Goal: Information Seeking & Learning: Learn about a topic

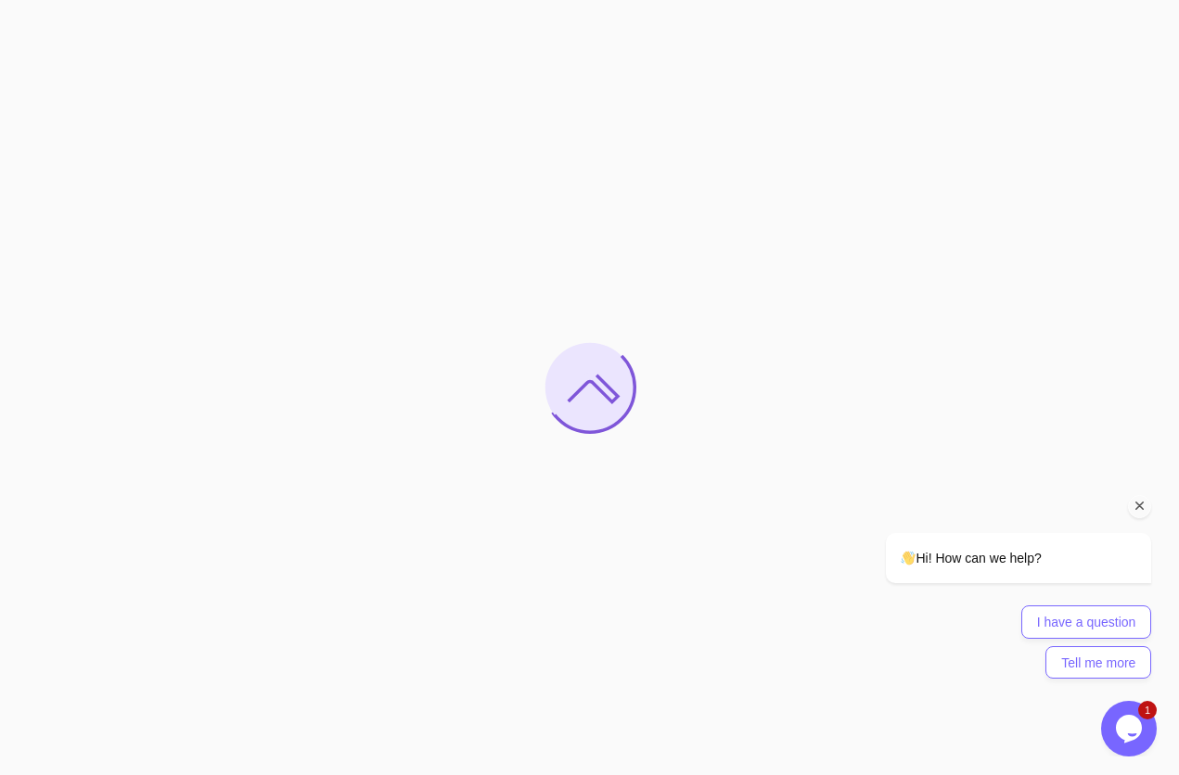
click at [1138, 505] on icon "Chat attention grabber" at bounding box center [1139, 506] width 17 height 17
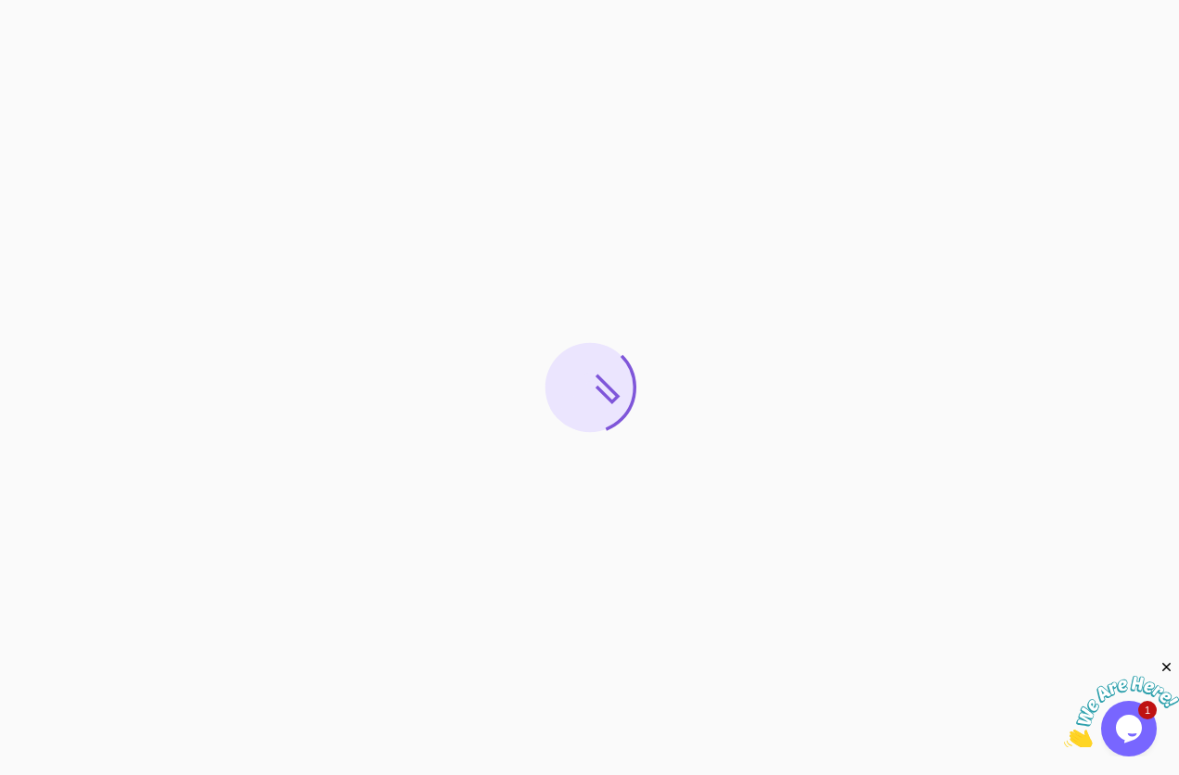
click at [1165, 666] on icon "Close" at bounding box center [1166, 667] width 17 height 17
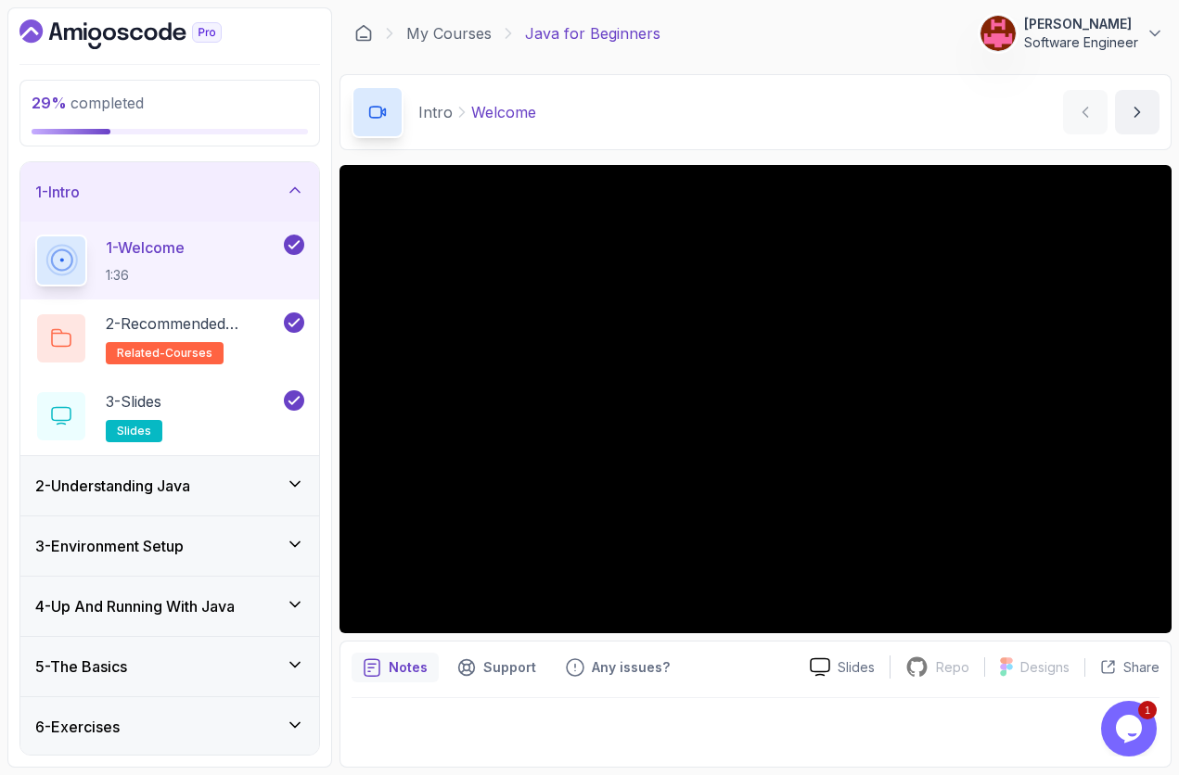
click at [233, 496] on div "2 - Understanding Java" at bounding box center [169, 485] width 299 height 59
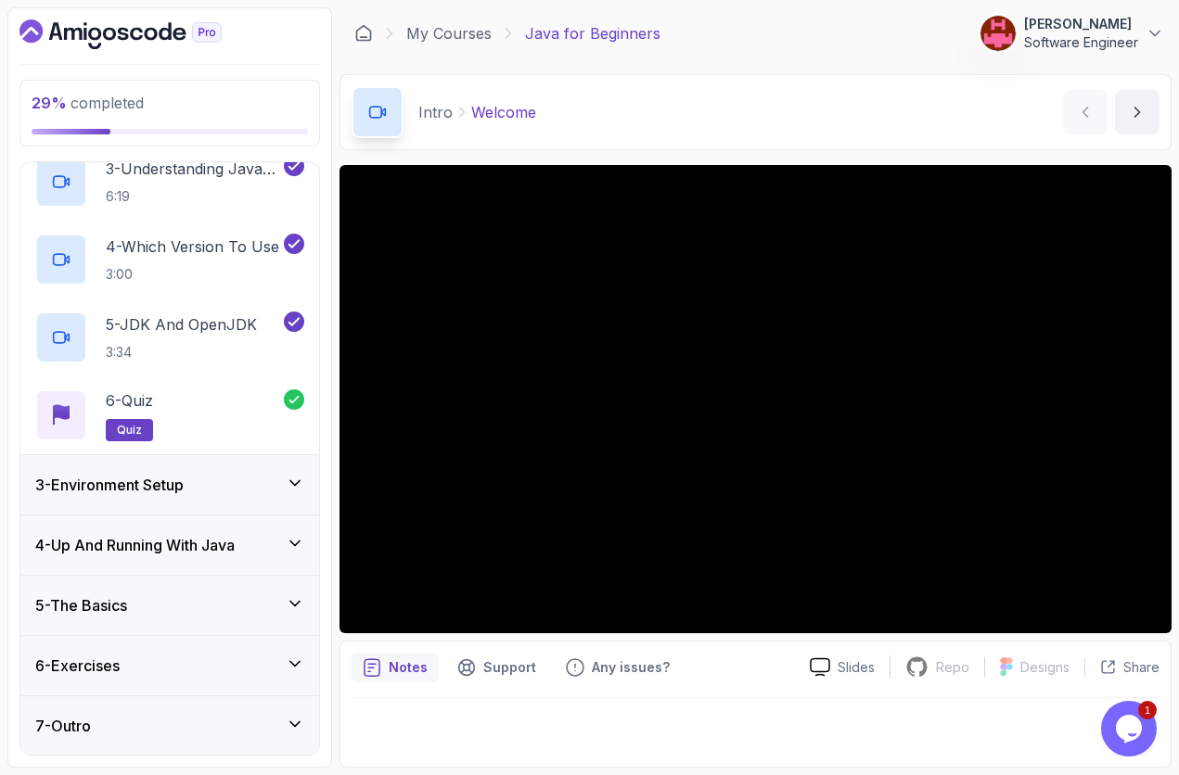
scroll to position [296, 0]
click at [189, 472] on div "3 - Environment Setup" at bounding box center [169, 483] width 299 height 59
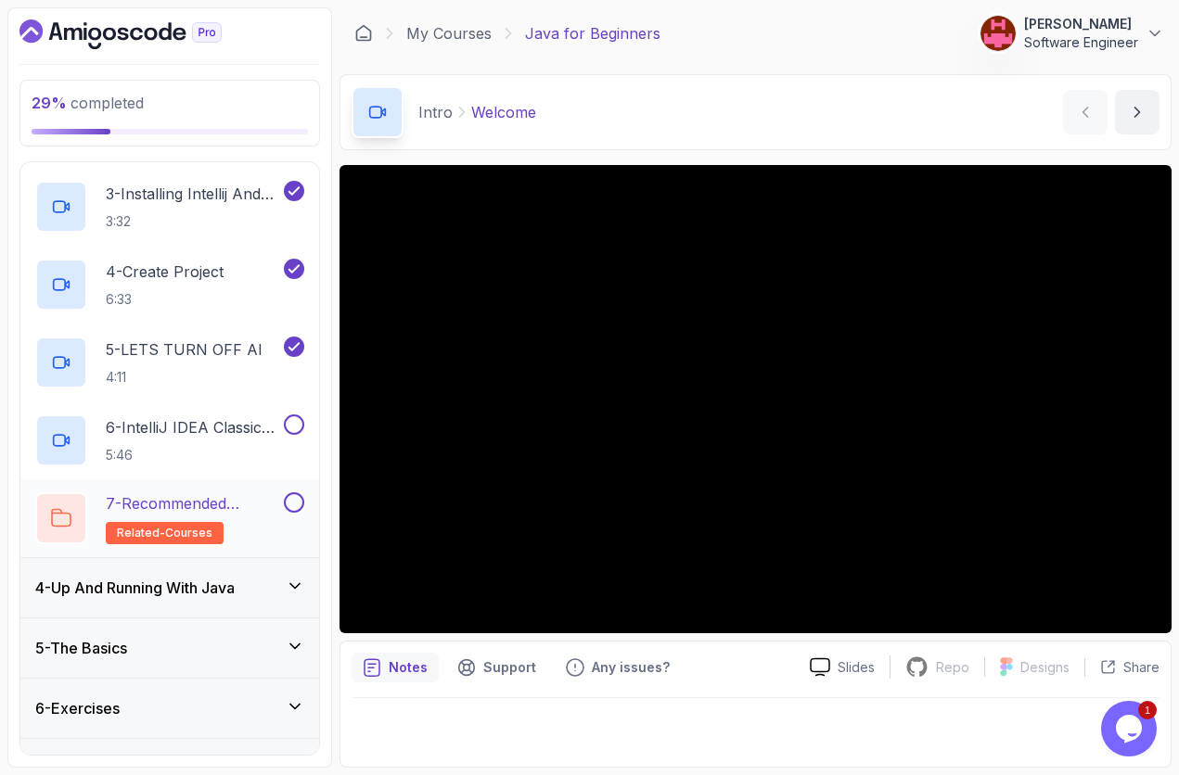
scroll to position [334, 0]
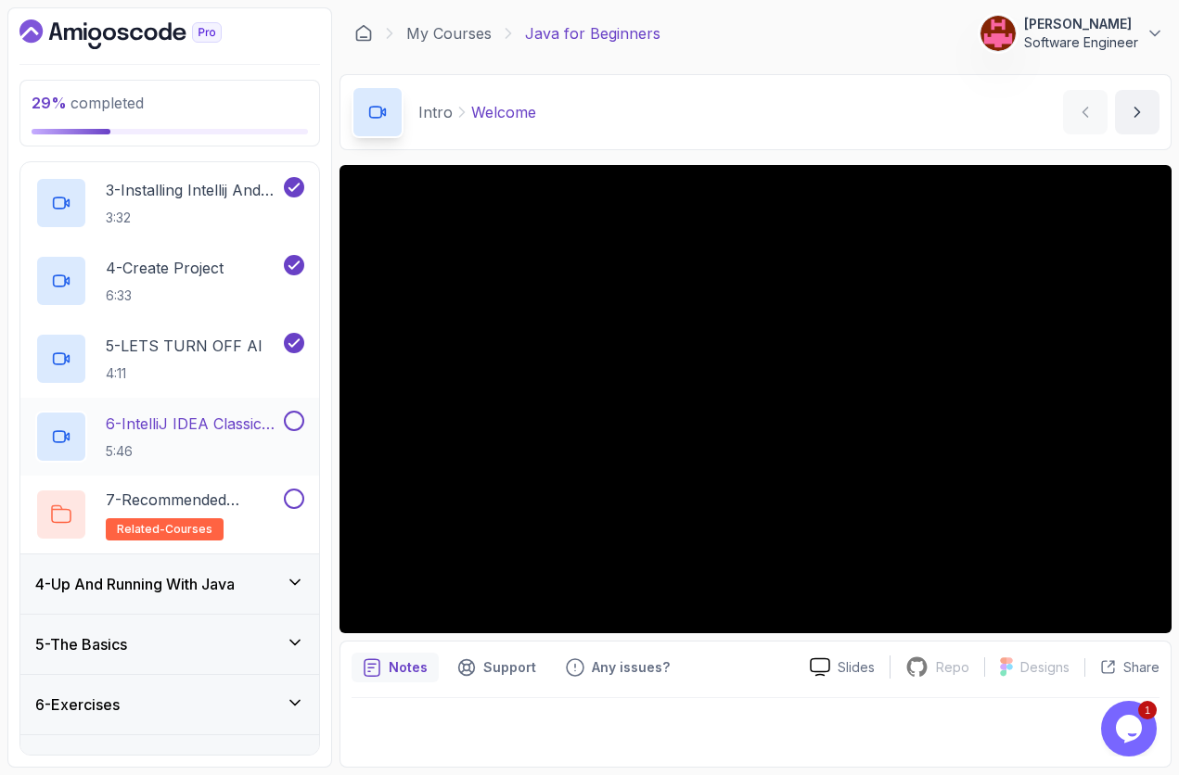
click at [206, 438] on h2 "6 - IntelliJ IDEA Classic Vs New UI (User Interface) 5:46" at bounding box center [193, 437] width 174 height 48
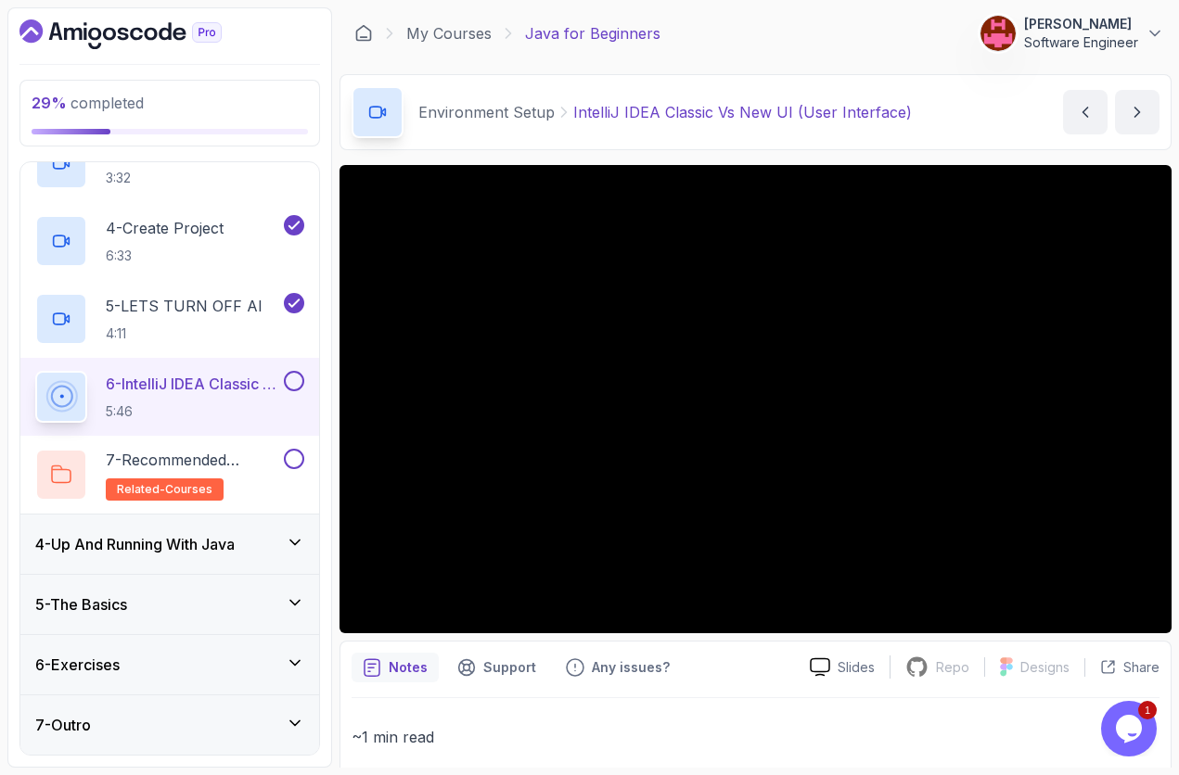
scroll to position [314, 0]
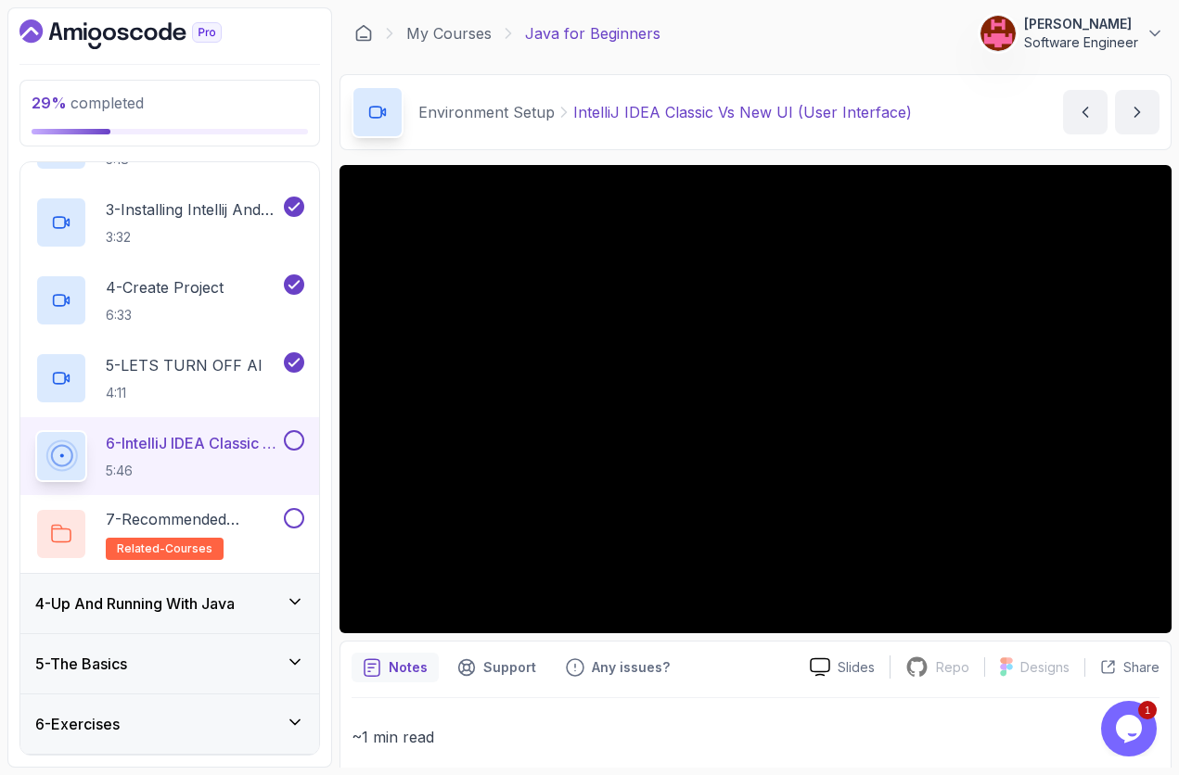
click at [295, 441] on button at bounding box center [294, 440] width 20 height 20
click at [263, 543] on h2 "7 - Recommended Courses related-courses" at bounding box center [193, 534] width 174 height 52
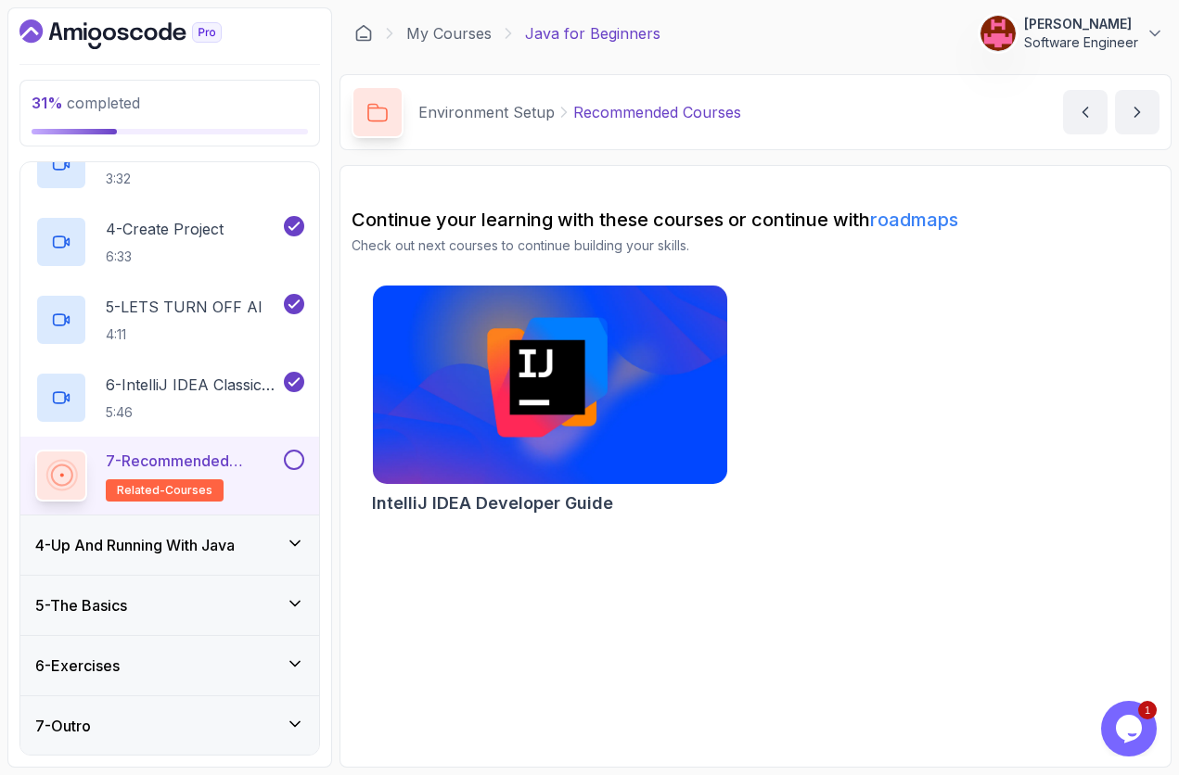
scroll to position [374, 0]
click at [287, 467] on div at bounding box center [292, 459] width 24 height 20
click at [235, 545] on h3 "4 - Up And Running With Java" at bounding box center [134, 544] width 199 height 22
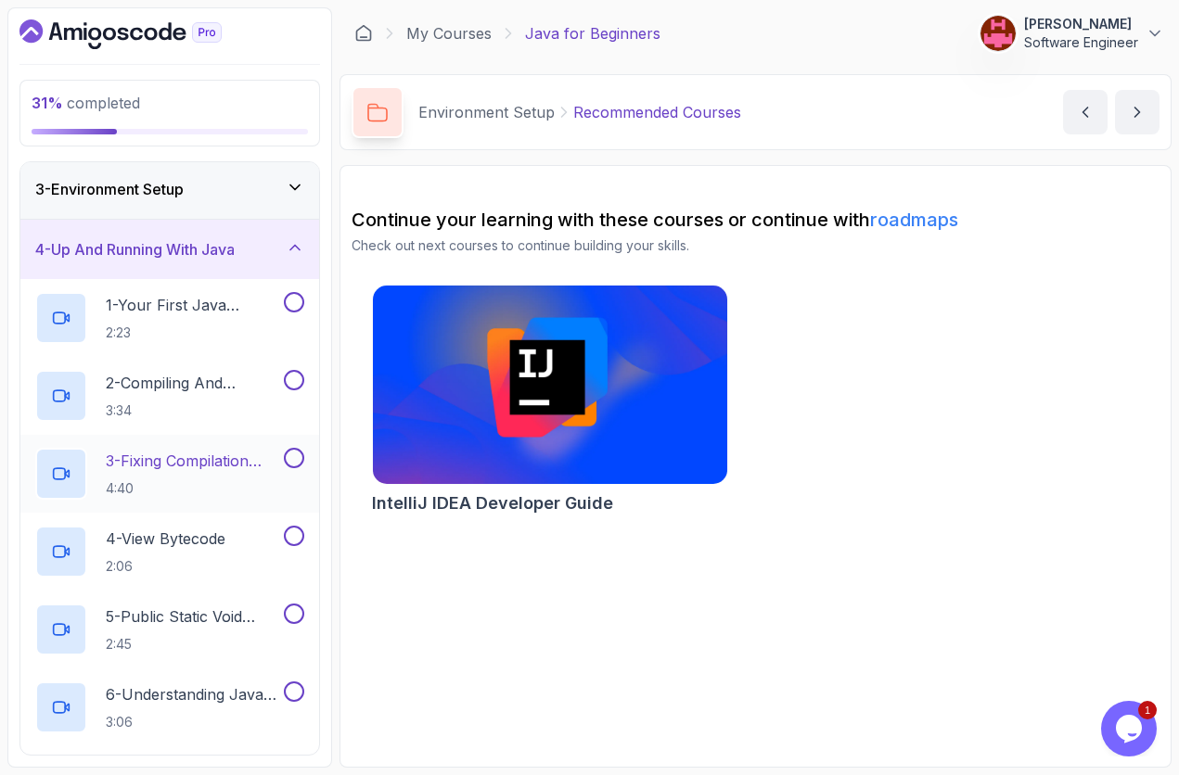
scroll to position [118, 0]
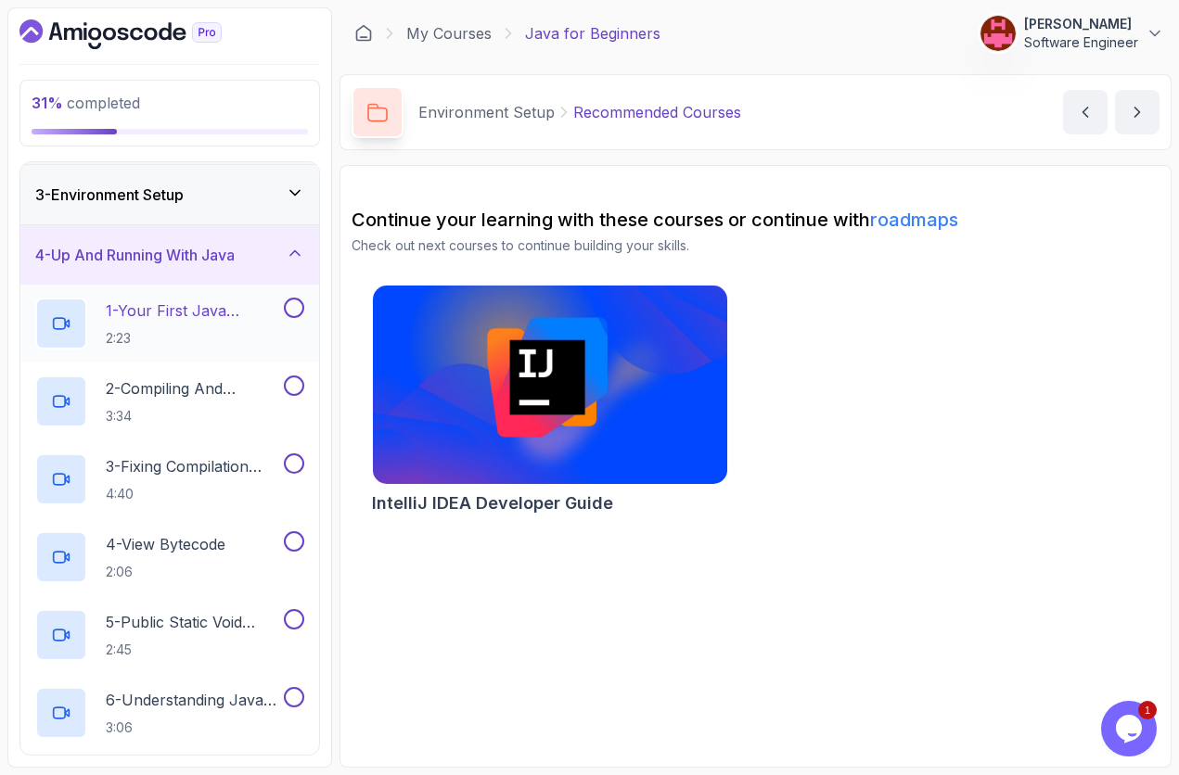
click at [189, 330] on p "2:23" at bounding box center [193, 338] width 174 height 19
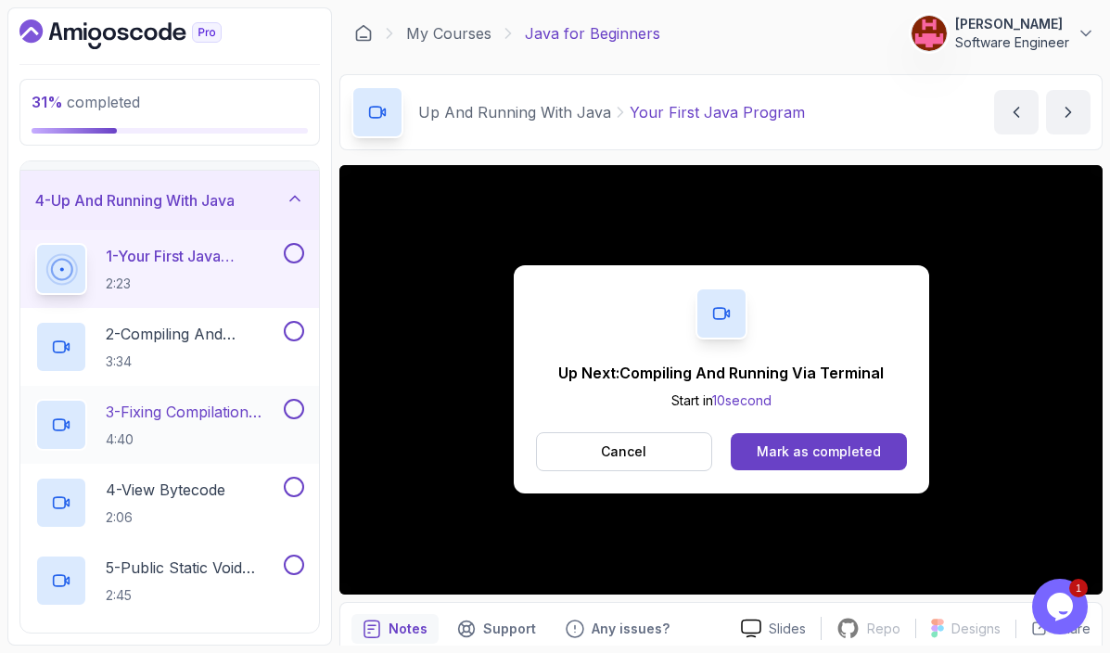
scroll to position [170, 0]
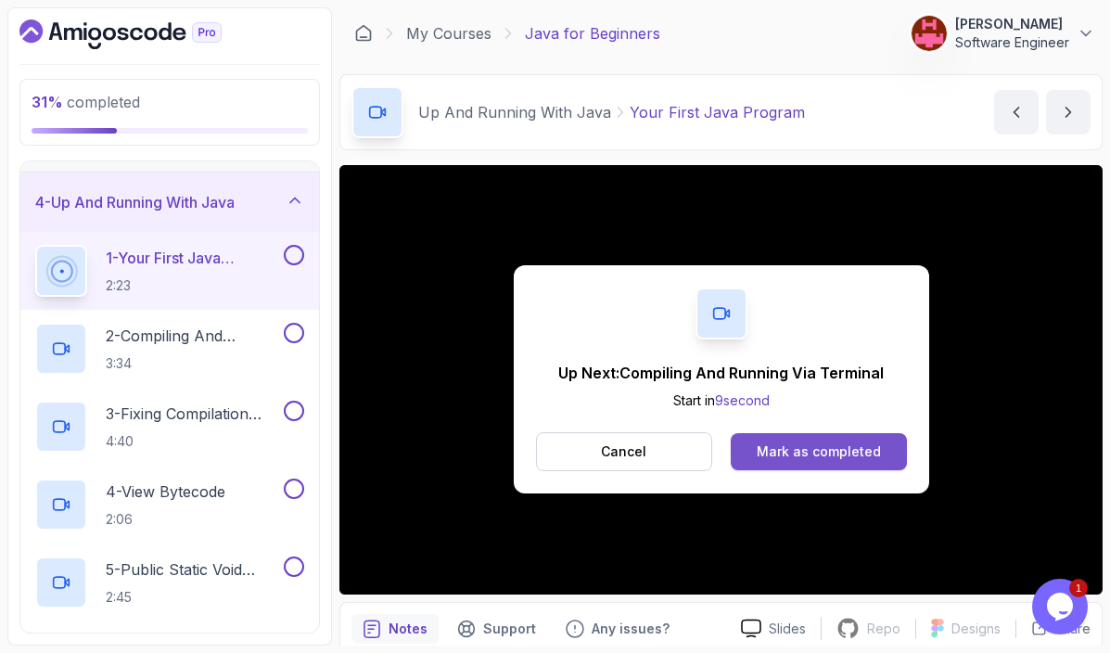
click at [843, 450] on div "Mark as completed" at bounding box center [819, 451] width 124 height 19
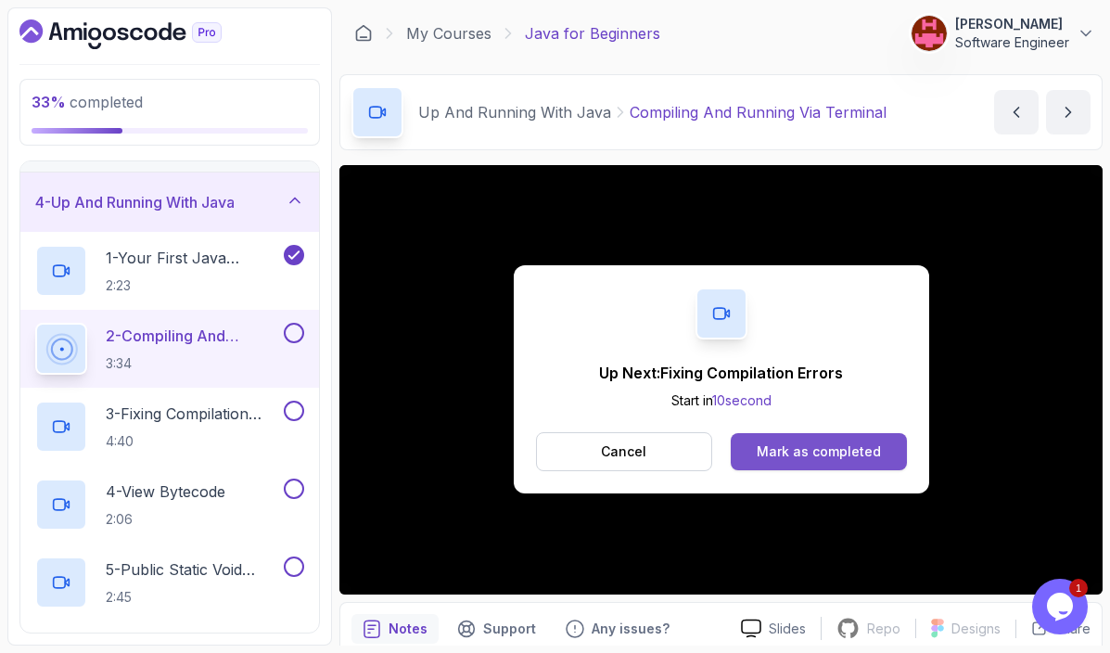
click at [808, 439] on button "Mark as completed" at bounding box center [818, 451] width 175 height 37
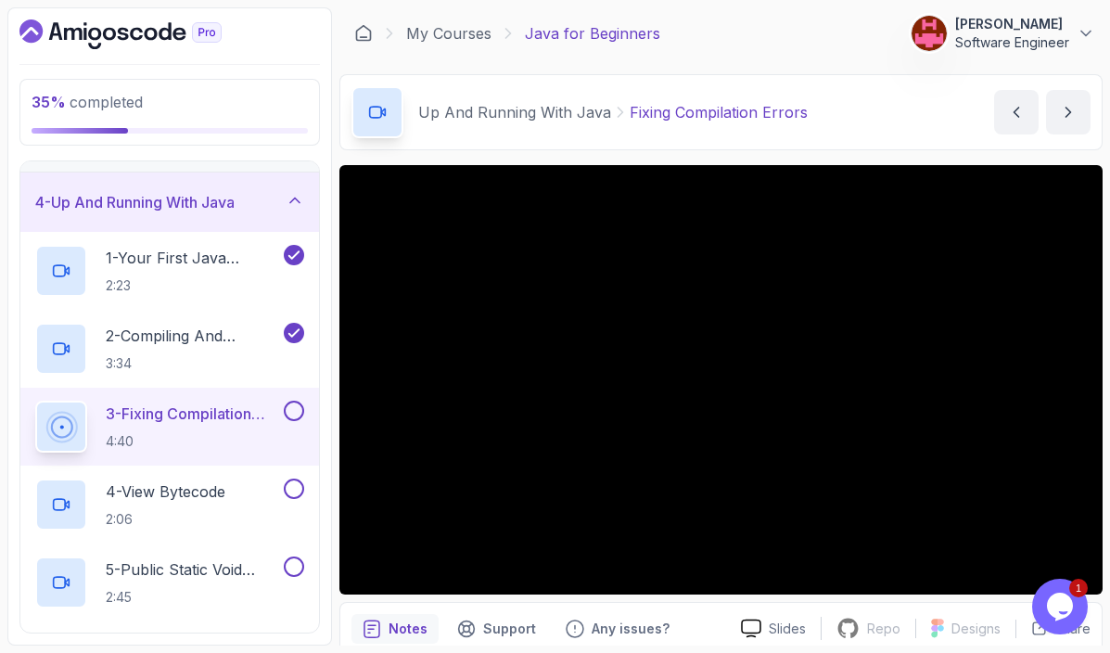
click at [575, 428] on div at bounding box center [720, 379] width 763 height 429
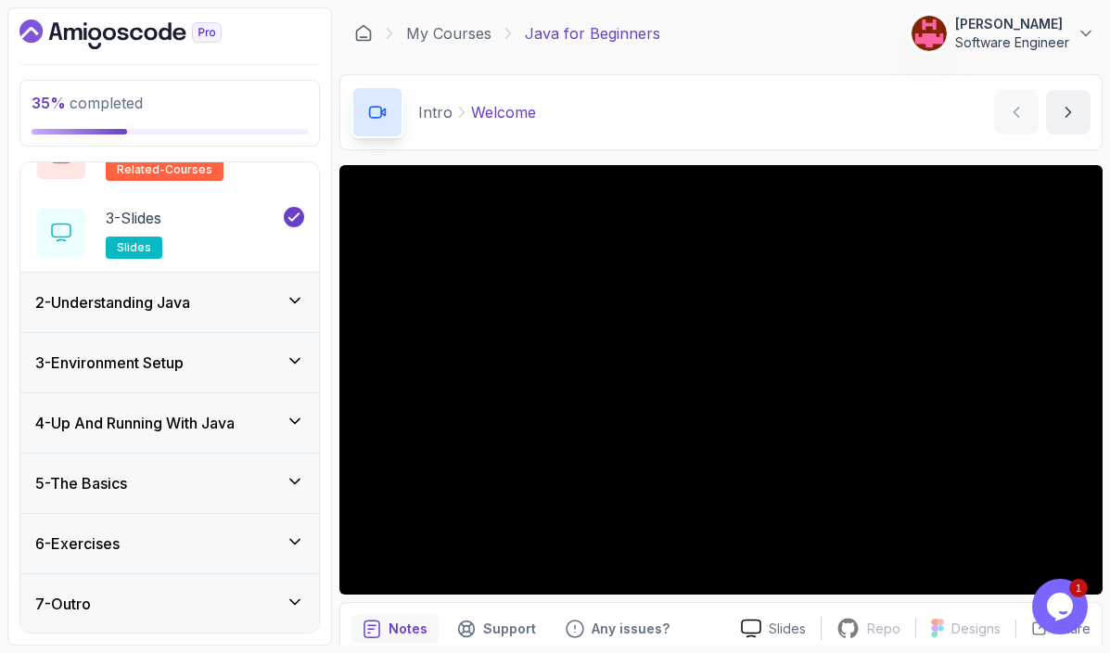
scroll to position [185, 0]
click at [224, 427] on h3 "4 - Up And Running With Java" at bounding box center [134, 422] width 199 height 22
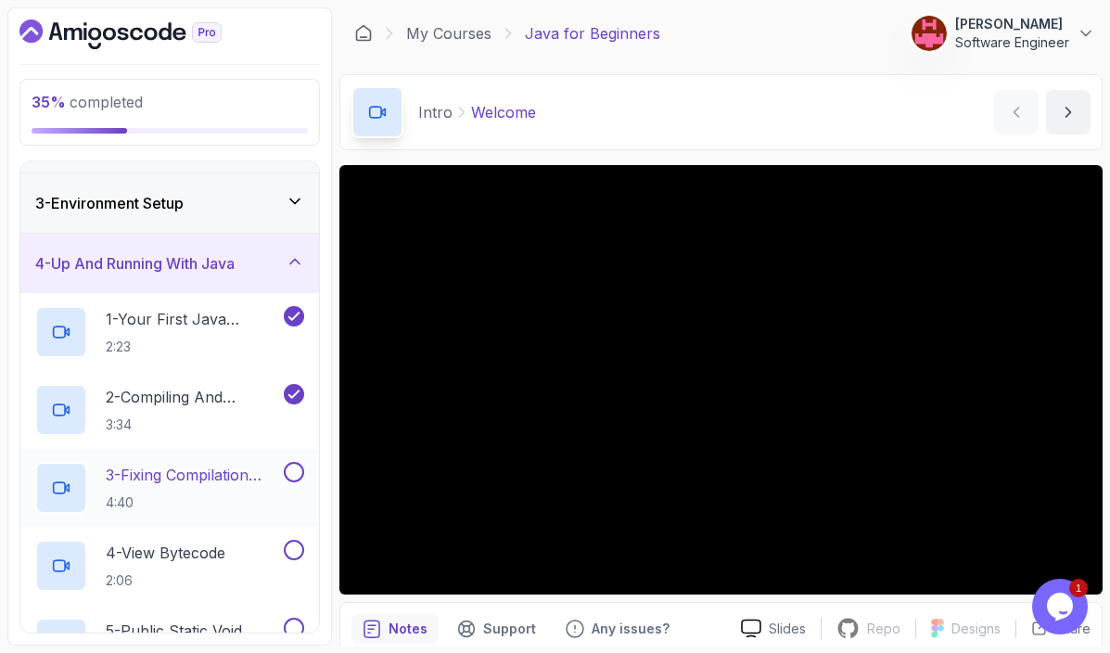
scroll to position [111, 0]
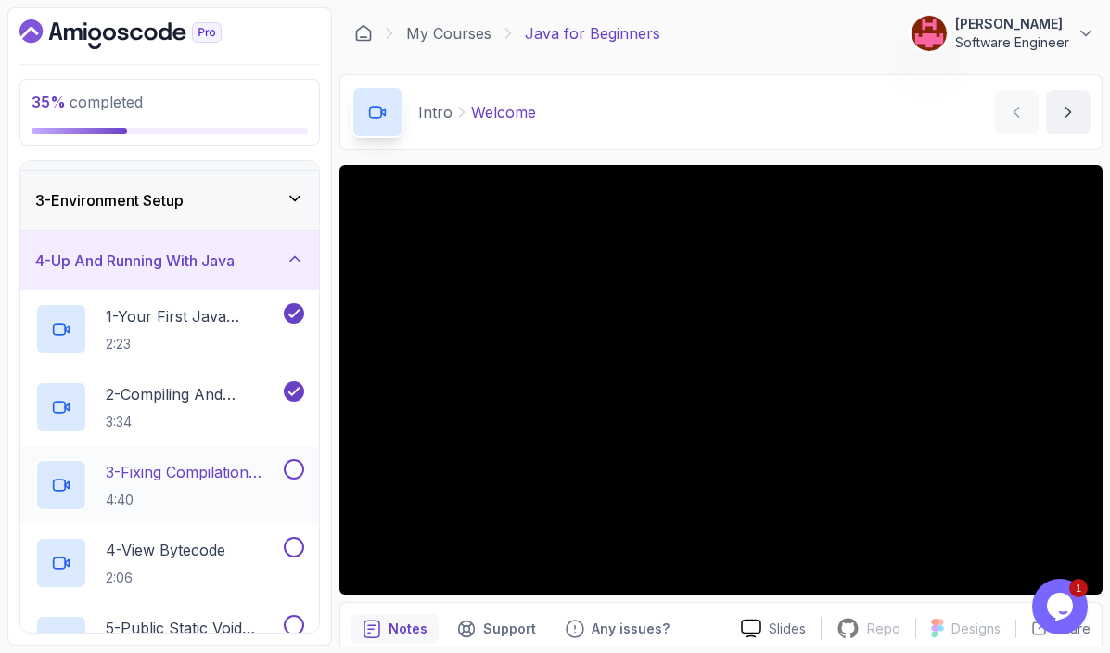
click at [196, 488] on h2 "3 - Fixing Compilation Errors 4:40" at bounding box center [193, 485] width 174 height 48
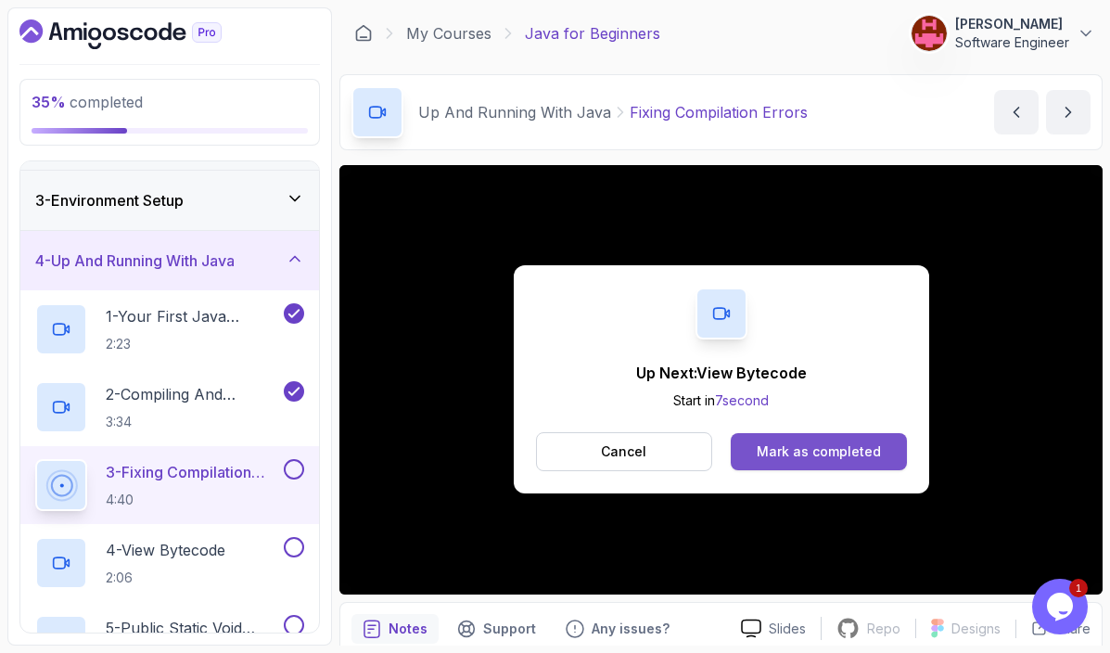
click at [853, 455] on div "Mark as completed" at bounding box center [819, 451] width 124 height 19
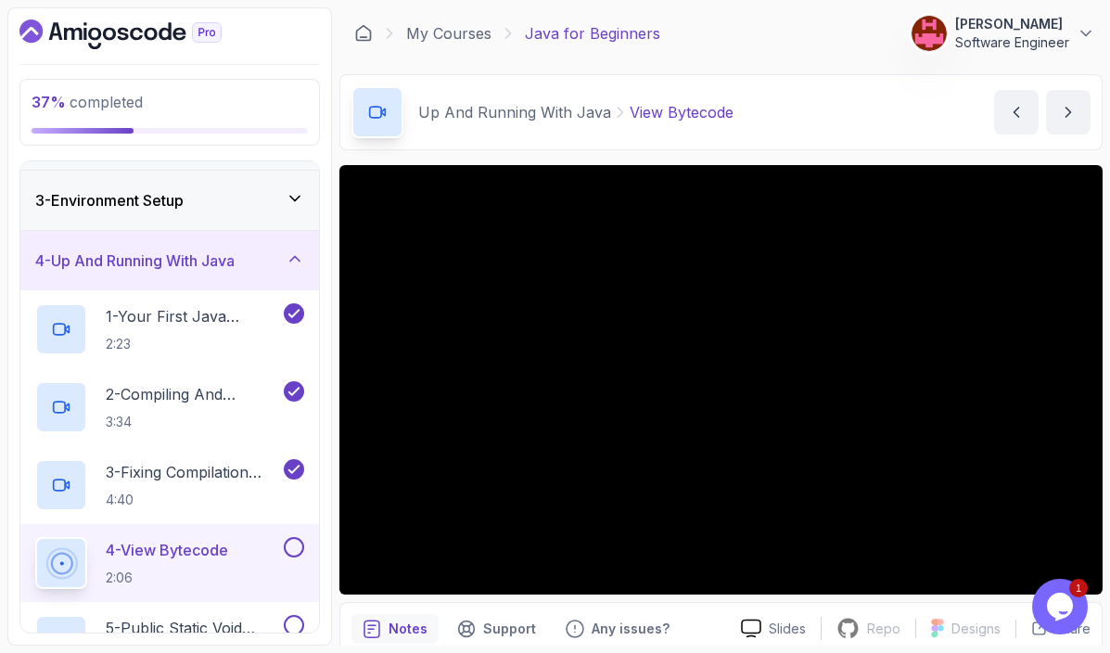
click at [298, 542] on button at bounding box center [294, 547] width 20 height 20
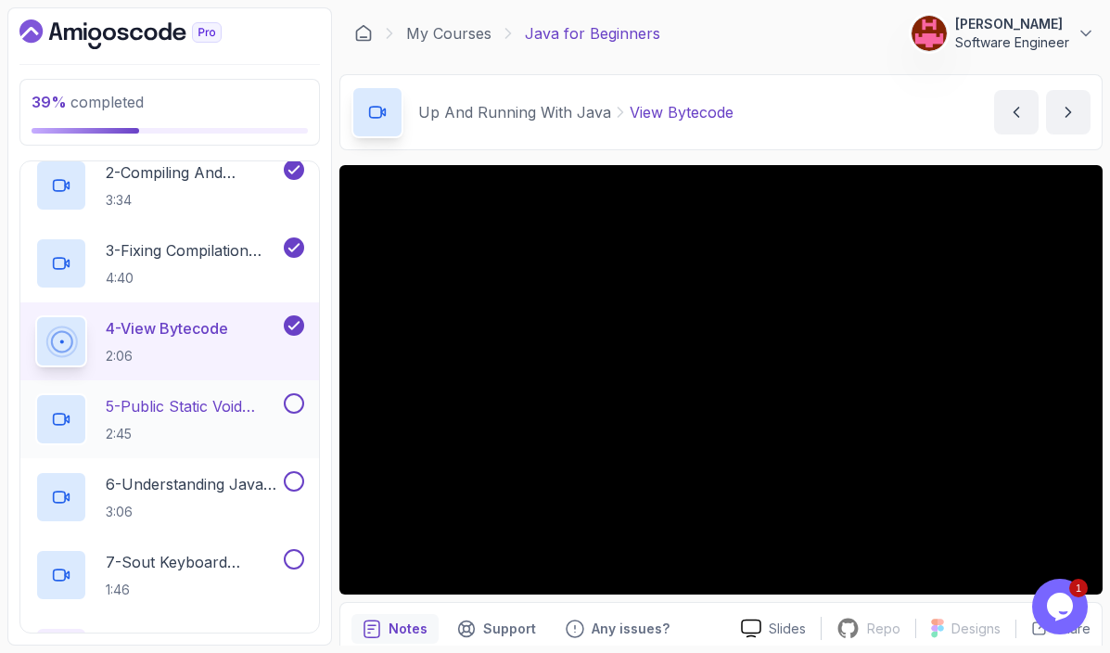
scroll to position [334, 0]
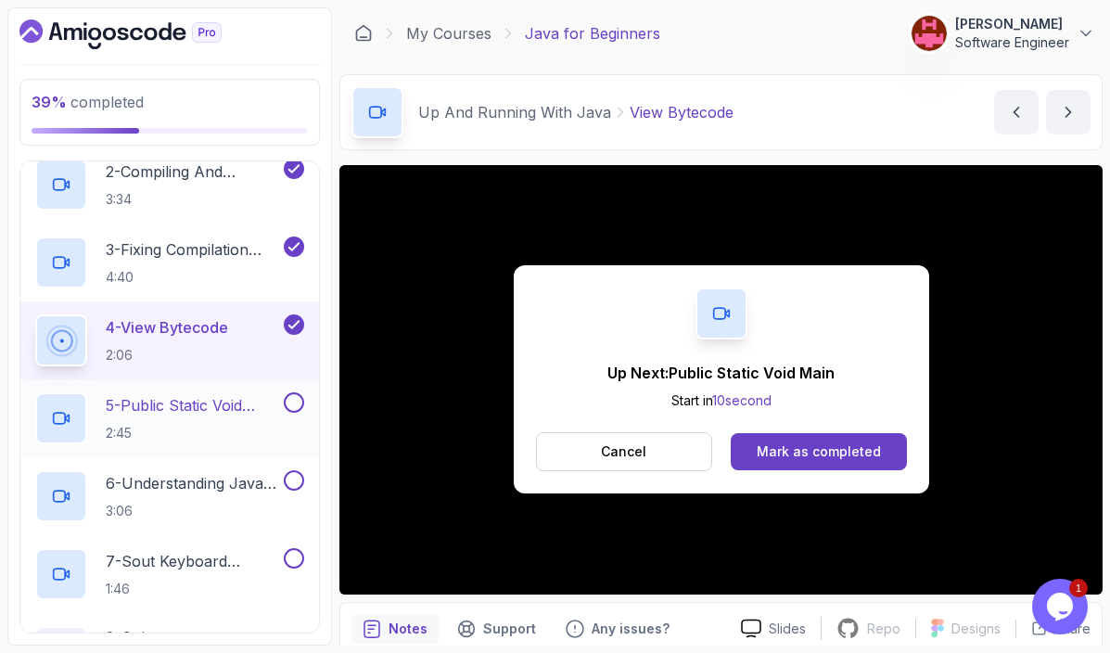
click at [221, 435] on p "2:45" at bounding box center [193, 433] width 174 height 19
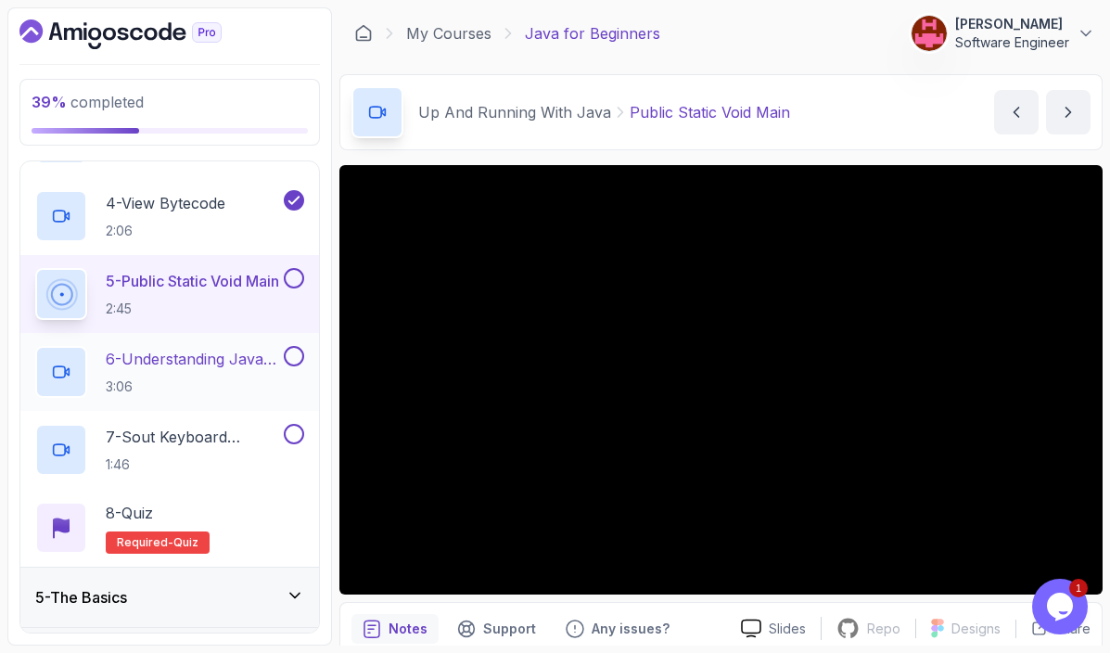
scroll to position [462, 0]
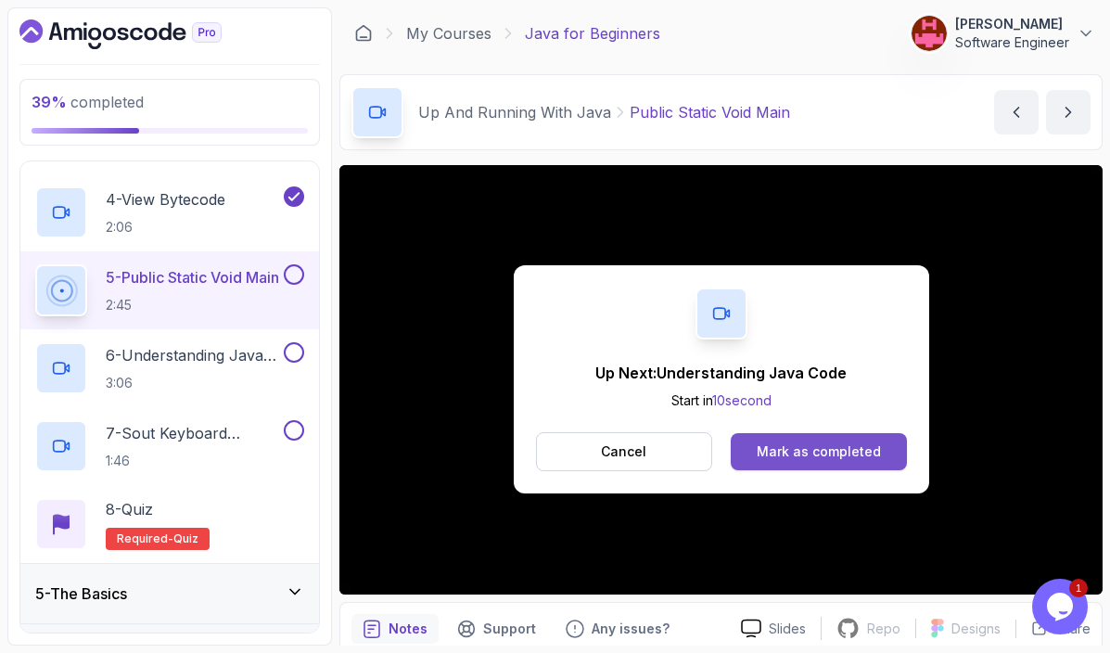
click at [831, 451] on div "Mark as completed" at bounding box center [819, 451] width 124 height 19
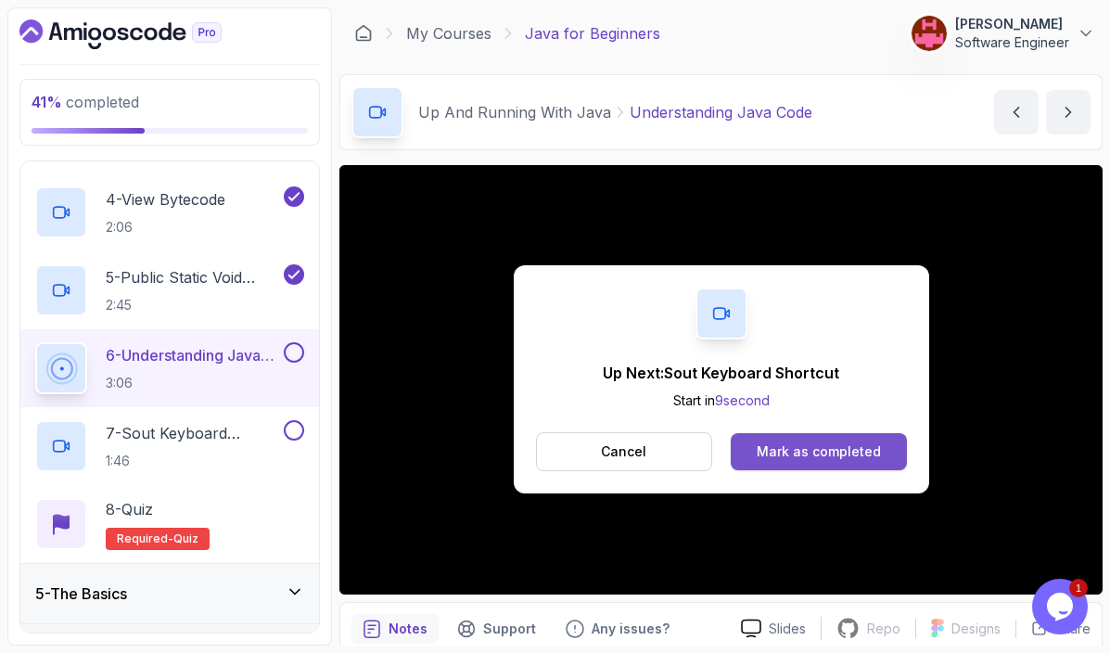
click at [807, 454] on div "Mark as completed" at bounding box center [819, 451] width 124 height 19
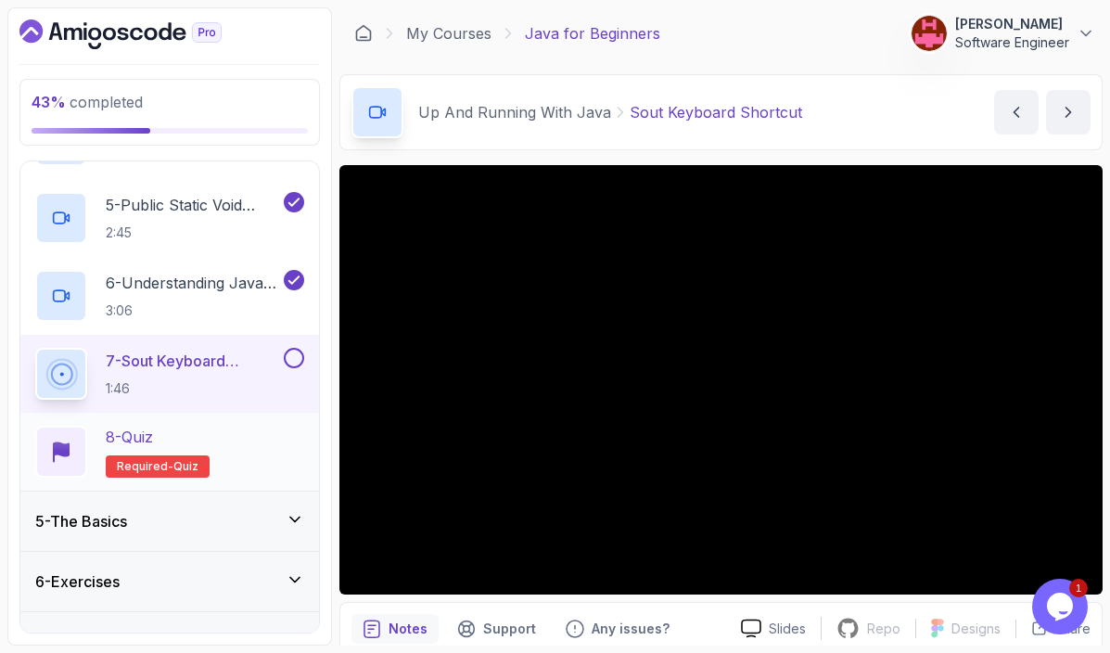
scroll to position [573, 0]
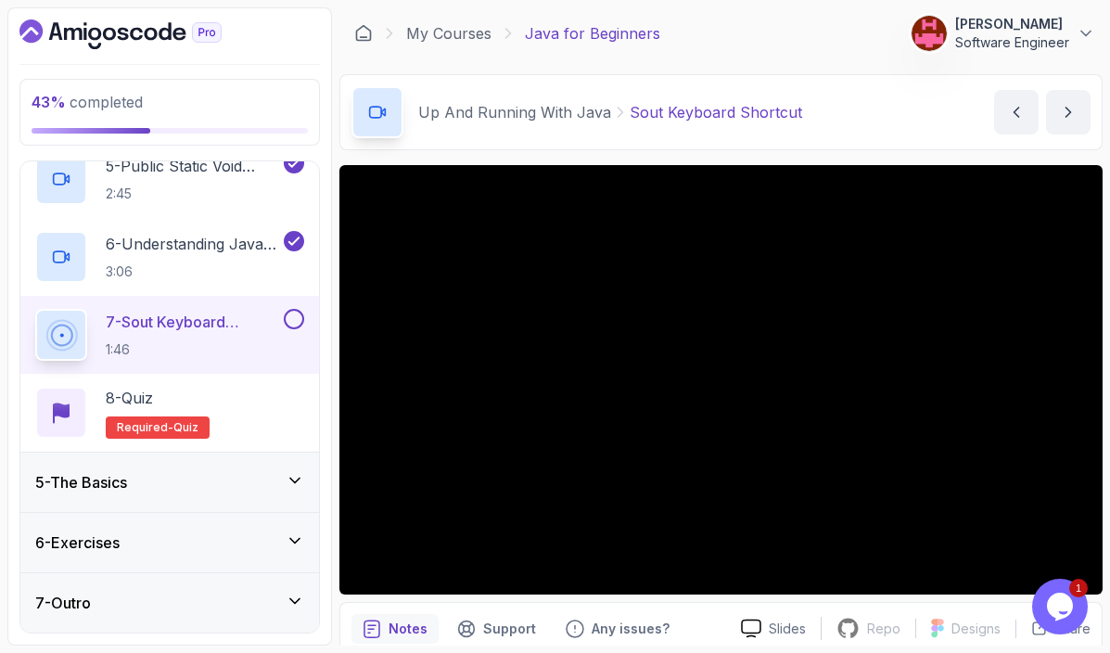
click at [300, 320] on button at bounding box center [294, 319] width 20 height 20
click at [262, 402] on div "8 - Quiz Required- quiz" at bounding box center [169, 413] width 269 height 52
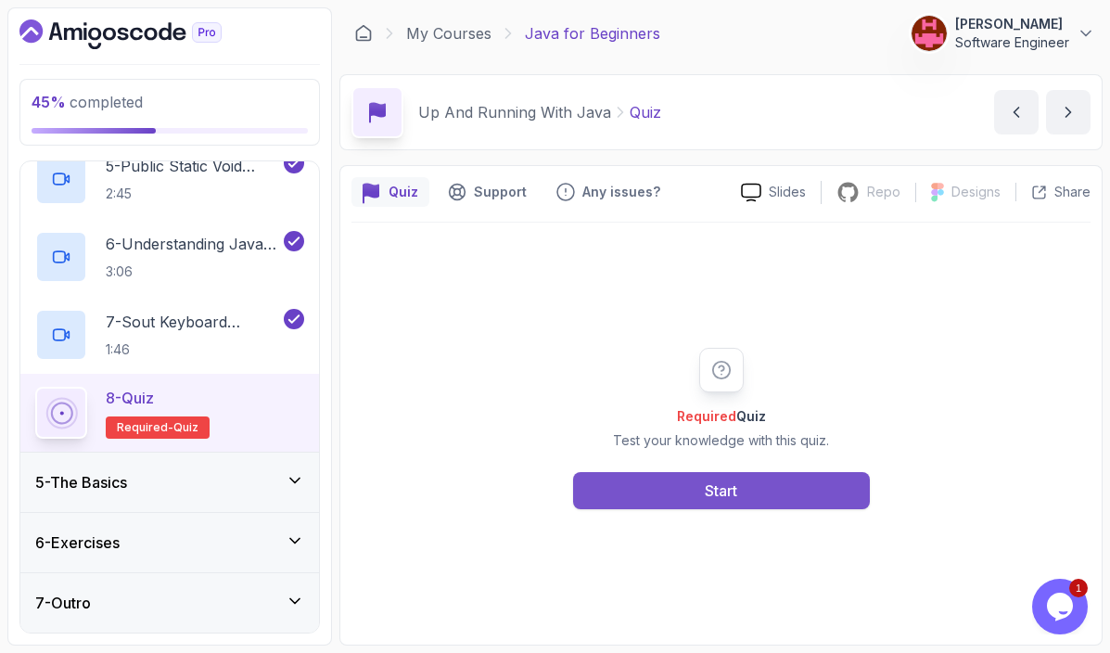
click at [725, 501] on div "Start" at bounding box center [721, 490] width 32 height 22
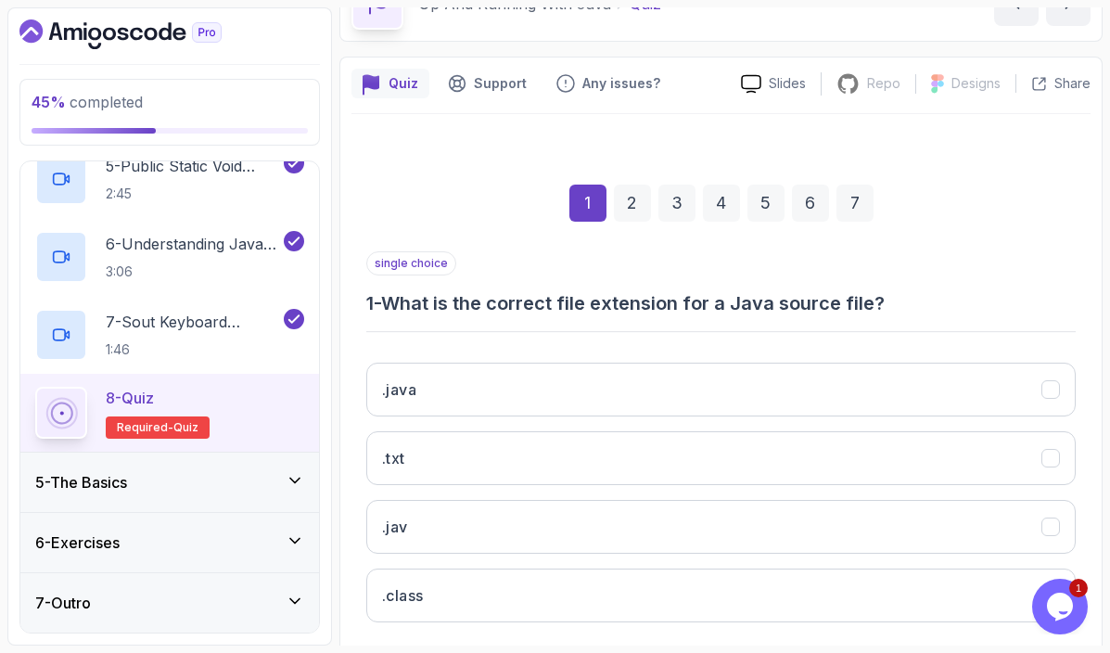
scroll to position [111, 0]
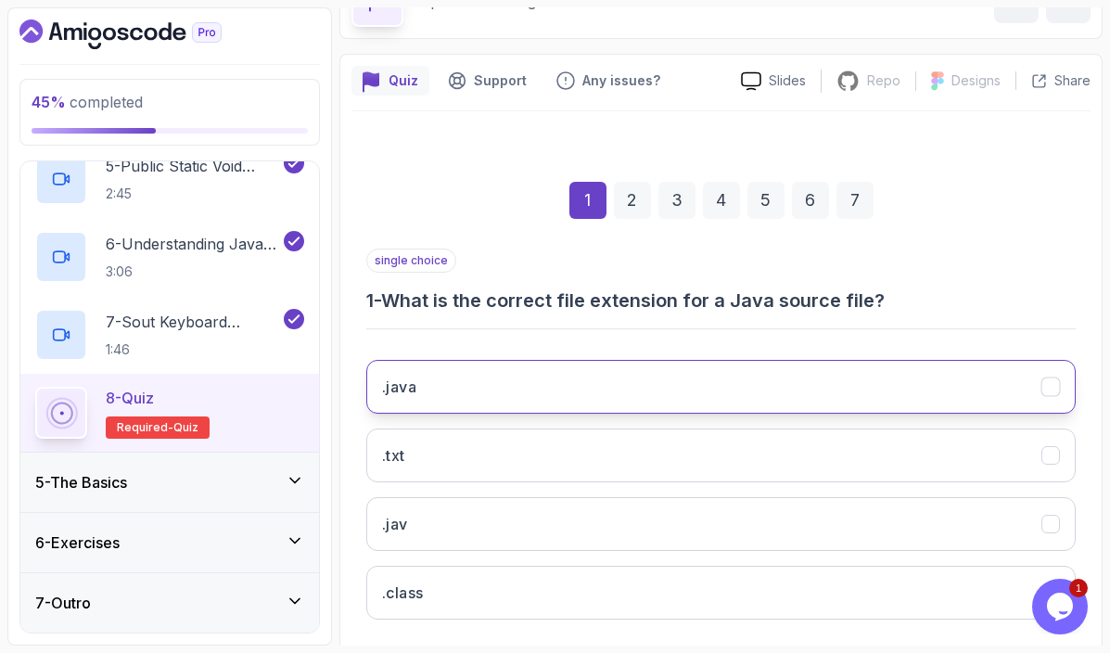
click at [456, 386] on button ".java" at bounding box center [720, 387] width 709 height 54
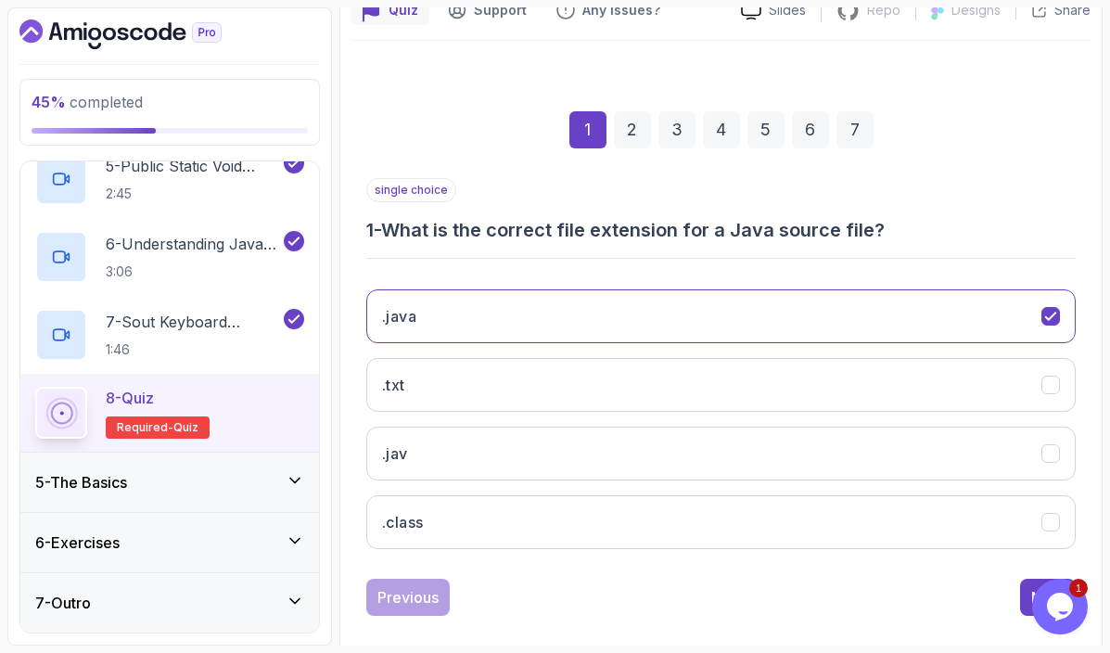
scroll to position [205, 0]
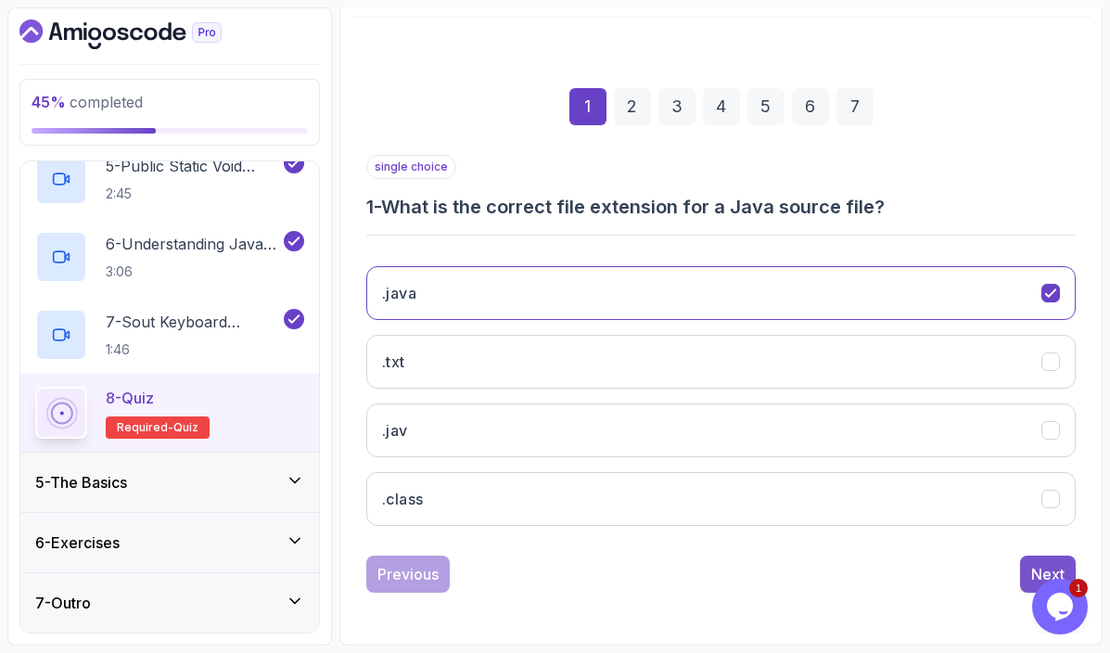
click at [1027, 561] on button "Next" at bounding box center [1048, 574] width 56 height 37
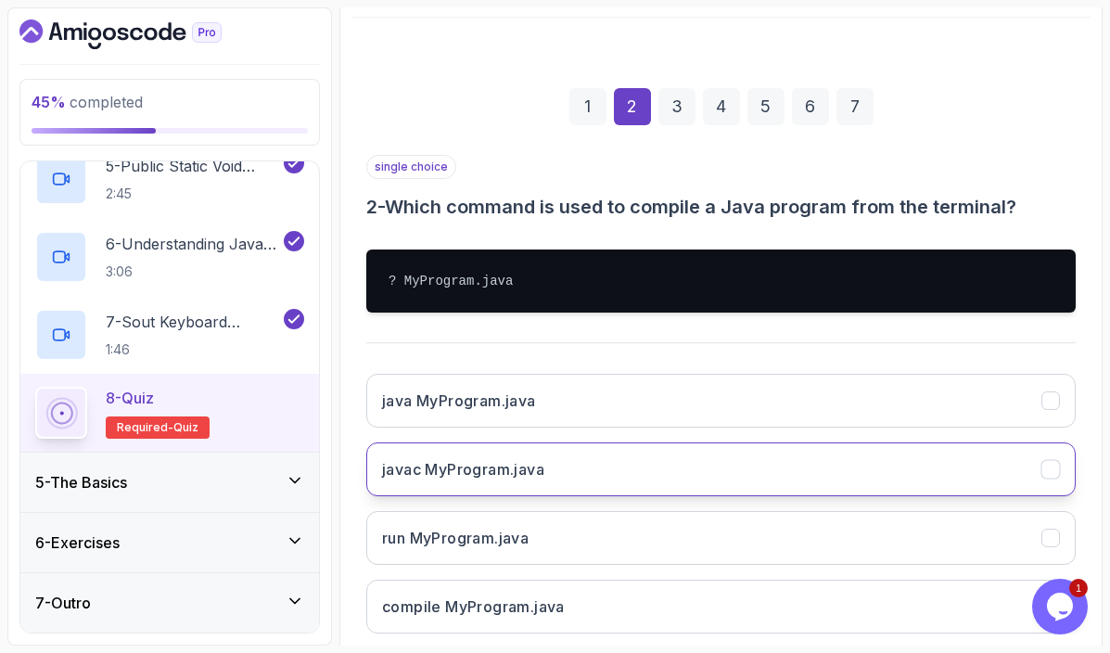
click at [600, 482] on button "javac MyProgram.java" at bounding box center [720, 469] width 709 height 54
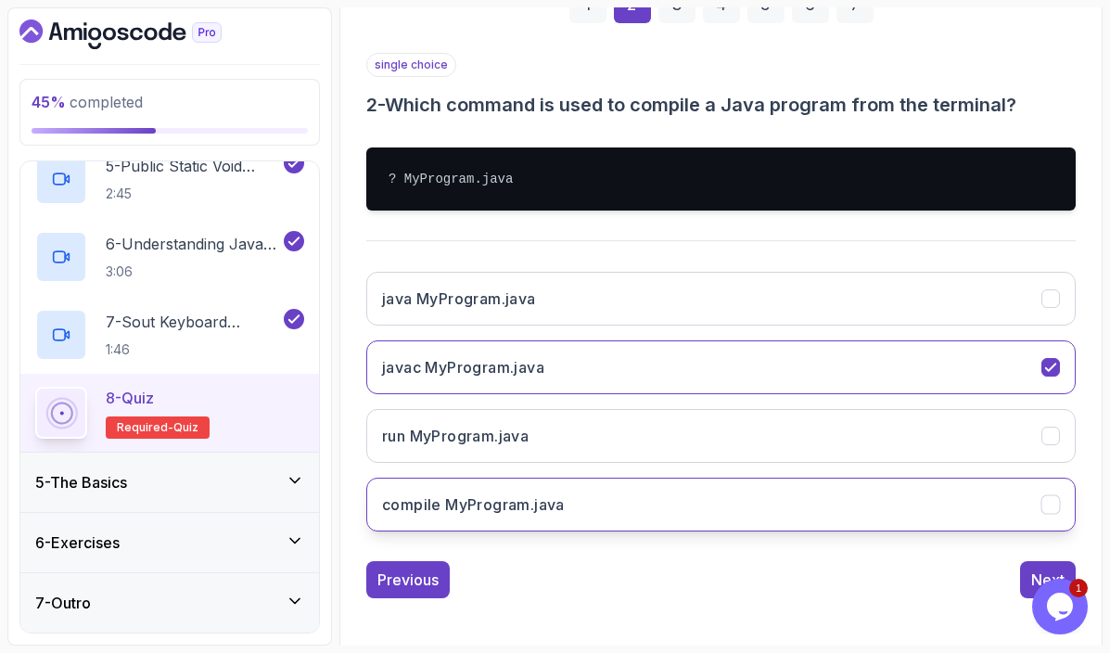
scroll to position [313, 0]
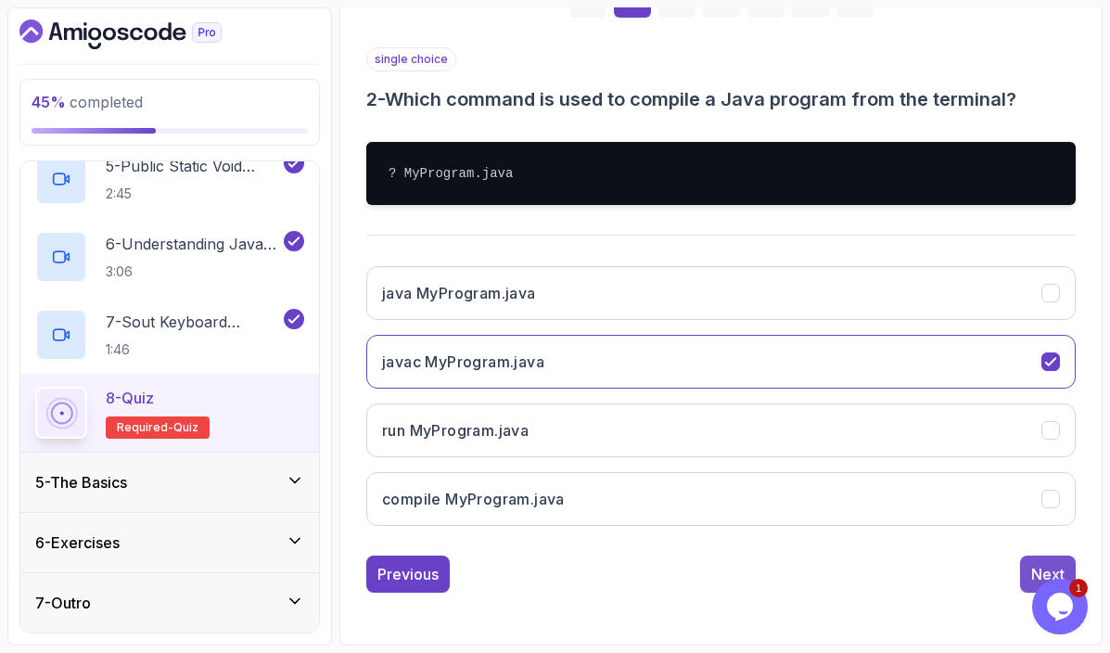
click at [1049, 561] on button "Next" at bounding box center [1048, 574] width 56 height 37
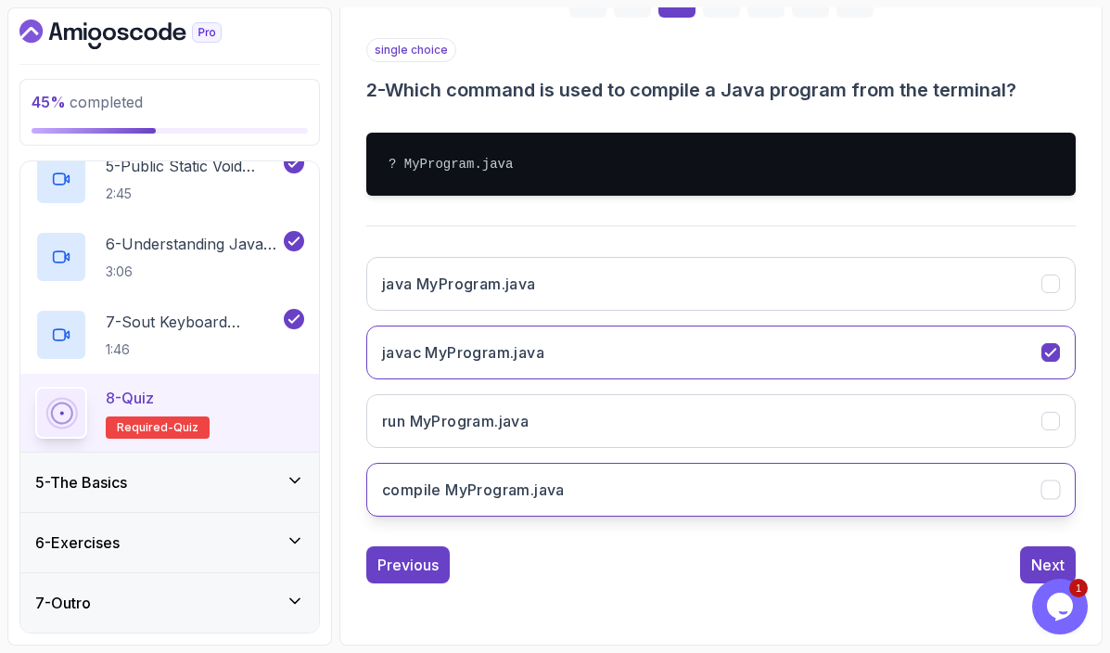
scroll to position [231, 0]
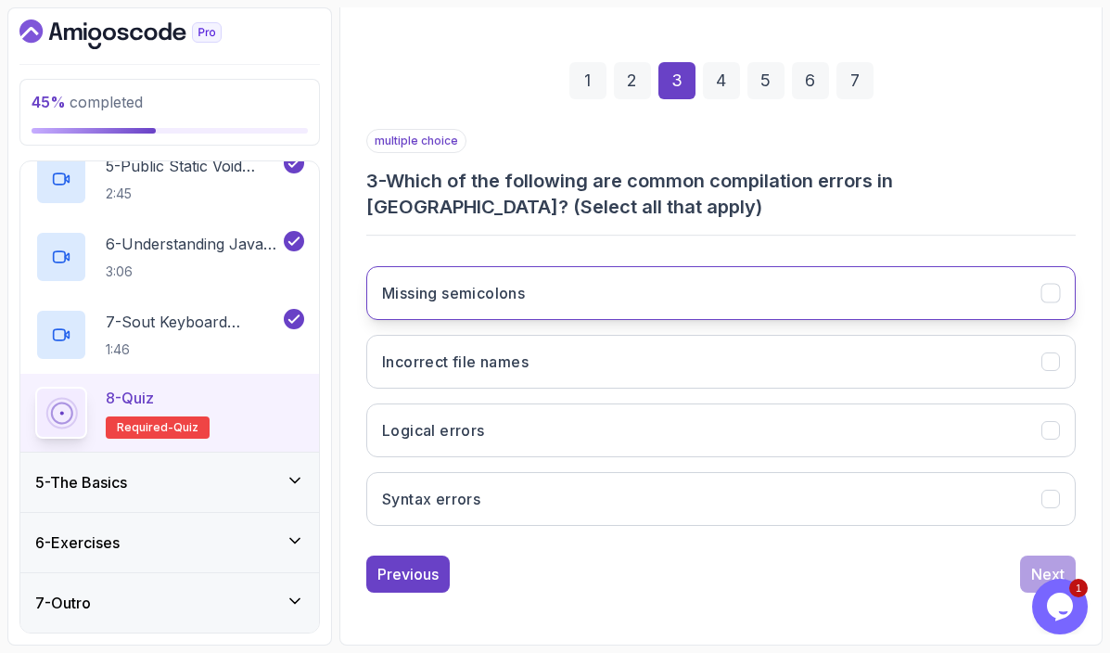
click at [547, 313] on button "Missing semicolons" at bounding box center [720, 293] width 709 height 54
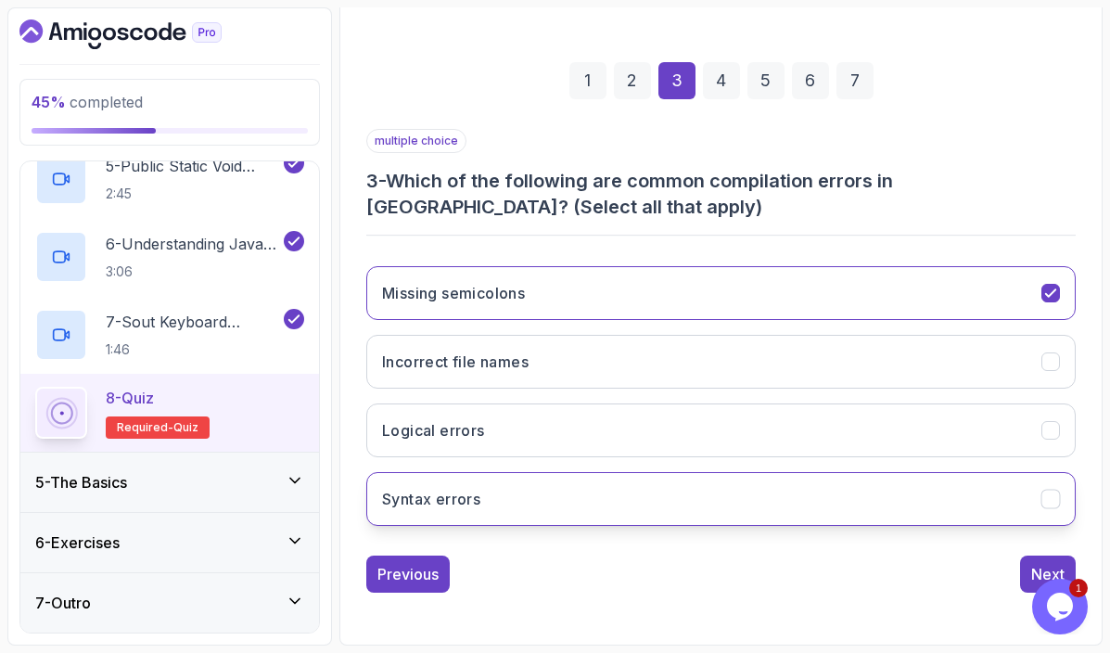
click at [555, 504] on button "Syntax errors" at bounding box center [720, 499] width 709 height 54
click at [819, 463] on div "Missing semicolons Incorrect file names Logical errors Syntax errors" at bounding box center [720, 395] width 709 height 289
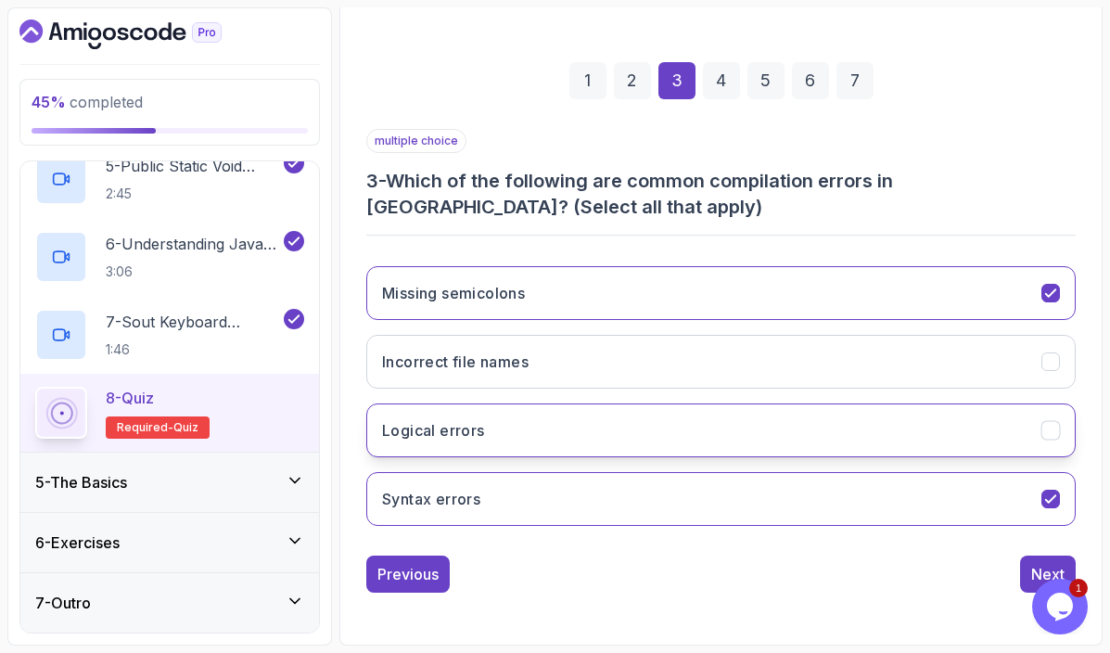
click at [802, 441] on button "Logical errors" at bounding box center [720, 430] width 709 height 54
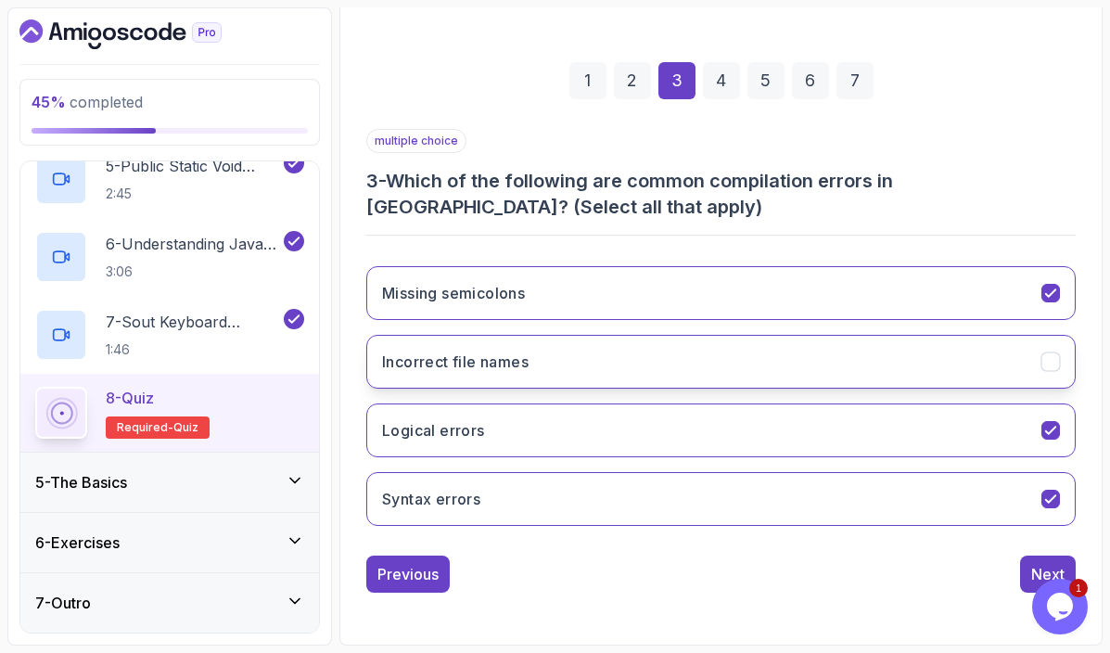
click at [722, 361] on button "Incorrect file names" at bounding box center [720, 362] width 709 height 54
click at [1030, 567] on button "Next" at bounding box center [1048, 574] width 56 height 37
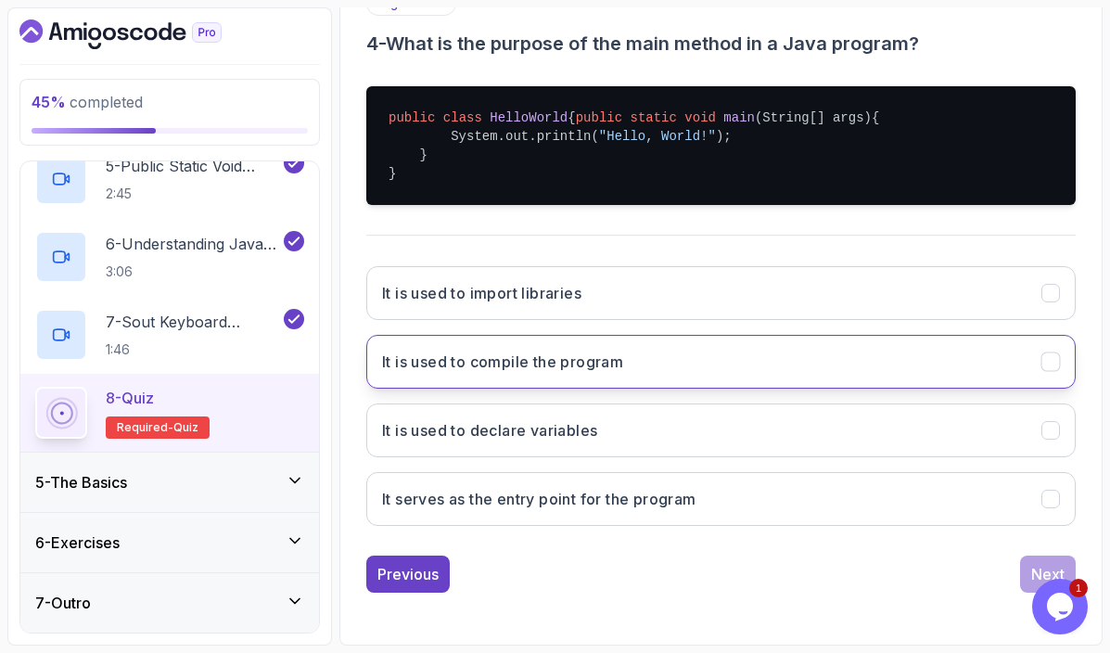
scroll to position [387, 0]
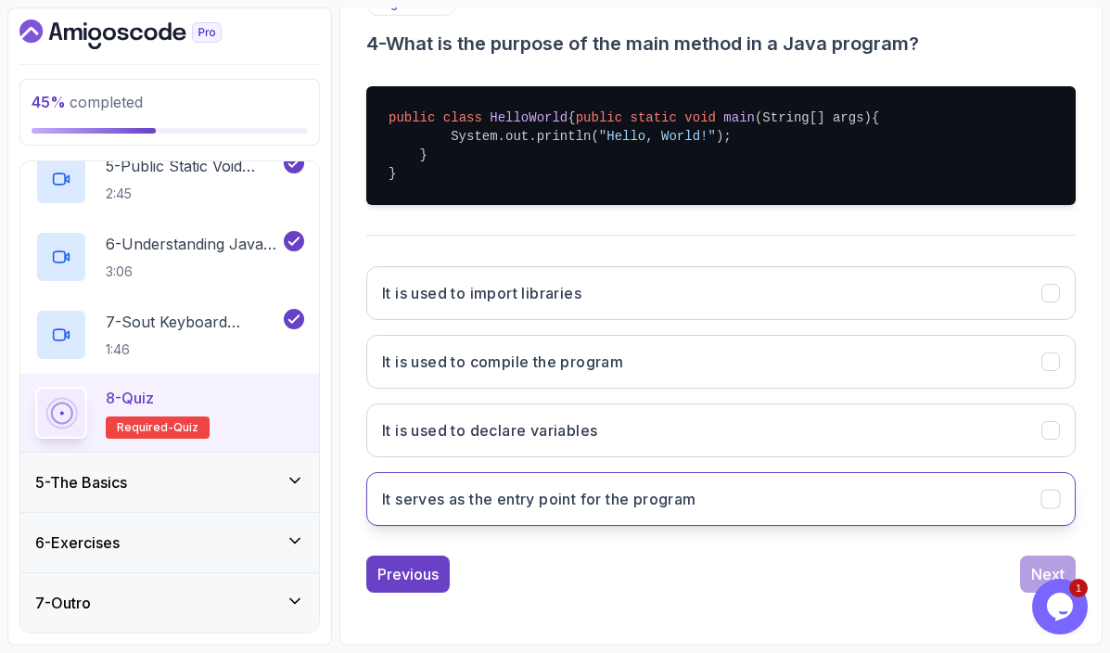
click at [682, 507] on h3 "It serves as the entry point for the program" at bounding box center [539, 499] width 314 height 22
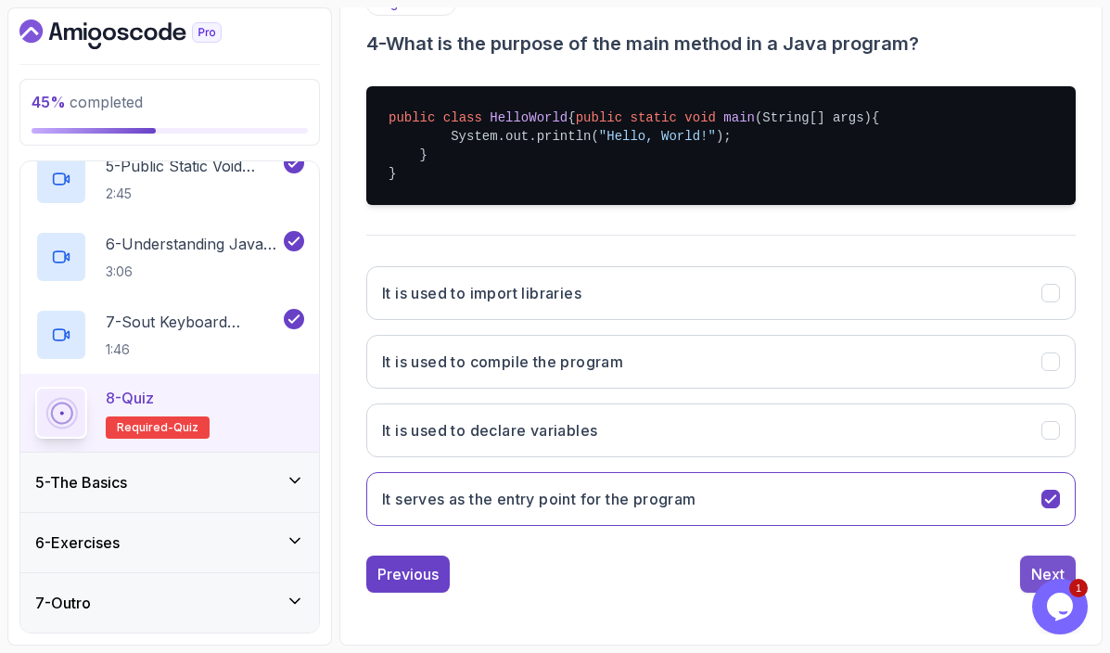
click at [1037, 569] on div "Next" at bounding box center [1047, 574] width 33 height 22
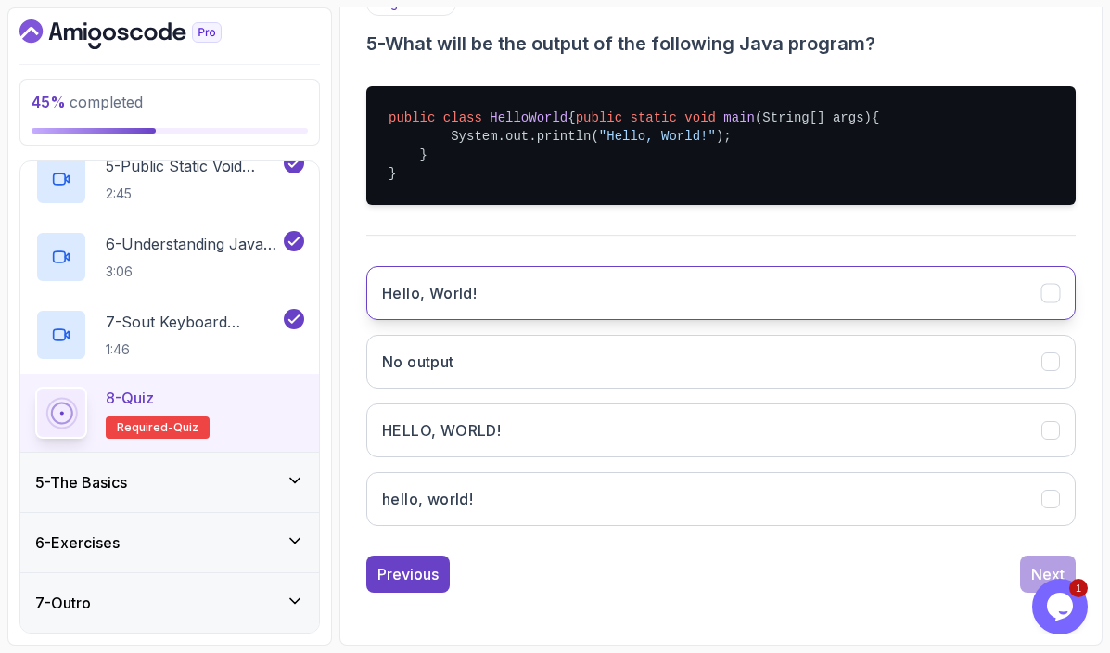
click at [537, 290] on button "Hello, World!" at bounding box center [720, 293] width 709 height 54
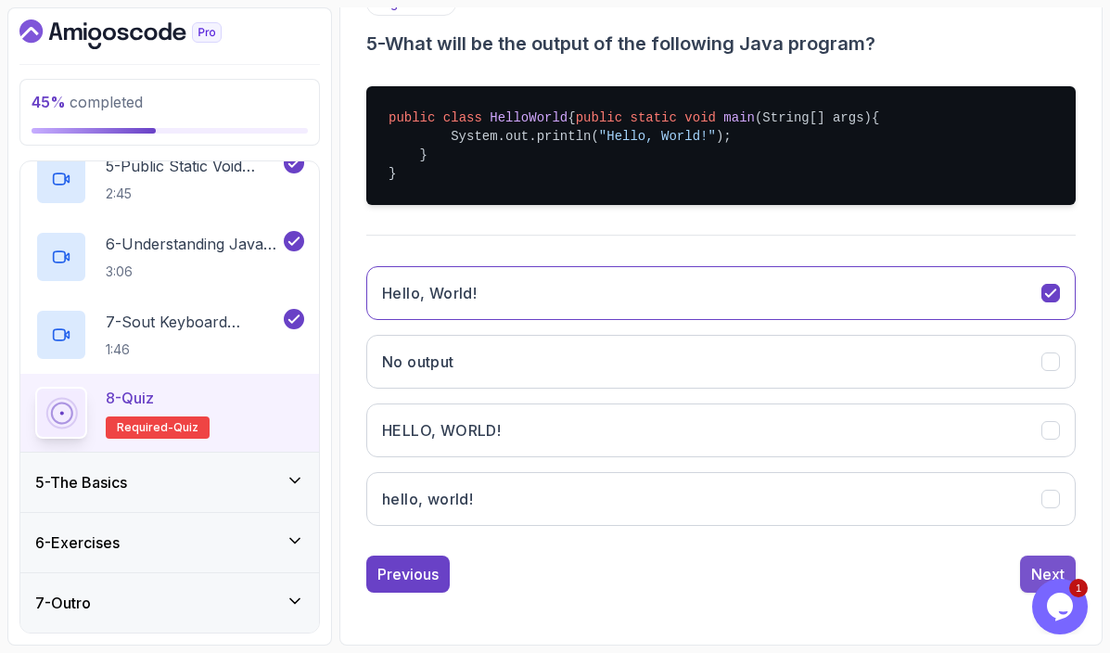
click at [1039, 562] on button "Next" at bounding box center [1048, 574] width 56 height 37
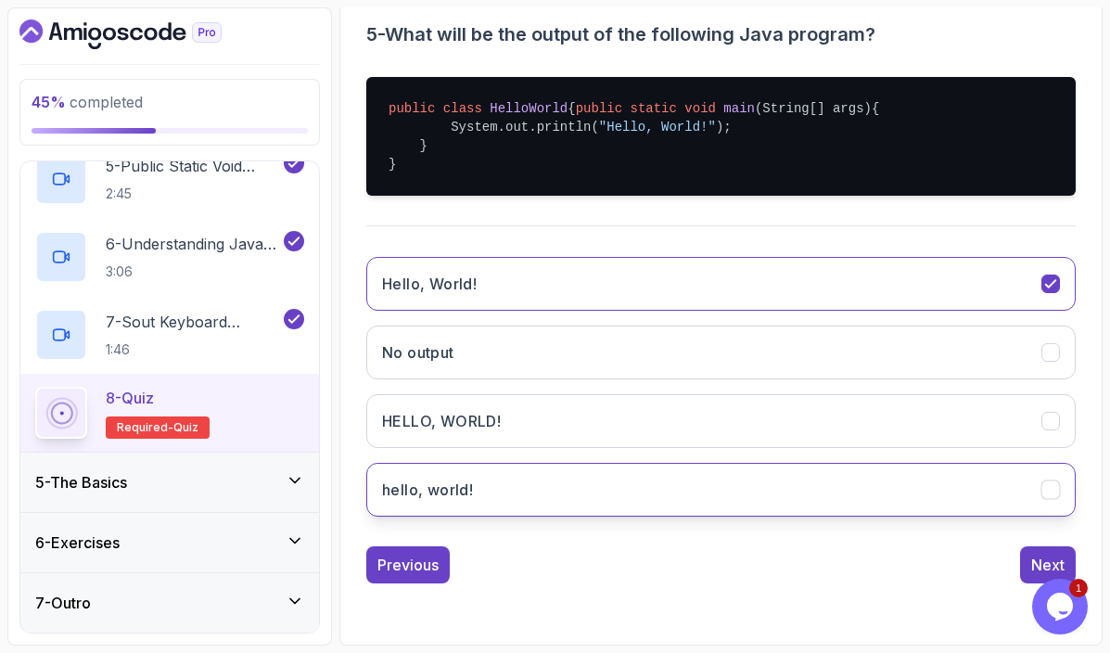
scroll to position [205, 0]
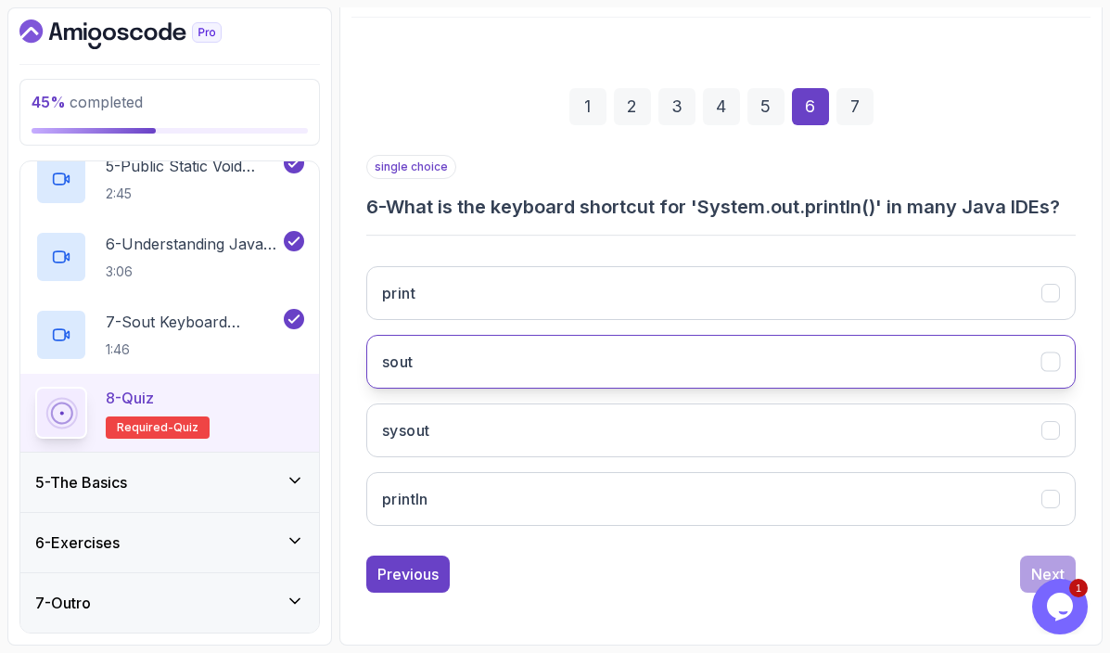
click at [392, 362] on h3 "sout" at bounding box center [398, 362] width 32 height 22
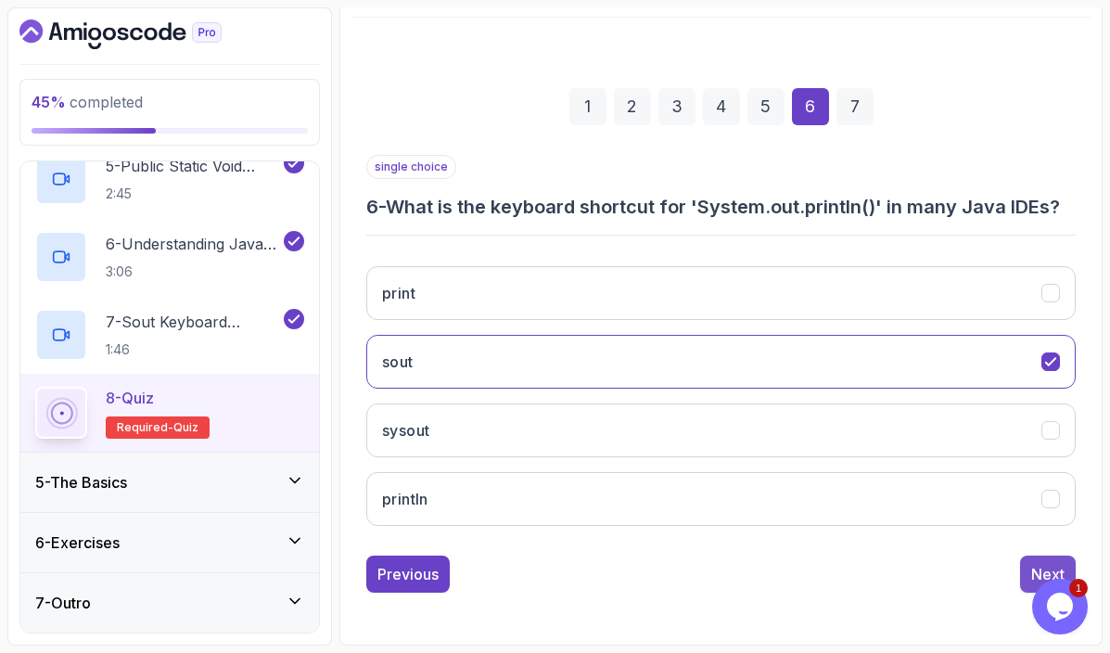
click at [1045, 564] on button "Next" at bounding box center [1048, 574] width 56 height 37
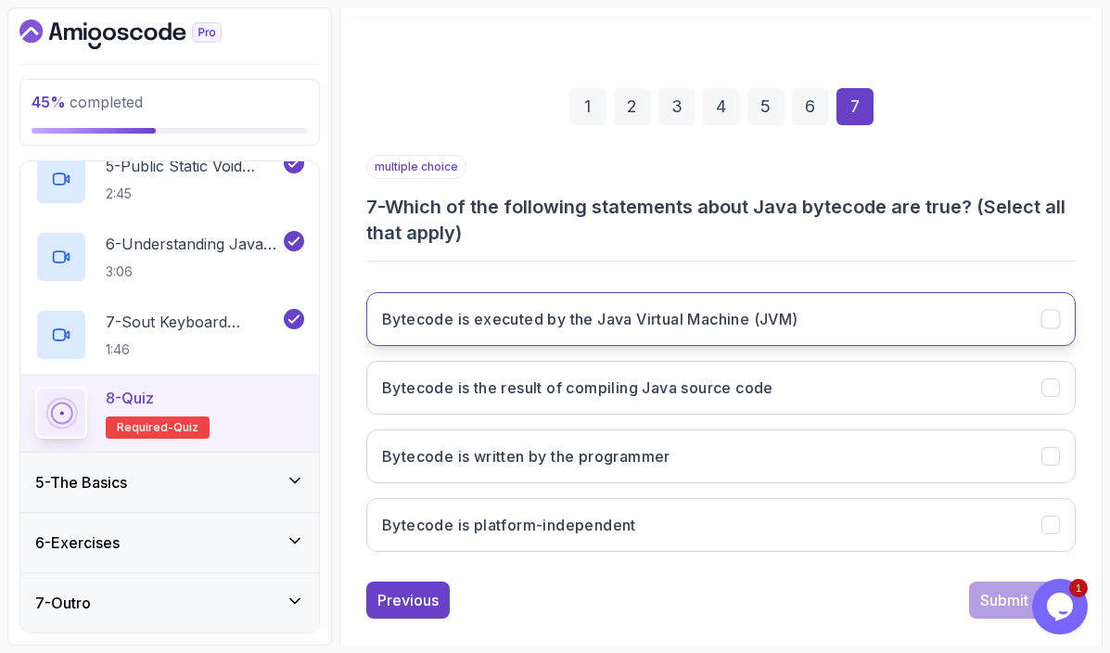
click at [669, 316] on h3 "Bytecode is executed by the Java Virtual Machine (JVM)" at bounding box center [590, 319] width 416 height 22
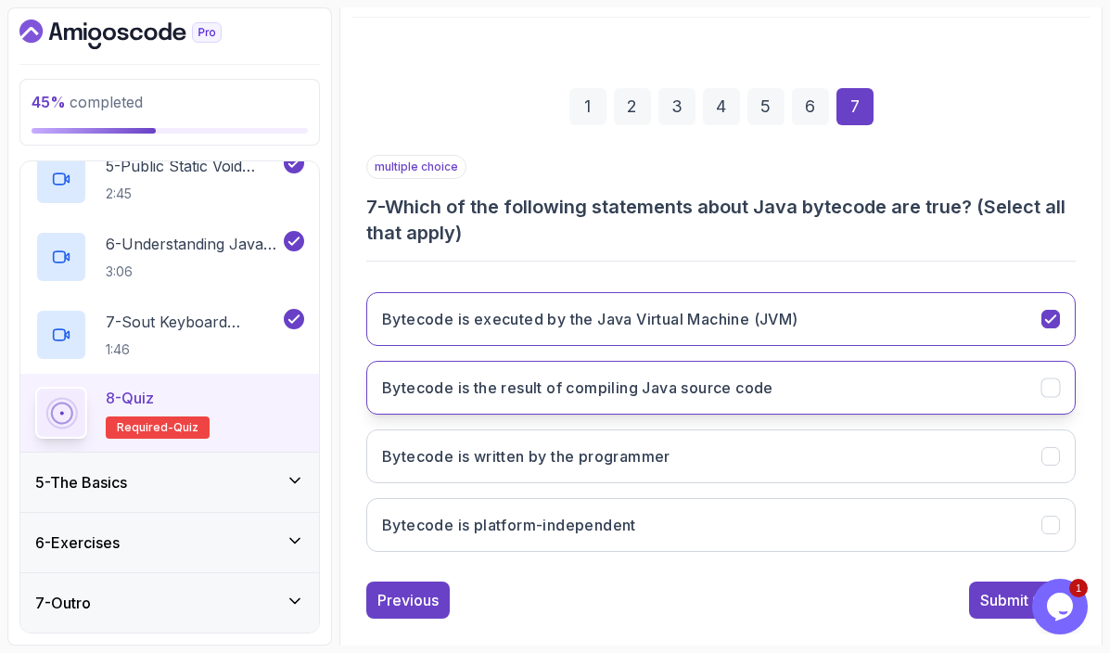
click at [552, 397] on h3 "Bytecode is the result of compiling Java source code" at bounding box center [577, 388] width 391 height 22
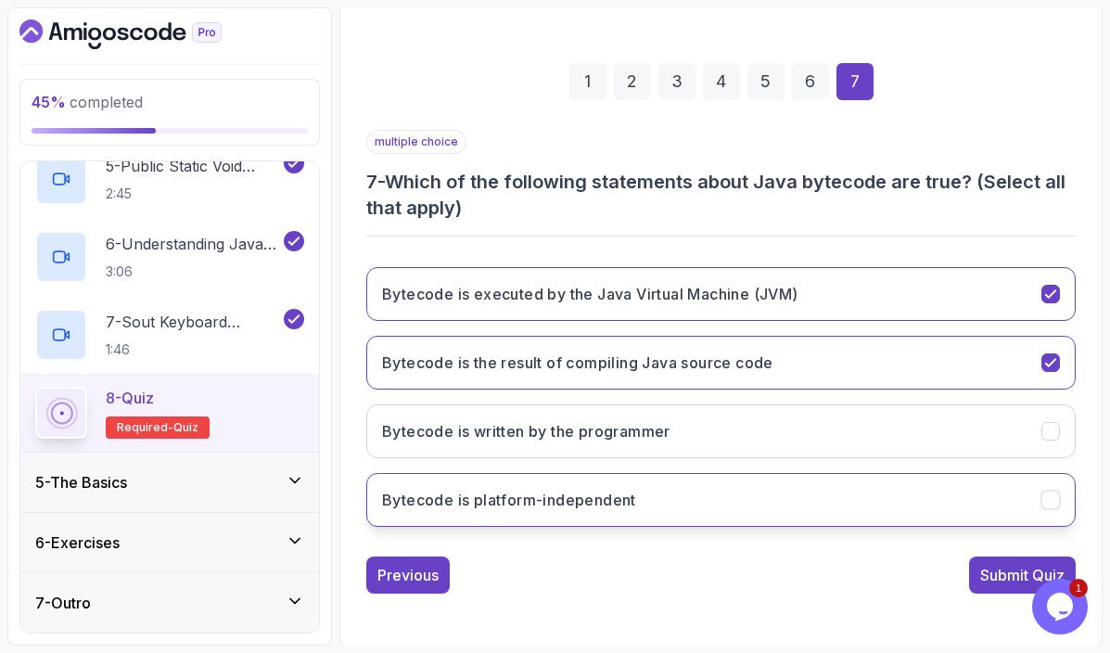
scroll to position [231, 0]
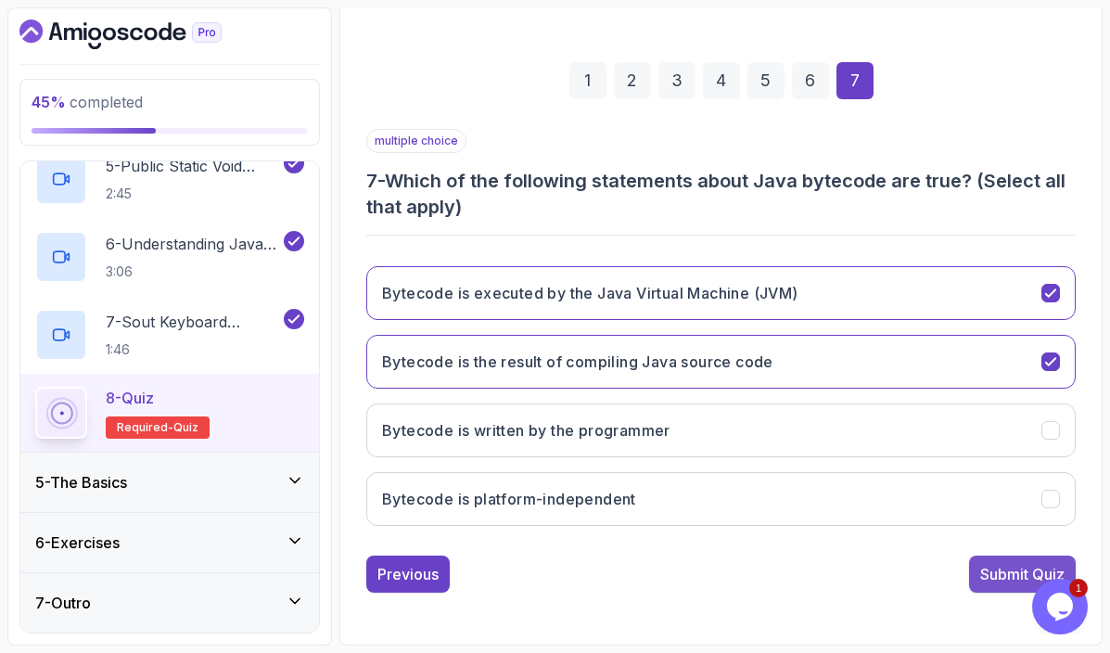
click at [1001, 571] on div "Submit Quiz" at bounding box center [1022, 574] width 84 height 22
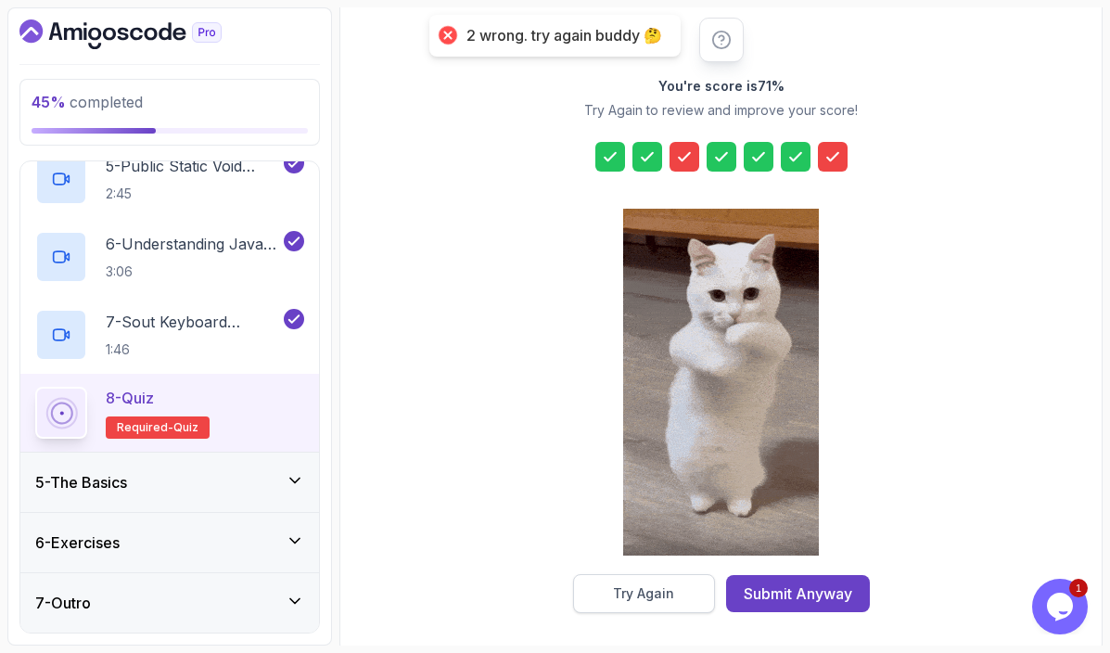
click at [666, 591] on div "Try Again" at bounding box center [643, 593] width 61 height 19
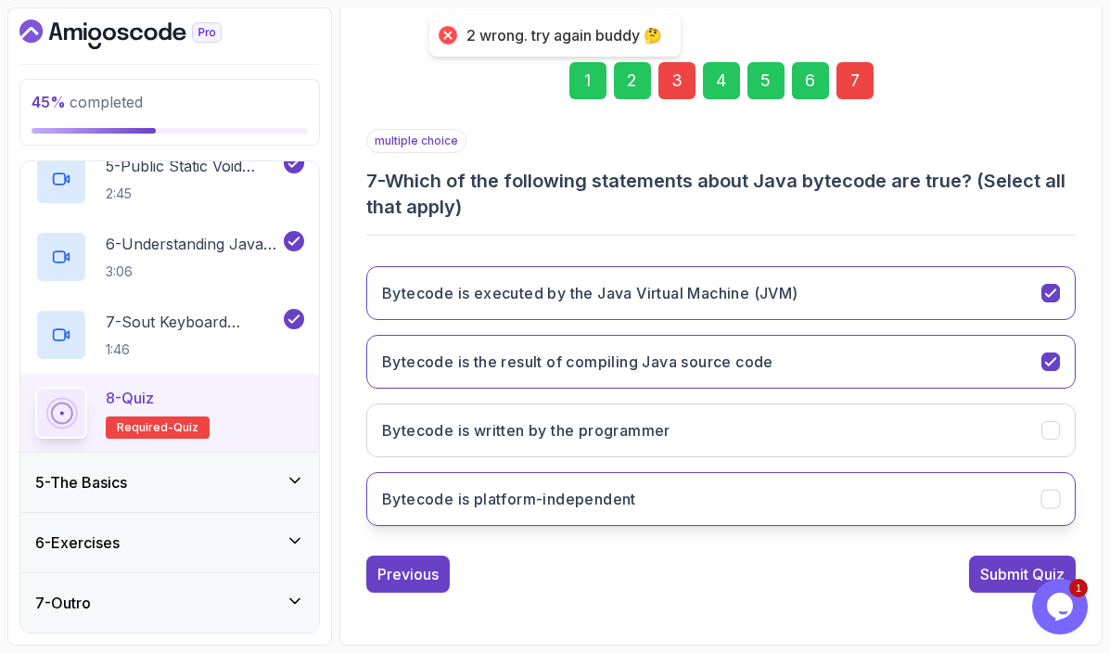
click at [940, 493] on button "Bytecode is platform-independent" at bounding box center [720, 499] width 709 height 54
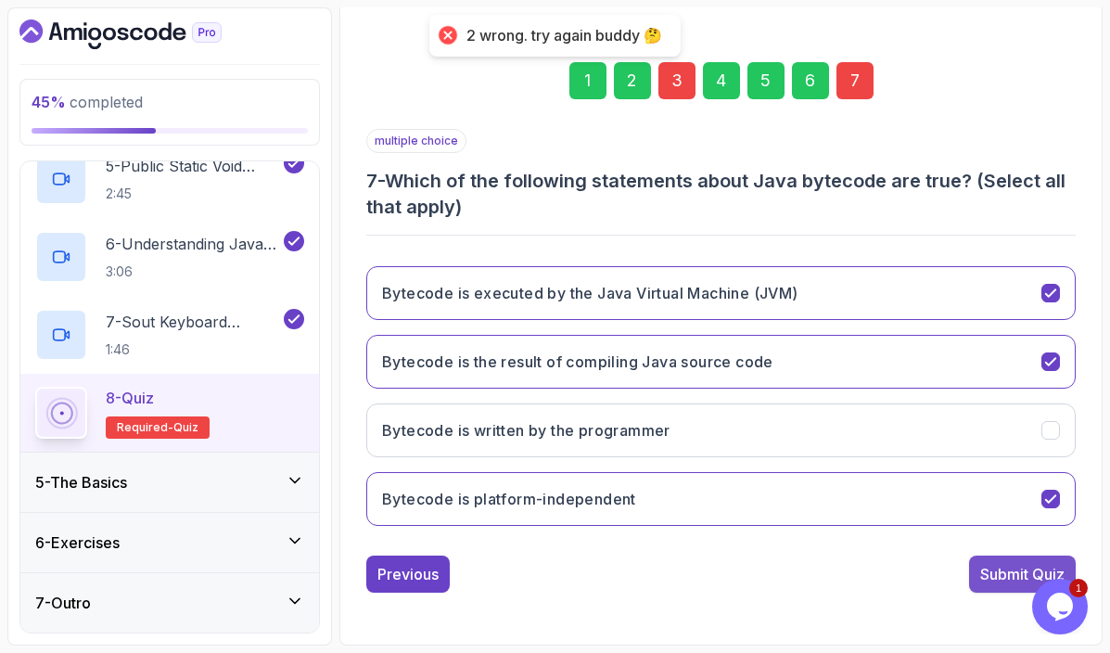
click at [991, 579] on div "Submit Quiz" at bounding box center [1022, 574] width 84 height 22
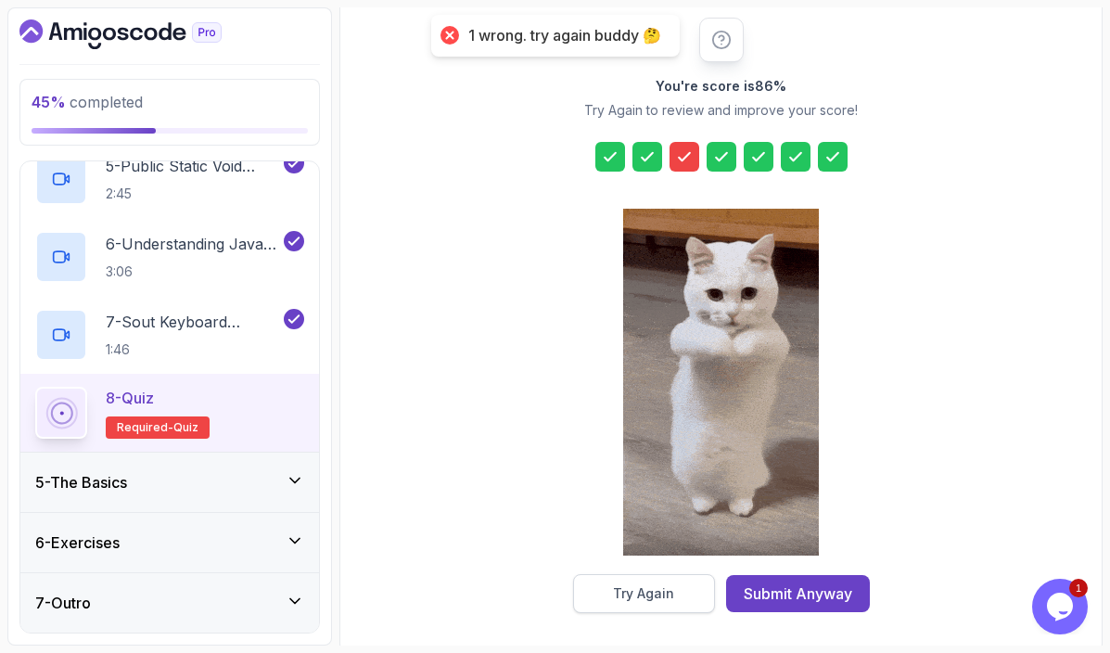
click at [637, 590] on div "Try Again" at bounding box center [643, 593] width 61 height 19
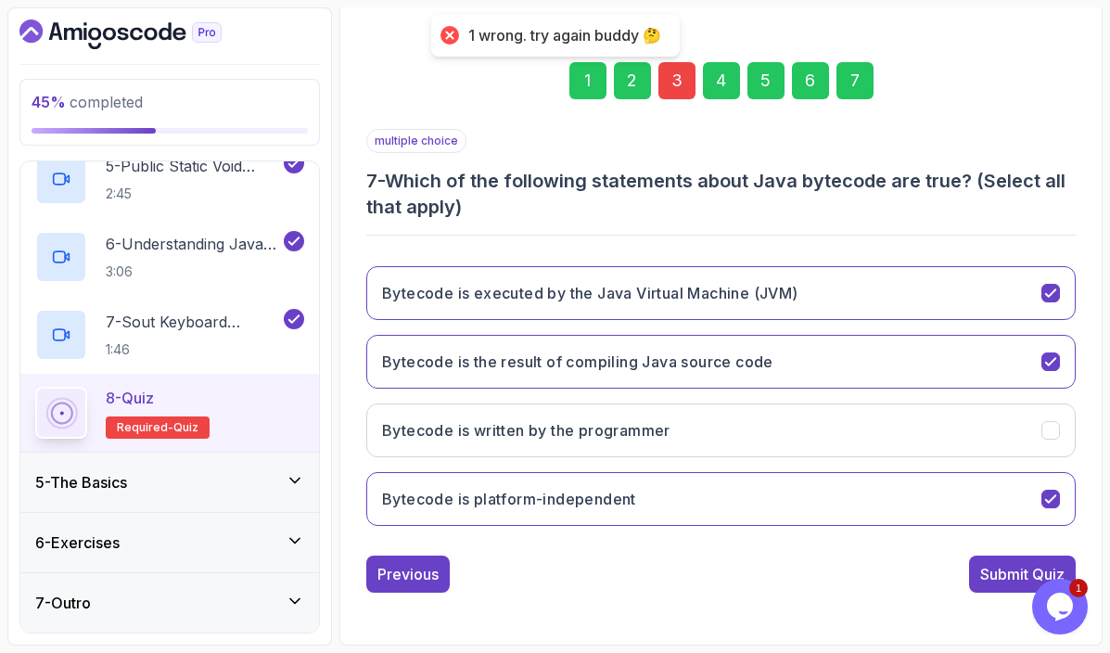
click at [670, 83] on div "3" at bounding box center [676, 80] width 37 height 37
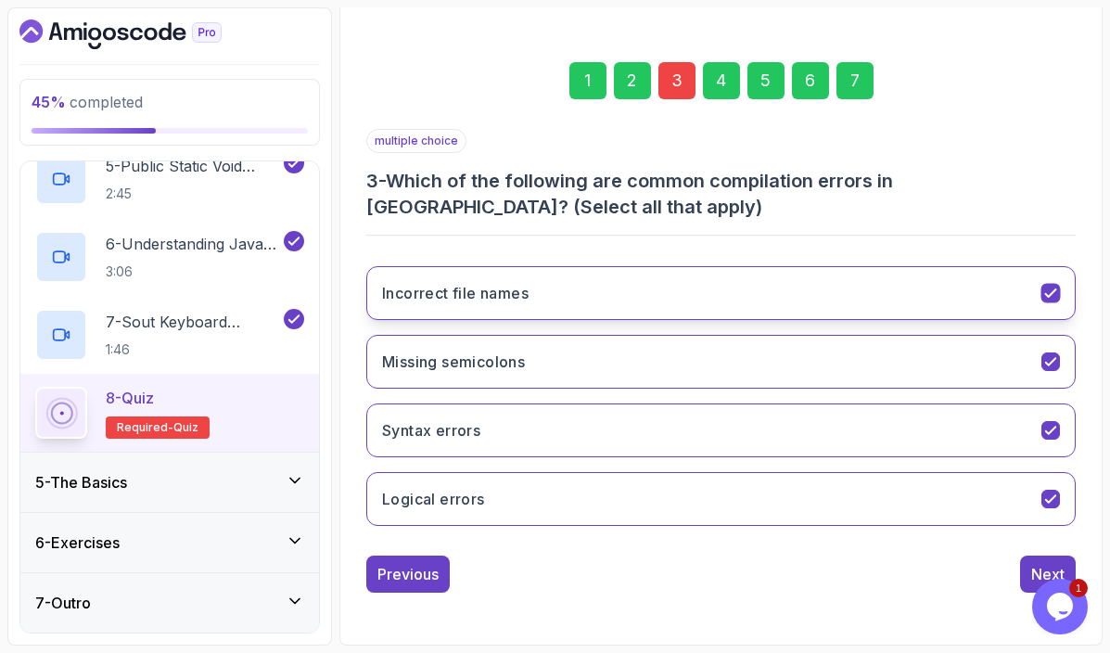
click at [1051, 285] on icon "Incorrect file names" at bounding box center [1051, 294] width 18 height 18
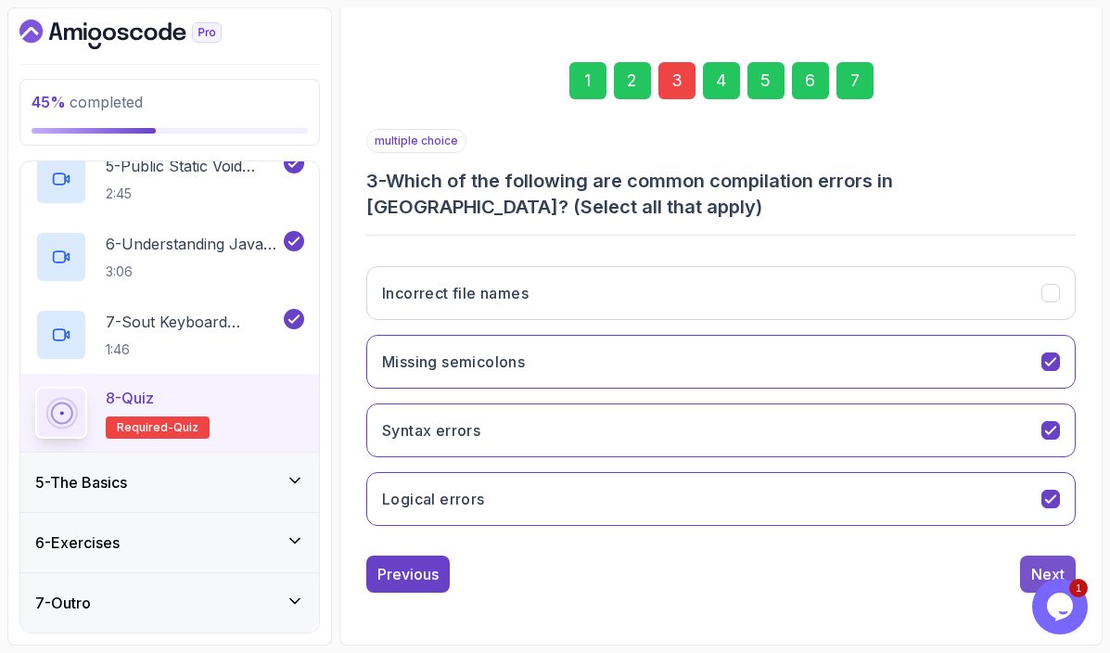
click at [1042, 560] on button "Next" at bounding box center [1048, 574] width 56 height 37
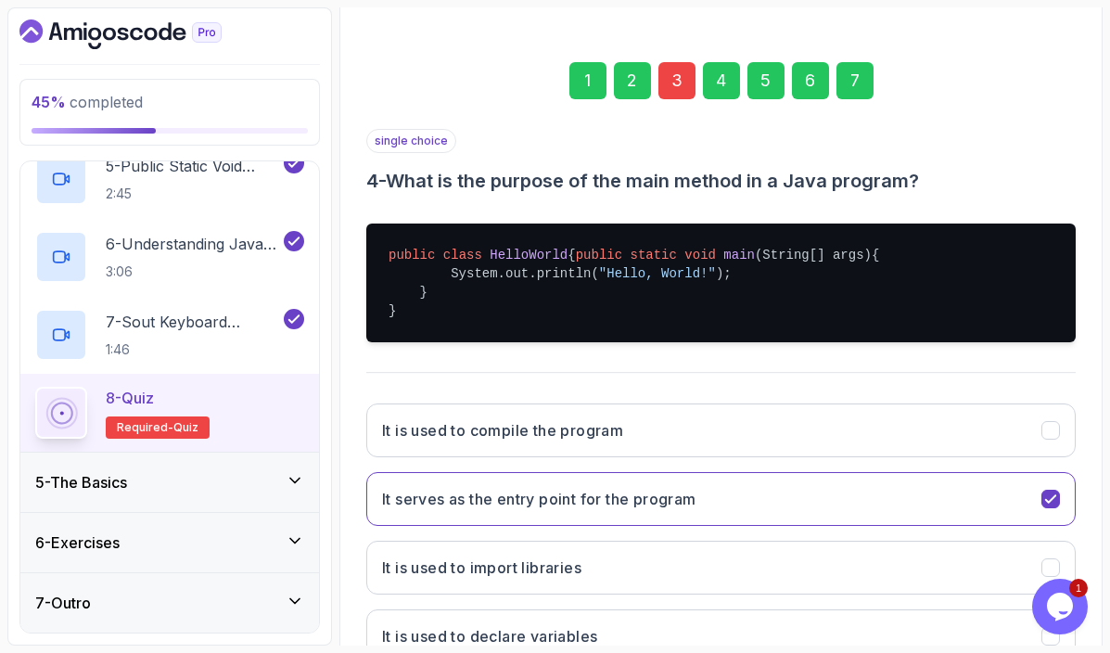
click at [862, 94] on div "7" at bounding box center [855, 80] width 37 height 37
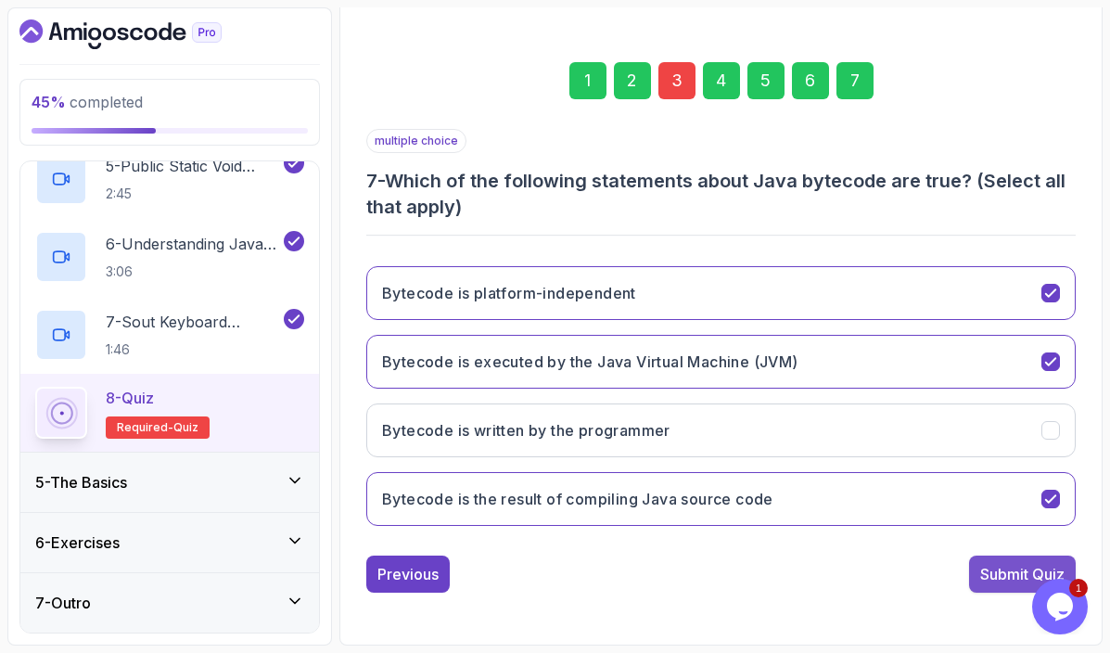
click at [996, 574] on div "Submit Quiz" at bounding box center [1022, 574] width 84 height 22
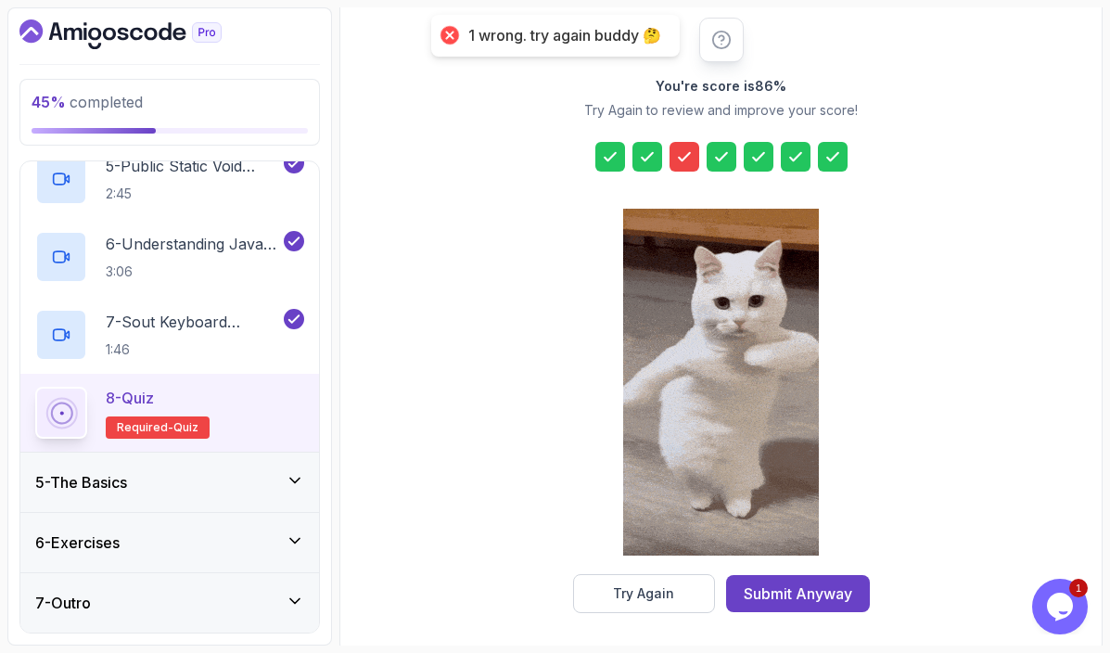
click at [690, 148] on icon at bounding box center [684, 156] width 19 height 19
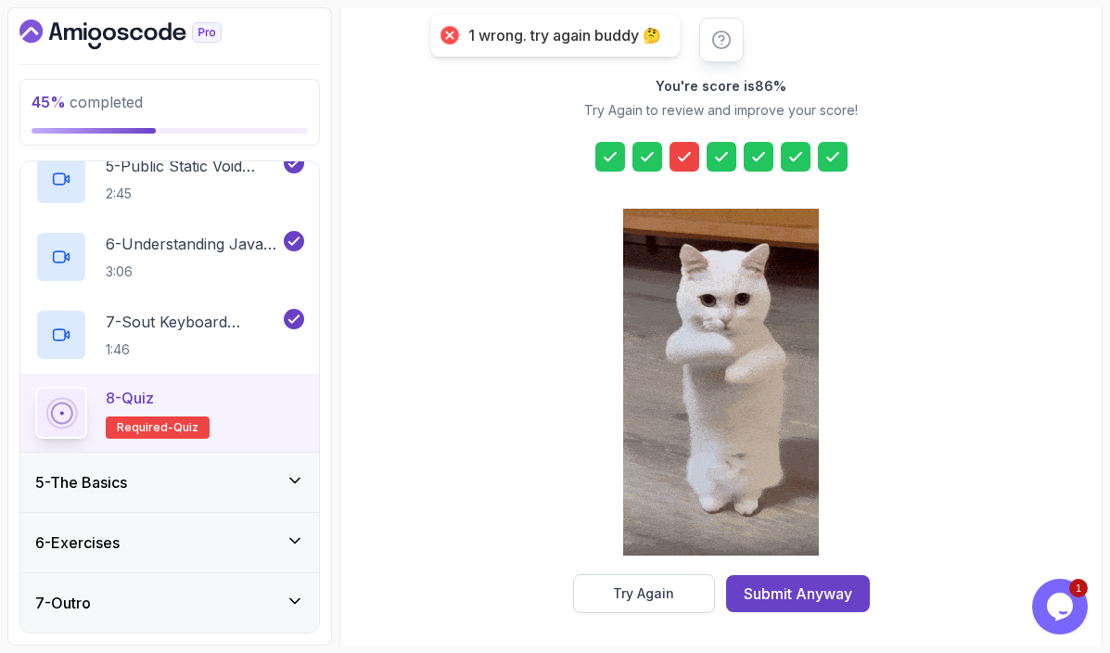
click at [672, 135] on div "You're score is 86 % Try Again to review and improve your score! Try Again Subm…" at bounding box center [721, 315] width 356 height 595
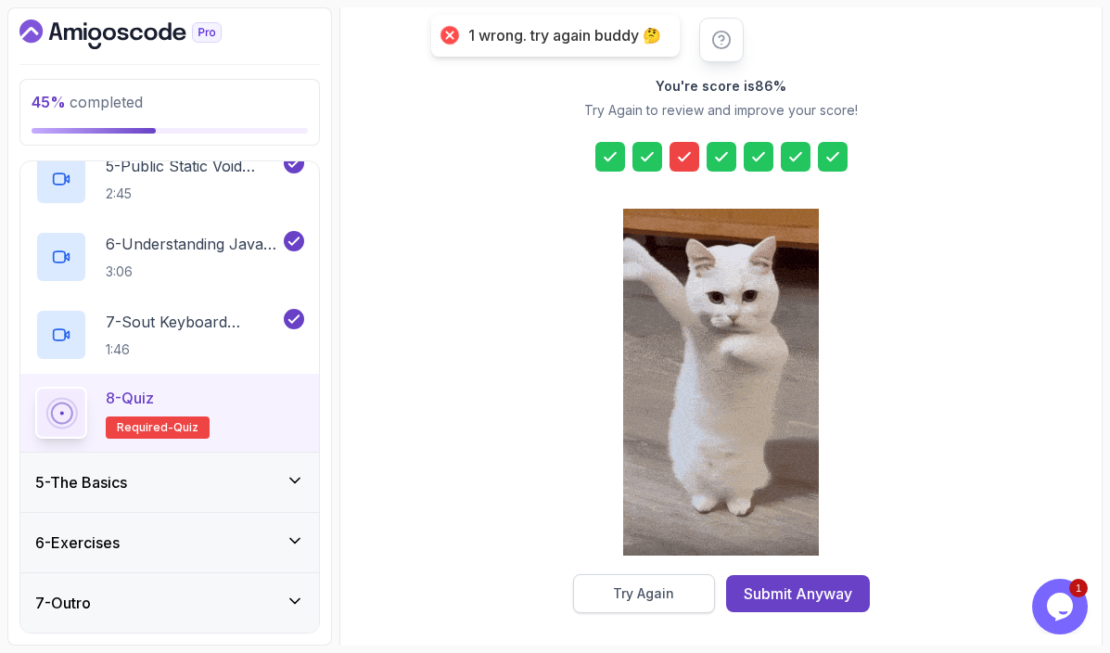
click at [697, 590] on button "Try Again" at bounding box center [644, 593] width 142 height 39
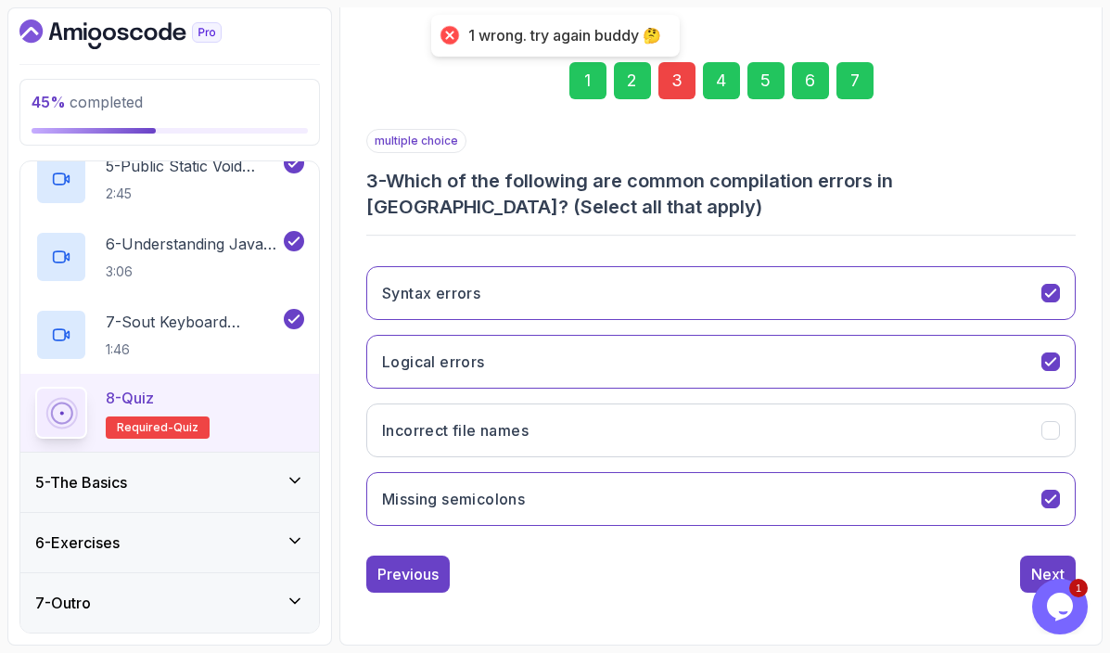
click at [671, 94] on div "3" at bounding box center [676, 80] width 37 height 37
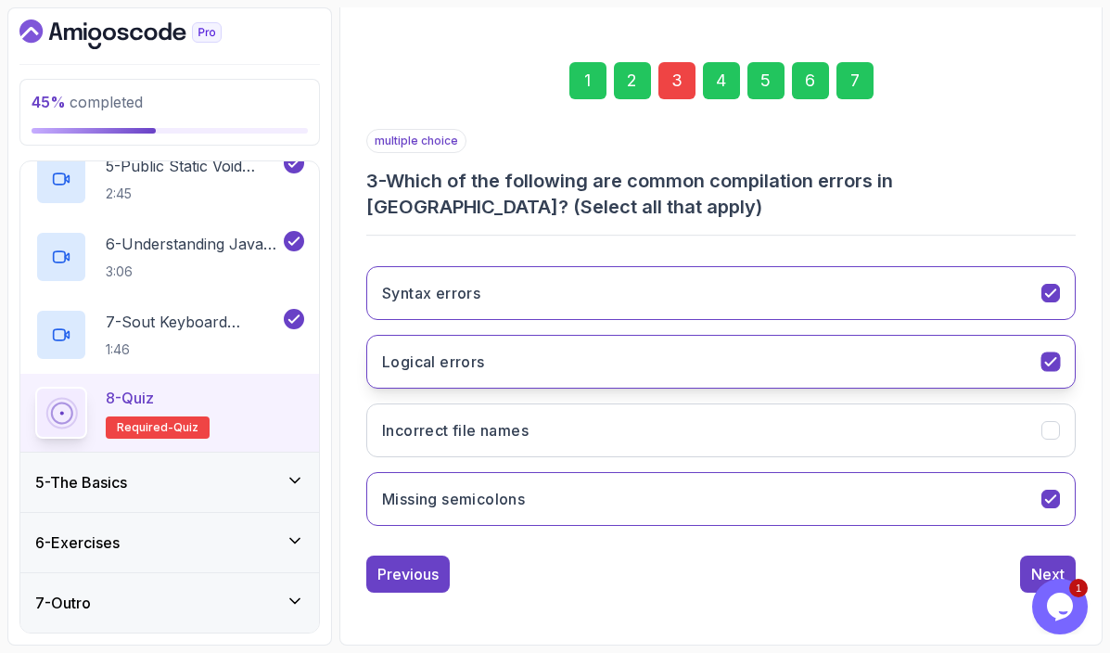
click at [1006, 355] on button "Logical errors" at bounding box center [720, 362] width 709 height 54
click at [856, 79] on div "7" at bounding box center [855, 80] width 37 height 37
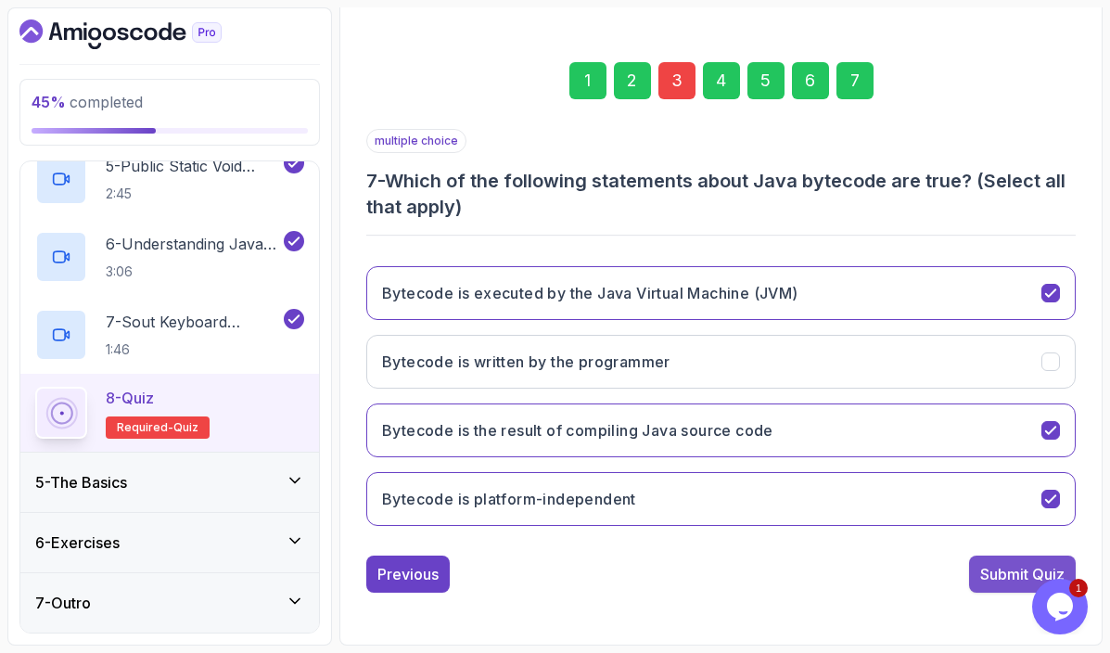
click at [989, 577] on div "Submit Quiz" at bounding box center [1022, 574] width 84 height 22
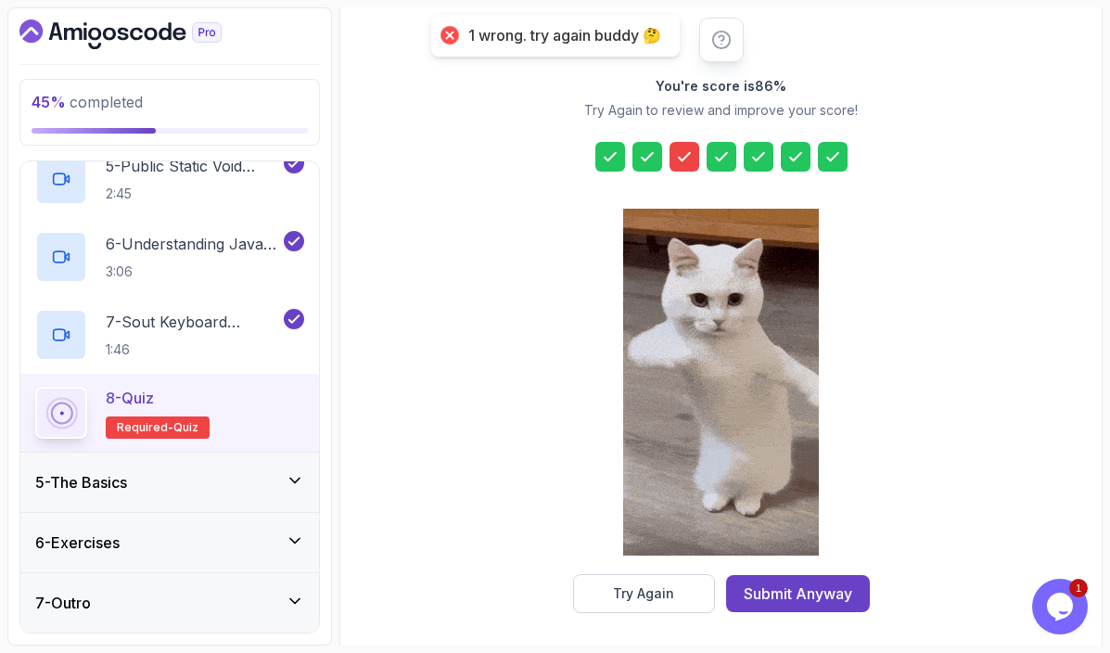
click at [697, 148] on div at bounding box center [685, 157] width 30 height 30
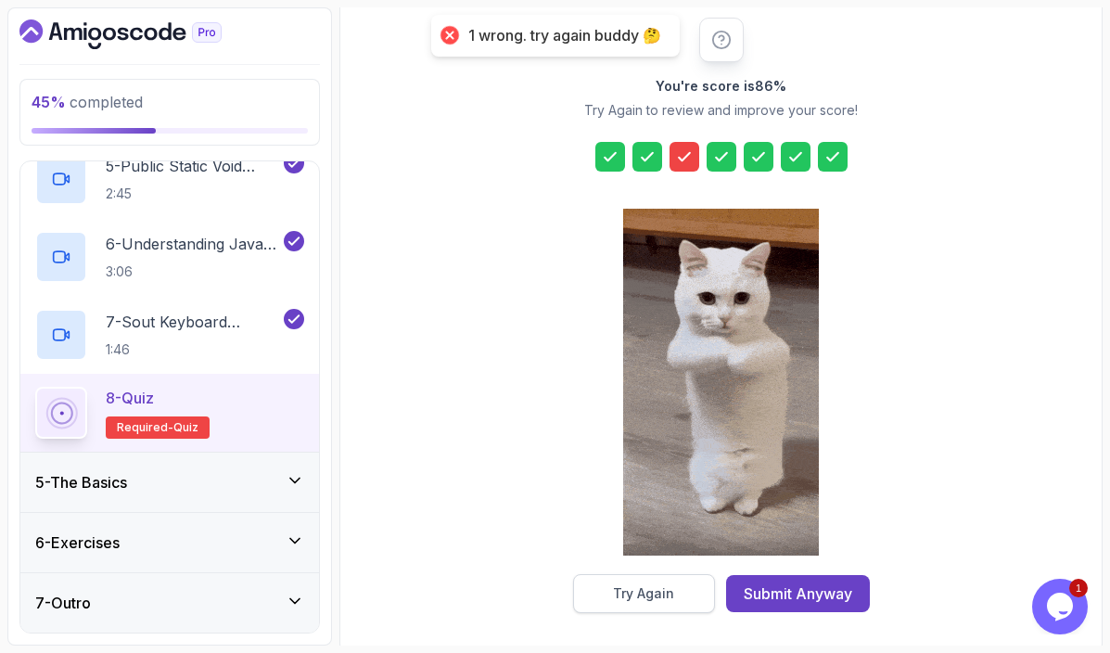
click at [677, 598] on button "Try Again" at bounding box center [644, 593] width 142 height 39
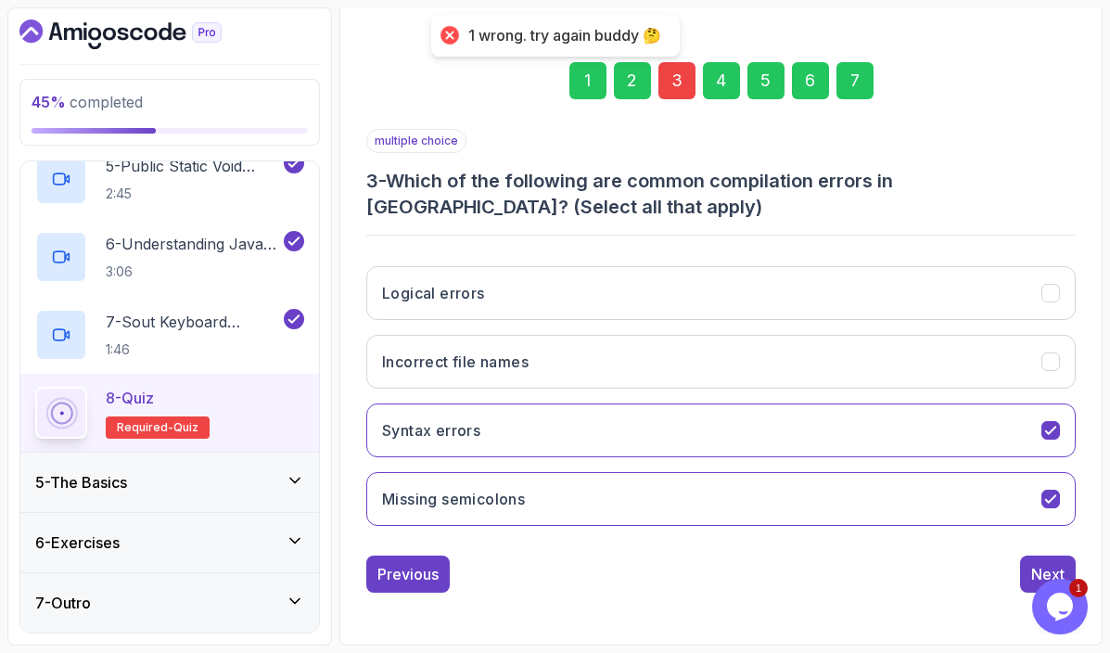
click at [681, 90] on div "3" at bounding box center [676, 80] width 37 height 37
click at [1051, 441] on button "Syntax errors" at bounding box center [720, 430] width 709 height 54
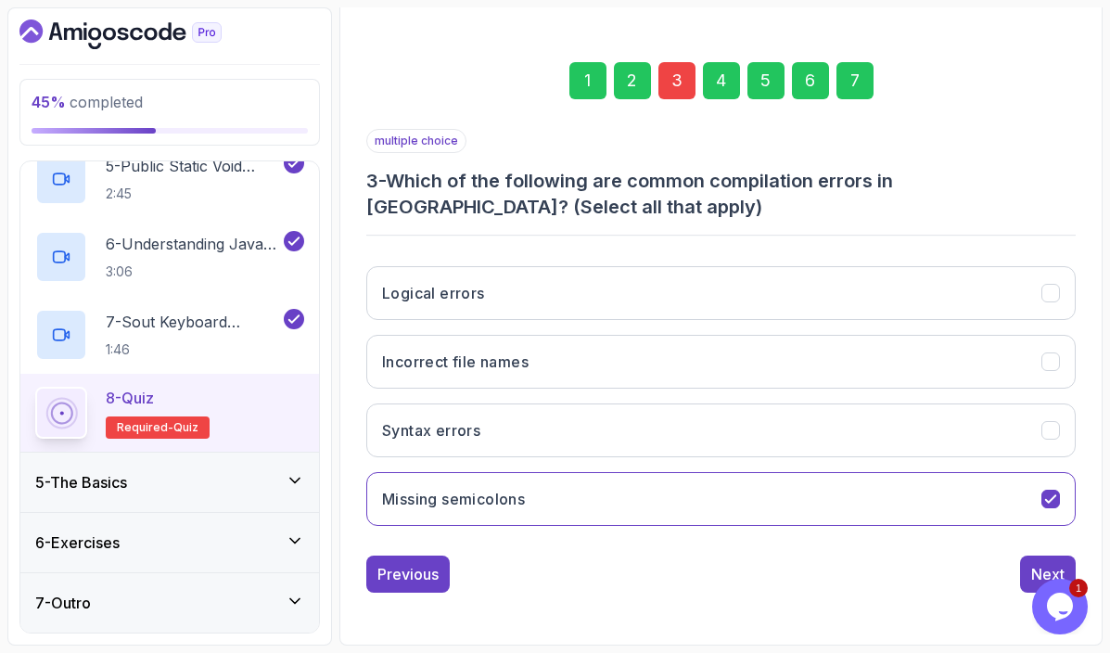
click at [848, 83] on div "7" at bounding box center [855, 80] width 37 height 37
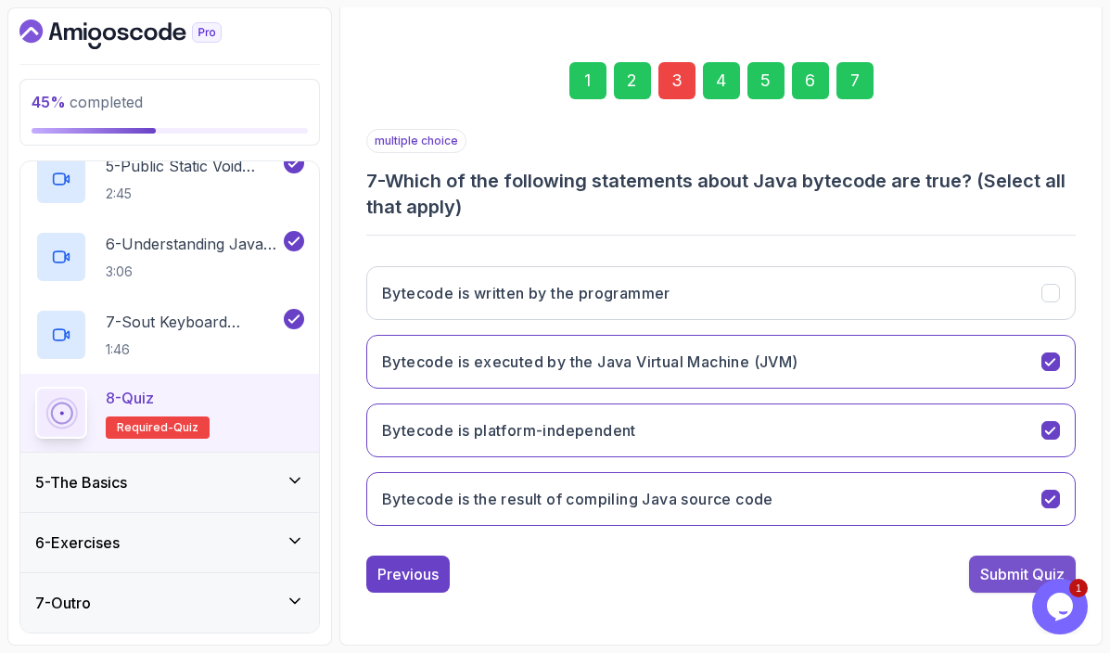
click at [979, 582] on button "Submit Quiz" at bounding box center [1022, 574] width 107 height 37
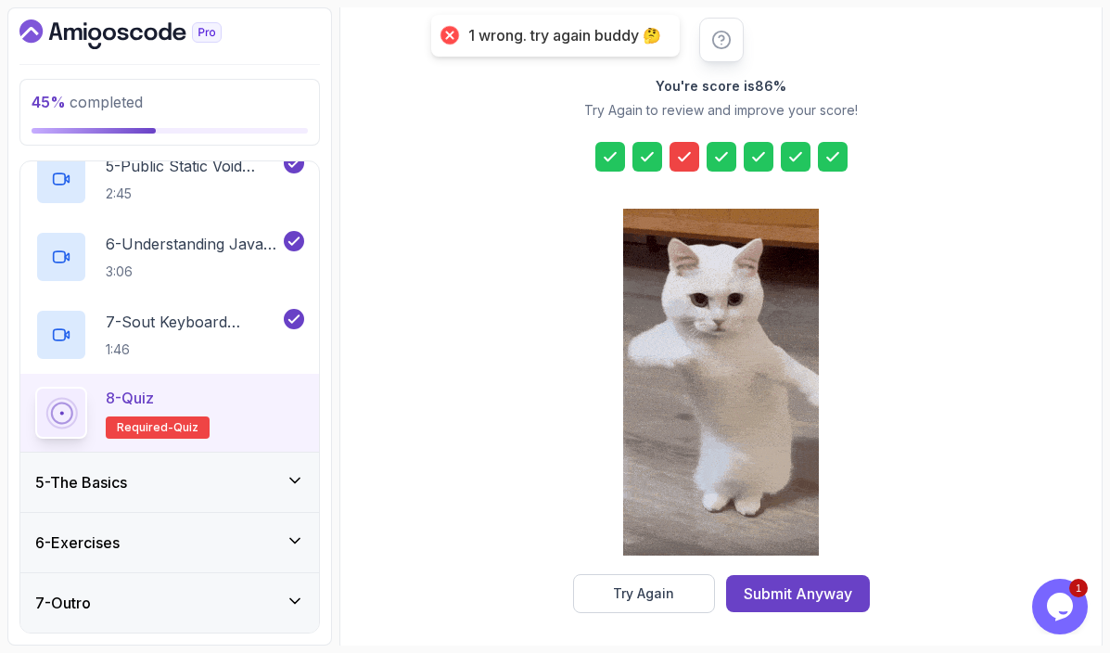
click at [677, 144] on div at bounding box center [685, 157] width 30 height 30
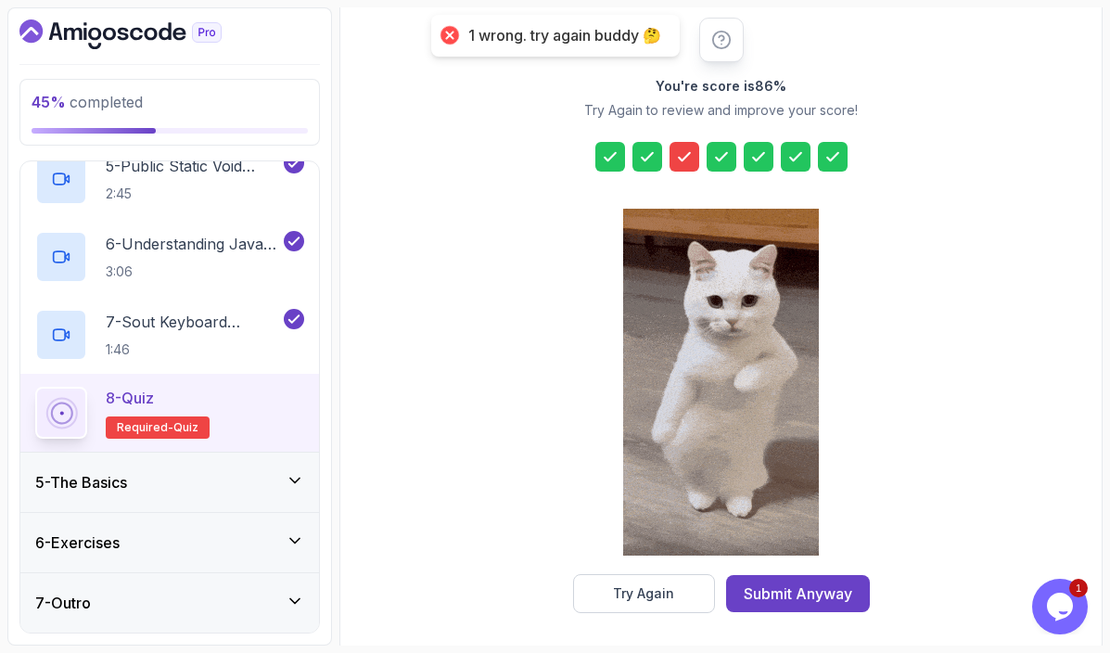
click at [683, 153] on icon at bounding box center [684, 156] width 19 height 19
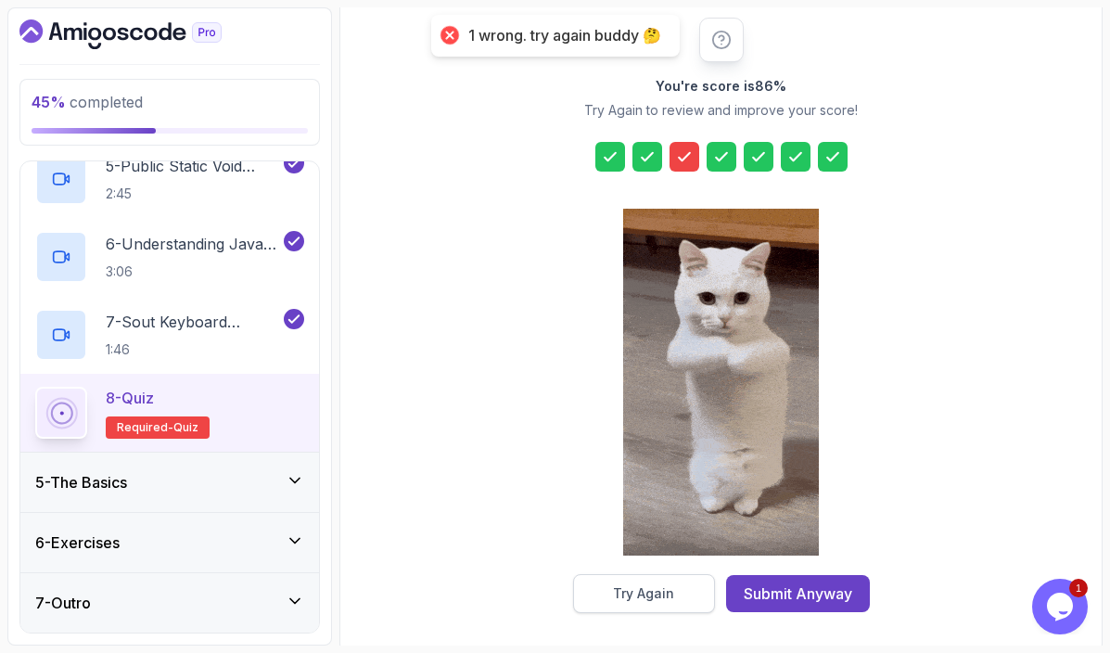
click at [676, 586] on button "Try Again" at bounding box center [644, 593] width 142 height 39
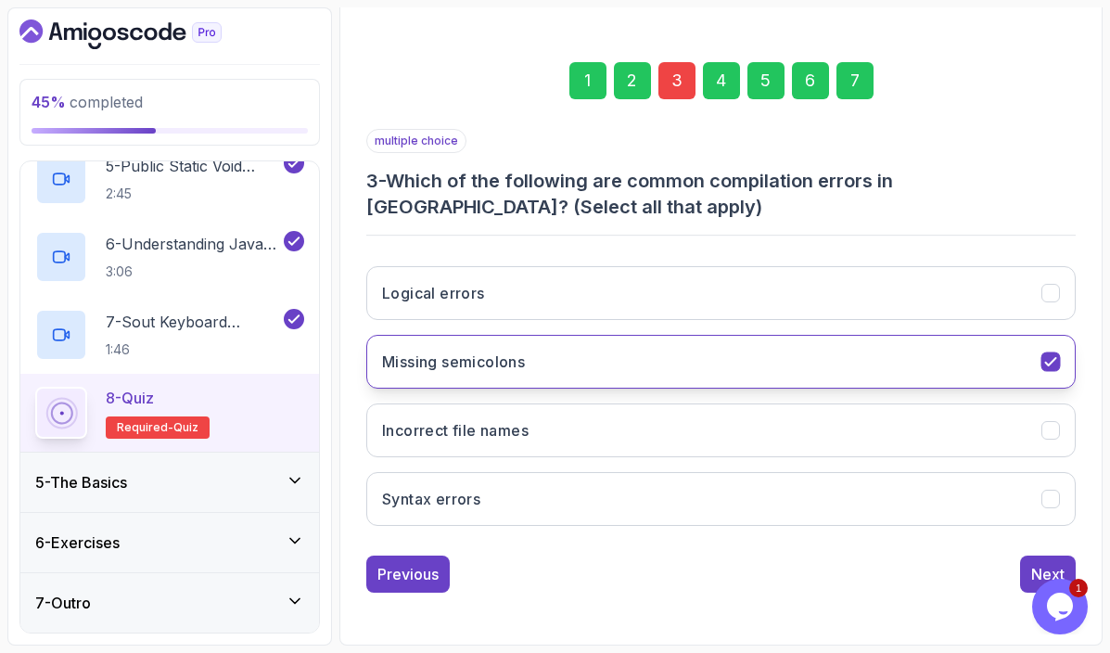
click at [1045, 364] on icon "Missing semicolons" at bounding box center [1051, 362] width 18 height 18
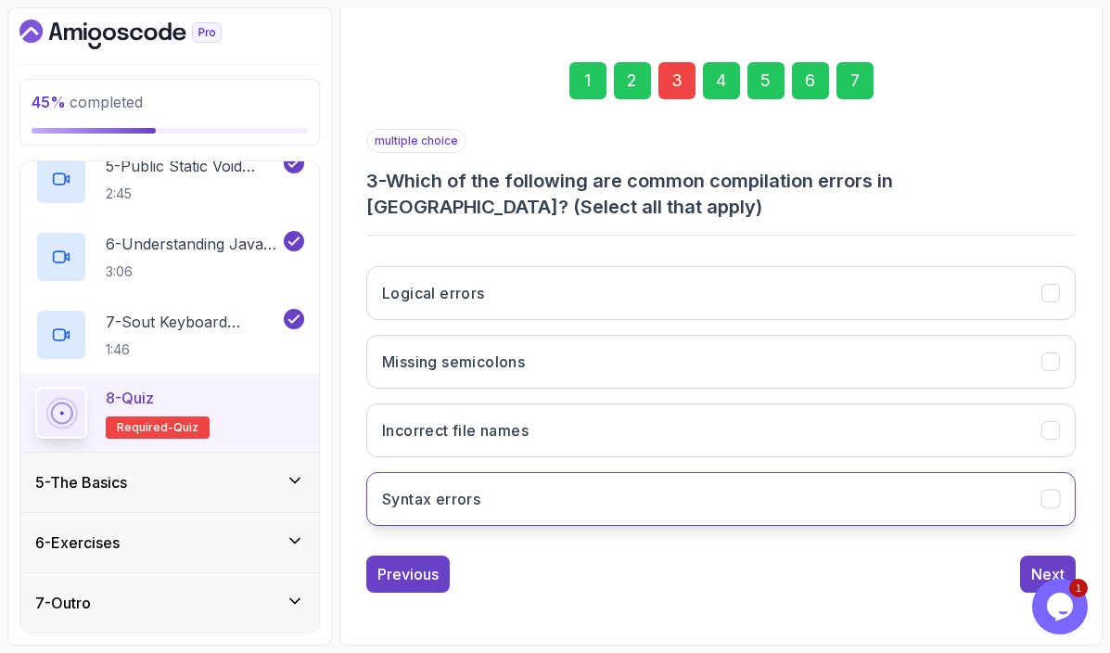
click at [691, 499] on button "Syntax errors" at bounding box center [720, 499] width 709 height 54
click at [858, 82] on div "7" at bounding box center [855, 80] width 37 height 37
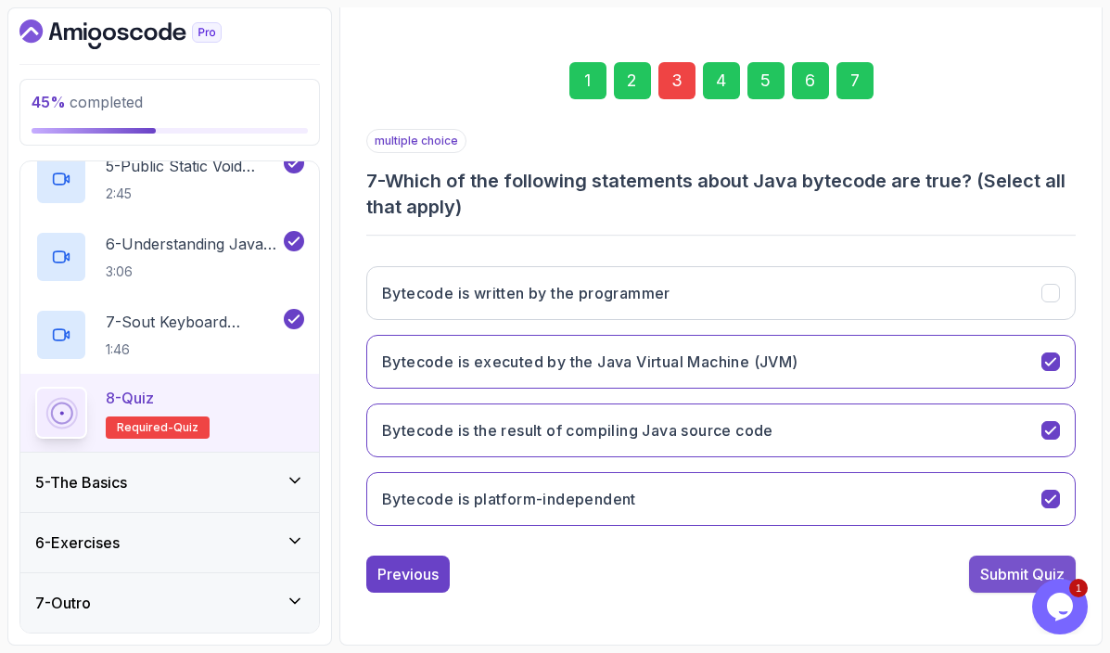
click at [995, 575] on div "Submit Quiz" at bounding box center [1022, 574] width 84 height 22
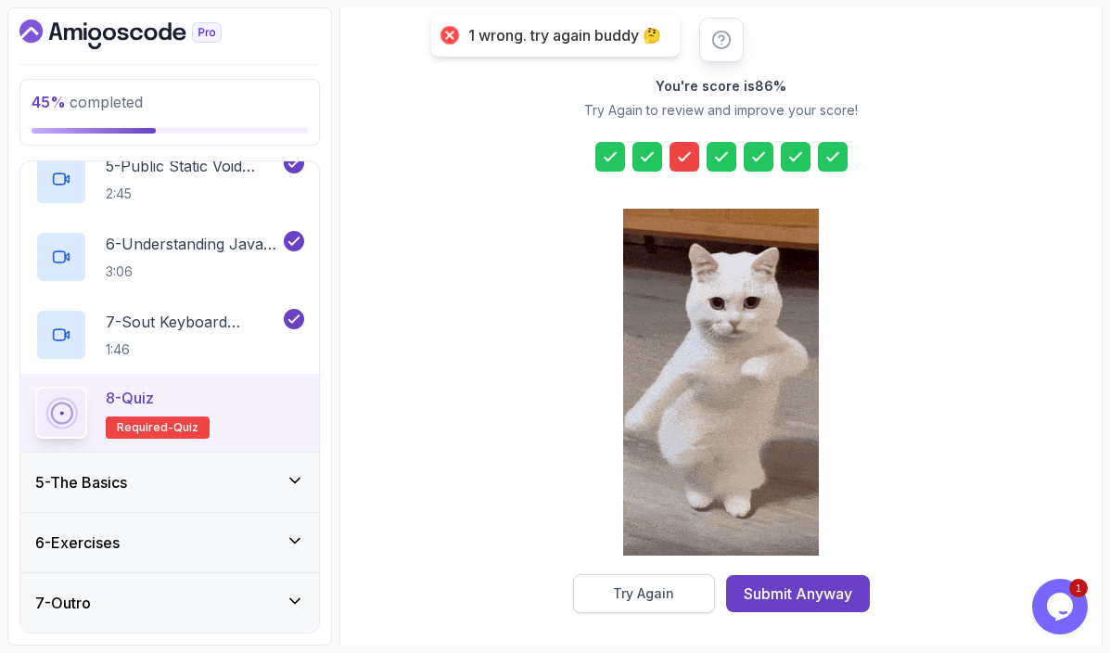
click at [664, 588] on div "Try Again" at bounding box center [643, 593] width 61 height 19
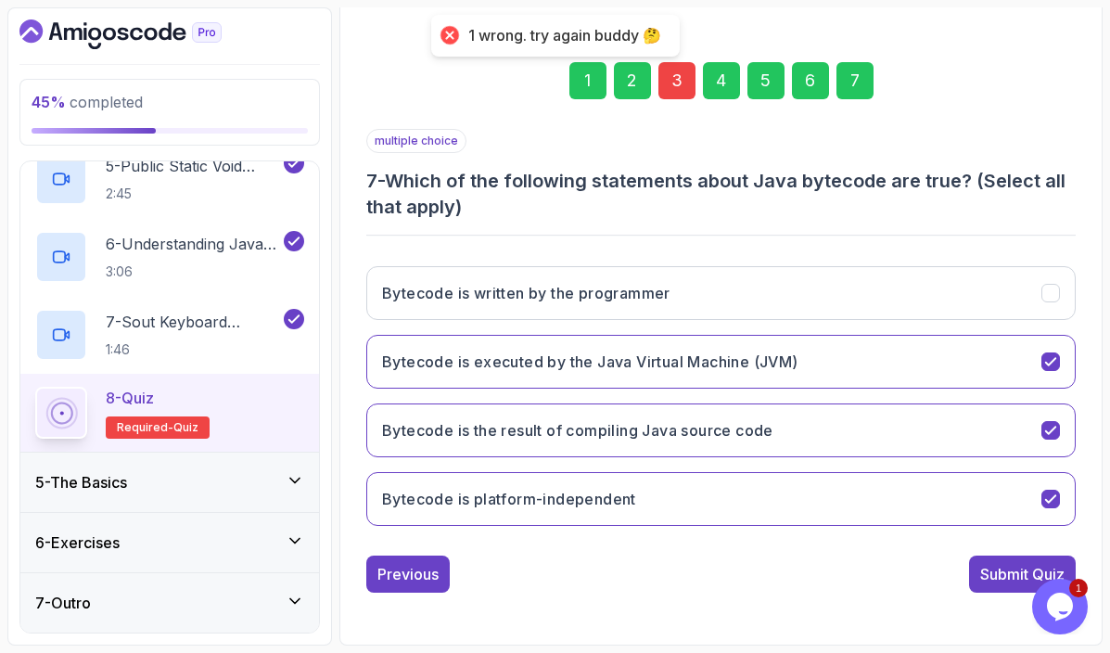
click at [678, 83] on div "3" at bounding box center [676, 80] width 37 height 37
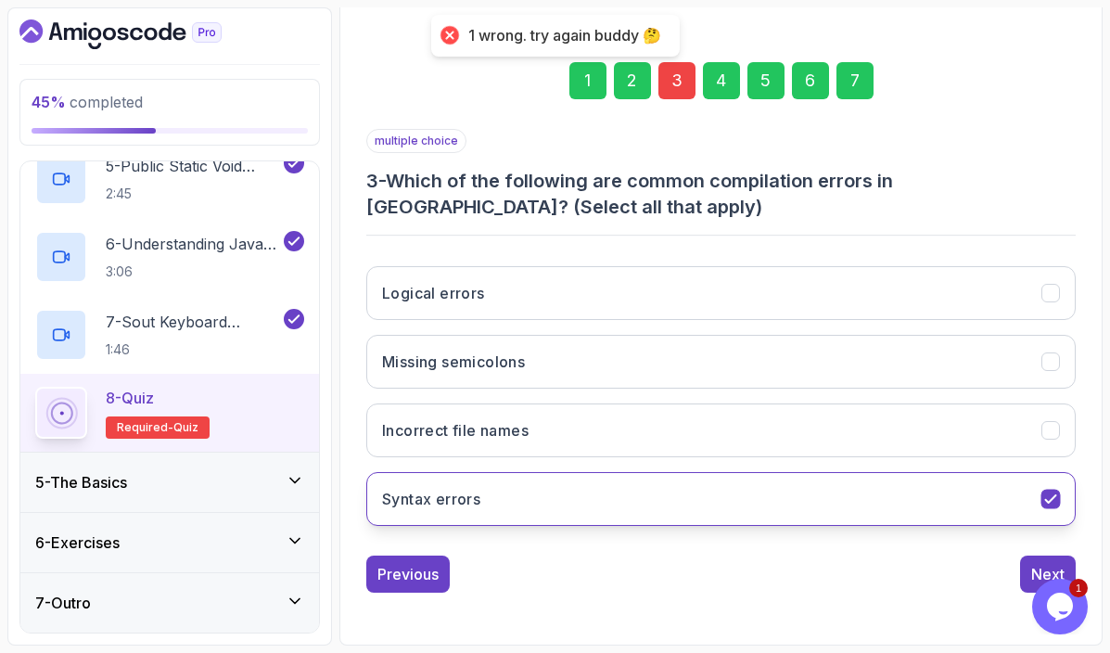
click at [1050, 494] on icon "Syntax errors" at bounding box center [1051, 500] width 18 height 18
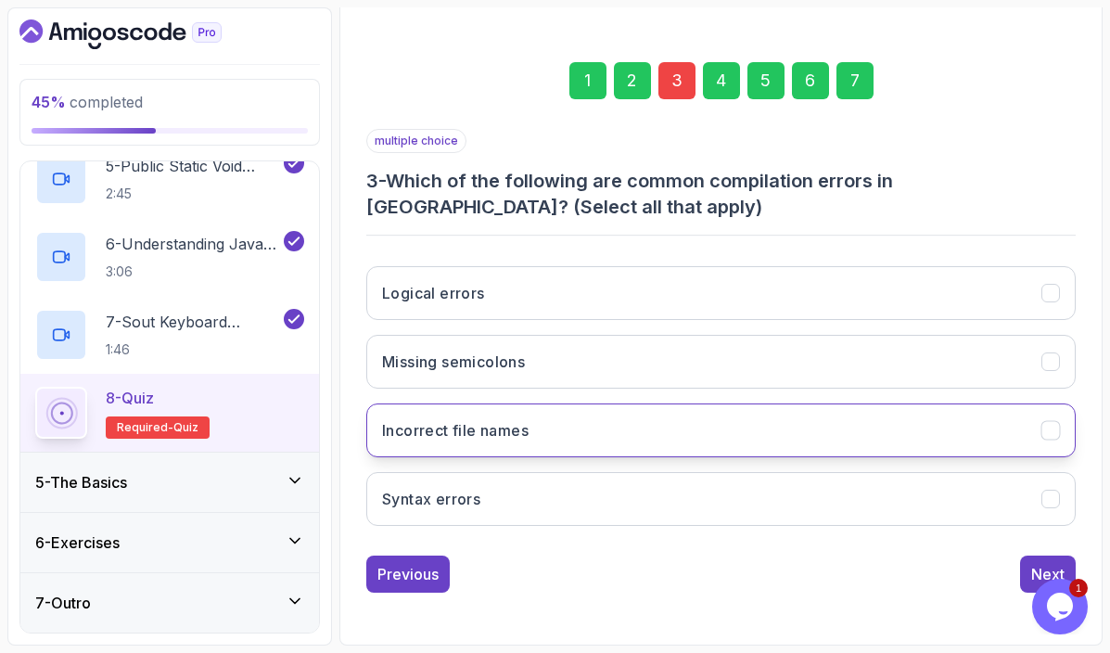
click at [1038, 428] on button "Incorrect file names" at bounding box center [720, 430] width 709 height 54
click at [848, 92] on div "7" at bounding box center [855, 80] width 37 height 37
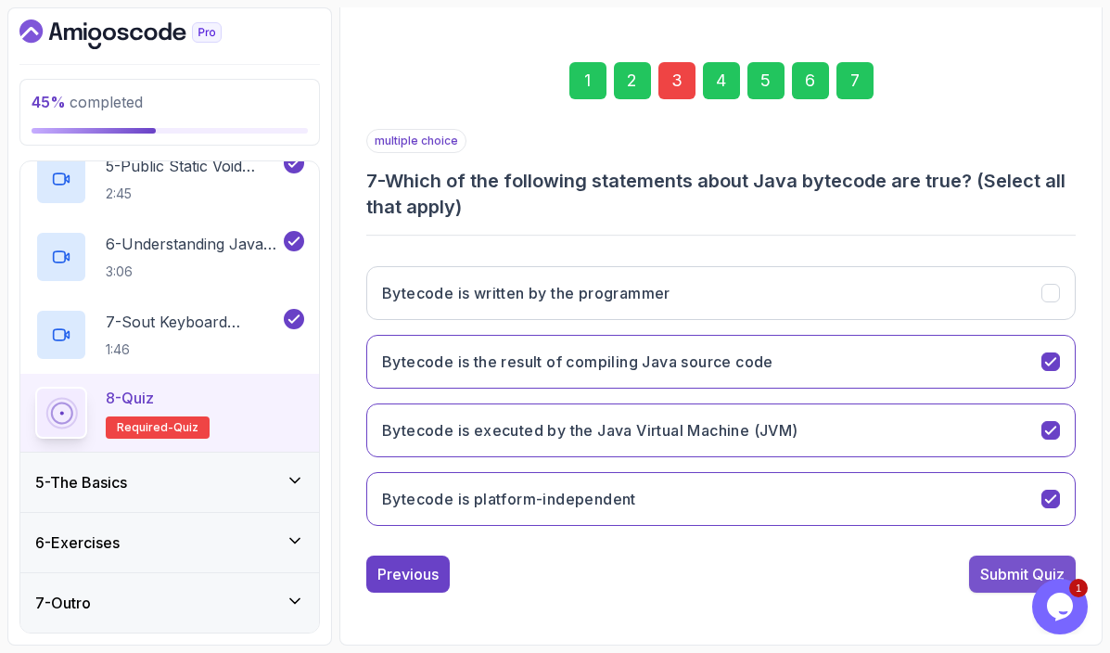
click at [986, 581] on div "Submit Quiz" at bounding box center [1022, 574] width 84 height 22
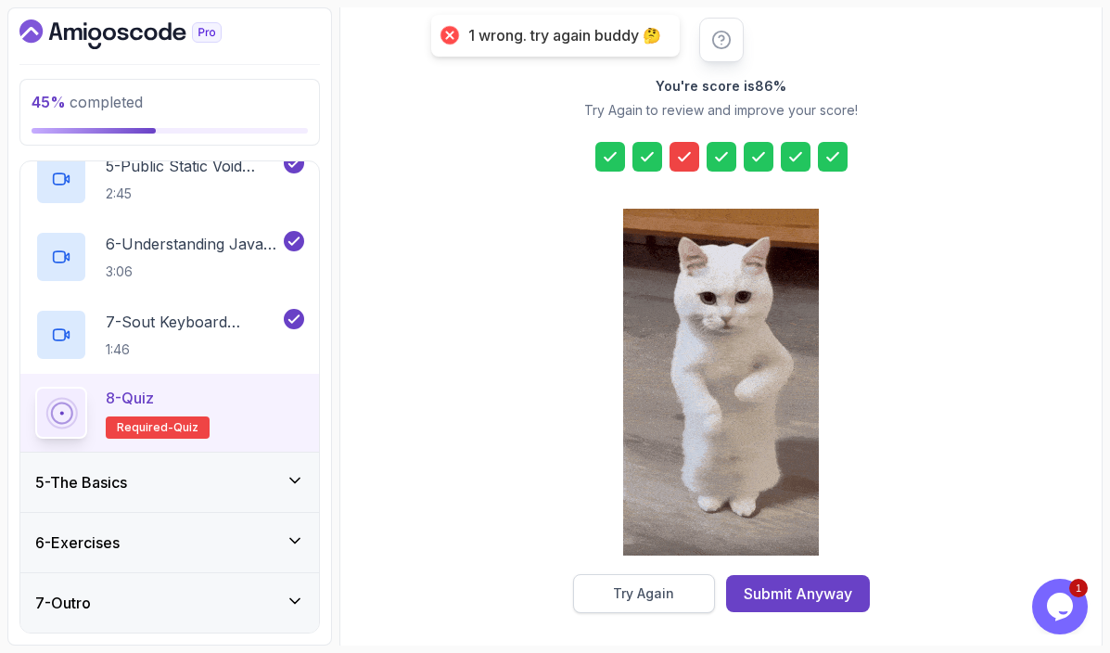
click at [681, 590] on button "Try Again" at bounding box center [644, 593] width 142 height 39
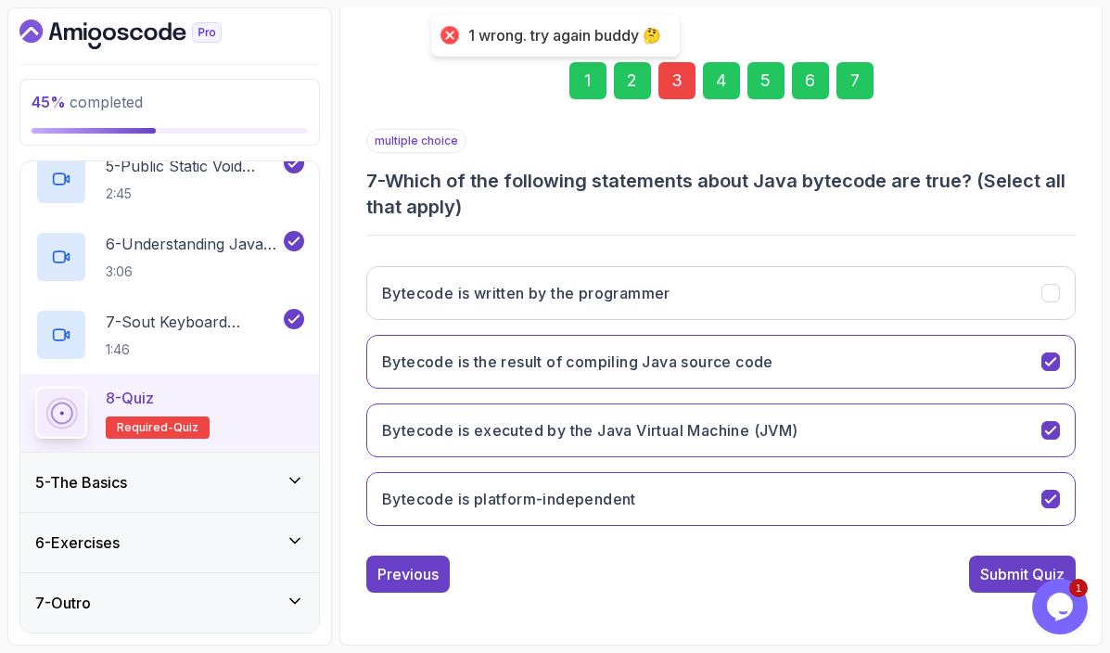
click at [681, 77] on div "3" at bounding box center [676, 80] width 37 height 37
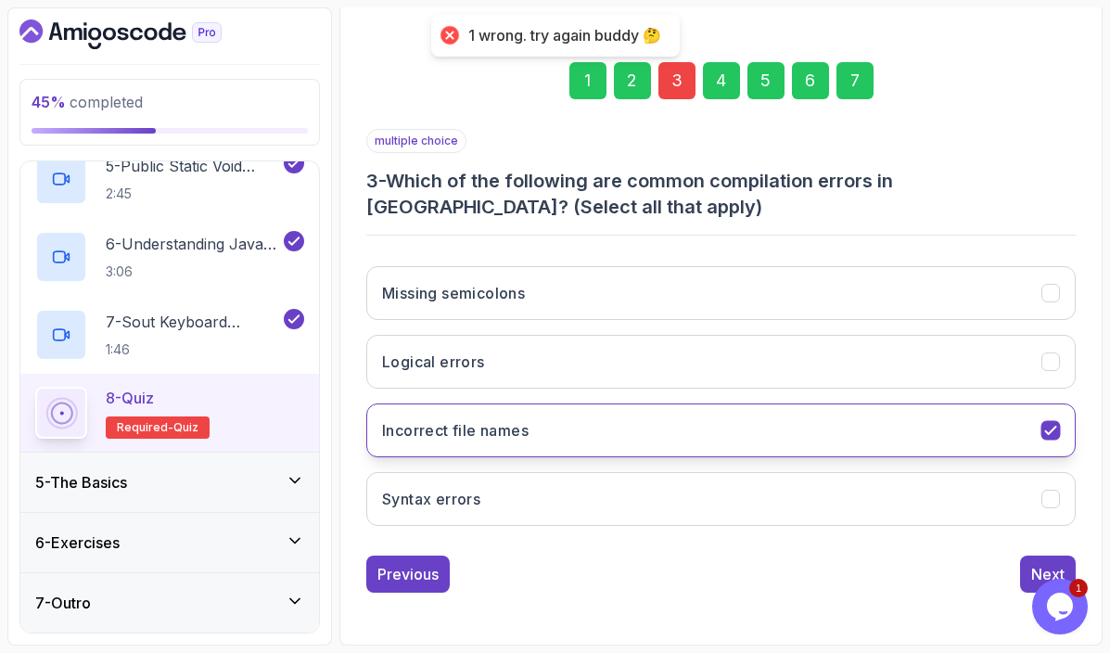
click at [1035, 431] on button "Incorrect file names" at bounding box center [720, 430] width 709 height 54
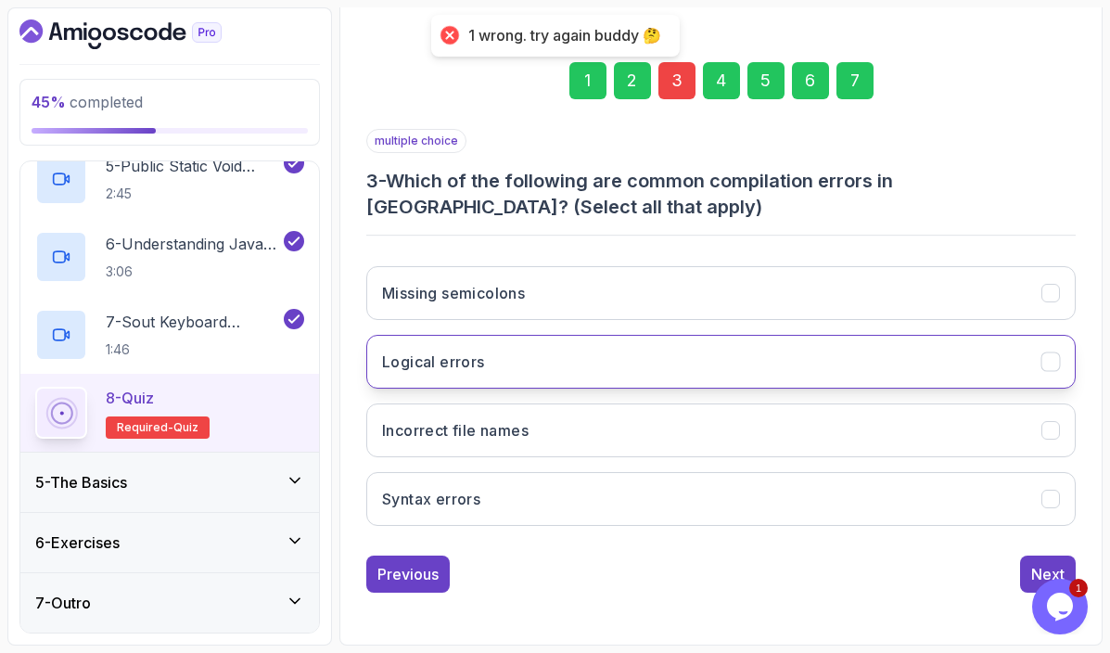
click at [1042, 360] on icon "Logical errors" at bounding box center [1051, 362] width 18 height 18
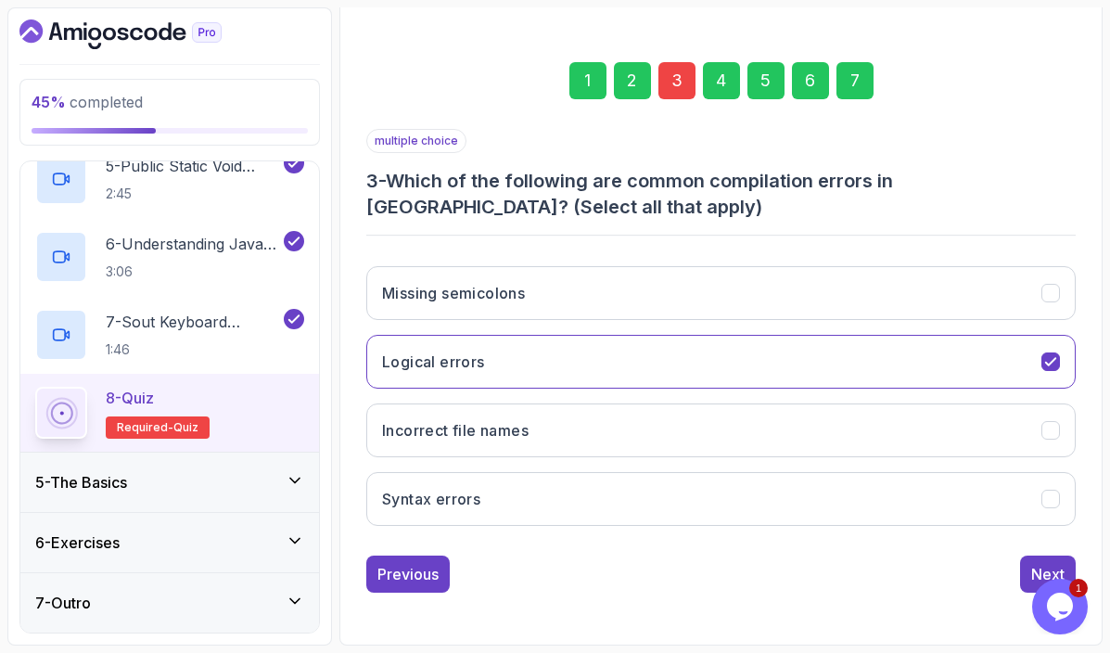
click at [861, 93] on div "7" at bounding box center [855, 80] width 37 height 37
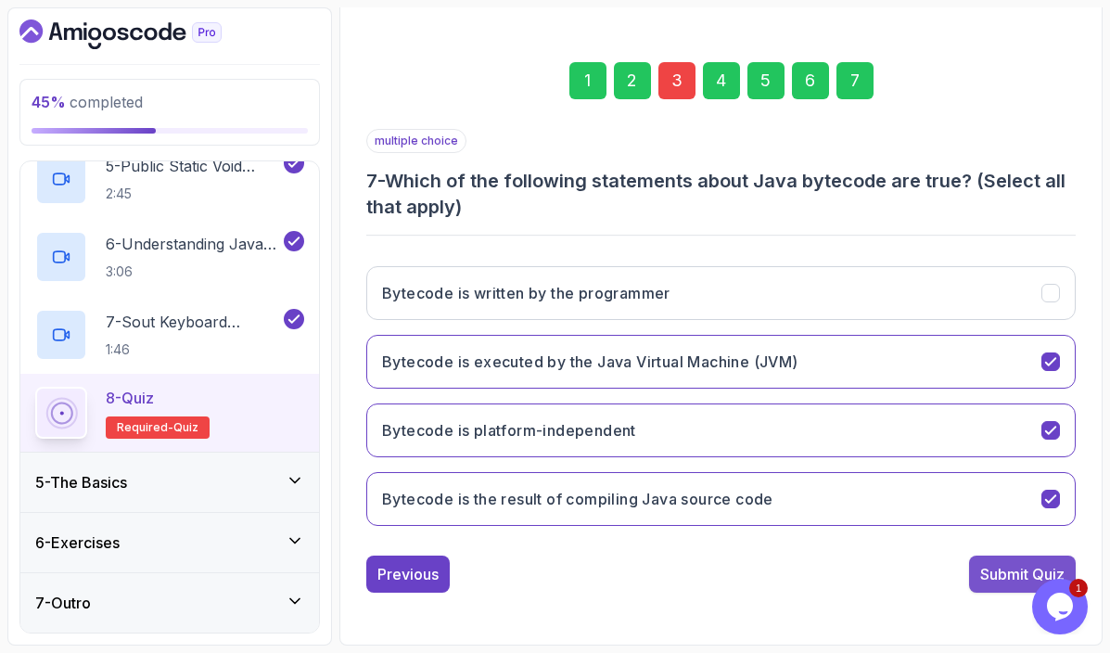
click at [982, 566] on div "Submit Quiz" at bounding box center [1022, 574] width 84 height 22
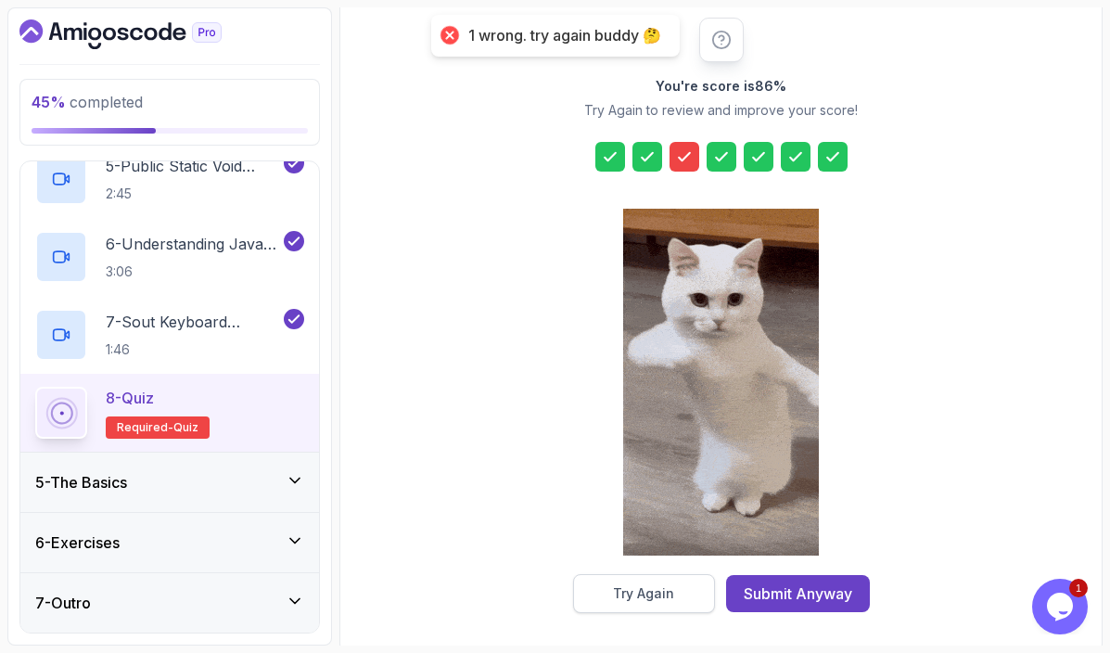
click at [644, 588] on div "Try Again" at bounding box center [643, 593] width 61 height 19
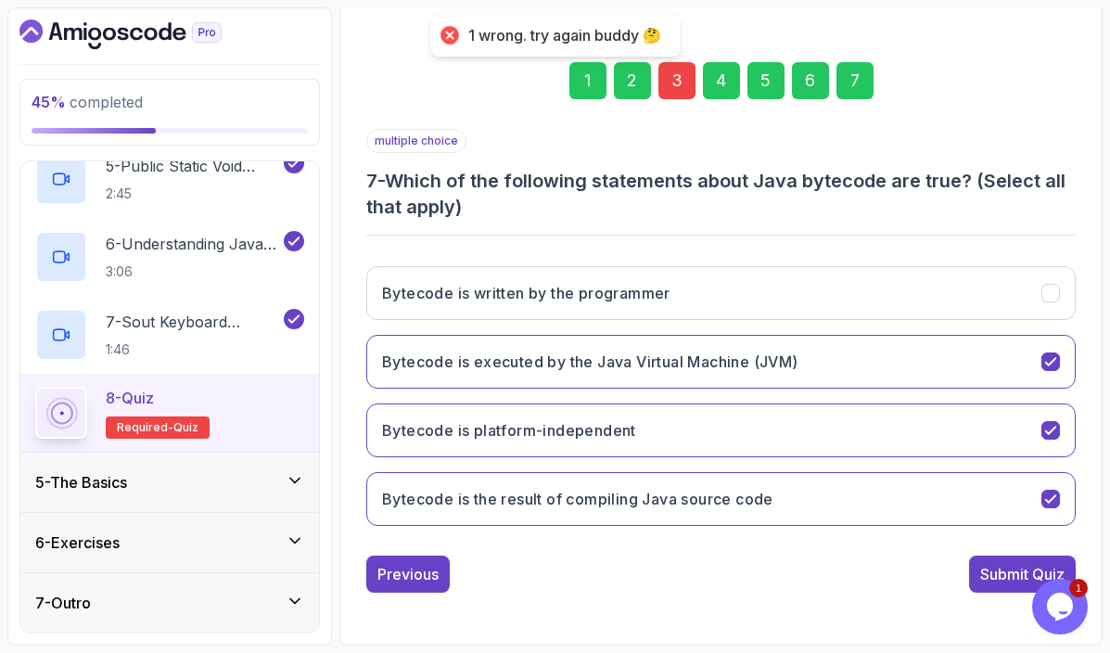
click at [689, 85] on div "3" at bounding box center [676, 80] width 37 height 37
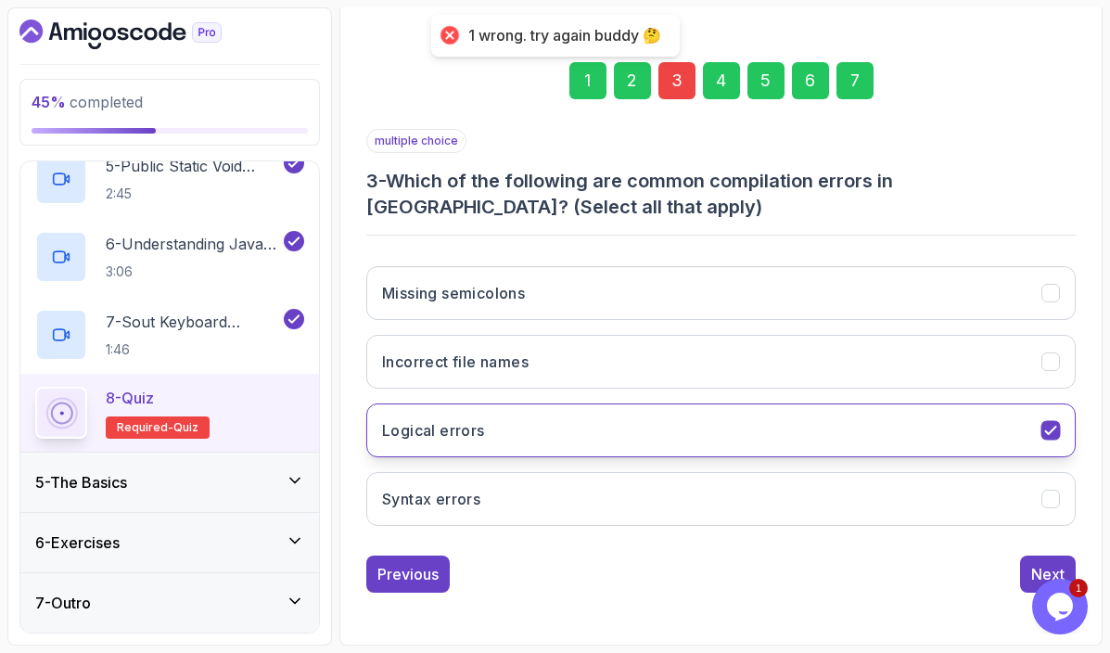
click at [1053, 433] on icon "Logical errors" at bounding box center [1051, 431] width 18 height 18
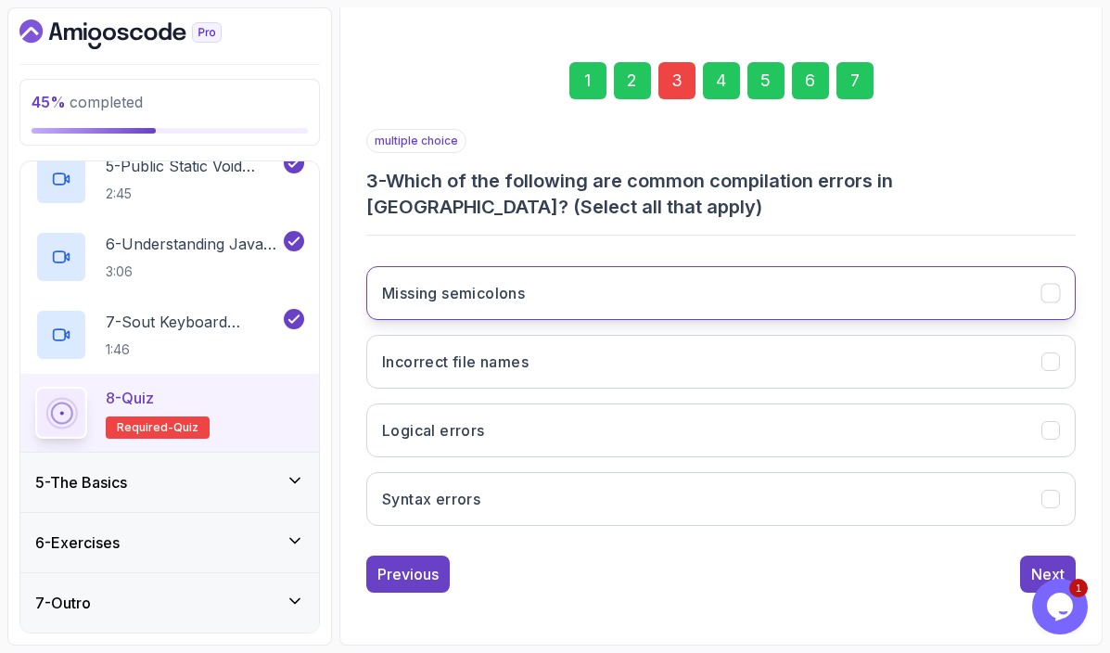
click at [1051, 308] on button "Missing semicolons" at bounding box center [720, 293] width 709 height 54
click at [866, 83] on div "7" at bounding box center [855, 80] width 37 height 37
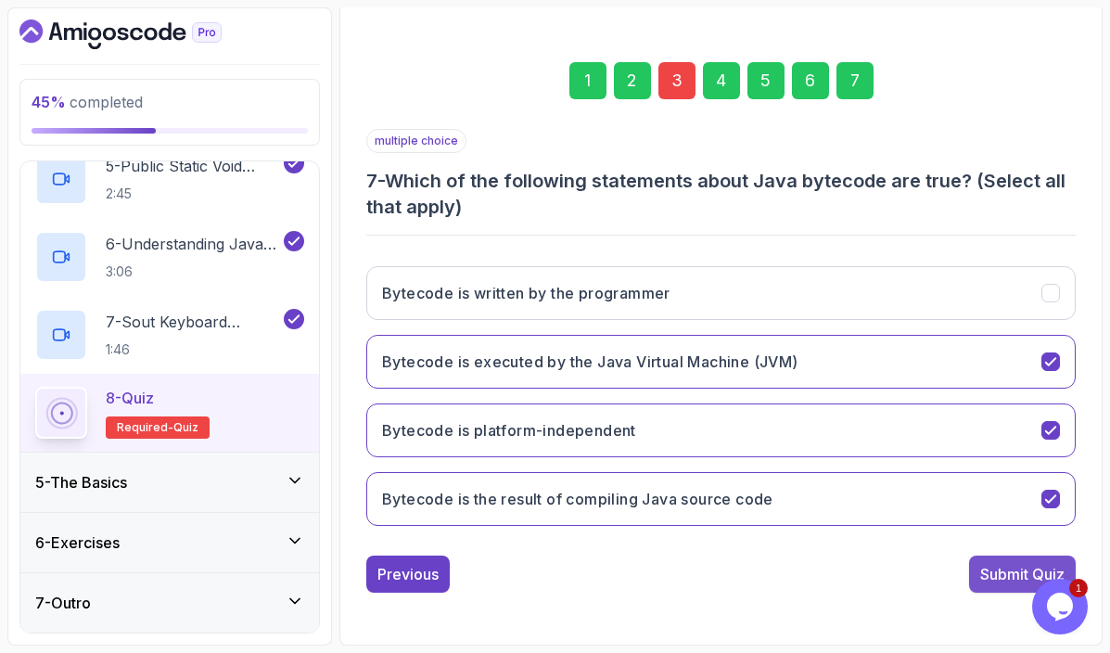
click at [1001, 574] on div "Submit Quiz" at bounding box center [1022, 574] width 84 height 22
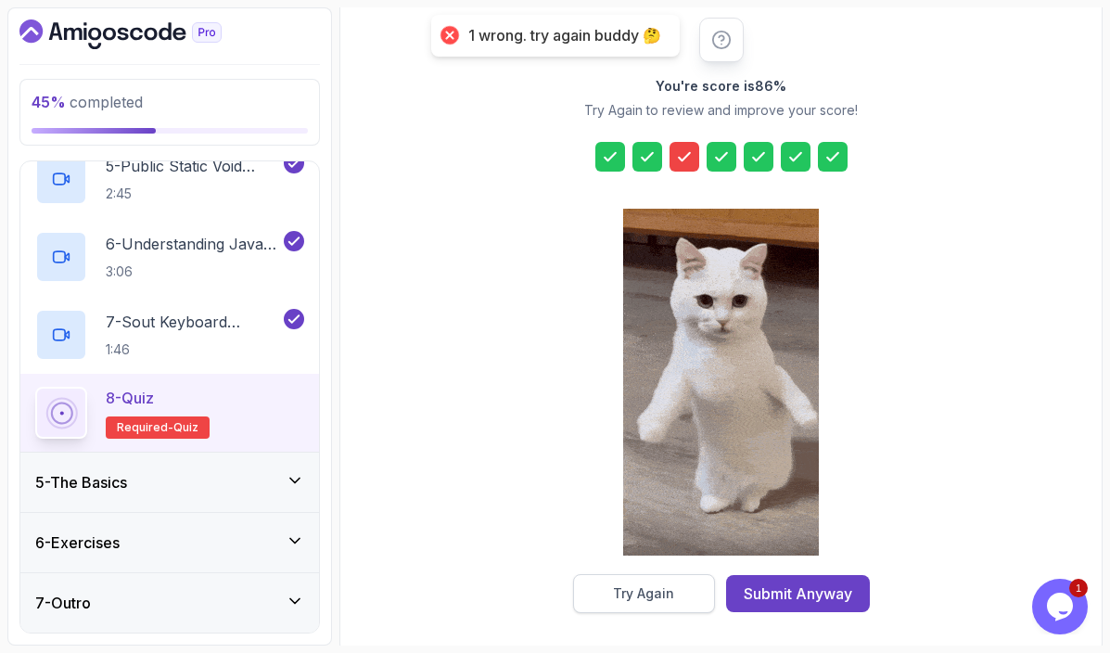
click at [687, 603] on button "Try Again" at bounding box center [644, 593] width 142 height 39
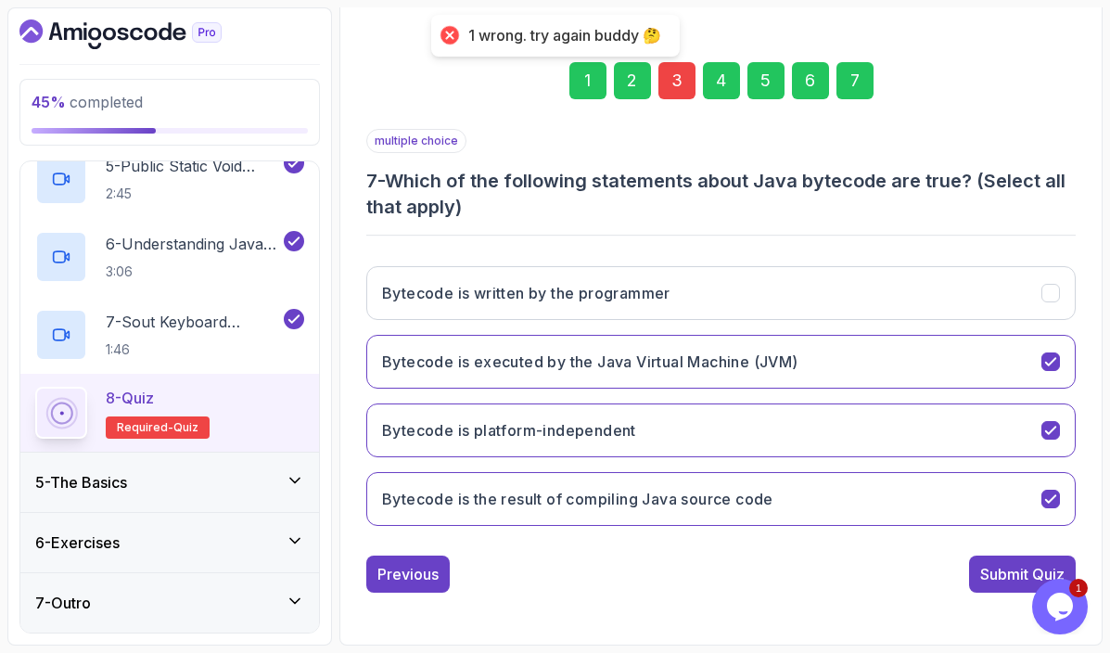
click at [678, 81] on div "3" at bounding box center [676, 80] width 37 height 37
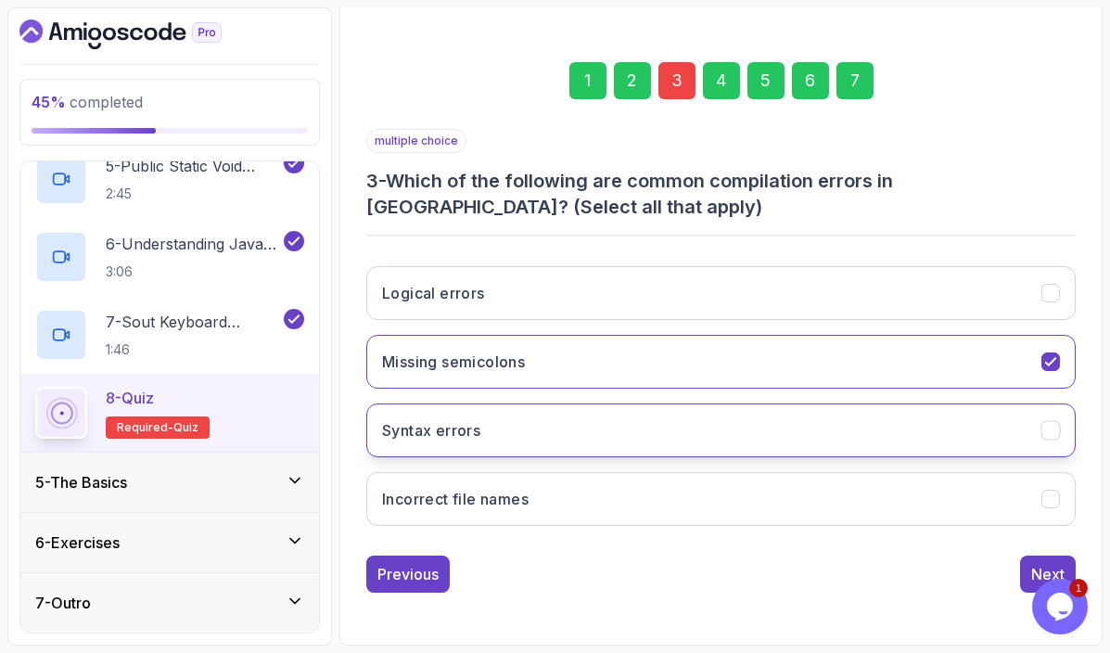
click at [1030, 426] on button "Syntax errors" at bounding box center [720, 430] width 709 height 54
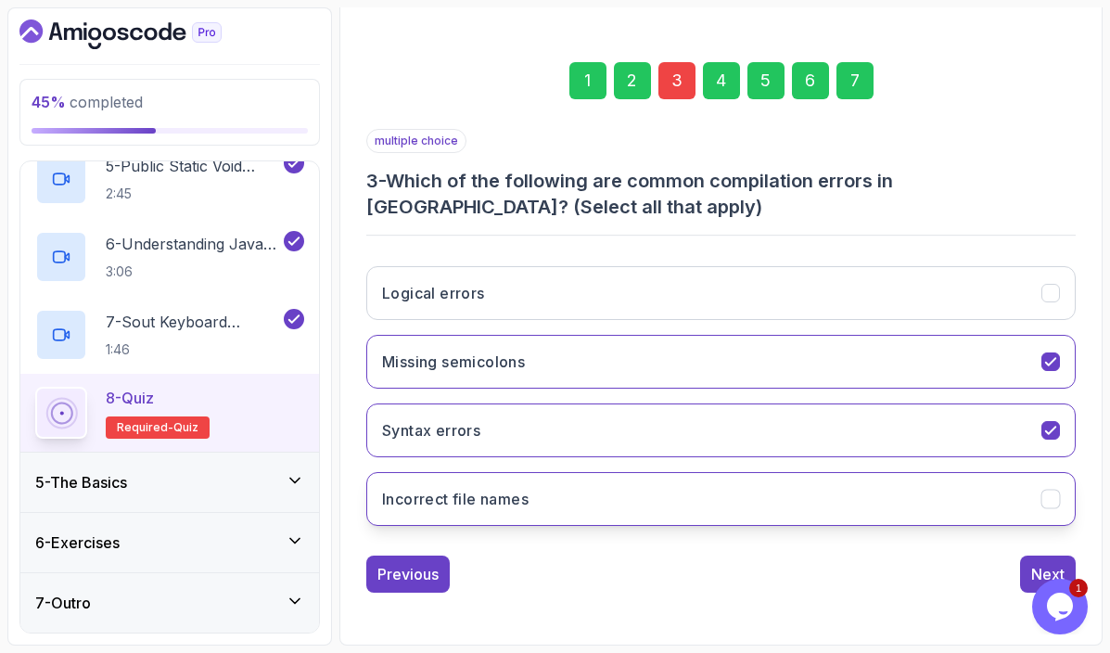
click at [1045, 492] on icon "Incorrect file names" at bounding box center [1051, 500] width 18 height 18
click at [862, 73] on div "7" at bounding box center [855, 80] width 37 height 37
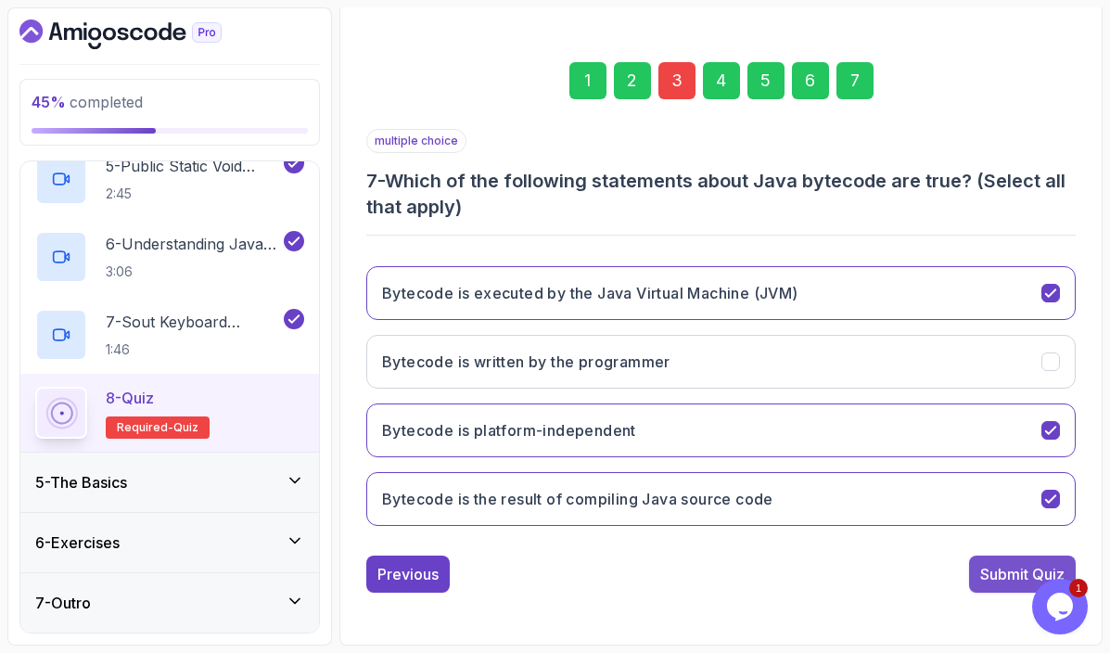
click at [1011, 569] on div "Submit Quiz" at bounding box center [1022, 574] width 84 height 22
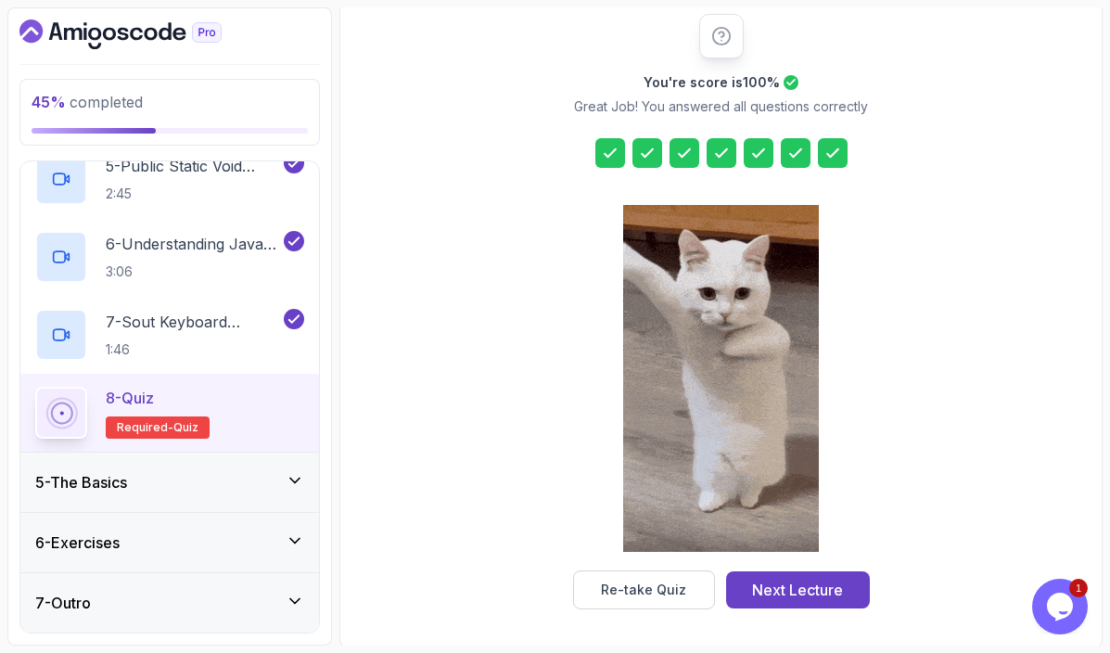
scroll to position [236, 0]
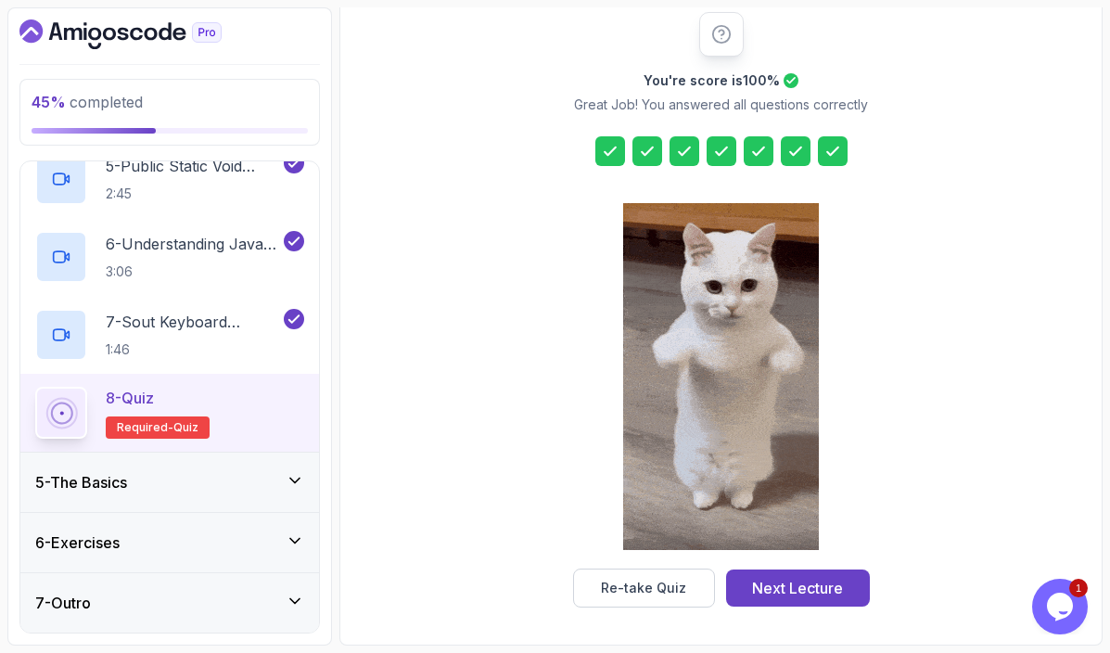
click at [173, 477] on div "5 - The Basics" at bounding box center [169, 482] width 269 height 22
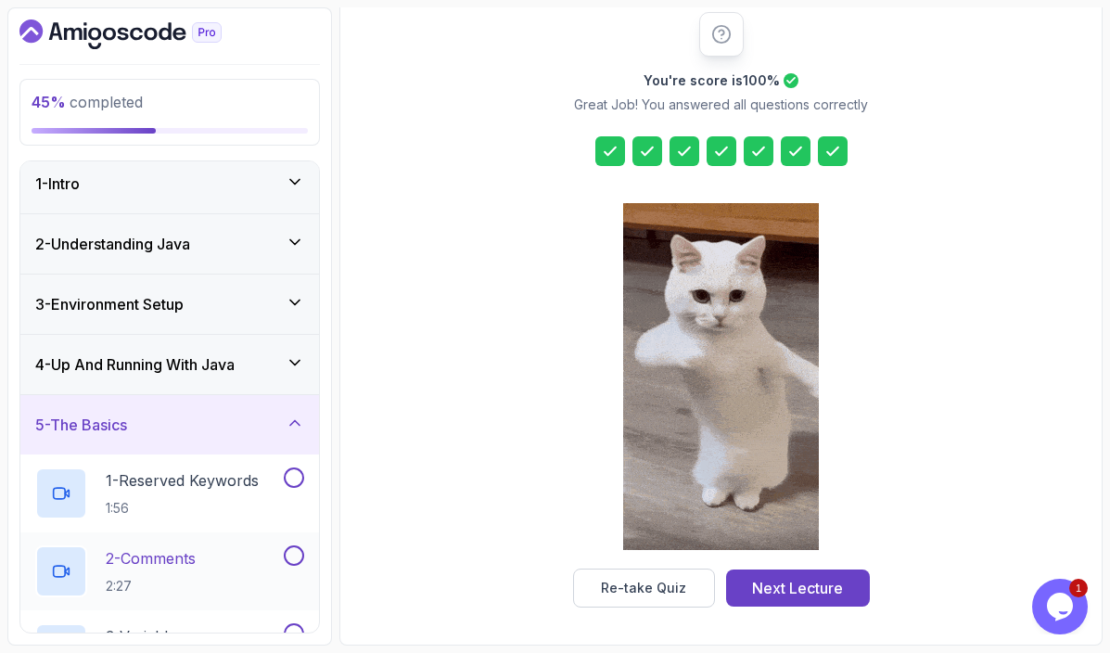
scroll to position [0, 0]
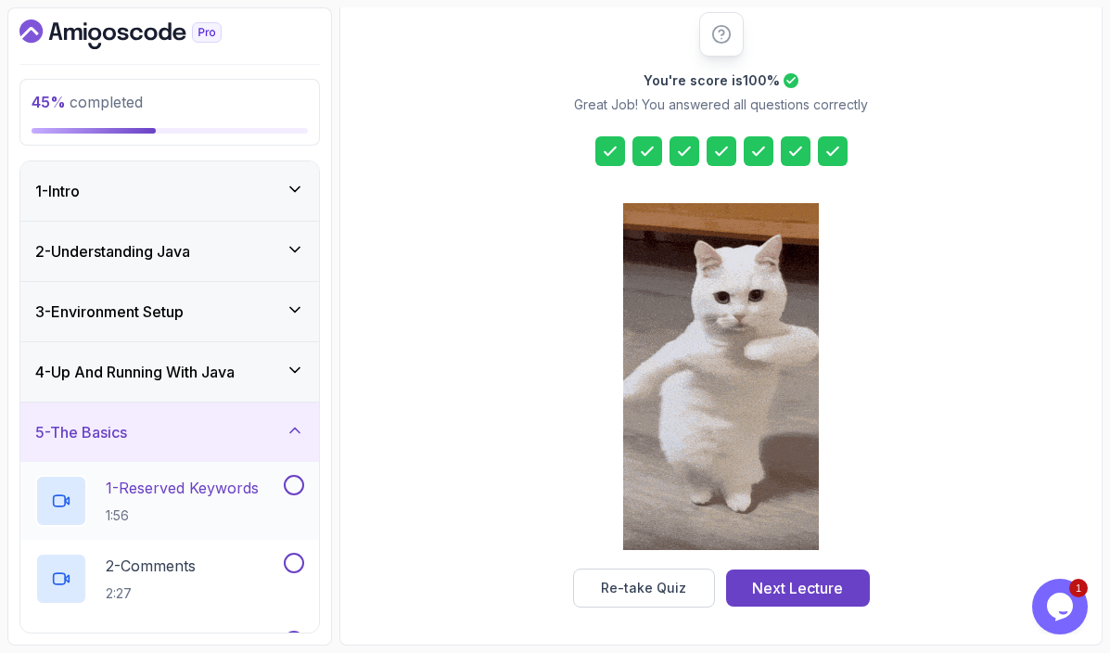
click at [204, 483] on p "1 - Reserved Keywords" at bounding box center [182, 488] width 153 height 22
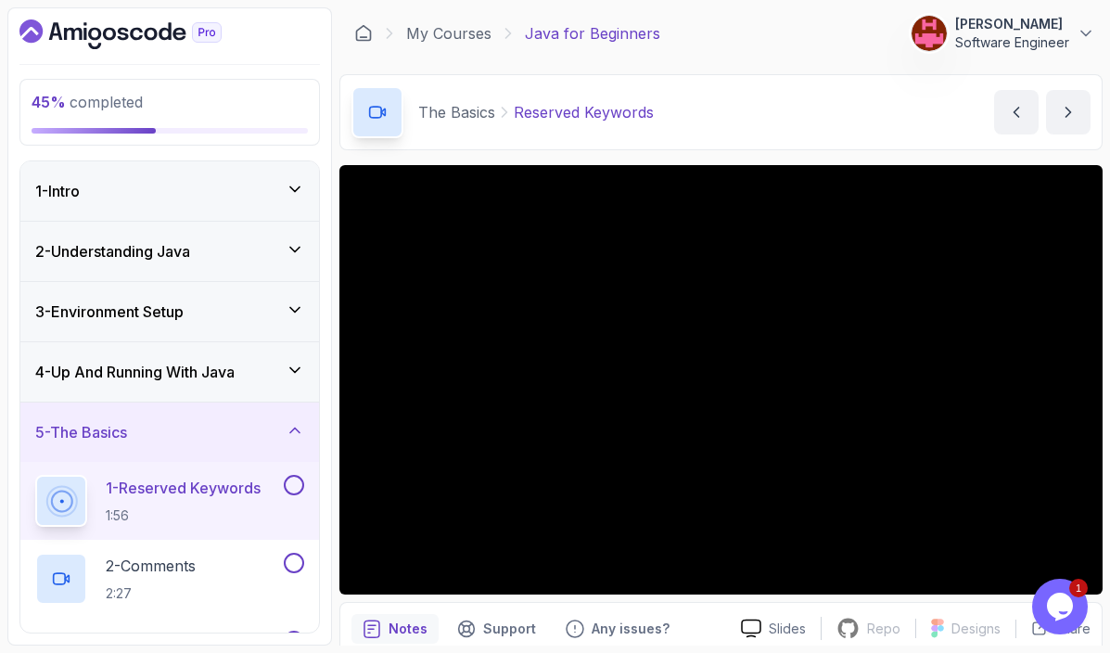
click at [296, 487] on button at bounding box center [294, 485] width 20 height 20
click at [211, 567] on div "2 - Comments 2:27" at bounding box center [157, 579] width 245 height 52
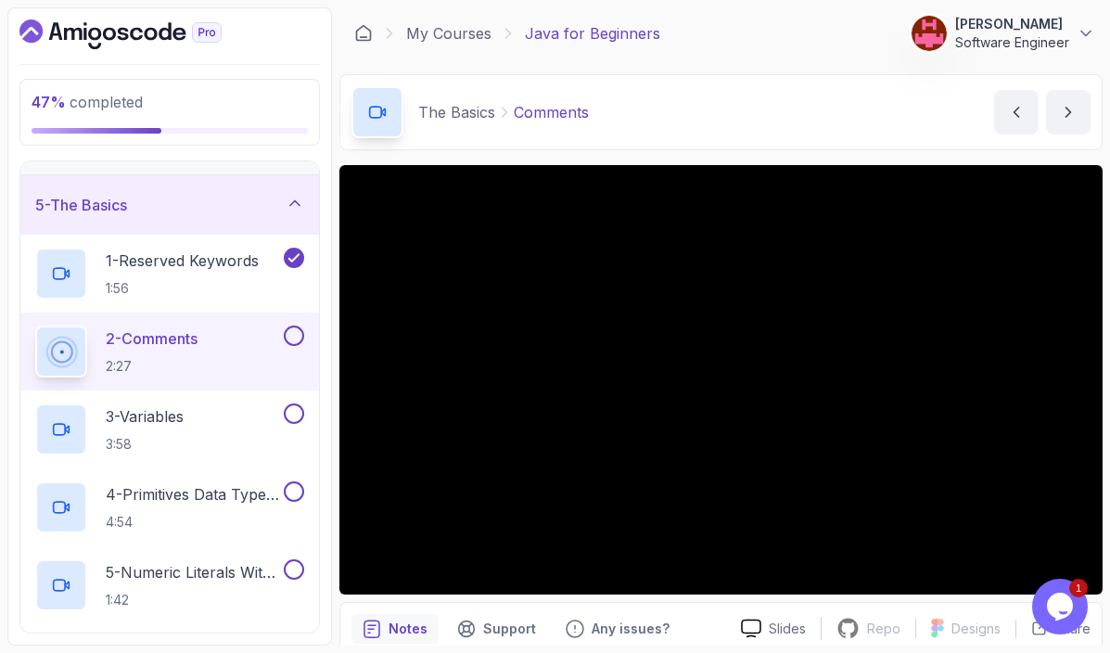
scroll to position [223, 0]
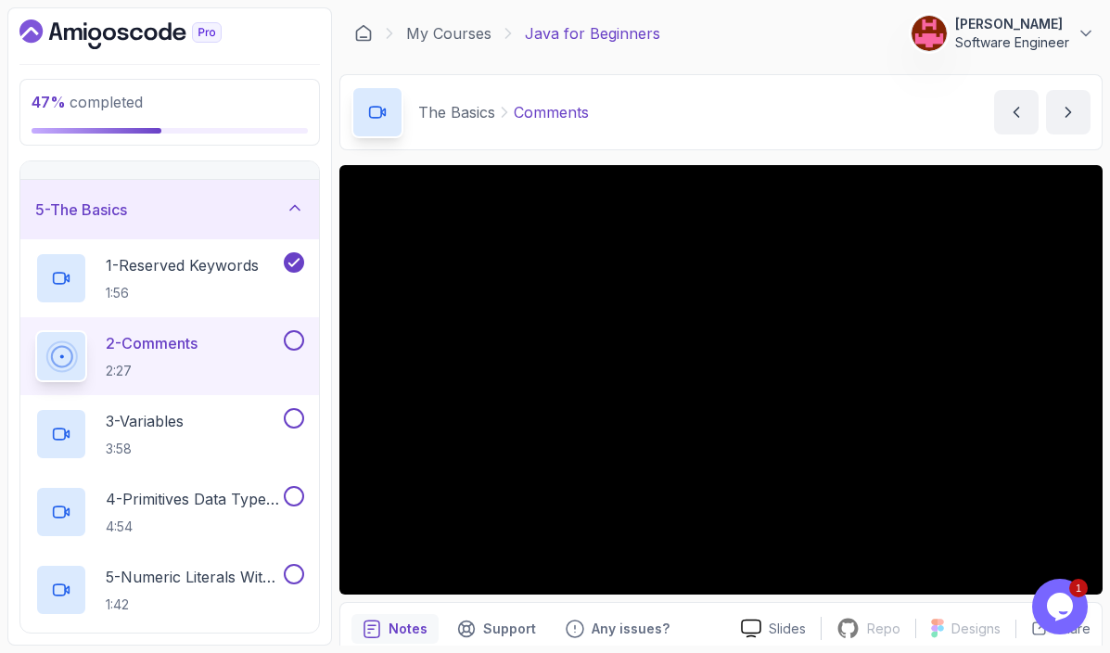
click at [291, 339] on button at bounding box center [294, 340] width 20 height 20
click at [227, 439] on div "3 - Variables 3:58" at bounding box center [157, 434] width 245 height 52
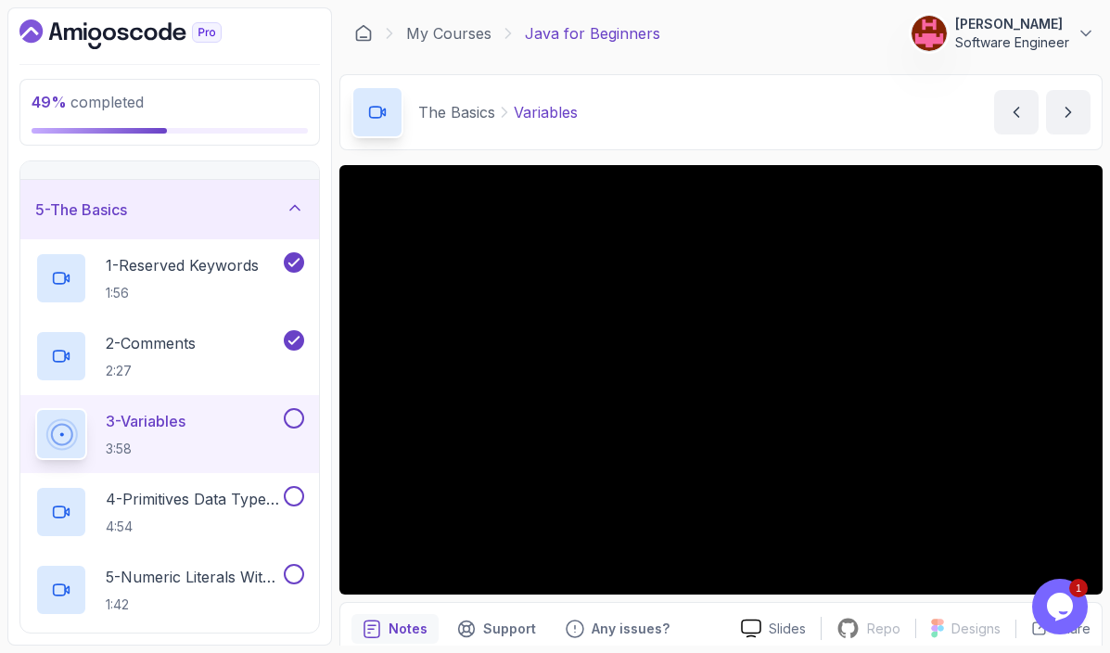
click at [183, 411] on p "3 - Variables" at bounding box center [146, 421] width 80 height 22
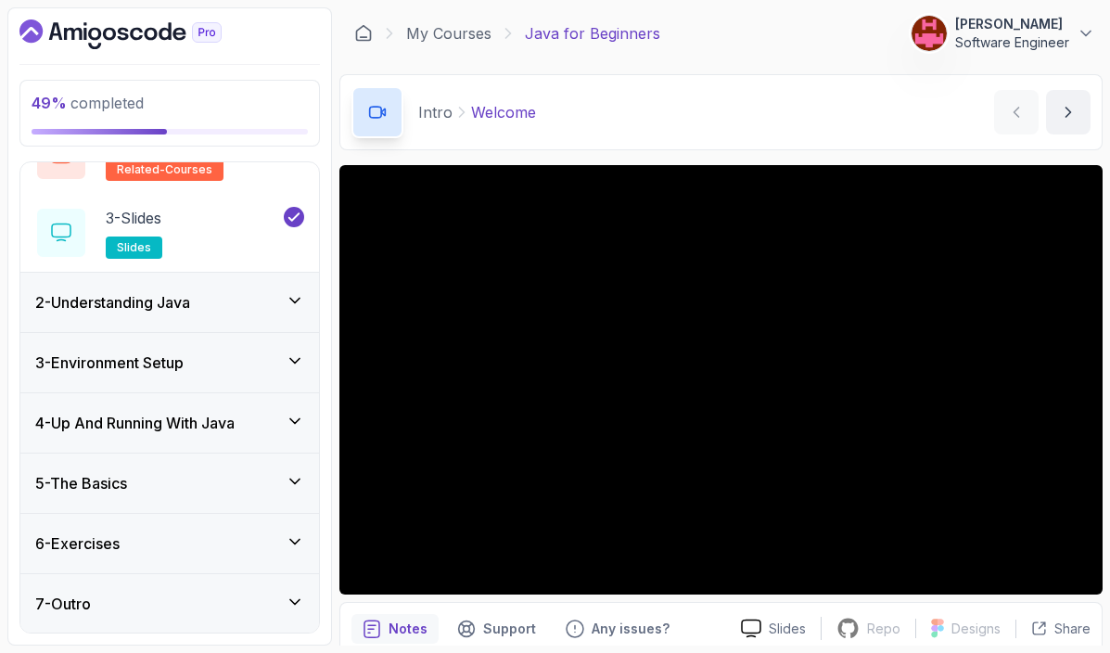
scroll to position [185, 0]
click at [155, 530] on div "6 - Exercises" at bounding box center [169, 542] width 299 height 59
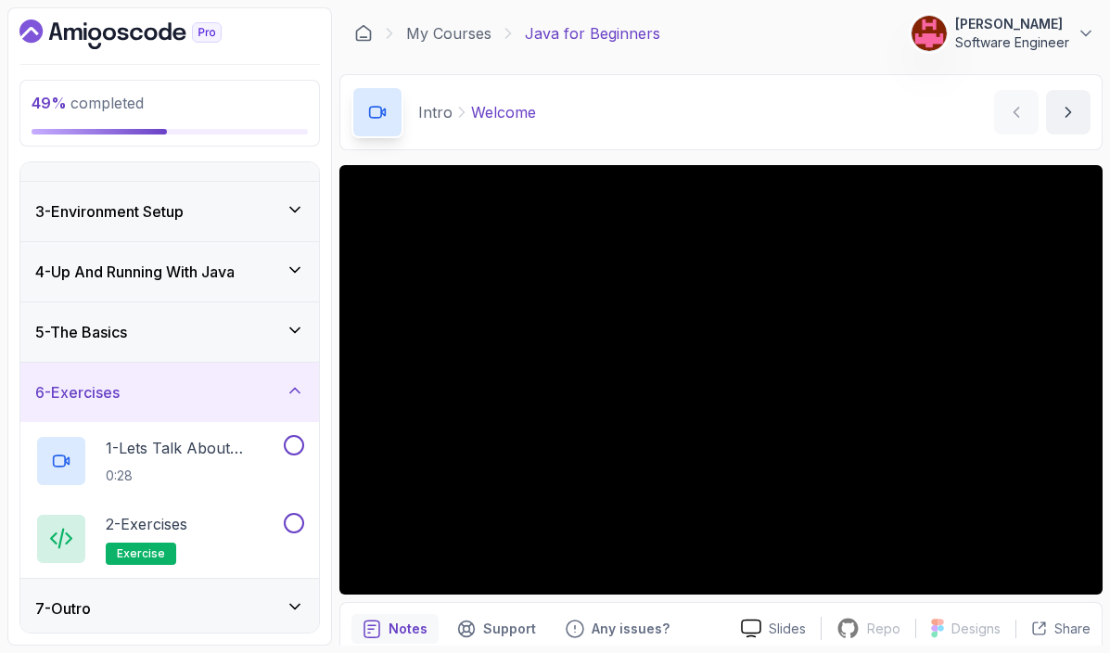
scroll to position [107, 0]
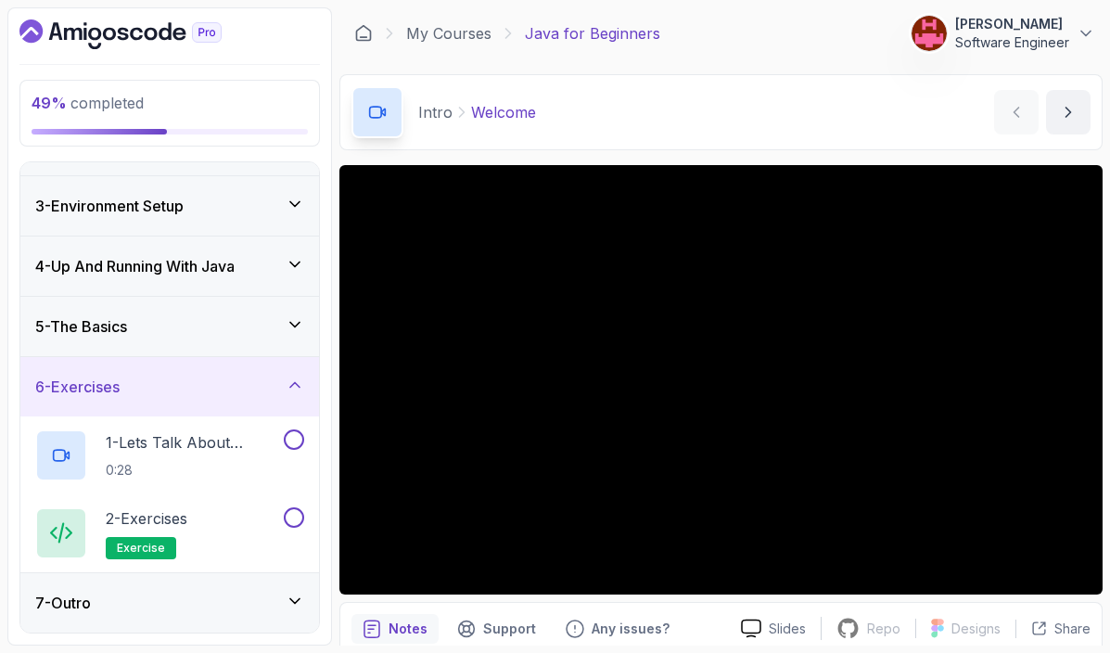
click at [272, 392] on div "6 - Exercises" at bounding box center [169, 387] width 269 height 22
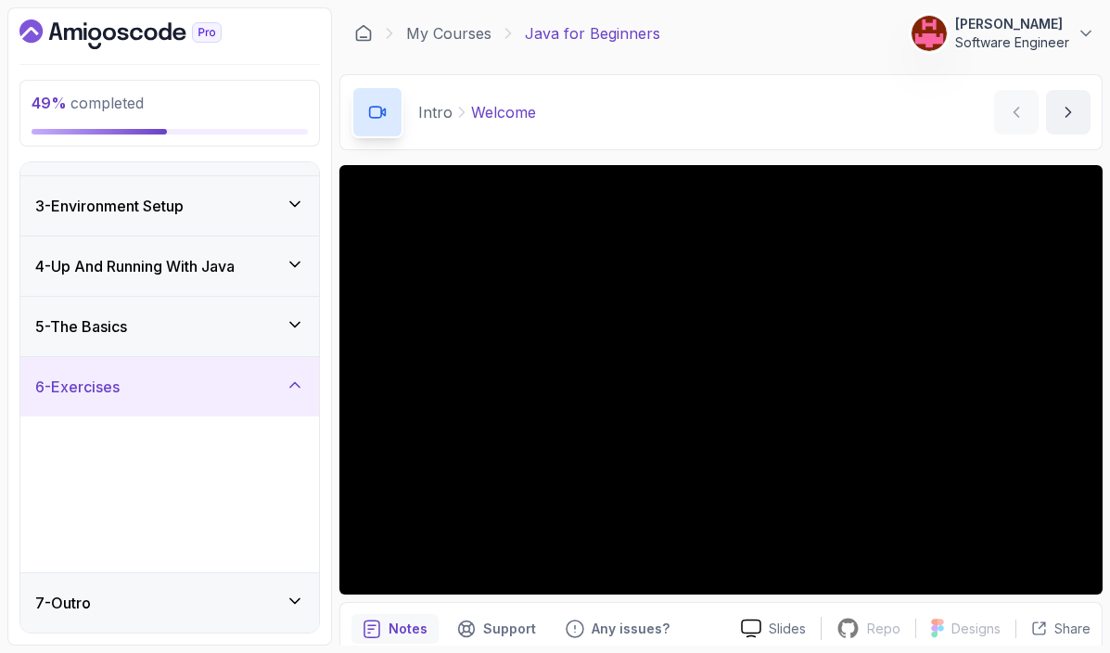
scroll to position [0, 0]
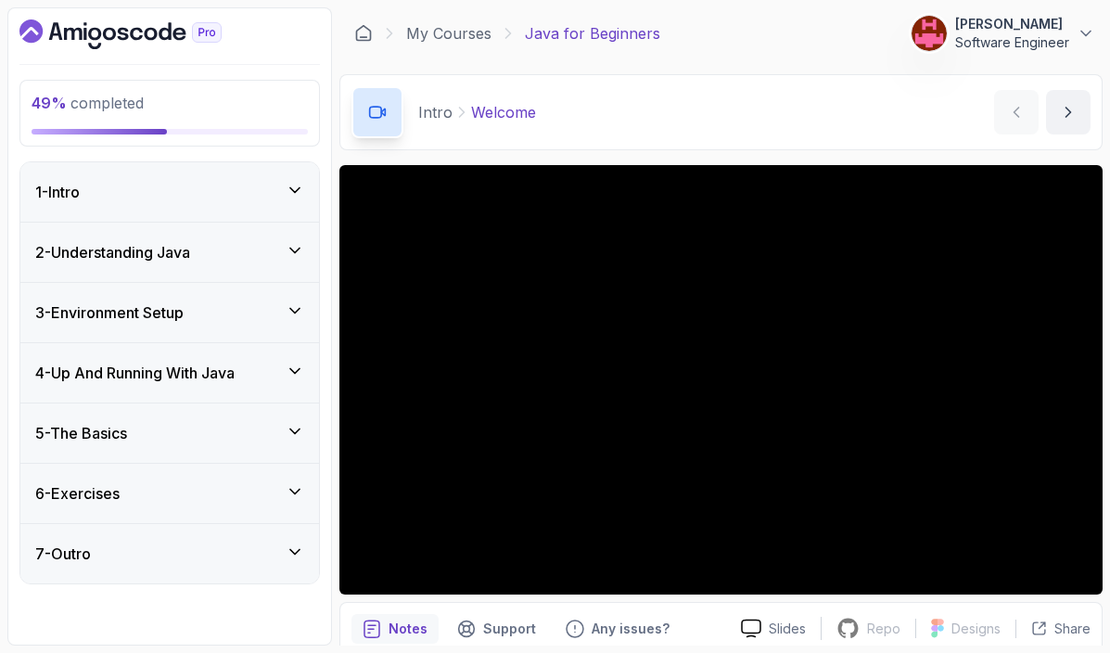
click at [169, 372] on h3 "4 - Up And Running With Java" at bounding box center [134, 373] width 199 height 22
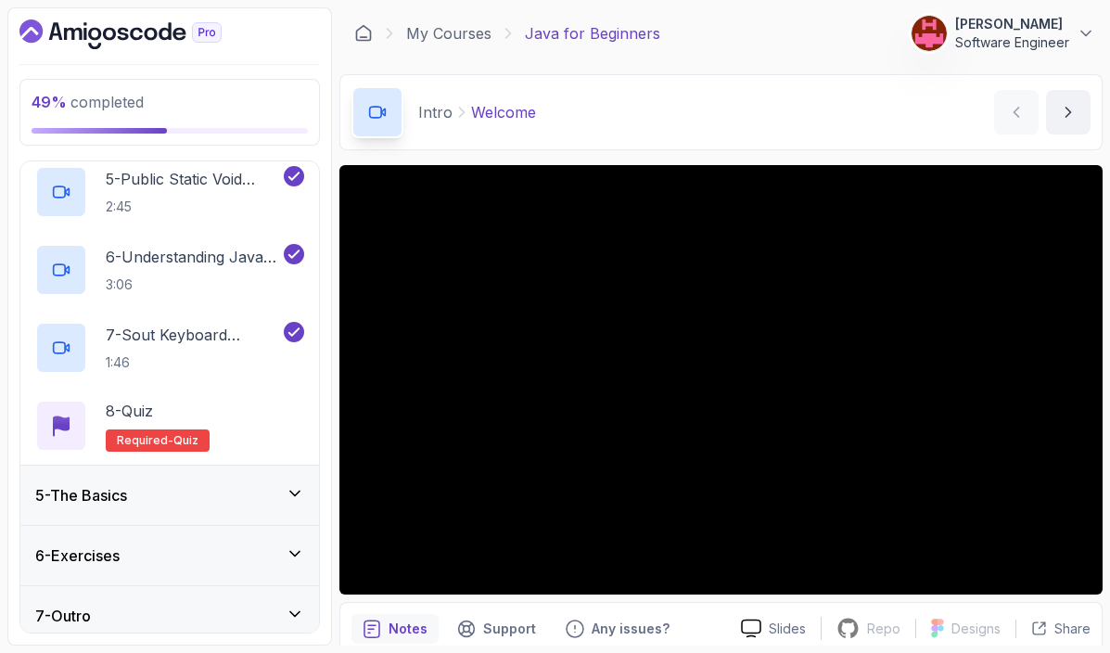
scroll to position [573, 0]
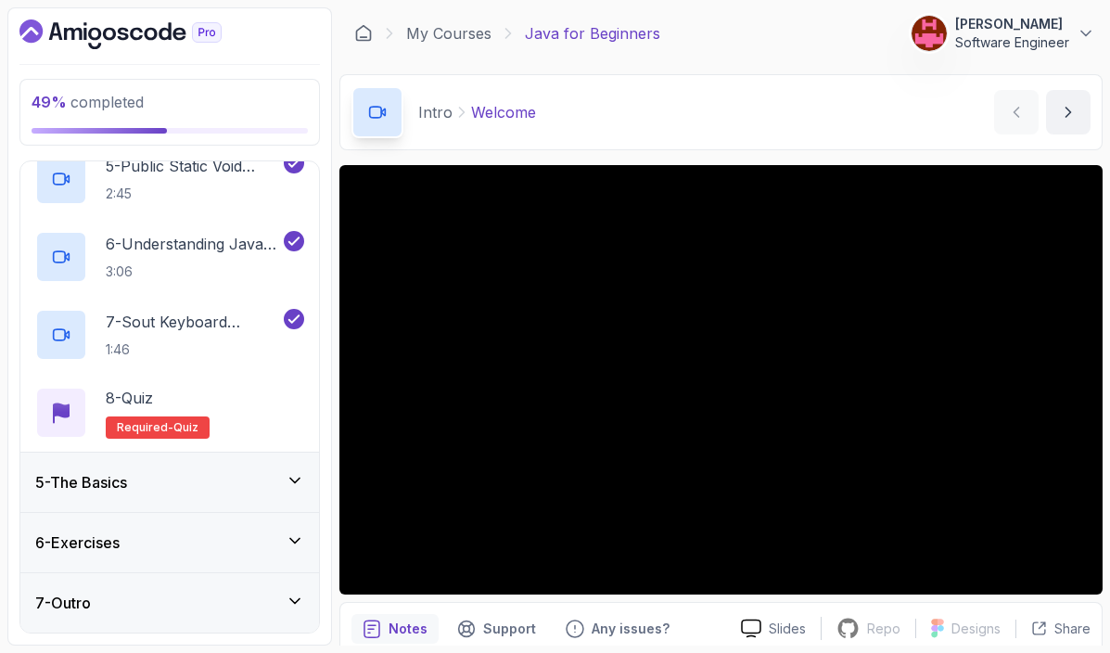
click at [235, 475] on div "5 - The Basics" at bounding box center [169, 482] width 269 height 22
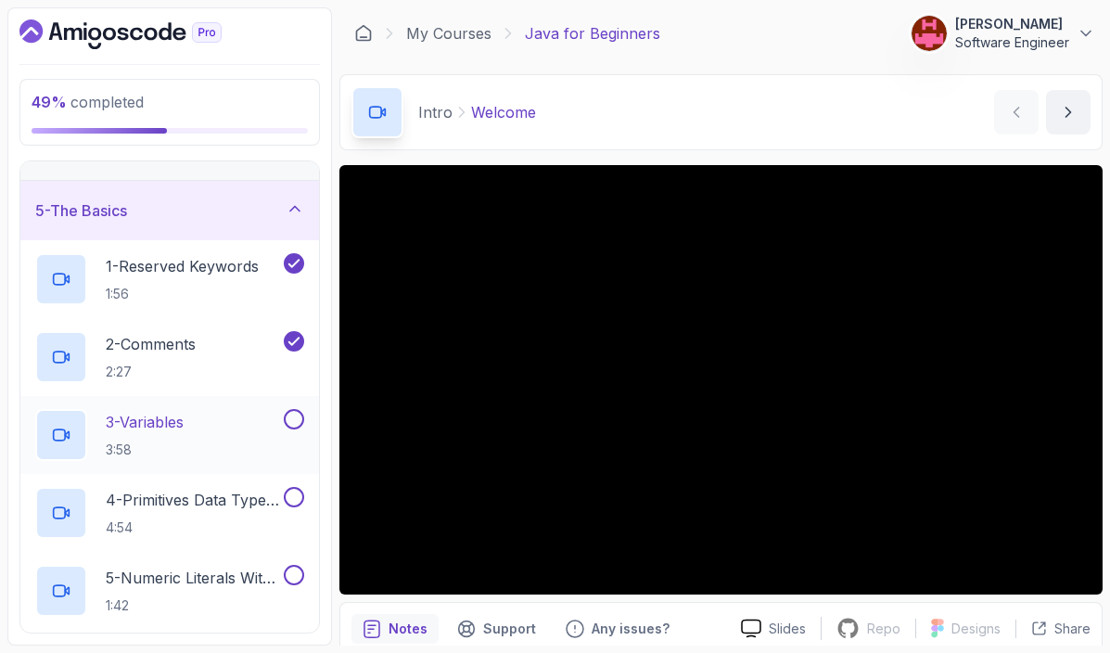
scroll to position [223, 0]
click at [184, 429] on p "3 - Variables" at bounding box center [145, 421] width 78 height 22
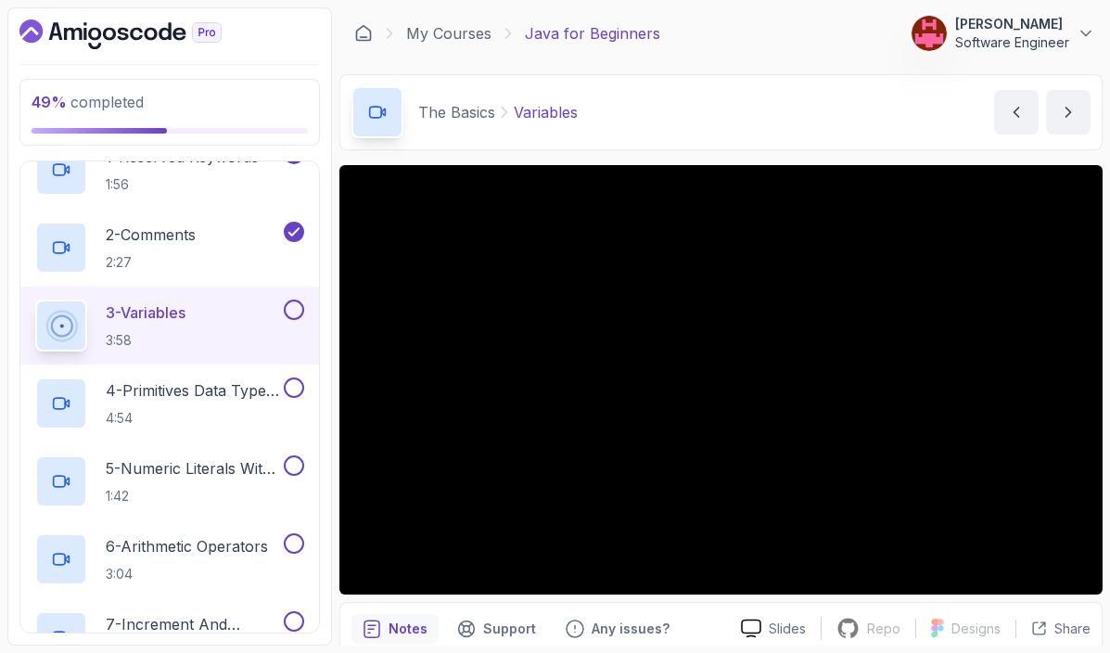
scroll to position [334, 0]
click at [303, 313] on div at bounding box center [292, 307] width 24 height 20
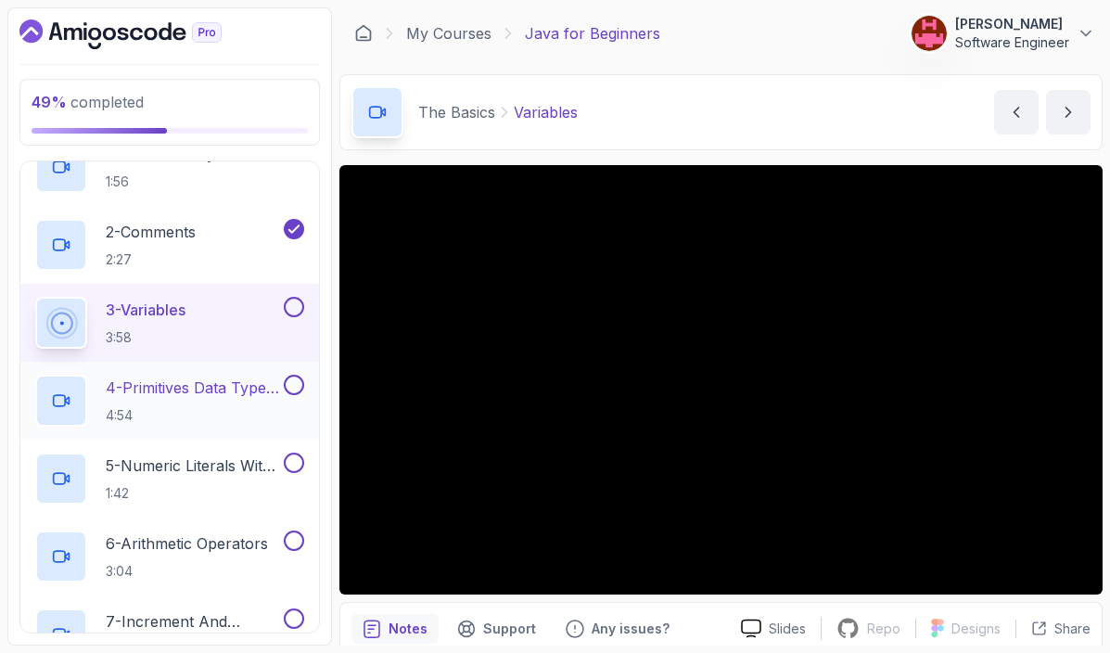
click at [219, 399] on p "4 - Primitives Data Types Difference" at bounding box center [193, 388] width 174 height 22
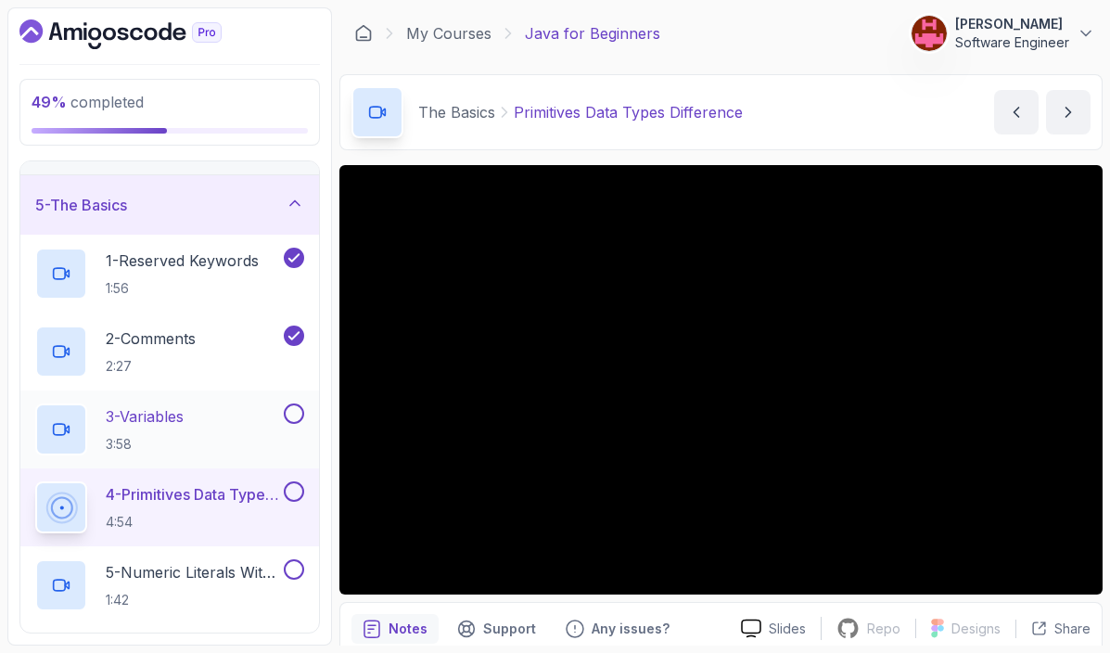
scroll to position [223, 0]
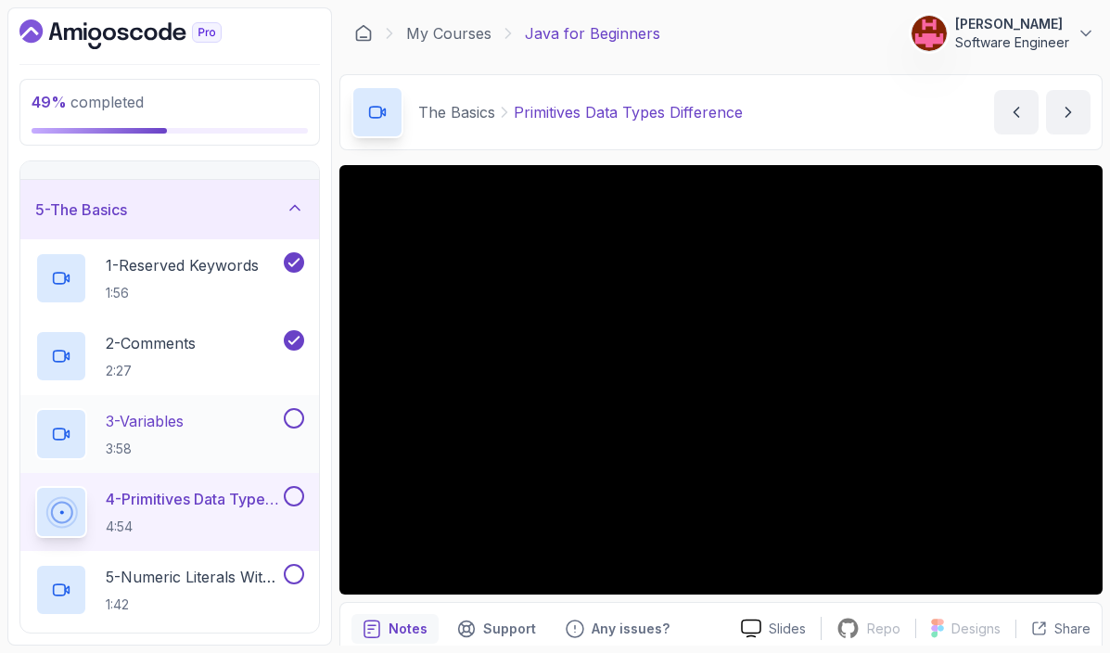
click at [294, 423] on button at bounding box center [294, 418] width 20 height 20
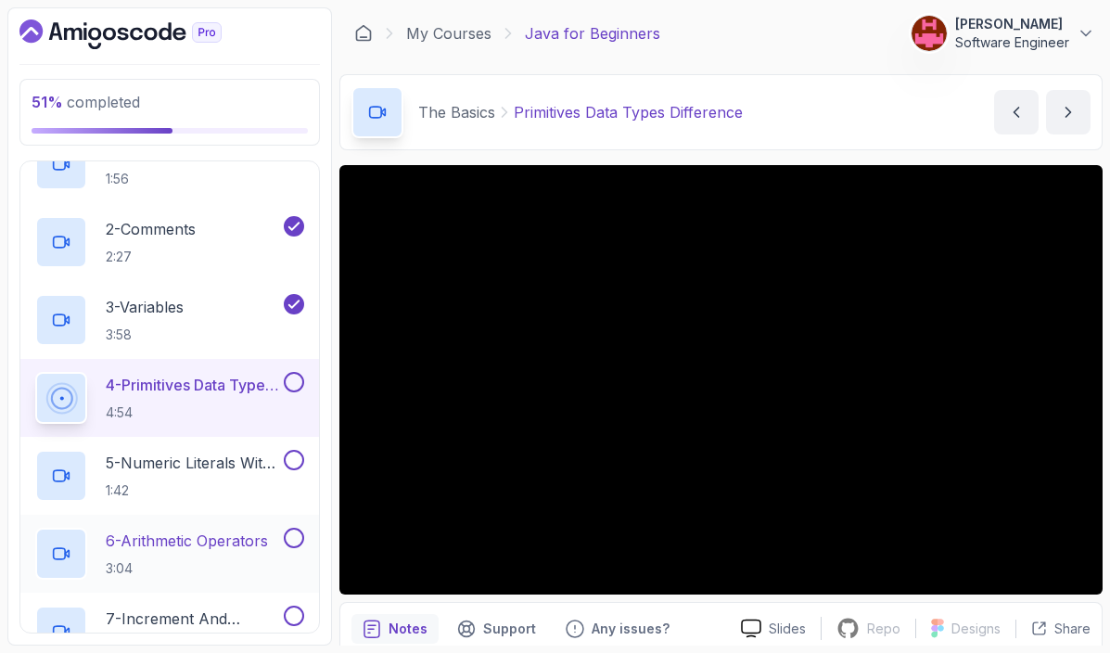
scroll to position [334, 0]
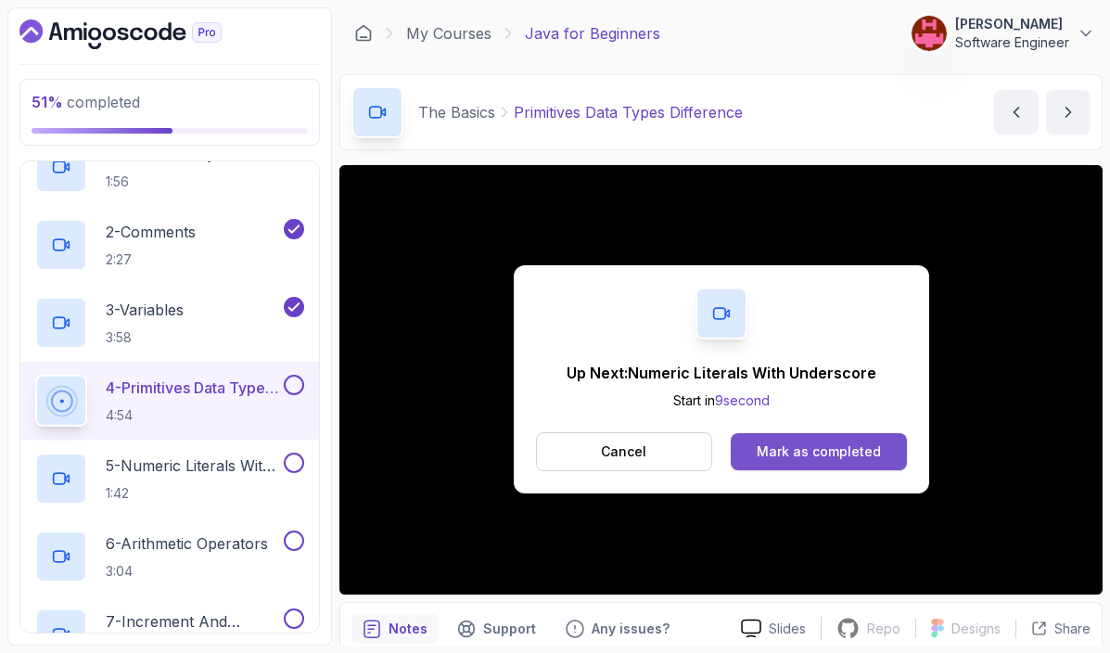
click at [795, 453] on div "Mark as completed" at bounding box center [819, 451] width 124 height 19
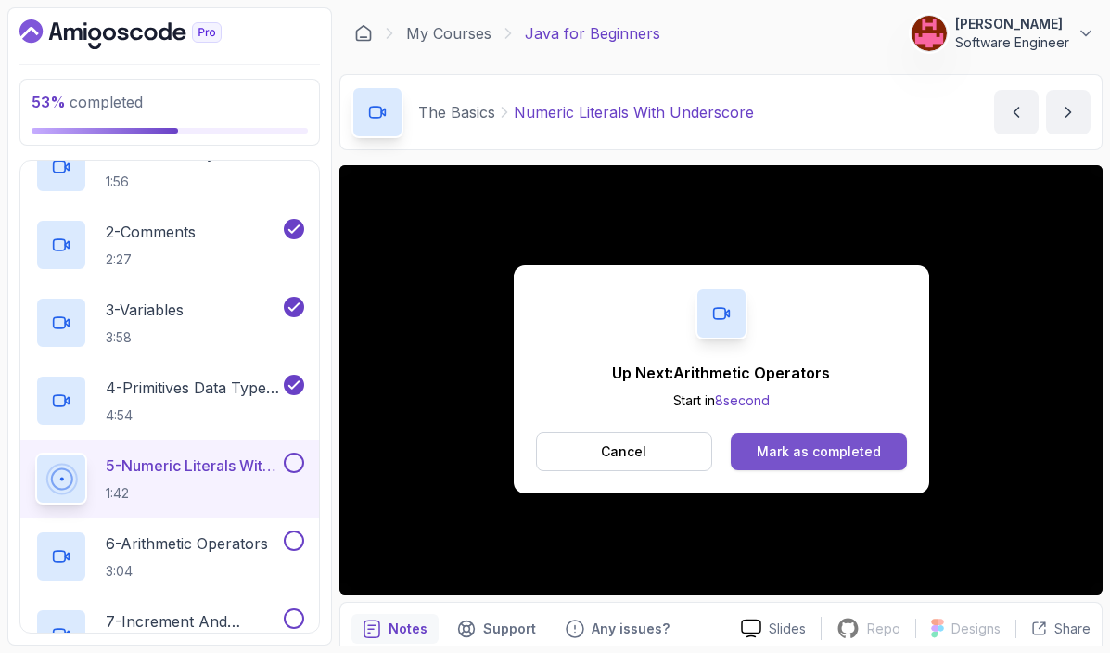
click at [818, 448] on div "Mark as completed" at bounding box center [819, 451] width 124 height 19
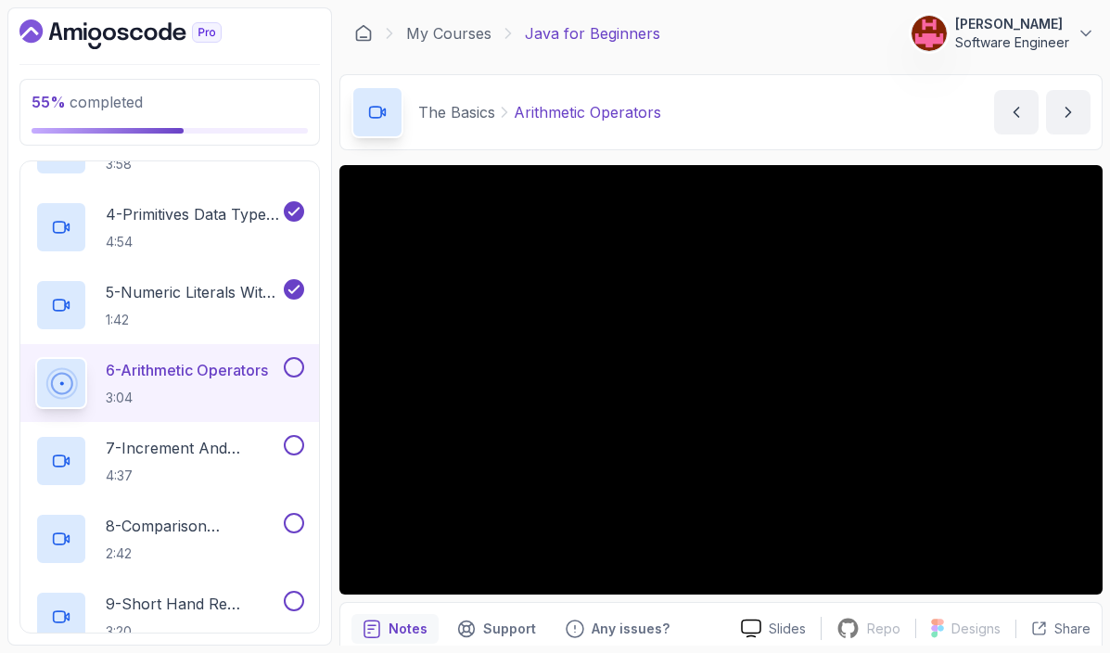
scroll to position [506, 0]
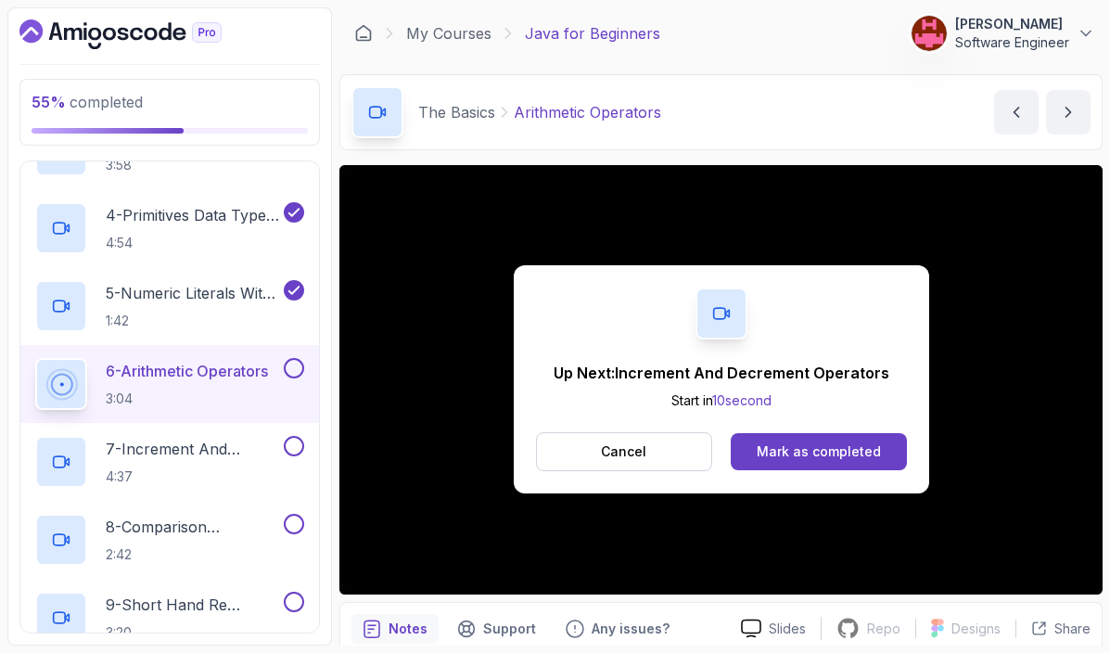
click at [293, 364] on button at bounding box center [294, 368] width 20 height 20
click at [228, 453] on p "7 - Increment And Decrement Operators" at bounding box center [193, 449] width 174 height 22
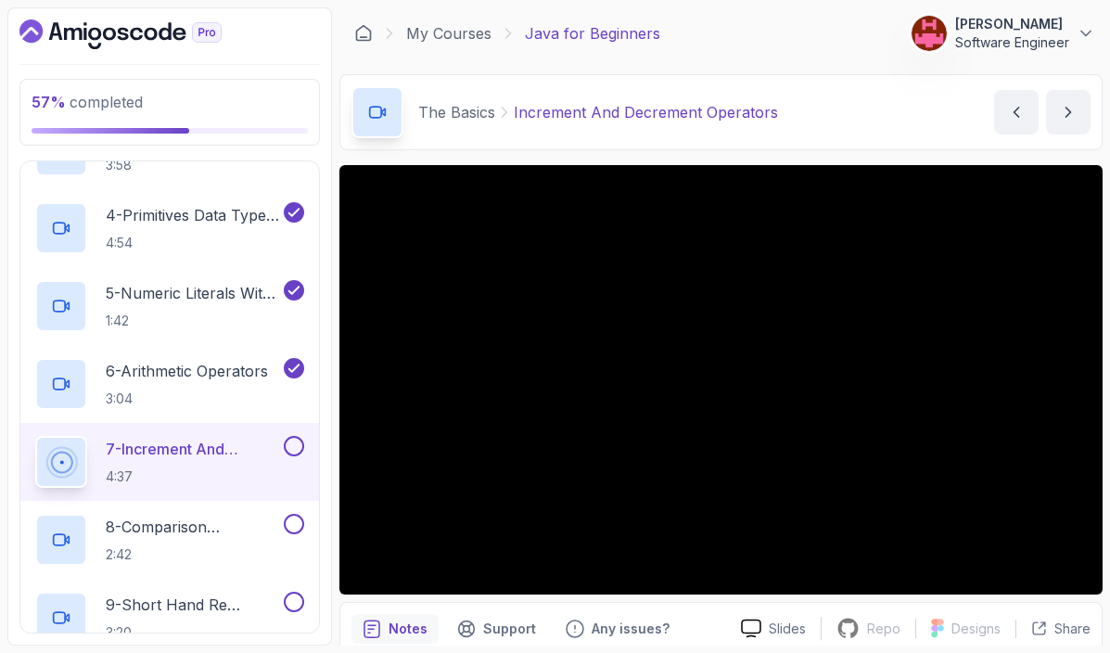
click at [290, 441] on button at bounding box center [294, 446] width 20 height 20
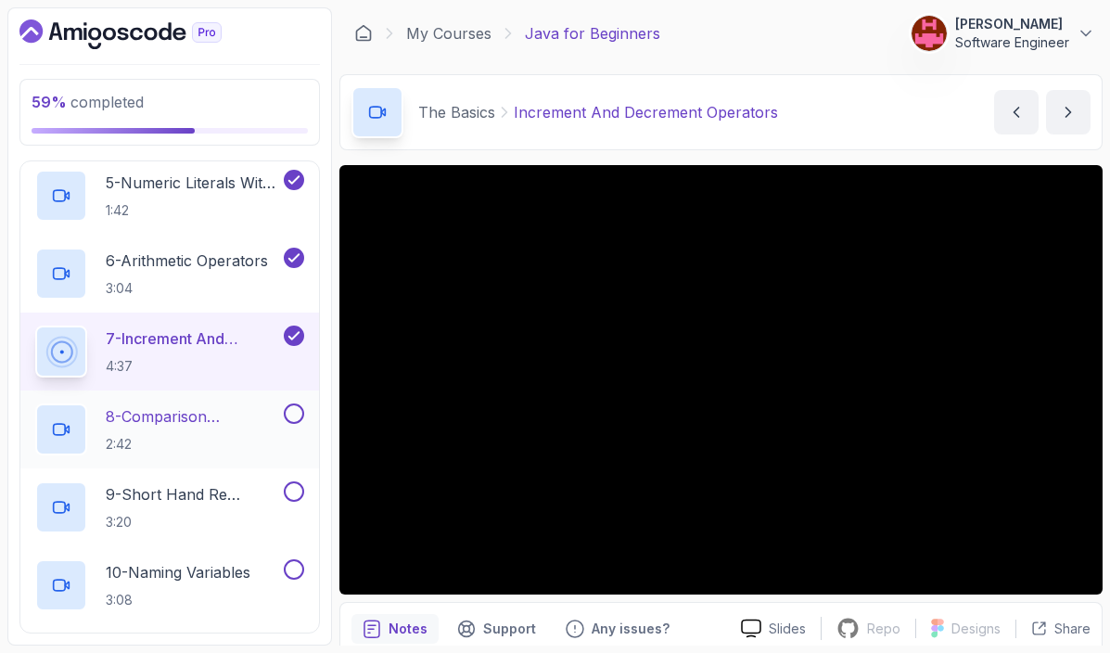
scroll to position [618, 0]
click at [198, 441] on p "2:42" at bounding box center [193, 443] width 174 height 19
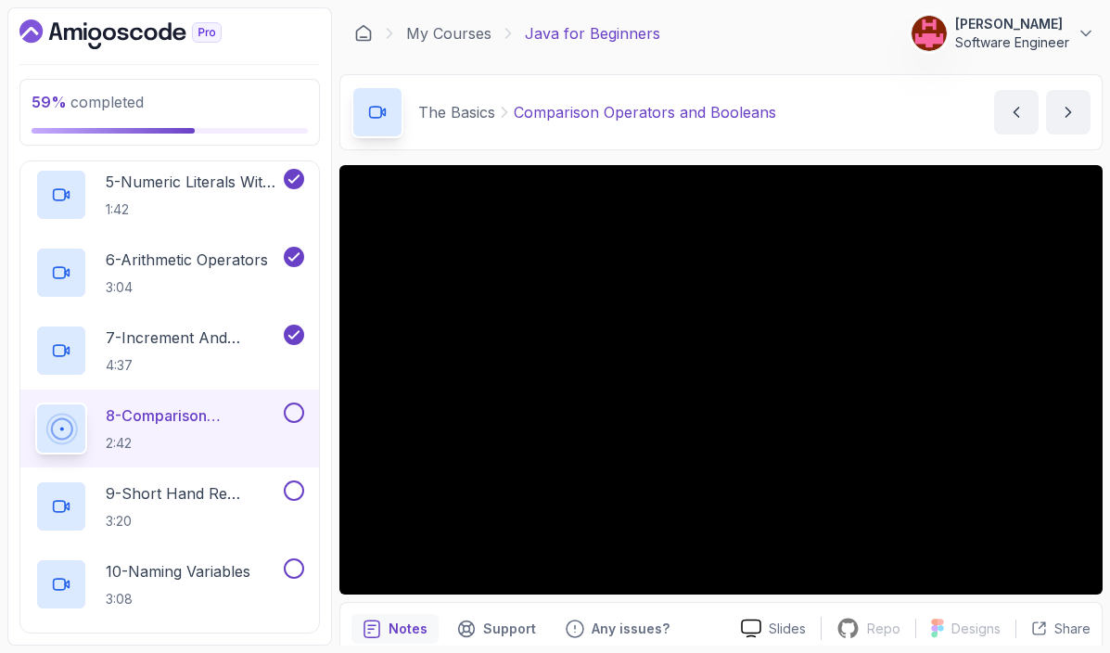
click at [295, 417] on button at bounding box center [294, 413] width 20 height 20
click at [231, 514] on p "3:20" at bounding box center [193, 521] width 174 height 19
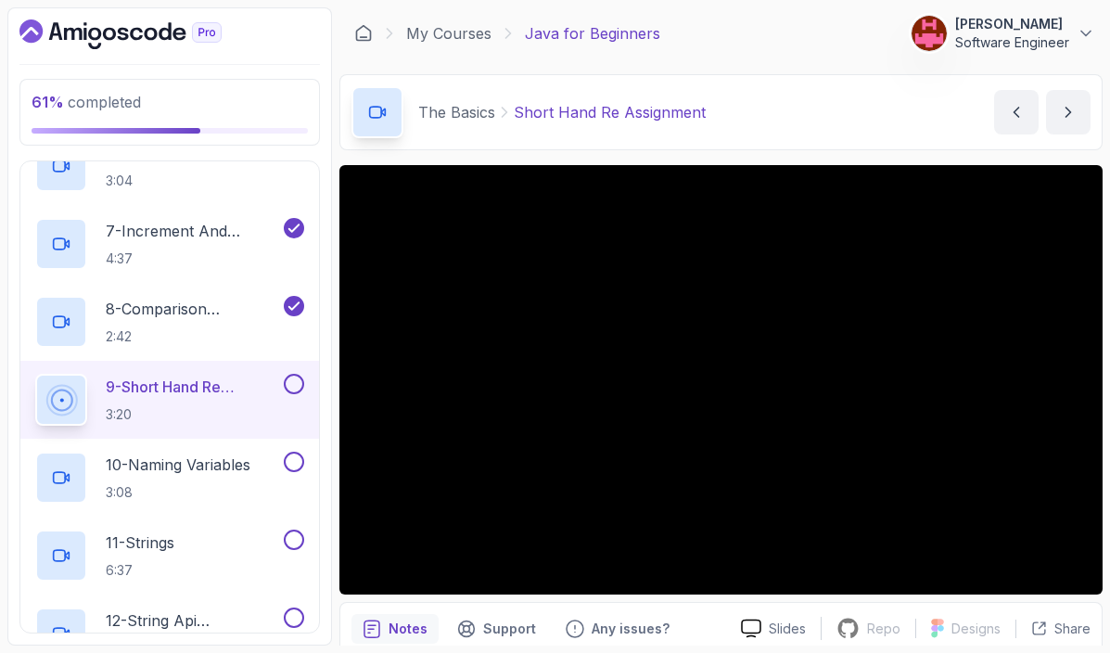
scroll to position [729, 0]
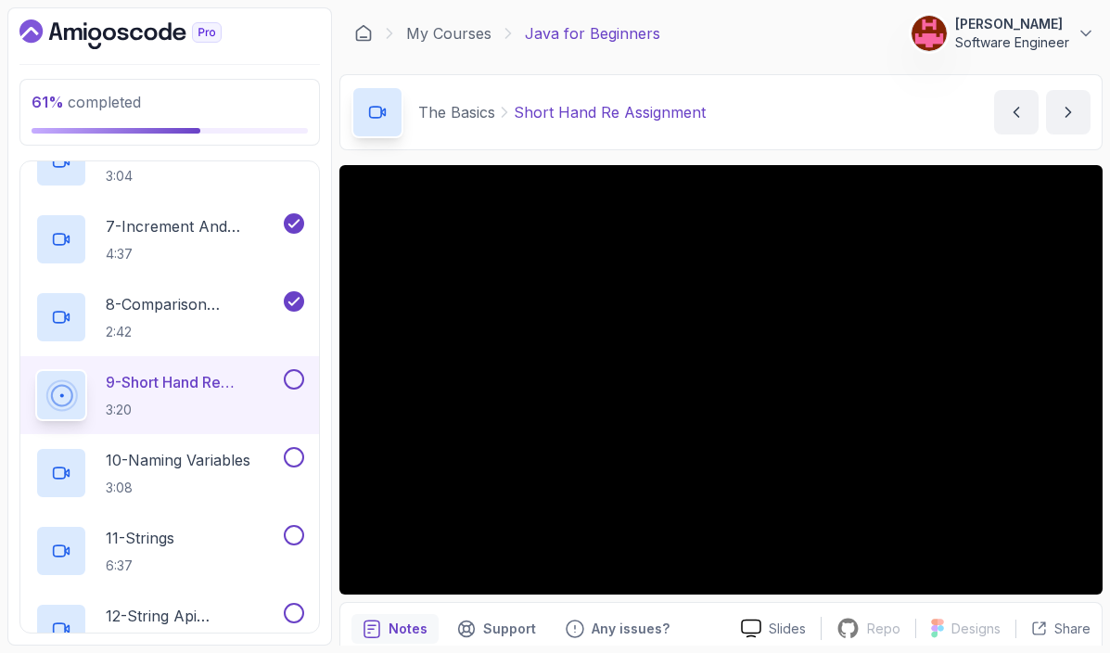
click at [298, 379] on button at bounding box center [294, 379] width 20 height 20
click at [213, 482] on p "3:08" at bounding box center [178, 488] width 145 height 19
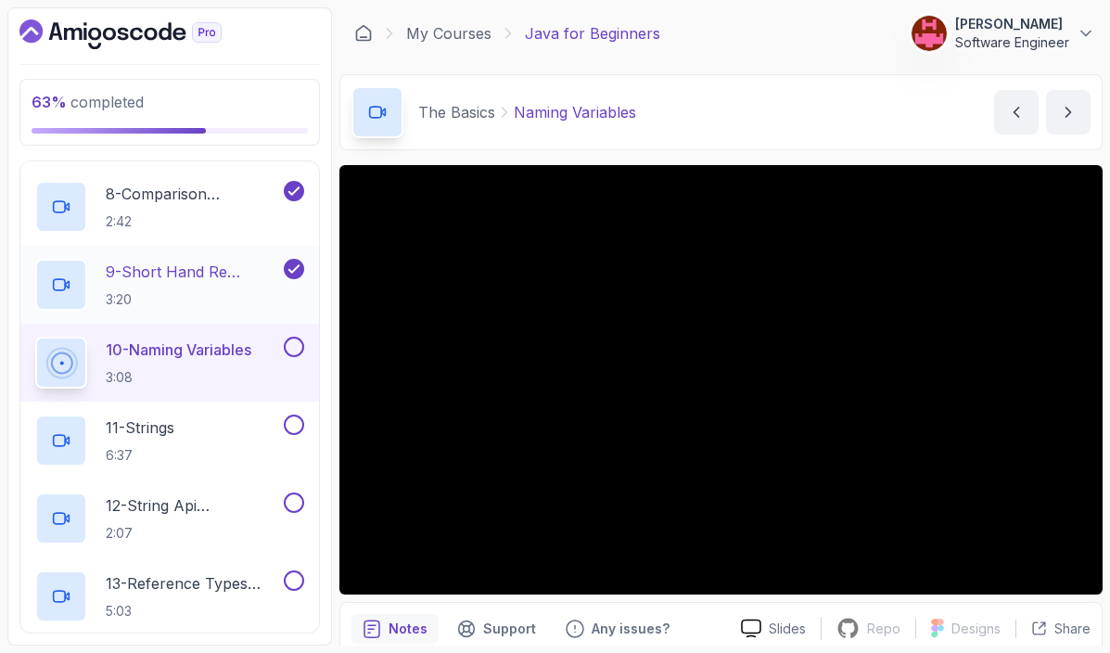
scroll to position [840, 0]
click at [185, 362] on h2 "10 - Naming Variables 3:08" at bounding box center [179, 362] width 146 height 48
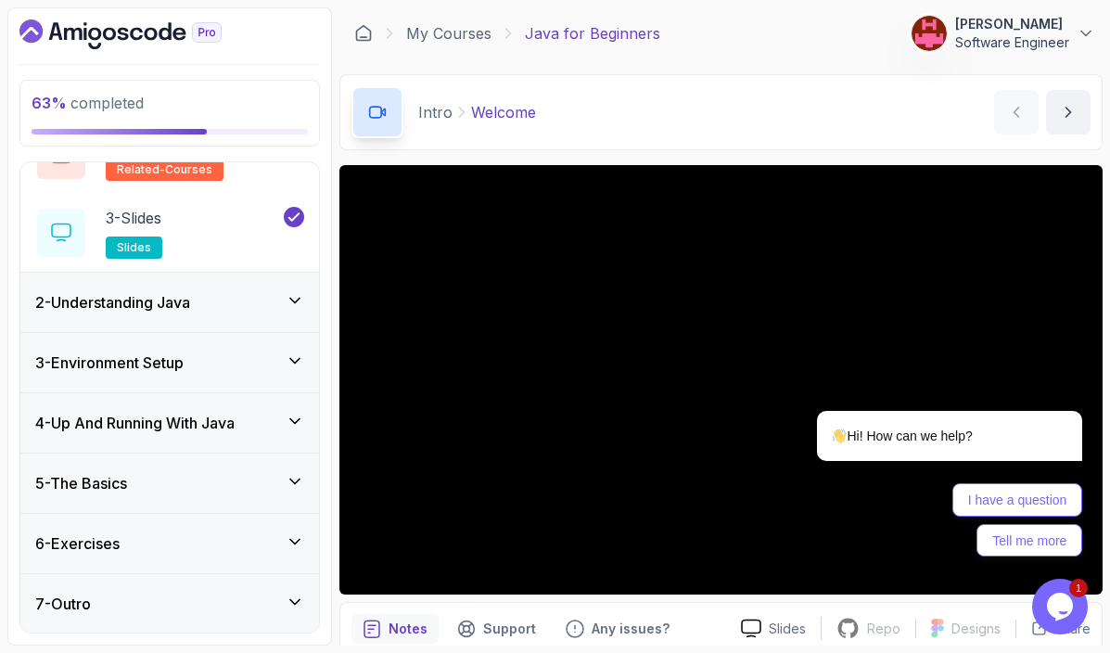
scroll to position [185, 0]
click at [147, 493] on div "5 - The Basics" at bounding box center [169, 482] width 299 height 59
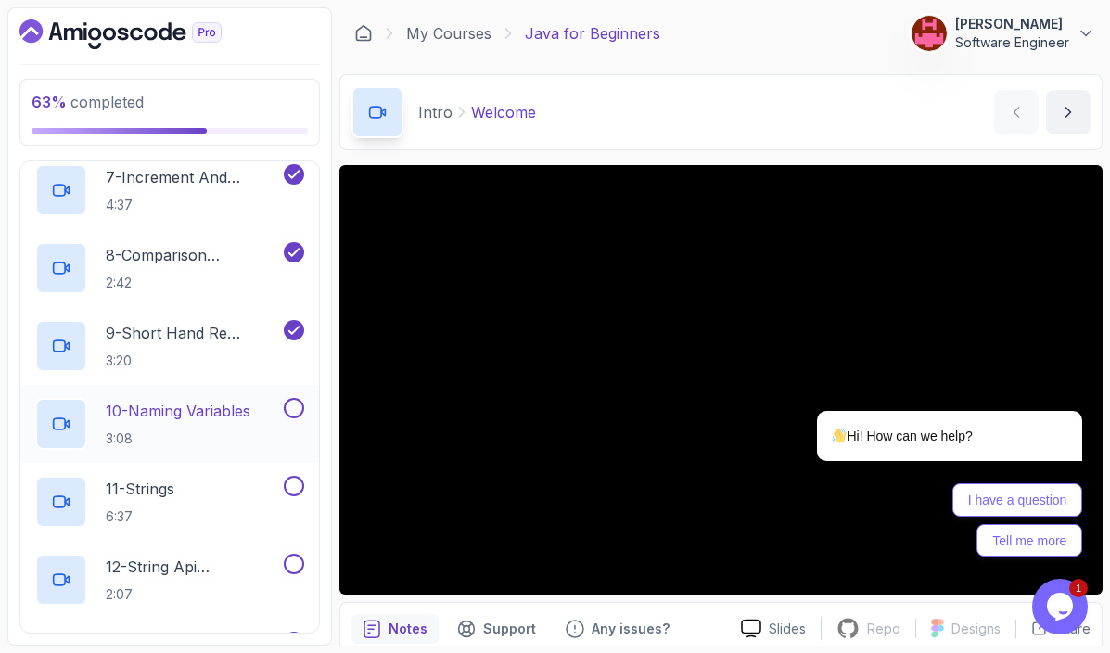
scroll to position [779, 0]
click at [205, 427] on h2 "10 - Naming Variables 3:08" at bounding box center [178, 423] width 145 height 48
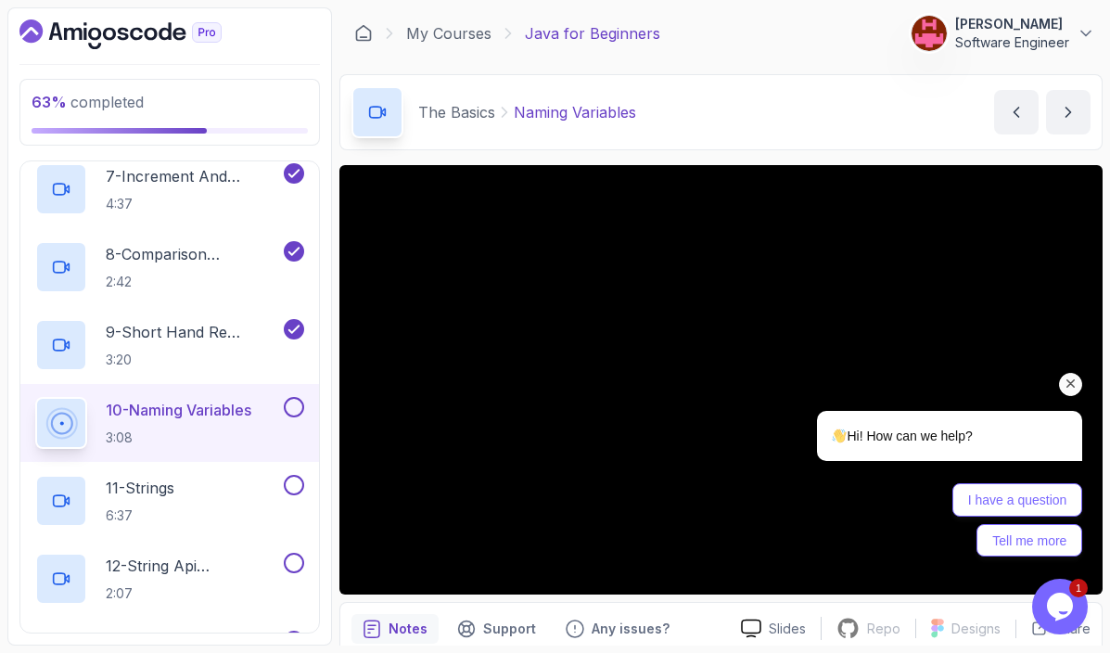
click at [1073, 379] on icon "Chat attention grabber" at bounding box center [1071, 384] width 17 height 17
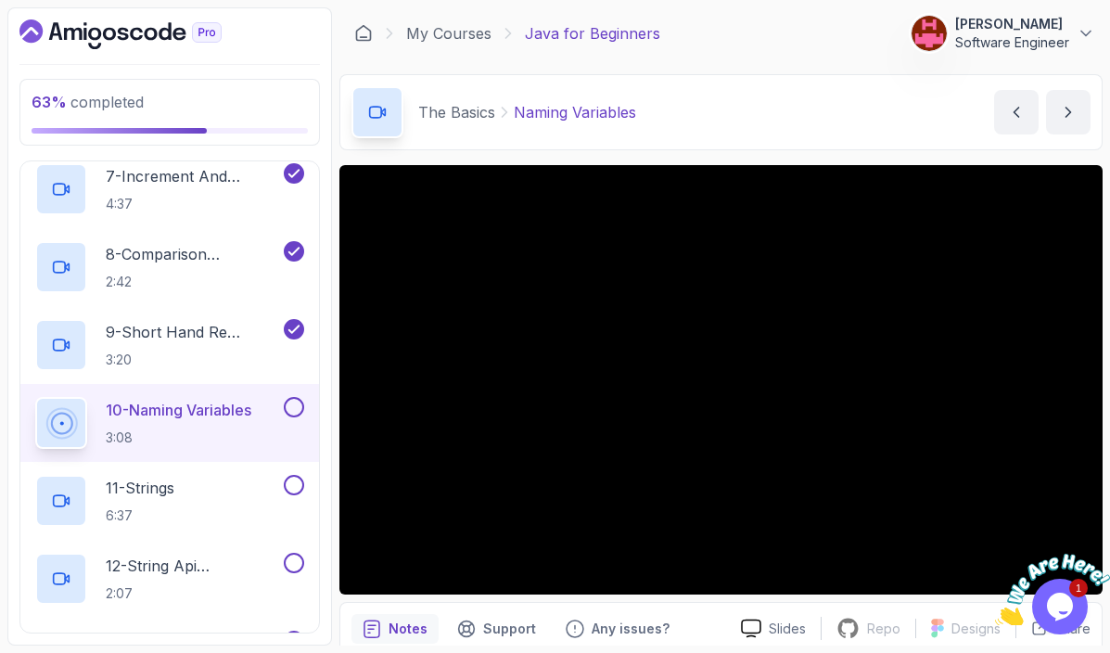
click at [1099, 548] on icon "Close" at bounding box center [1098, 545] width 17 height 17
click at [295, 409] on button at bounding box center [294, 407] width 20 height 20
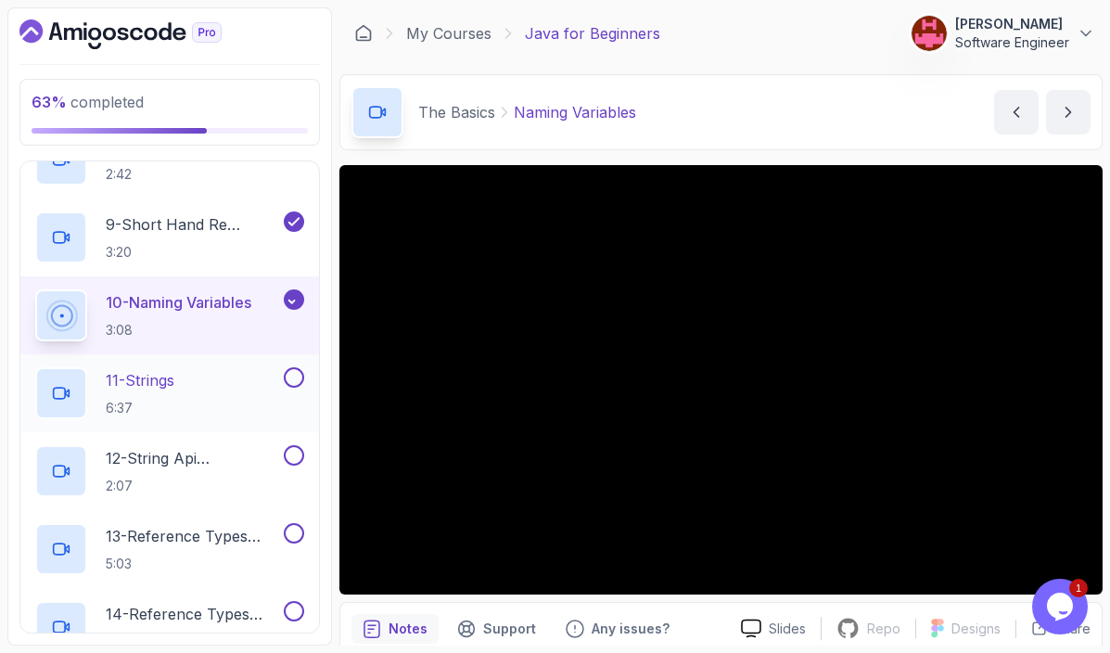
scroll to position [890, 0]
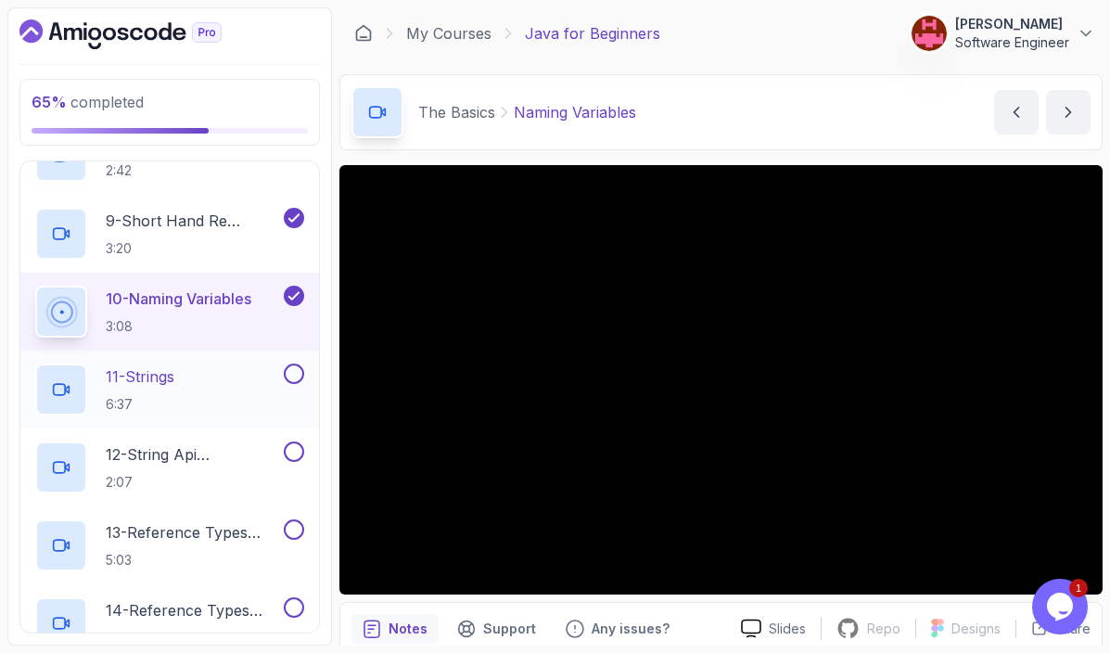
click at [219, 390] on div "11 - Strings 6:37" at bounding box center [157, 390] width 245 height 52
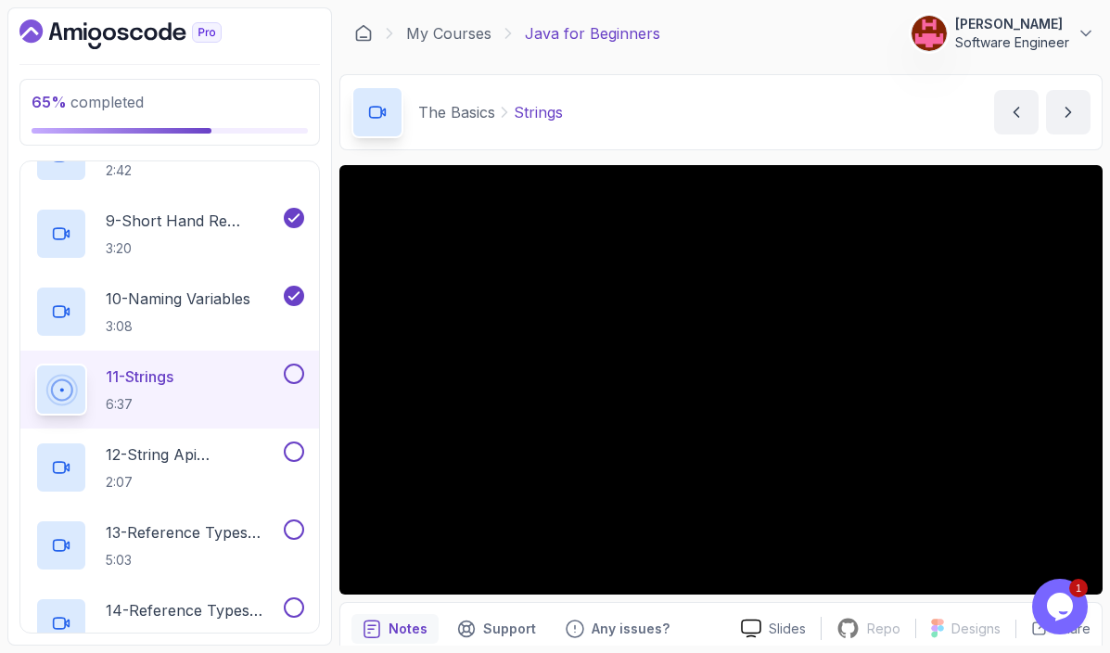
click at [295, 369] on button at bounding box center [294, 374] width 20 height 20
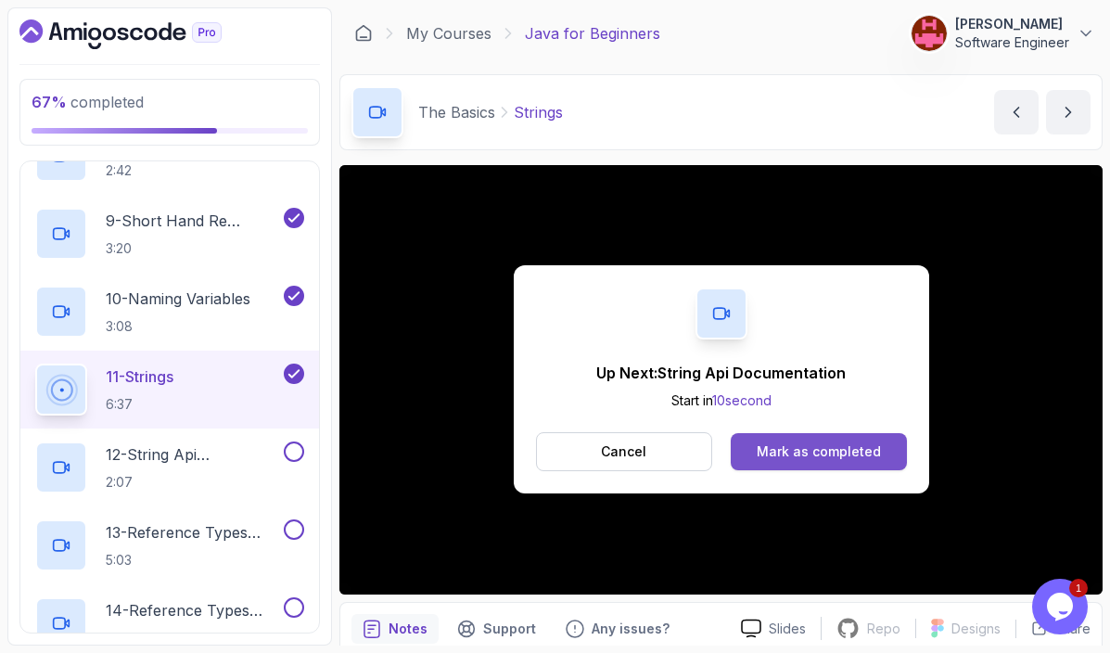
click at [850, 460] on div "Mark as completed" at bounding box center [819, 451] width 124 height 19
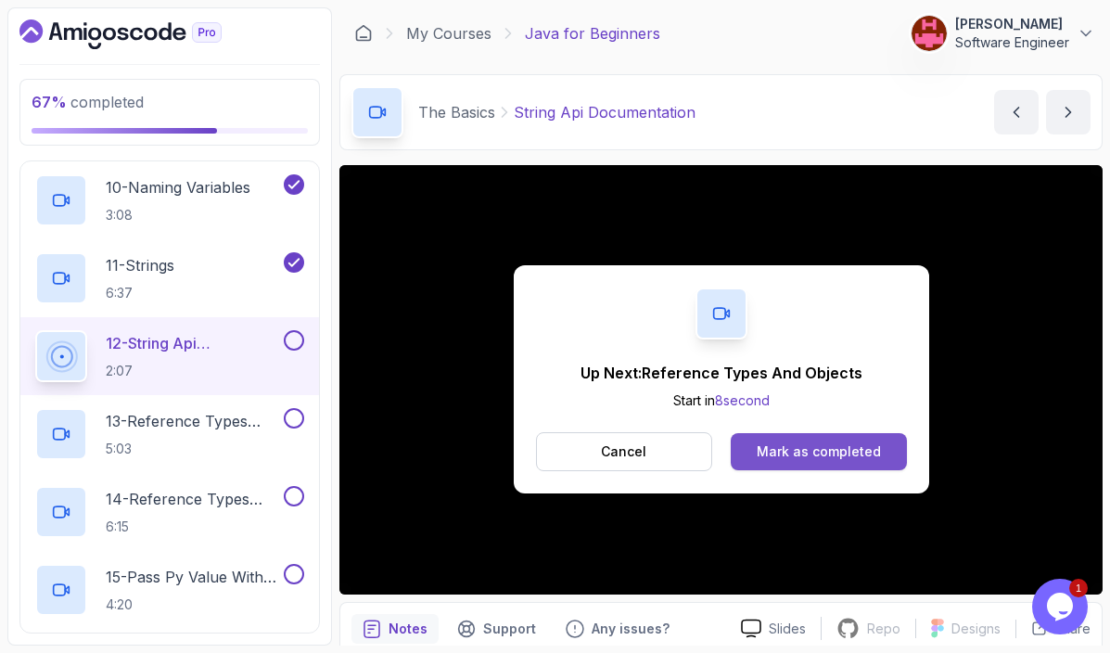
click at [799, 455] on div "Mark as completed" at bounding box center [819, 451] width 124 height 19
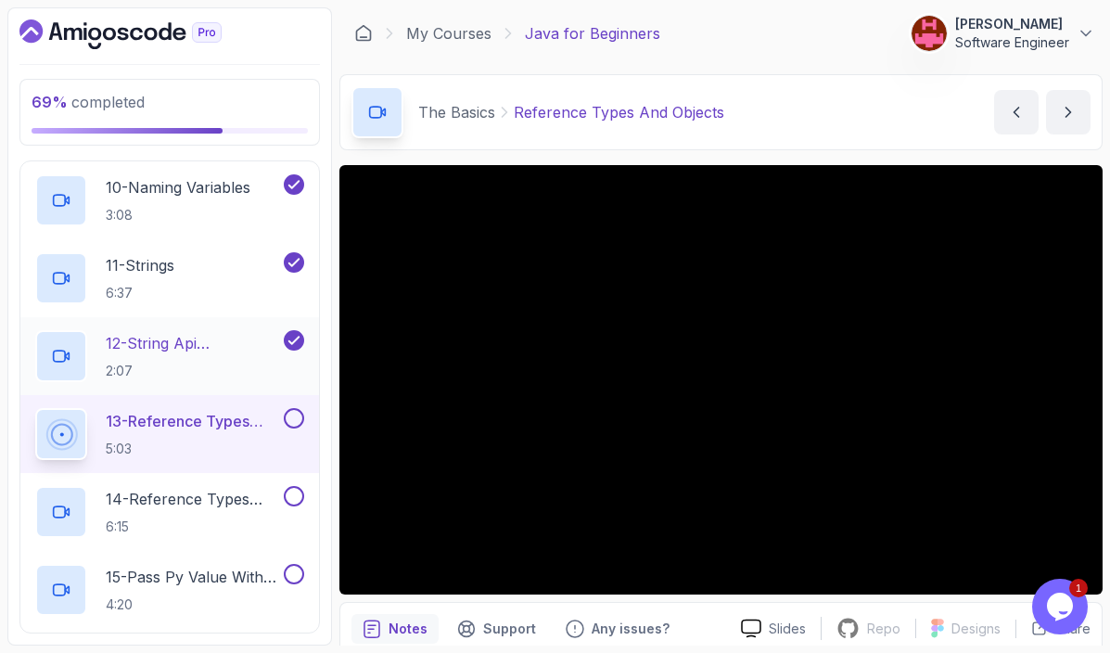
click at [182, 367] on p "2:07" at bounding box center [193, 371] width 174 height 19
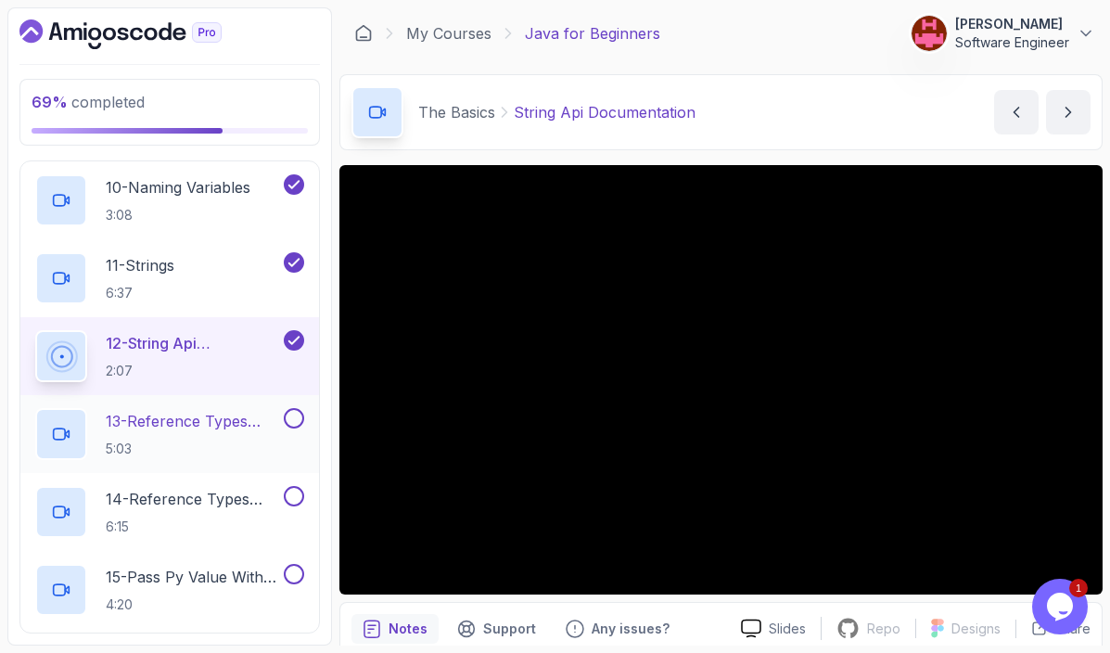
click at [173, 444] on p "5:03" at bounding box center [193, 449] width 174 height 19
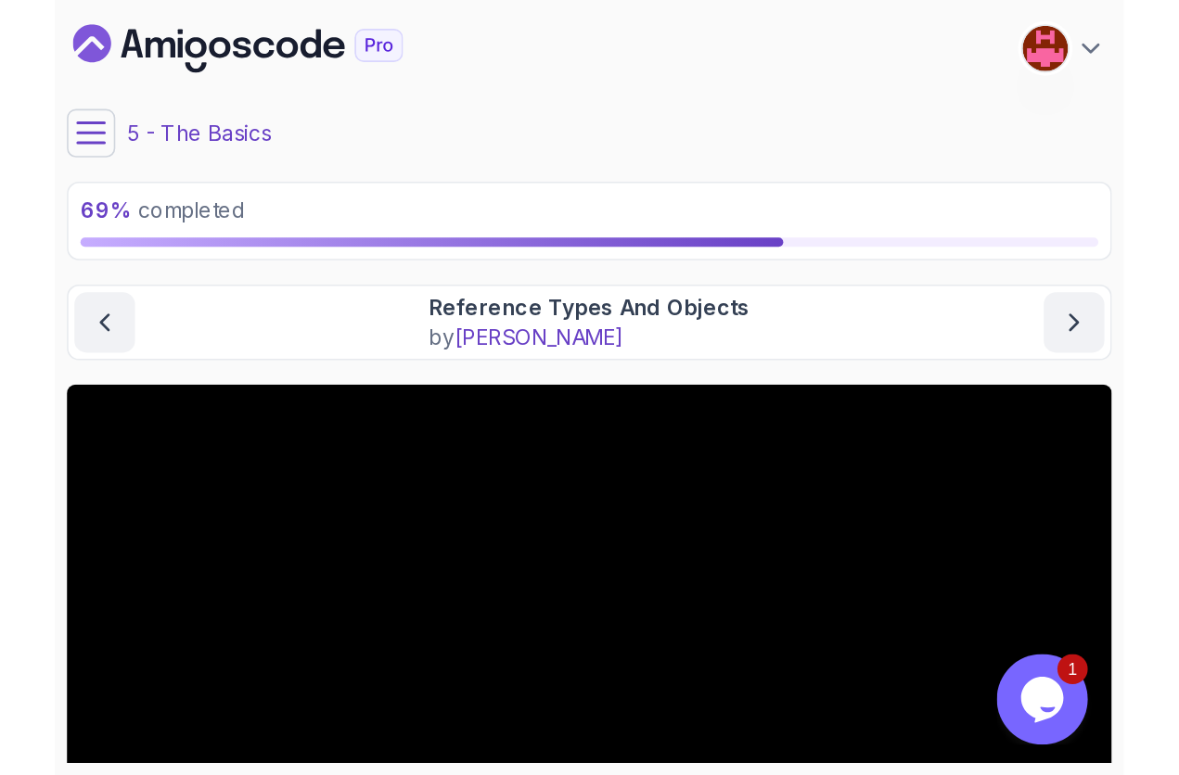
scroll to position [1174, 0]
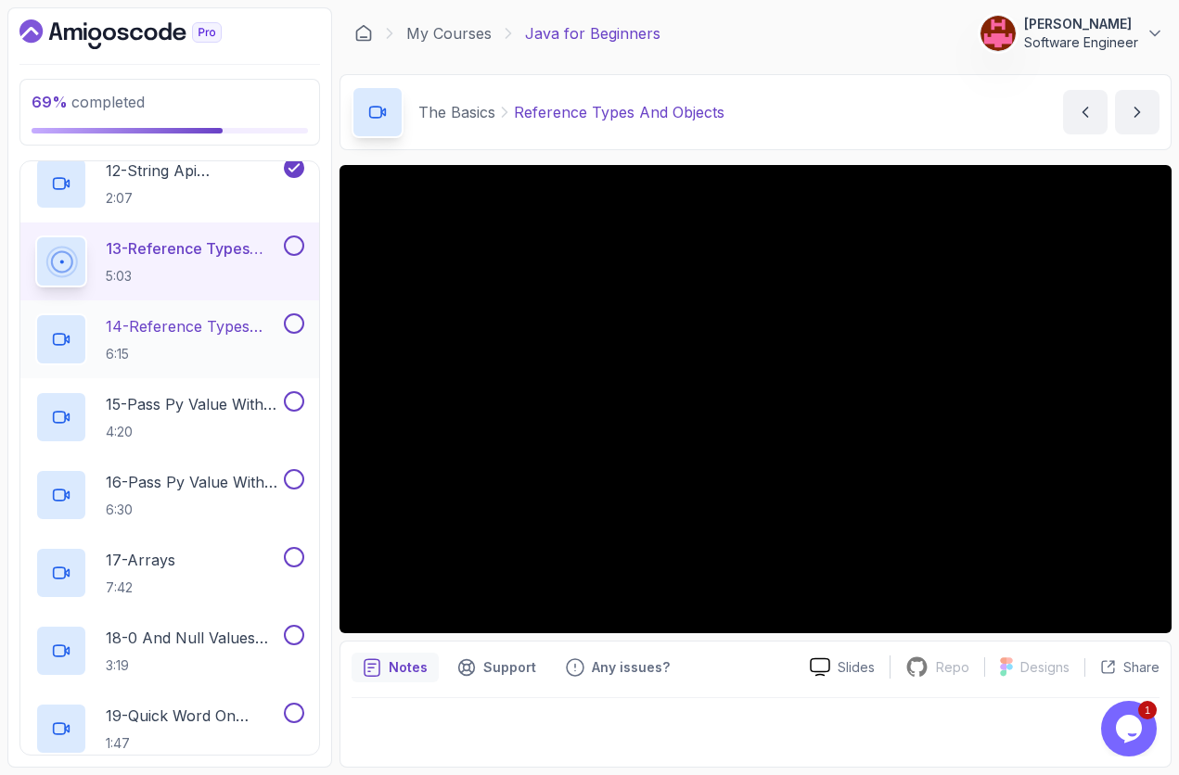
click at [226, 333] on p "14 - Reference Types And Objects Diferences" at bounding box center [193, 326] width 174 height 22
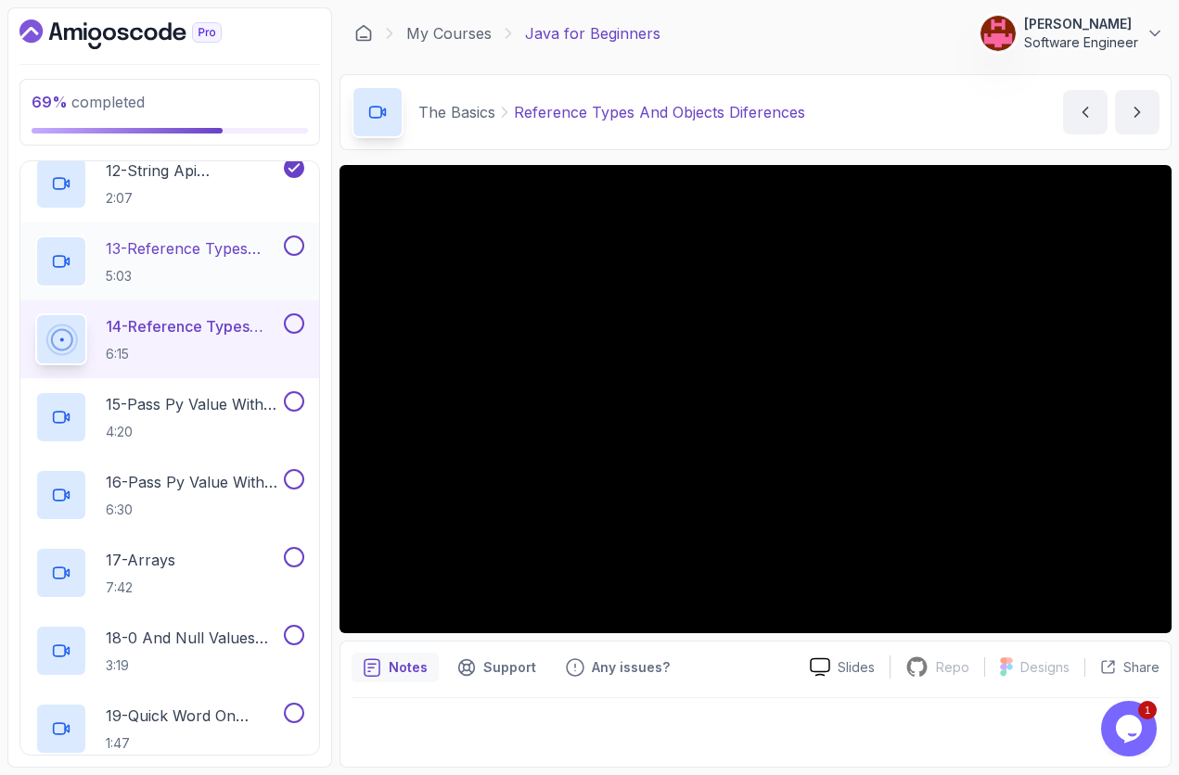
click at [296, 247] on button at bounding box center [294, 246] width 20 height 20
click at [212, 264] on h2 "13 - Reference Types And Objects 5:03" at bounding box center [193, 261] width 174 height 48
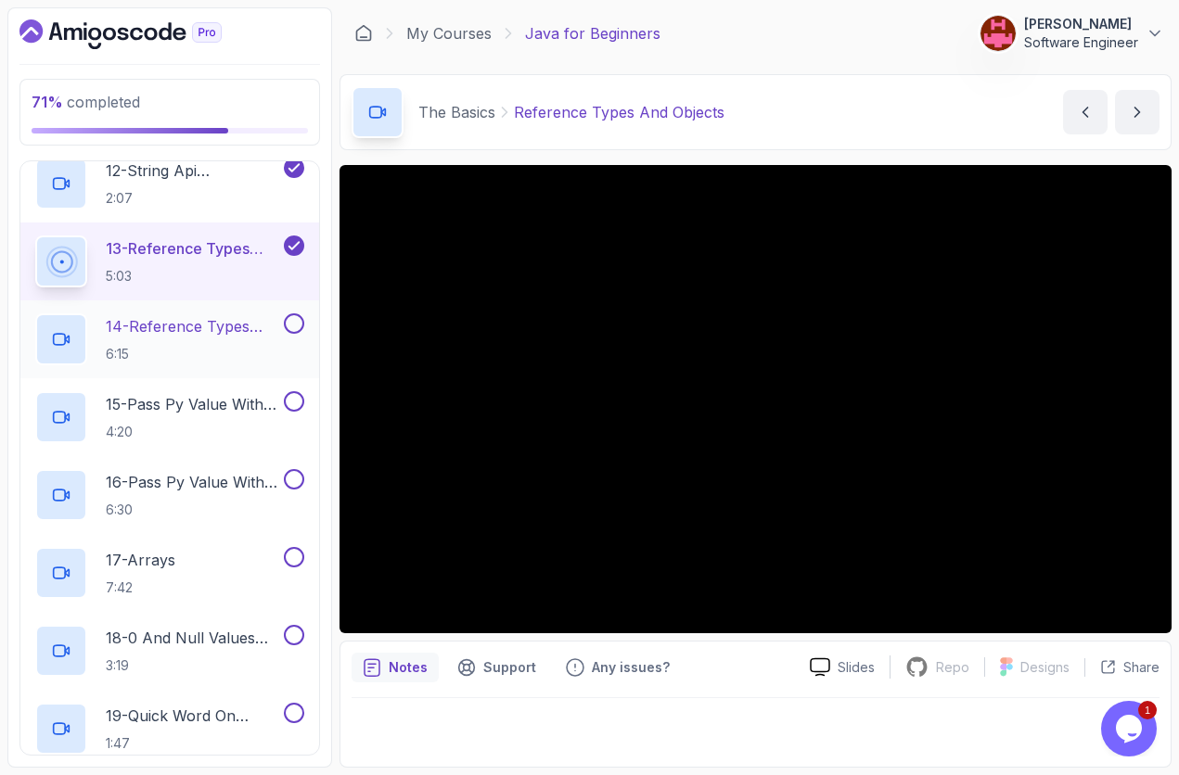
click at [192, 347] on p "6:15" at bounding box center [193, 354] width 174 height 19
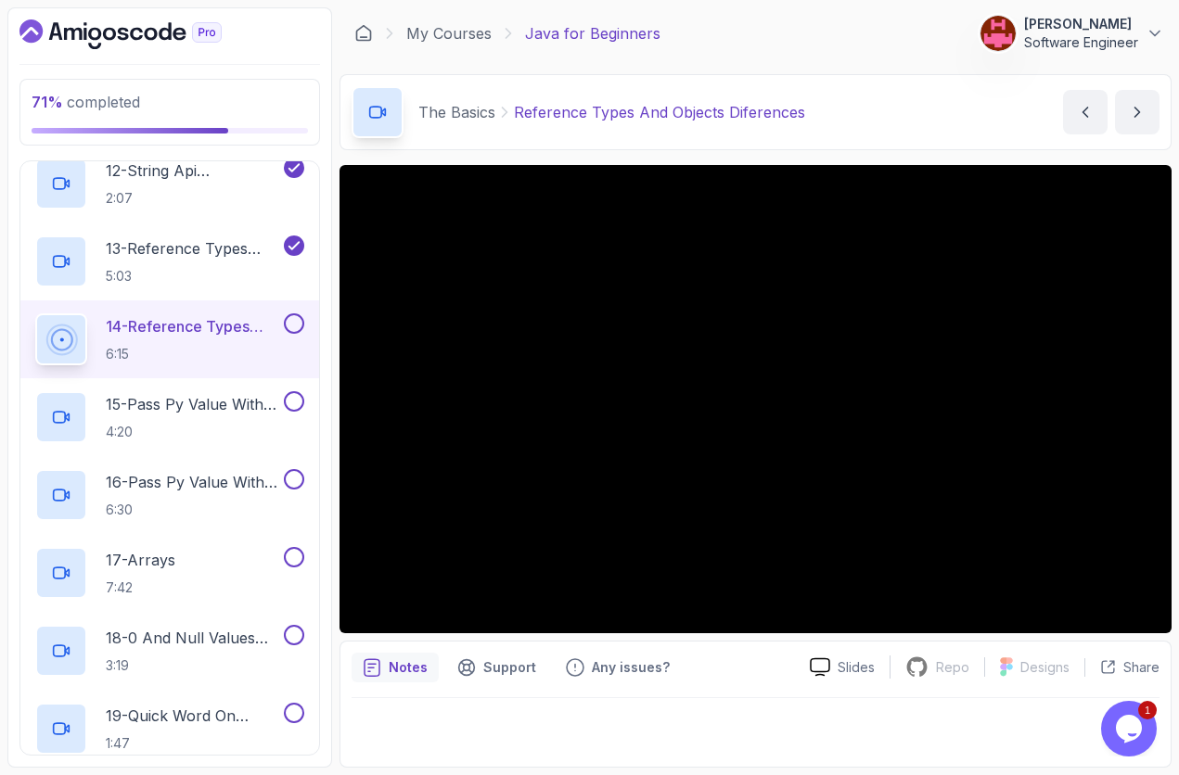
click at [297, 326] on button at bounding box center [294, 323] width 20 height 20
click at [210, 435] on p "4:20" at bounding box center [193, 432] width 174 height 19
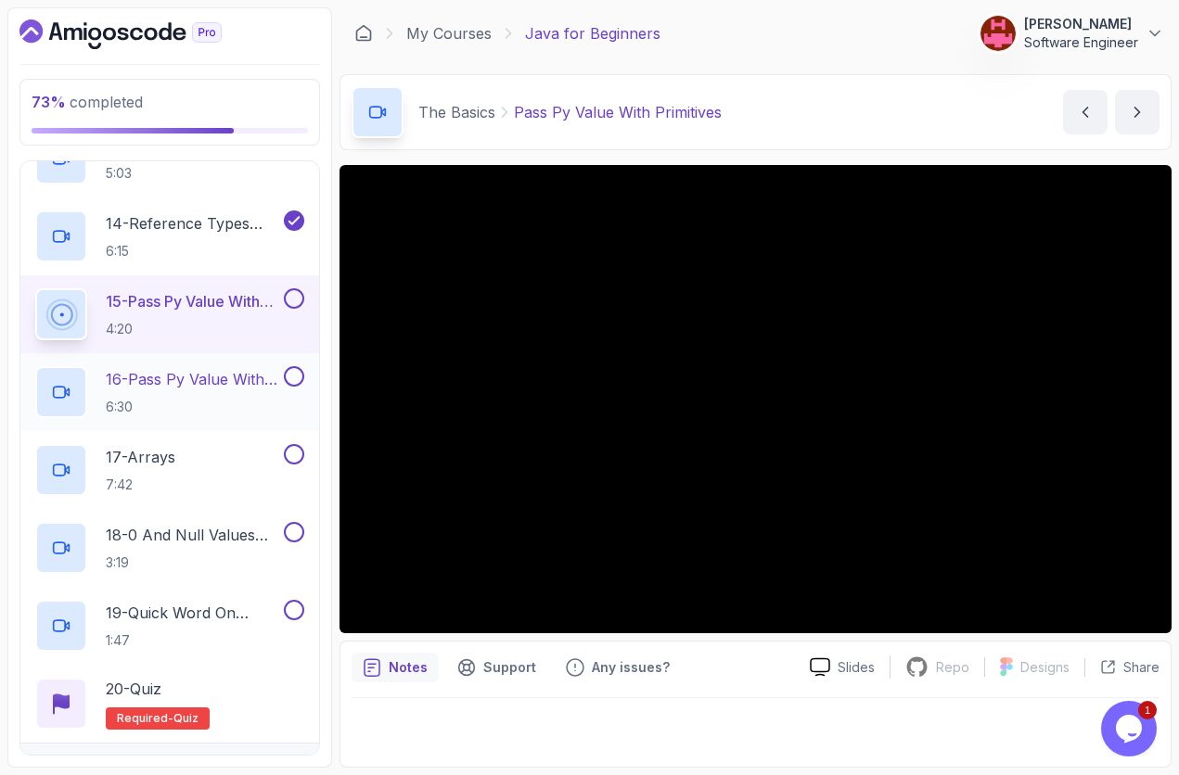
scroll to position [1274, 0]
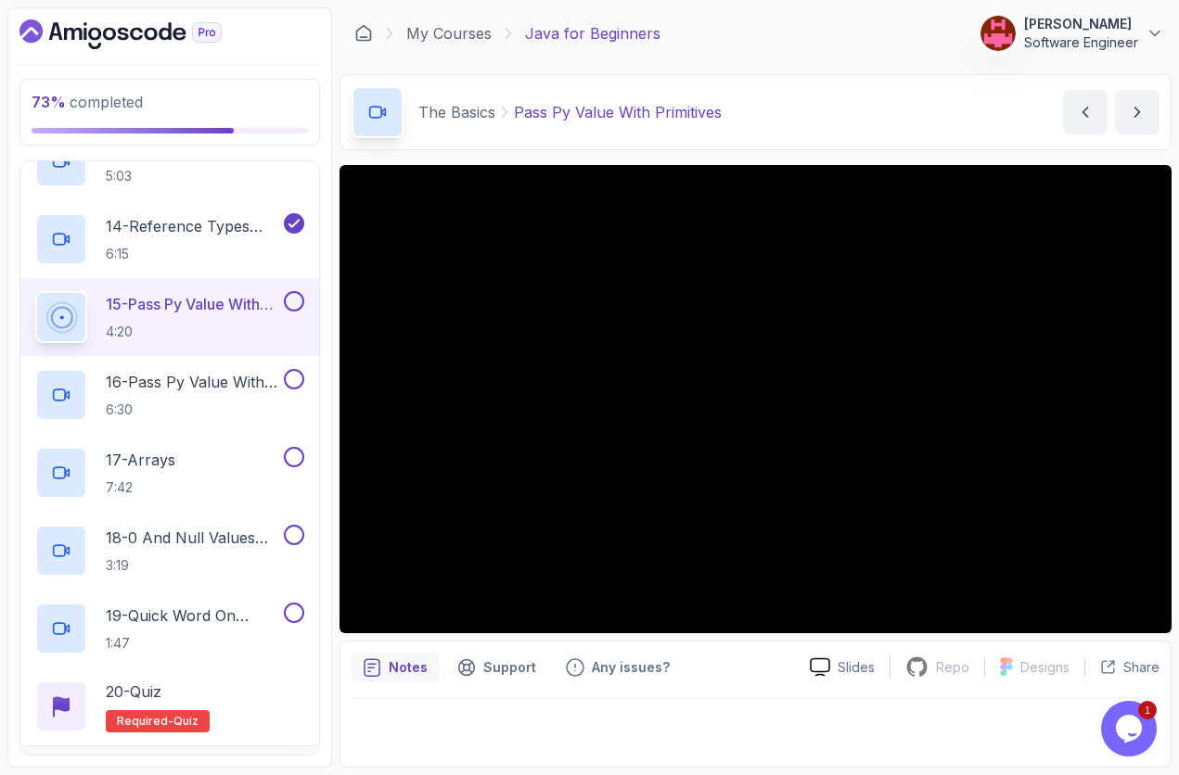
click at [736, 652] on div at bounding box center [756, 727] width 808 height 58
click at [198, 393] on p "16 - Pass Py Value With Reference Types" at bounding box center [193, 382] width 174 height 22
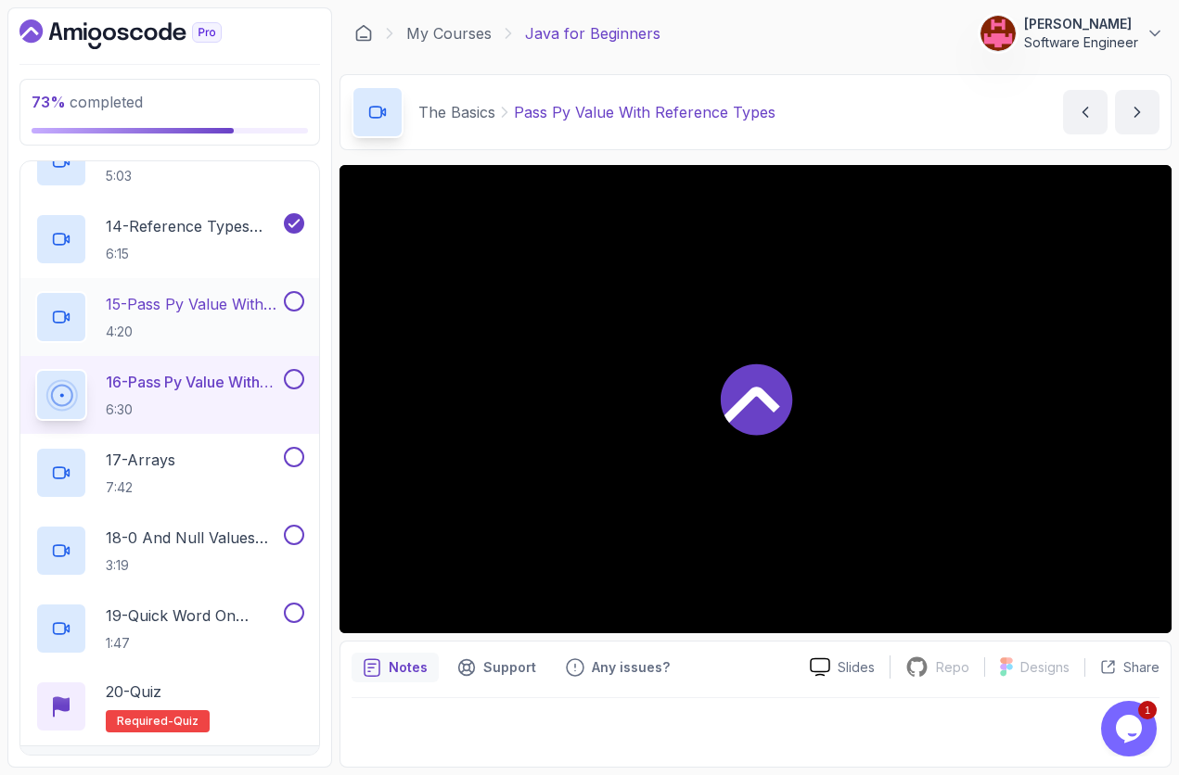
click at [299, 301] on button at bounding box center [294, 301] width 20 height 20
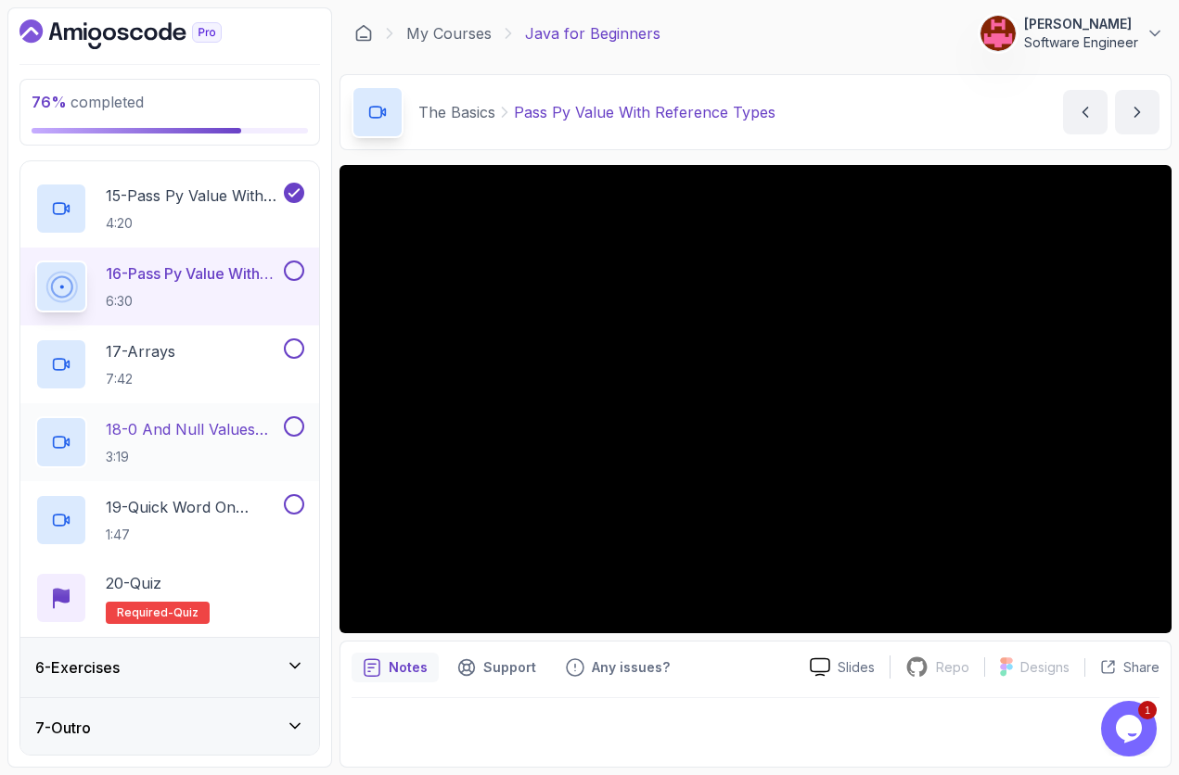
scroll to position [1386, 0]
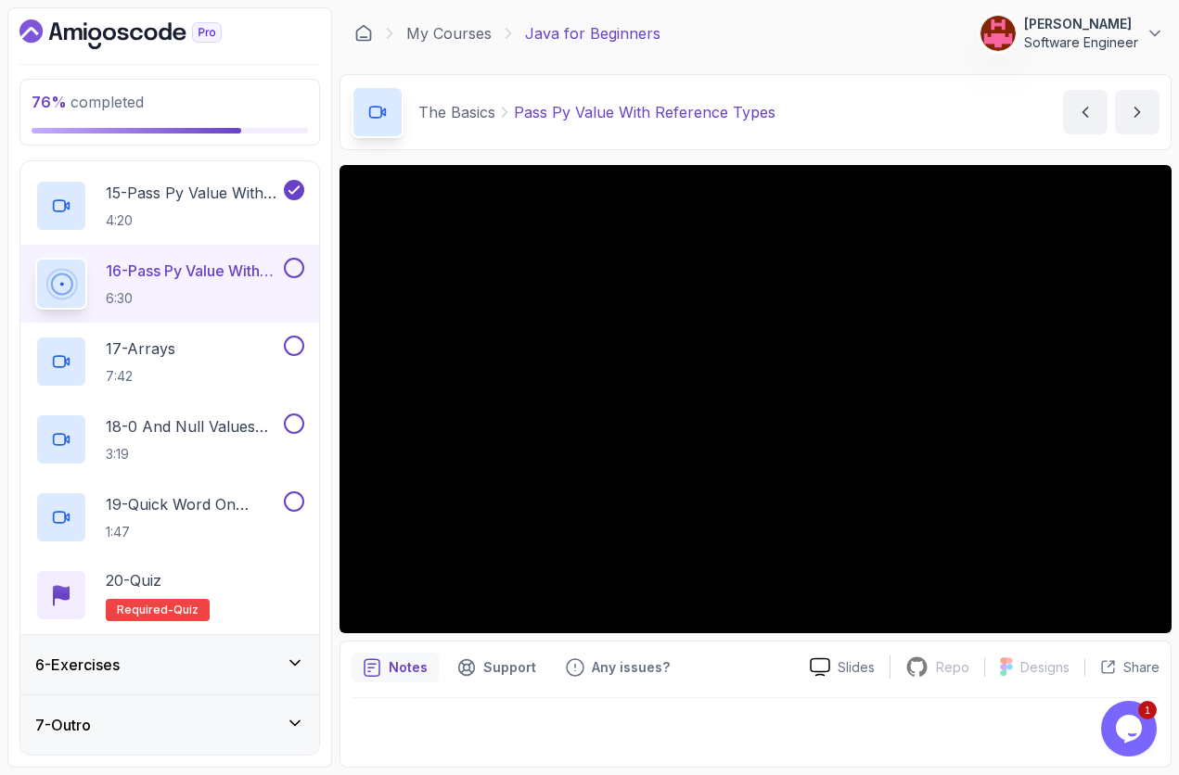
click at [262, 652] on div "7 - Outro" at bounding box center [169, 725] width 269 height 22
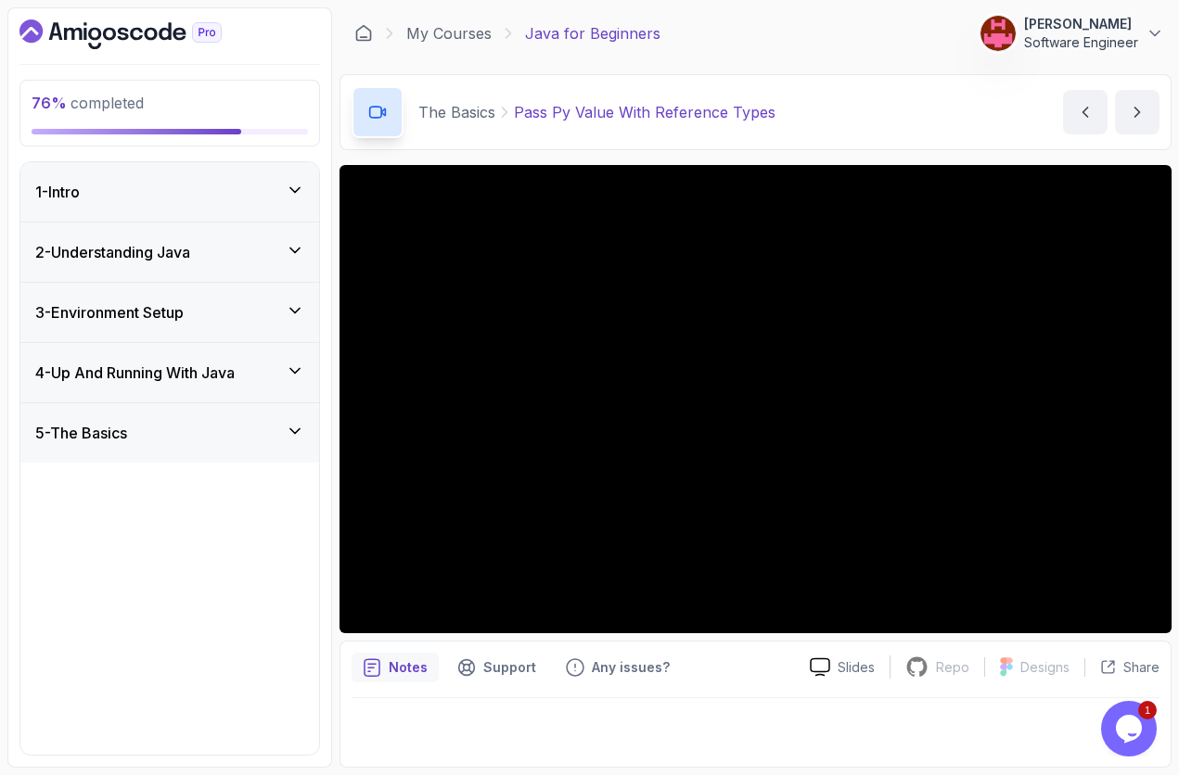
scroll to position [62, 0]
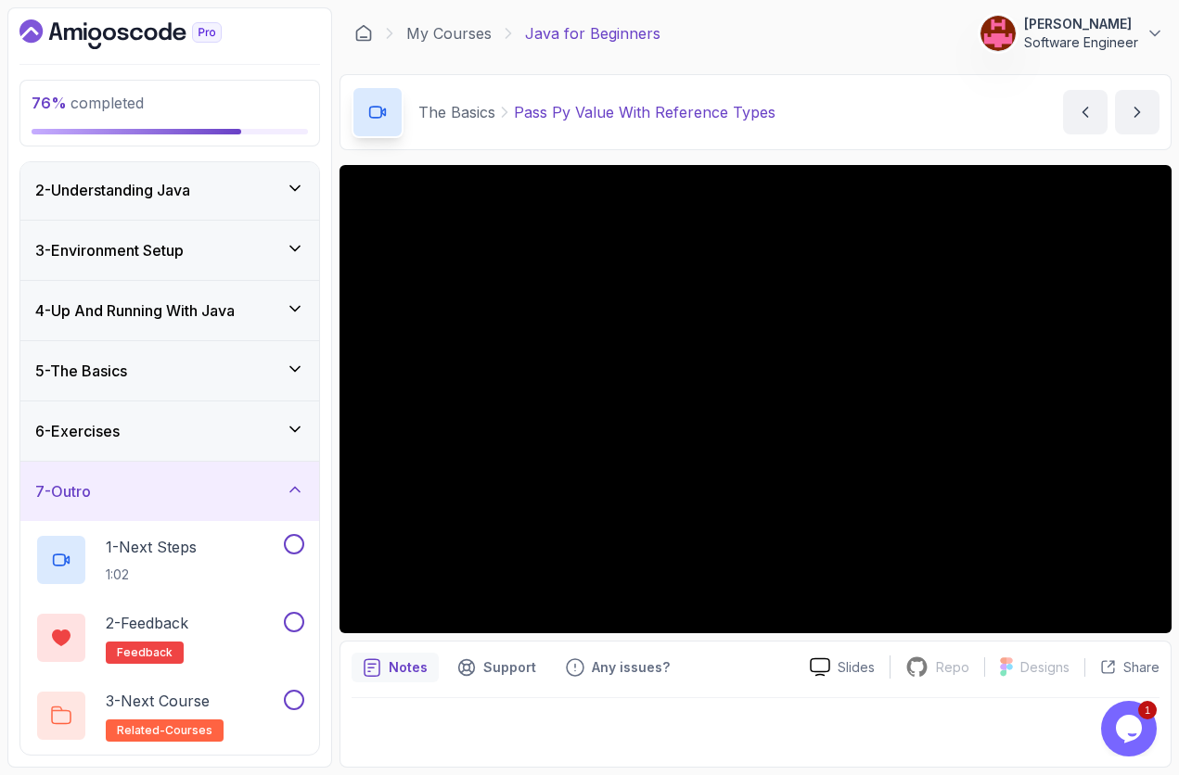
click at [289, 496] on icon at bounding box center [295, 489] width 19 height 19
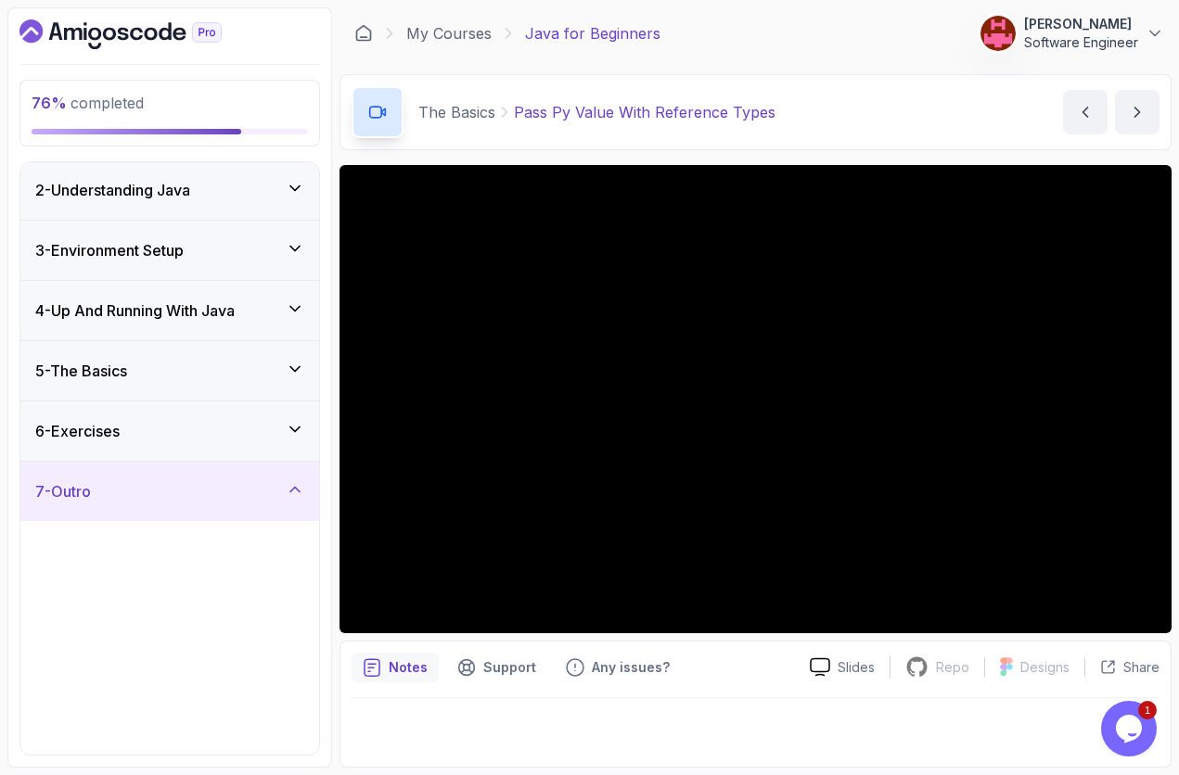
scroll to position [0, 0]
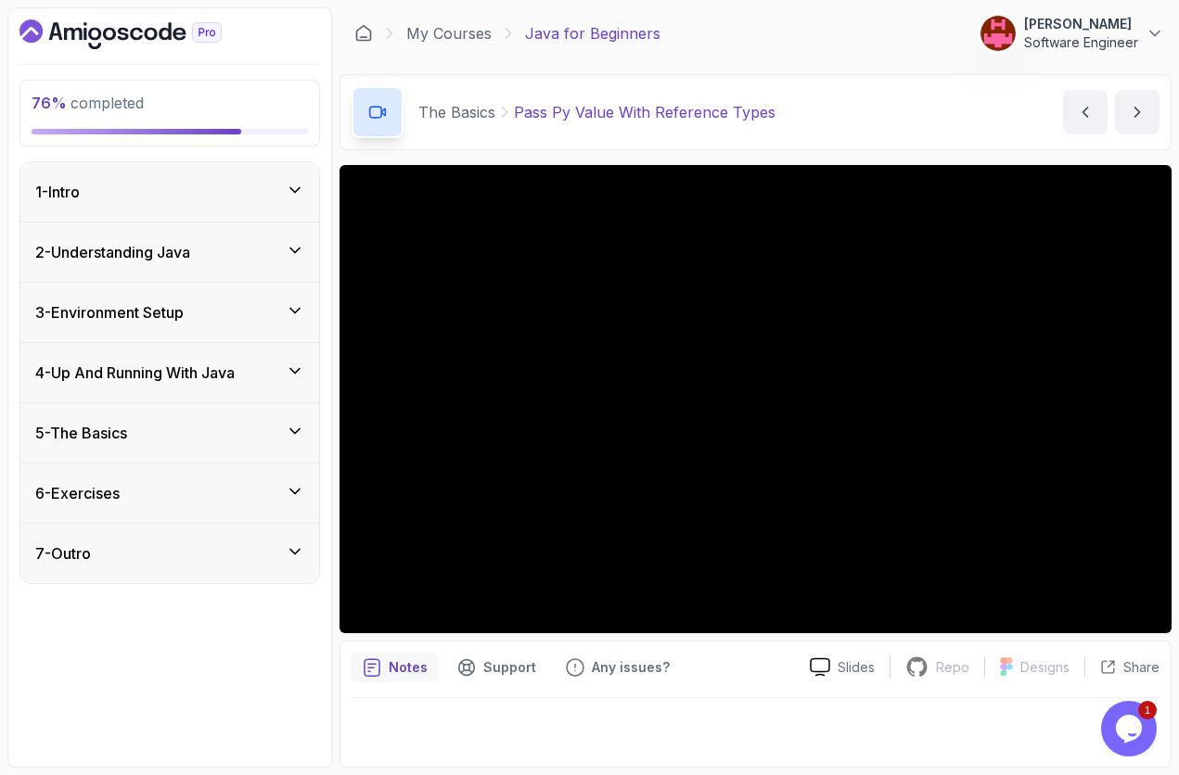
click at [192, 441] on div "5 - The Basics" at bounding box center [169, 433] width 269 height 22
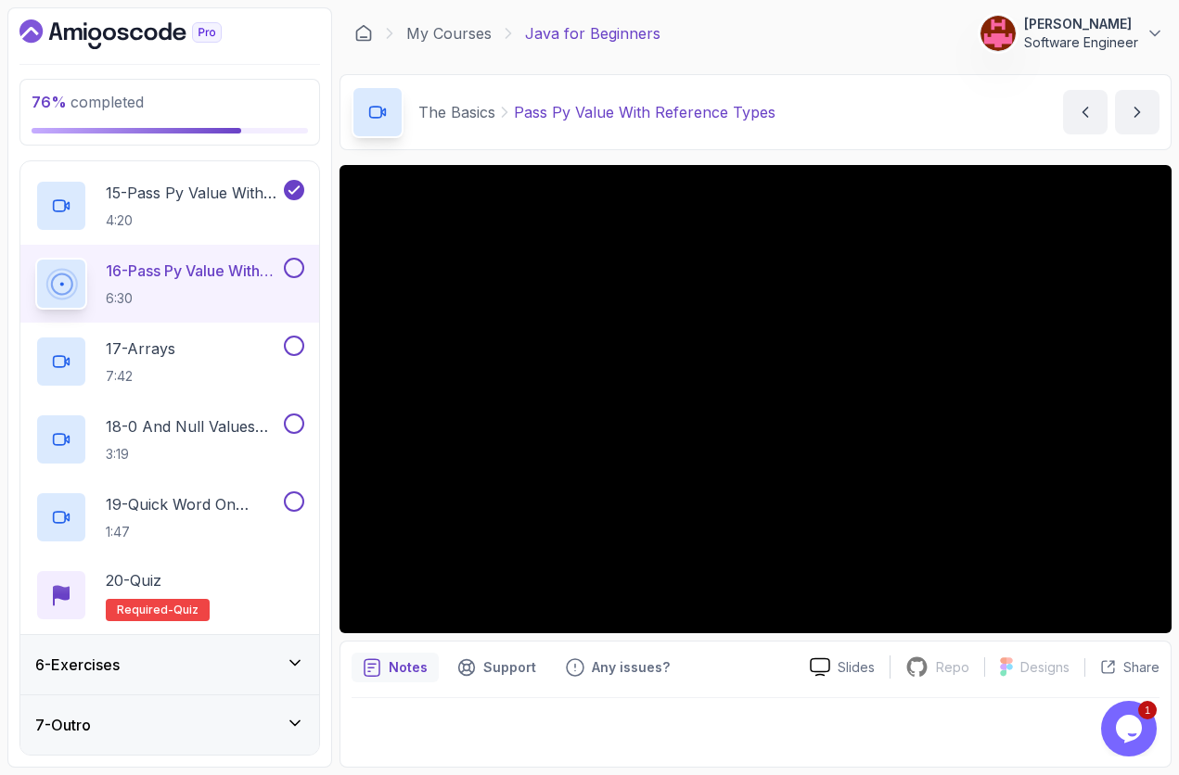
scroll to position [1326, 0]
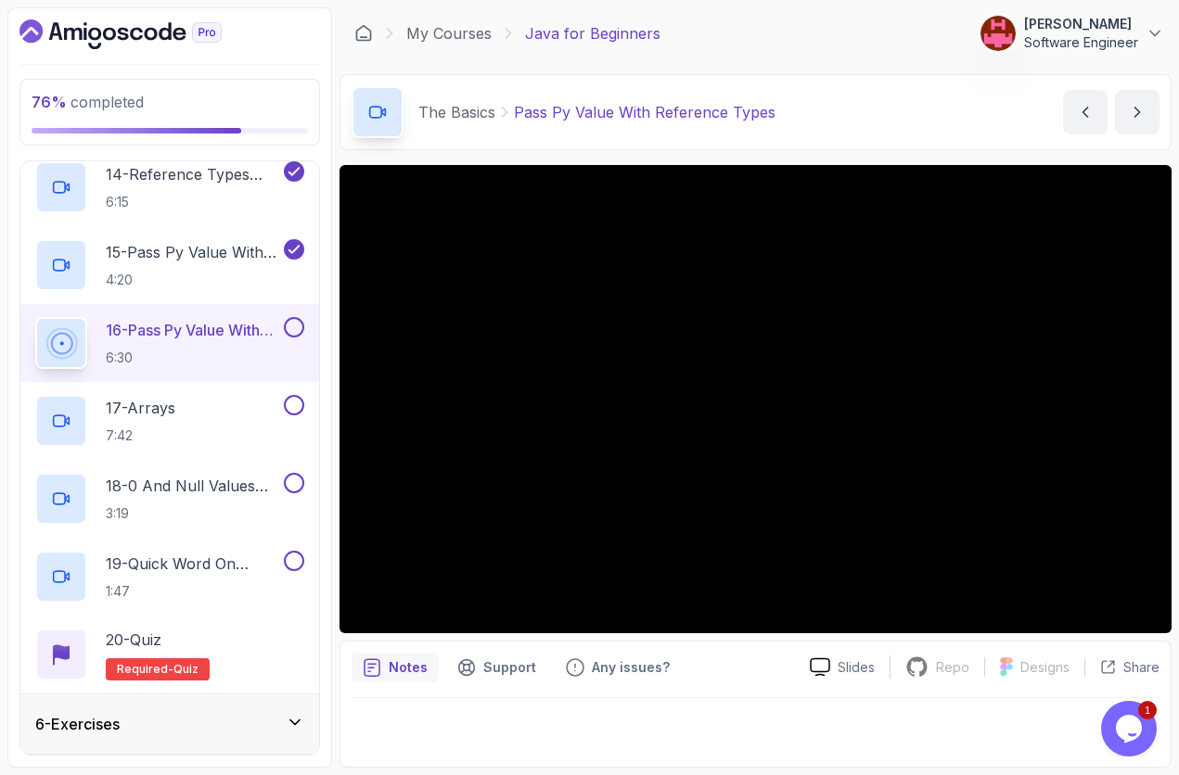
click at [297, 336] on button at bounding box center [294, 327] width 20 height 20
click at [221, 429] on div "17 - Arrays 7:42" at bounding box center [157, 421] width 245 height 52
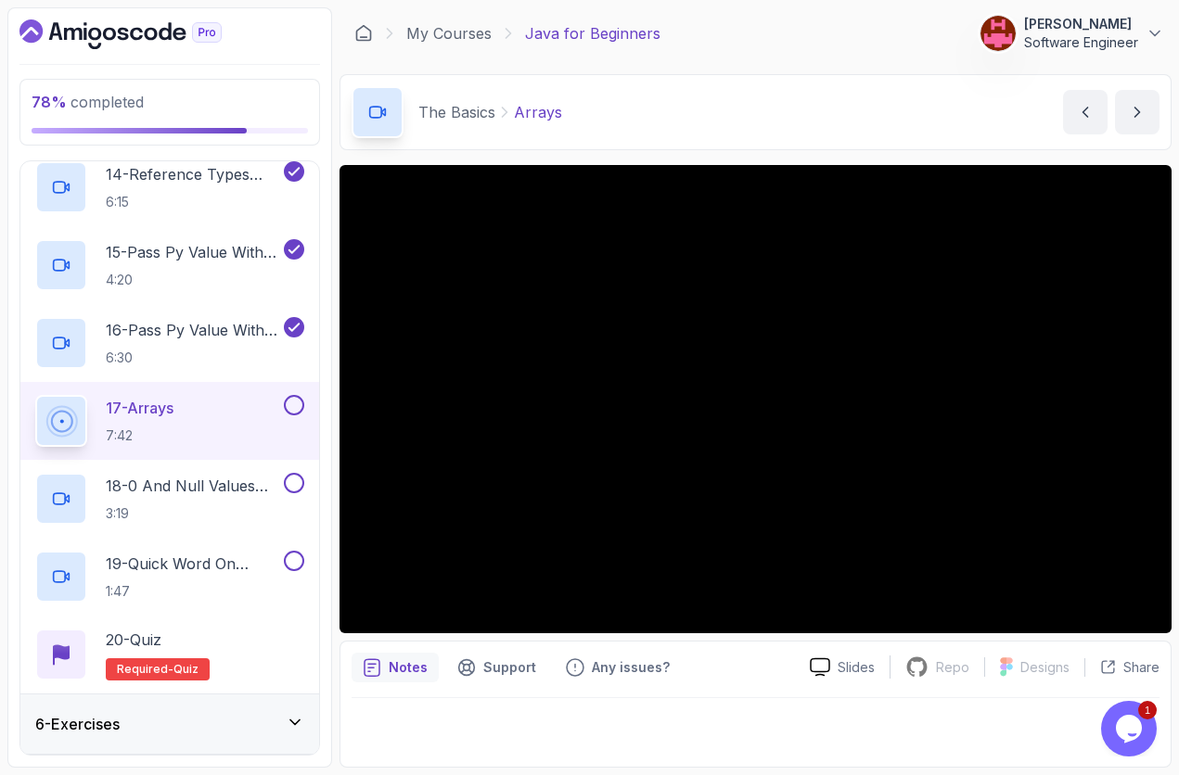
click at [291, 404] on button at bounding box center [294, 405] width 20 height 20
click at [206, 497] on p "18 - 0 And Null Values For Arrays" at bounding box center [193, 486] width 174 height 22
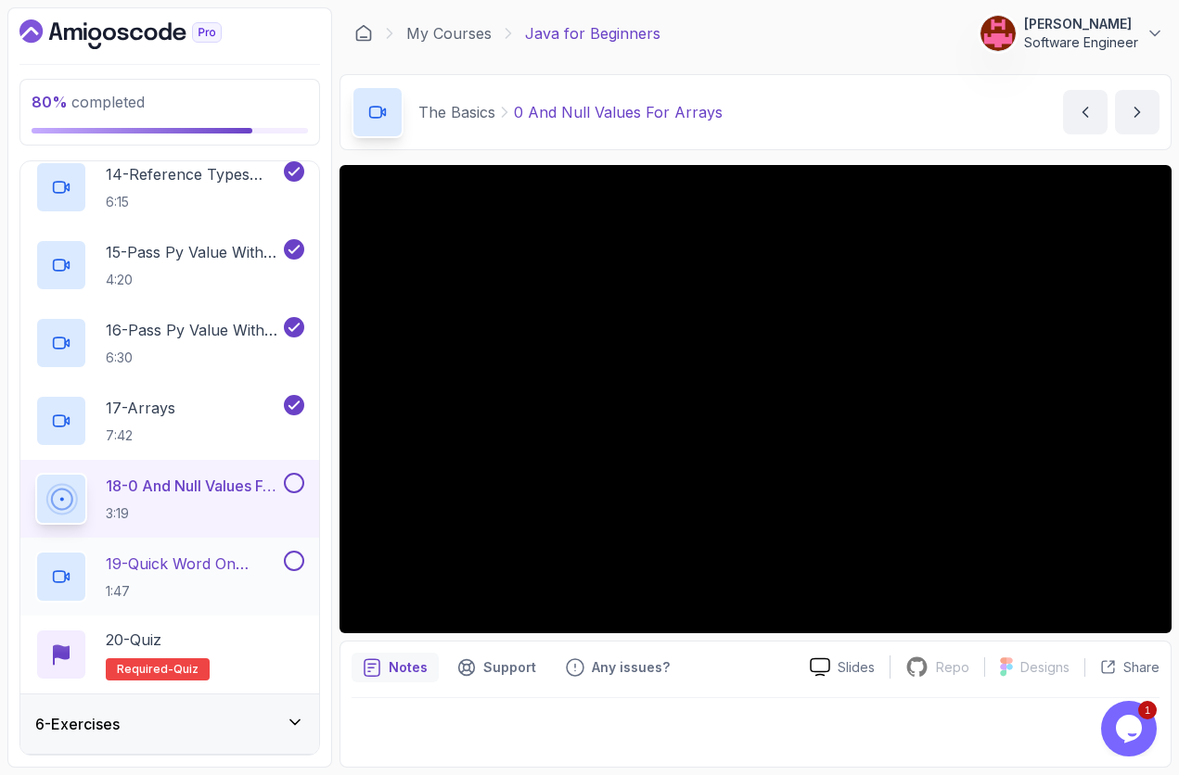
click at [295, 563] on button at bounding box center [294, 561] width 20 height 20
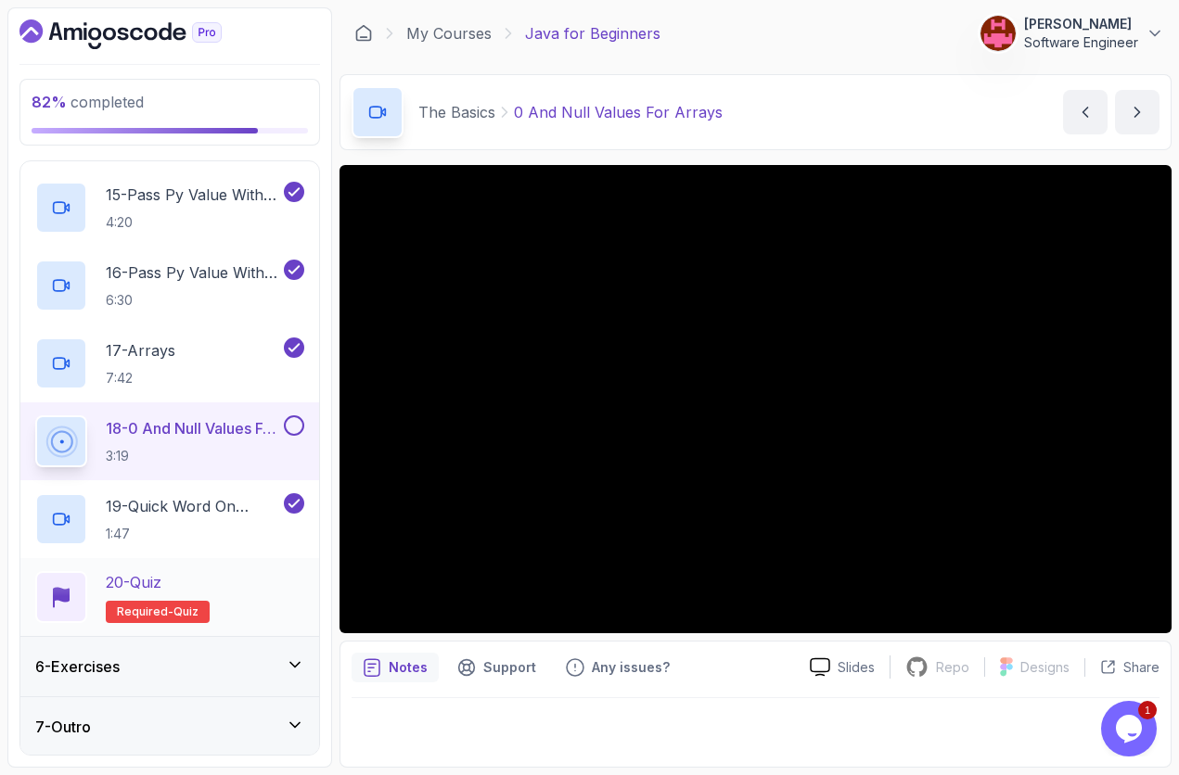
scroll to position [1386, 0]
click at [299, 652] on icon at bounding box center [295, 663] width 19 height 19
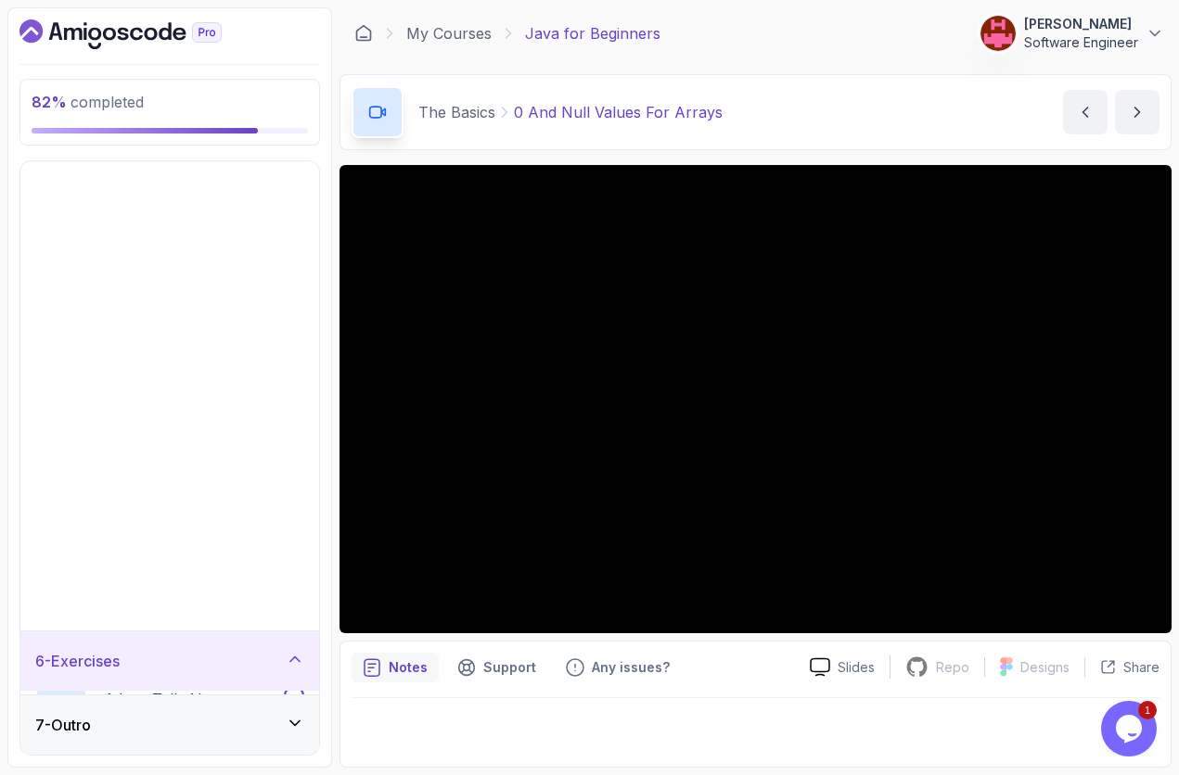
scroll to position [0, 0]
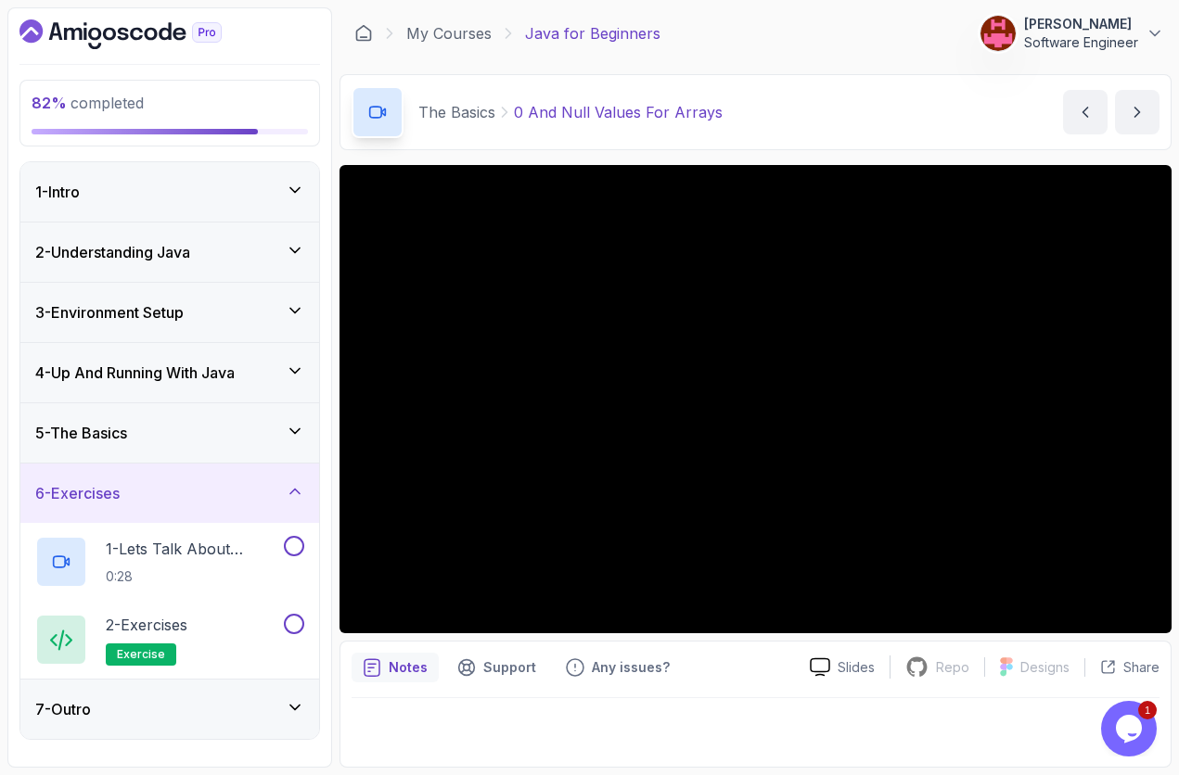
click at [251, 436] on div "5 - The Basics" at bounding box center [169, 433] width 269 height 22
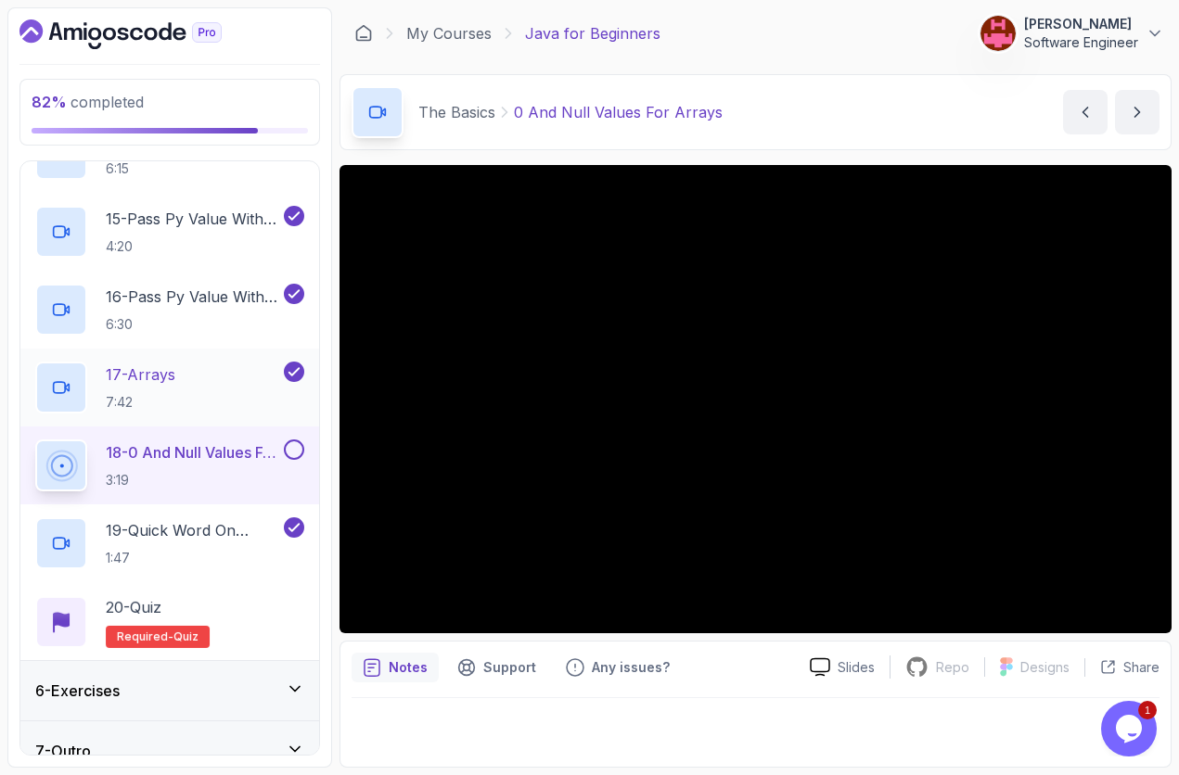
scroll to position [1386, 0]
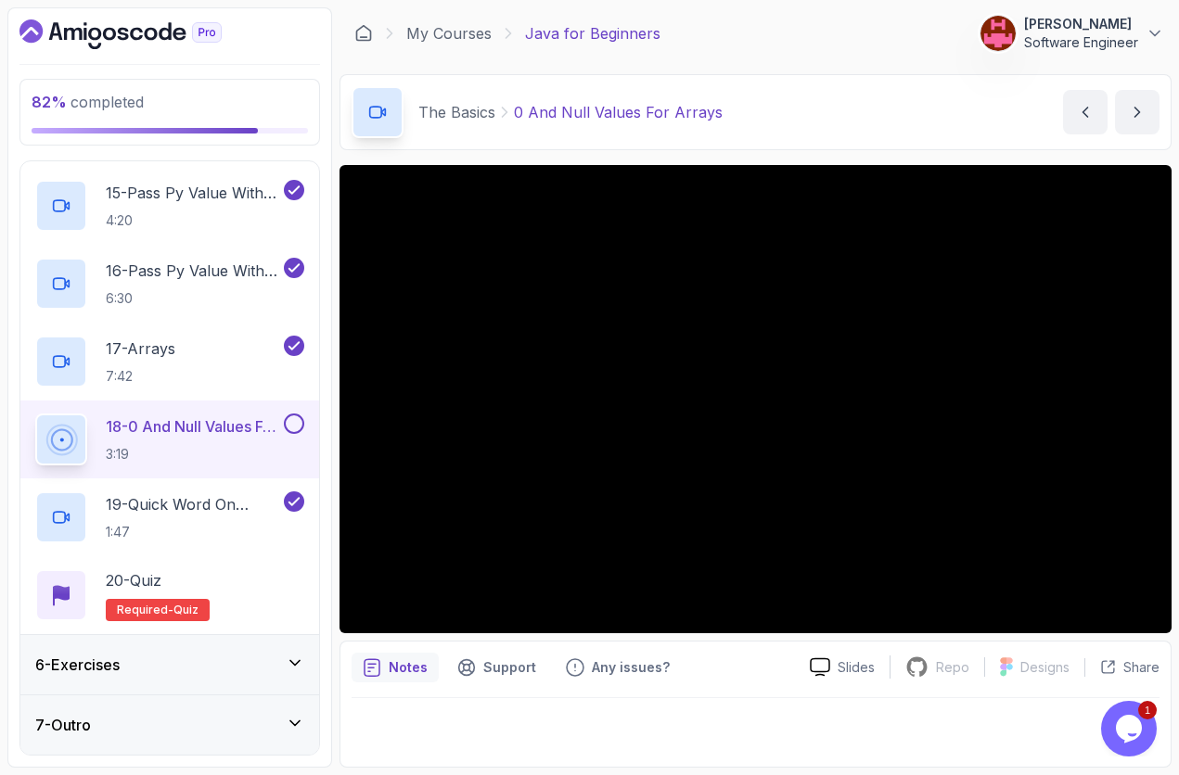
click at [296, 426] on button at bounding box center [294, 424] width 20 height 20
click at [236, 582] on div "20 - Quiz Required- quiz" at bounding box center [169, 595] width 269 height 52
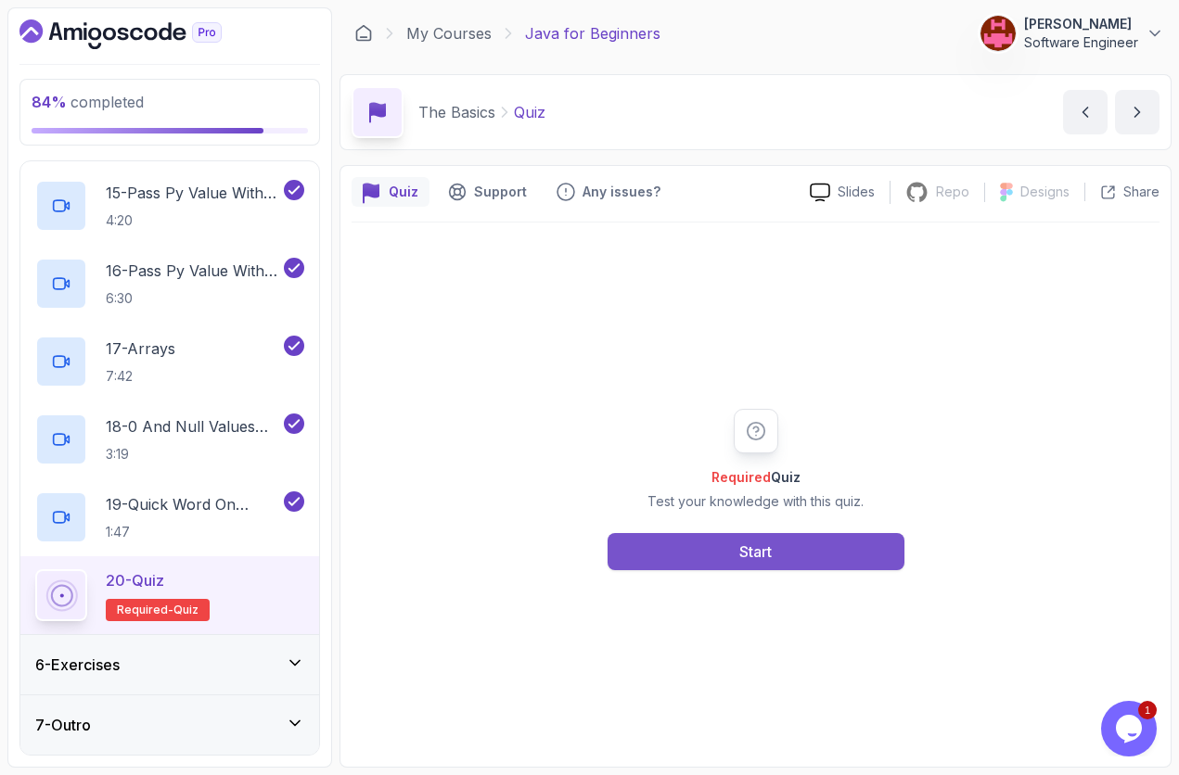
click at [726, 556] on button "Start" at bounding box center [755, 551] width 297 height 37
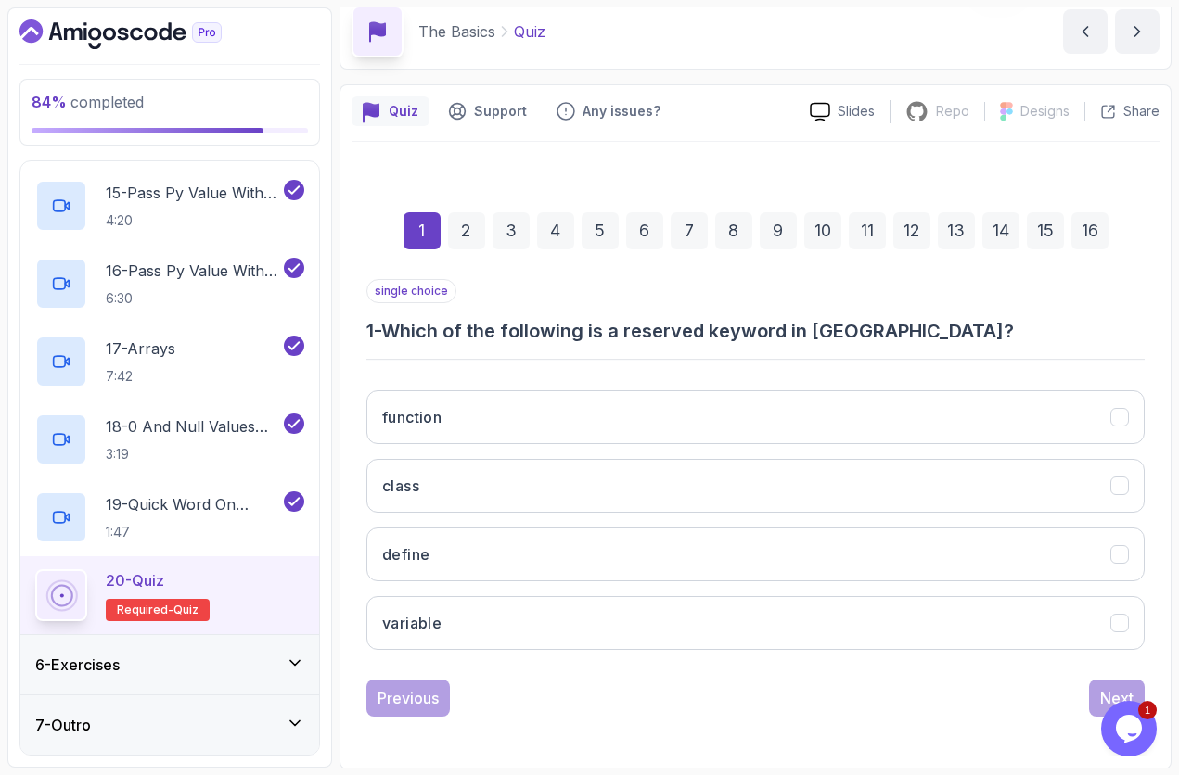
scroll to position [83, 0]
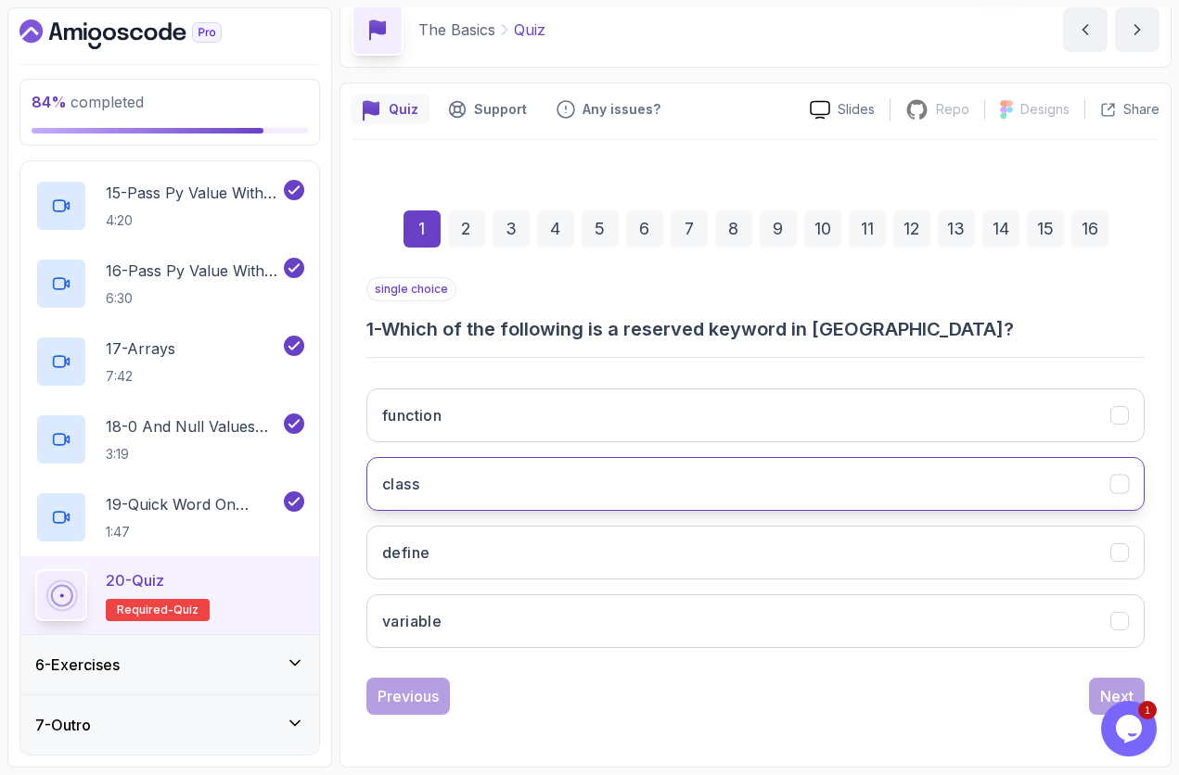
click at [469, 461] on button "class" at bounding box center [755, 484] width 778 height 54
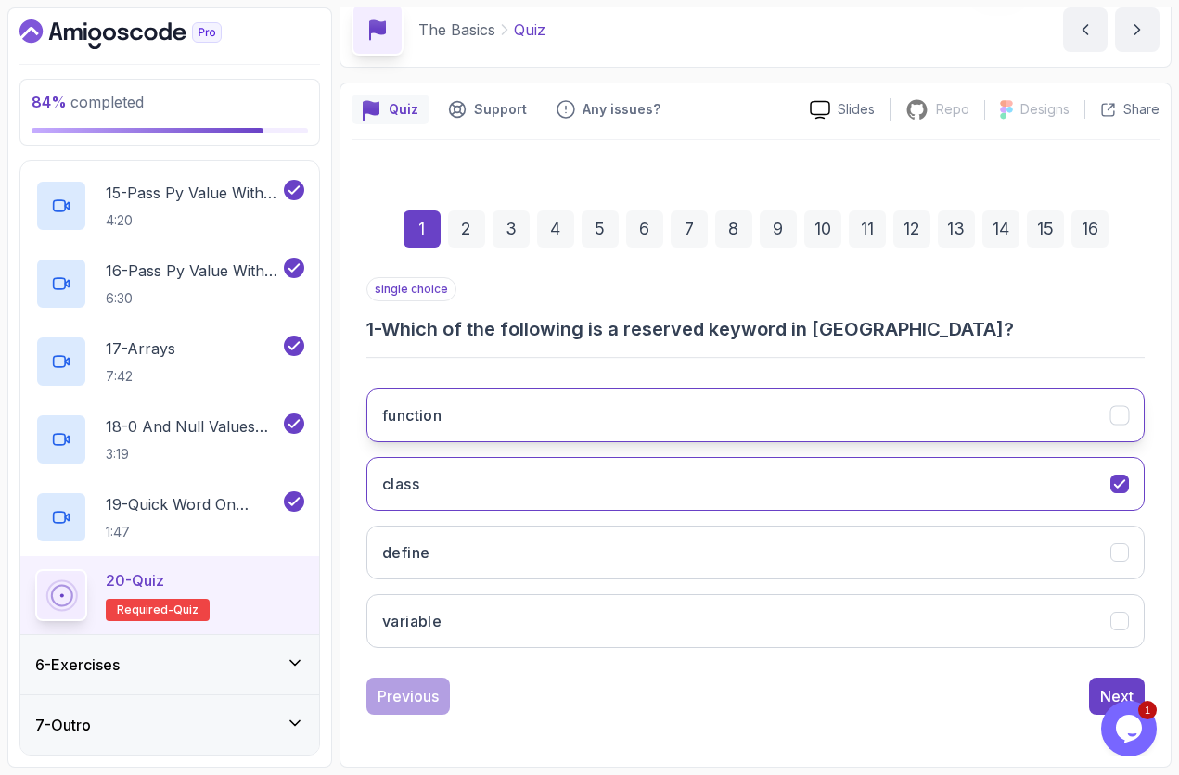
click at [485, 414] on button "function" at bounding box center [755, 416] width 778 height 54
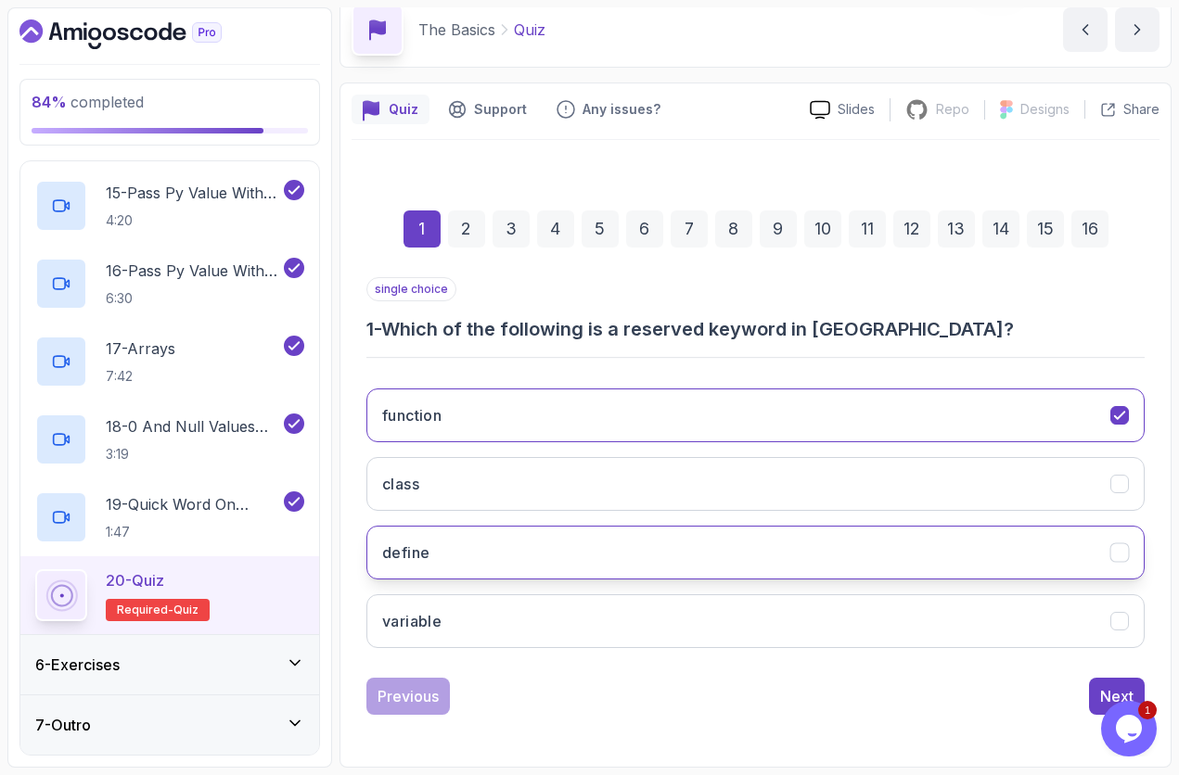
click at [519, 541] on button "define" at bounding box center [755, 553] width 778 height 54
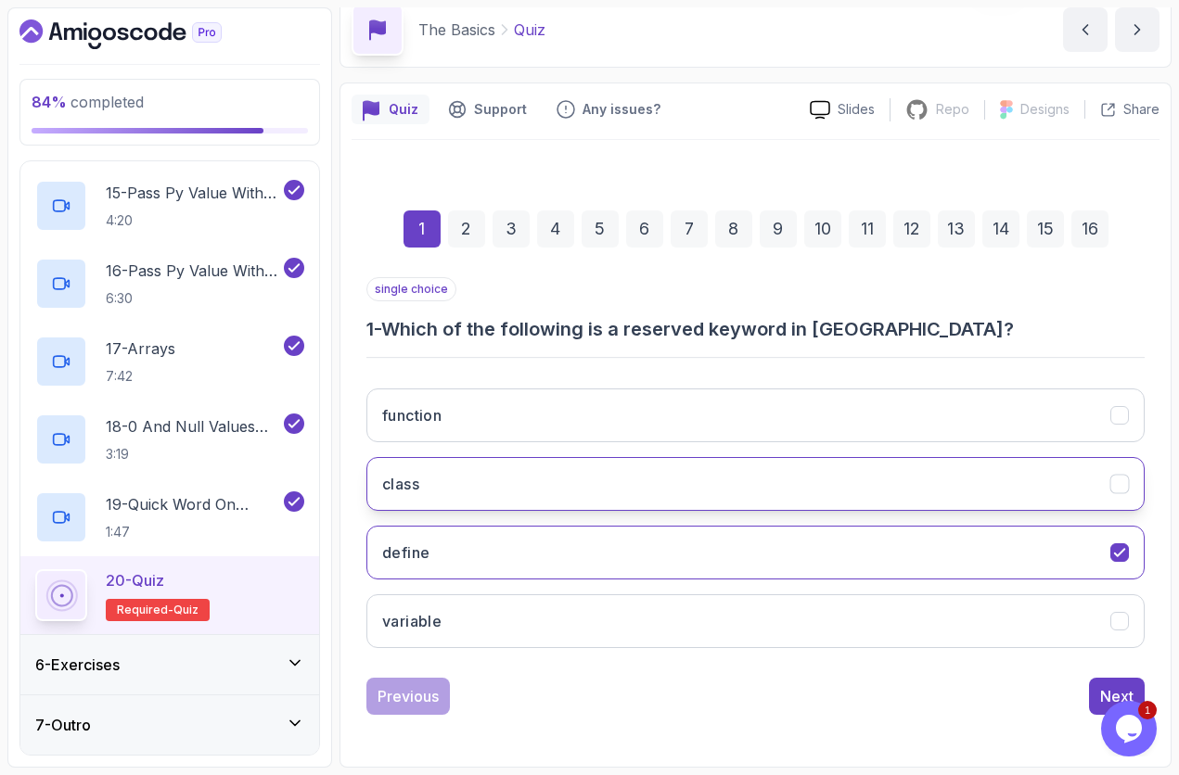
click at [685, 487] on button "class" at bounding box center [755, 484] width 778 height 54
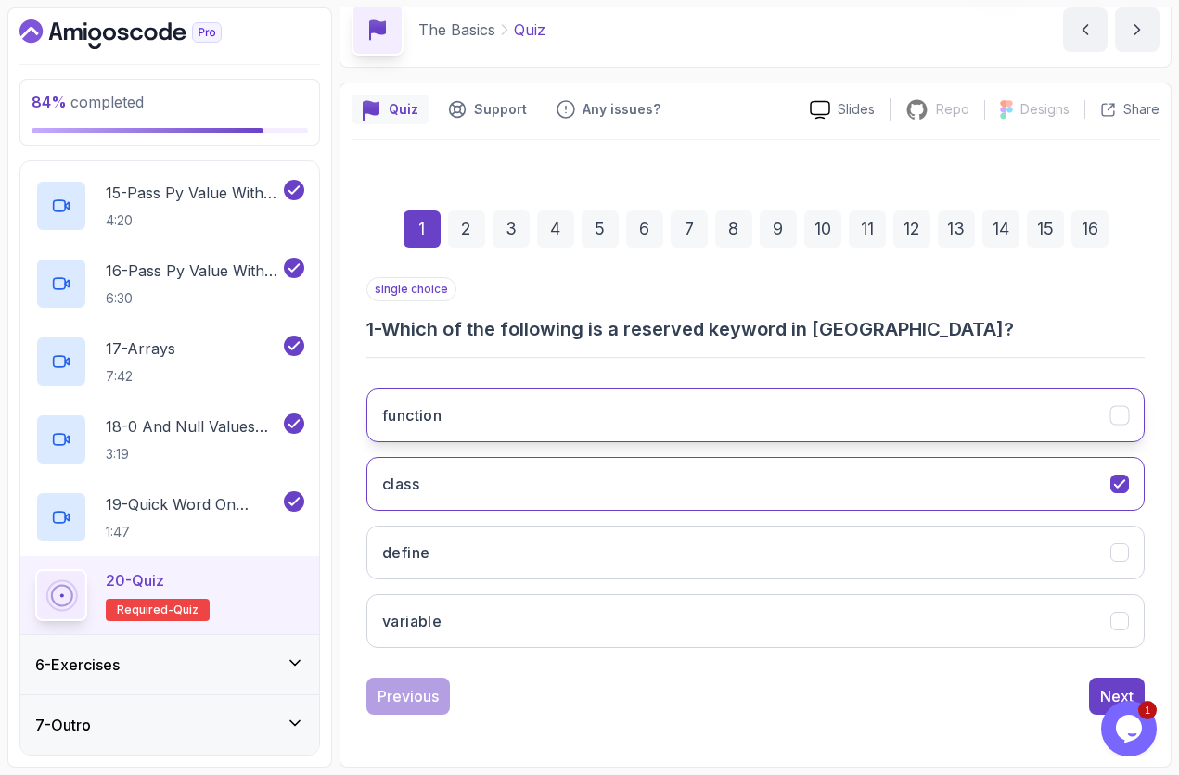
click at [740, 427] on button "function" at bounding box center [755, 416] width 778 height 54
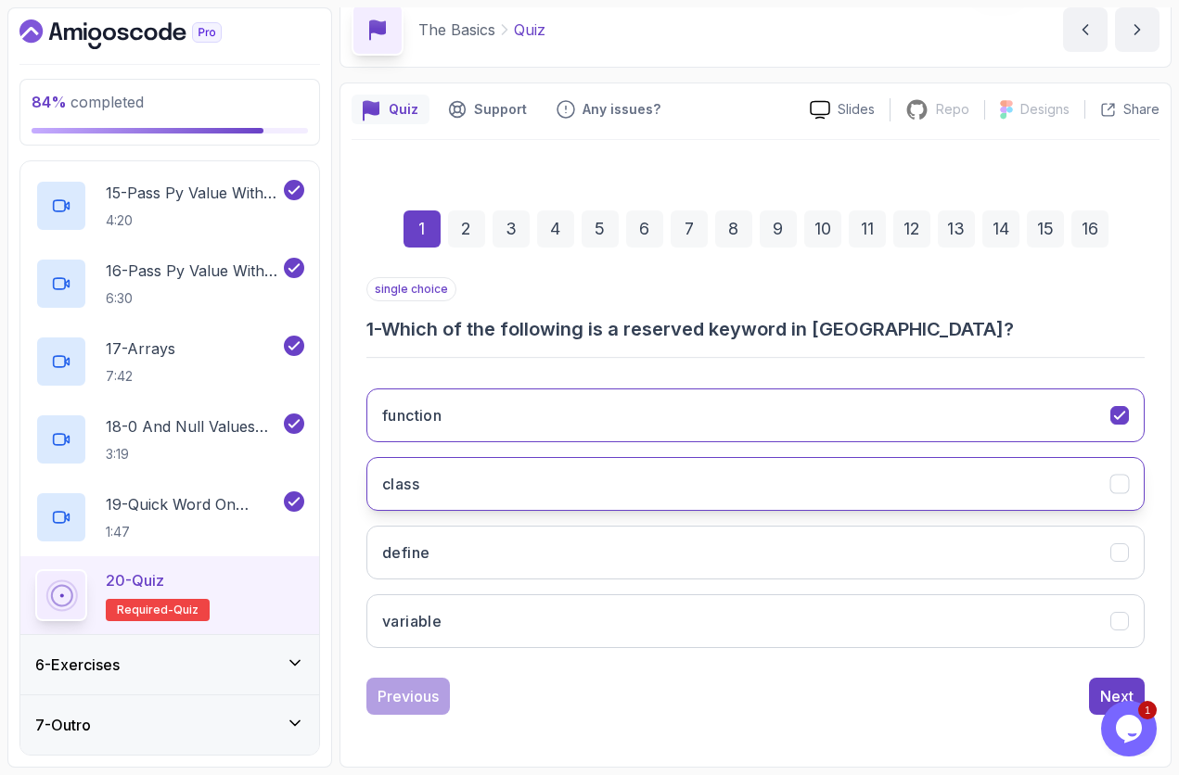
click at [596, 492] on button "class" at bounding box center [755, 484] width 778 height 54
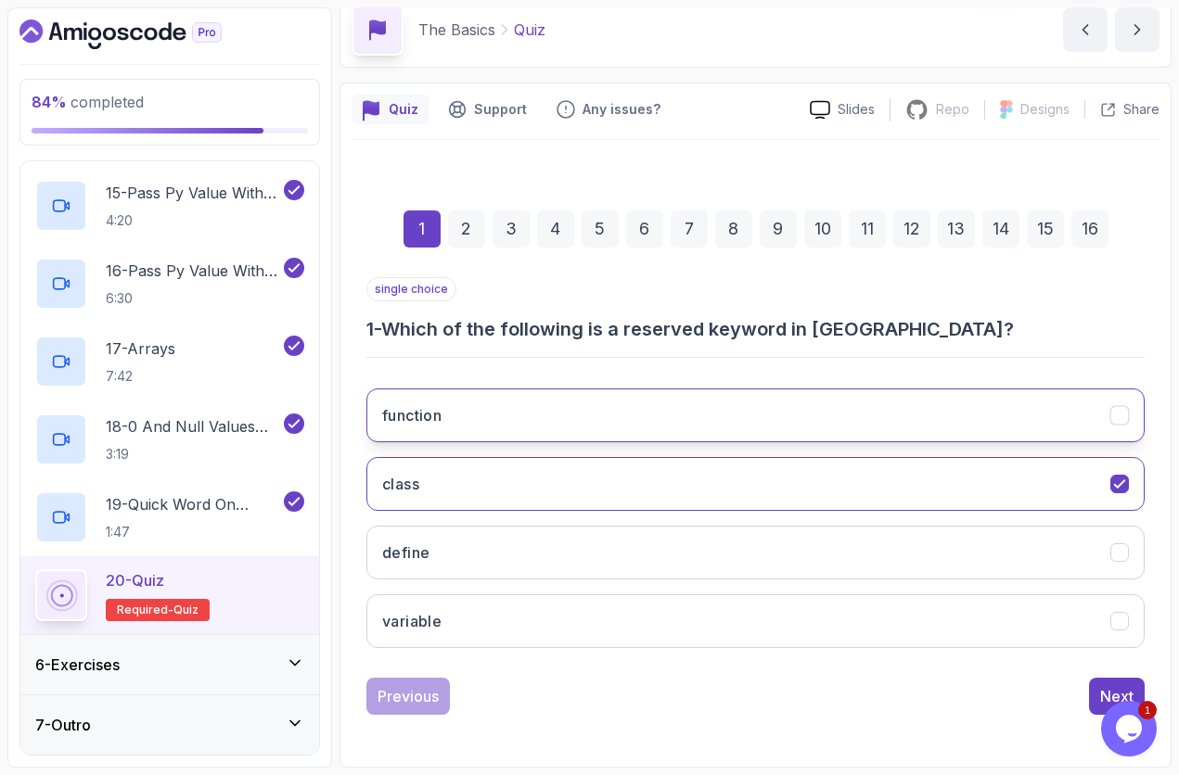
click at [669, 434] on button "function" at bounding box center [755, 416] width 778 height 54
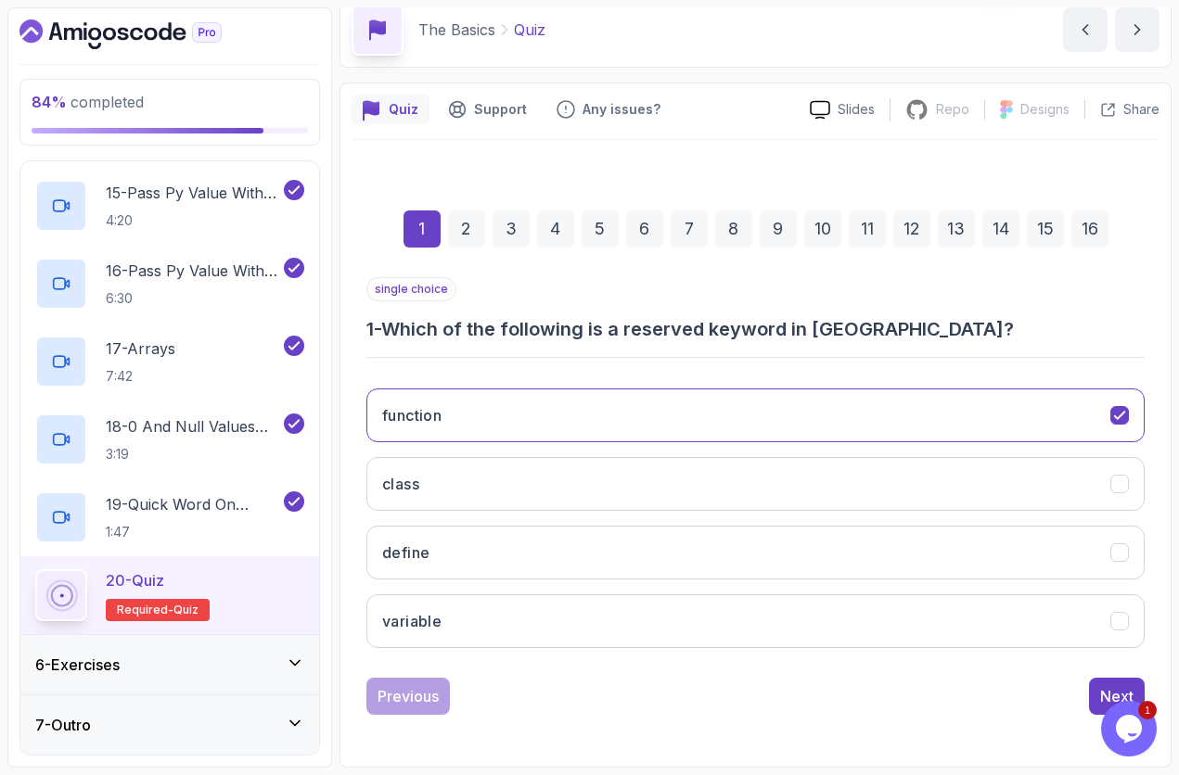
click at [1097, 241] on div "16" at bounding box center [1089, 229] width 37 height 37
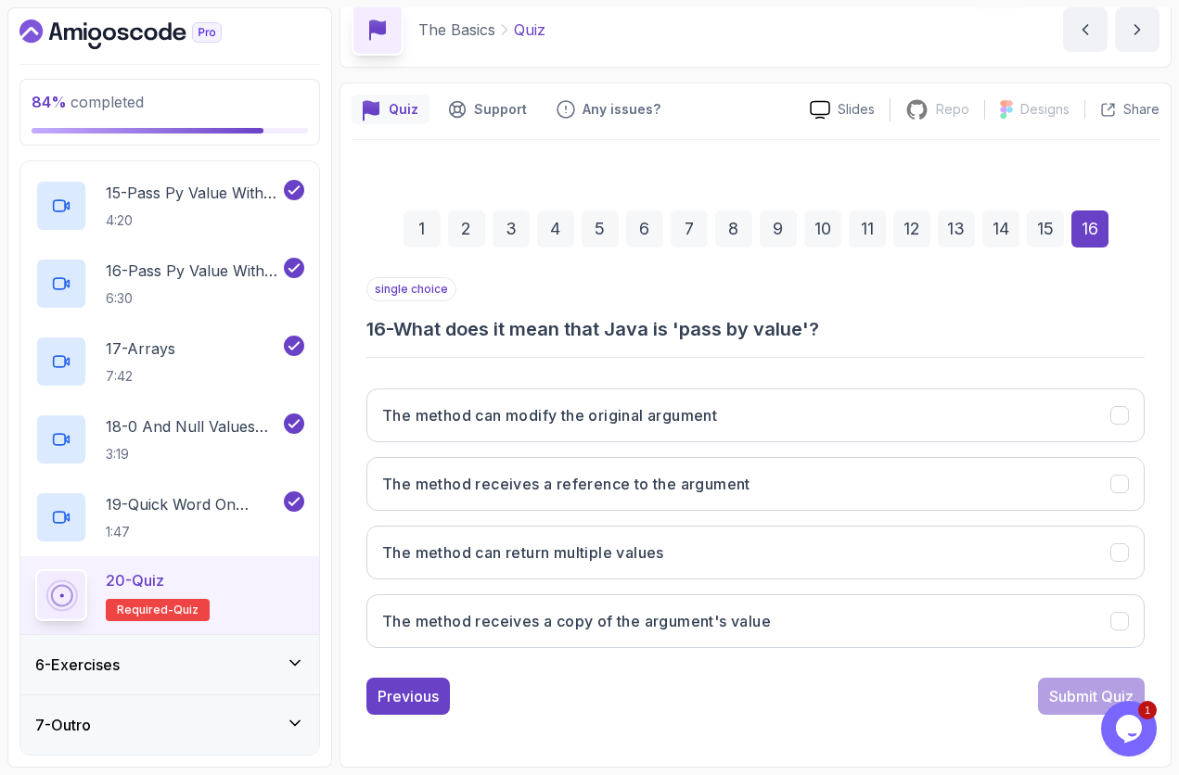
click at [422, 231] on div "1" at bounding box center [421, 229] width 37 height 37
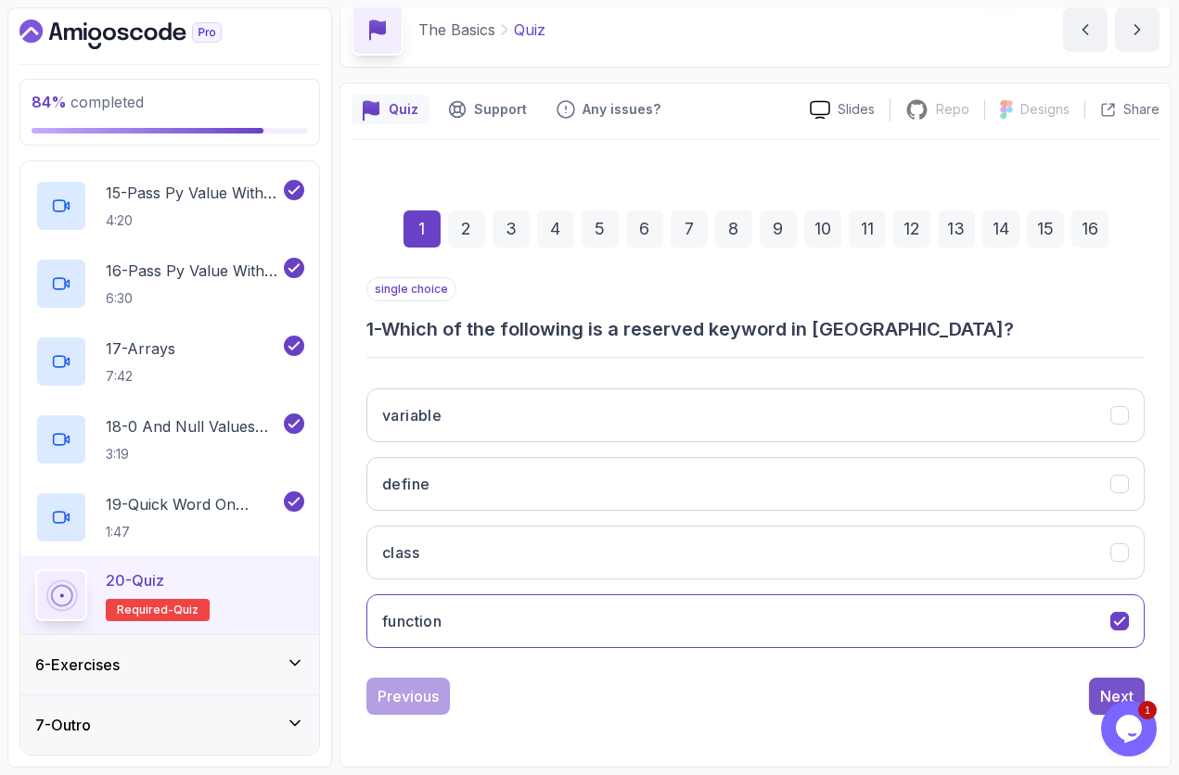
click at [1109, 652] on div "Next" at bounding box center [1116, 696] width 33 height 22
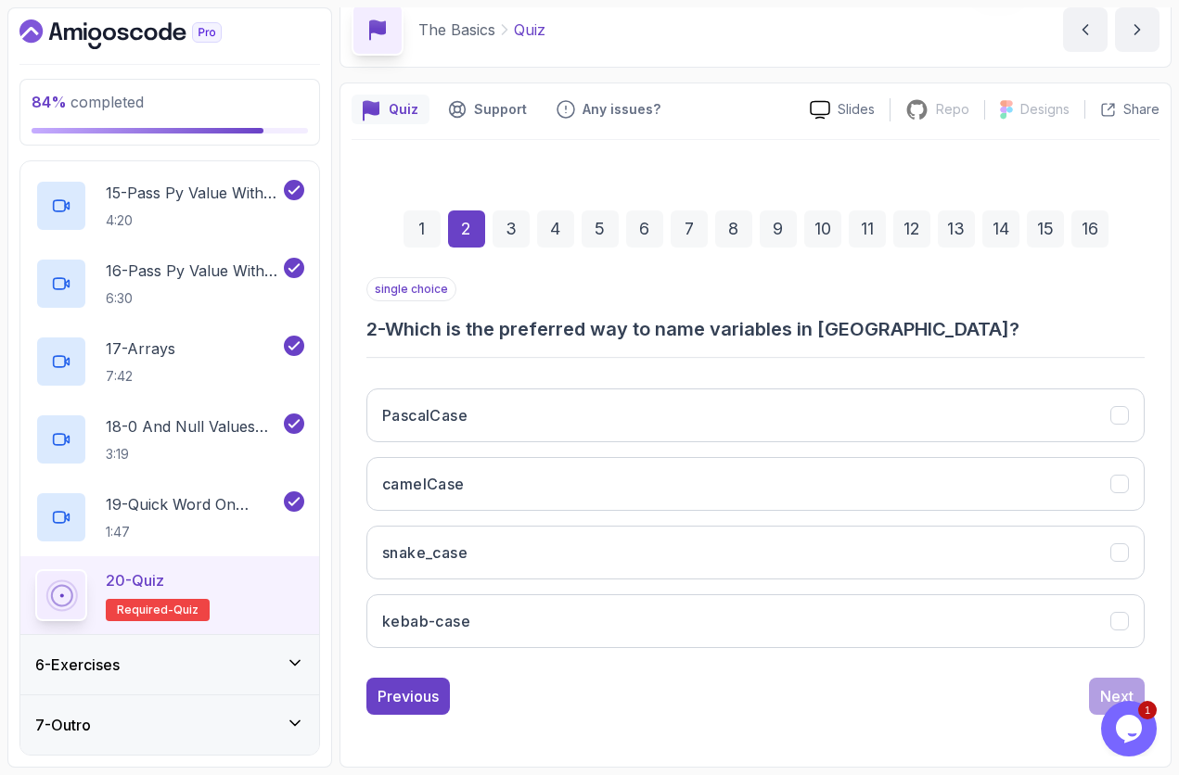
click at [1088, 233] on div "16" at bounding box center [1089, 229] width 37 height 37
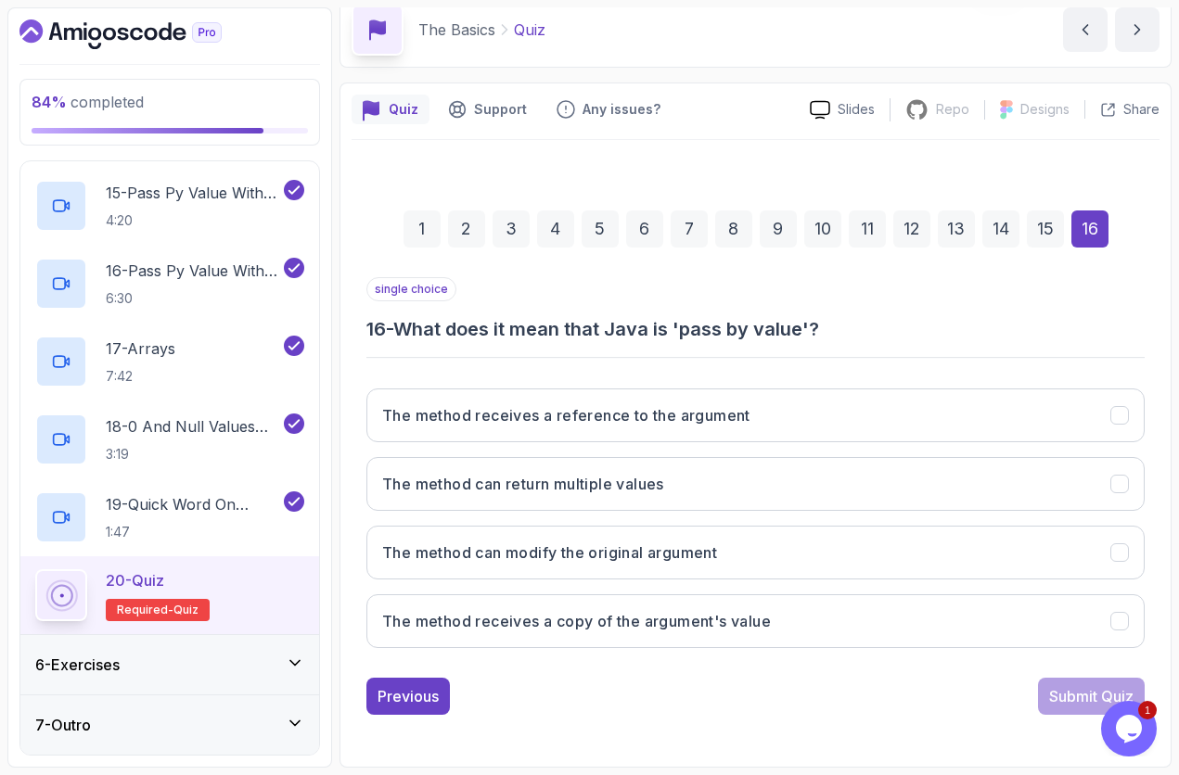
click at [428, 232] on div "1" at bounding box center [421, 229] width 37 height 37
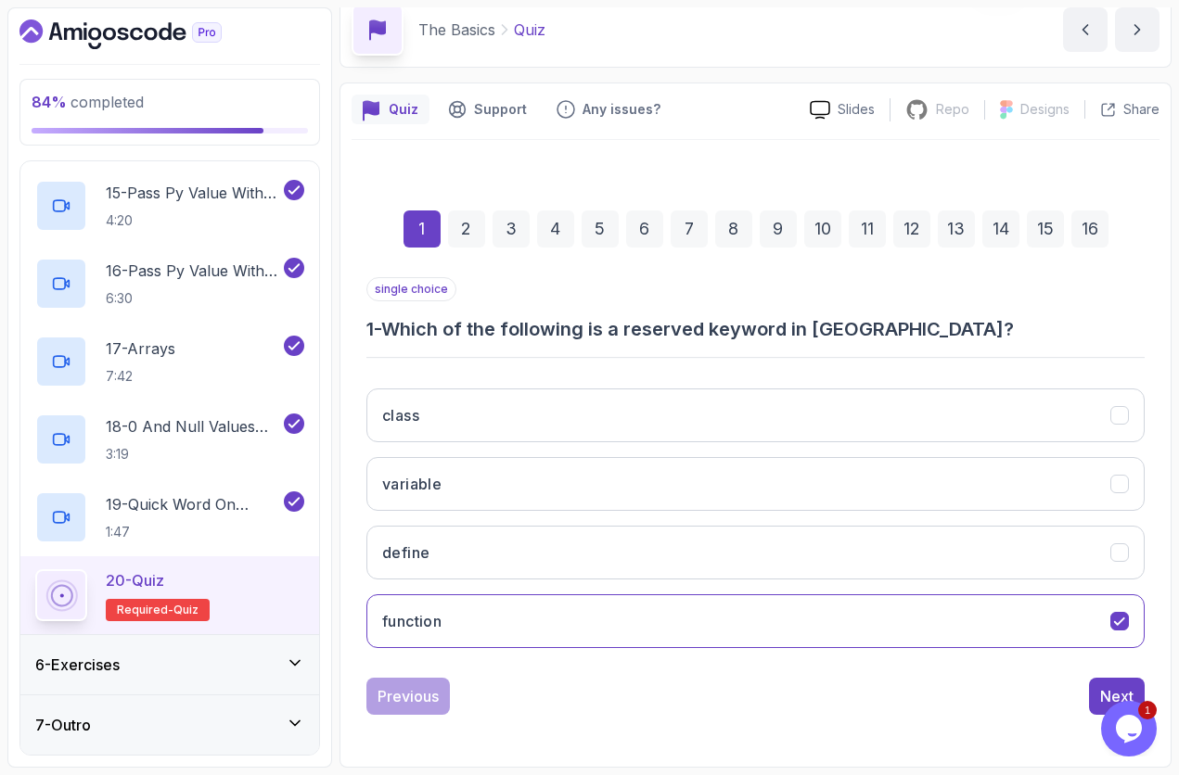
click at [461, 229] on div "2" at bounding box center [466, 229] width 37 height 37
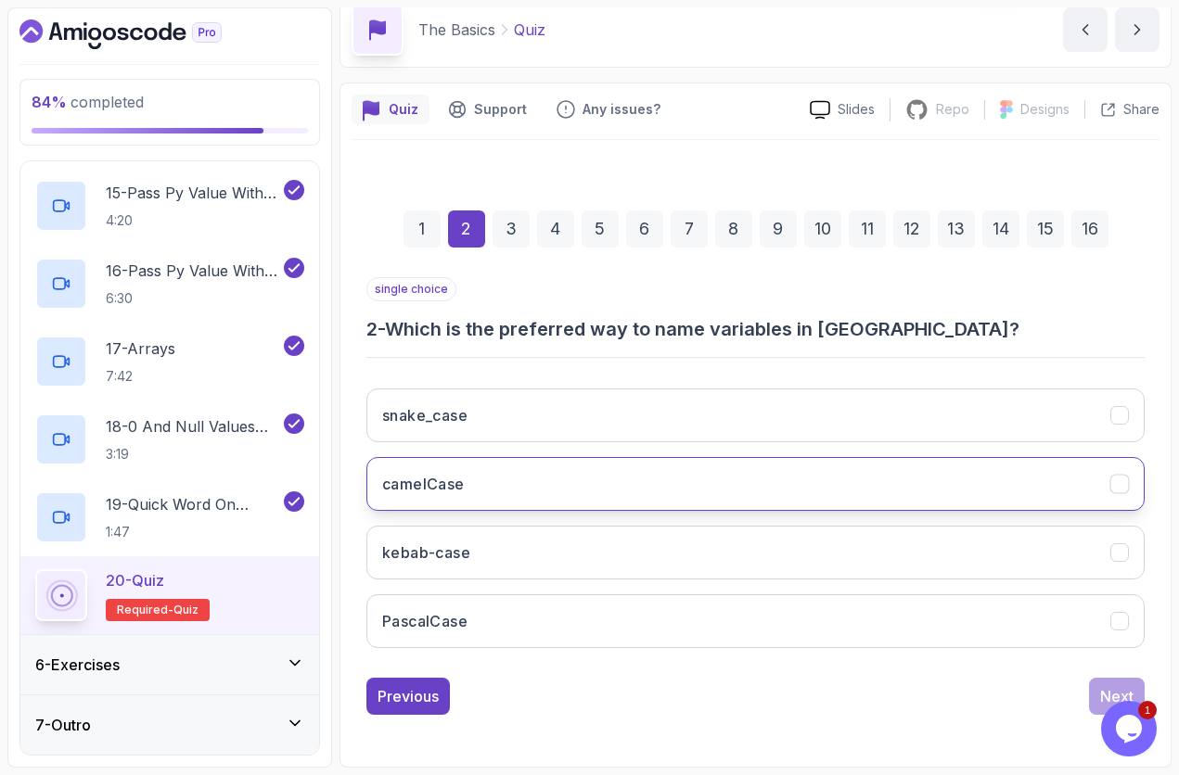
click at [471, 489] on button "camelCase" at bounding box center [755, 484] width 778 height 54
click at [1109, 652] on button "Next" at bounding box center [1117, 696] width 56 height 37
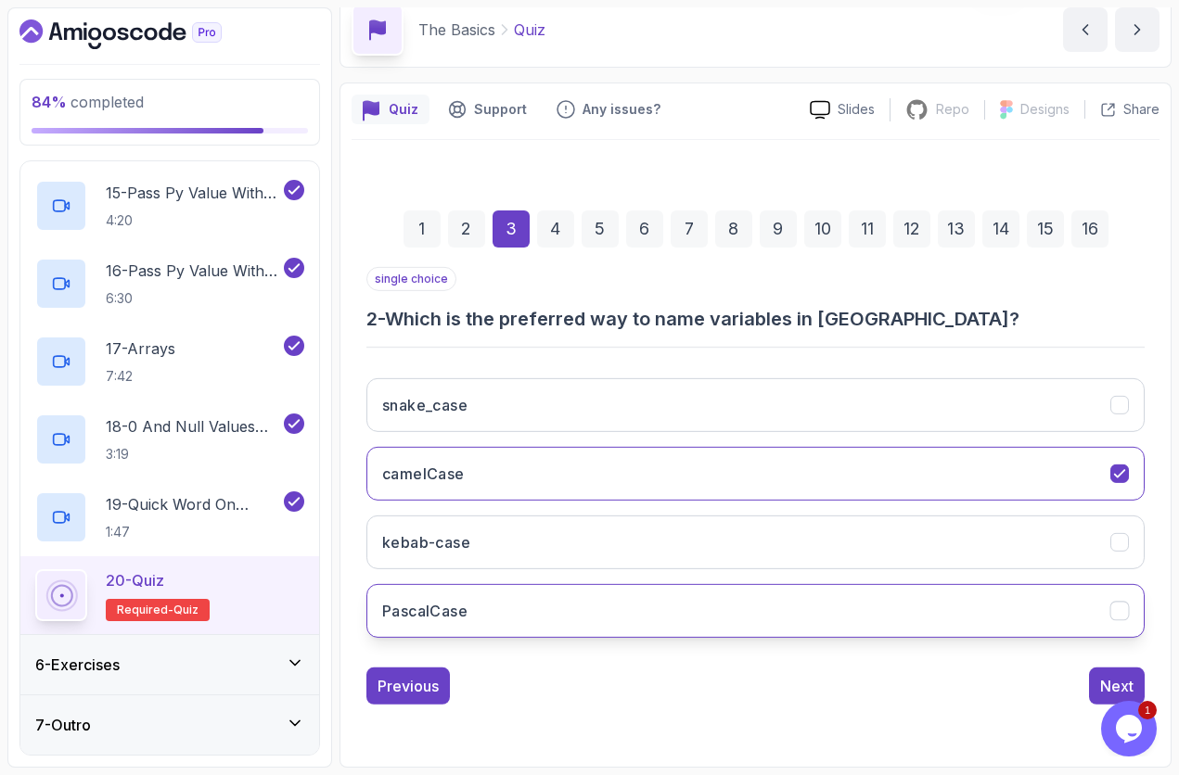
scroll to position [53, 0]
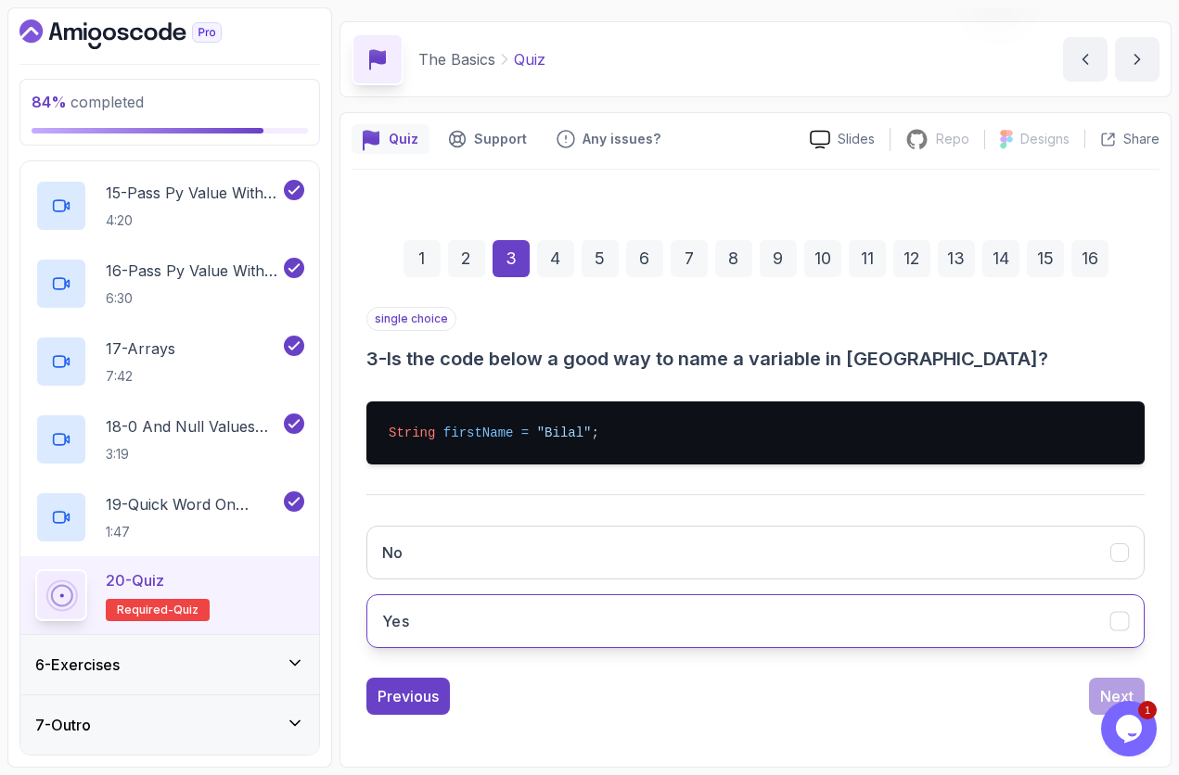
click at [611, 608] on button "Yes" at bounding box center [755, 621] width 778 height 54
click at [1109, 652] on button "Next" at bounding box center [1117, 696] width 56 height 37
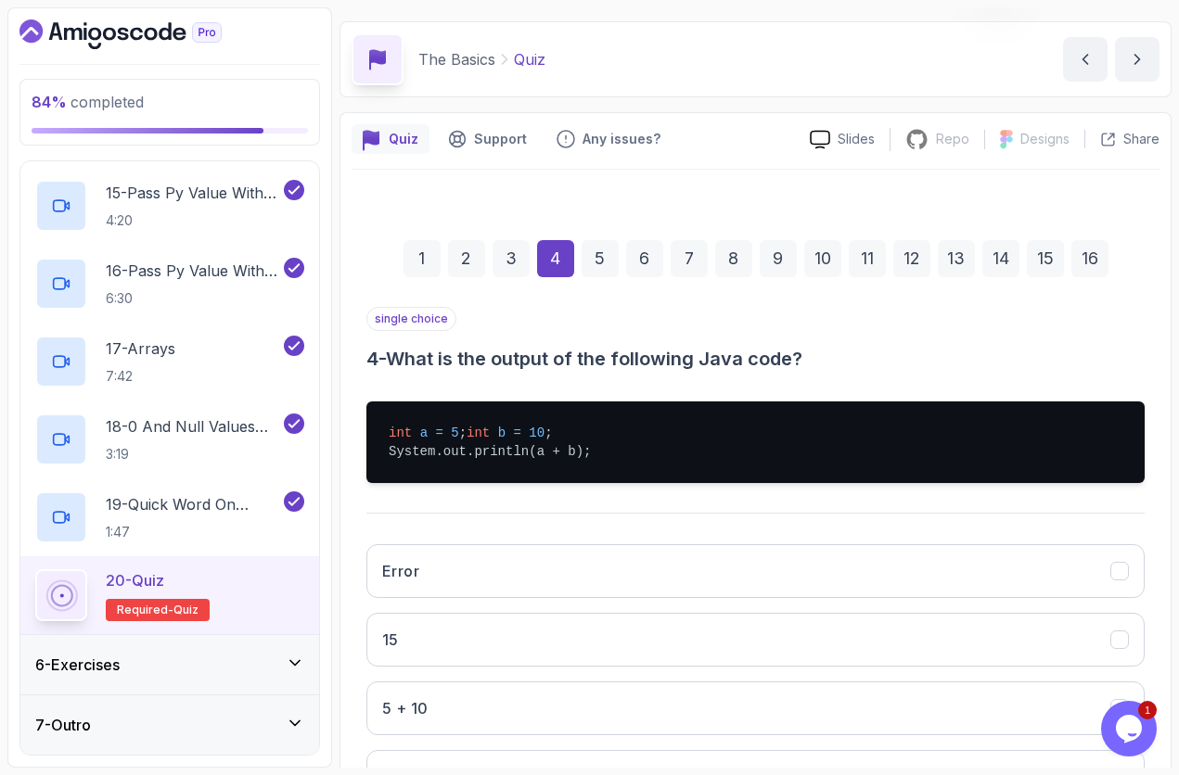
click at [339, 507] on div "84 % completed 1 - Intro 2 - Understanding Java 3 - Environment Setup 4 - Up An…" at bounding box center [589, 387] width 1164 height 761
click at [562, 652] on button "15" at bounding box center [755, 640] width 778 height 54
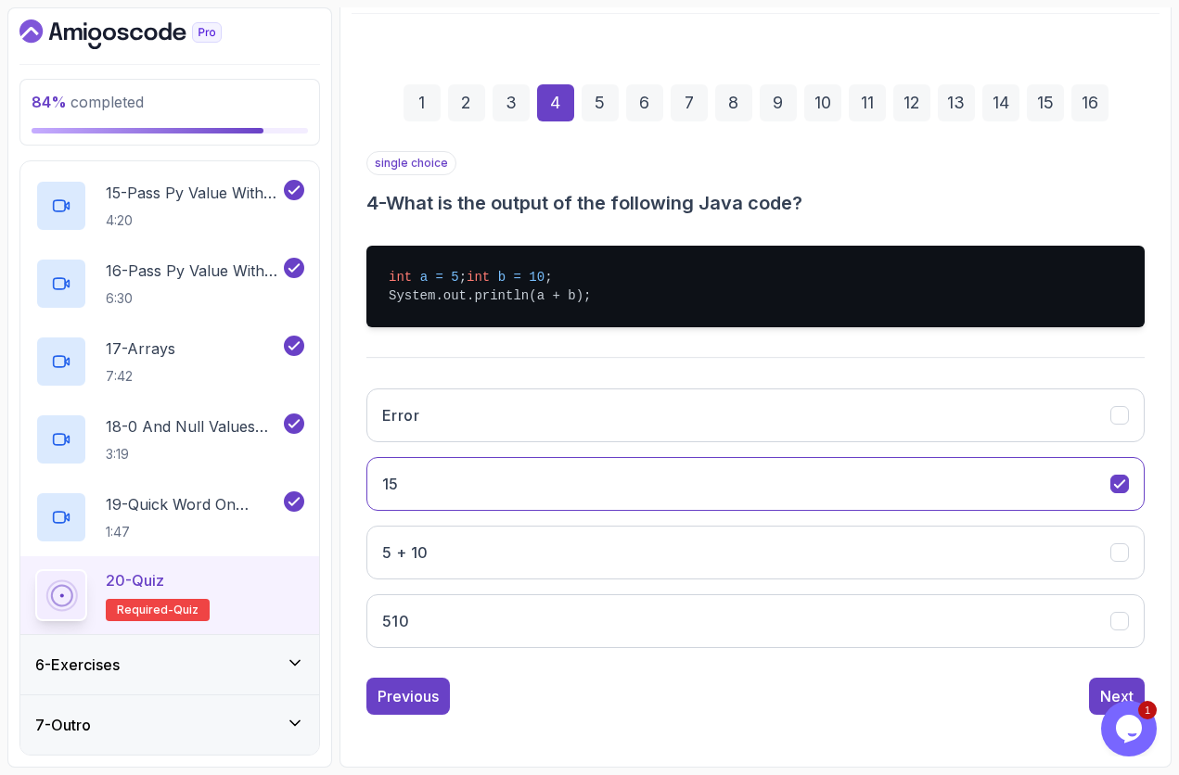
scroll to position [227, 0]
click at [1109, 652] on div "Next" at bounding box center [1116, 696] width 33 height 22
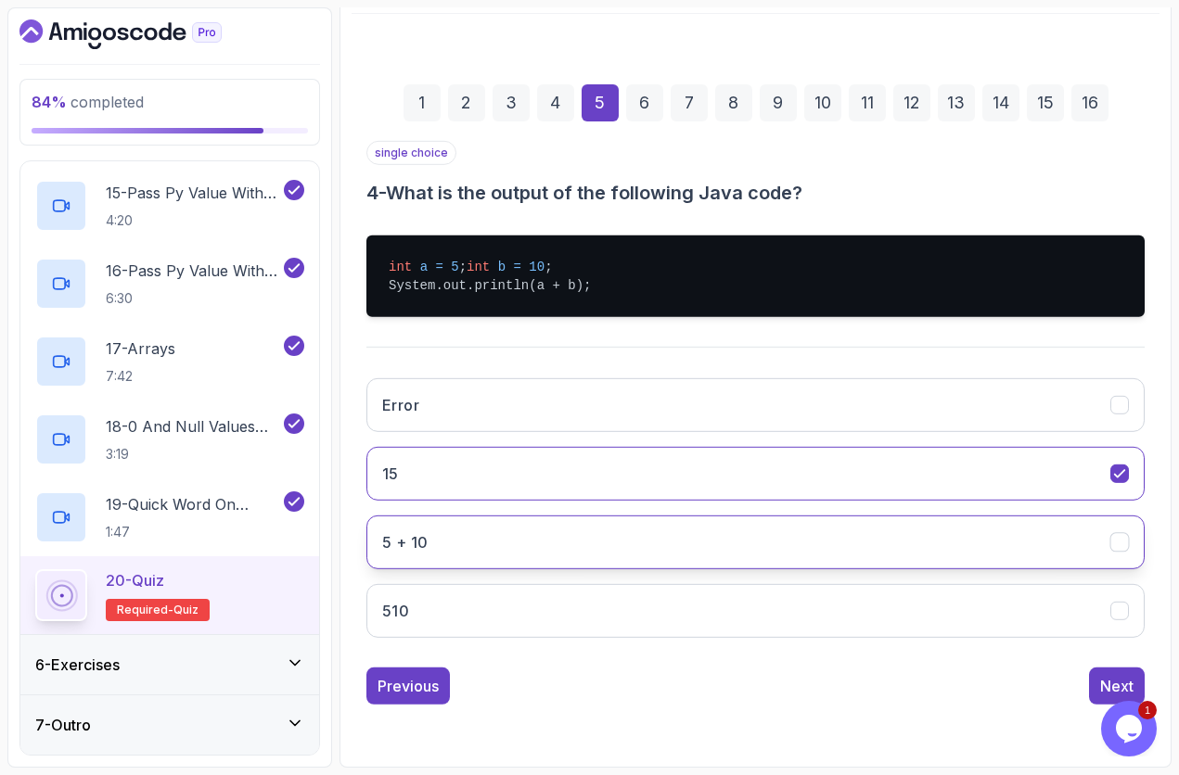
scroll to position [83, 0]
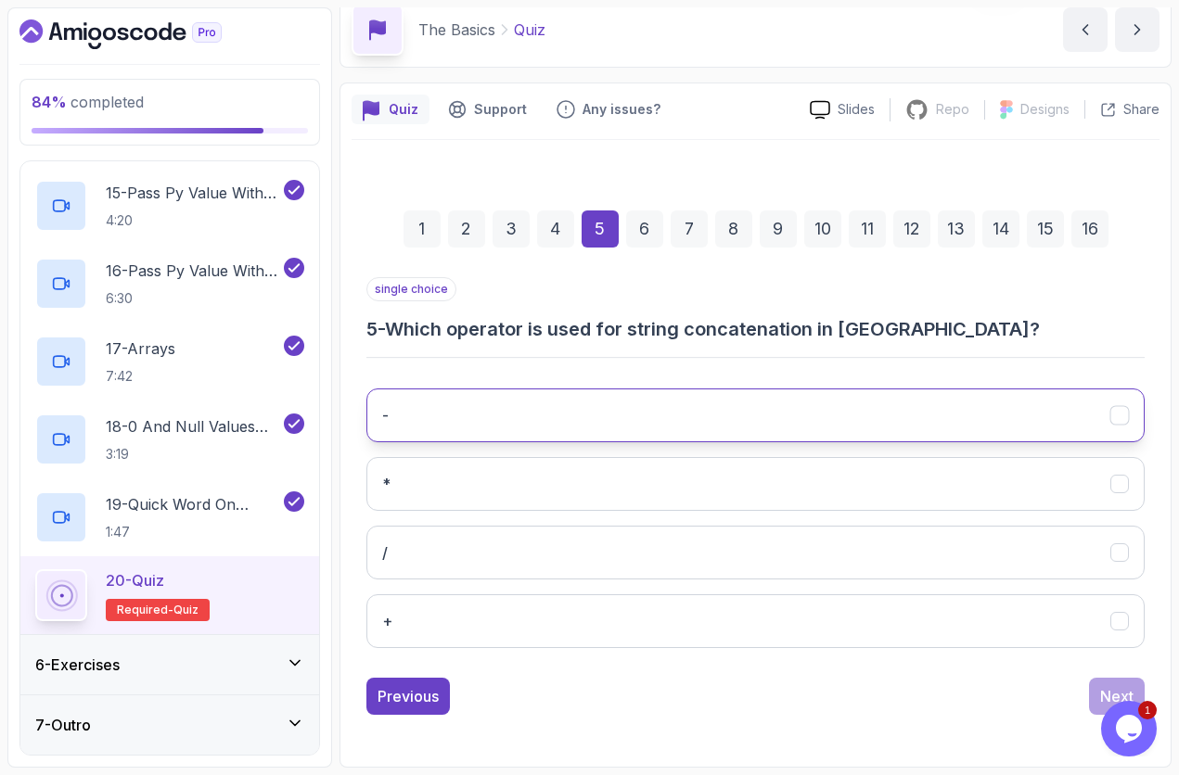
click at [732, 417] on button "-" at bounding box center [755, 416] width 778 height 54
click at [608, 411] on button "-" at bounding box center [755, 416] width 778 height 54
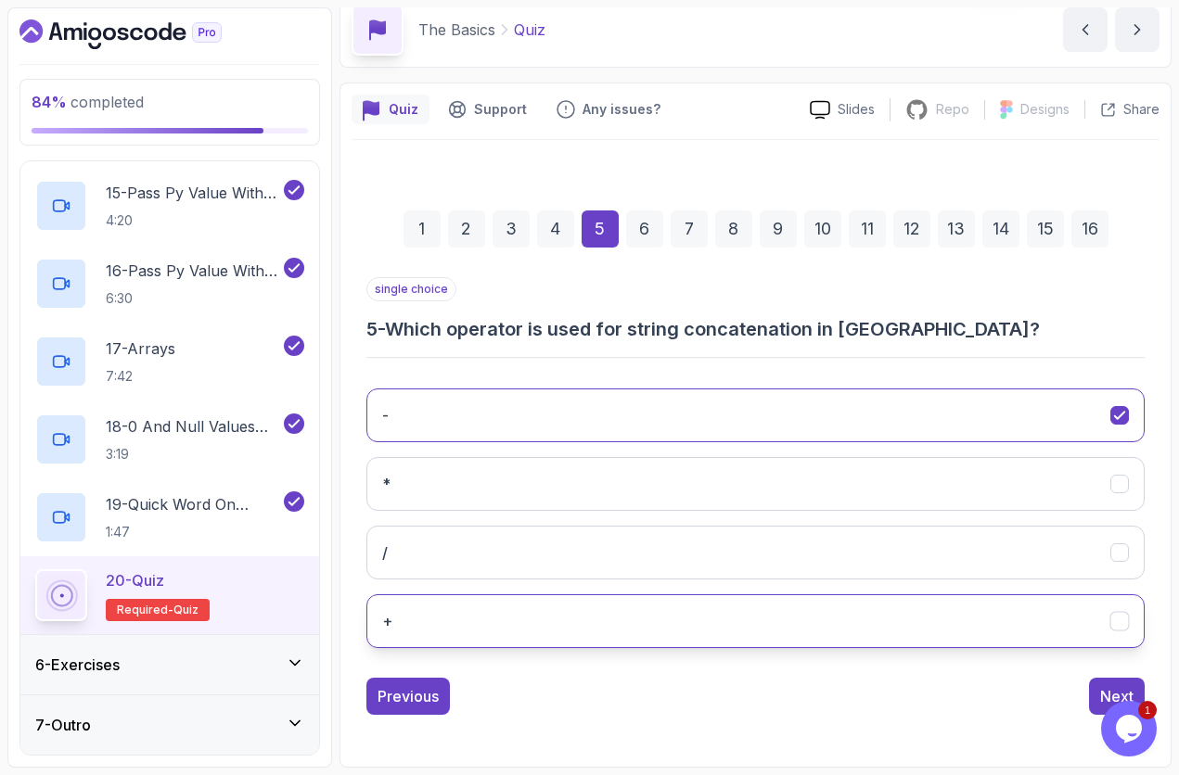
click at [620, 632] on button "+" at bounding box center [755, 621] width 778 height 54
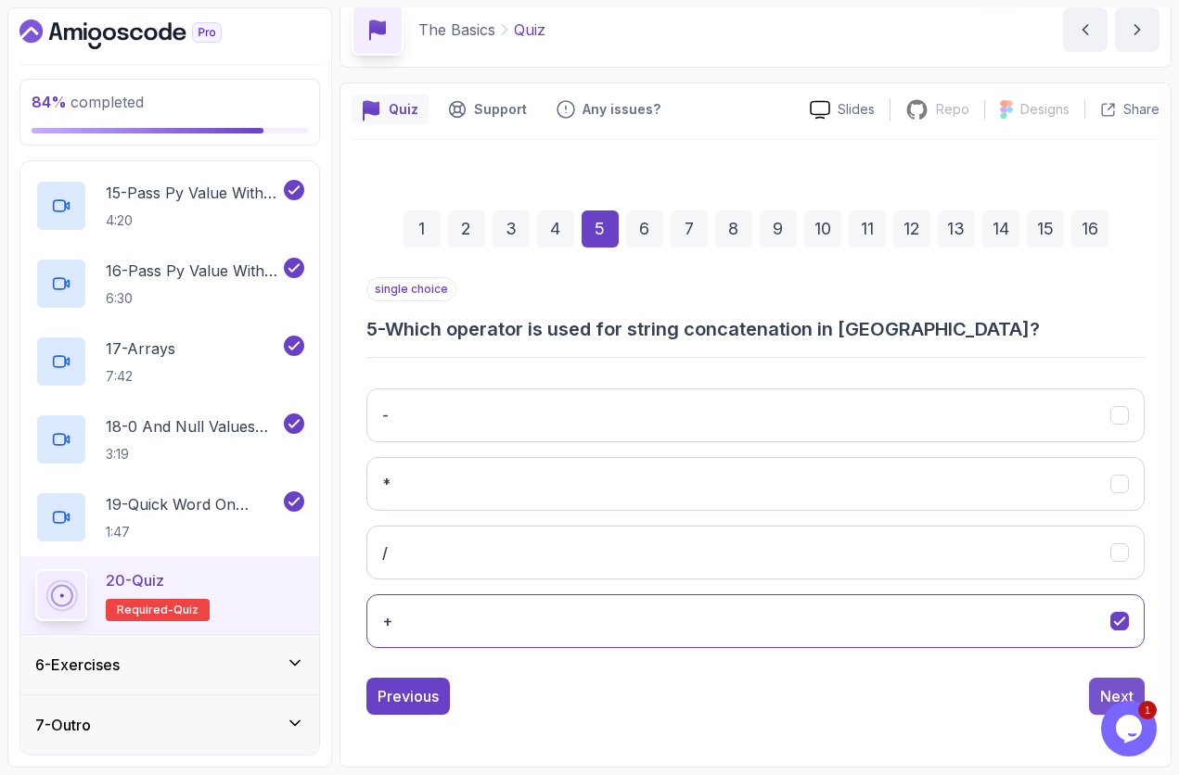
click at [1097, 652] on button "Next" at bounding box center [1117, 696] width 56 height 37
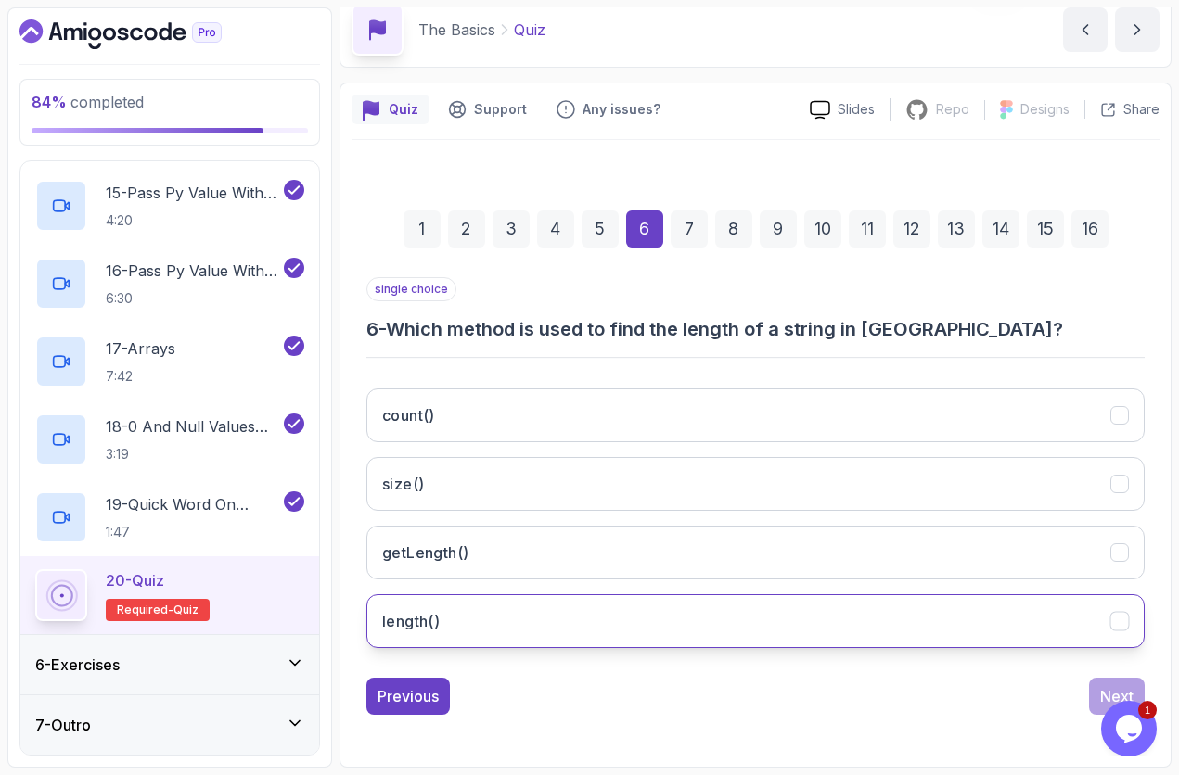
click at [668, 614] on button "length()" at bounding box center [755, 621] width 778 height 54
click at [1093, 652] on div "Next" at bounding box center [1117, 696] width 56 height 37
click at [1093, 652] on button "Next" at bounding box center [1117, 696] width 56 height 37
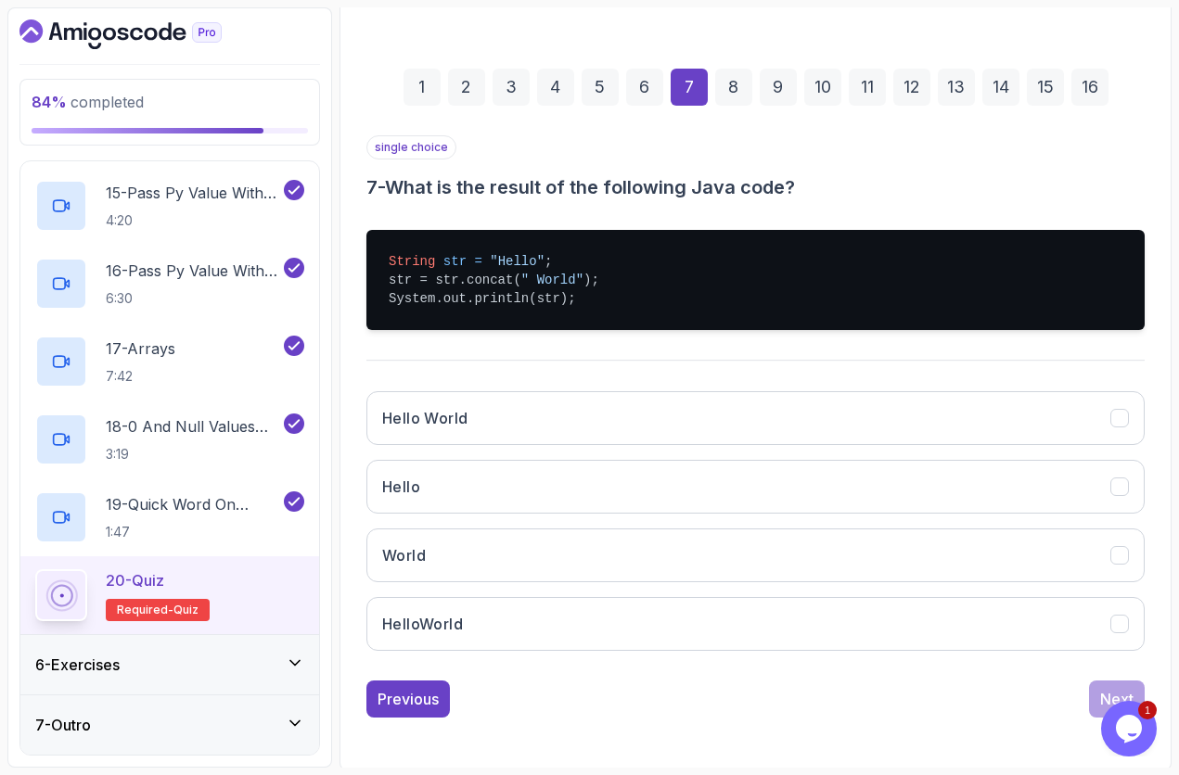
scroll to position [227, 0]
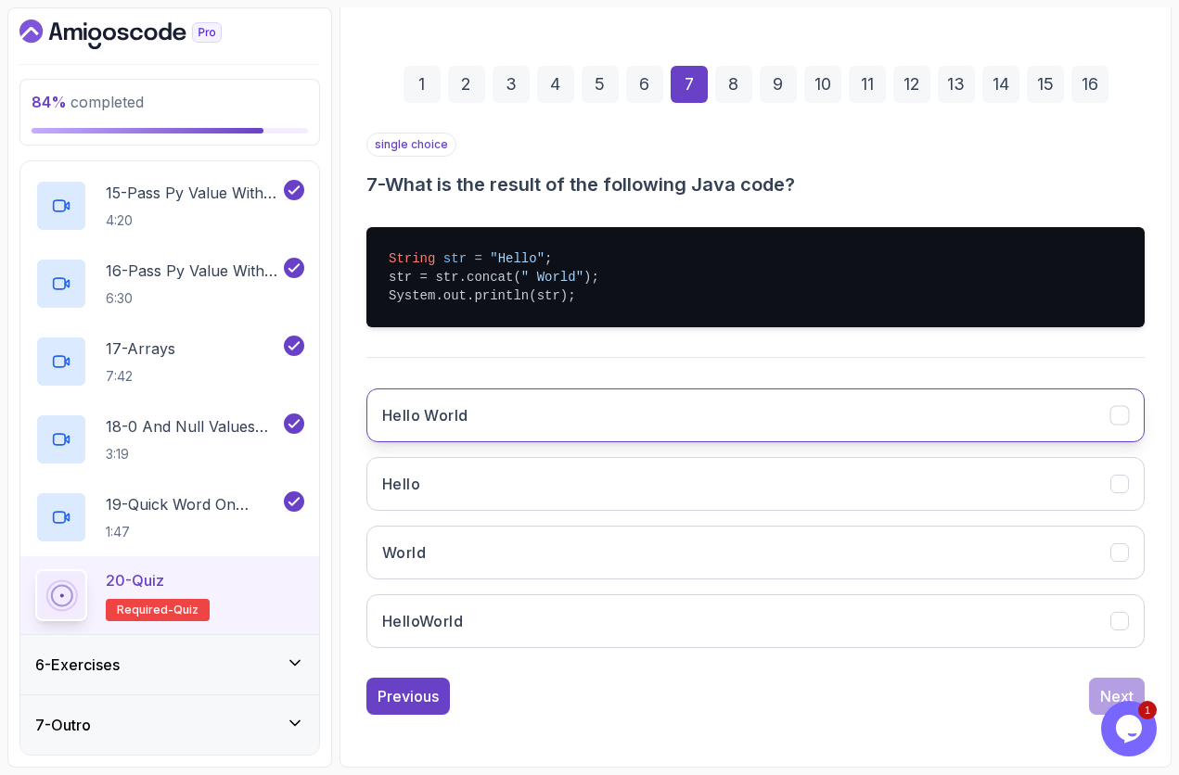
click at [522, 425] on button "Hello World" at bounding box center [755, 416] width 778 height 54
click at [1109, 652] on button "Next" at bounding box center [1117, 696] width 56 height 37
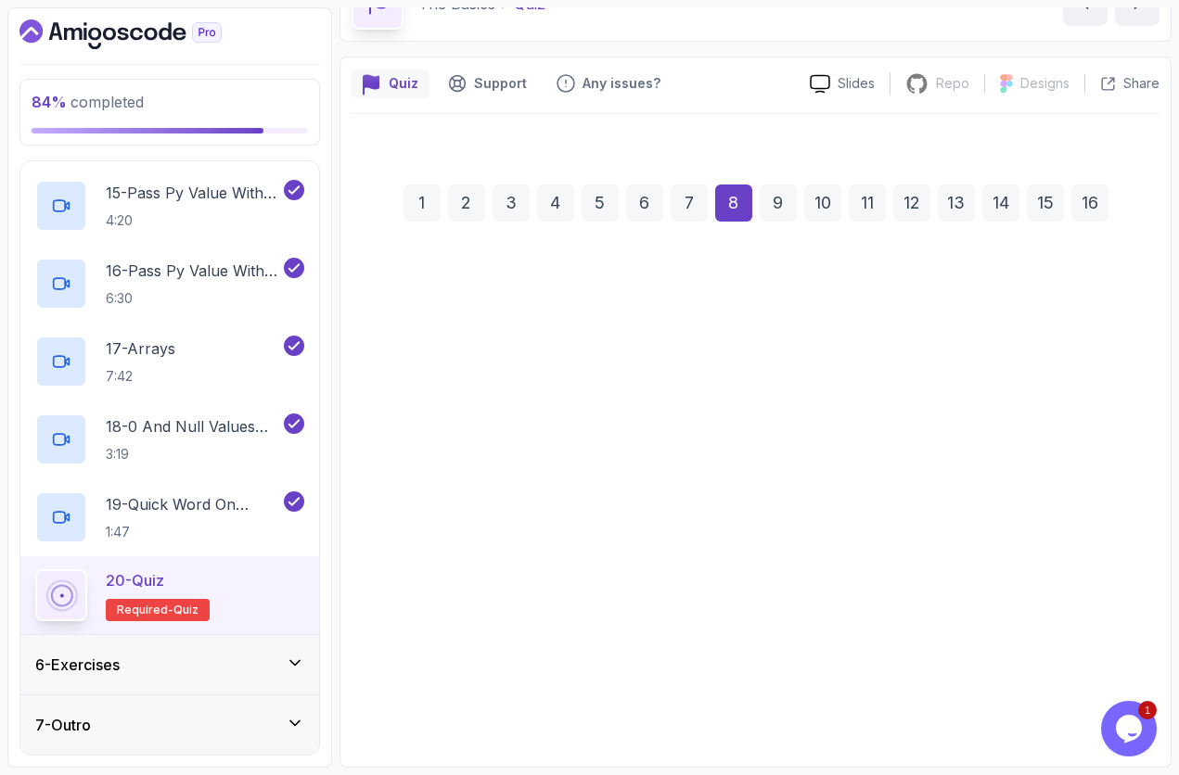
scroll to position [83, 0]
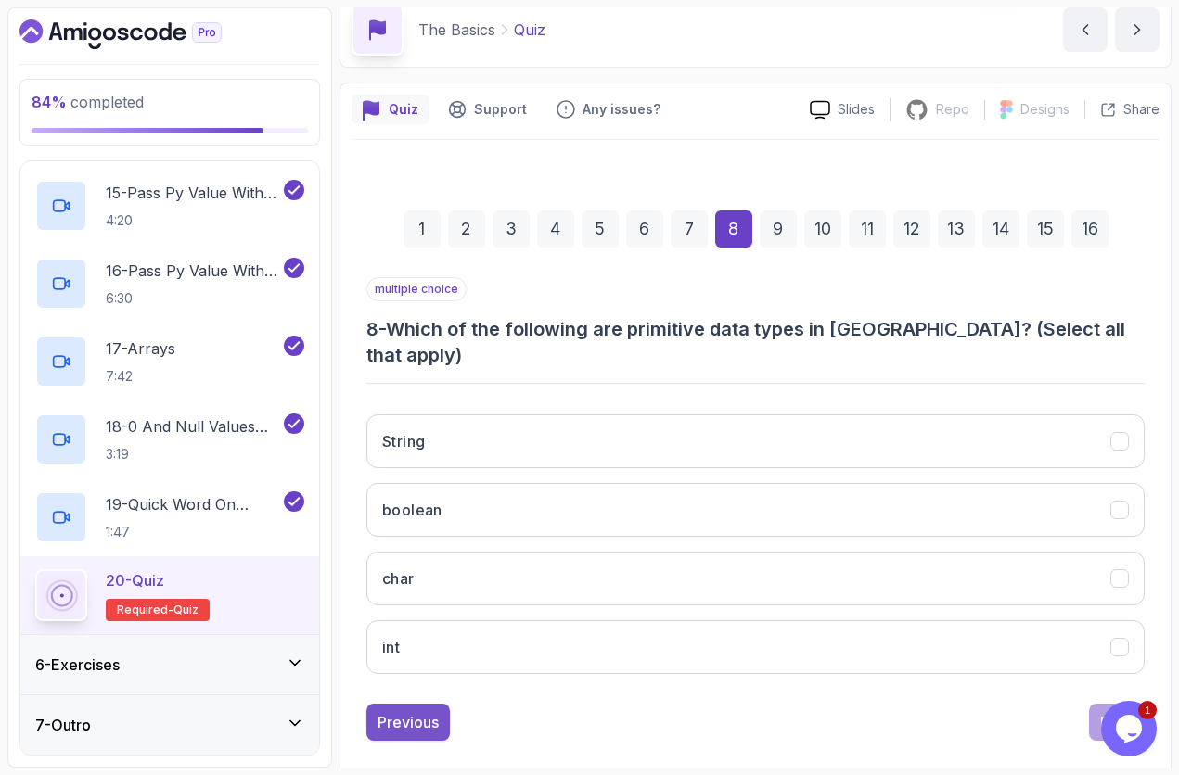
click at [408, 652] on div "Previous" at bounding box center [407, 722] width 61 height 22
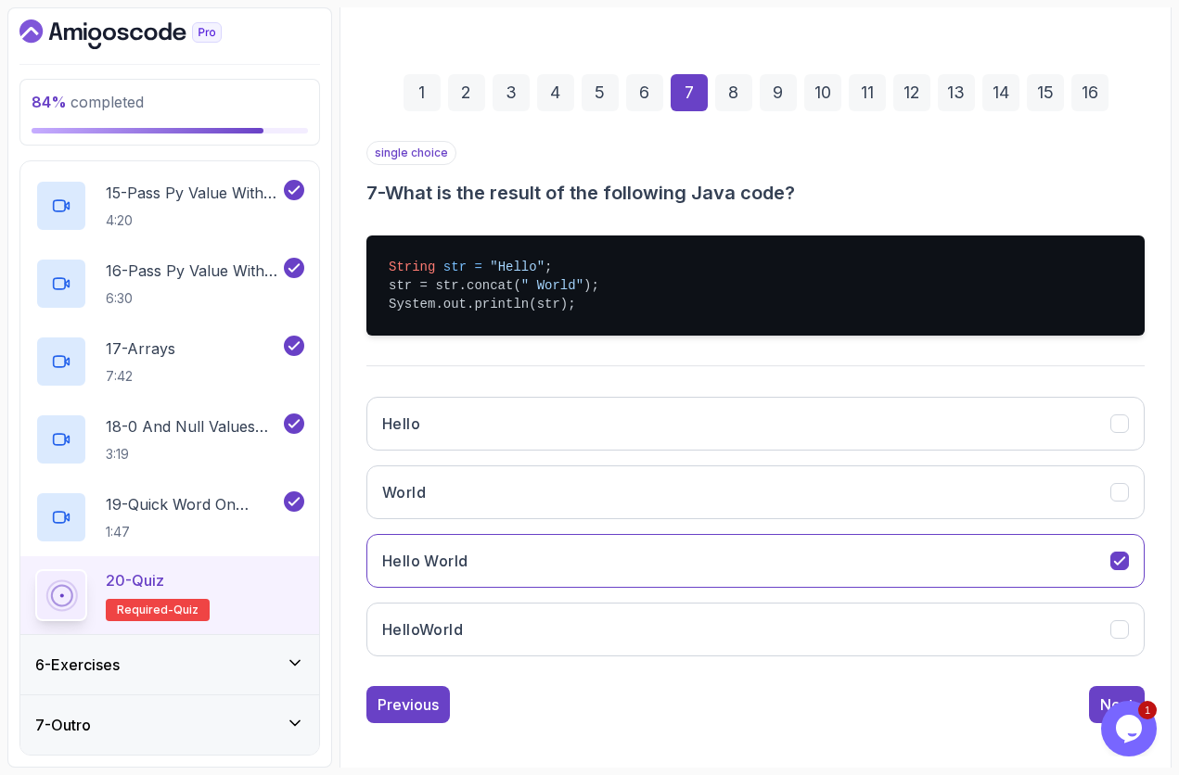
scroll to position [227, 0]
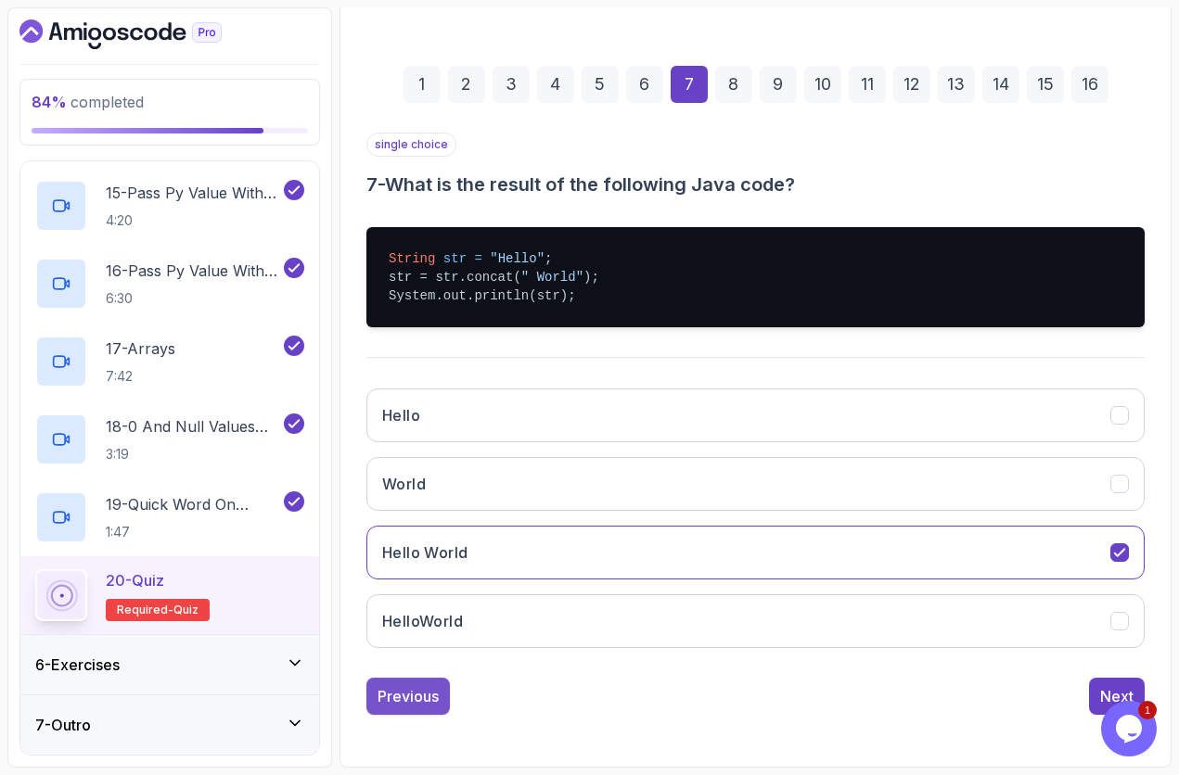
click at [434, 652] on div "Previous" at bounding box center [407, 696] width 61 height 22
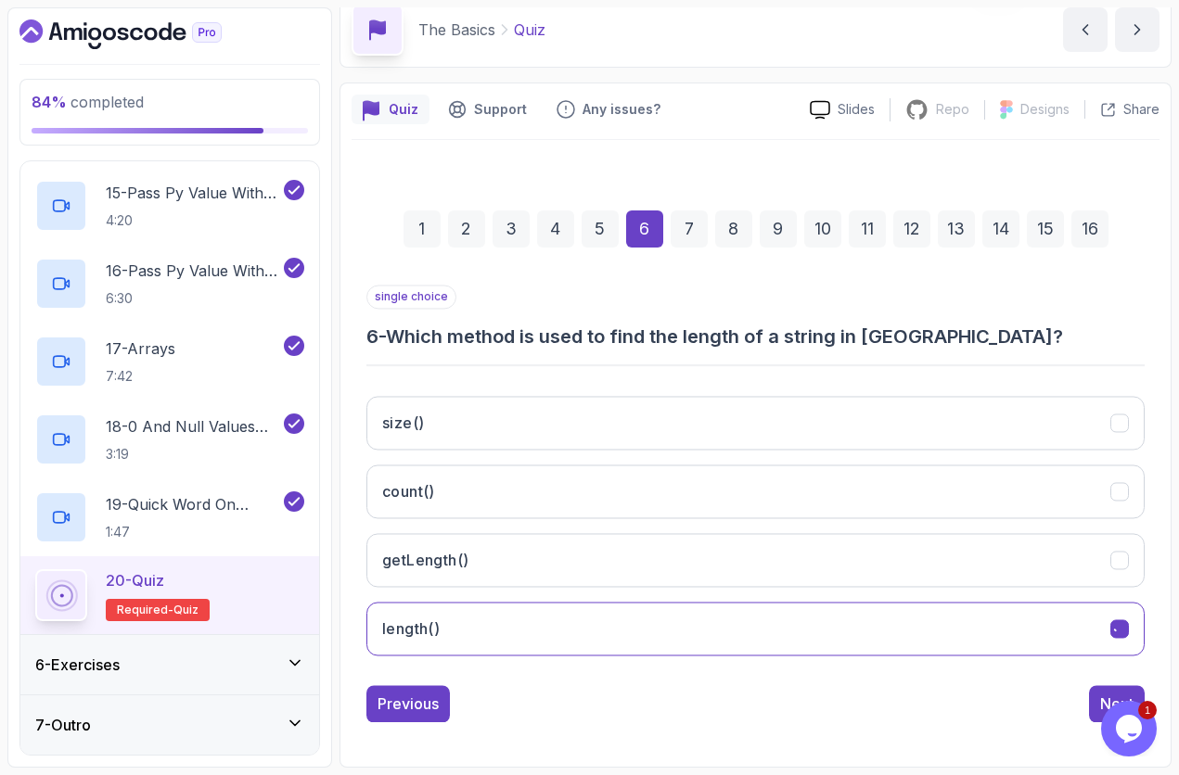
scroll to position [83, 0]
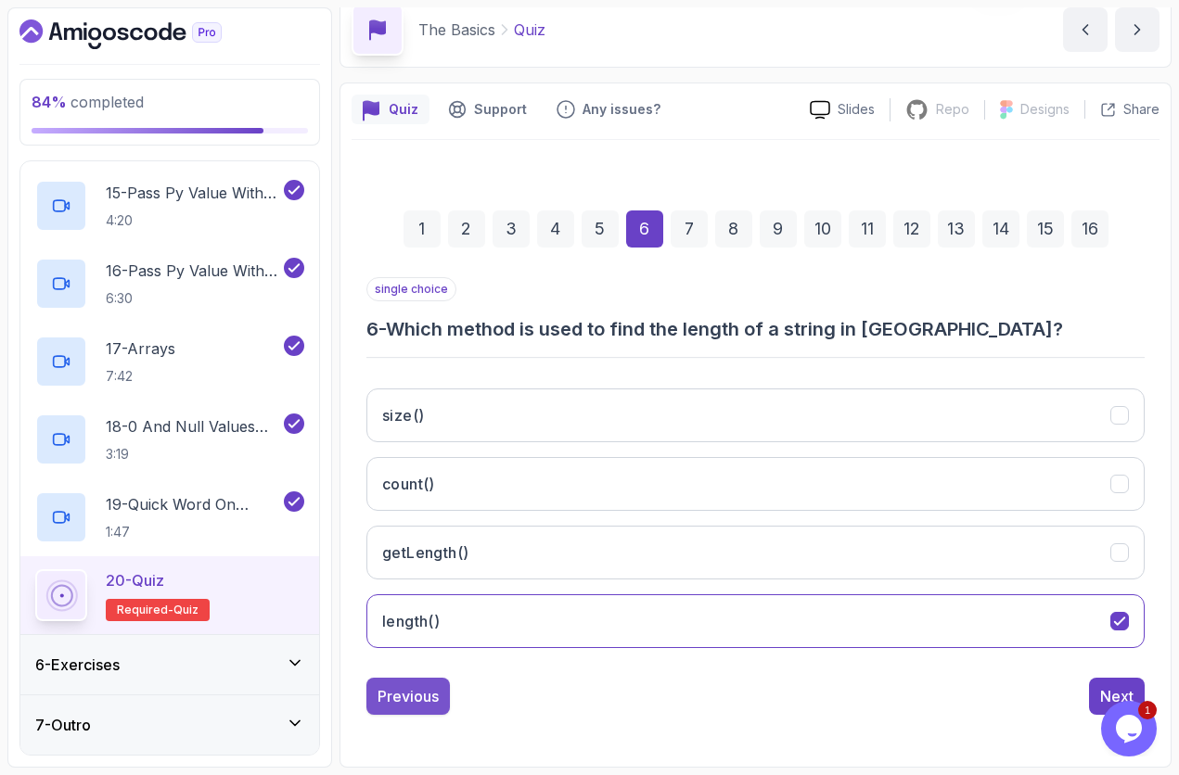
click at [422, 652] on div "Previous" at bounding box center [407, 696] width 61 height 22
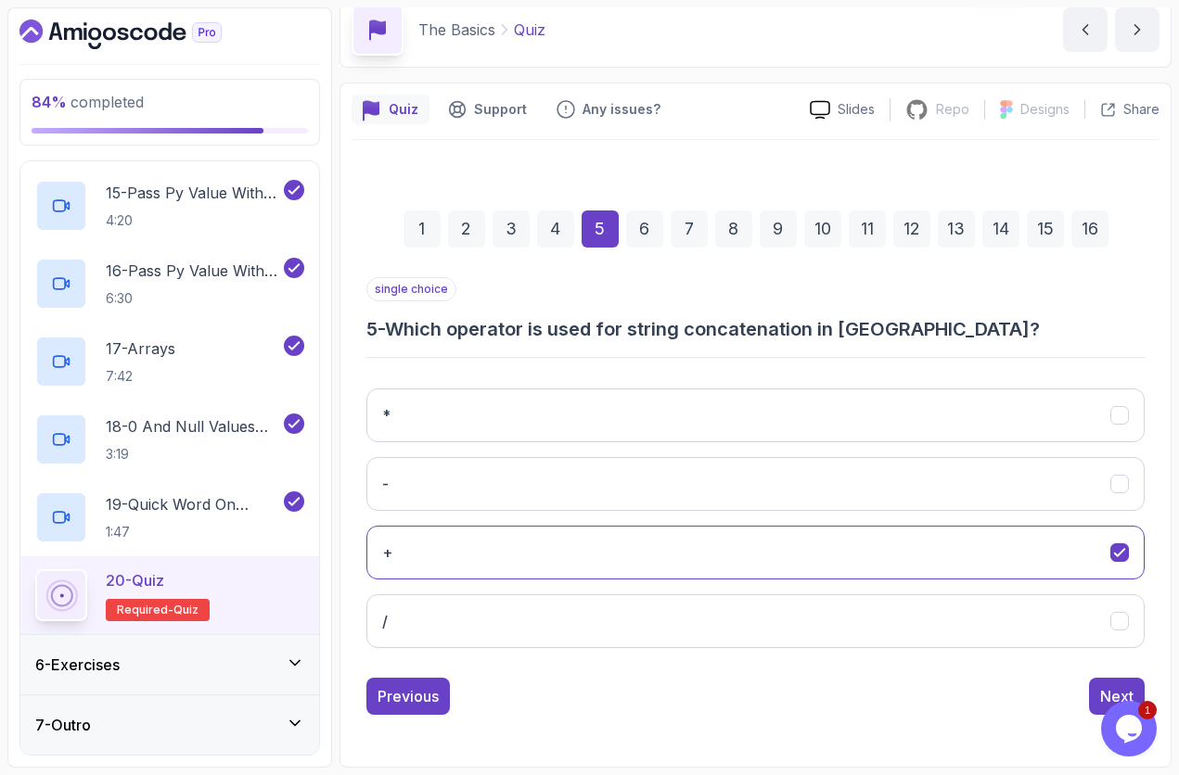
click at [690, 236] on div "7" at bounding box center [689, 229] width 37 height 37
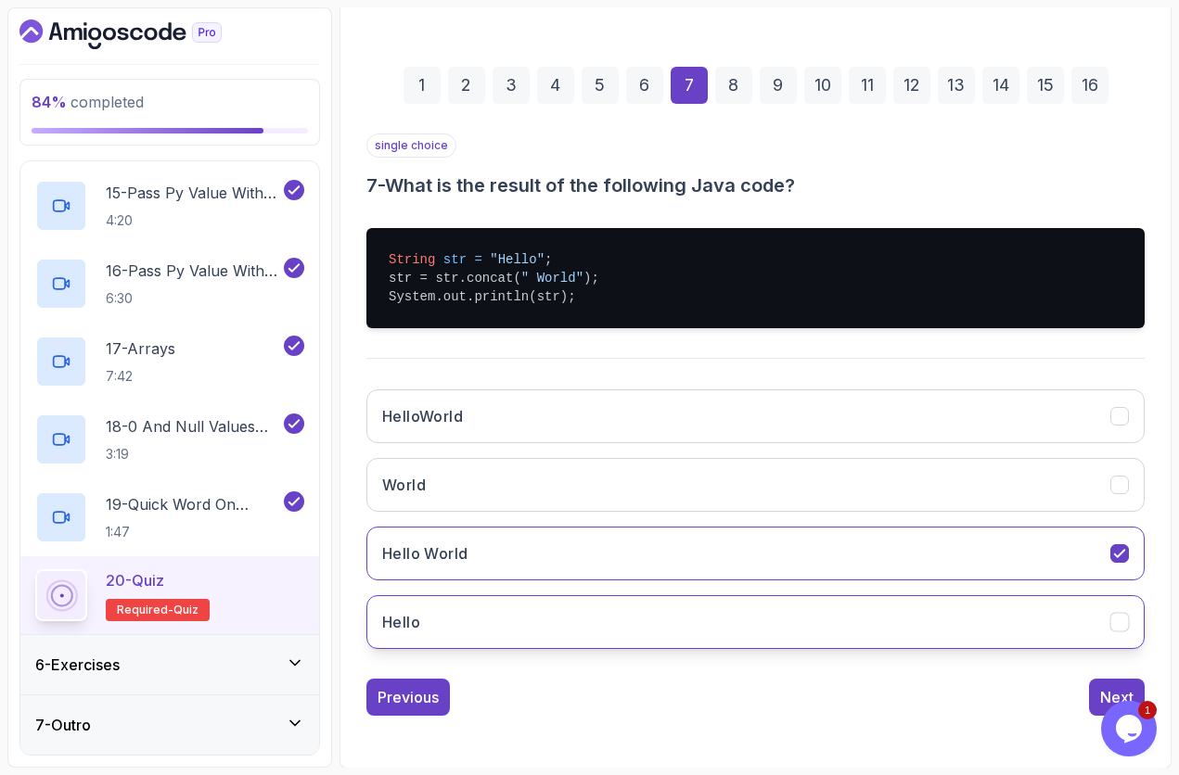
scroll to position [227, 0]
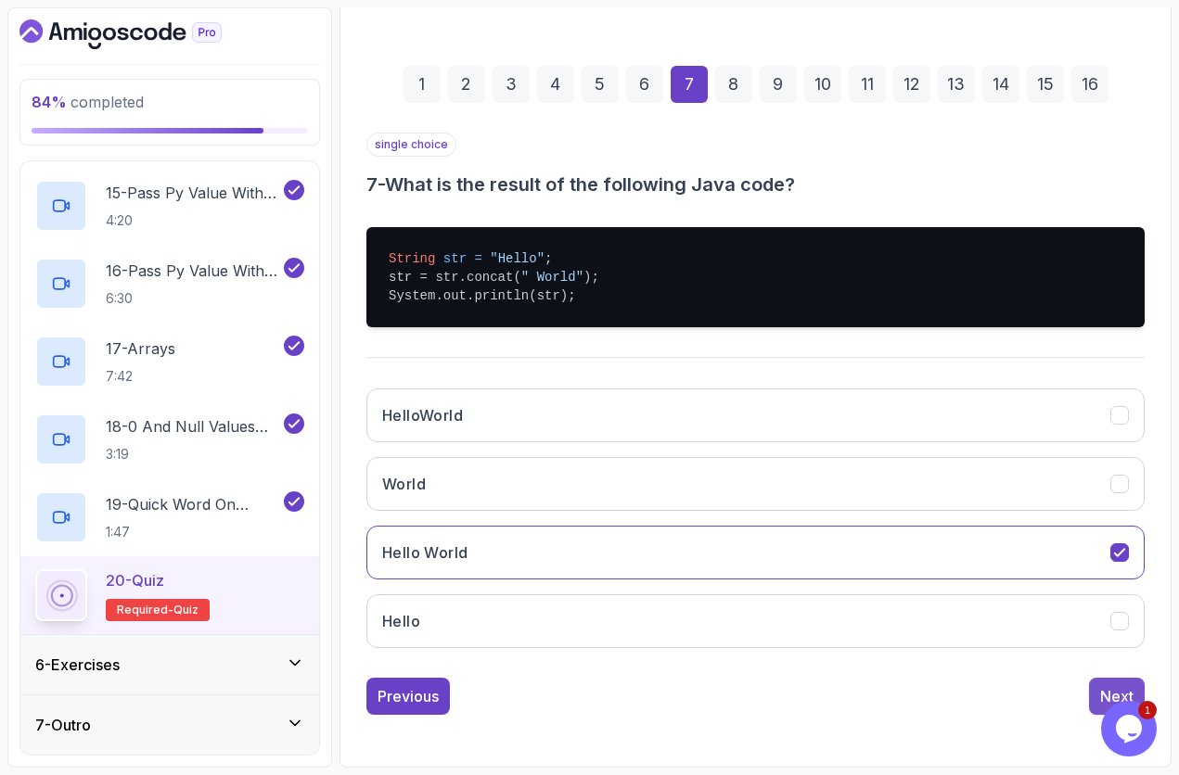
click at [1107, 652] on div "Next" at bounding box center [1116, 696] width 33 height 22
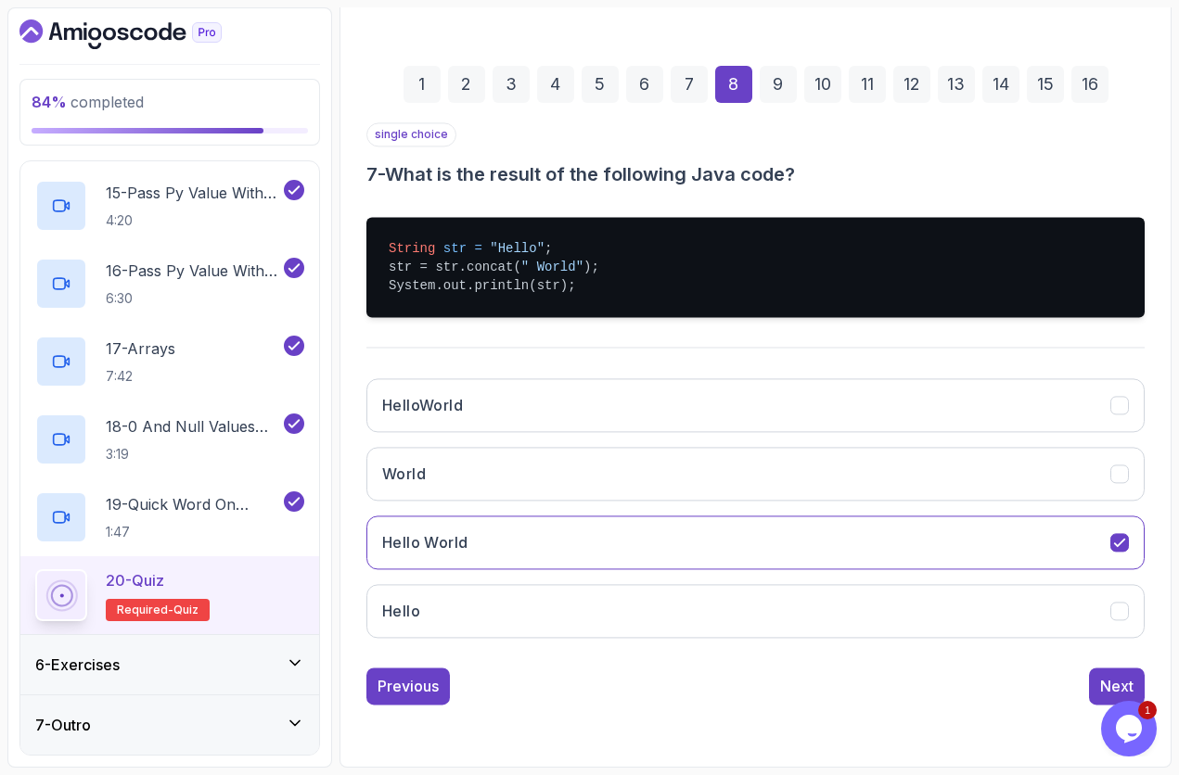
scroll to position [83, 0]
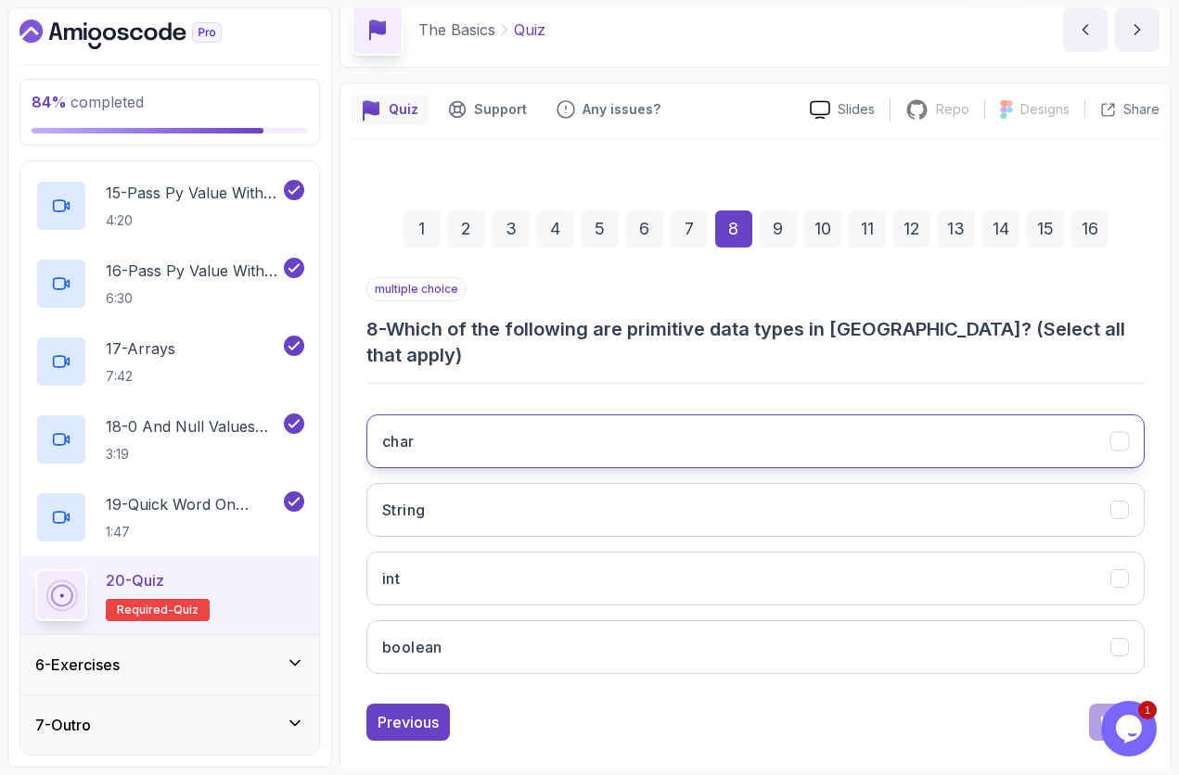
click at [495, 422] on button "char" at bounding box center [755, 442] width 778 height 54
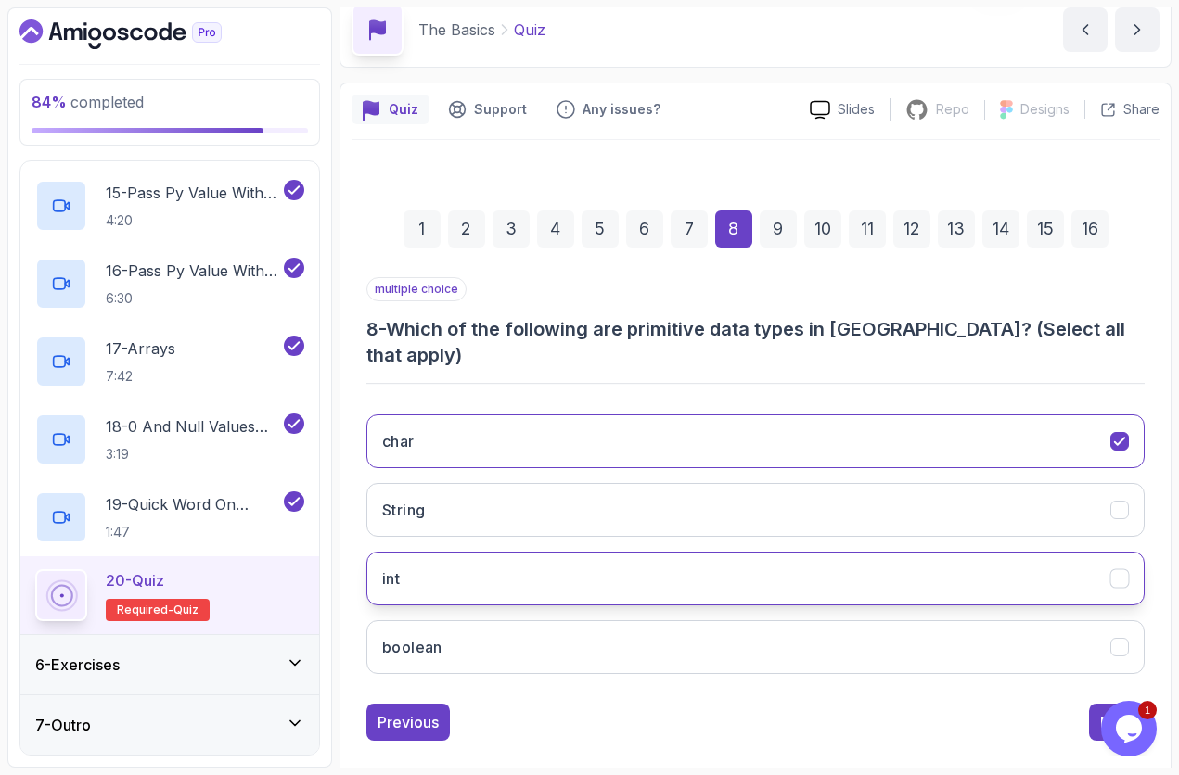
click at [509, 556] on button "int" at bounding box center [755, 579] width 778 height 54
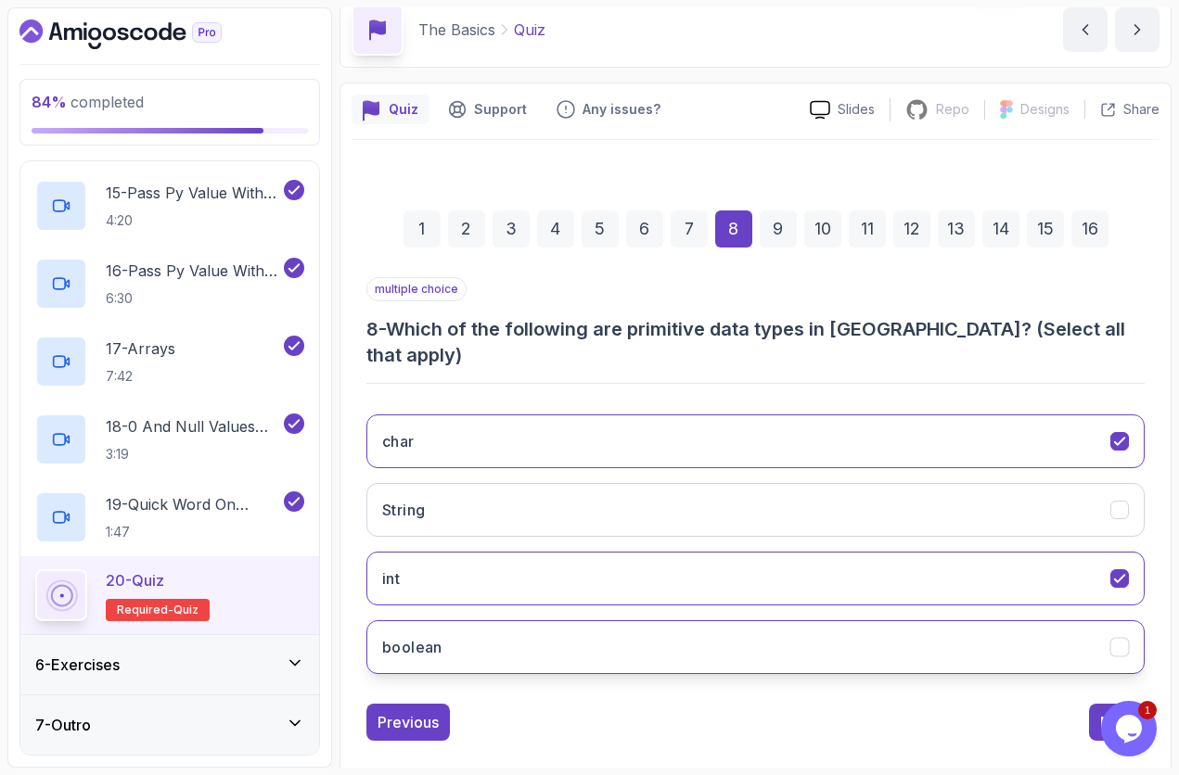
click at [529, 620] on button "boolean" at bounding box center [755, 647] width 778 height 54
click at [1095, 652] on button "Next" at bounding box center [1117, 722] width 56 height 37
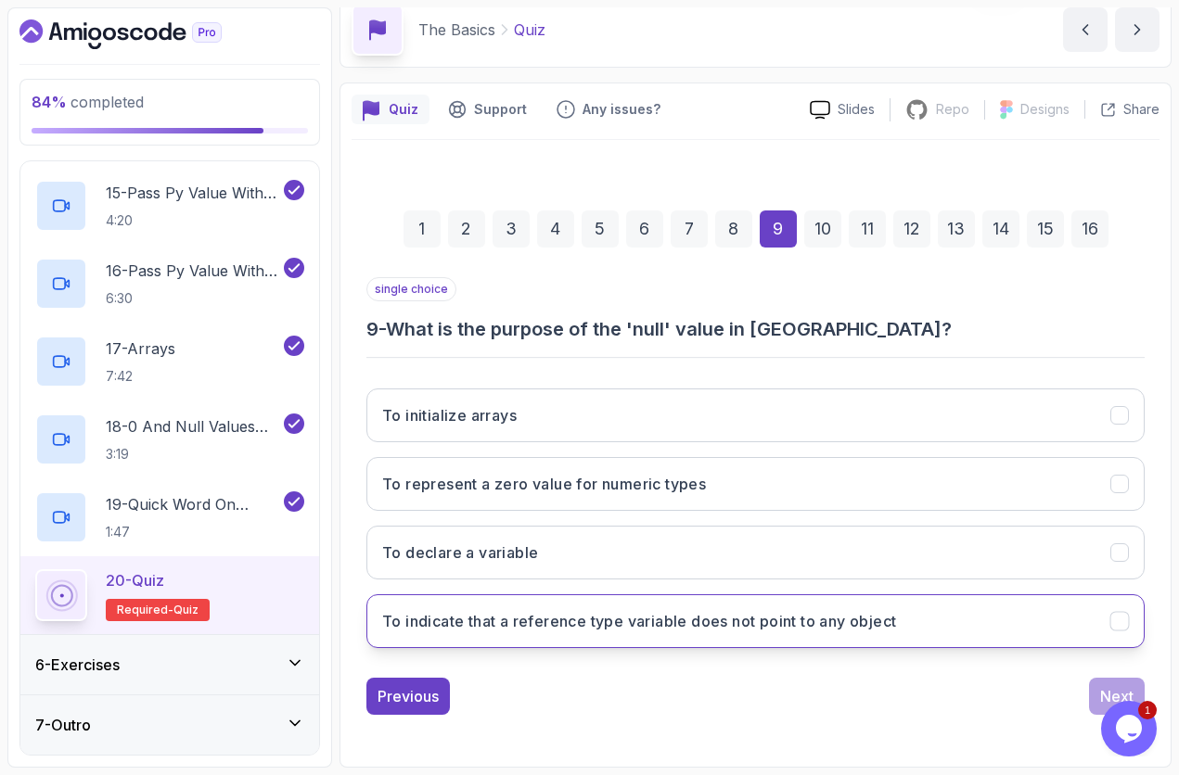
click at [854, 633] on button "To indicate that a reference type variable does not point to any object" at bounding box center [755, 621] width 778 height 54
click at [1109, 652] on button "Next" at bounding box center [1117, 696] width 56 height 37
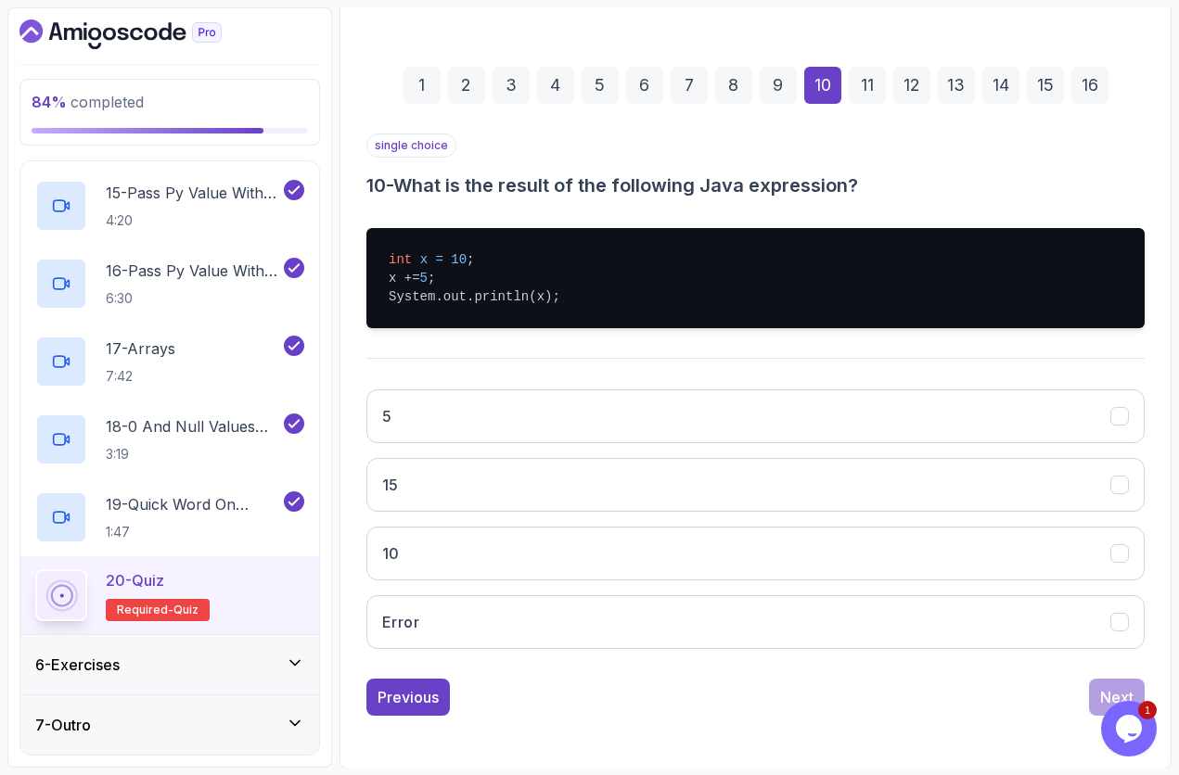
scroll to position [227, 0]
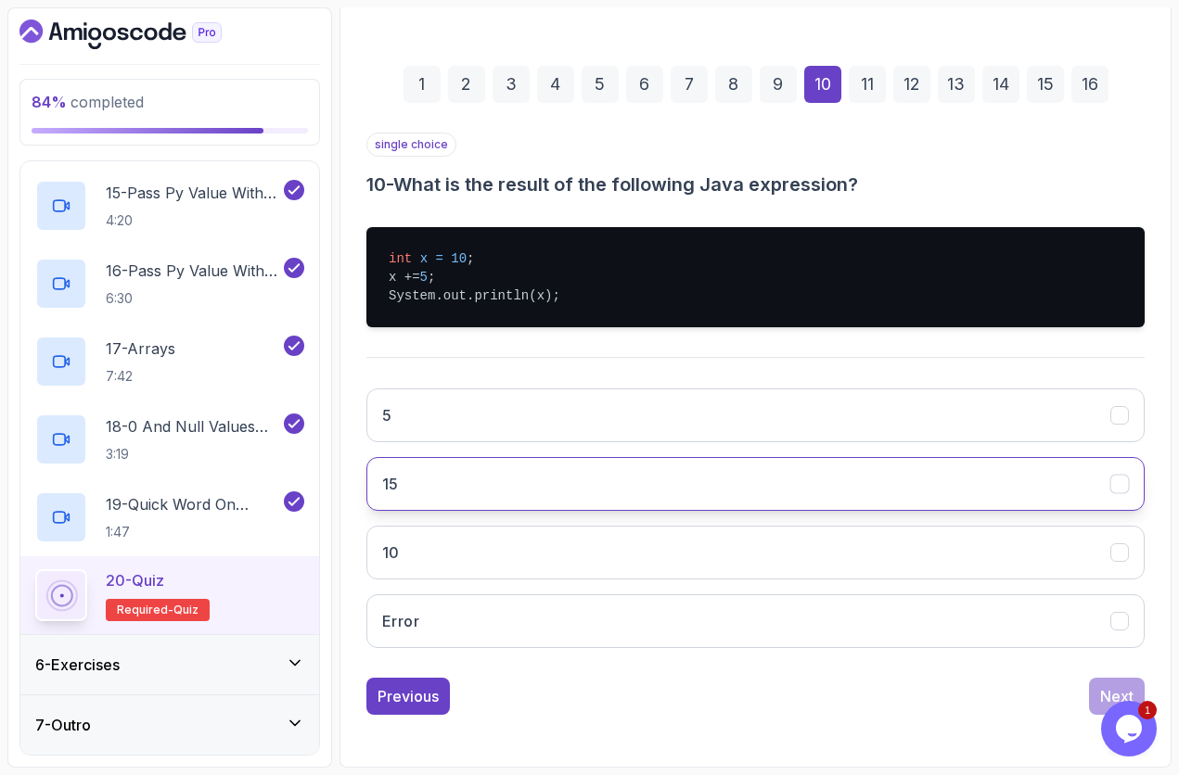
click at [518, 497] on button "15" at bounding box center [755, 484] width 778 height 54
click at [1099, 652] on button "Next" at bounding box center [1117, 696] width 56 height 37
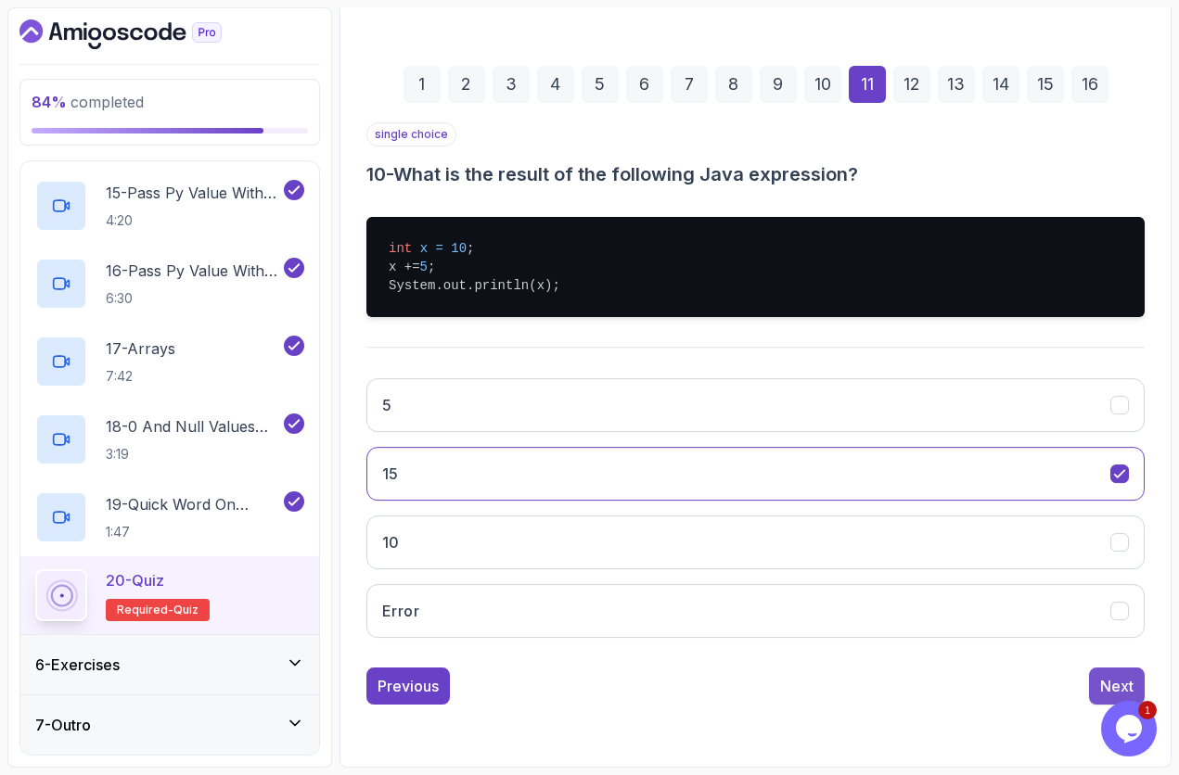
scroll to position [177, 0]
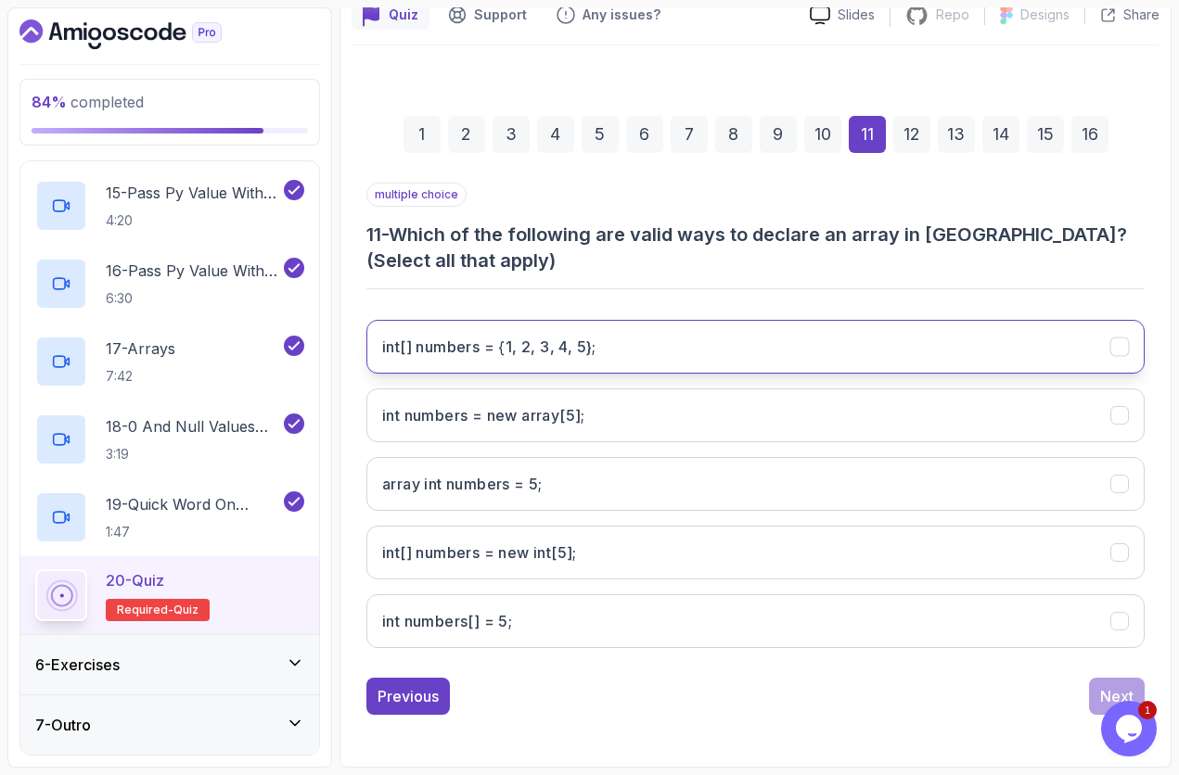
click at [769, 346] on 5};"] "int[] numbers = {1, 2, 3, 4, 5};" at bounding box center [755, 347] width 778 height 54
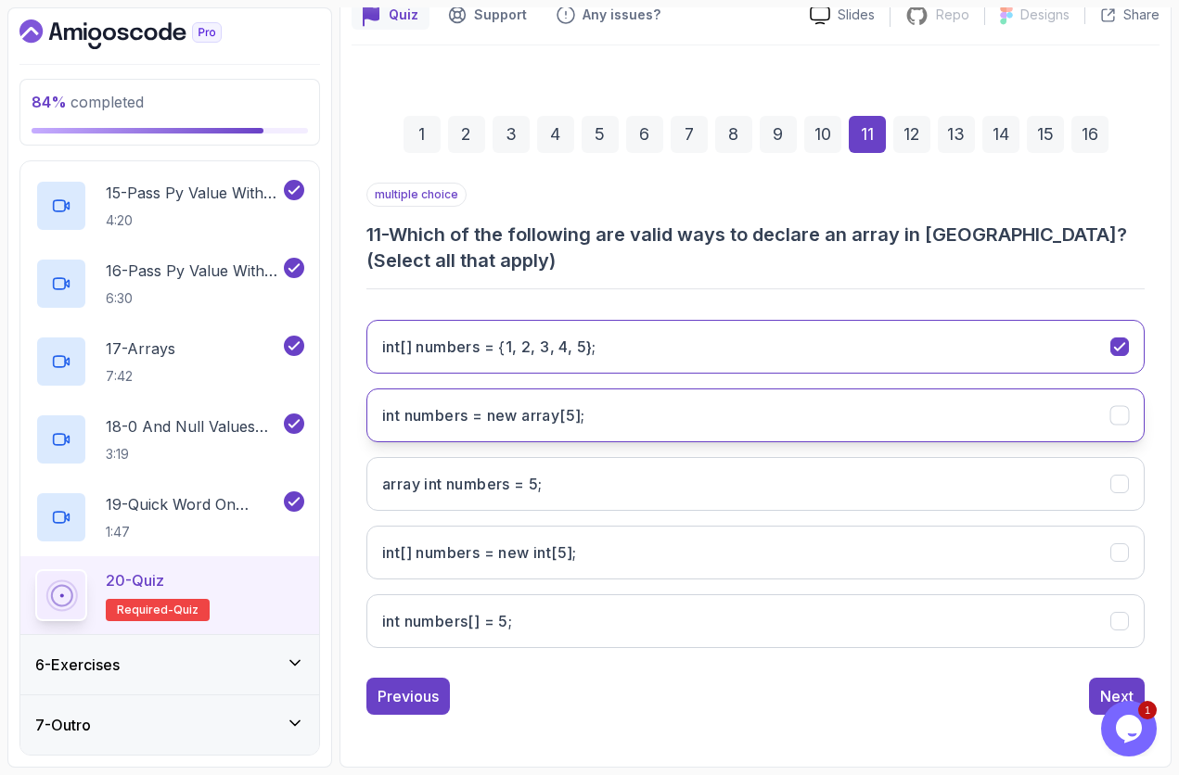
click at [659, 424] on button "int numbers = new array[5];" at bounding box center [755, 416] width 778 height 54
click at [694, 417] on button "int numbers = new array[5];" at bounding box center [755, 416] width 778 height 54
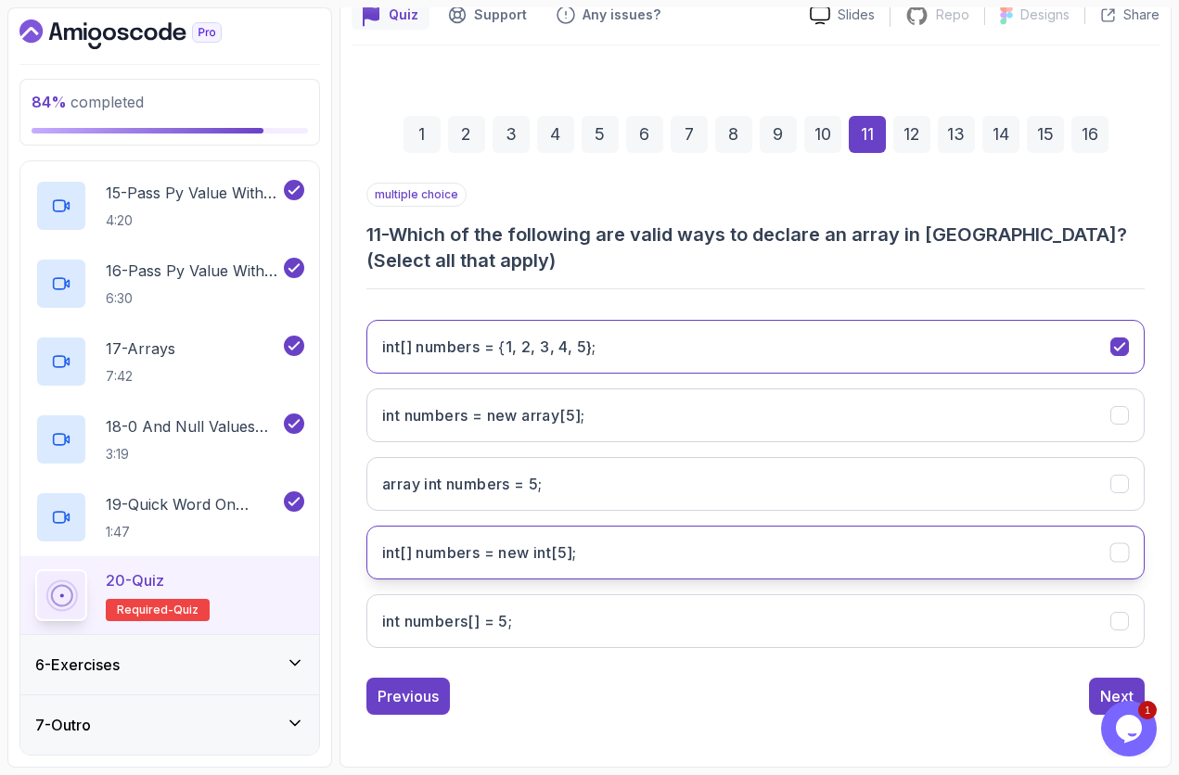
click at [620, 552] on int;"] "int[] numbers = new int[5];" at bounding box center [755, 553] width 778 height 54
click at [1100, 652] on button "Next" at bounding box center [1117, 696] width 56 height 37
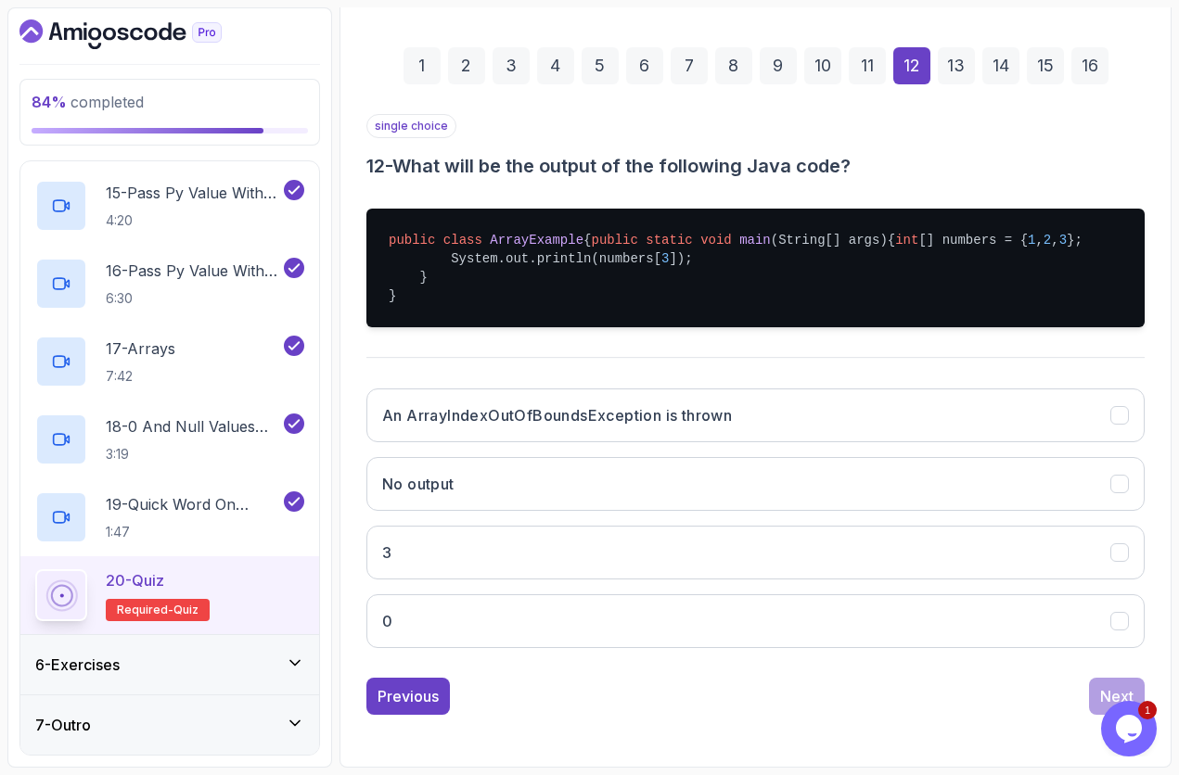
scroll to position [283, 0]
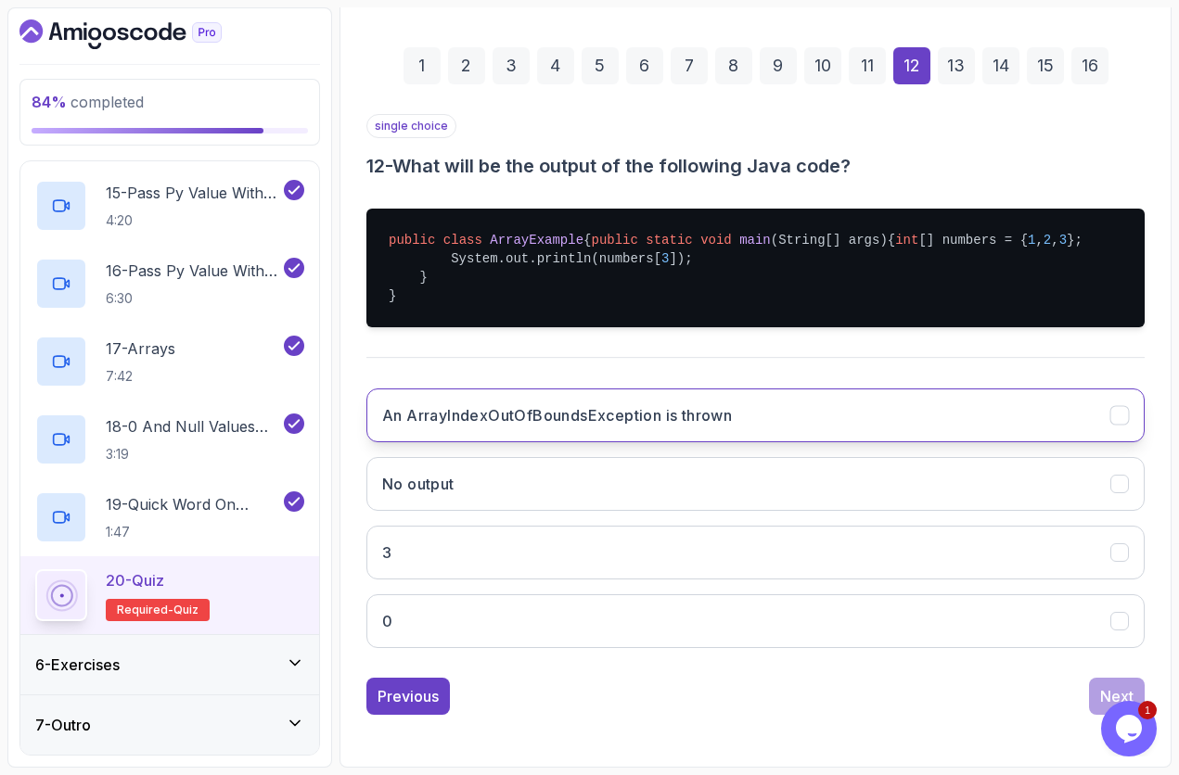
click at [498, 420] on h3 "An ArrayIndexOutOfBoundsException is thrown" at bounding box center [557, 415] width 350 height 22
click at [1104, 652] on button "Next" at bounding box center [1117, 696] width 56 height 37
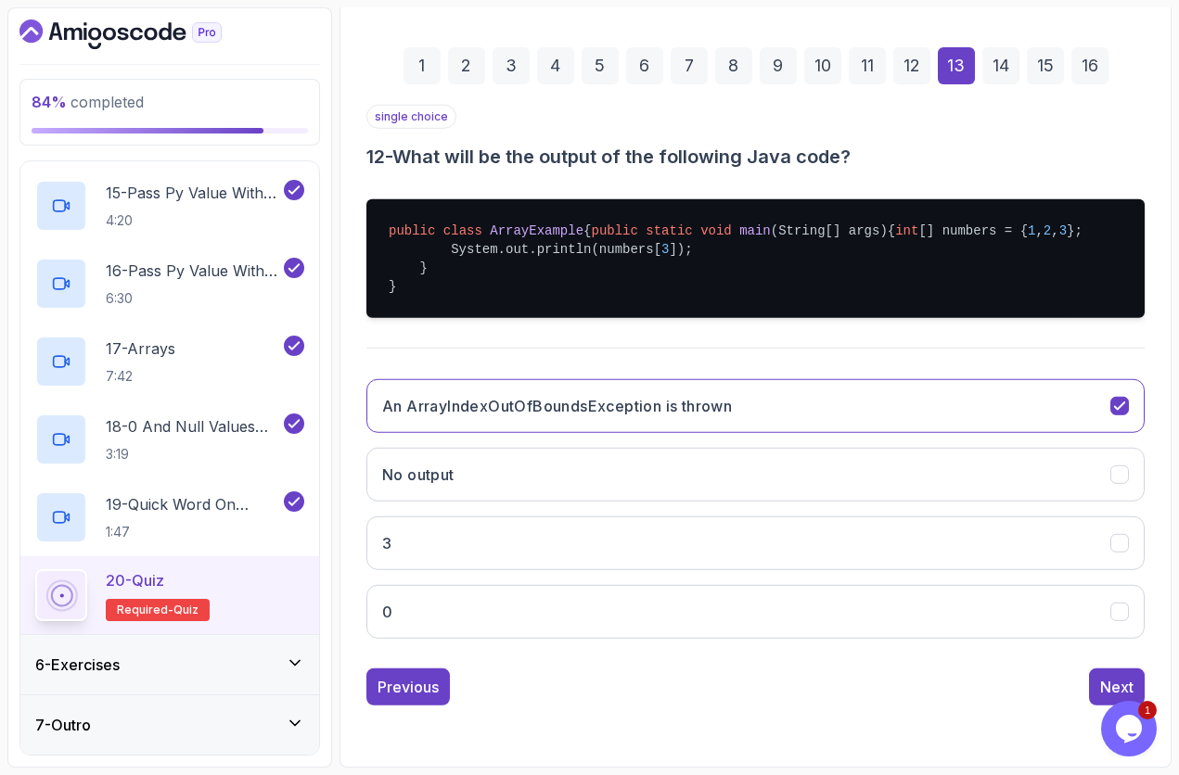
scroll to position [83, 0]
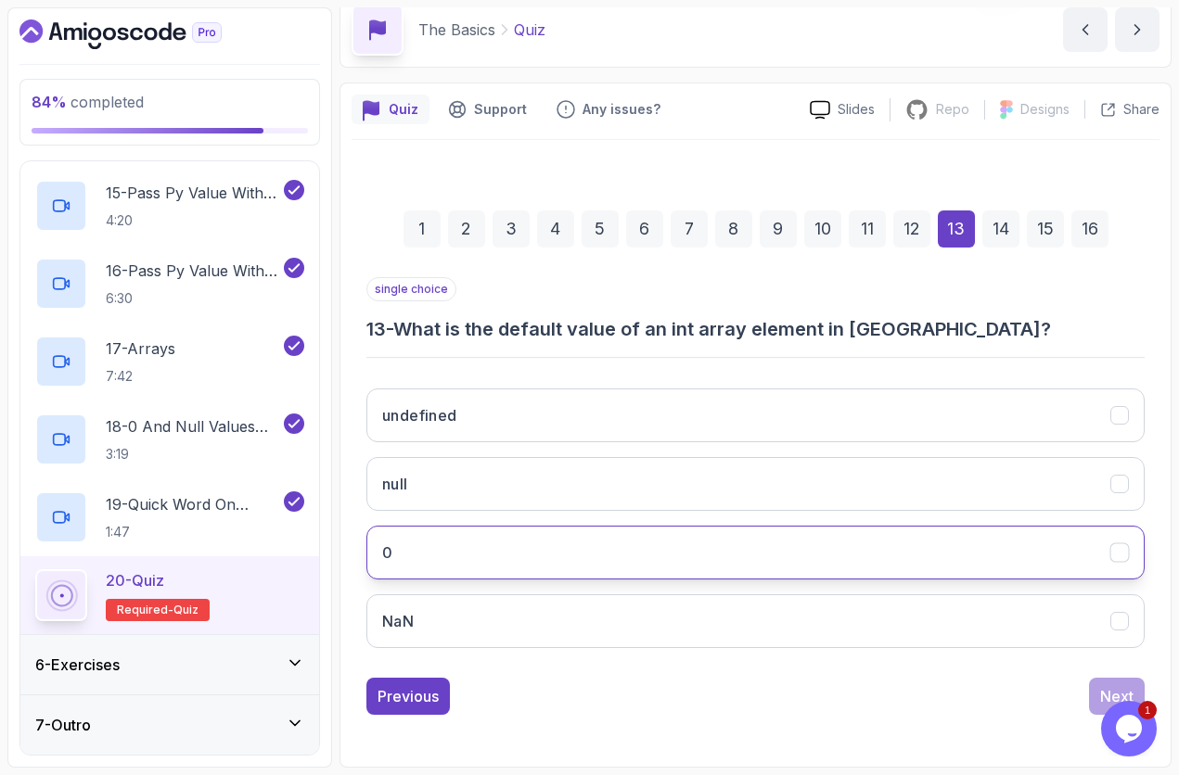
click at [497, 544] on button "0" at bounding box center [755, 553] width 778 height 54
click at [1109, 652] on button "Next" at bounding box center [1117, 696] width 56 height 37
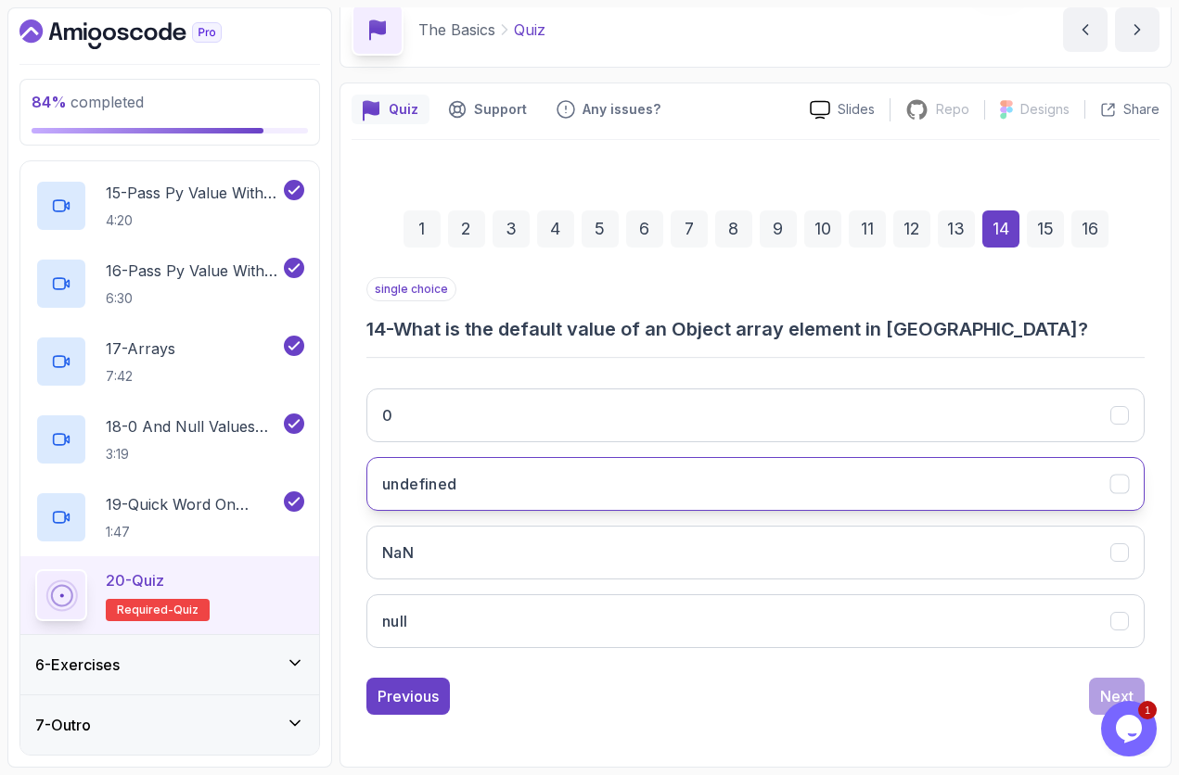
click at [641, 502] on button "undefined" at bounding box center [755, 484] width 778 height 54
click at [1109, 652] on div "Next" at bounding box center [1116, 696] width 33 height 22
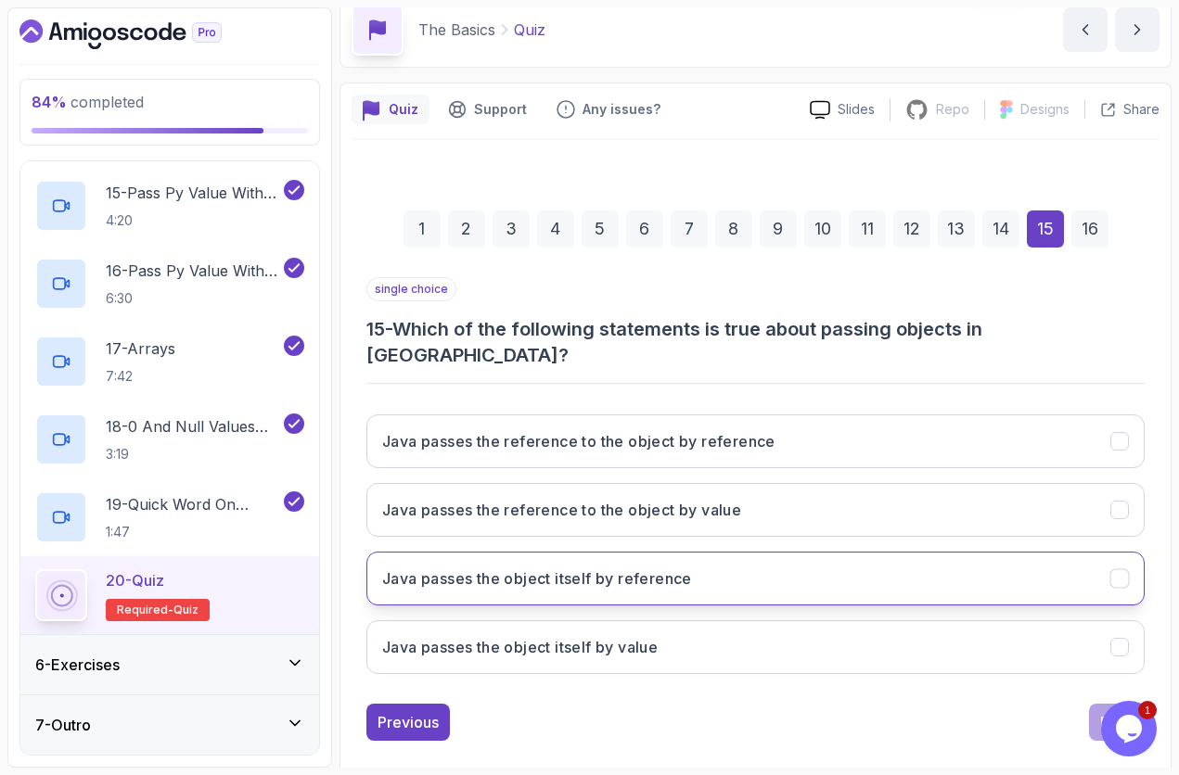
click at [672, 568] on h3 "Java passes the object itself by reference" at bounding box center [537, 579] width 310 height 22
click at [1109, 652] on div "Next" at bounding box center [1116, 722] width 33 height 22
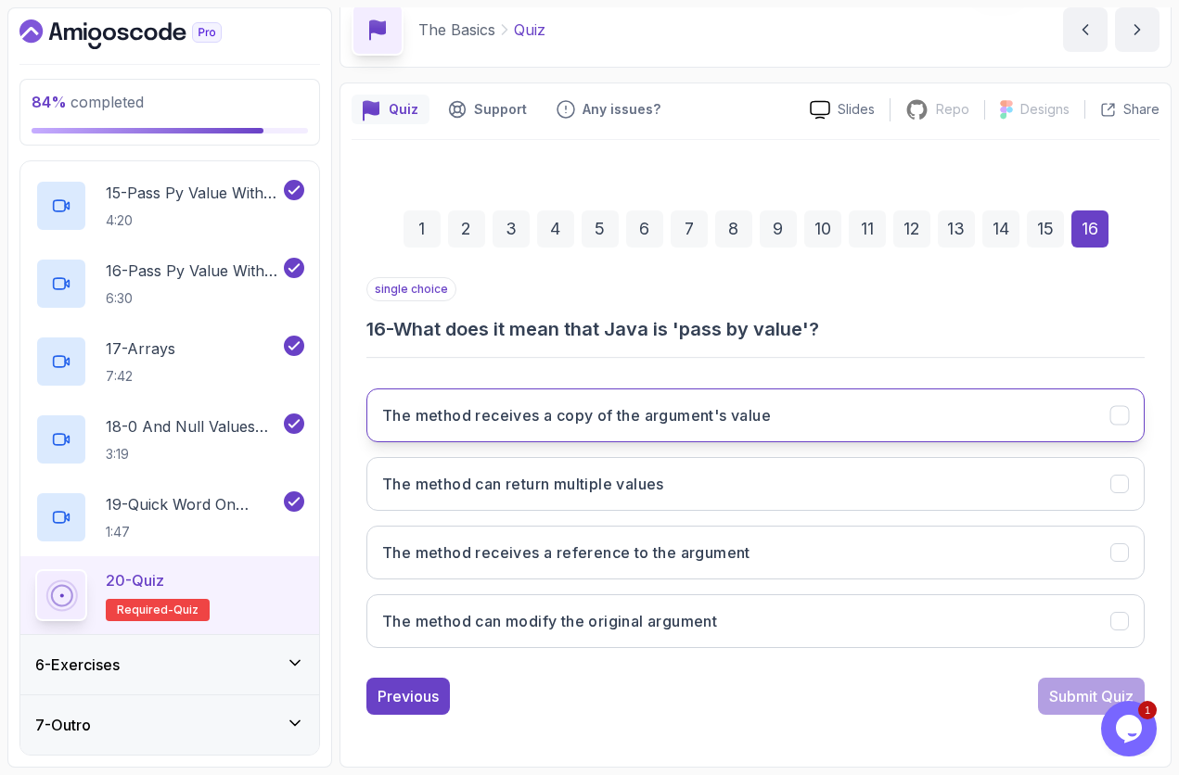
click at [620, 421] on h3 "The method receives a copy of the argument's value" at bounding box center [576, 415] width 389 height 22
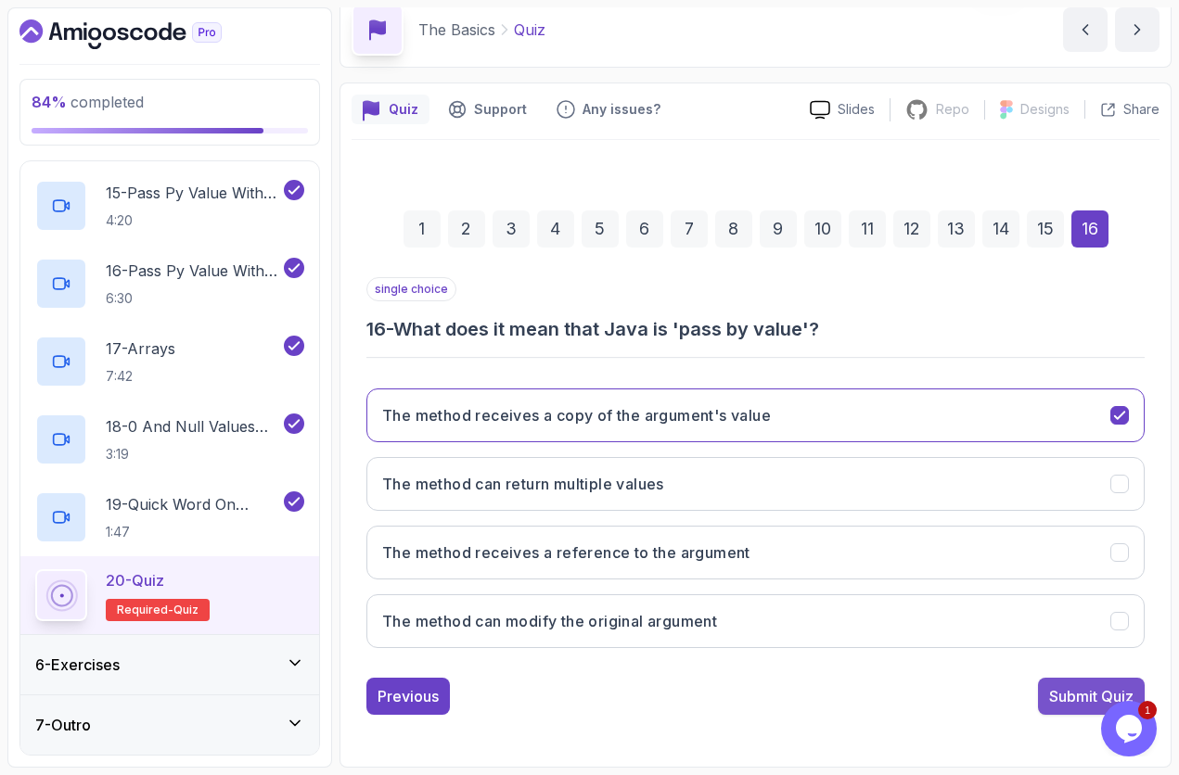
click at [1093, 652] on div "Submit Quiz" at bounding box center [1091, 696] width 84 height 22
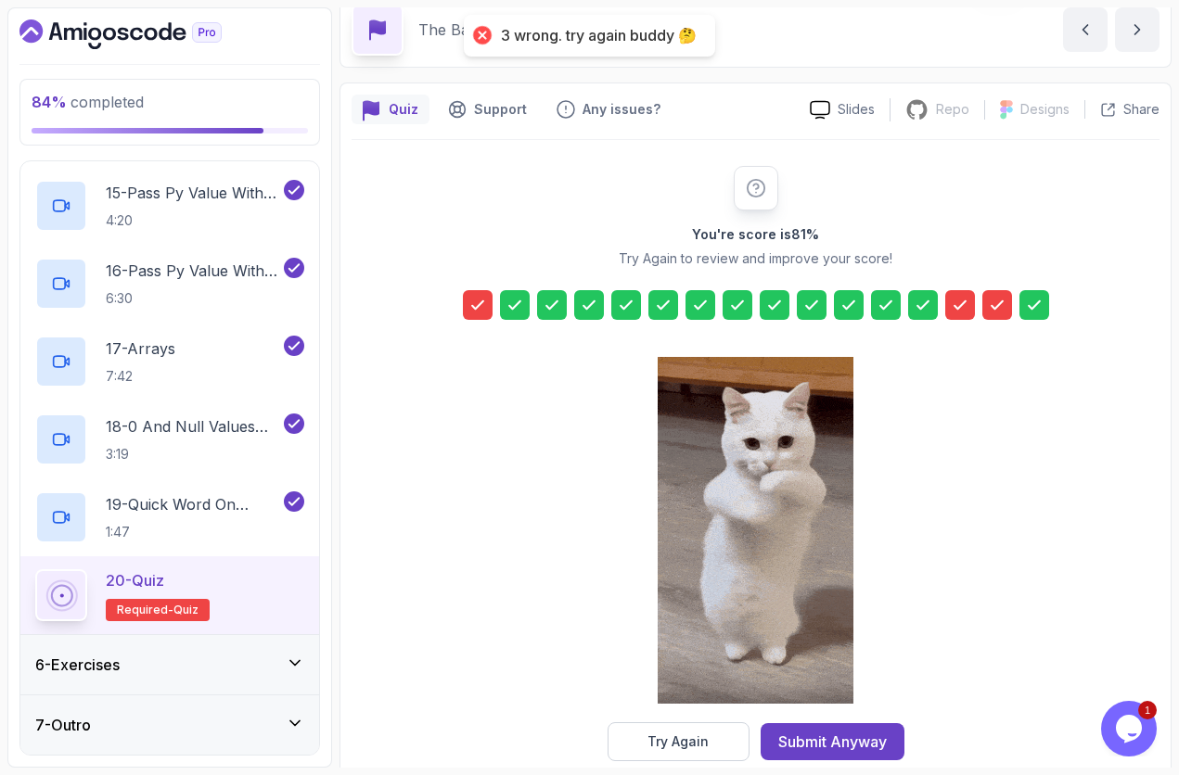
click at [475, 315] on div at bounding box center [478, 305] width 30 height 30
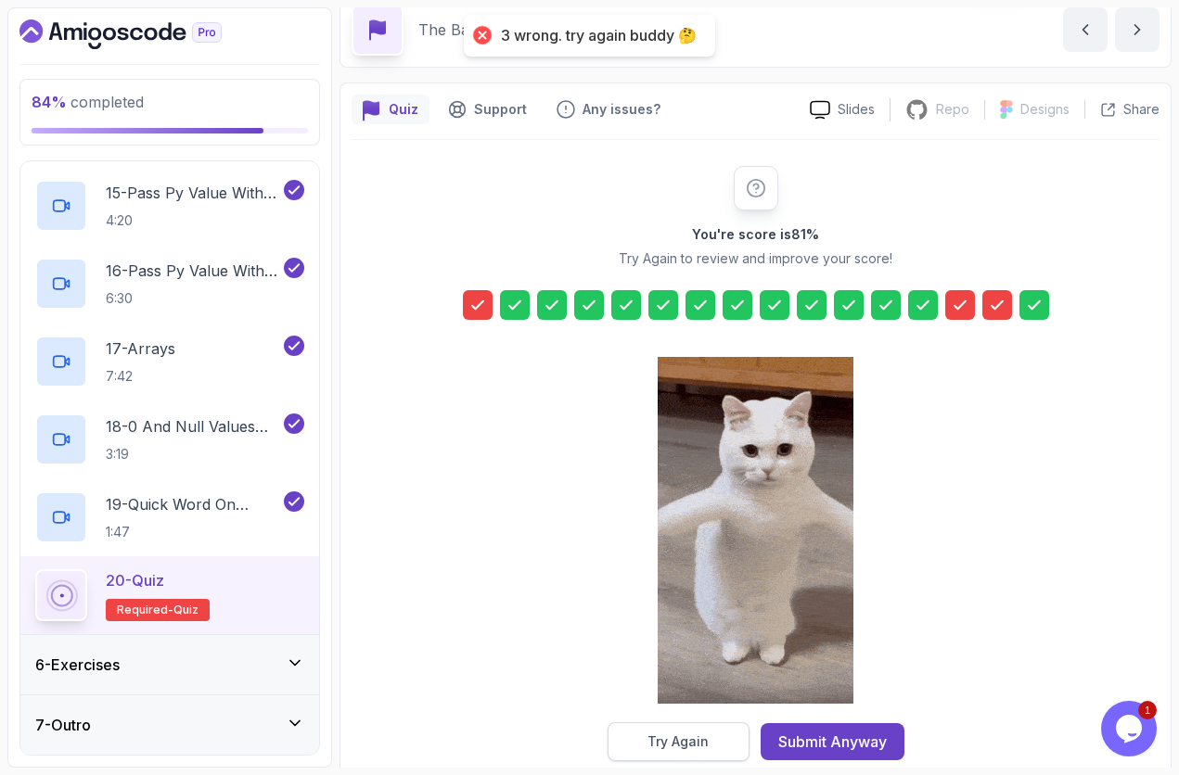
click at [710, 652] on button "Try Again" at bounding box center [678, 741] width 142 height 39
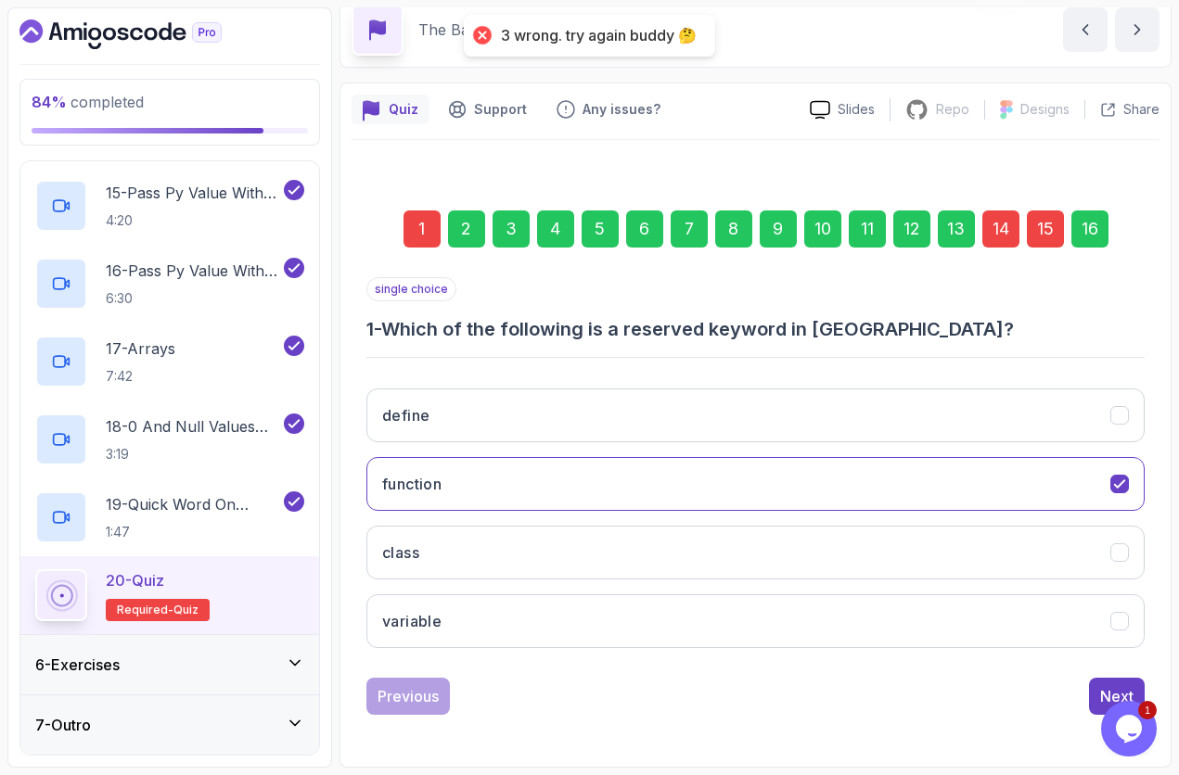
click at [430, 241] on div "1" at bounding box center [421, 229] width 37 height 37
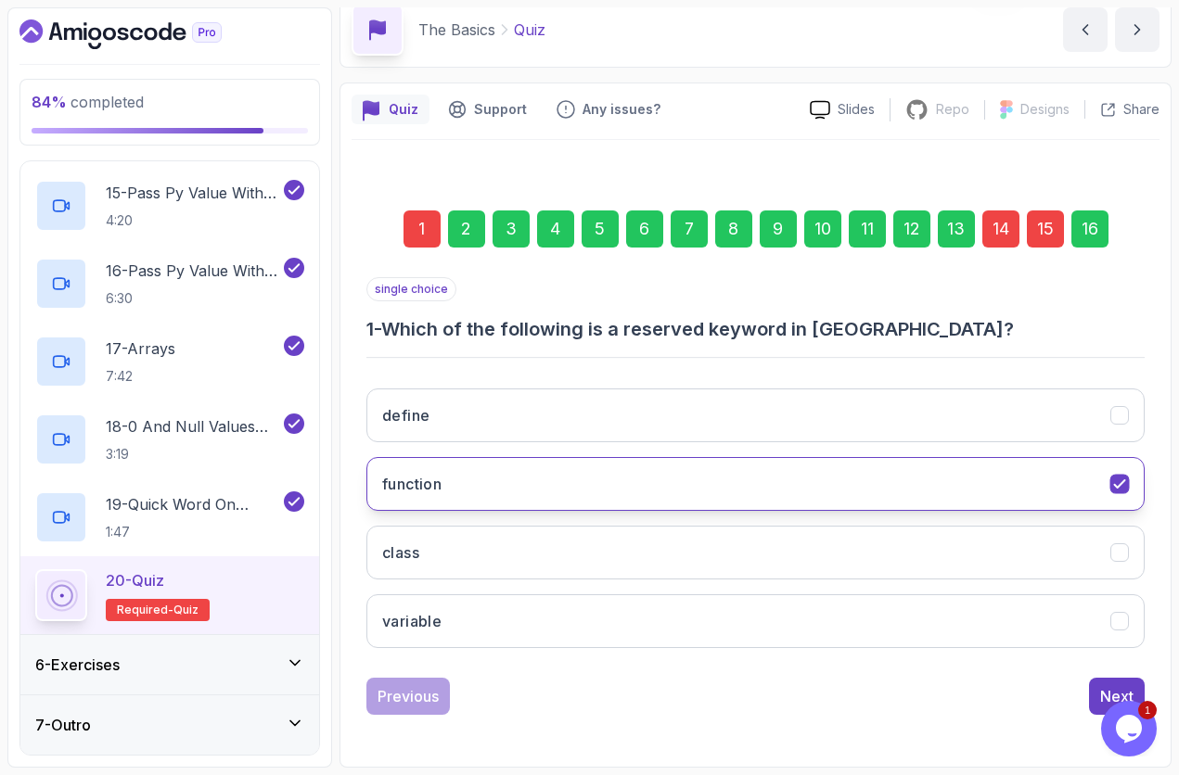
click at [490, 491] on button "function" at bounding box center [755, 484] width 778 height 54
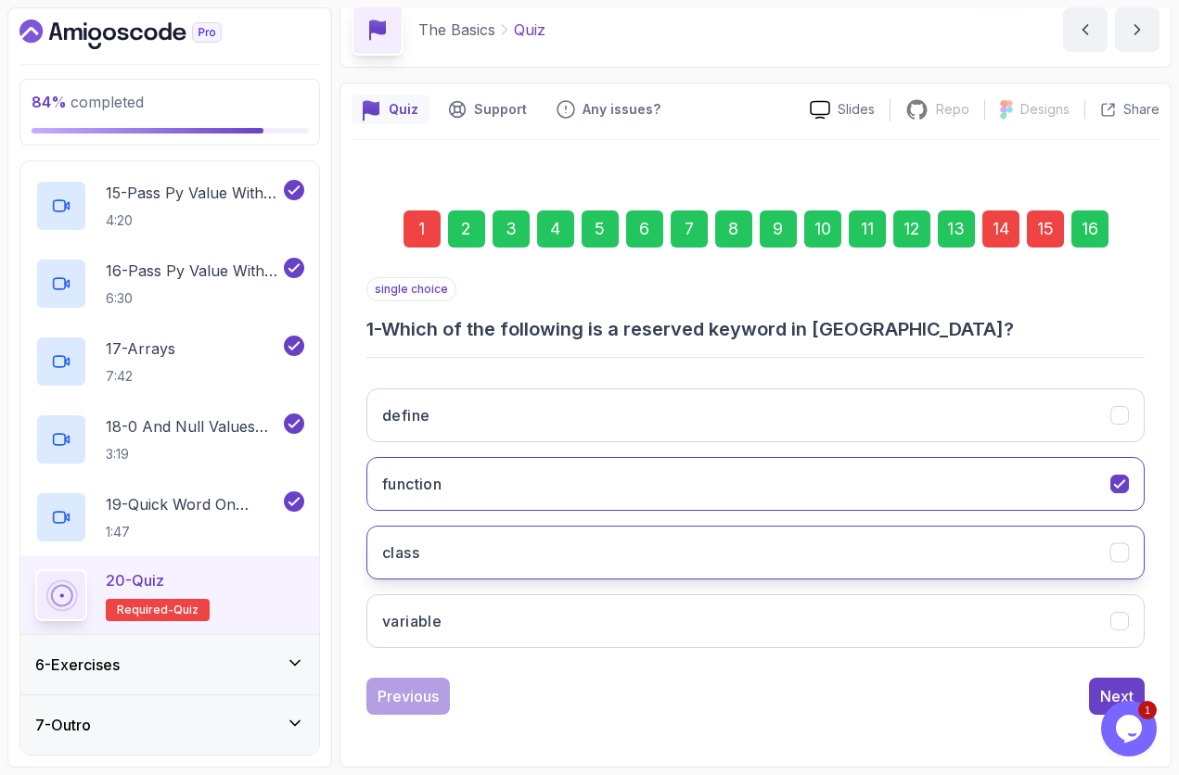
click at [701, 562] on button "class" at bounding box center [755, 553] width 778 height 54
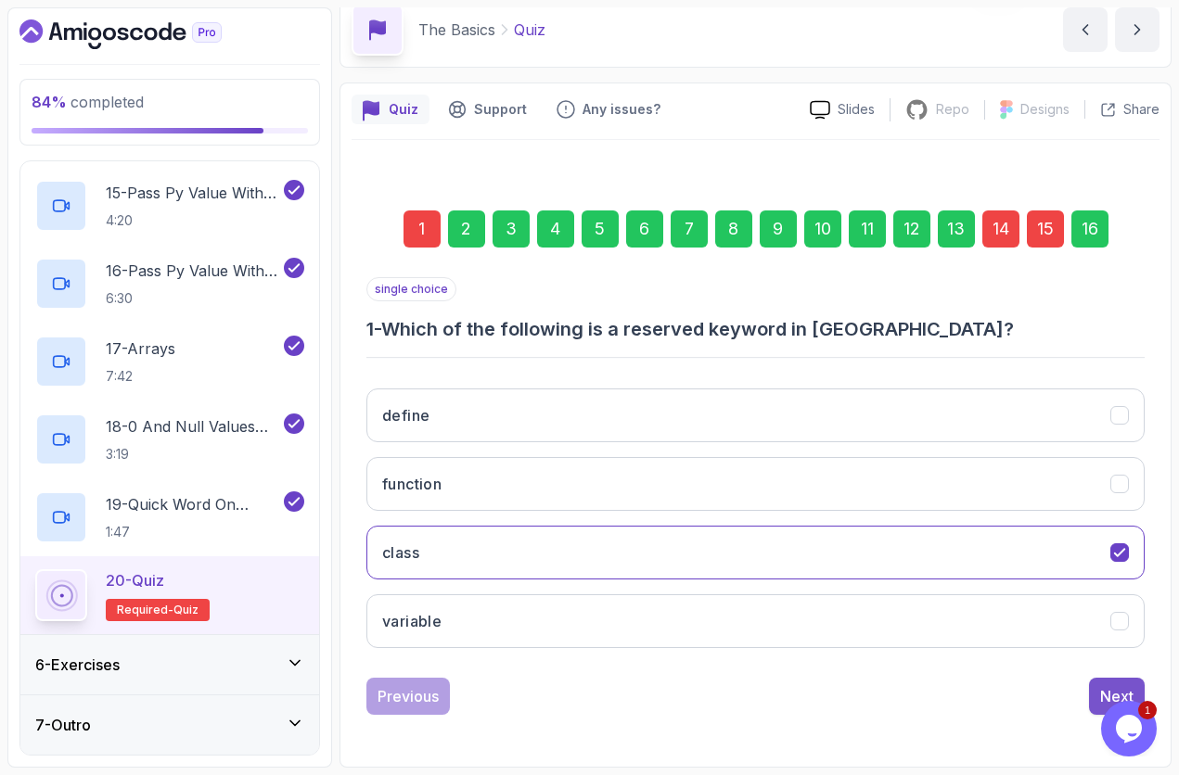
click at [1109, 652] on div "Next" at bounding box center [1116, 696] width 33 height 22
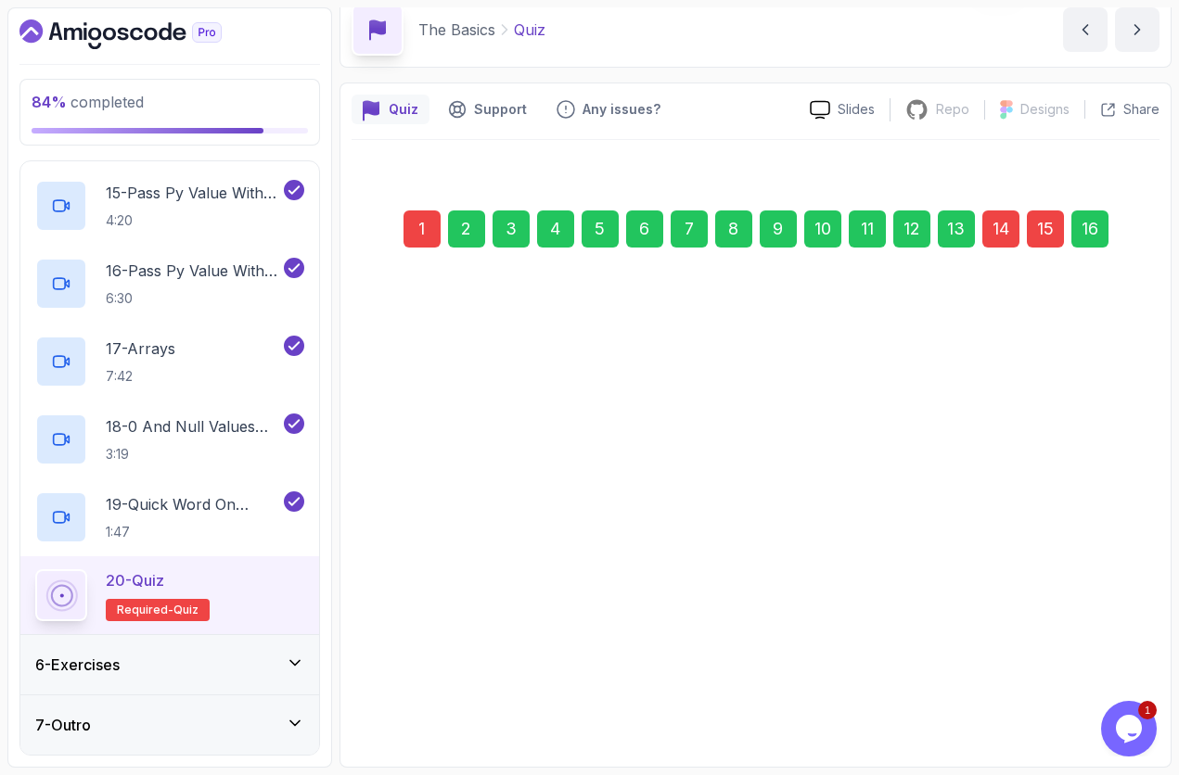
click at [1094, 242] on div "16" at bounding box center [1089, 229] width 37 height 37
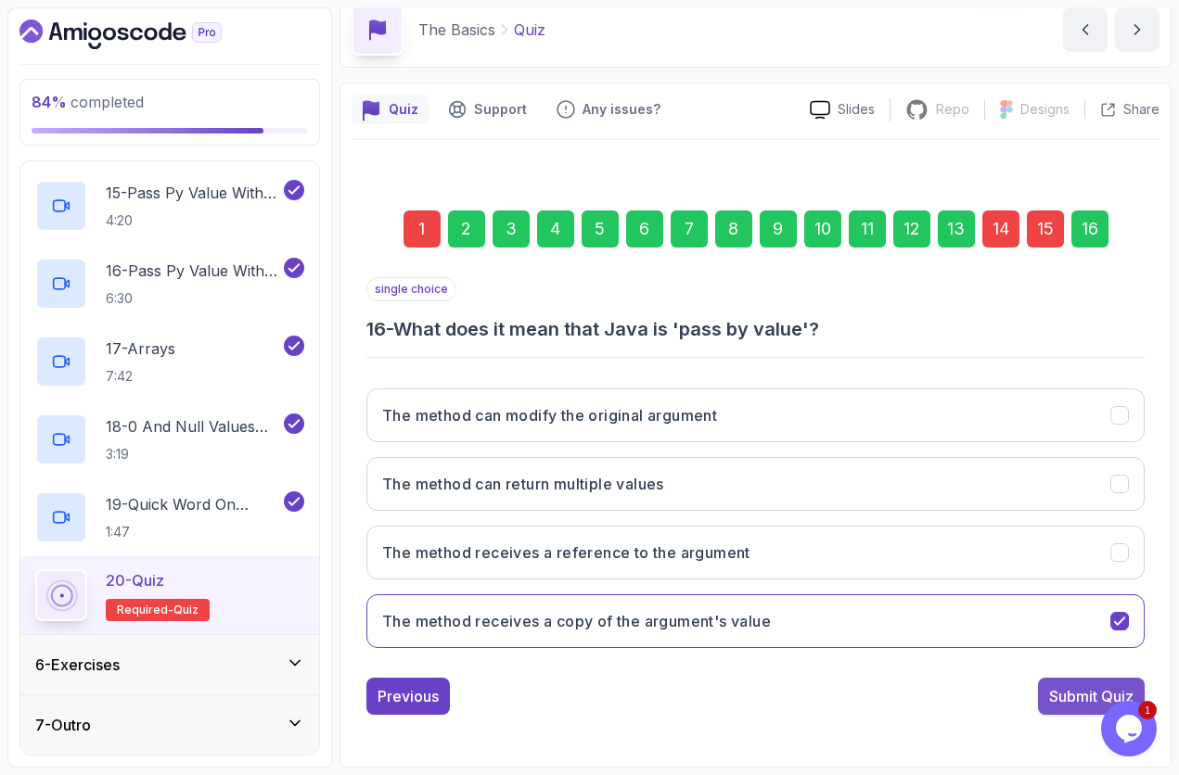
click at [1083, 652] on div "Submit Quiz" at bounding box center [1091, 696] width 84 height 22
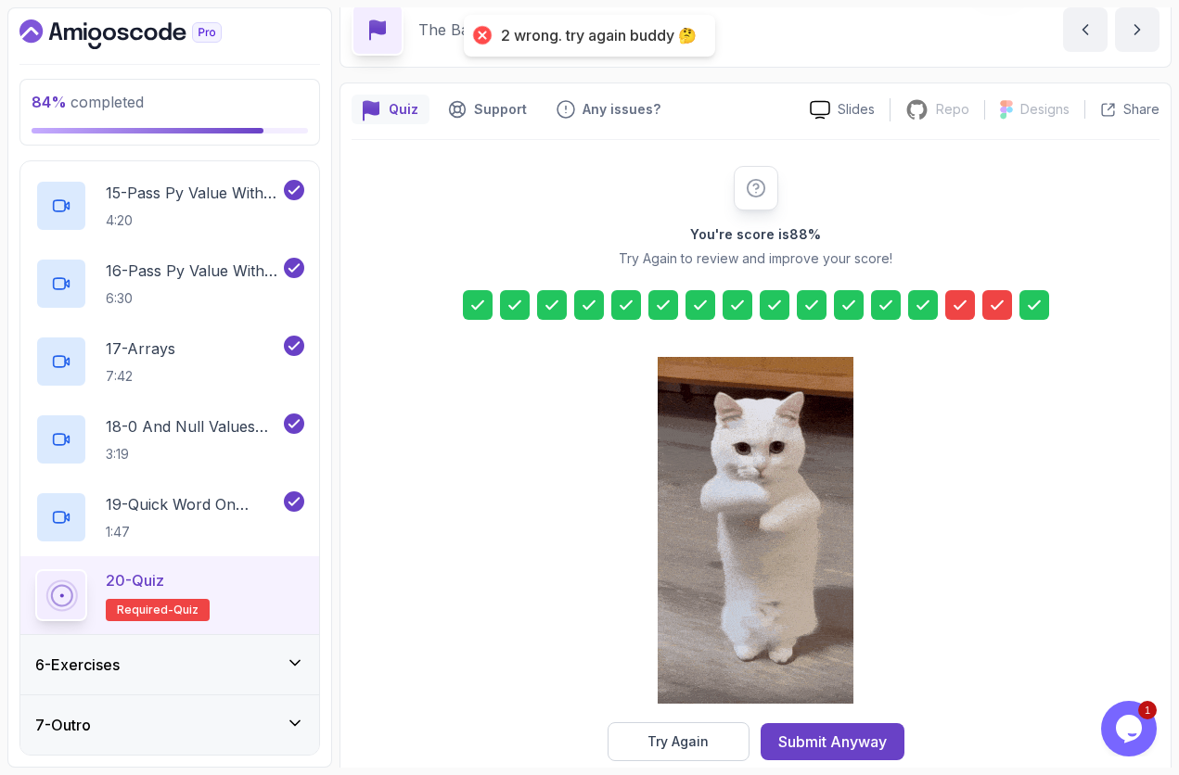
click at [958, 306] on icon at bounding box center [960, 305] width 19 height 19
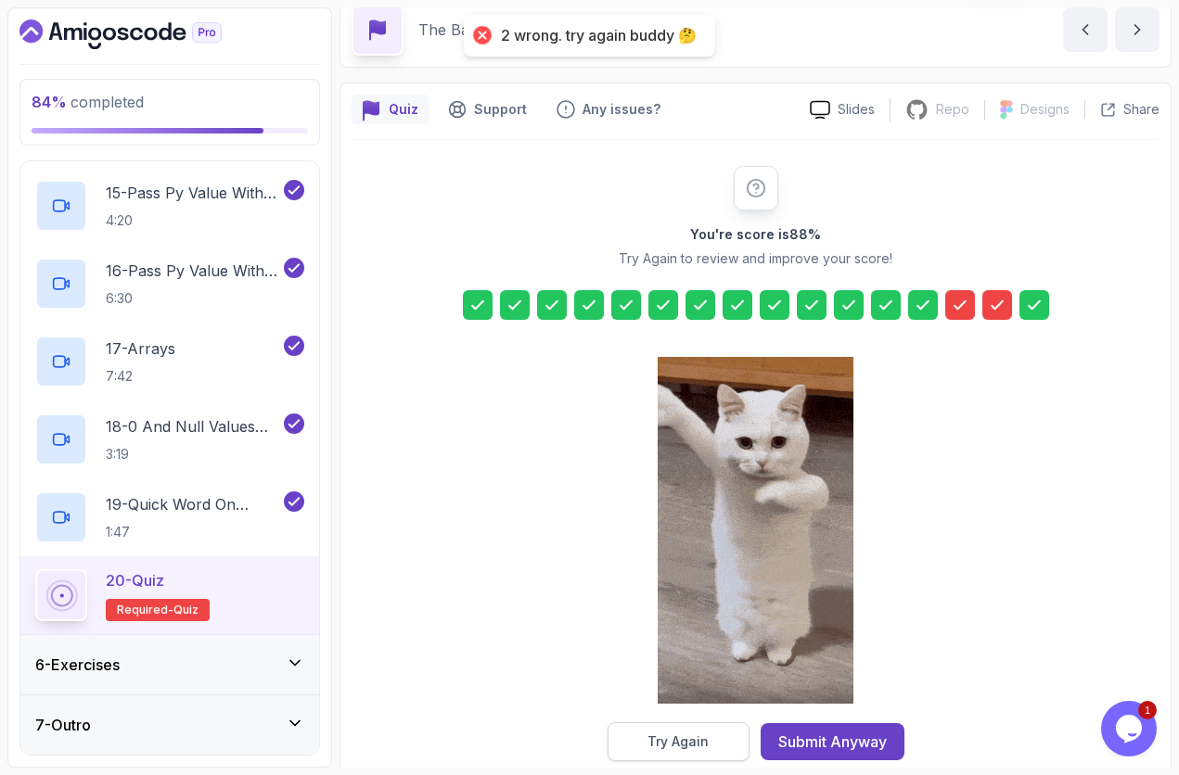
click at [660, 652] on button "Try Again" at bounding box center [678, 741] width 142 height 39
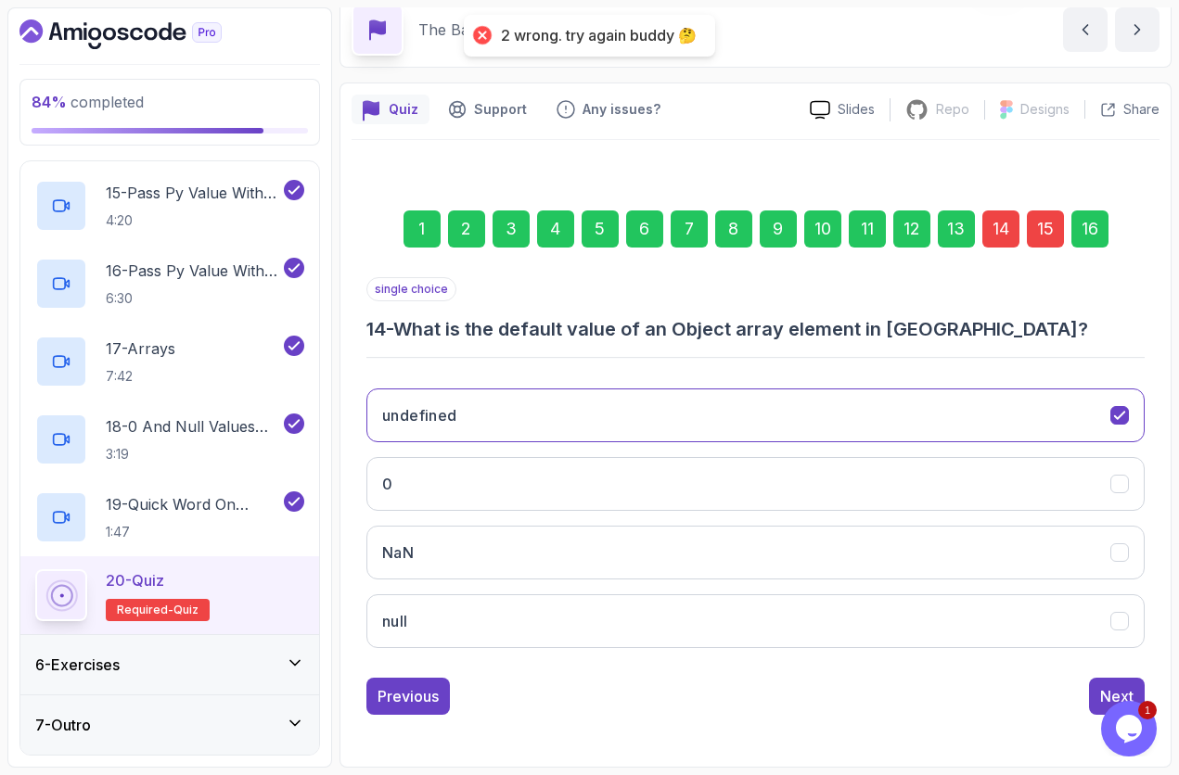
click at [992, 237] on div "14" at bounding box center [1000, 229] width 37 height 37
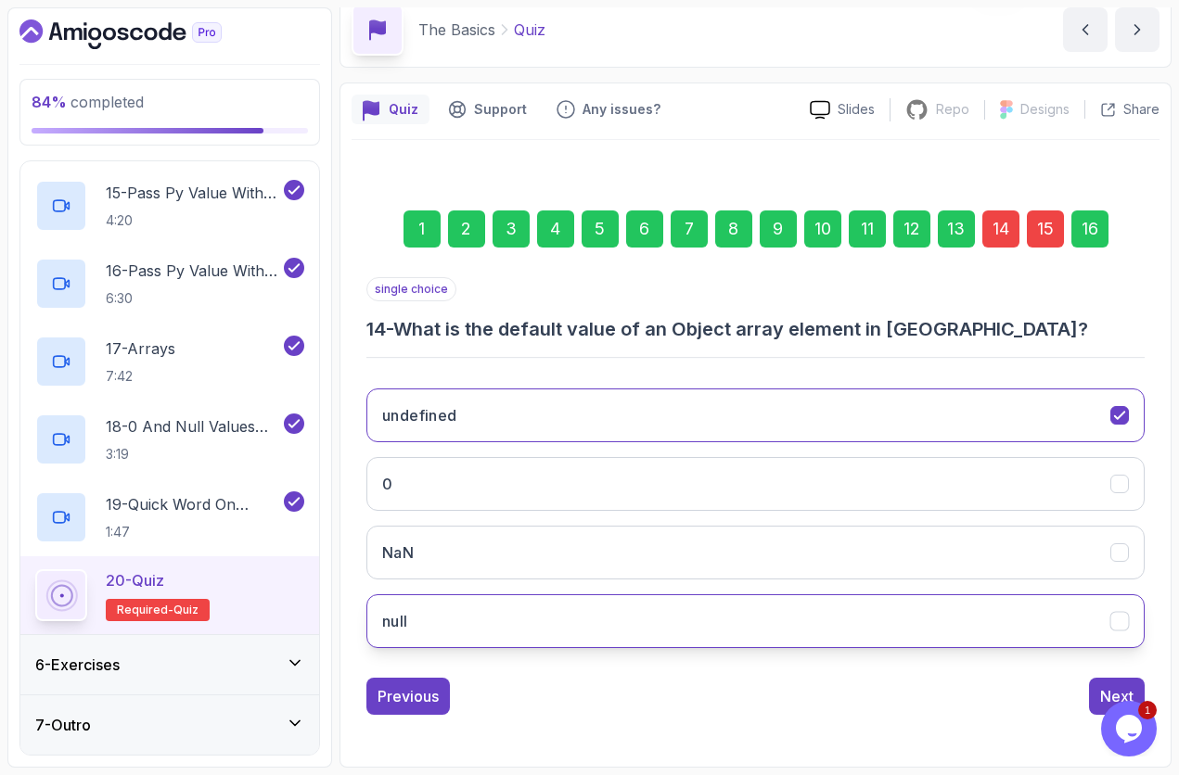
click at [616, 622] on button "null" at bounding box center [755, 621] width 778 height 54
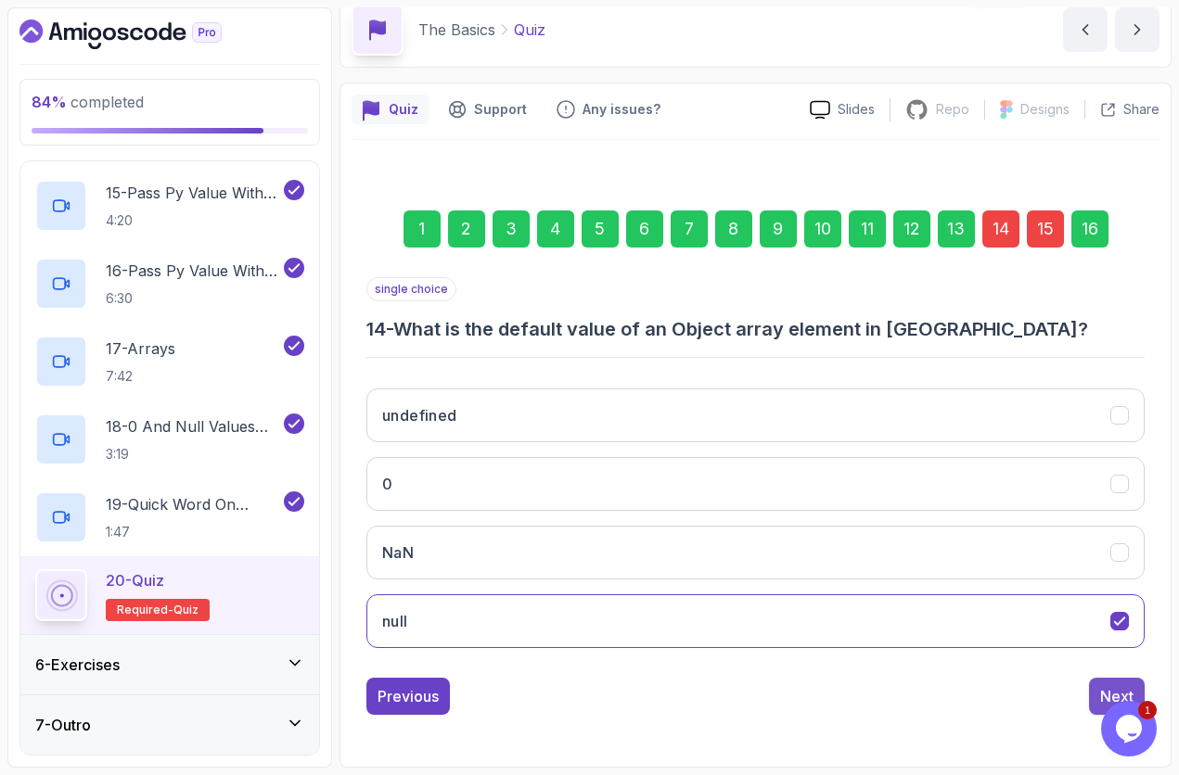
click at [1109, 652] on button "Next" at bounding box center [1117, 696] width 56 height 37
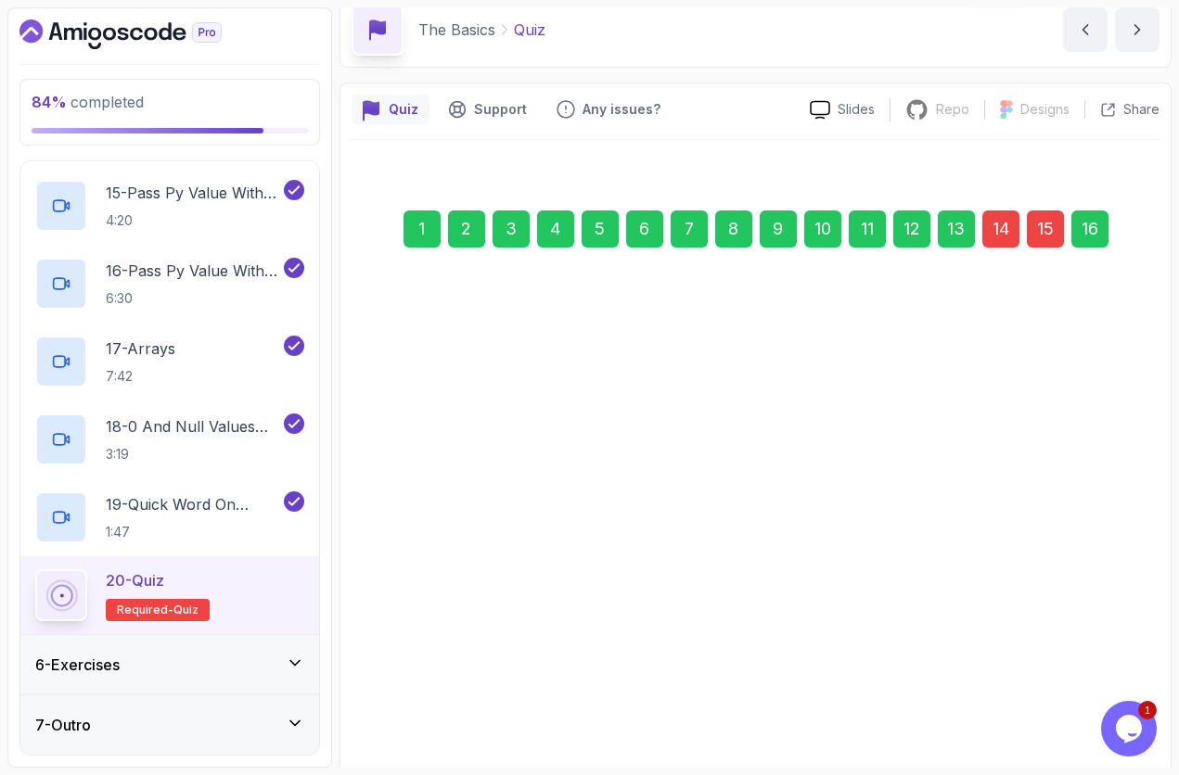
click at [1085, 243] on div "16" at bounding box center [1089, 229] width 37 height 37
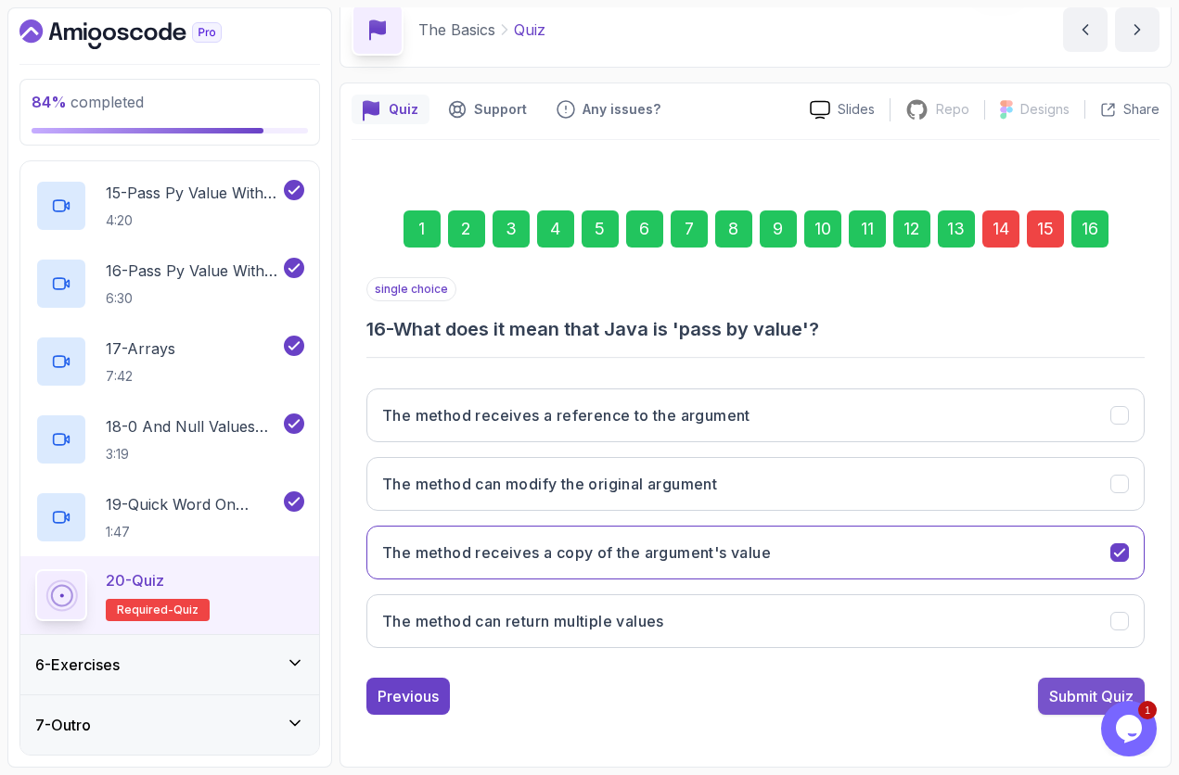
click at [1066, 652] on div "Submit Quiz" at bounding box center [1091, 696] width 84 height 22
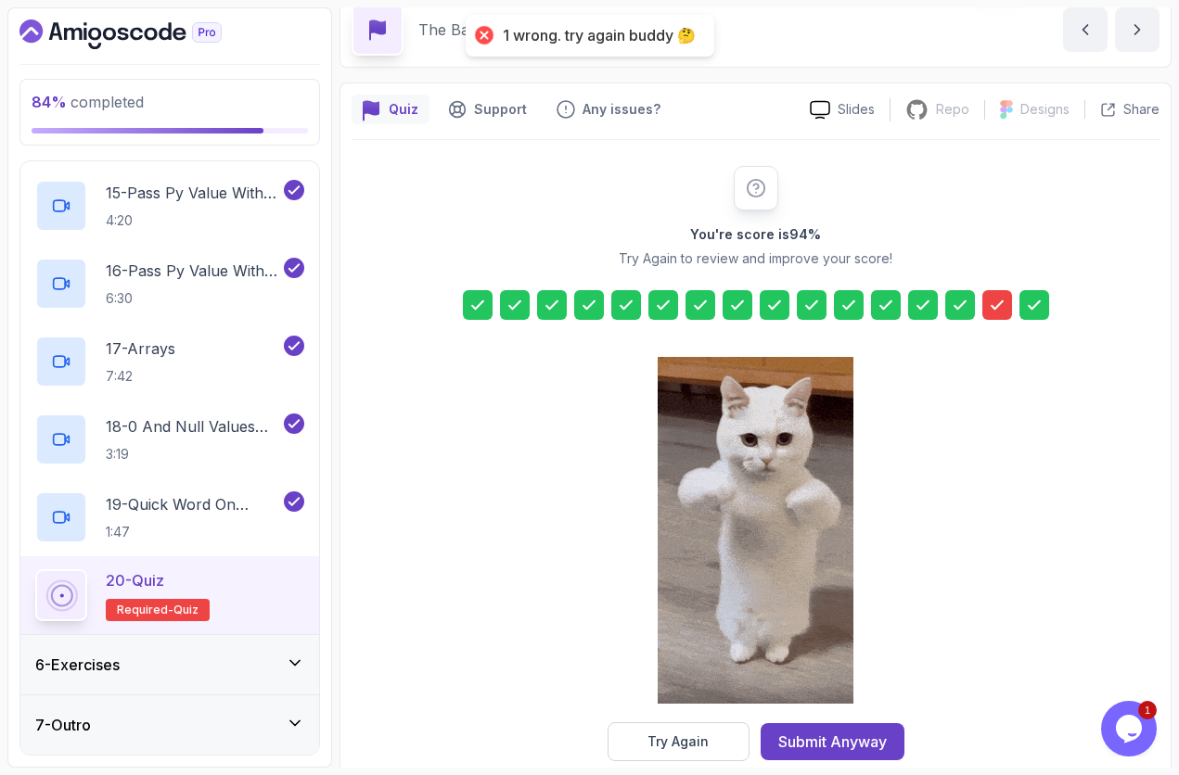
click at [996, 305] on icon at bounding box center [997, 305] width 19 height 19
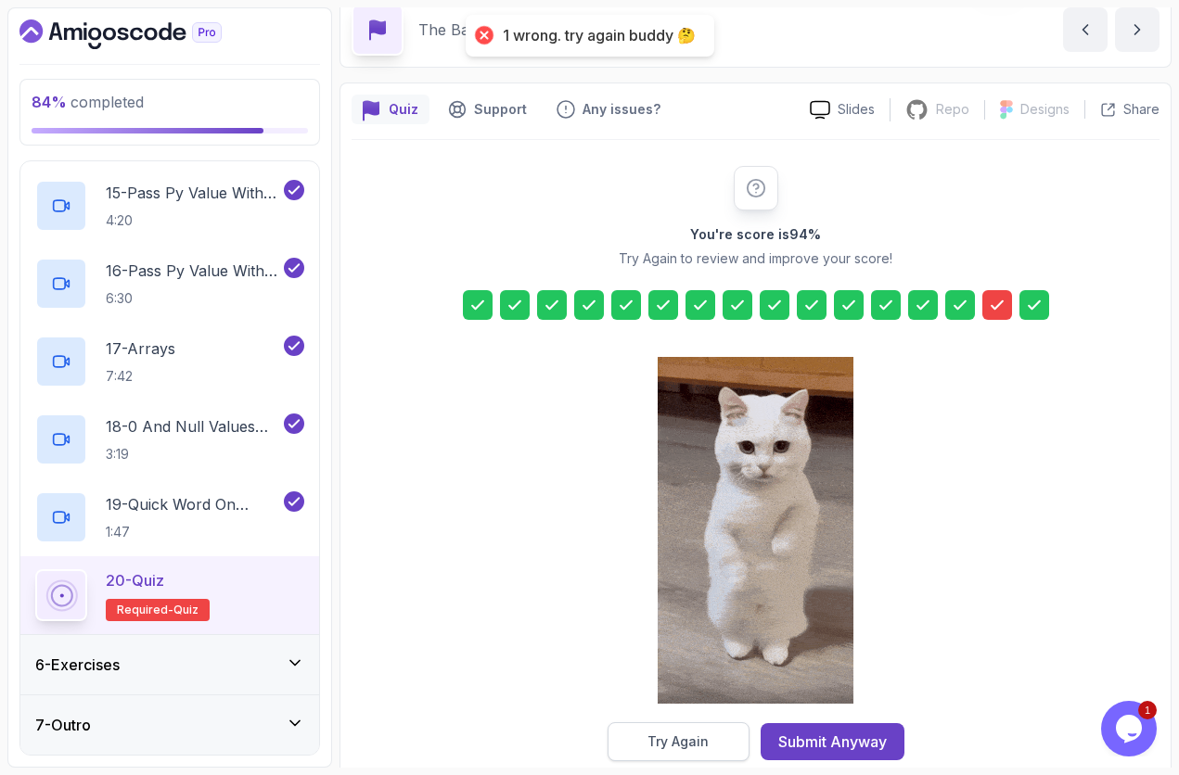
click at [717, 652] on button "Try Again" at bounding box center [678, 741] width 142 height 39
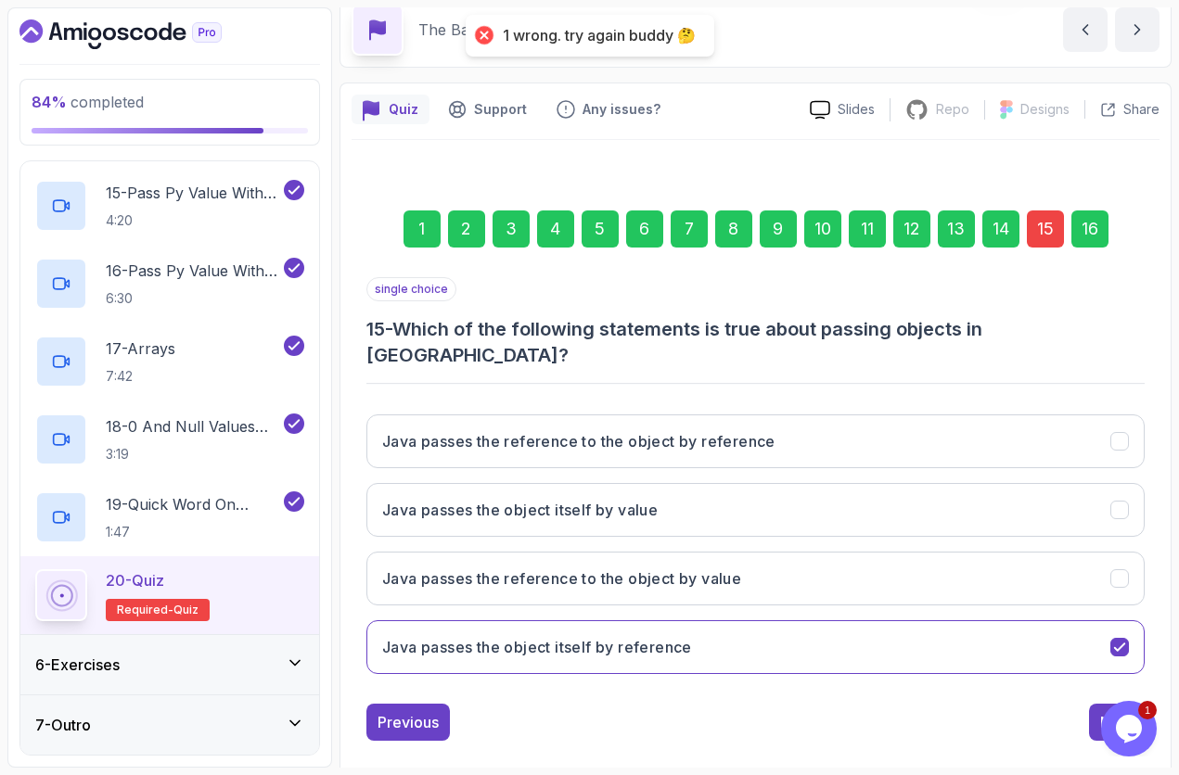
click at [1037, 224] on div "15" at bounding box center [1045, 229] width 37 height 37
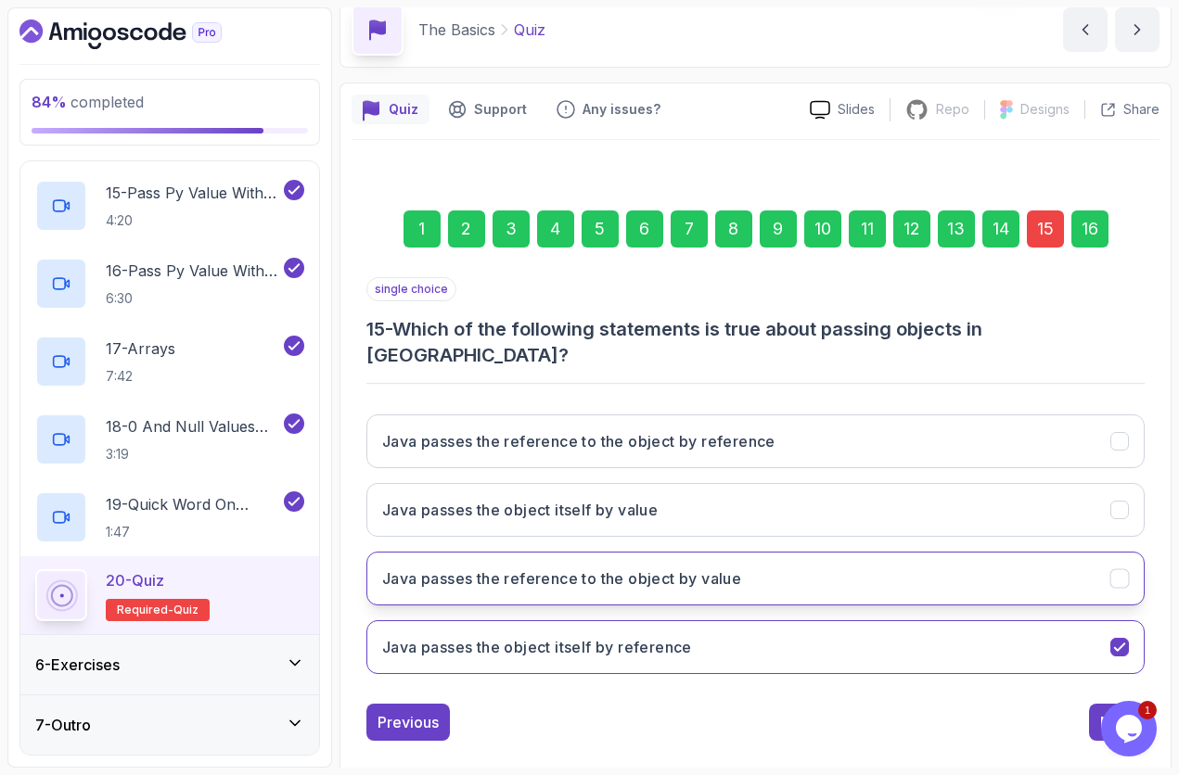
click at [1105, 569] on button "Java passes the reference to the object by value" at bounding box center [755, 579] width 778 height 54
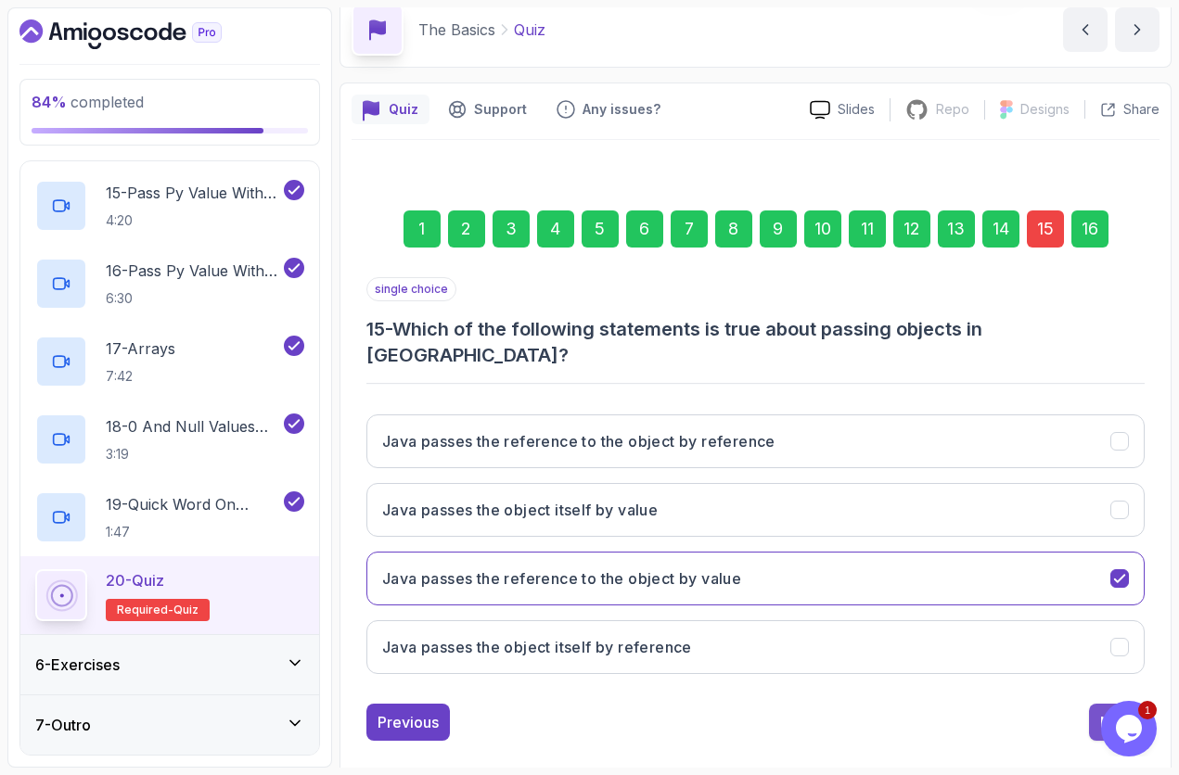
click at [1097, 652] on button "Next" at bounding box center [1117, 722] width 56 height 37
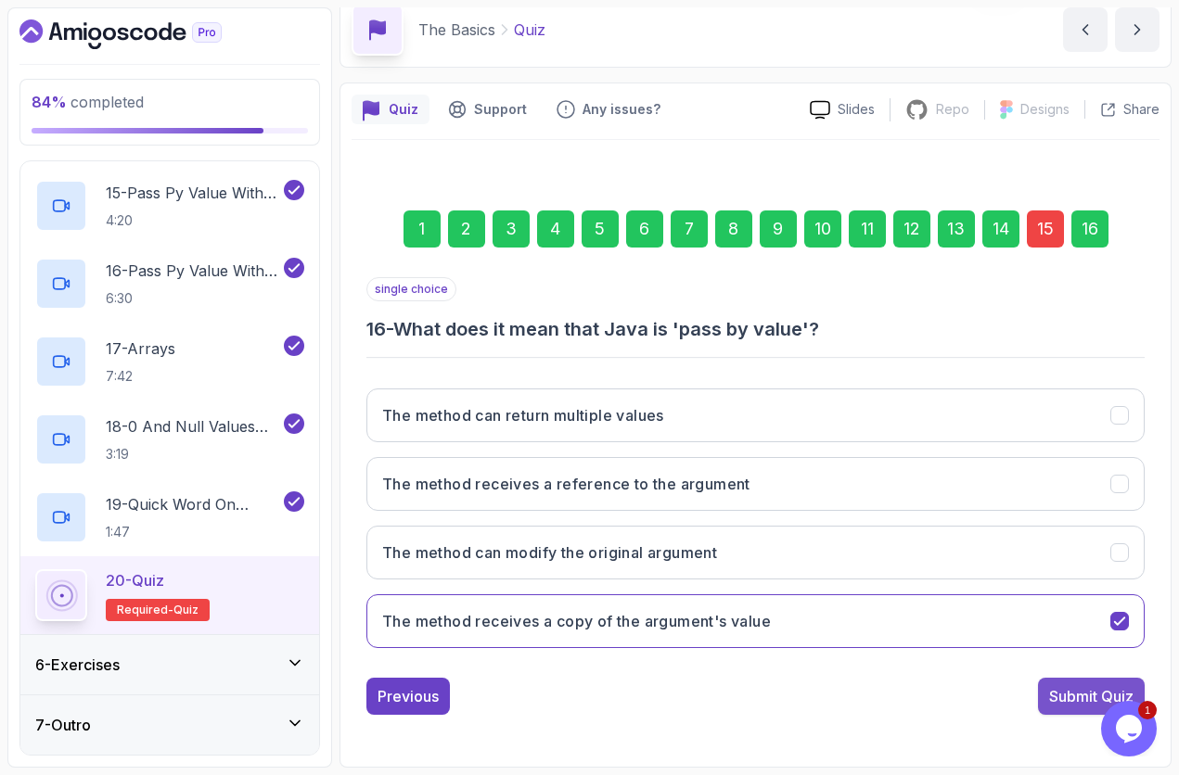
click at [1060, 652] on div "Submit Quiz" at bounding box center [1091, 696] width 84 height 22
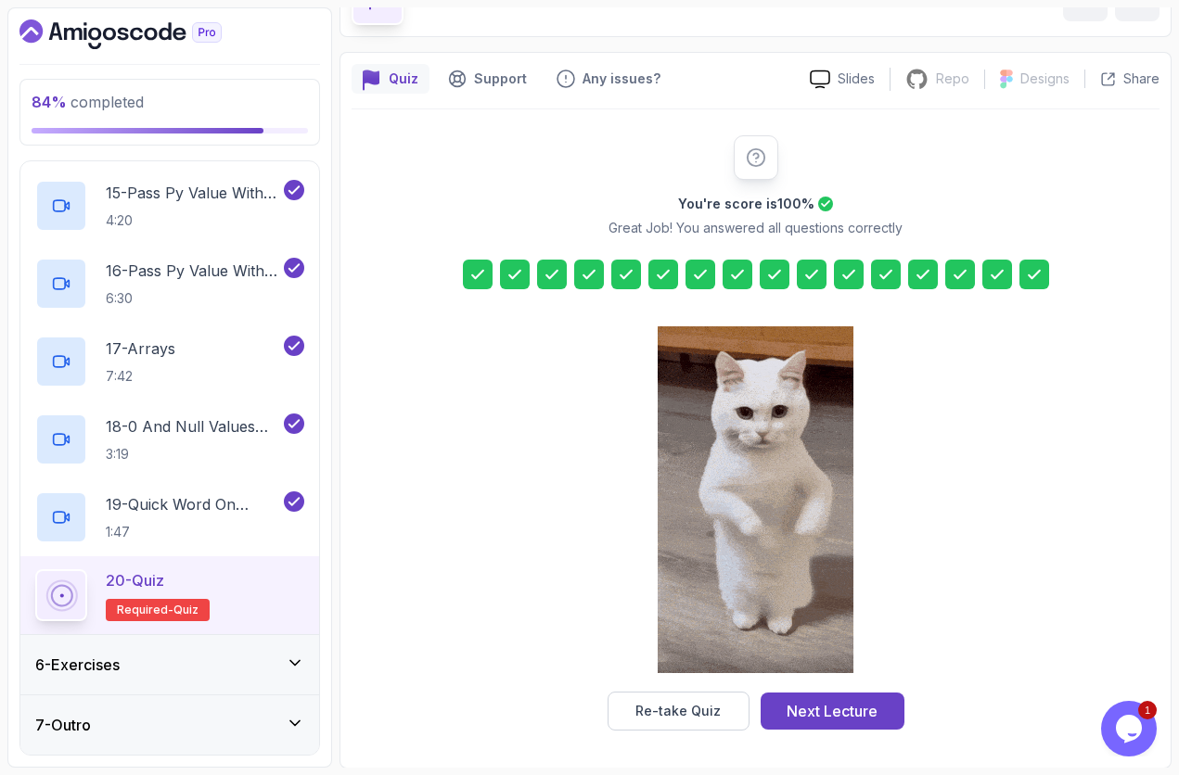
scroll to position [114, 0]
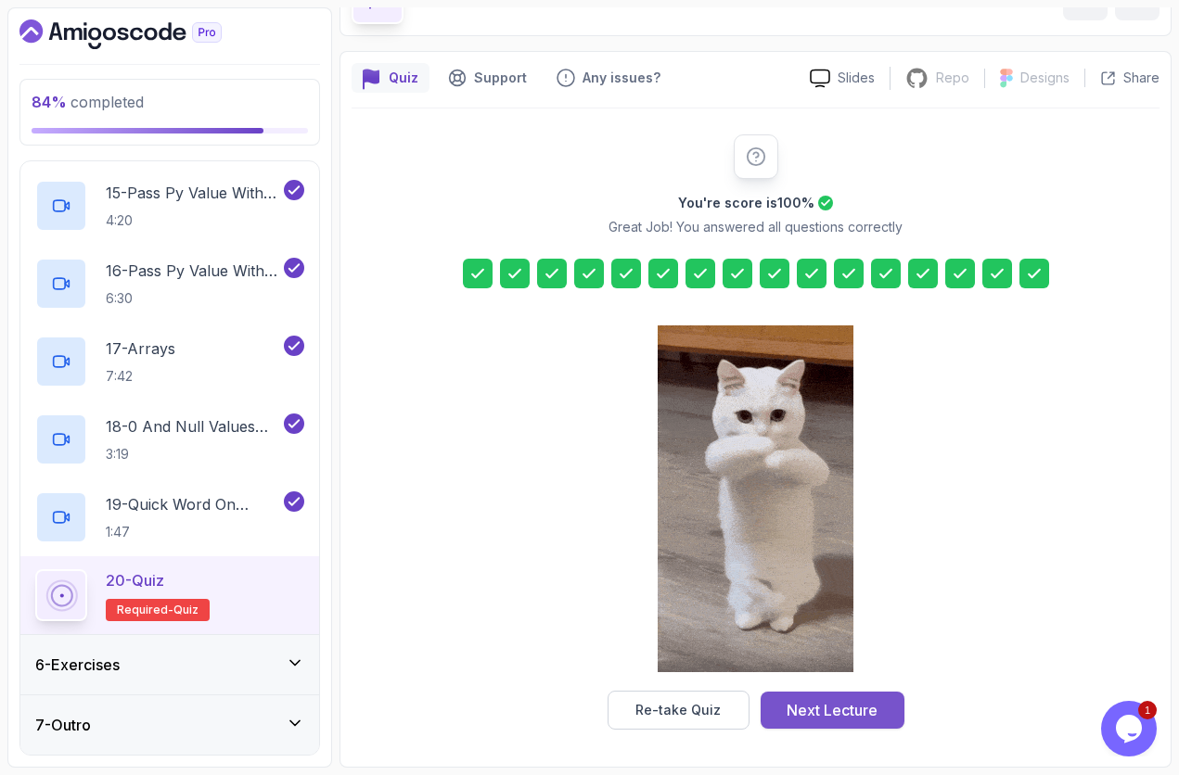
click at [824, 652] on div "Next Lecture" at bounding box center [831, 710] width 91 height 22
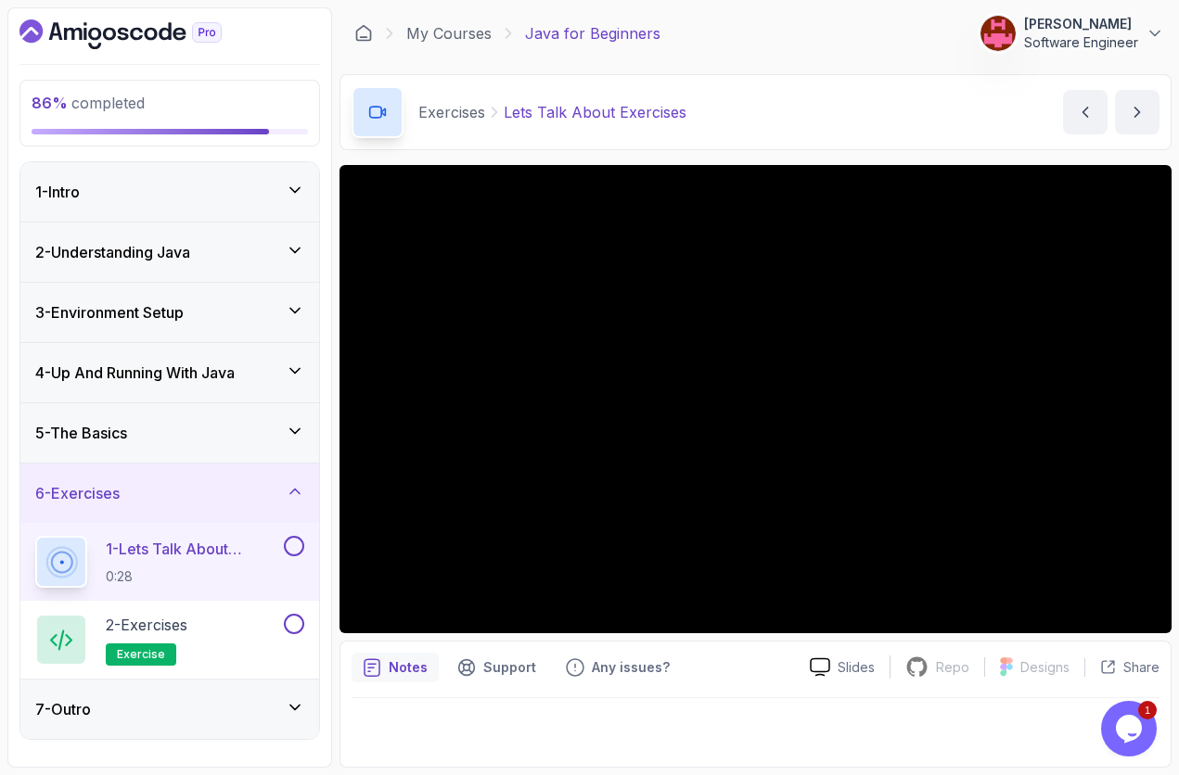
click at [291, 543] on button at bounding box center [294, 546] width 20 height 20
click at [230, 622] on div "2 - Exercises exercise" at bounding box center [157, 640] width 245 height 52
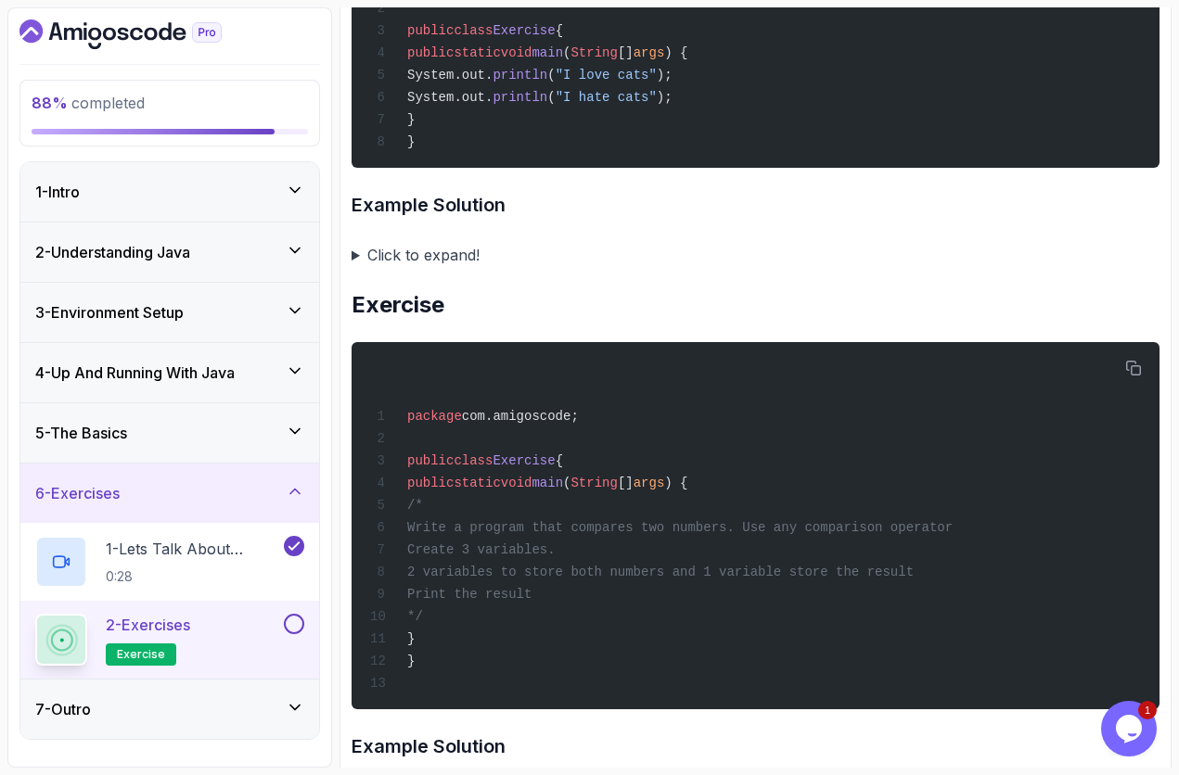
scroll to position [1113, 0]
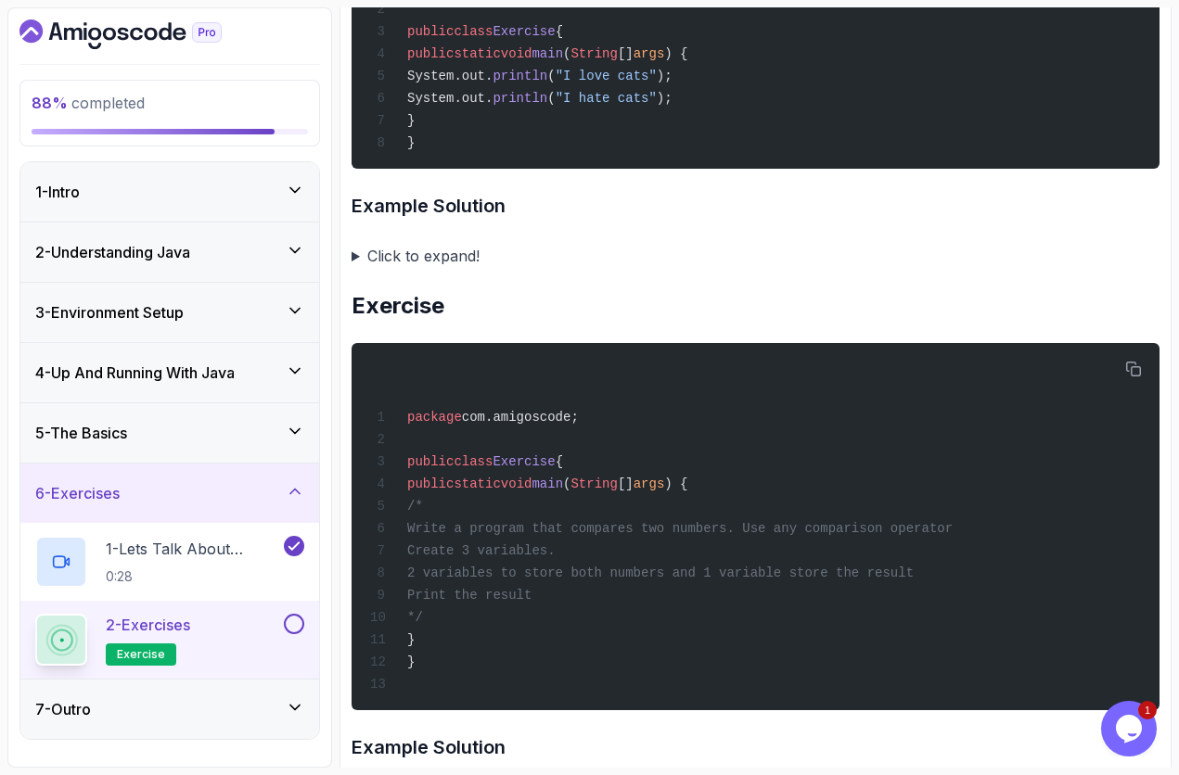
click at [390, 269] on summary "Click to expand!" at bounding box center [756, 256] width 808 height 26
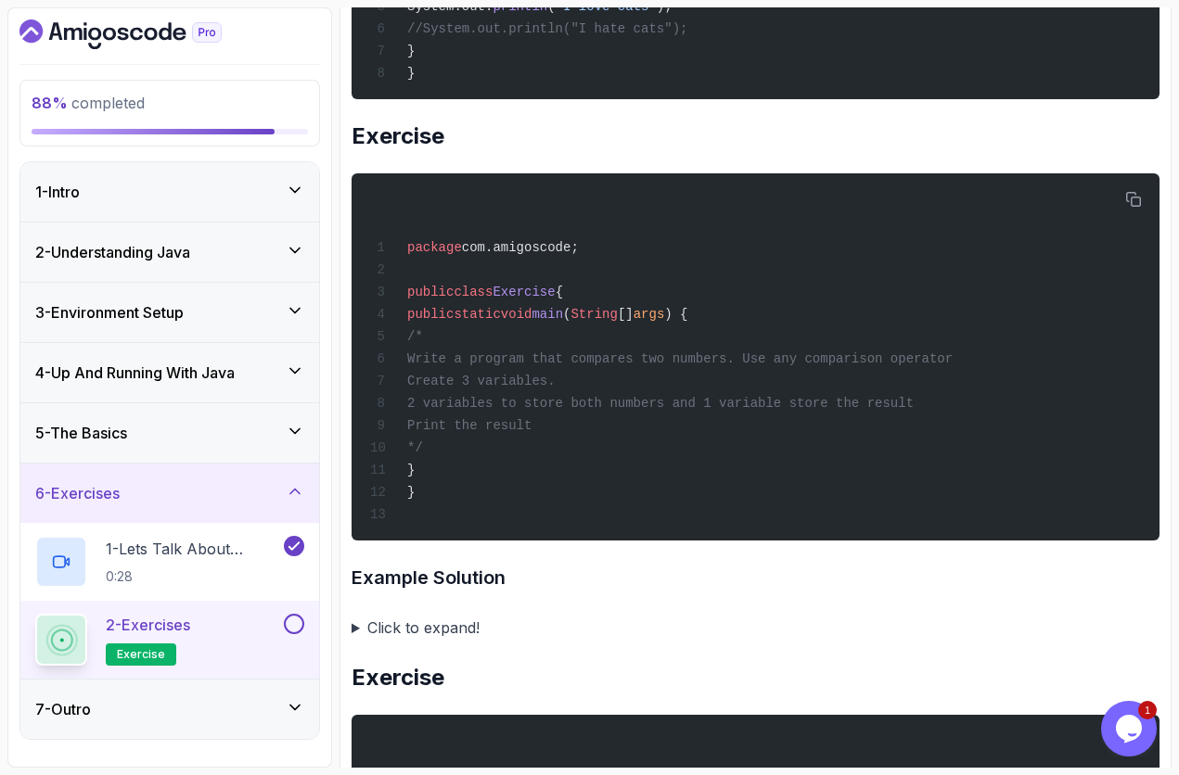
scroll to position [1558, 0]
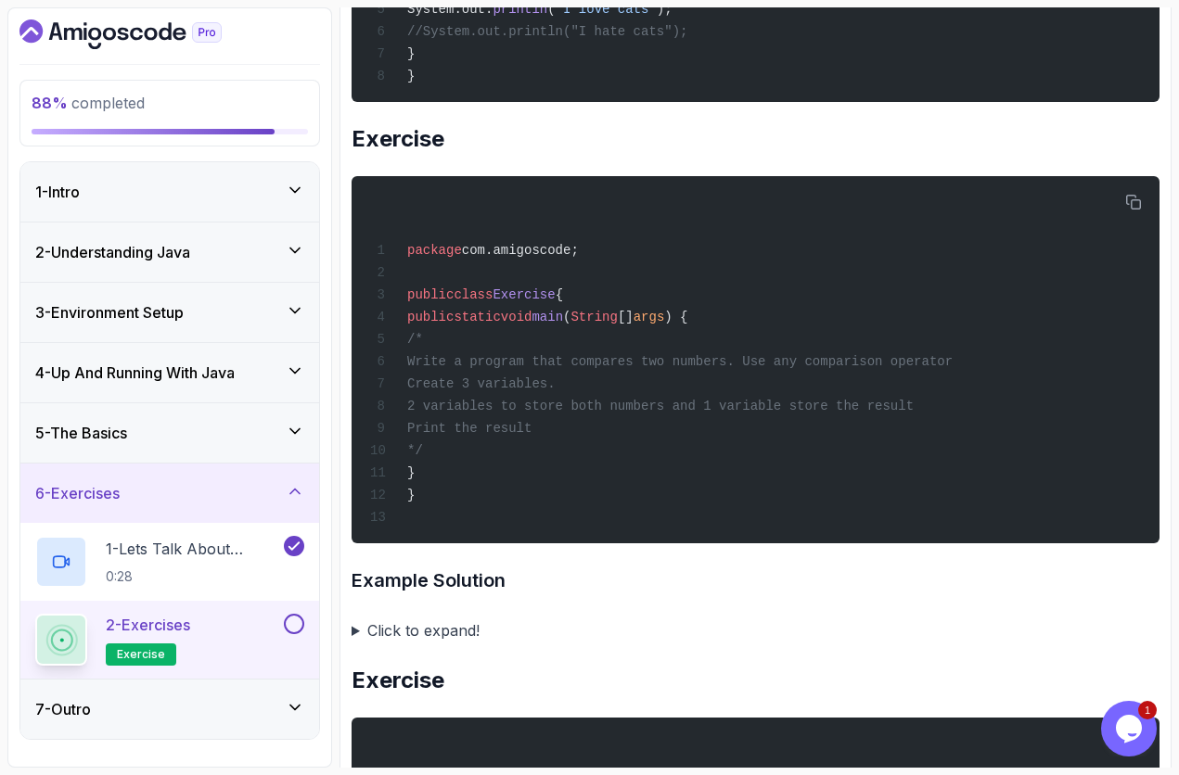
drag, startPoint x: 431, startPoint y: 663, endPoint x: 385, endPoint y: 663, distance: 46.4
click at [418, 644] on summary "Click to expand!" at bounding box center [756, 631] width 808 height 26
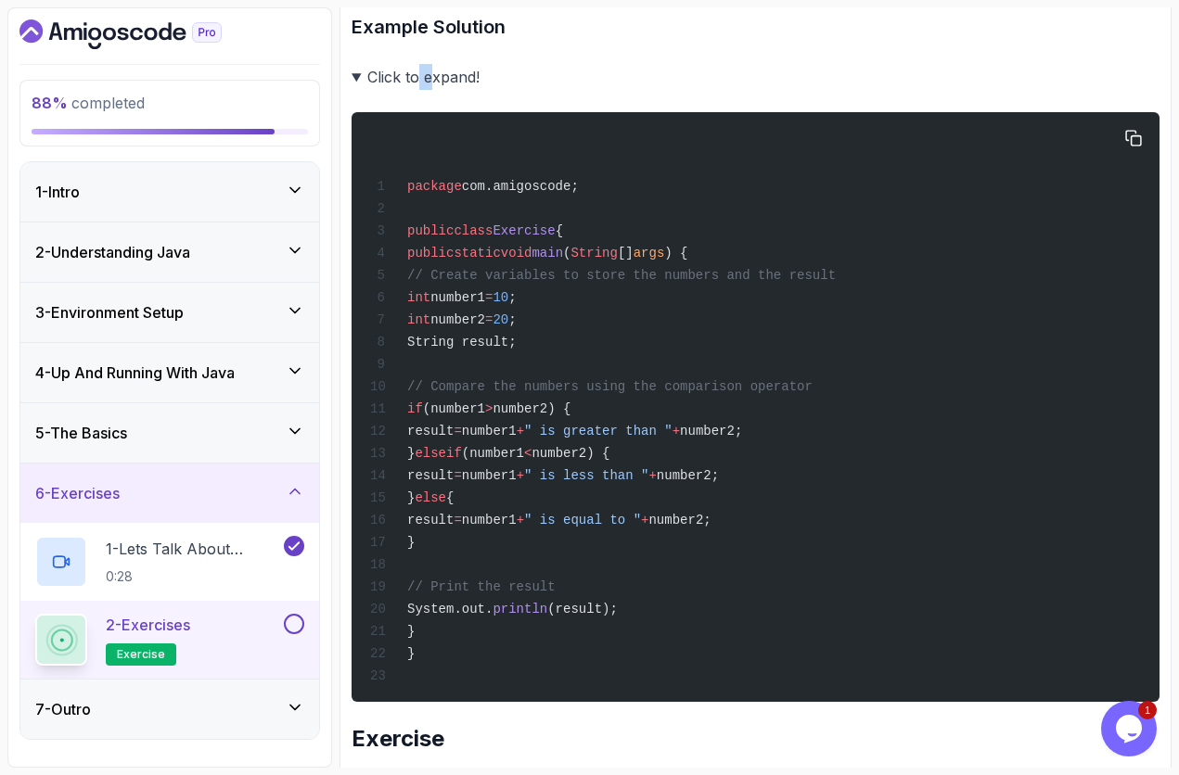
scroll to position [2115, 0]
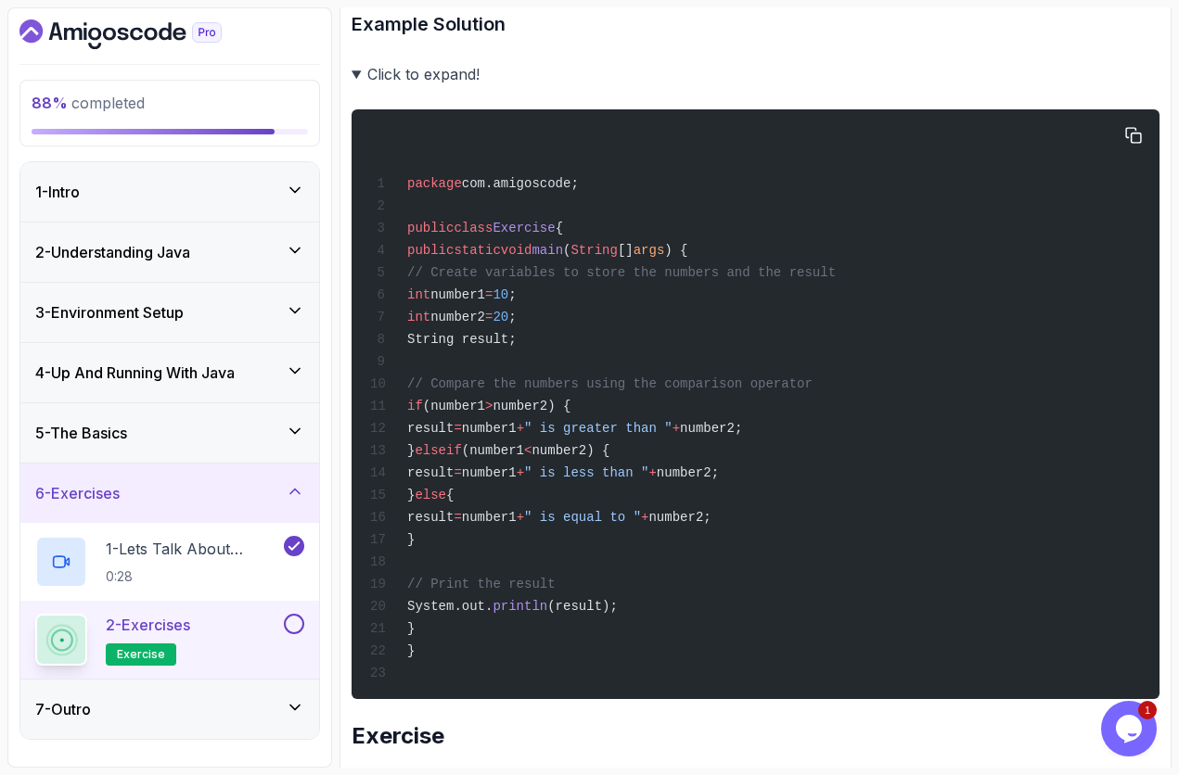
click at [429, 436] on span "result" at bounding box center [430, 428] width 46 height 15
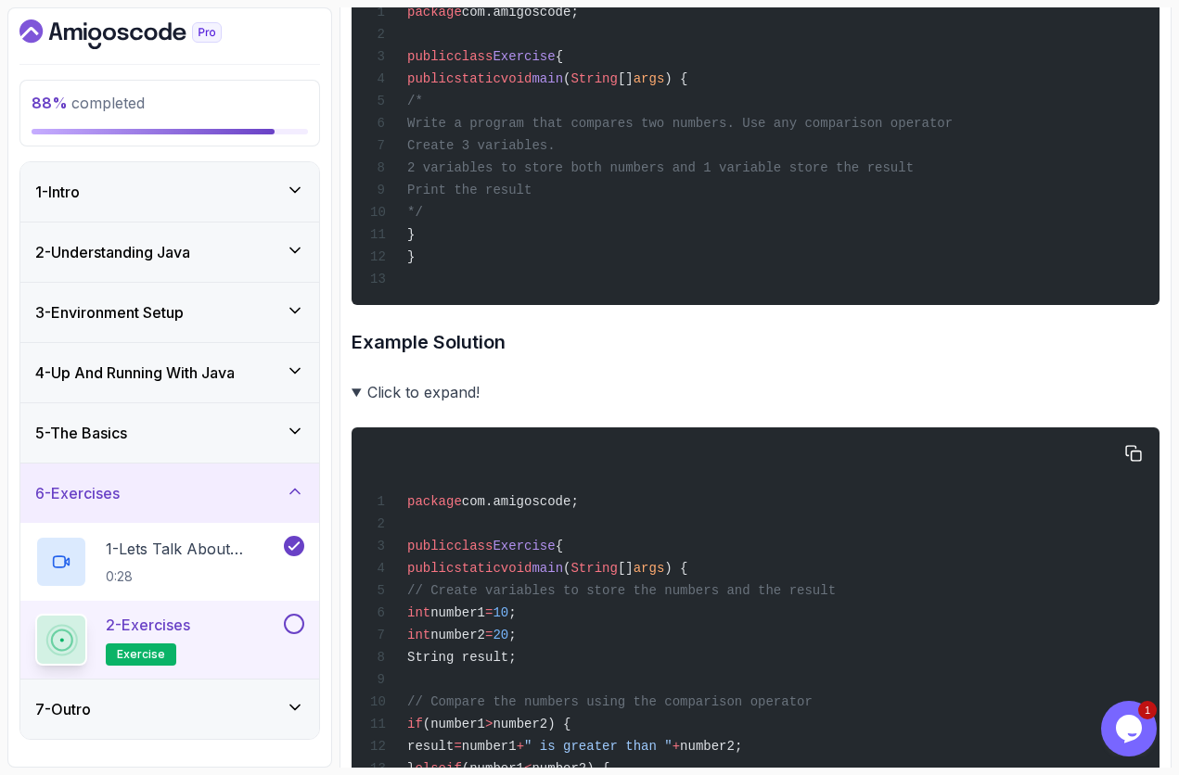
scroll to position [1781, 0]
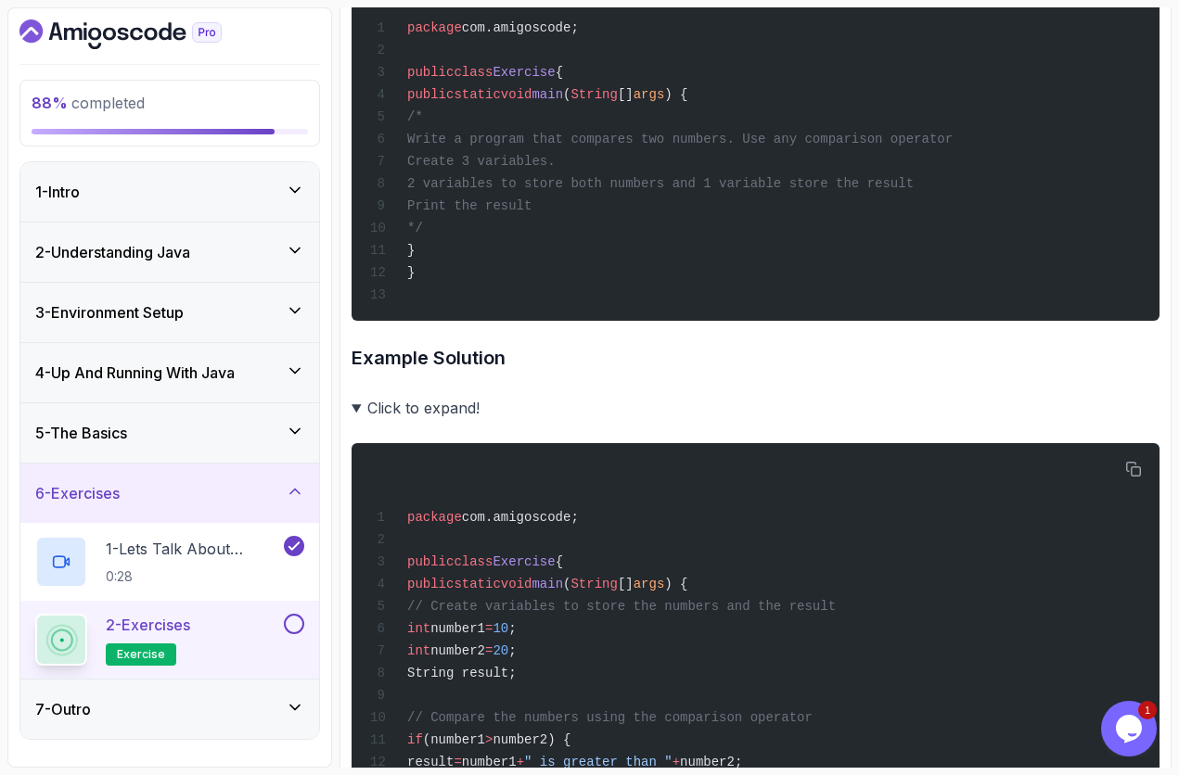
click at [458, 421] on summary "Click to expand!" at bounding box center [756, 408] width 808 height 26
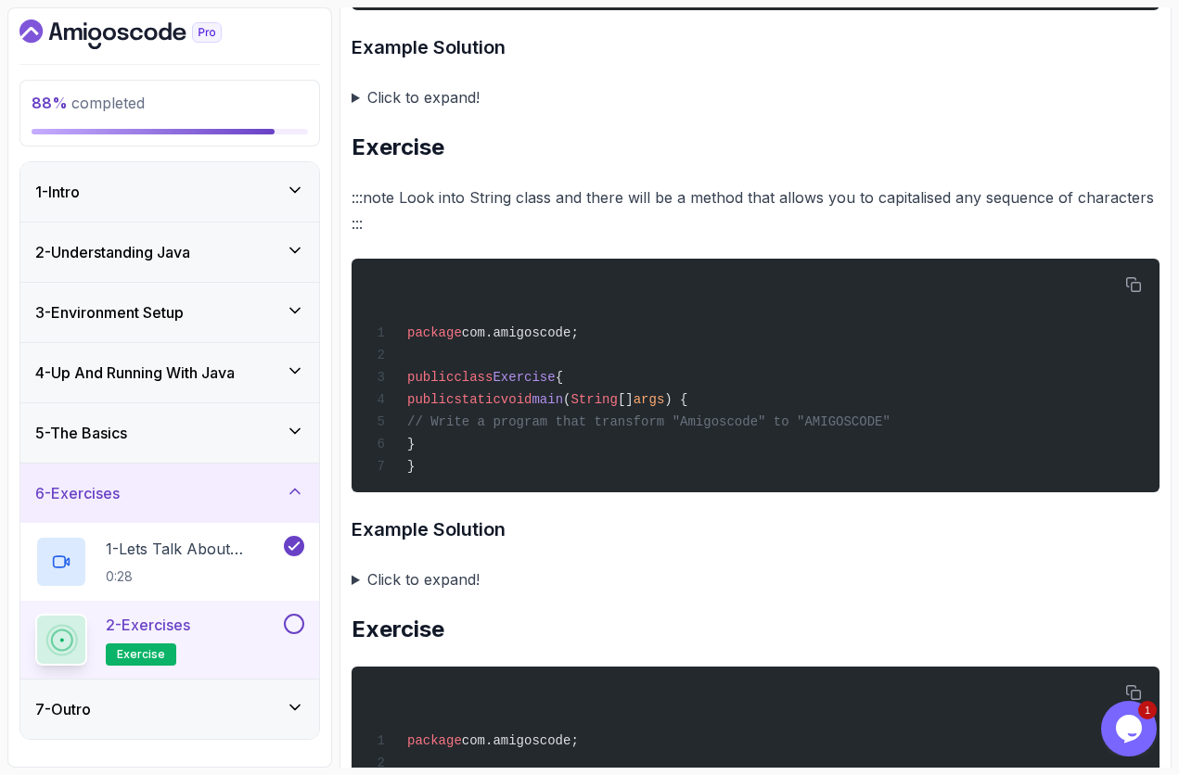
scroll to position [2560, 0]
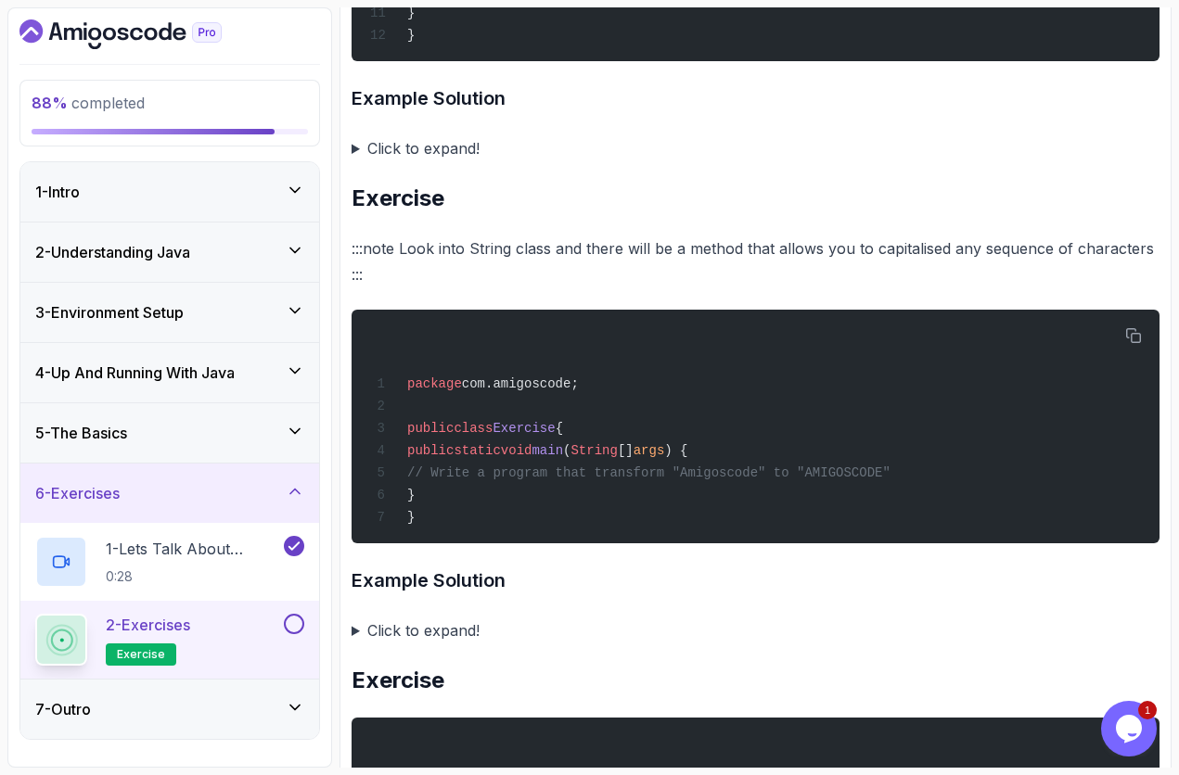
click at [418, 644] on summary "Click to expand!" at bounding box center [756, 631] width 808 height 26
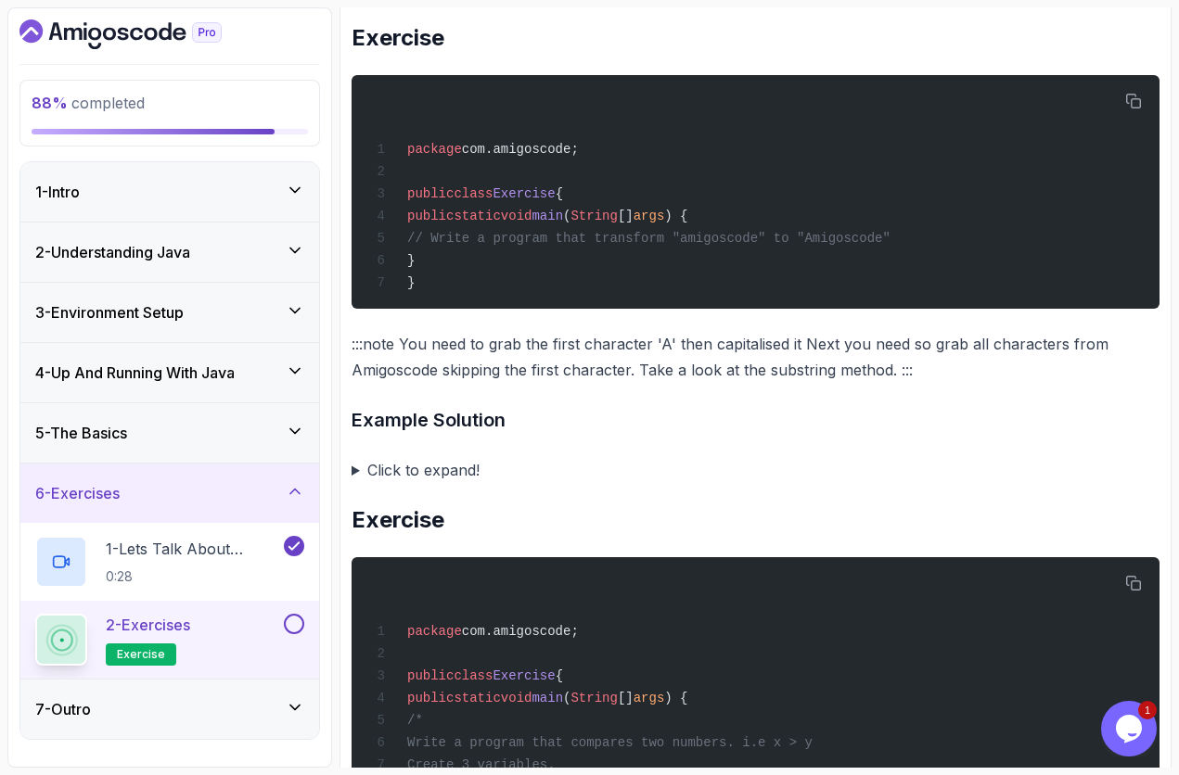
scroll to position [3673, 0]
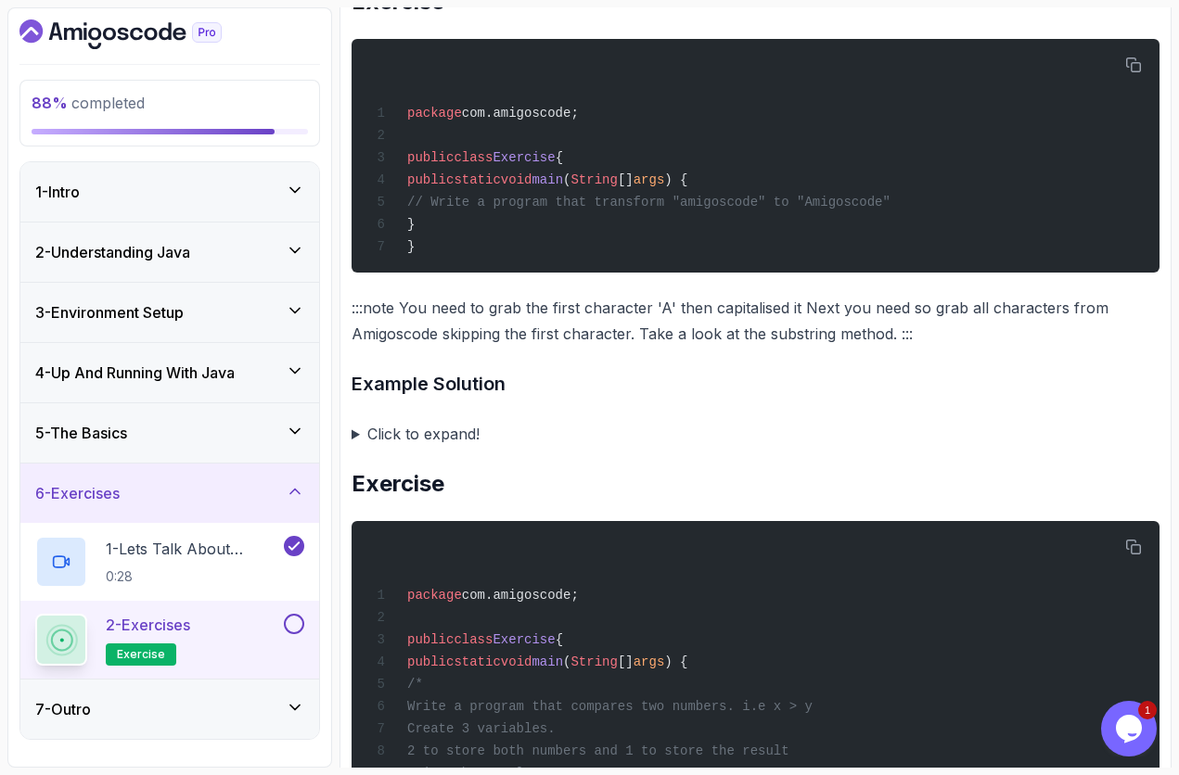
click at [450, 447] on summary "Click to expand!" at bounding box center [756, 434] width 808 height 26
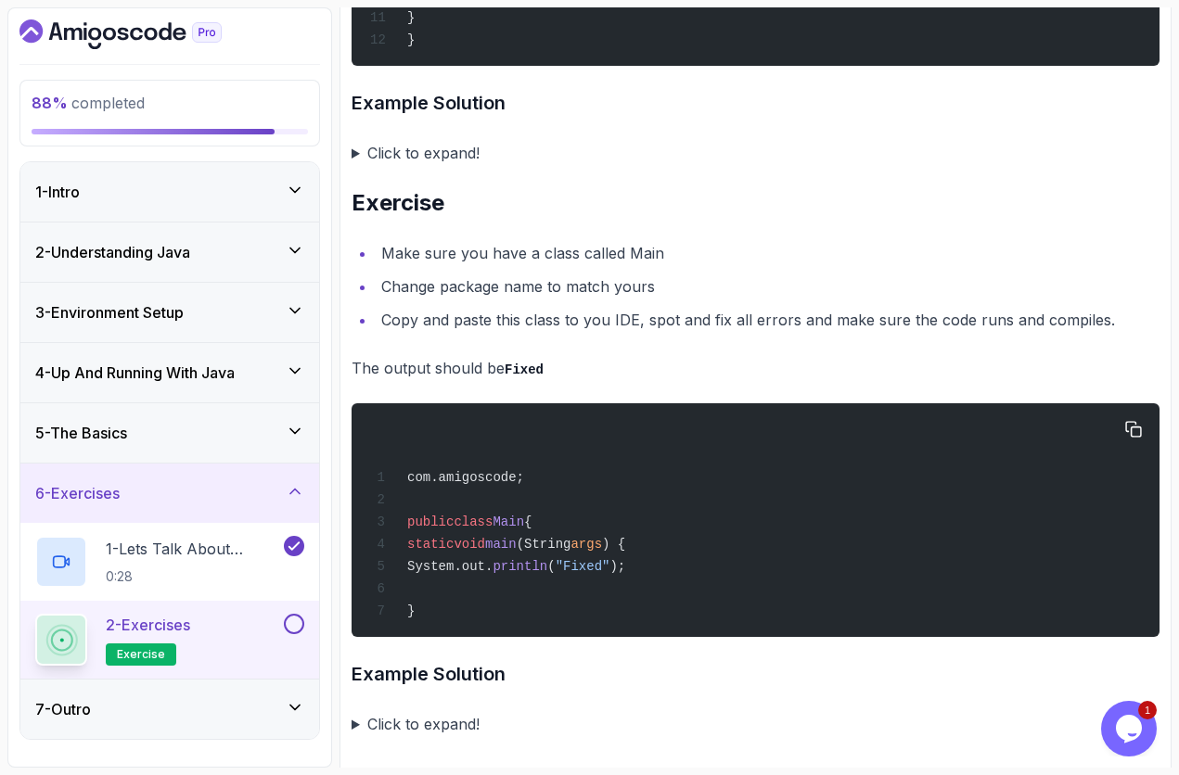
scroll to position [4904, 0]
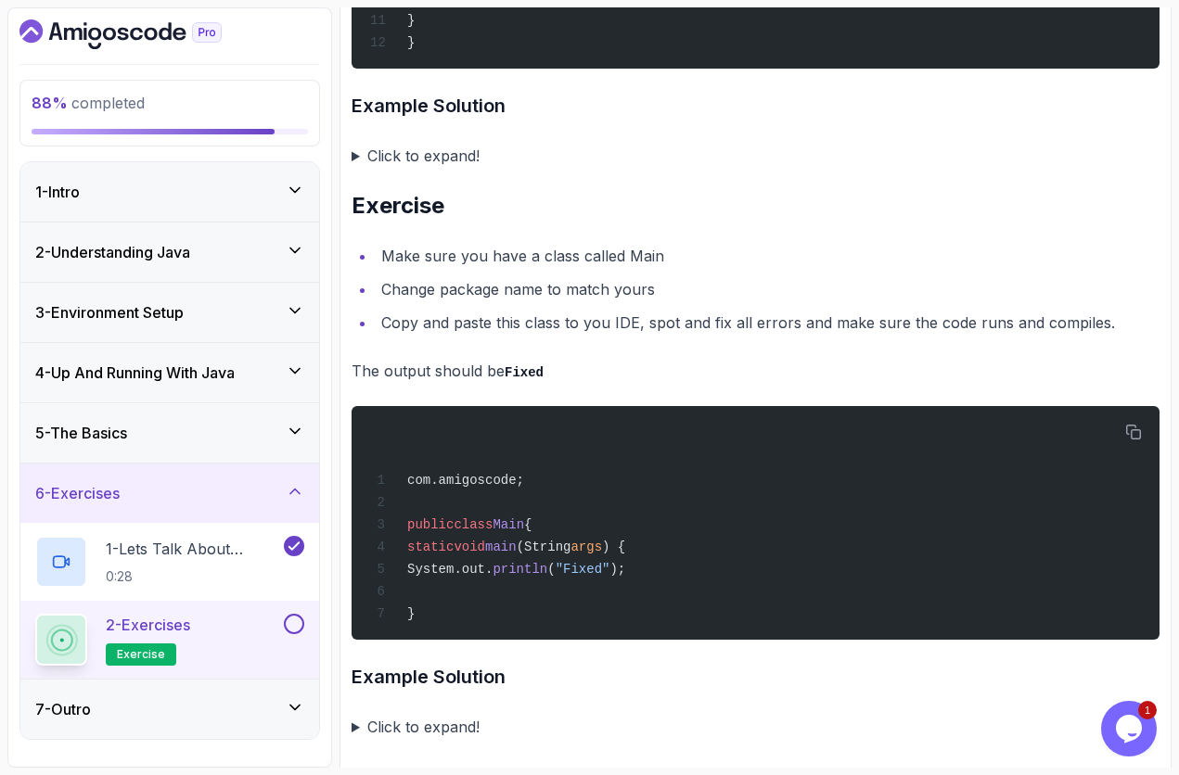
click at [290, 620] on button at bounding box center [294, 624] width 20 height 20
click at [262, 652] on div "7 - Outro" at bounding box center [169, 709] width 269 height 22
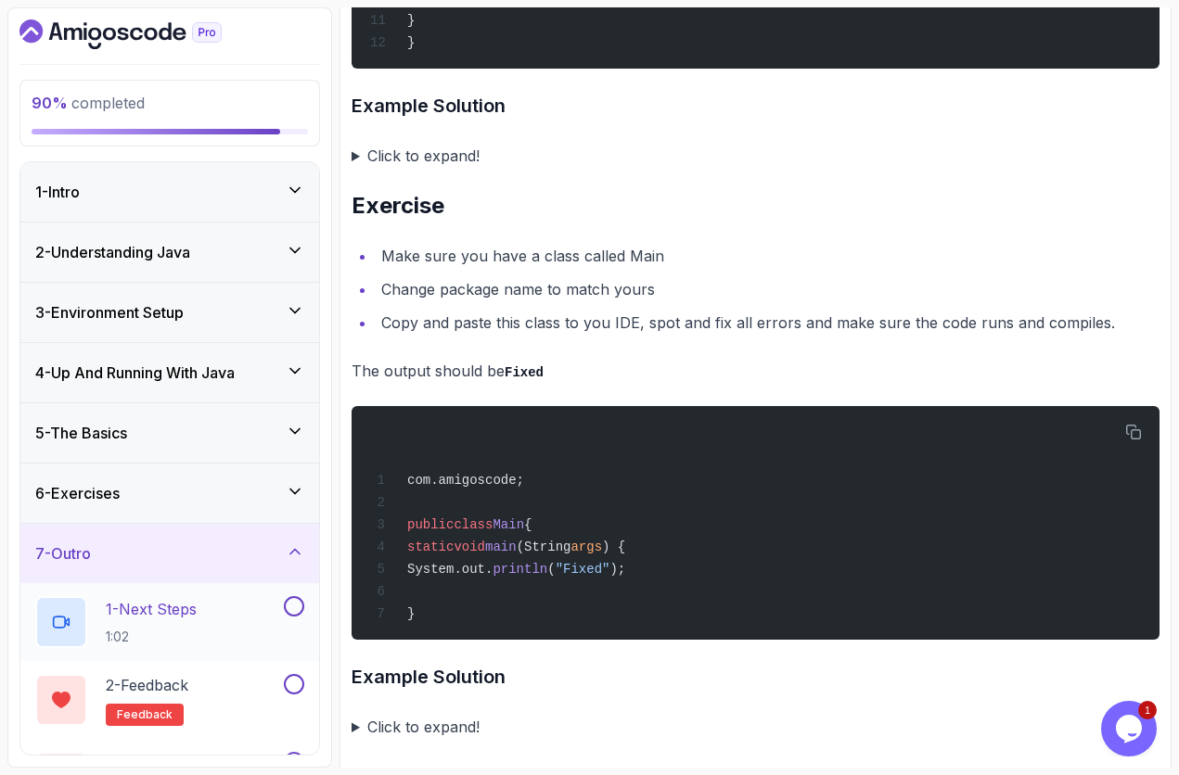
click at [290, 609] on button at bounding box center [294, 606] width 20 height 20
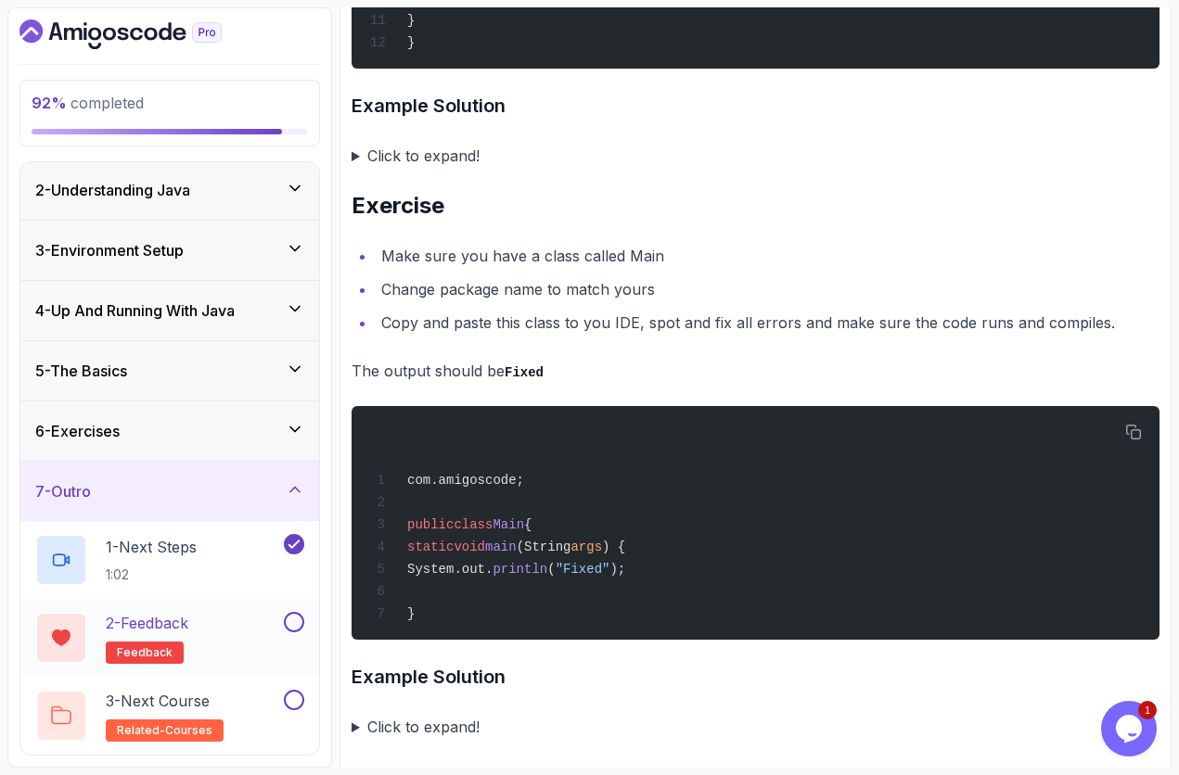
click at [294, 630] on button at bounding box center [294, 622] width 20 height 20
click at [295, 652] on button at bounding box center [294, 700] width 20 height 20
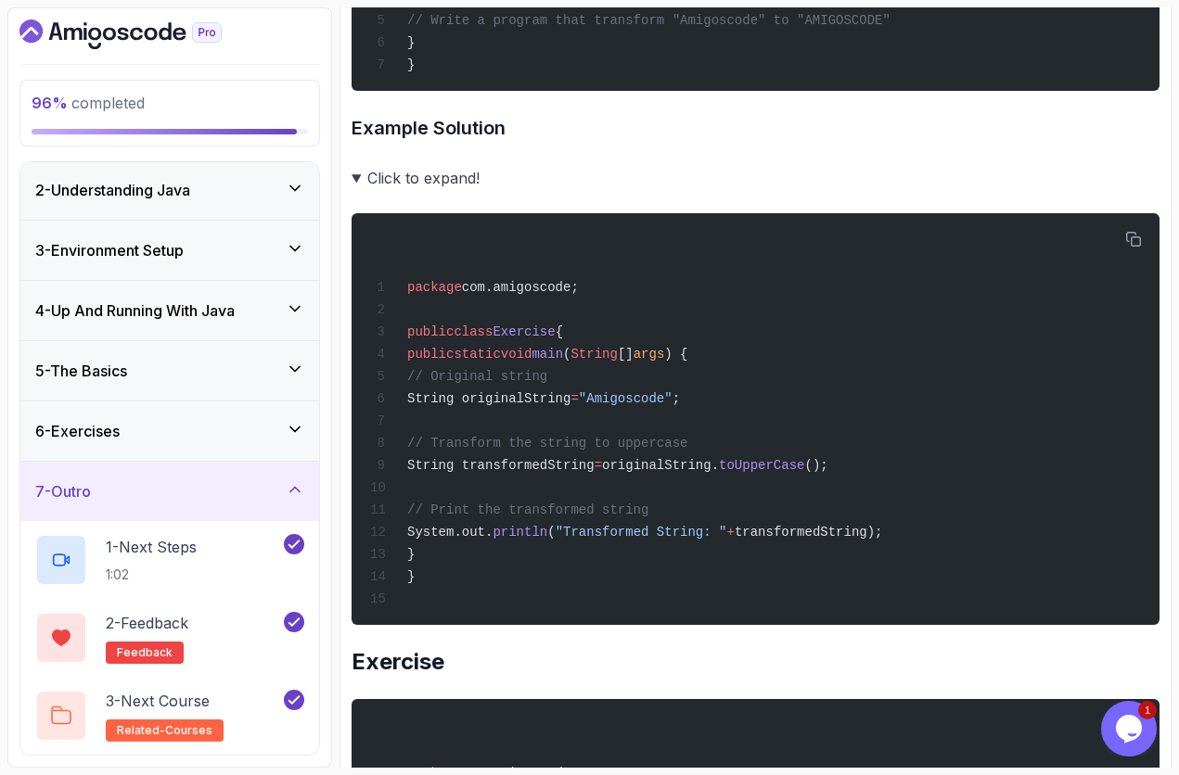
click at [285, 478] on div "7 - Outro" at bounding box center [169, 491] width 299 height 59
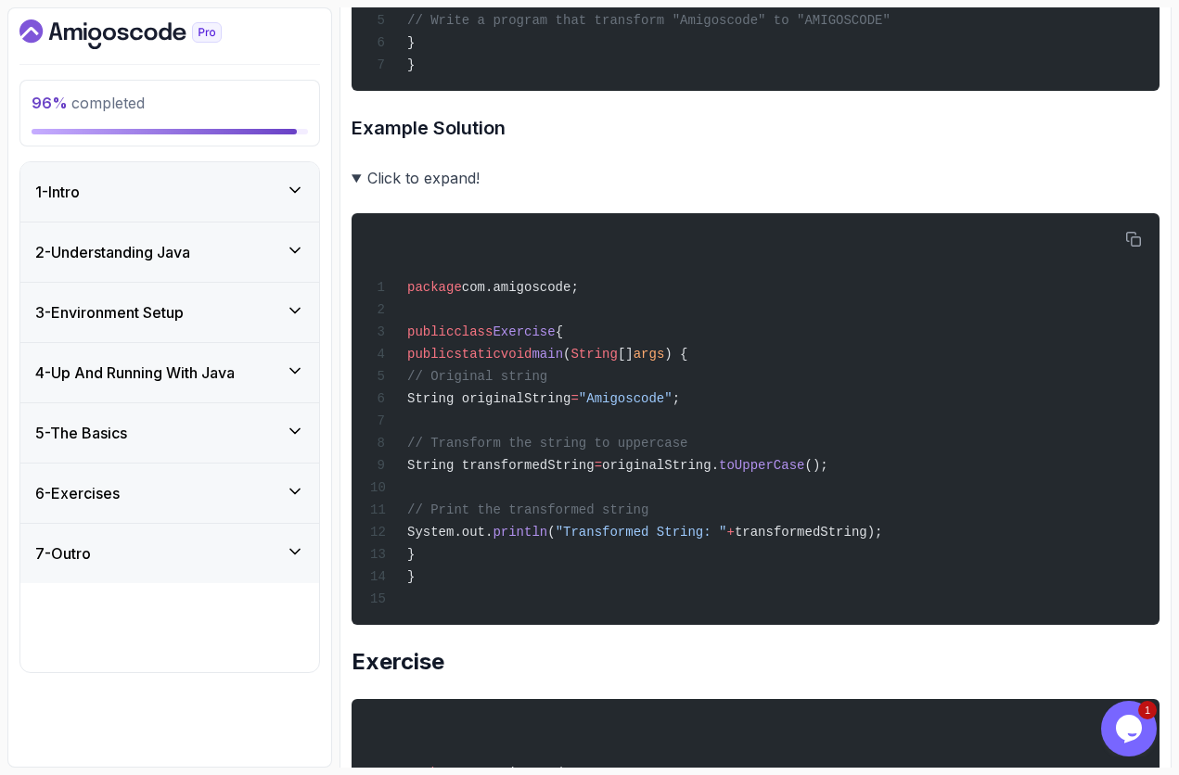
scroll to position [0, 0]
click at [236, 198] on div "1 - Intro" at bounding box center [169, 192] width 269 height 22
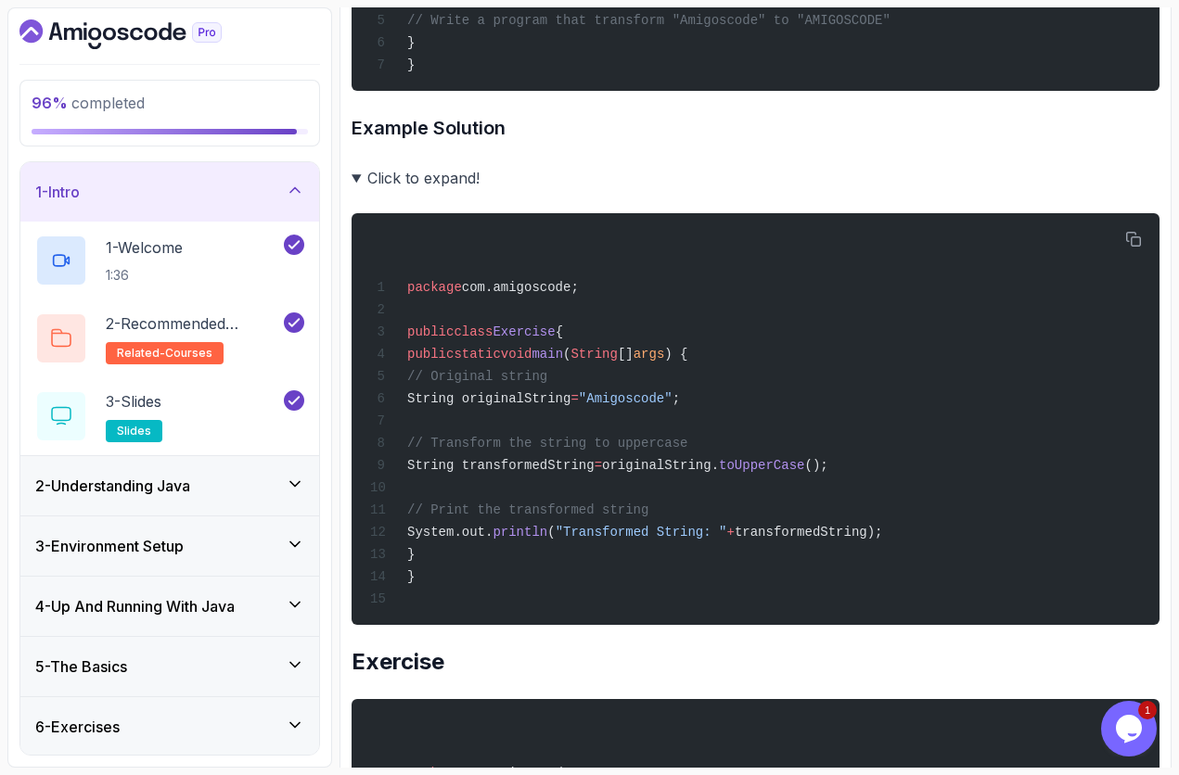
click at [240, 194] on div "1 - Intro" at bounding box center [169, 192] width 269 height 22
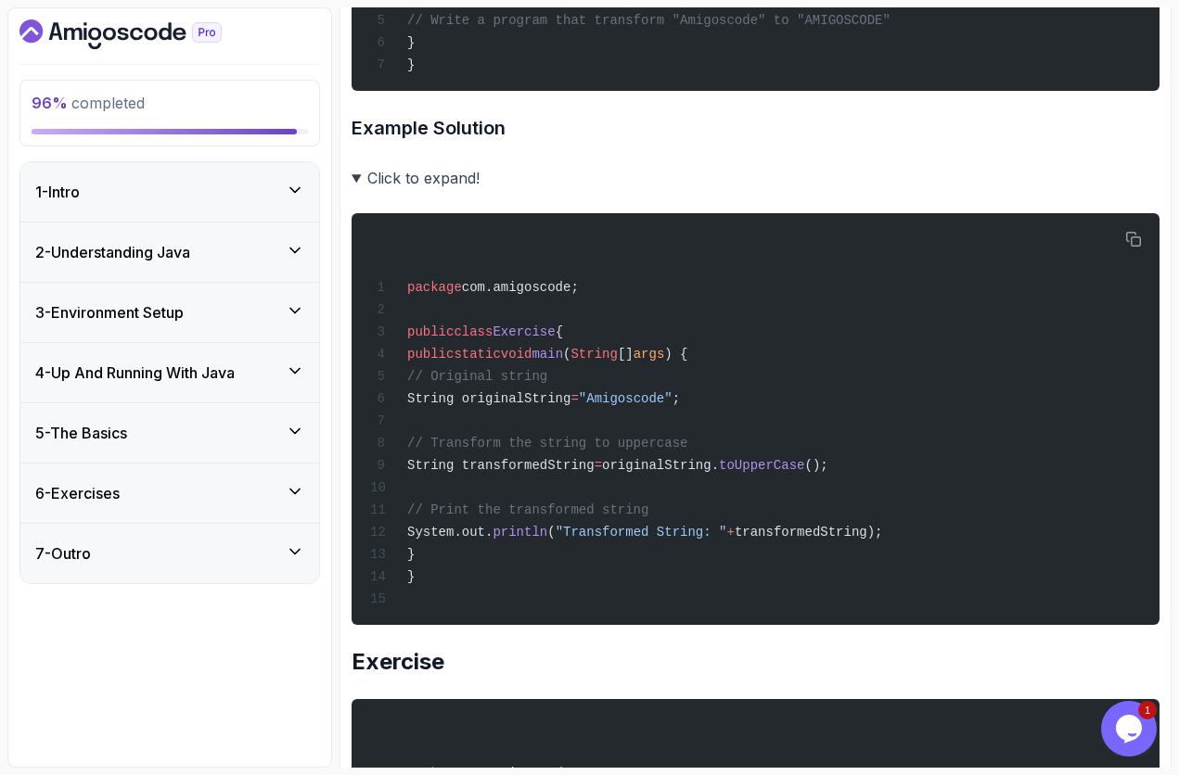
click at [275, 253] on div "2 - Understanding Java" at bounding box center [169, 252] width 269 height 22
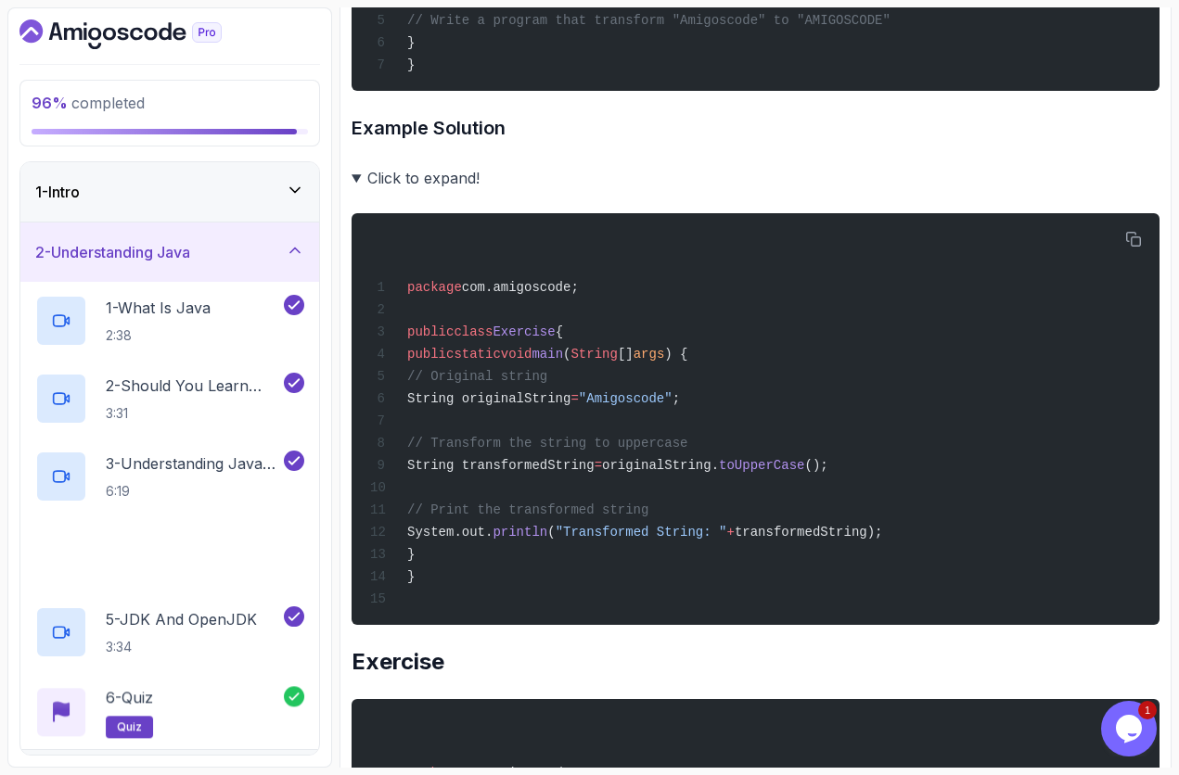
click at [275, 253] on div "2 - Understanding Java" at bounding box center [169, 252] width 269 height 22
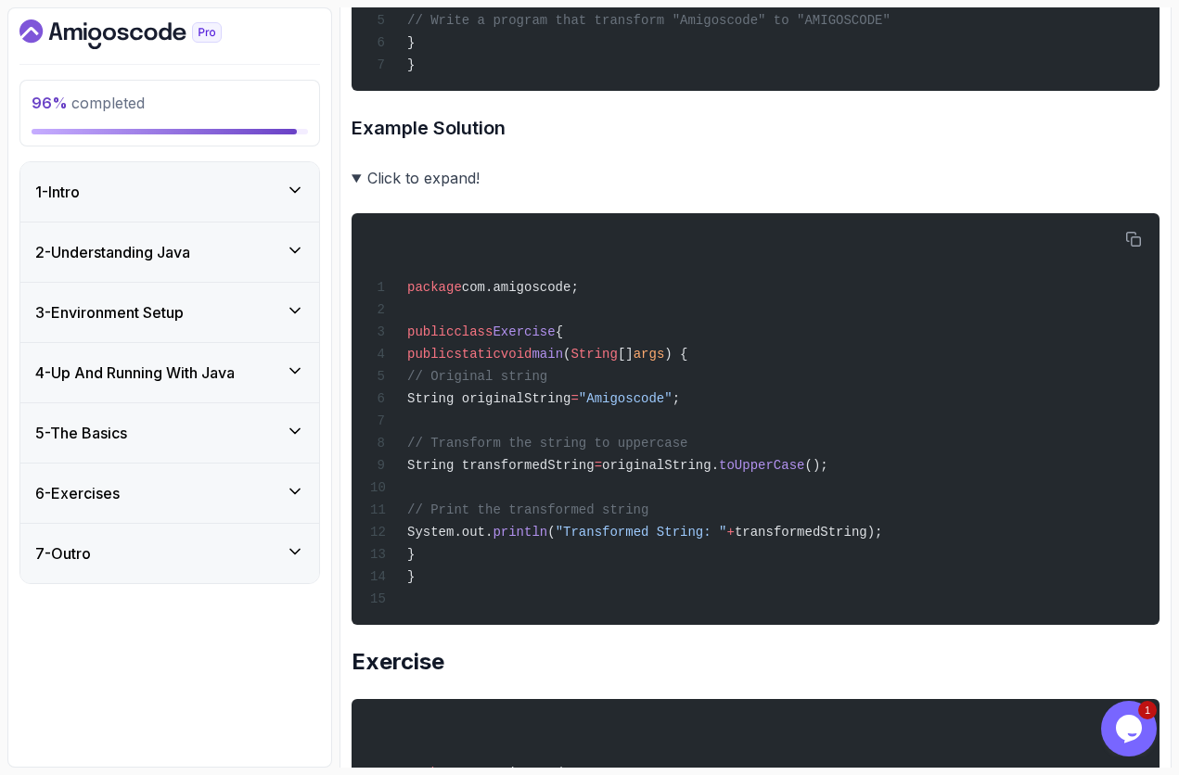
click at [275, 253] on div "2 - Understanding Java" at bounding box center [169, 252] width 269 height 22
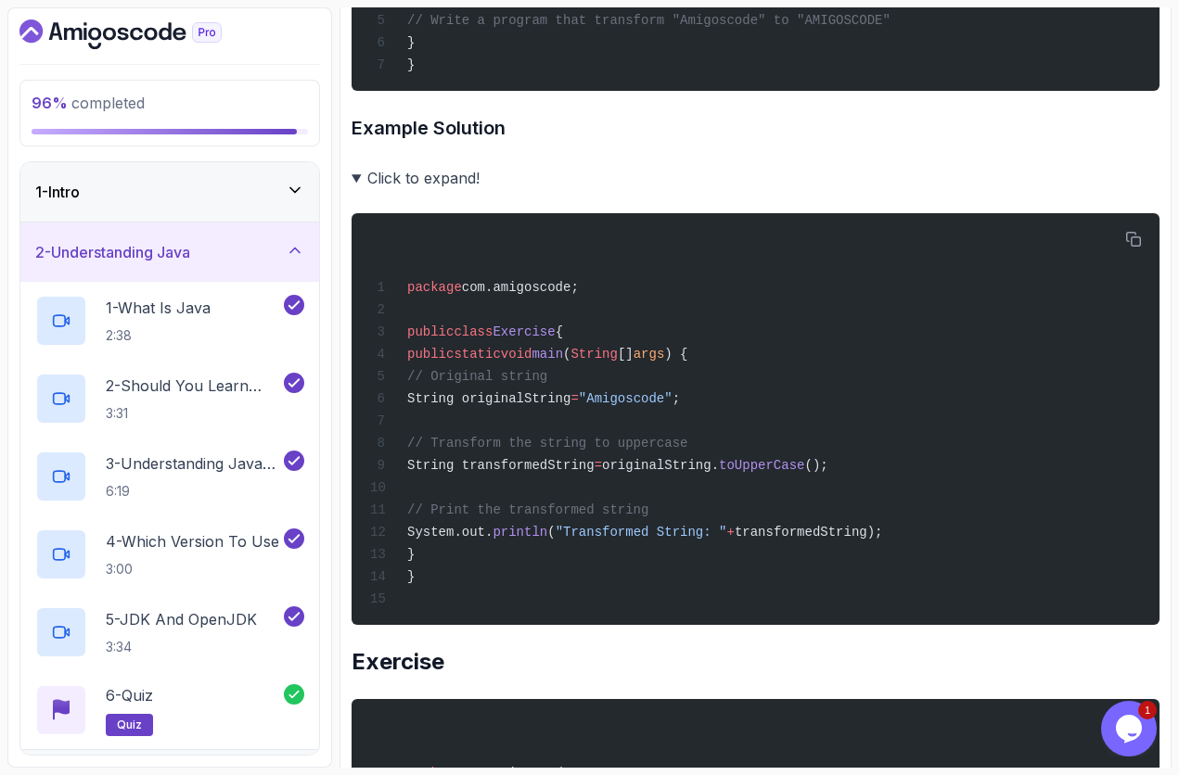
click at [289, 259] on icon at bounding box center [295, 250] width 19 height 19
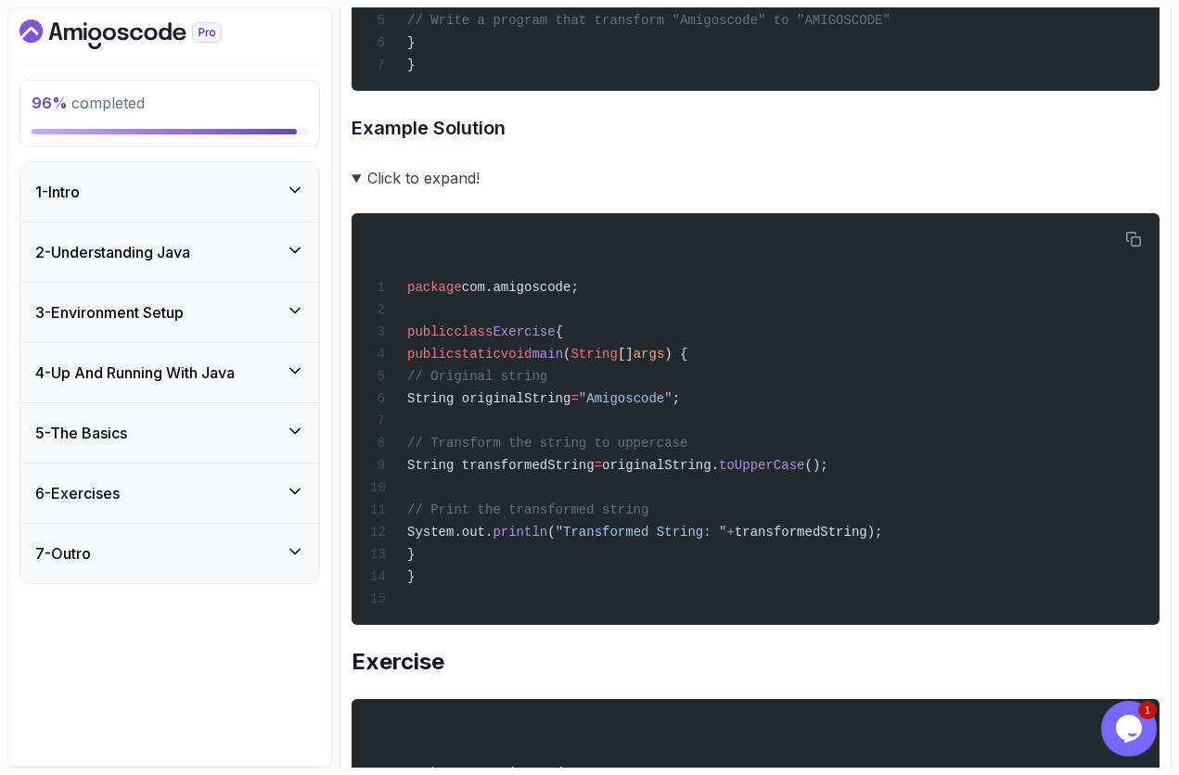
click at [250, 312] on div "3 - Environment Setup" at bounding box center [169, 312] width 269 height 22
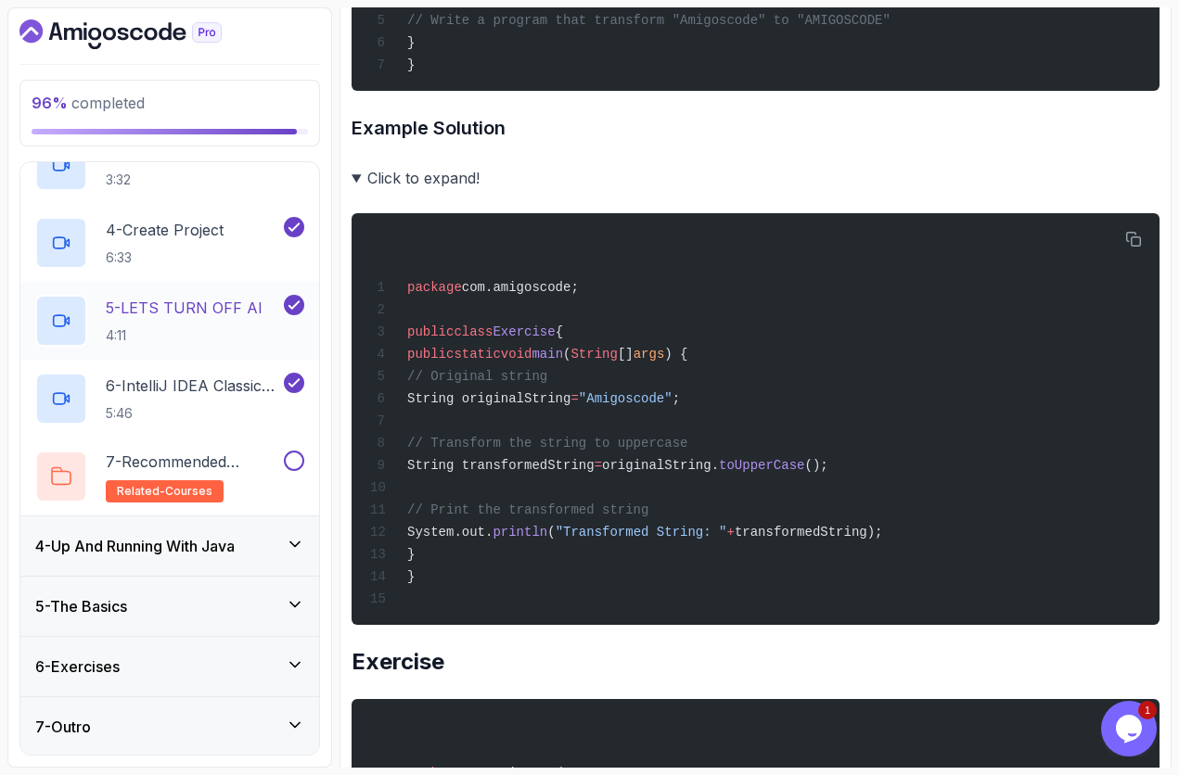
scroll to position [374, 0]
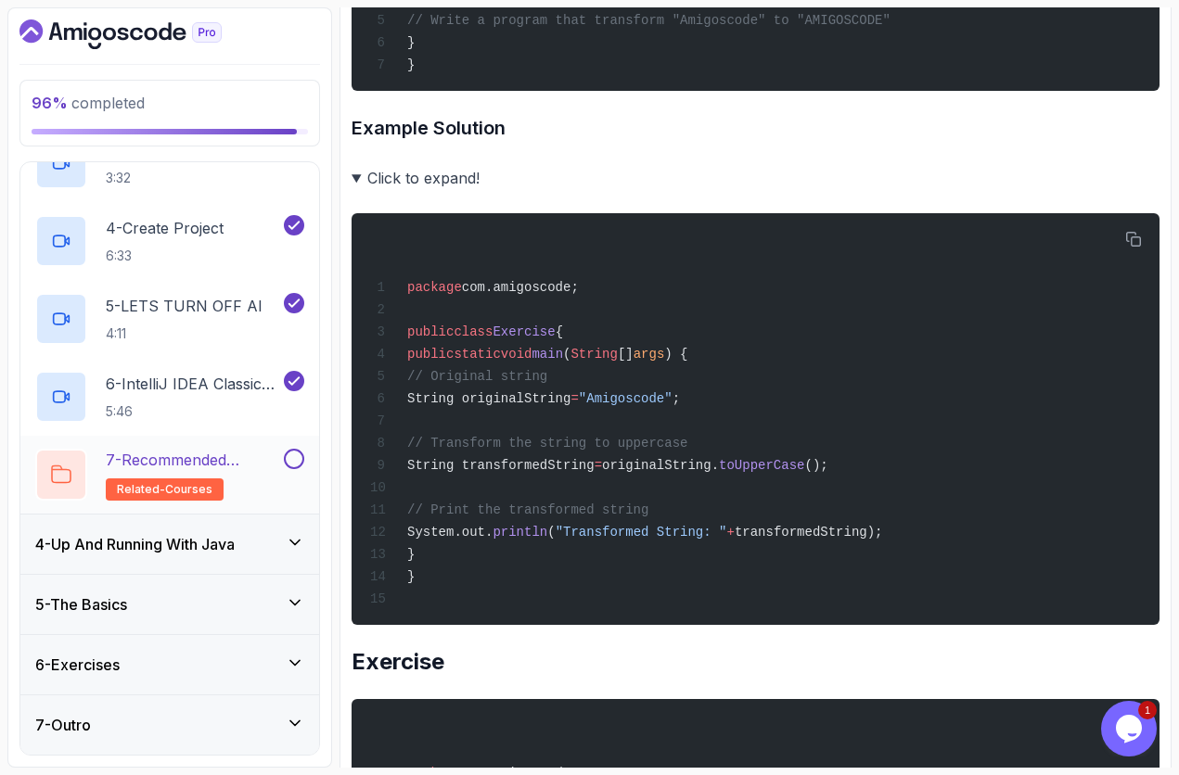
click at [298, 461] on button at bounding box center [294, 459] width 20 height 20
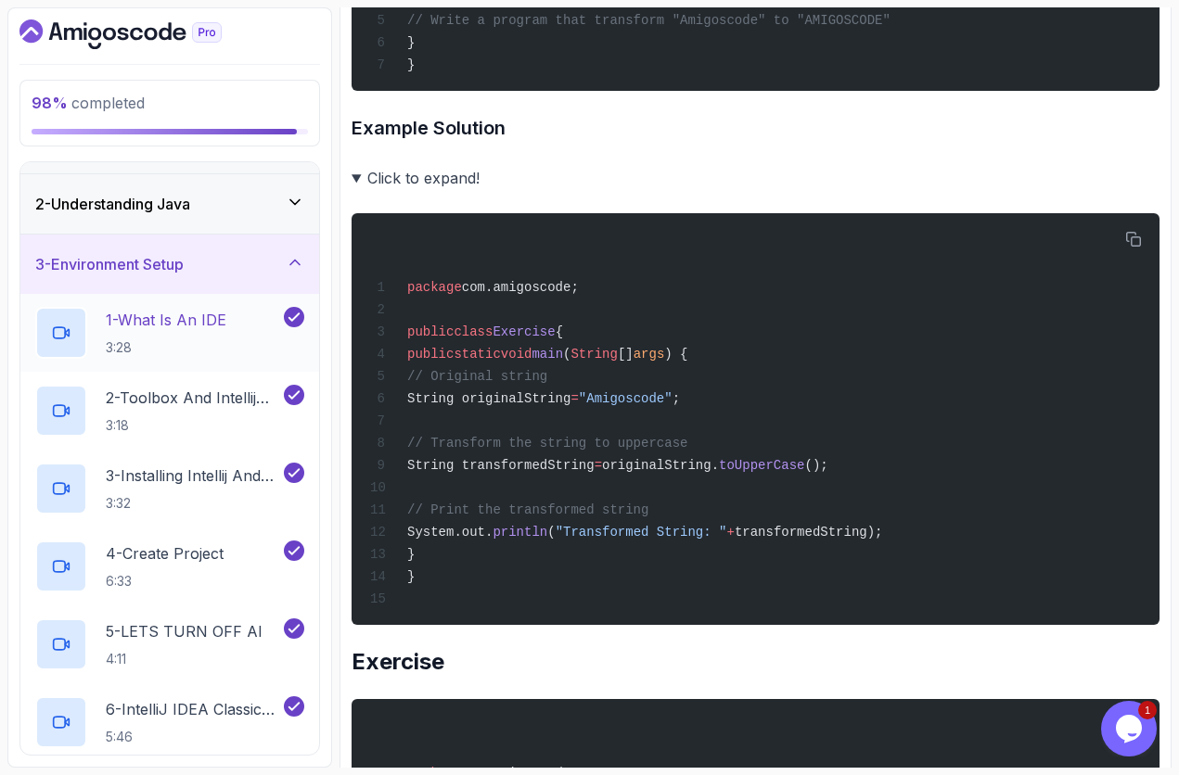
scroll to position [0, 0]
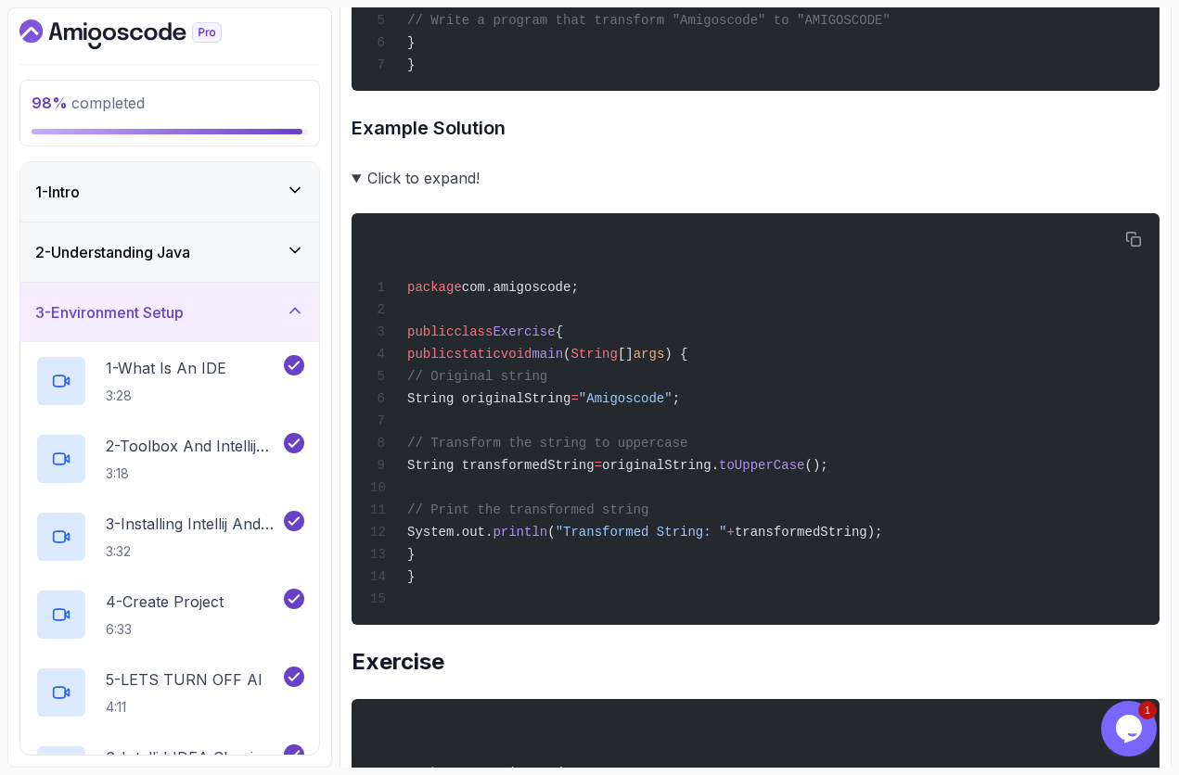
click at [290, 317] on icon at bounding box center [295, 310] width 19 height 19
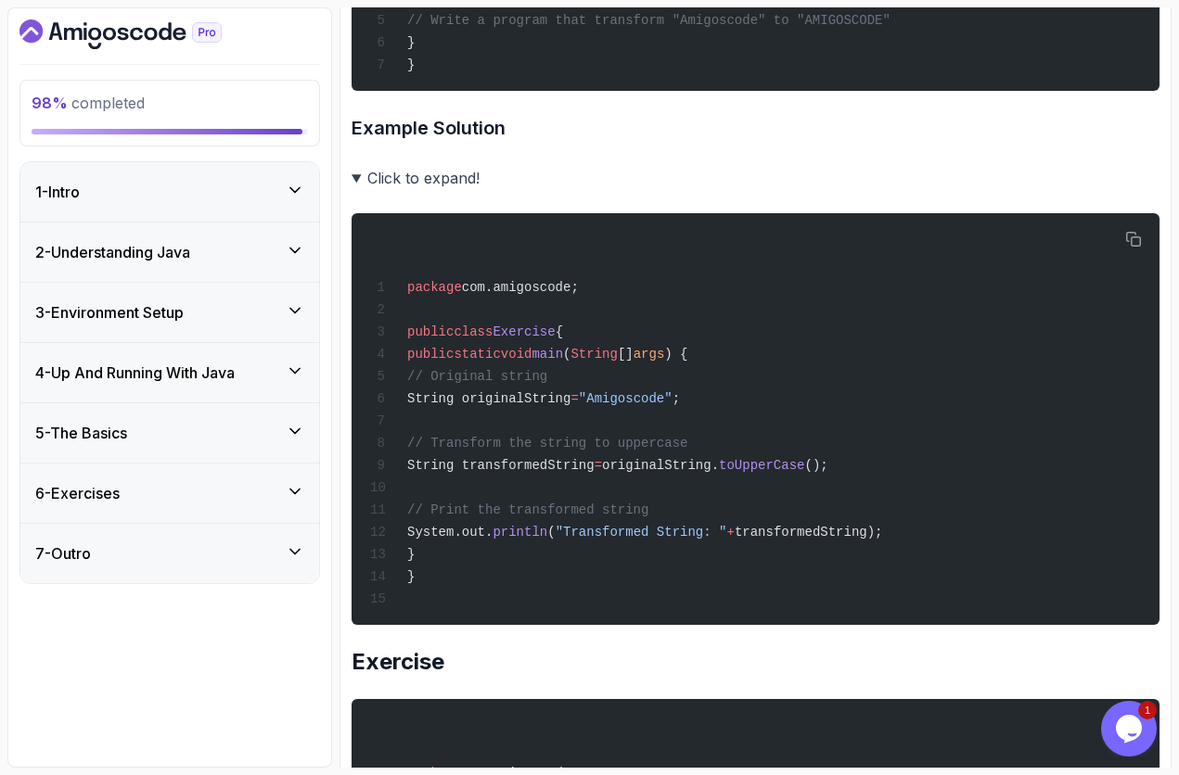
click at [235, 379] on h3 "4 - Up And Running With Java" at bounding box center [134, 373] width 199 height 22
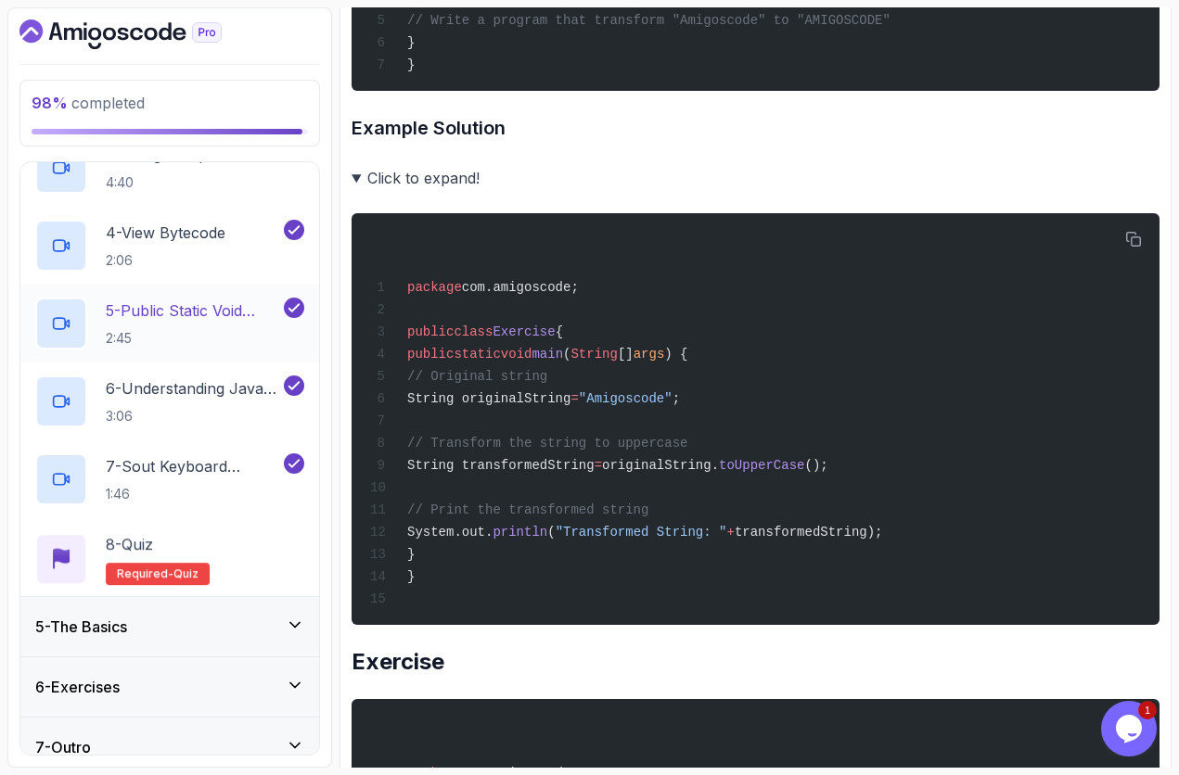
scroll to position [452, 0]
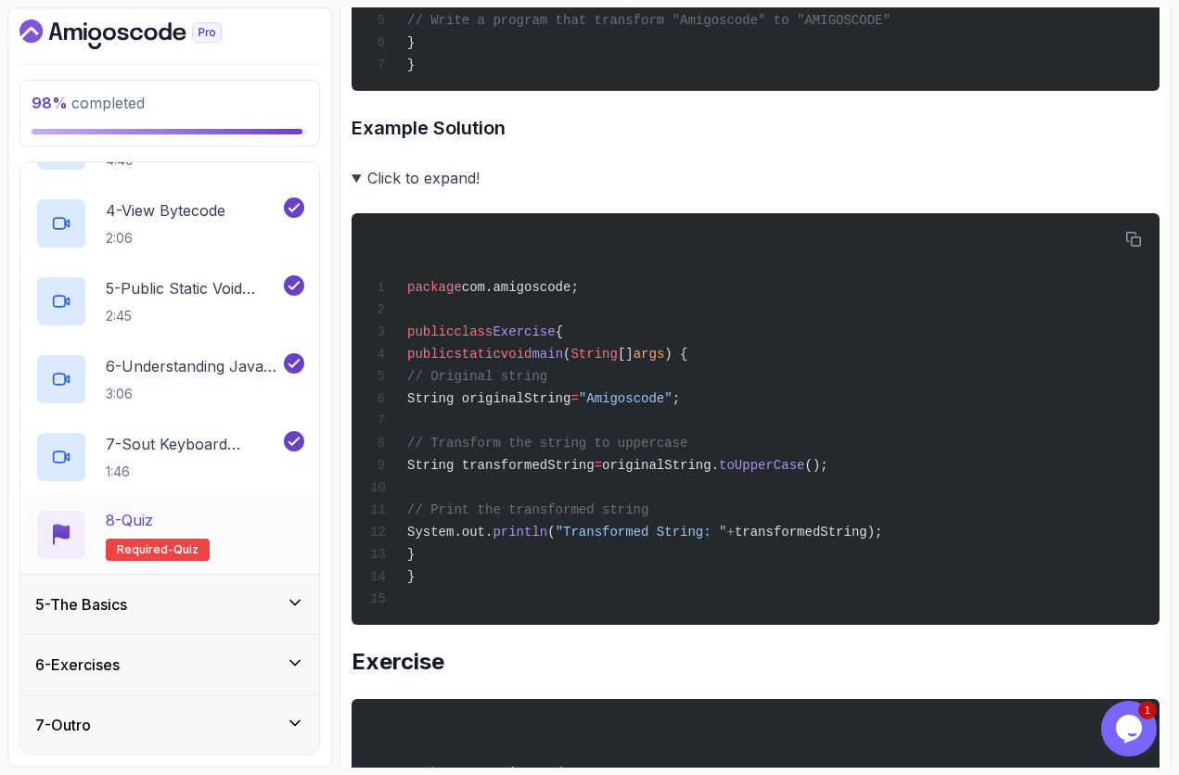
click at [249, 528] on div "8 - Quiz Required- quiz" at bounding box center [169, 535] width 269 height 52
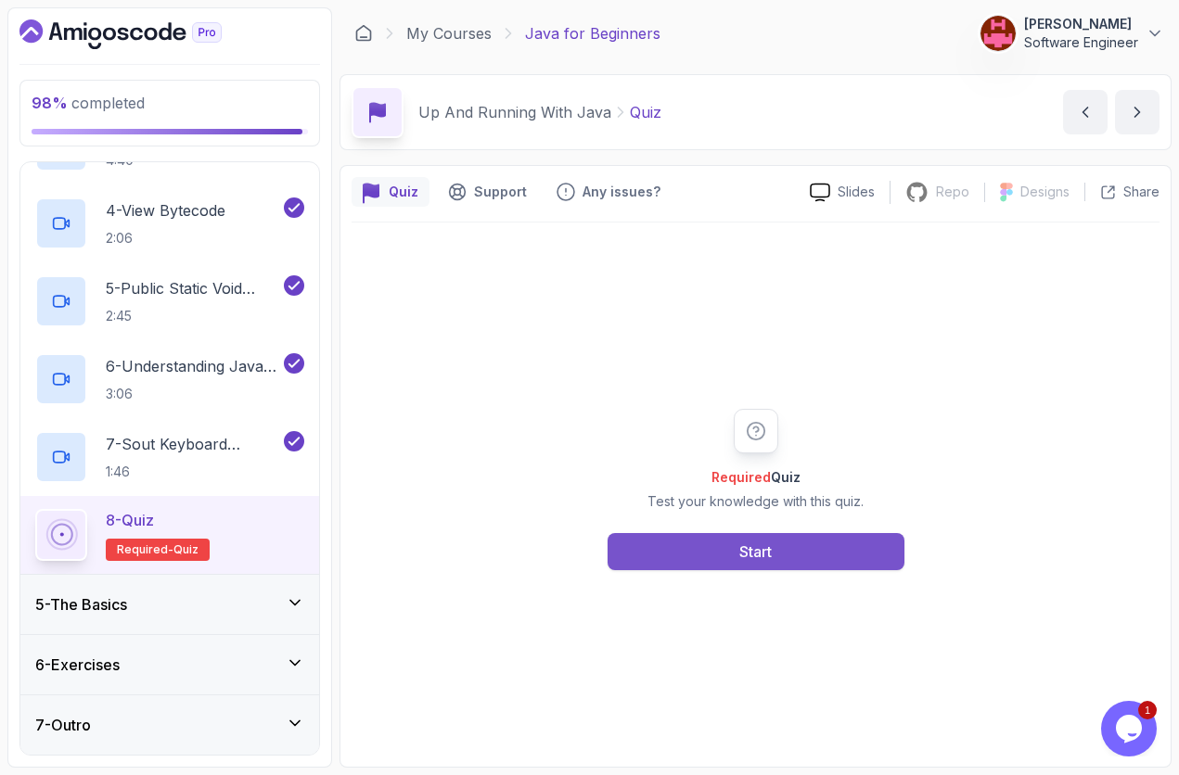
click at [728, 560] on button "Start" at bounding box center [755, 551] width 297 height 37
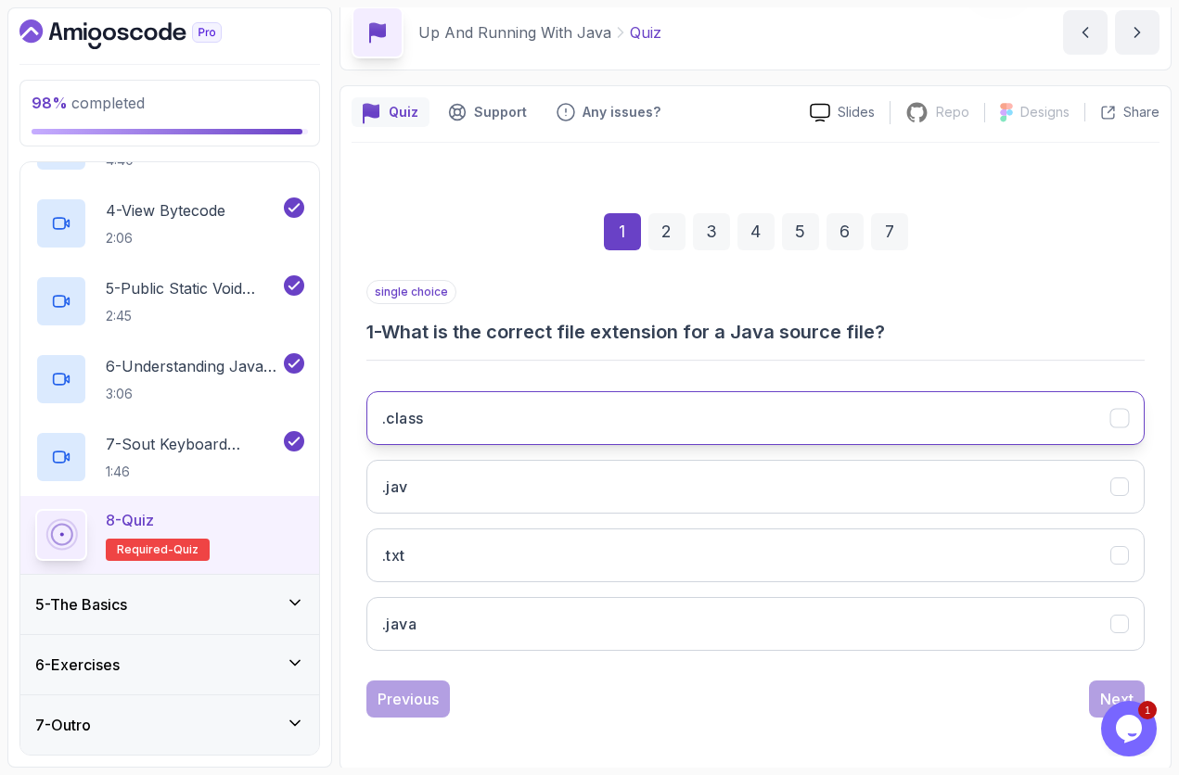
scroll to position [83, 0]
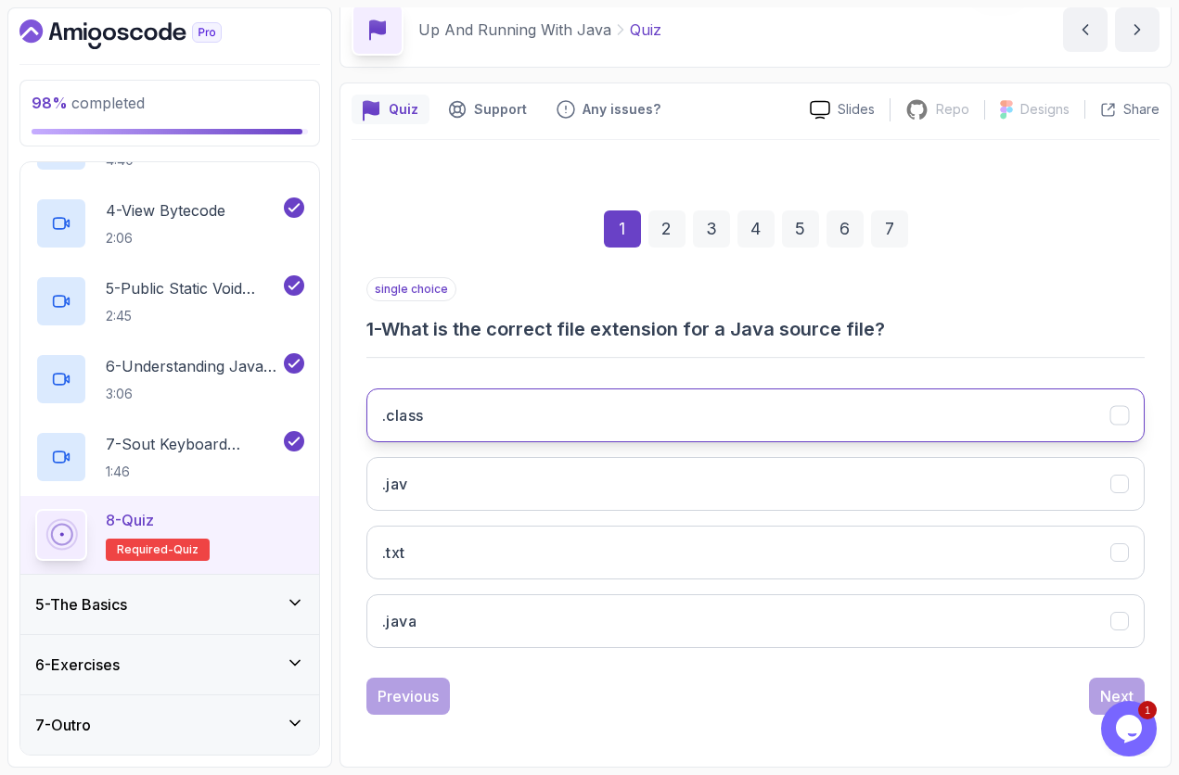
click at [447, 424] on button ".class" at bounding box center [755, 416] width 778 height 54
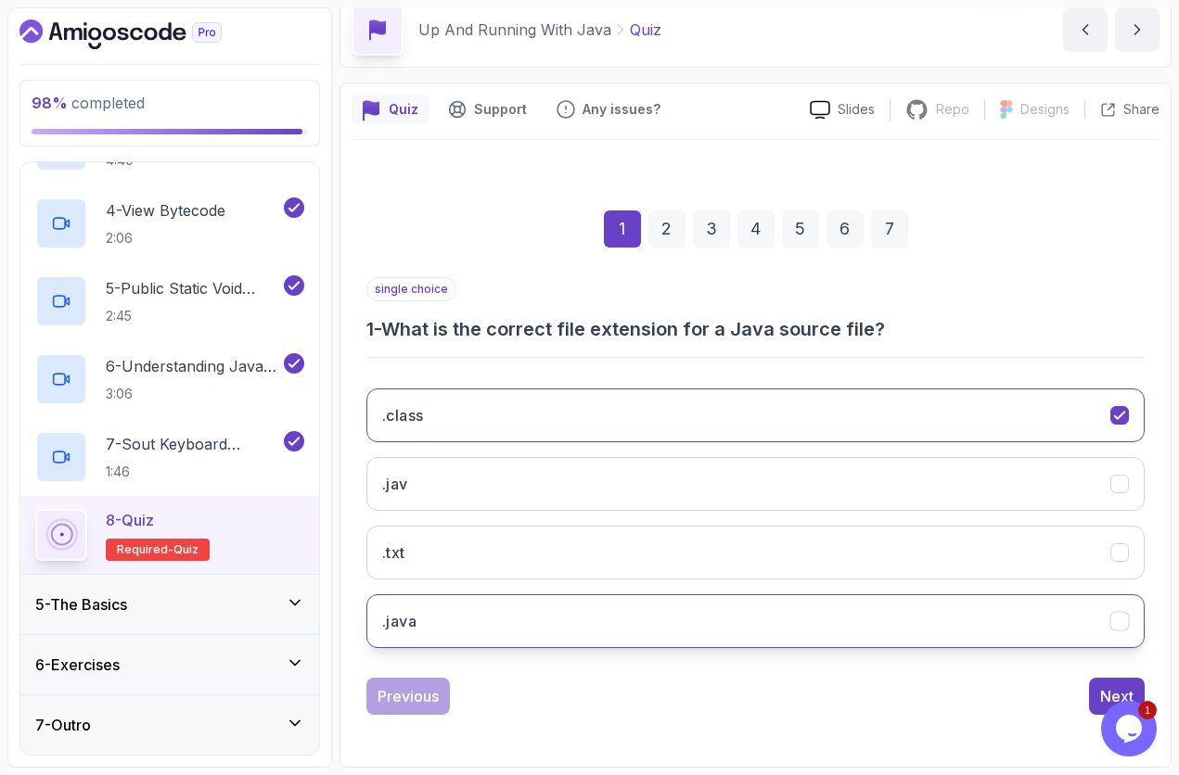
click at [978, 633] on button ".java" at bounding box center [755, 621] width 778 height 54
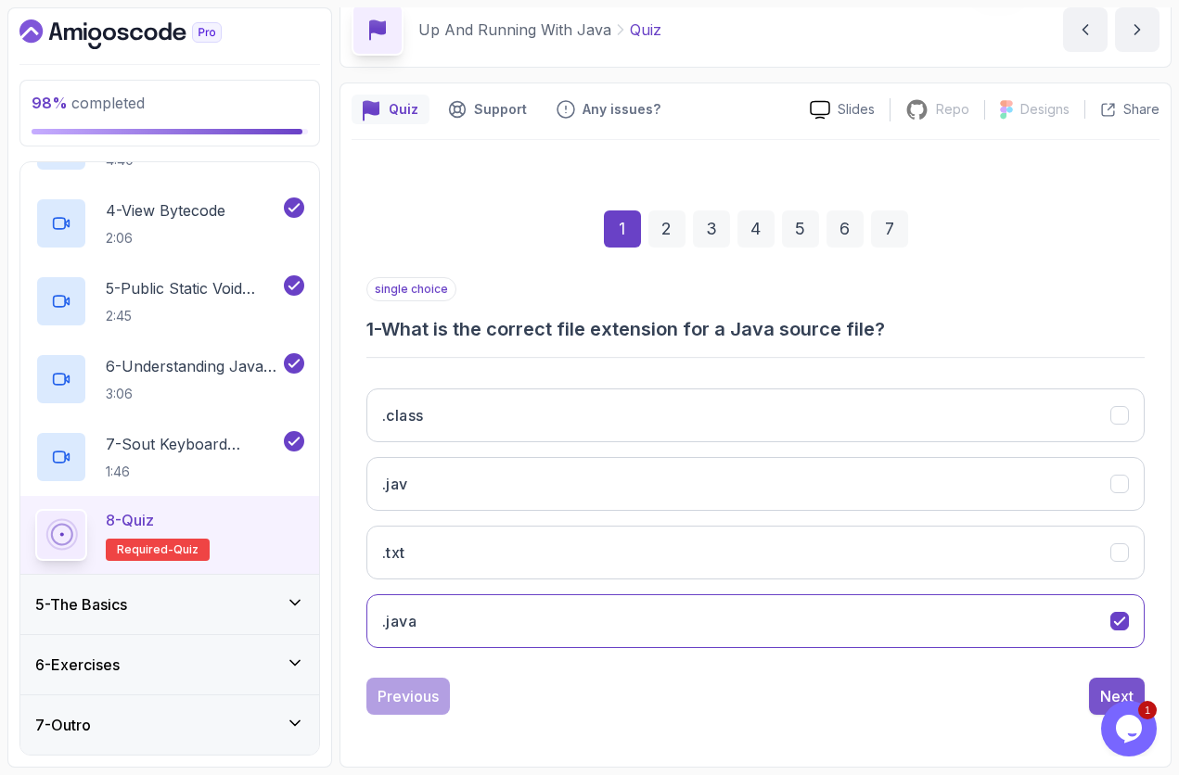
click at [1109, 652] on button "Next" at bounding box center [1117, 696] width 56 height 37
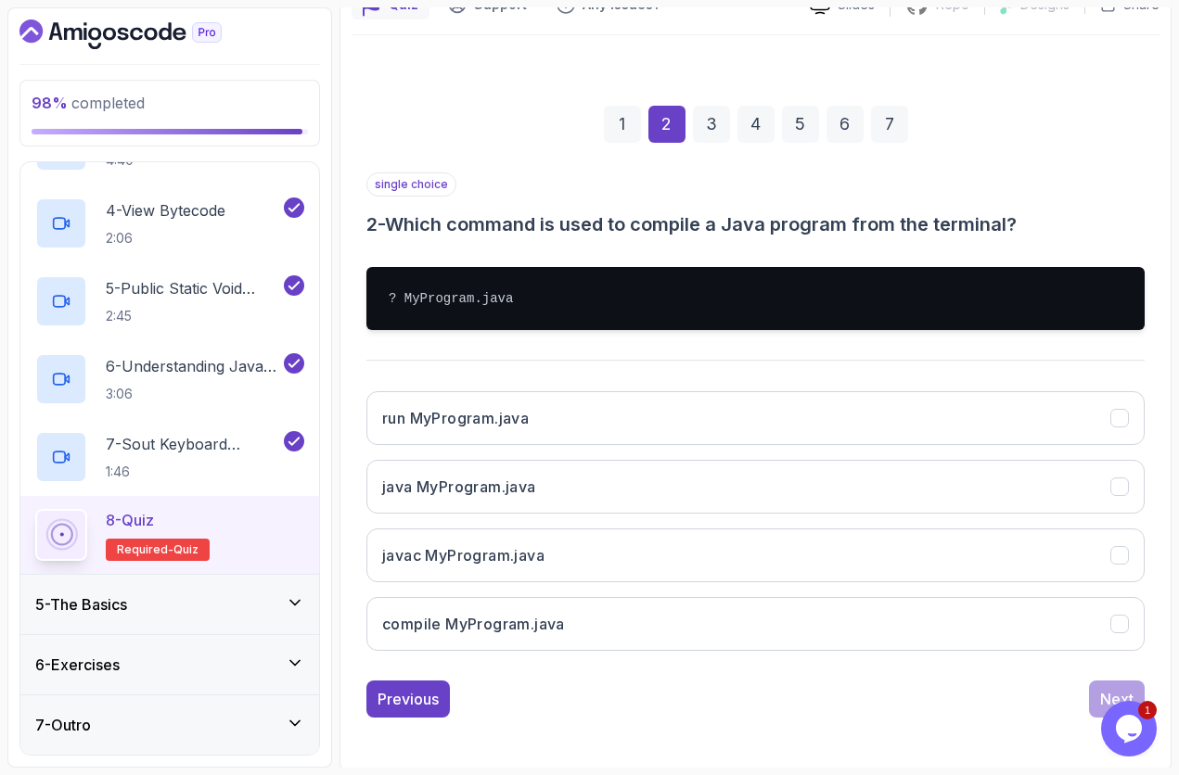
scroll to position [190, 0]
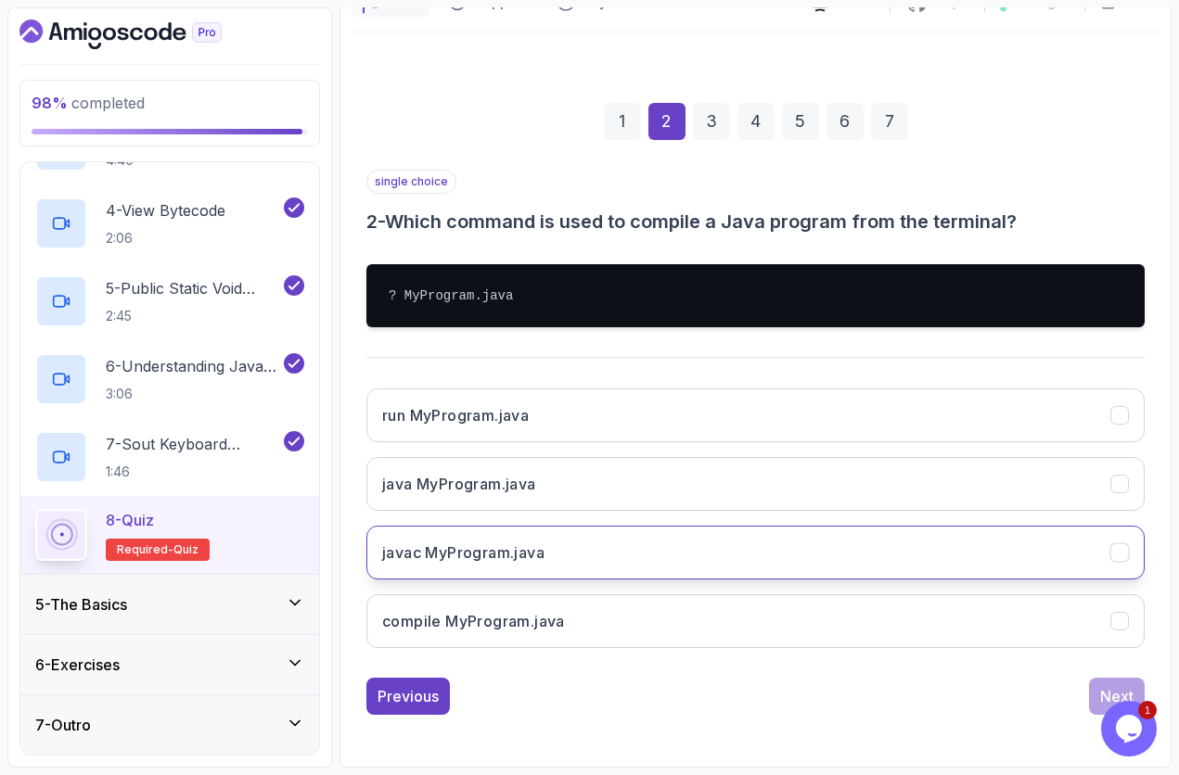
click at [720, 542] on button "javac MyProgram.java" at bounding box center [755, 553] width 778 height 54
click at [1104, 652] on button "Next" at bounding box center [1117, 696] width 56 height 37
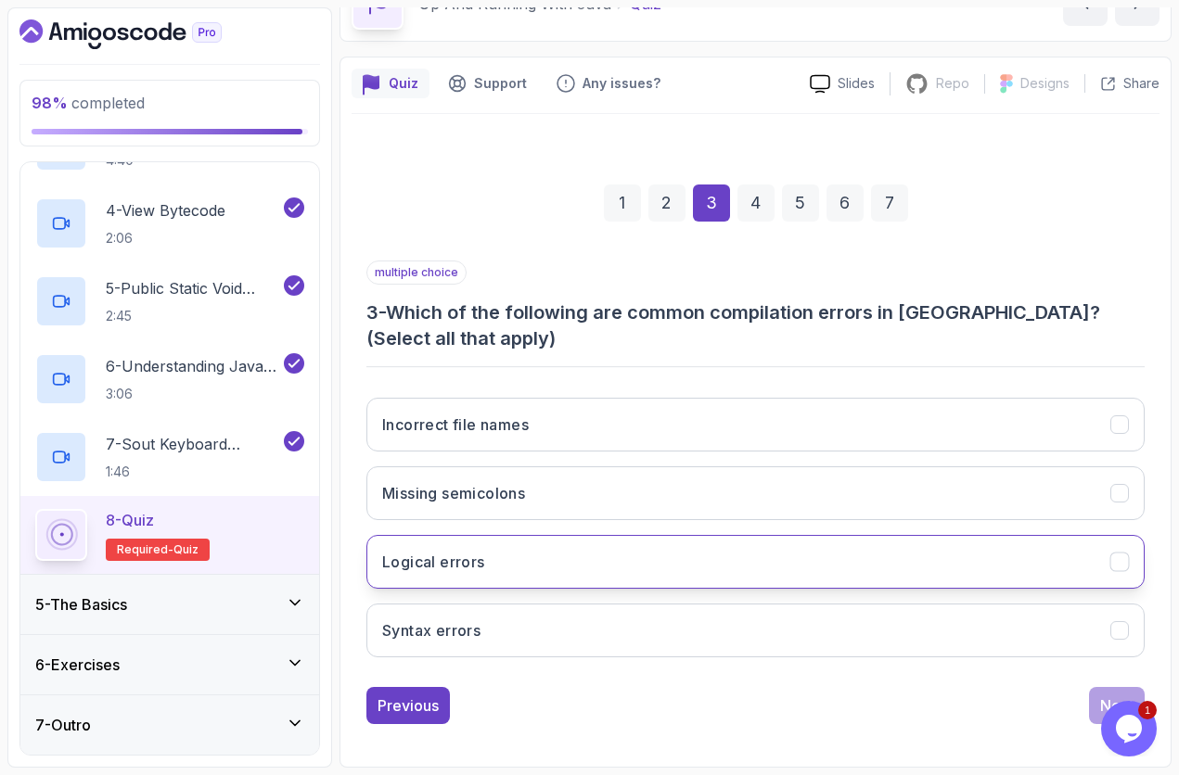
scroll to position [109, 0]
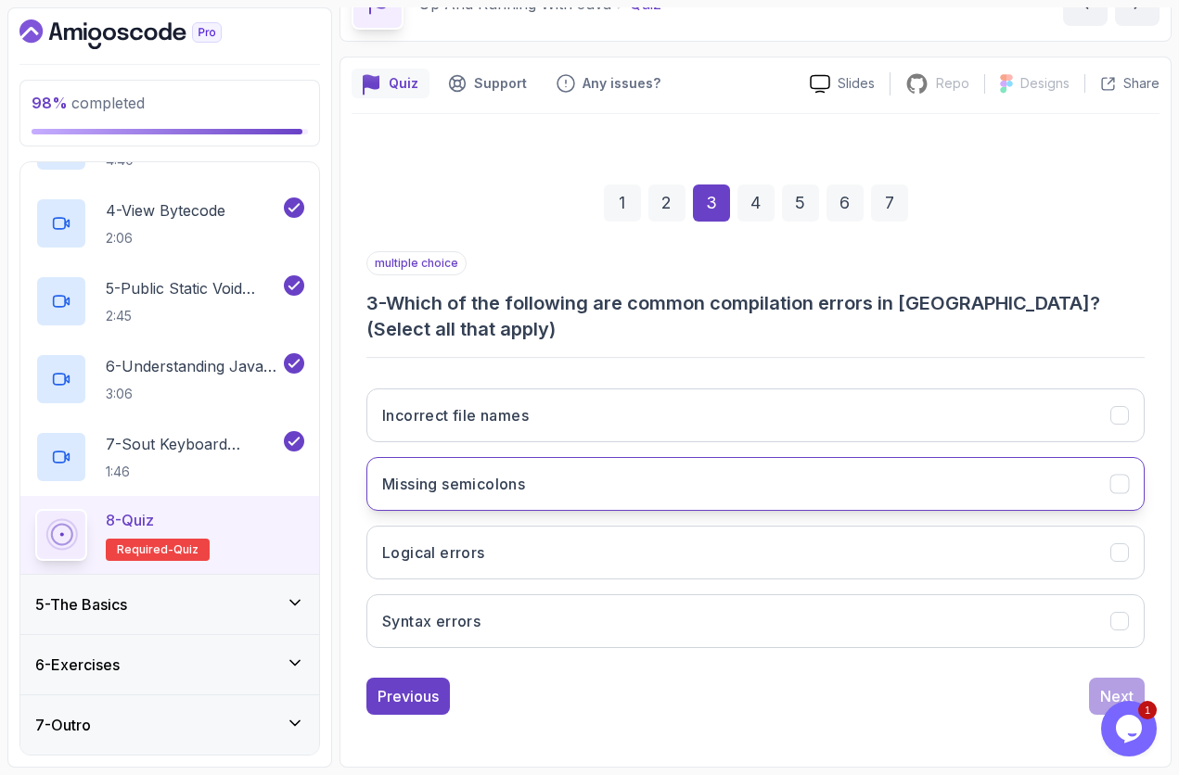
click at [566, 491] on button "Missing semicolons" at bounding box center [755, 484] width 778 height 54
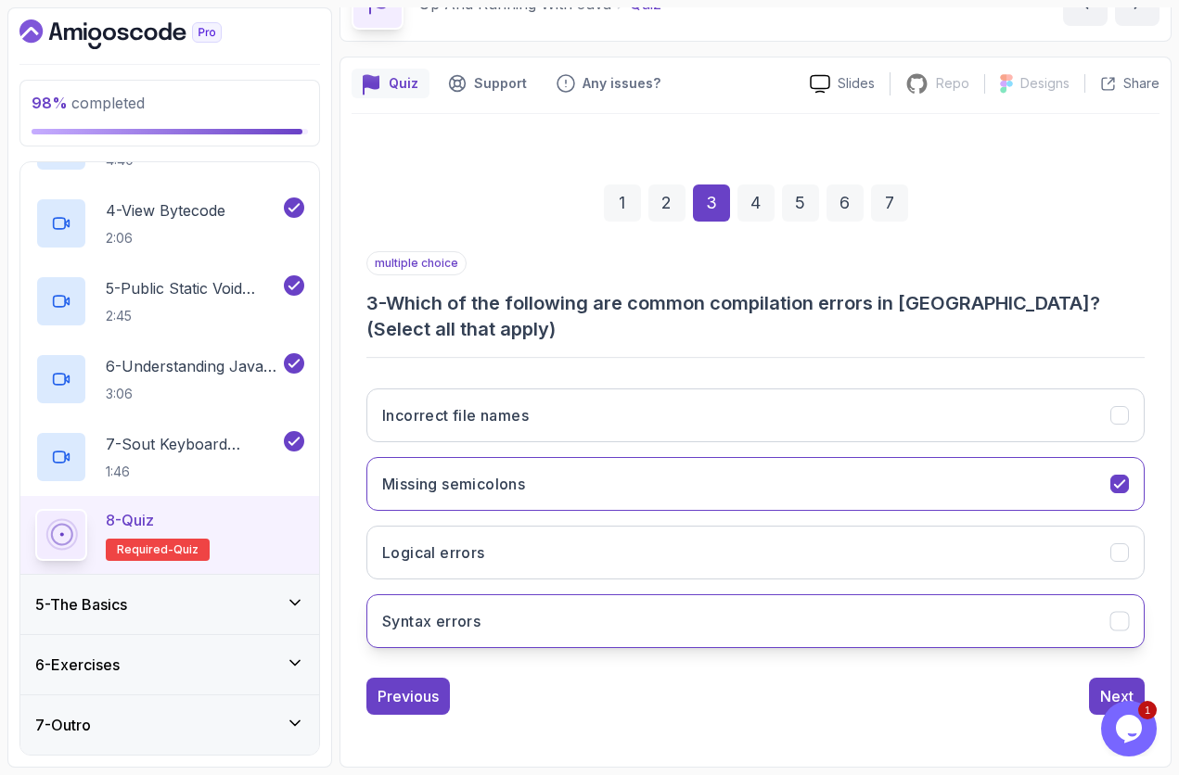
click at [567, 617] on button "Syntax errors" at bounding box center [755, 621] width 778 height 54
click at [1106, 652] on div "Next" at bounding box center [1116, 696] width 33 height 22
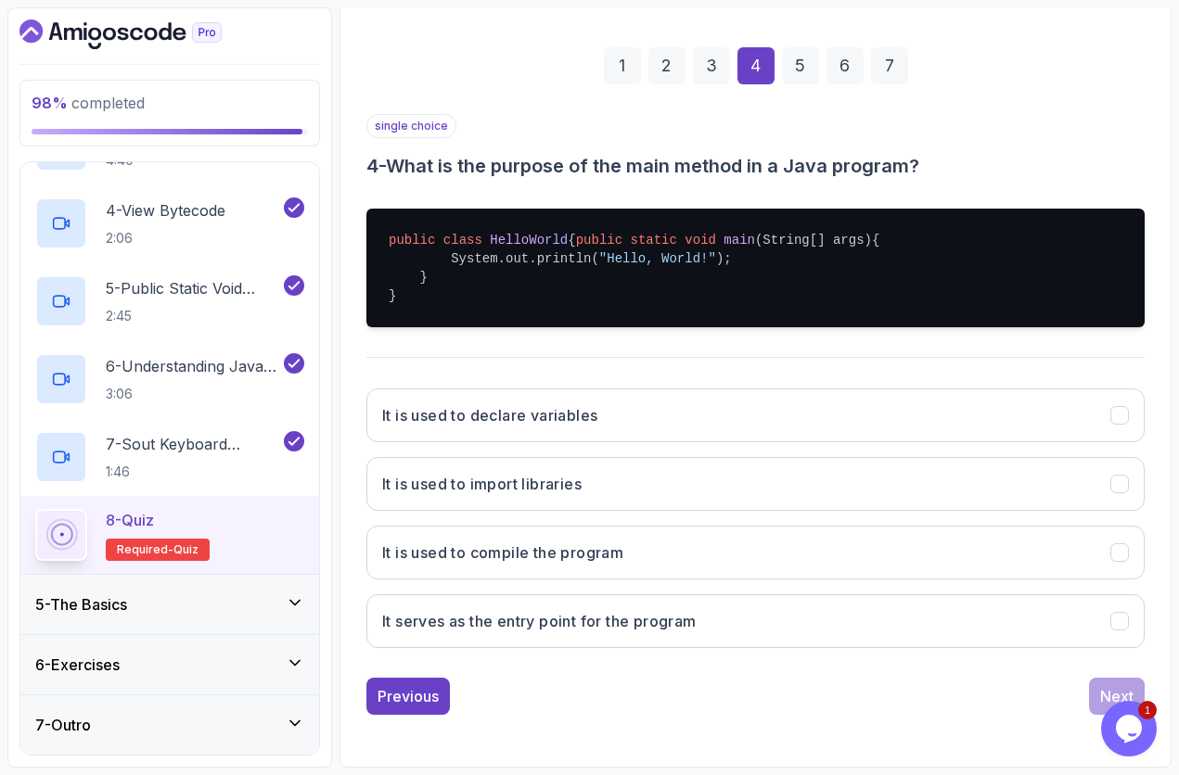
scroll to position [264, 0]
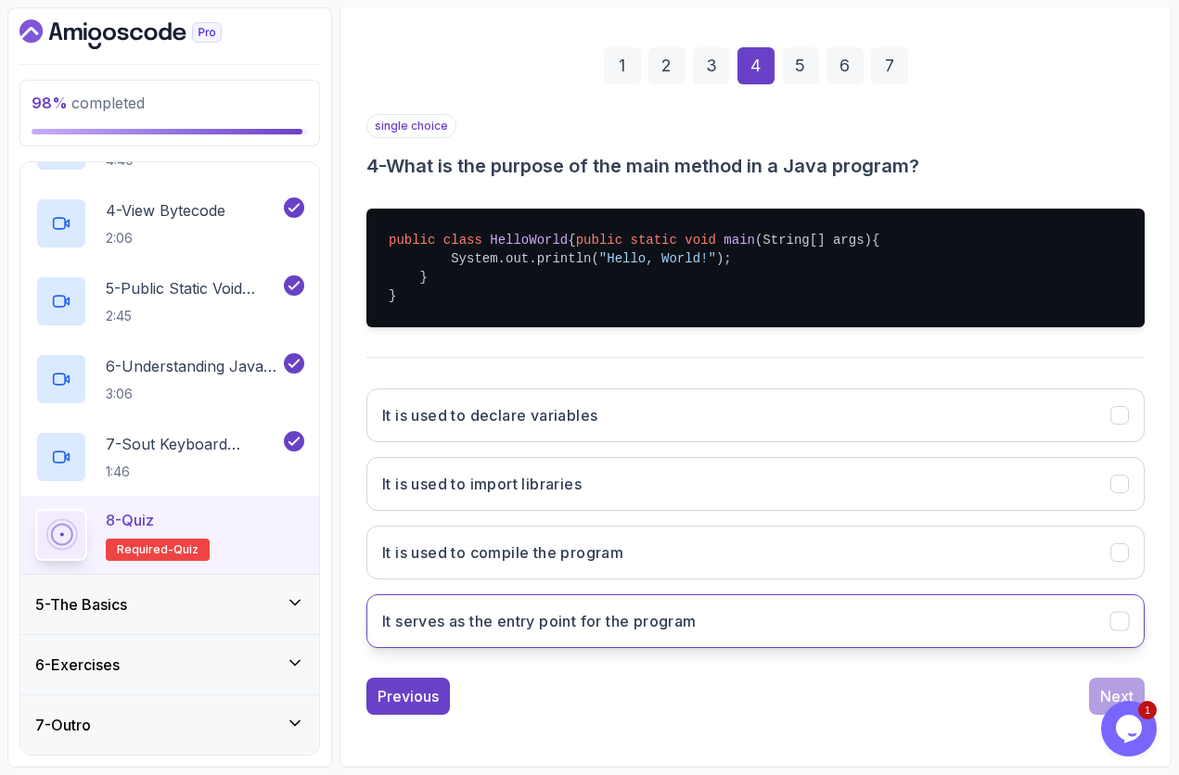
click at [768, 633] on button "It serves as the entry point for the program" at bounding box center [755, 621] width 778 height 54
click at [1106, 652] on button "Next" at bounding box center [1117, 696] width 56 height 37
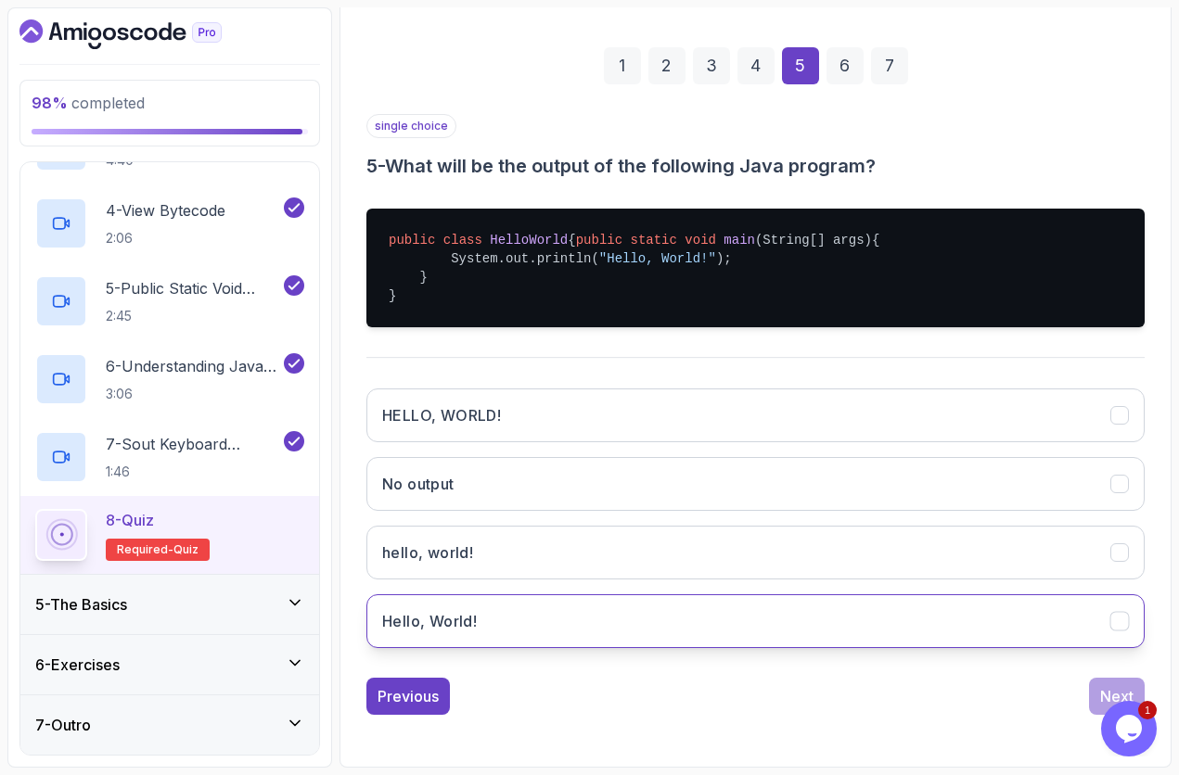
click at [734, 627] on button "Hello, World!" at bounding box center [755, 621] width 778 height 54
click at [1098, 652] on button "Next" at bounding box center [1117, 696] width 56 height 37
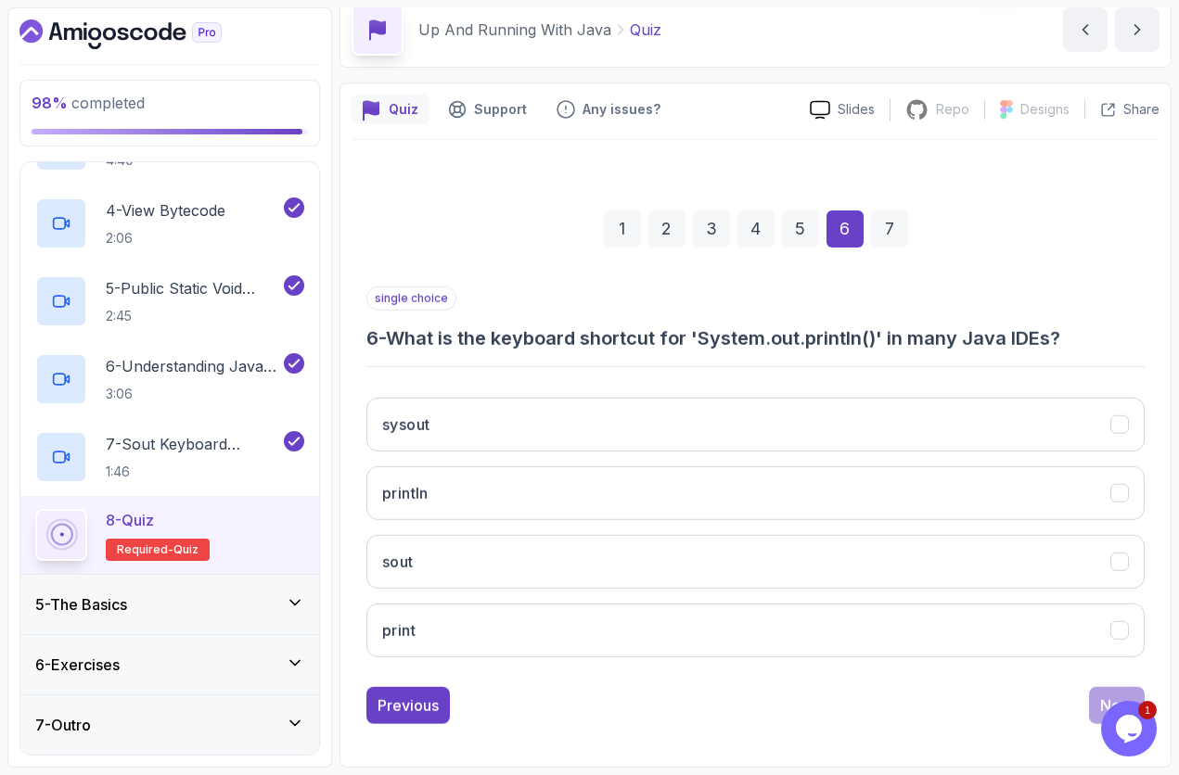
scroll to position [83, 0]
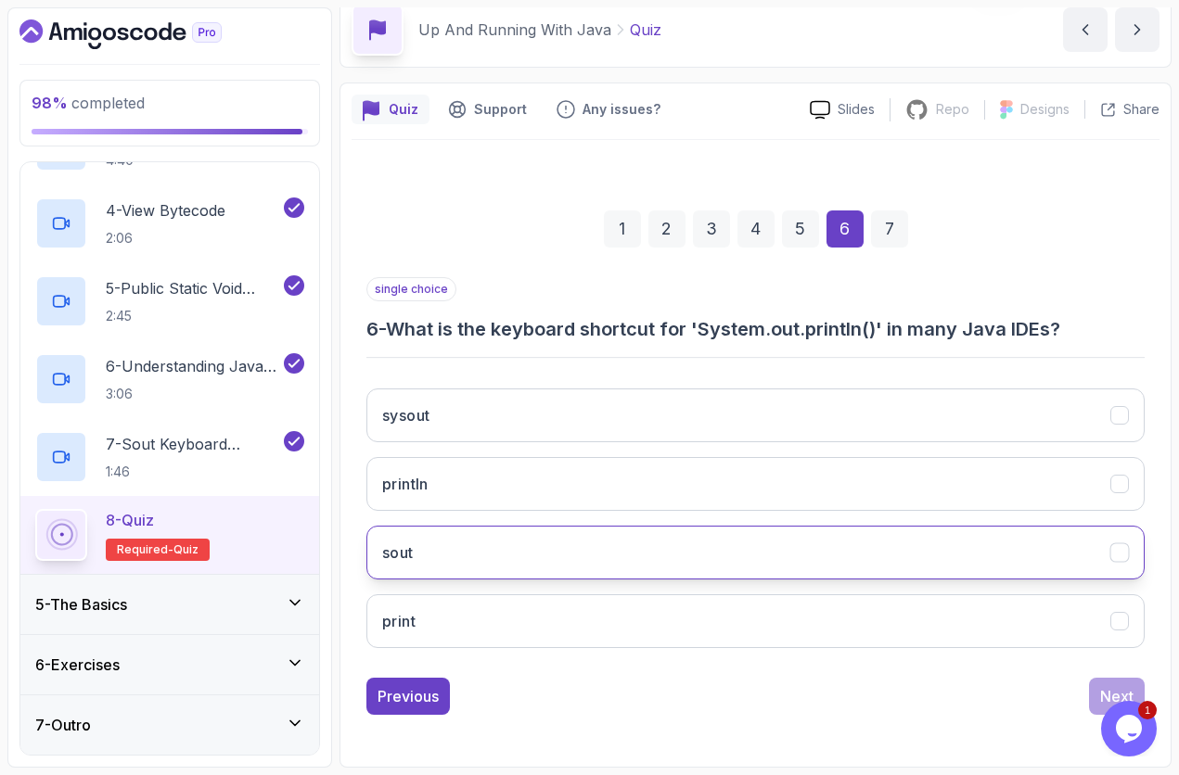
click at [626, 548] on button "sout" at bounding box center [755, 553] width 778 height 54
click at [1109, 652] on button "Next" at bounding box center [1117, 696] width 56 height 37
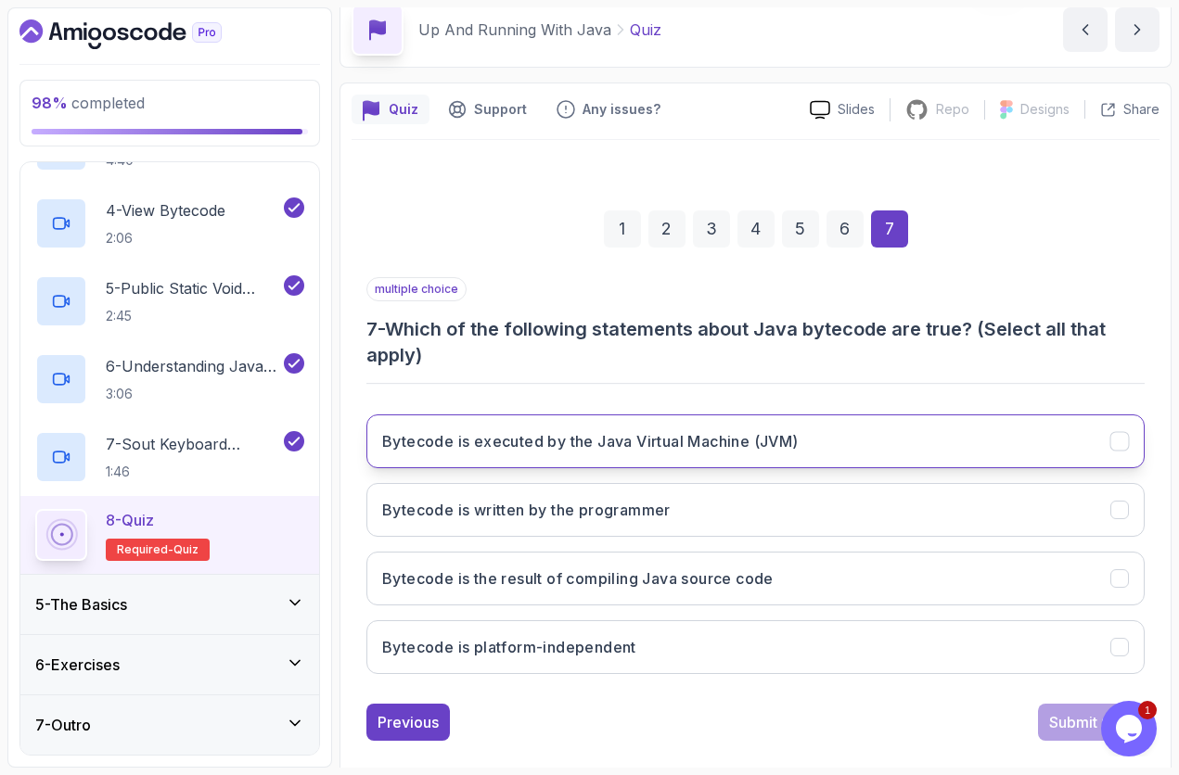
click at [657, 438] on h3 "Bytecode is executed by the Java Virtual Machine (JVM)" at bounding box center [590, 441] width 416 height 22
click at [1061, 652] on div "Submit Quiz" at bounding box center [1091, 722] width 84 height 22
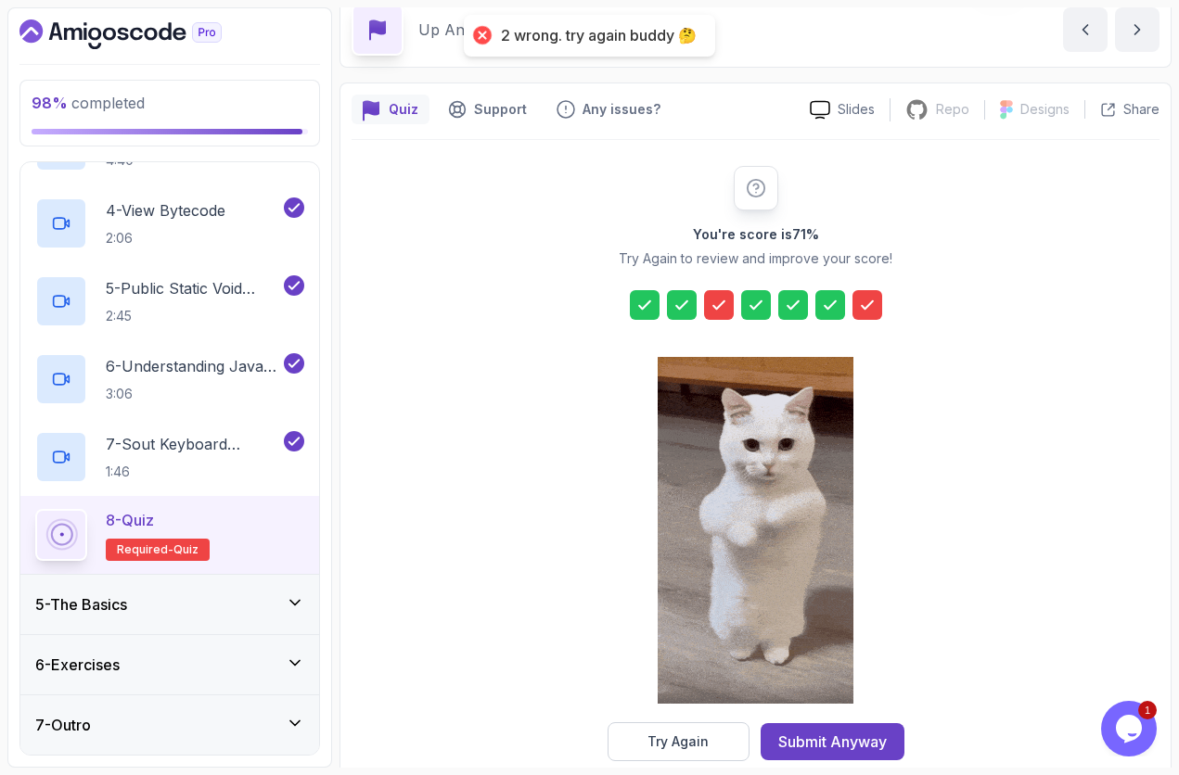
click at [870, 308] on icon at bounding box center [867, 305] width 19 height 19
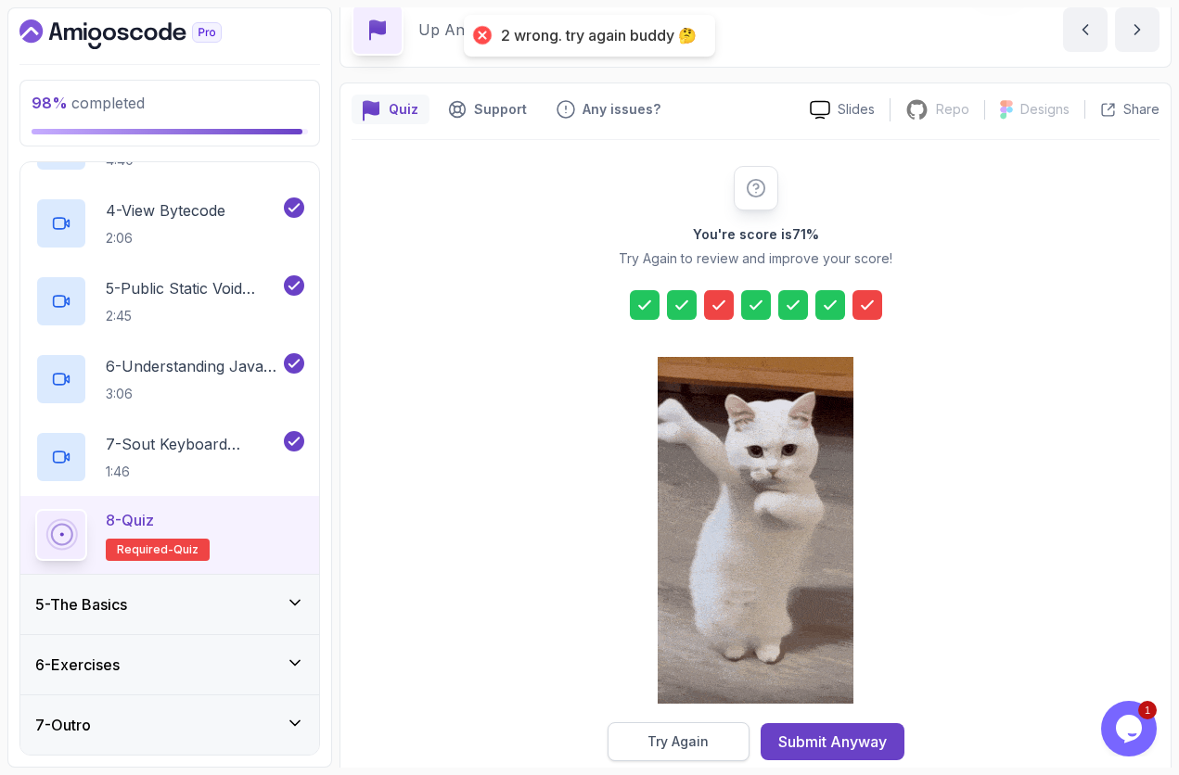
click at [672, 652] on button "Try Again" at bounding box center [678, 741] width 142 height 39
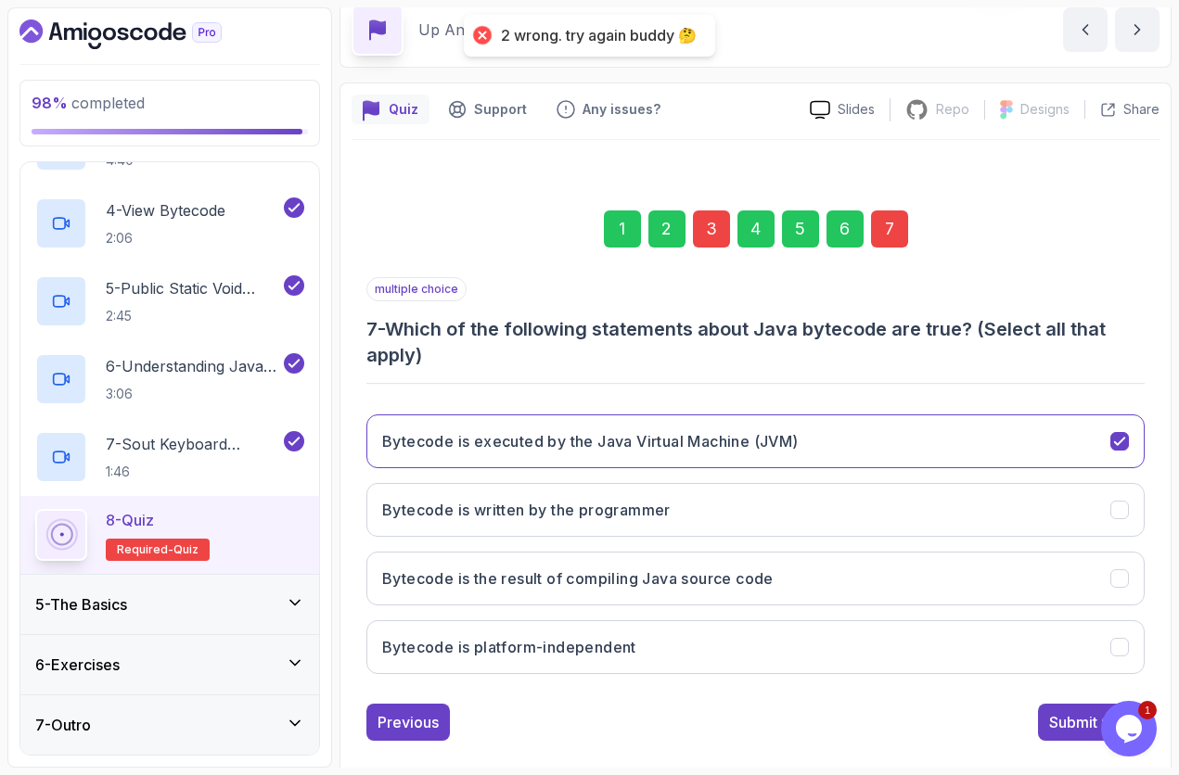
click at [893, 235] on div "7" at bounding box center [889, 229] width 37 height 37
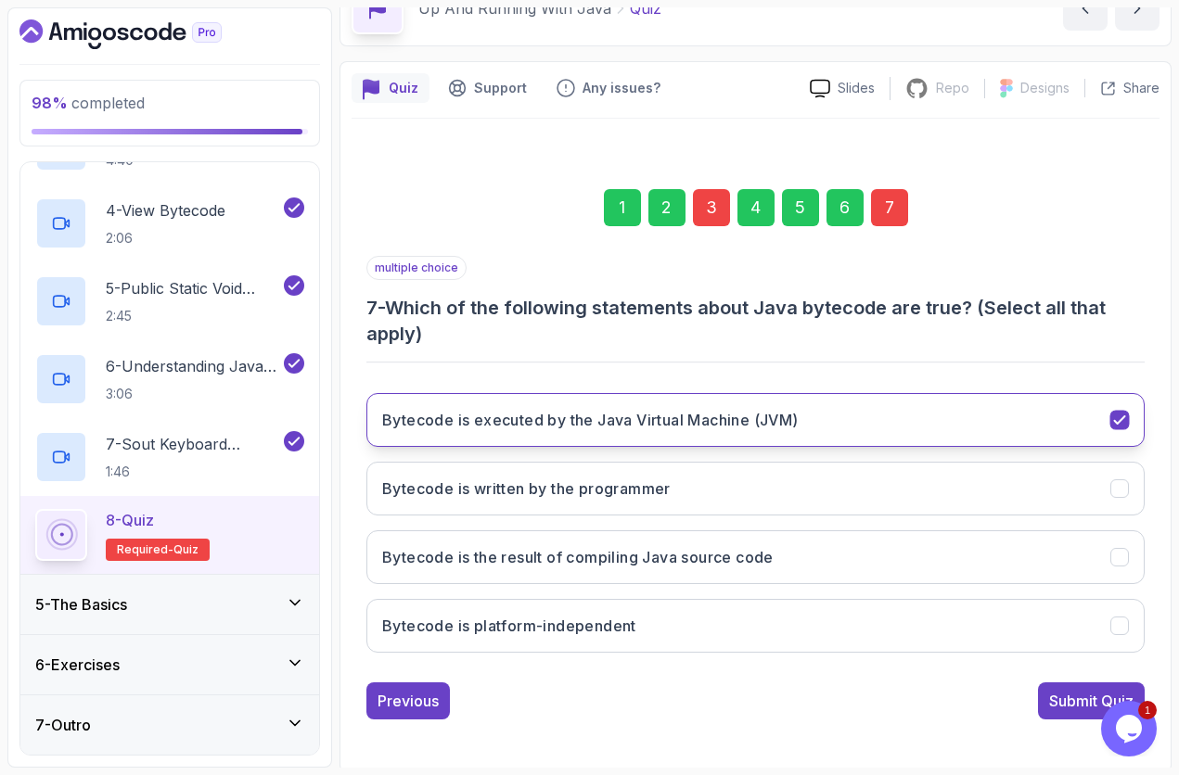
scroll to position [109, 0]
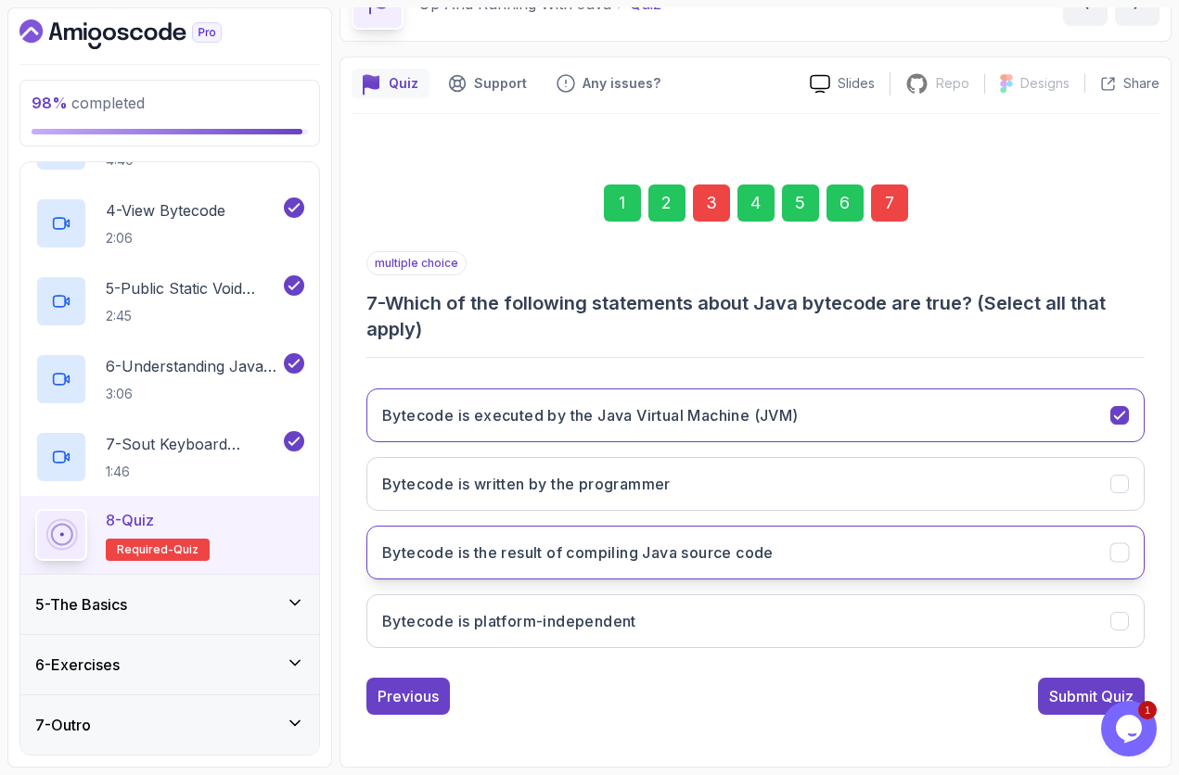
click at [1109, 543] on button "Bytecode is the result of compiling Java source code" at bounding box center [755, 553] width 778 height 54
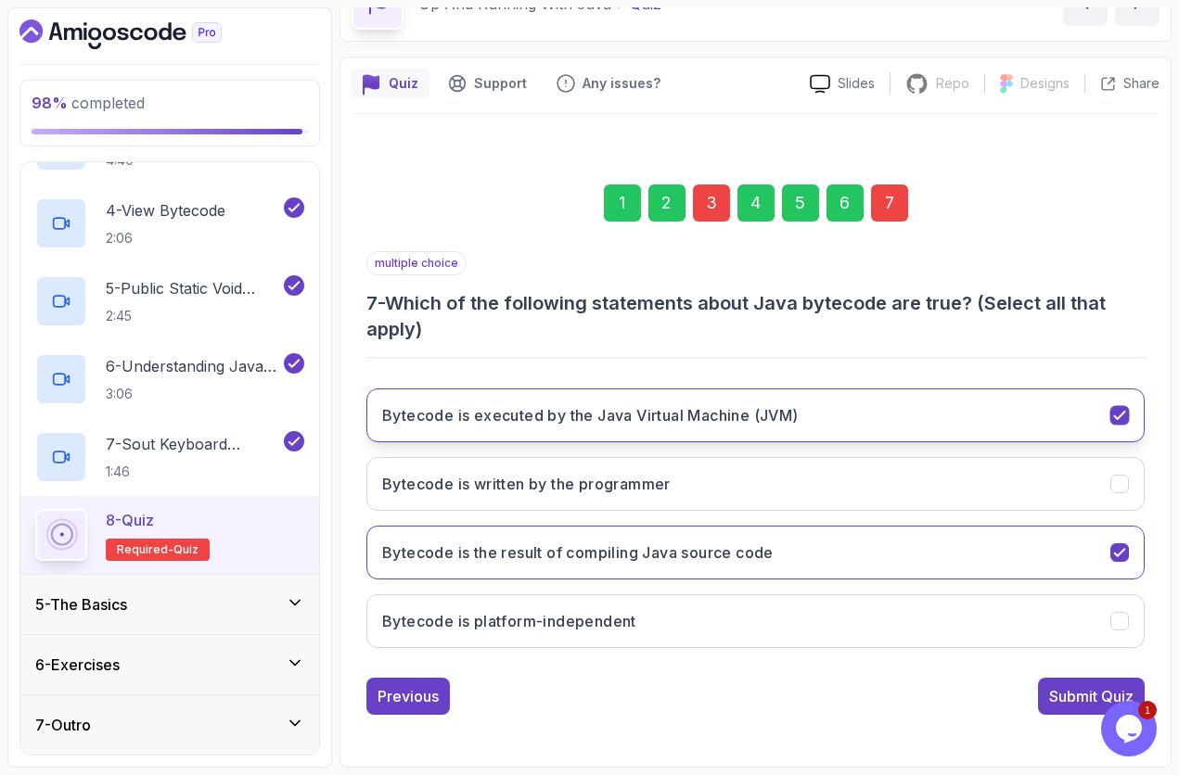
click at [1109, 412] on icon "Bytecode is executed by the Java Virtual Machine (JVM)" at bounding box center [1120, 416] width 18 height 18
click at [1109, 423] on icon "Bytecode is executed by the Java Virtual Machine (JVM)" at bounding box center [1120, 416] width 18 height 18
click at [1058, 652] on div "Submit Quiz" at bounding box center [1091, 696] width 84 height 22
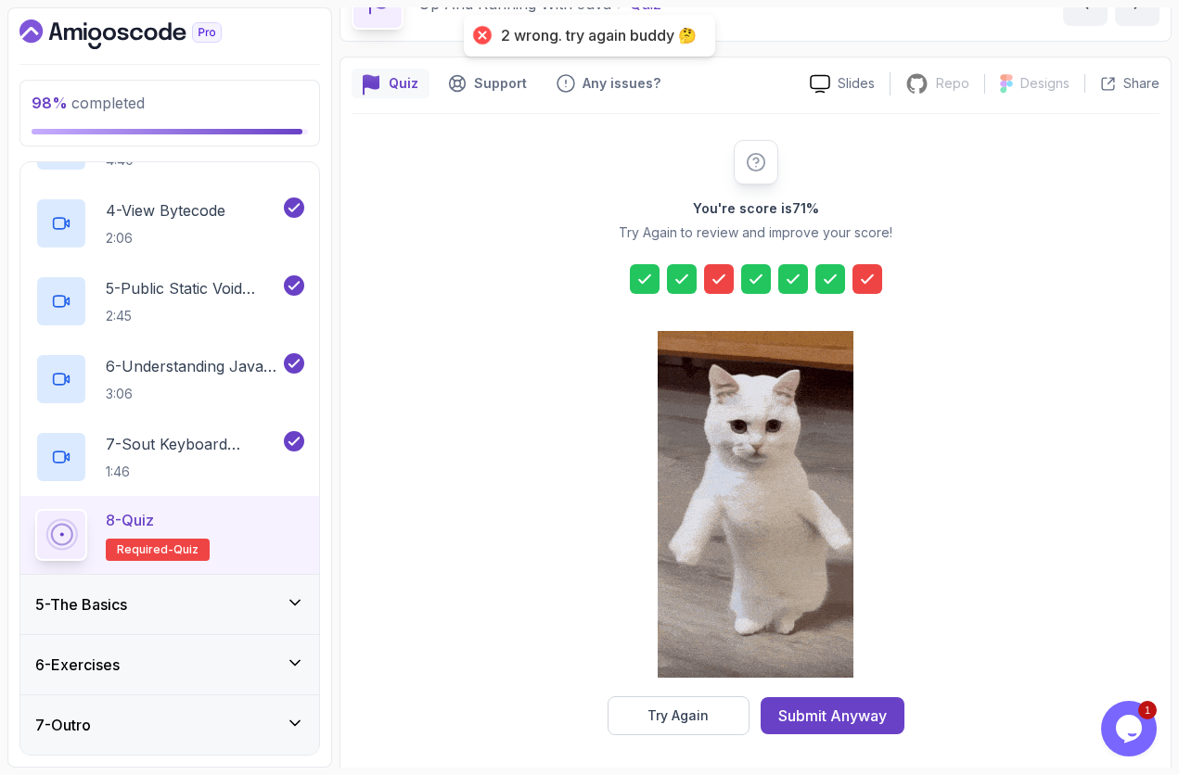
click at [876, 264] on div at bounding box center [867, 279] width 30 height 30
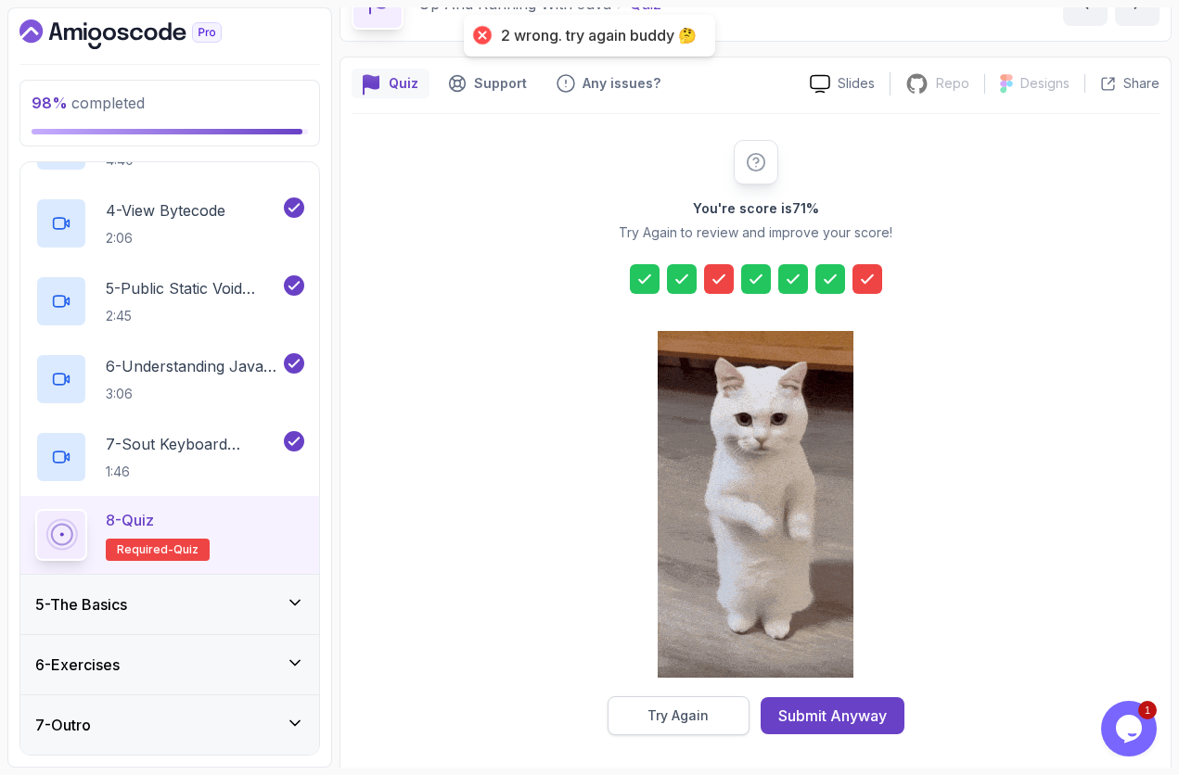
click at [702, 652] on div "Try Again" at bounding box center [677, 716] width 61 height 19
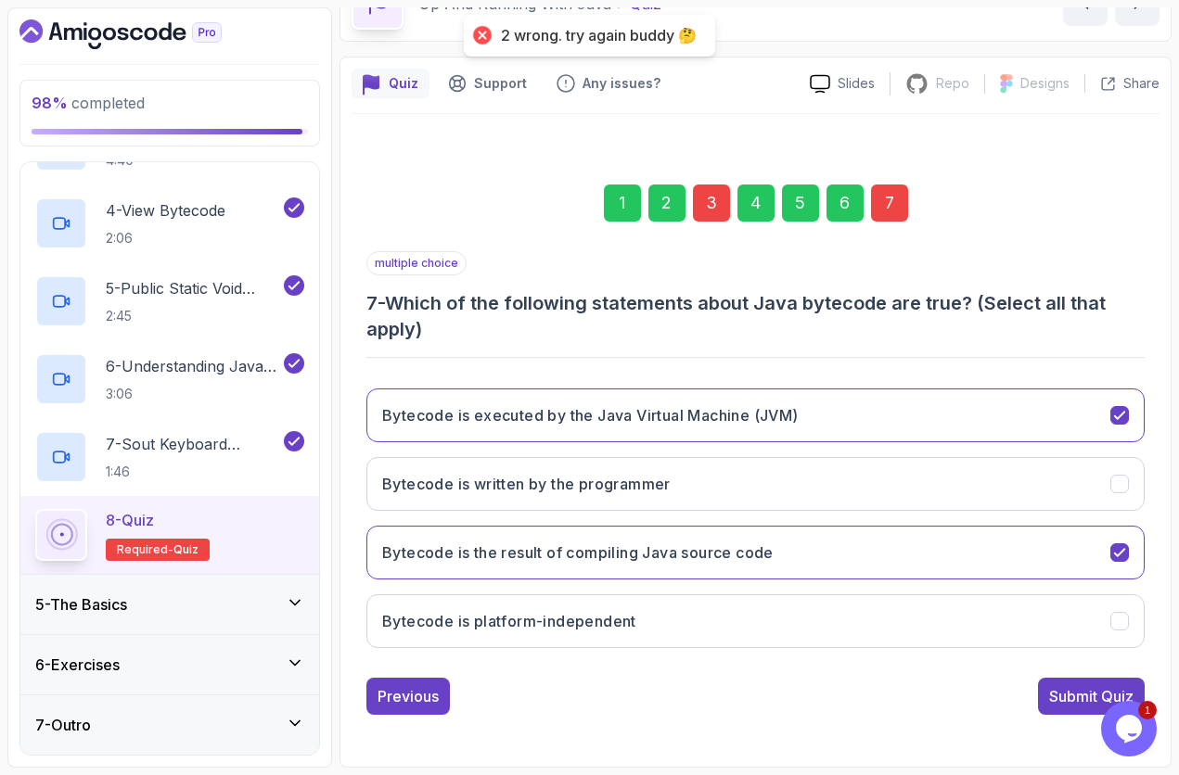
click at [896, 203] on div "7" at bounding box center [889, 203] width 37 height 37
click at [1109, 414] on button "Bytecode is executed by the Java Virtual Machine (JVM)" at bounding box center [755, 416] width 778 height 54
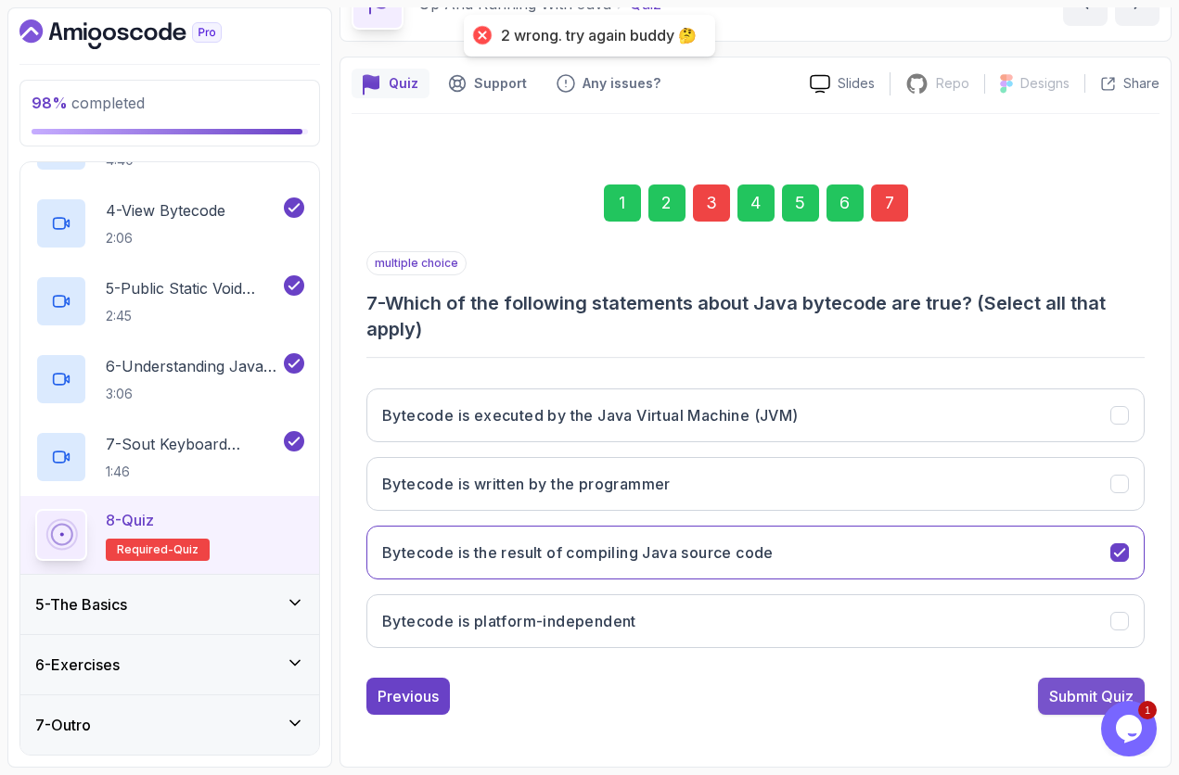
click at [1079, 652] on div "Submit Quiz" at bounding box center [1091, 696] width 84 height 22
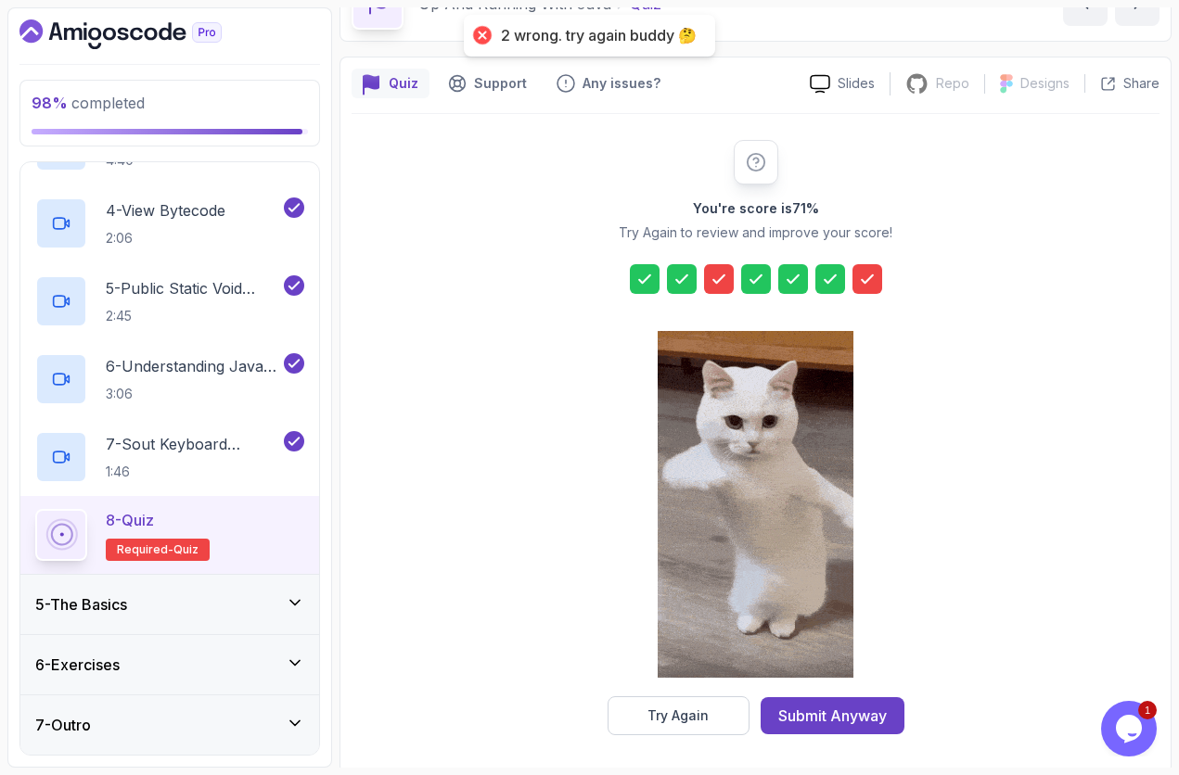
click at [874, 277] on icon at bounding box center [867, 279] width 19 height 19
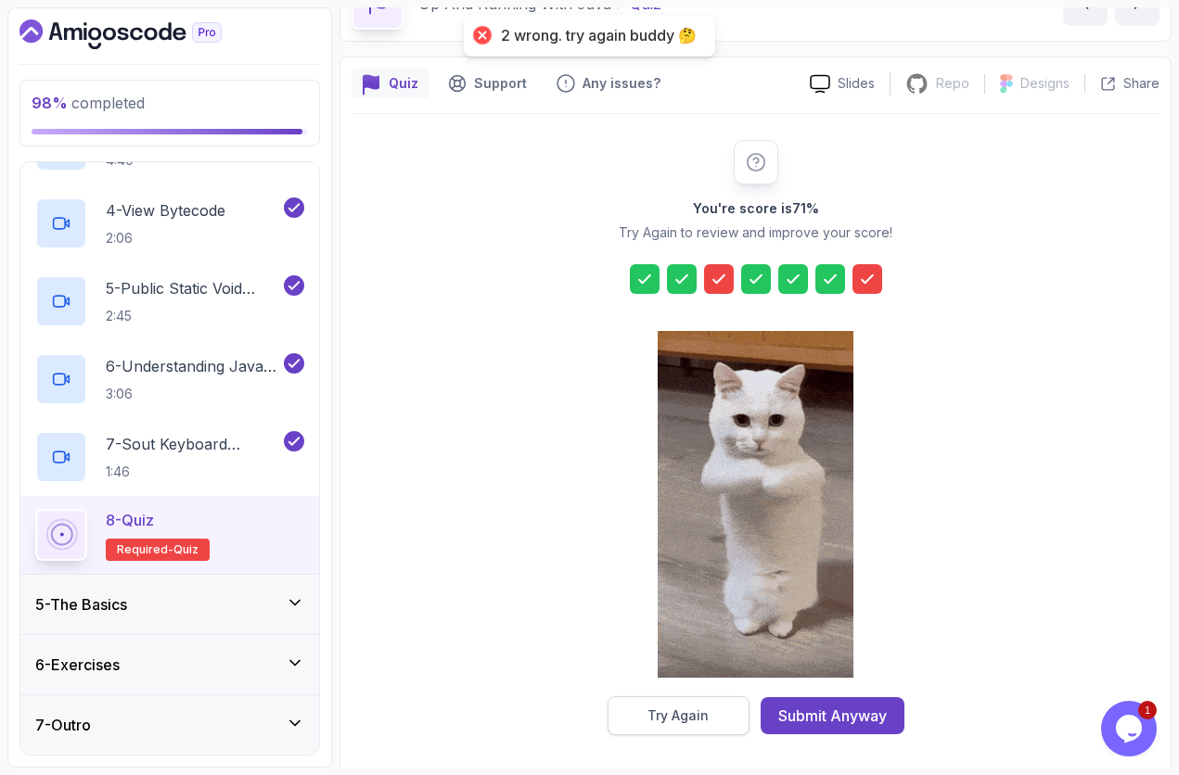
click at [696, 652] on div "Try Again" at bounding box center [677, 716] width 61 height 19
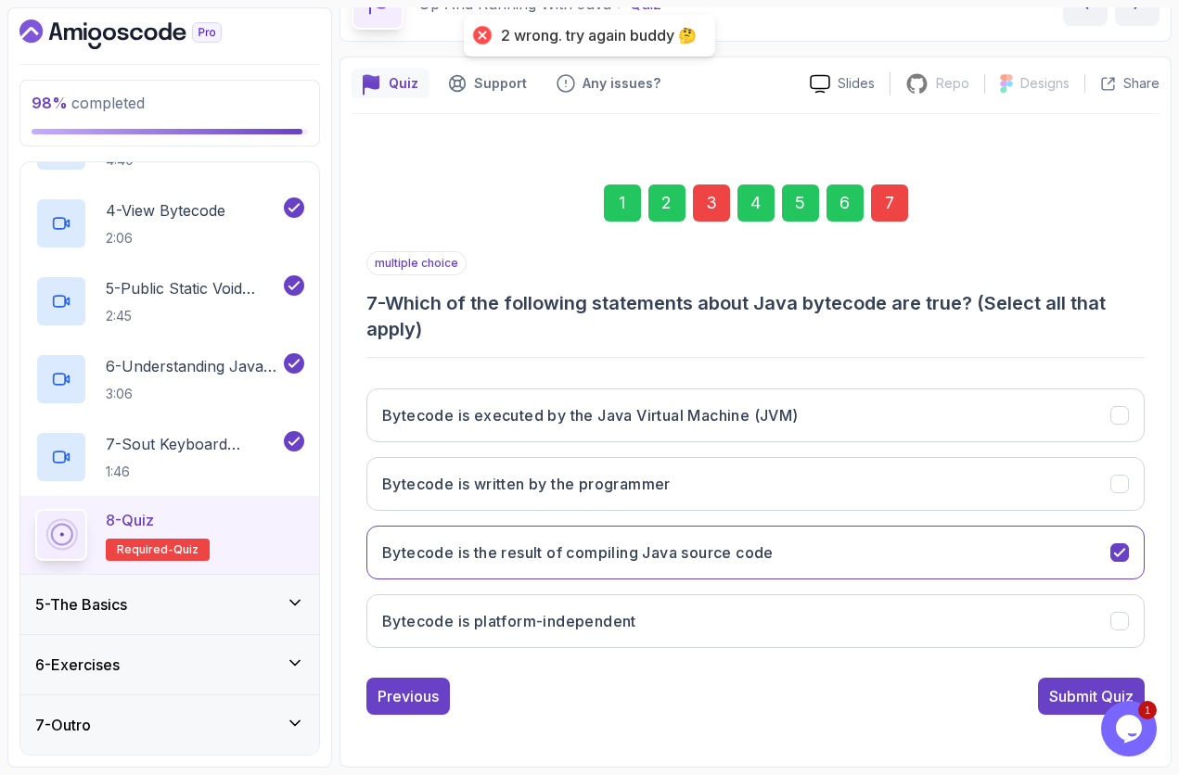
click at [900, 221] on div "7" at bounding box center [889, 203] width 37 height 37
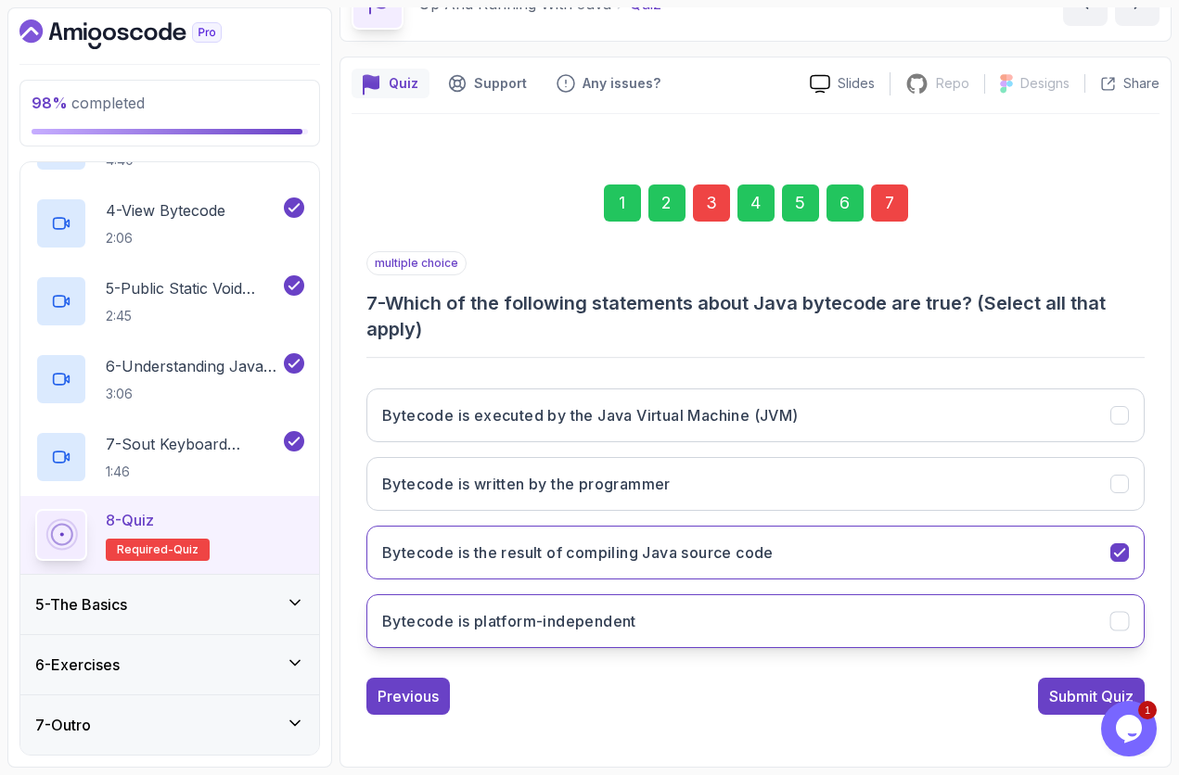
click at [1109, 615] on icon "Bytecode is platform-independent" at bounding box center [1120, 622] width 18 height 18
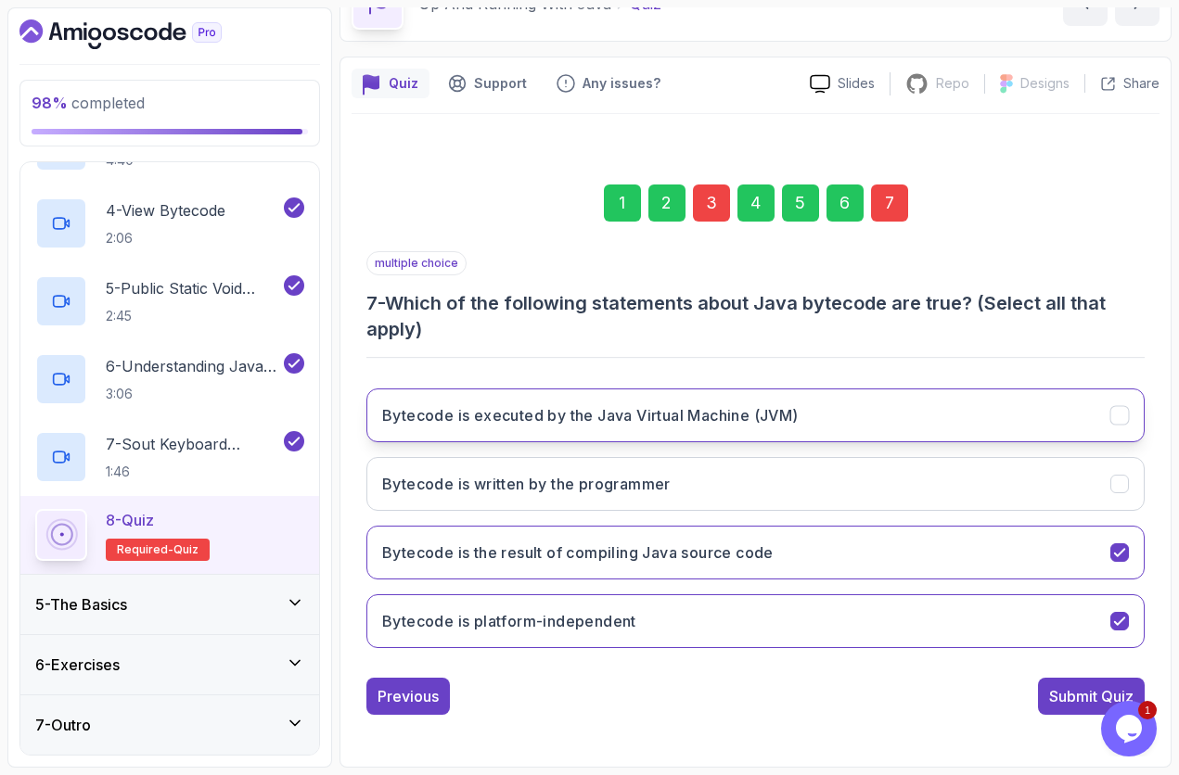
click at [1109, 435] on button "Bytecode is executed by the Java Virtual Machine (JVM)" at bounding box center [755, 416] width 778 height 54
click at [1056, 652] on div "Submit Quiz" at bounding box center [1091, 696] width 84 height 22
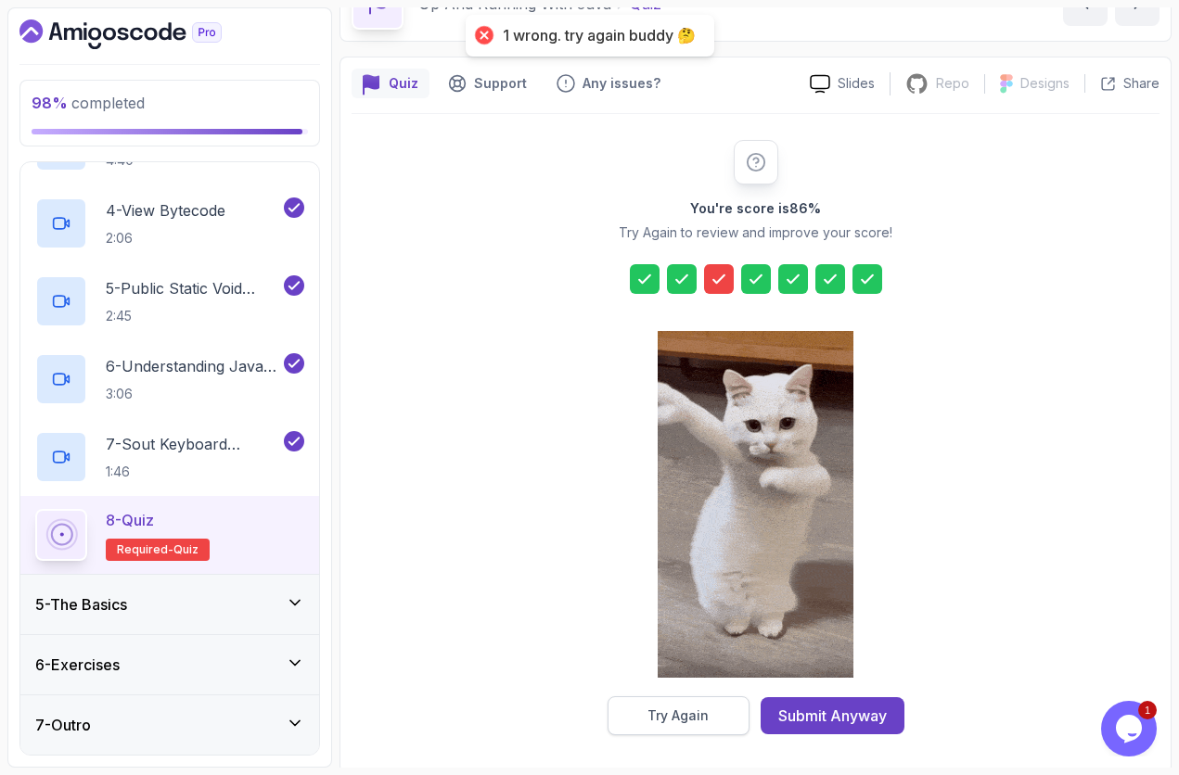
click at [713, 652] on button "Try Again" at bounding box center [678, 716] width 142 height 39
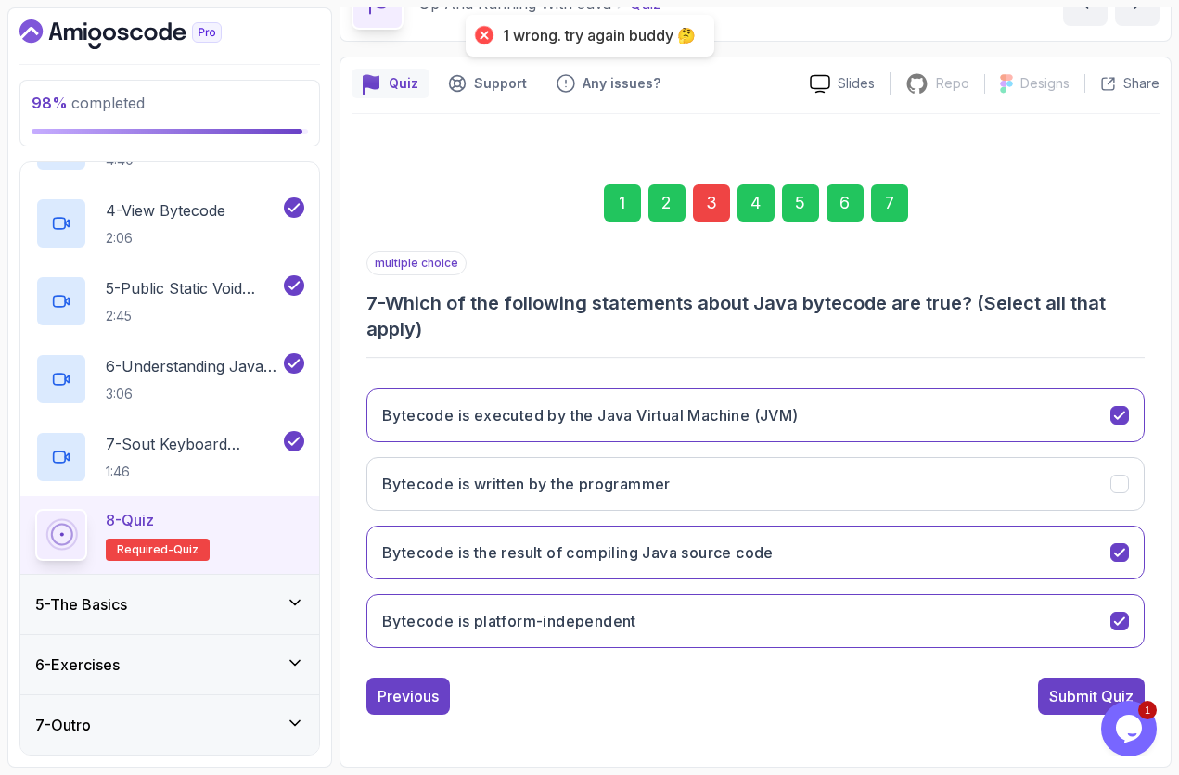
click at [716, 191] on div "3" at bounding box center [711, 203] width 37 height 37
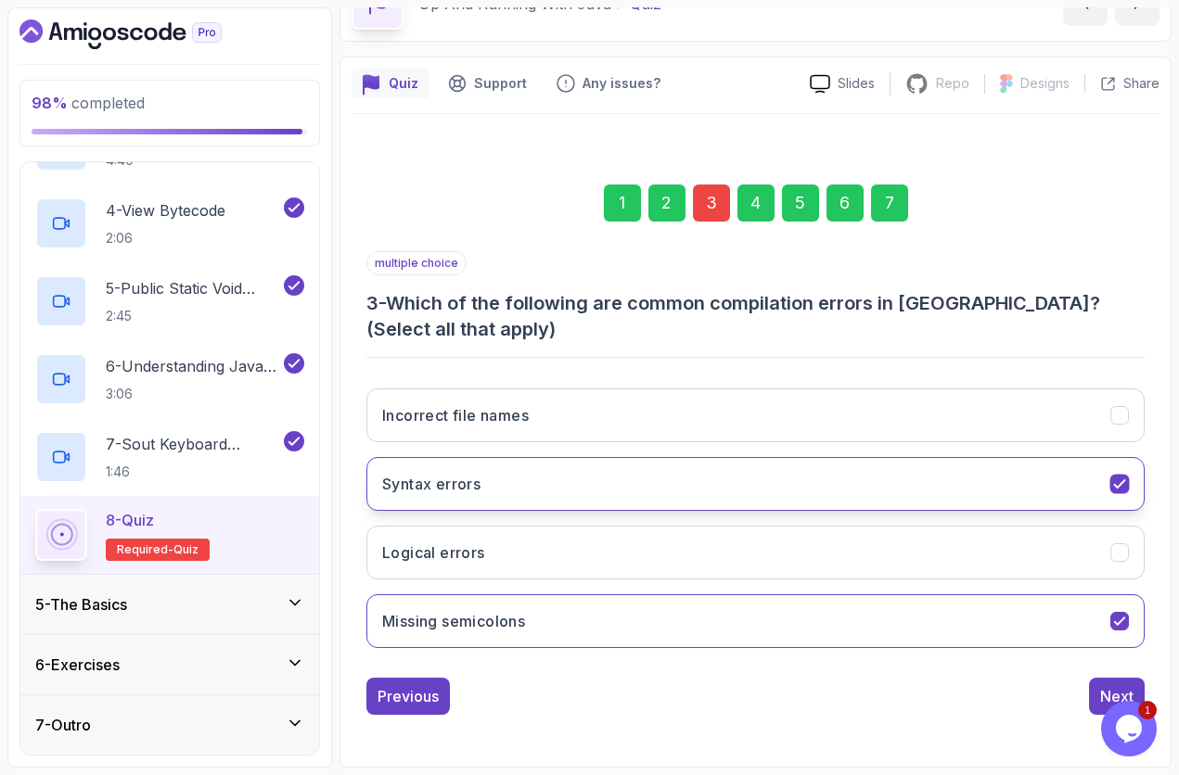
click at [1109, 489] on icon "Syntax errors" at bounding box center [1120, 485] width 18 height 18
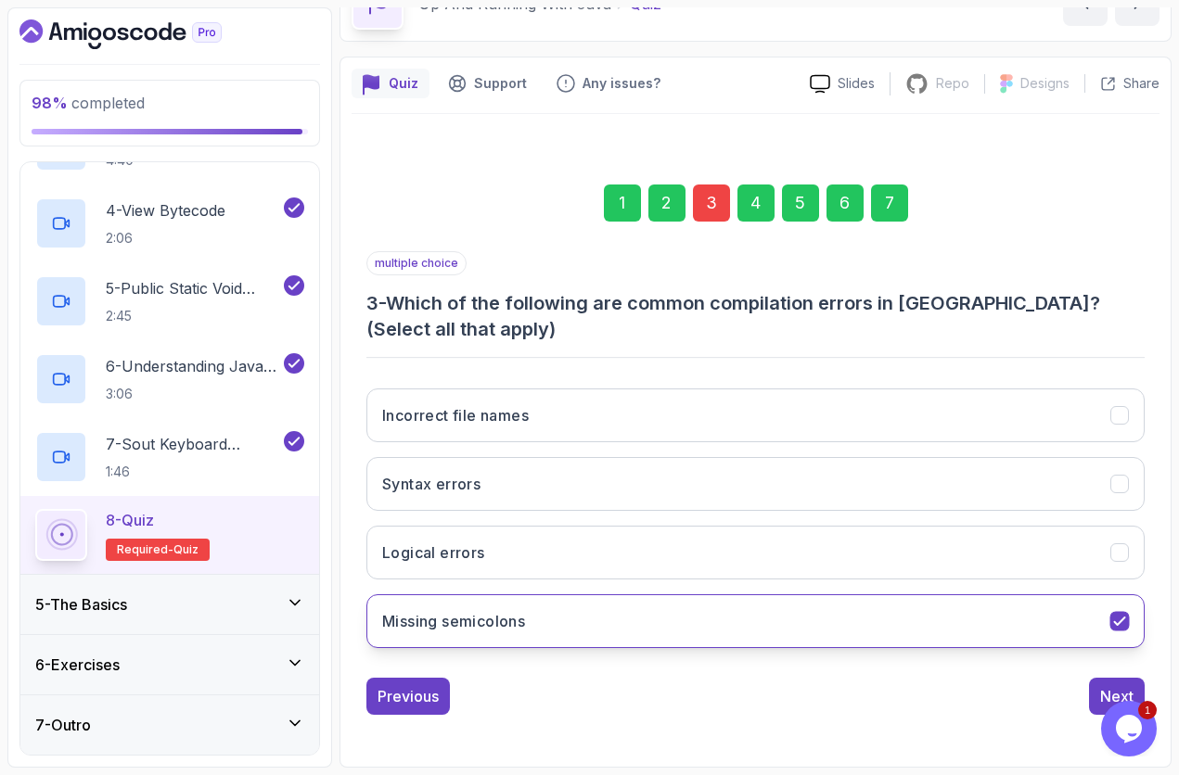
click at [1109, 616] on icon "Missing semicolons" at bounding box center [1120, 622] width 18 height 18
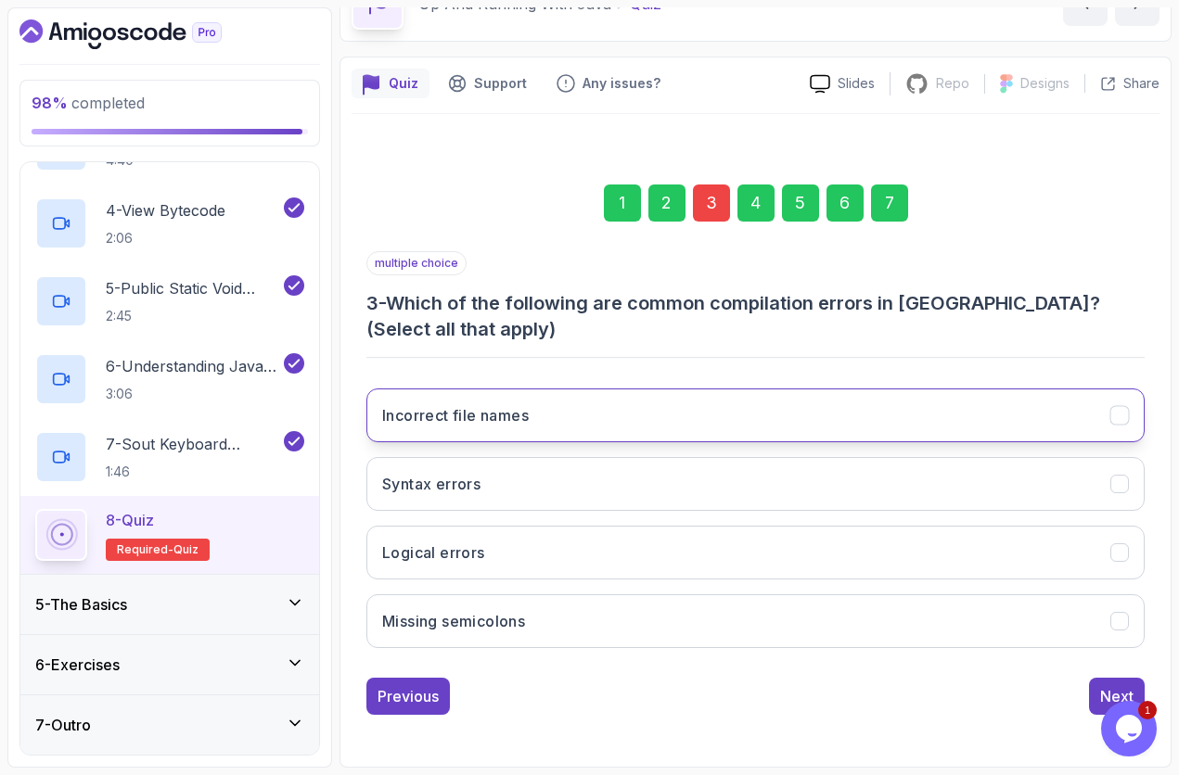
click at [1106, 428] on button "Incorrect file names" at bounding box center [755, 416] width 778 height 54
click at [894, 198] on div "7" at bounding box center [889, 203] width 37 height 37
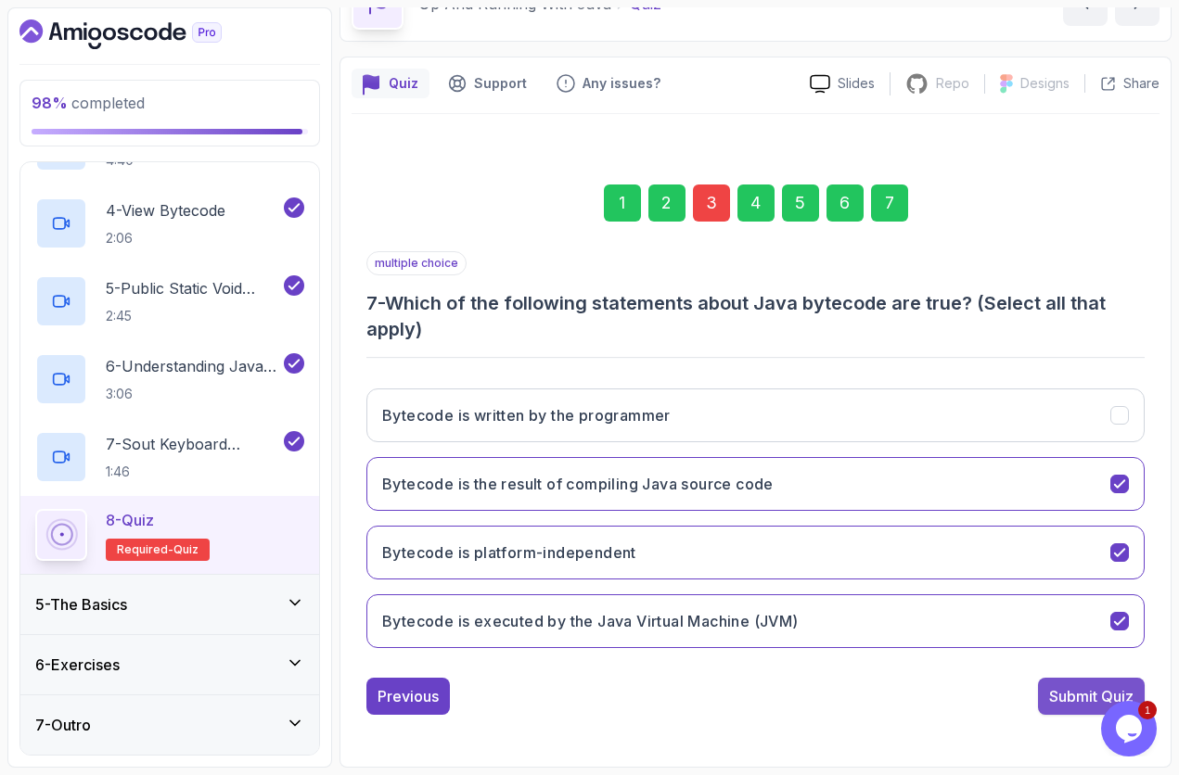
click at [1075, 652] on div "Submit Quiz" at bounding box center [1091, 696] width 84 height 22
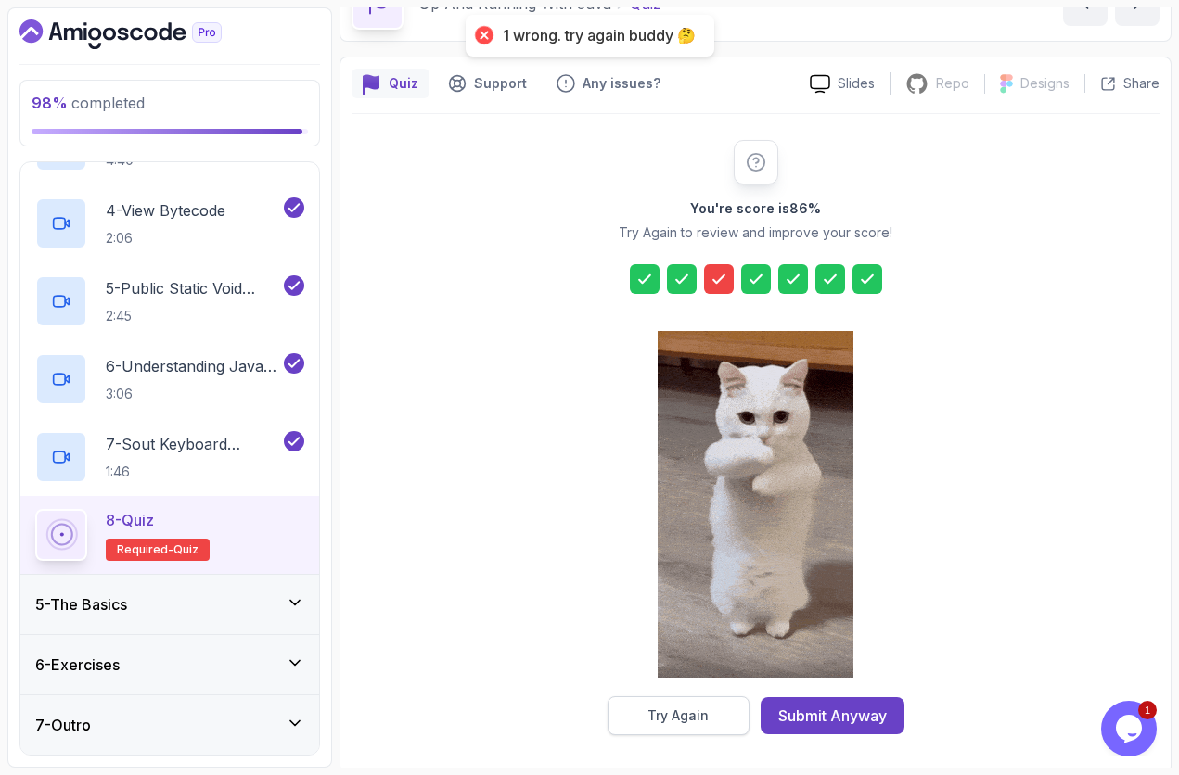
click at [711, 652] on button "Try Again" at bounding box center [678, 716] width 142 height 39
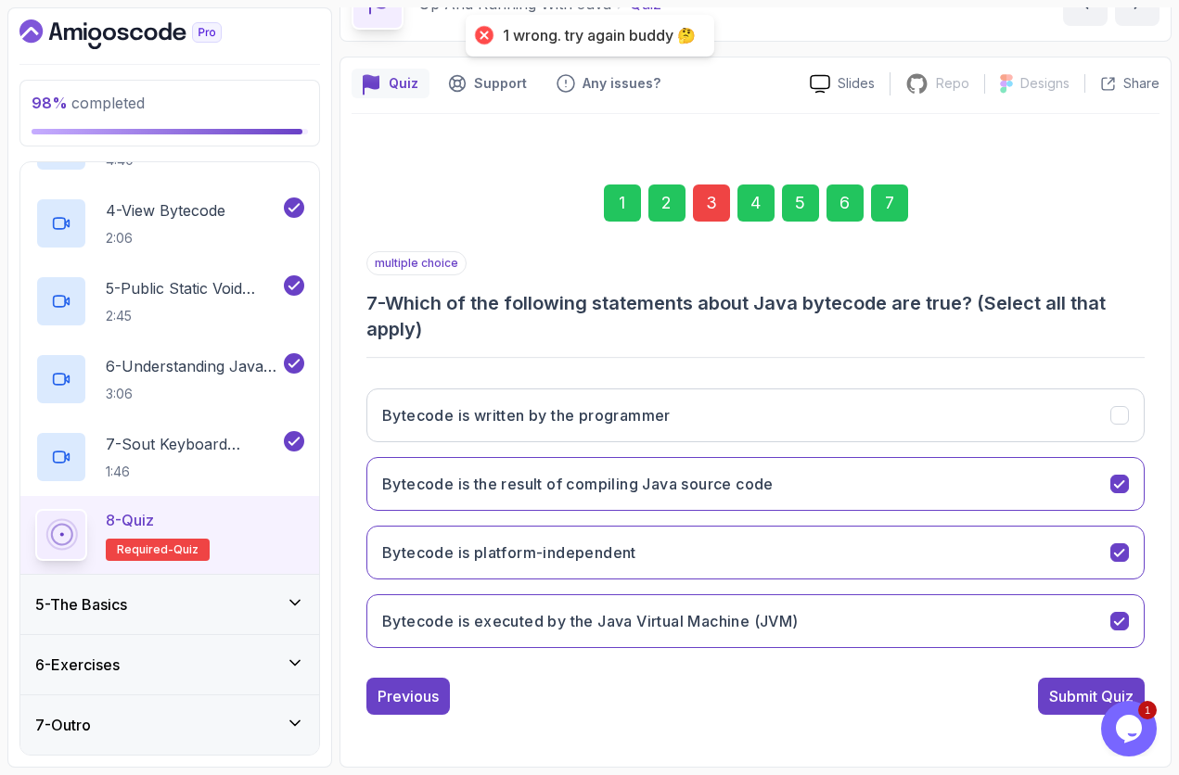
click at [725, 208] on div "3" at bounding box center [711, 203] width 37 height 37
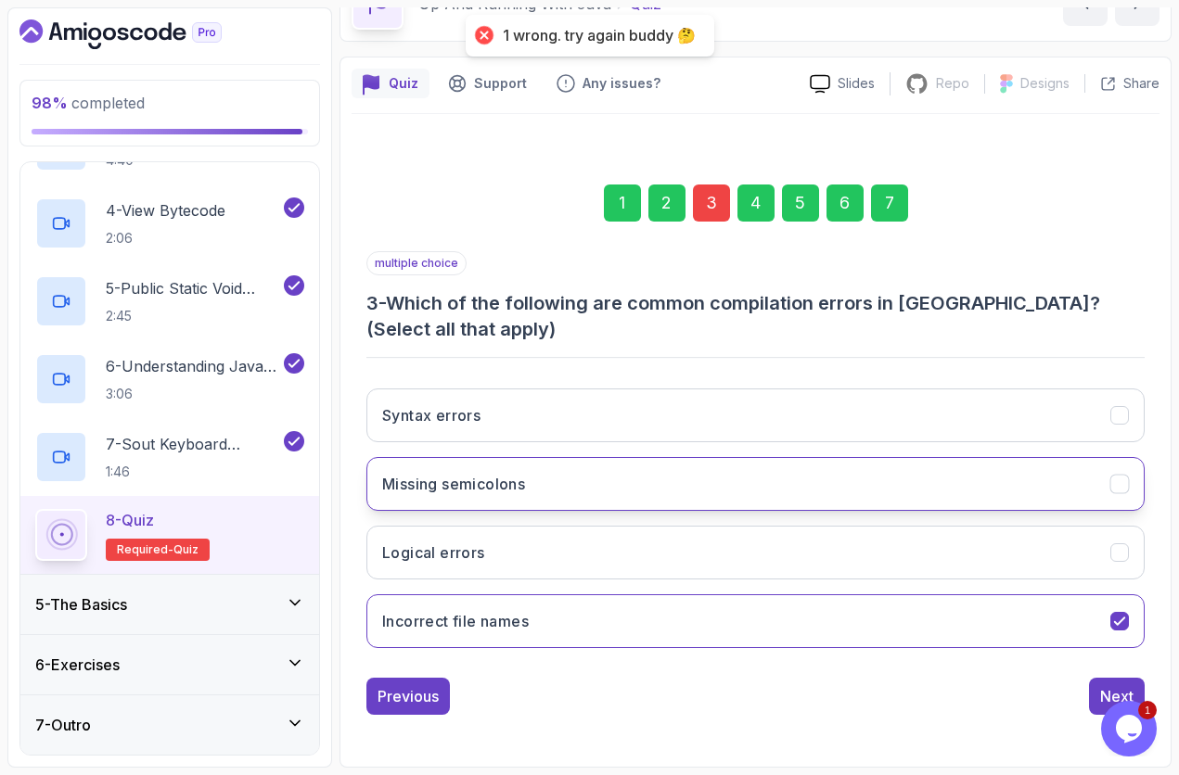
click at [1109, 488] on icon "Missing semicolons" at bounding box center [1120, 485] width 18 height 18
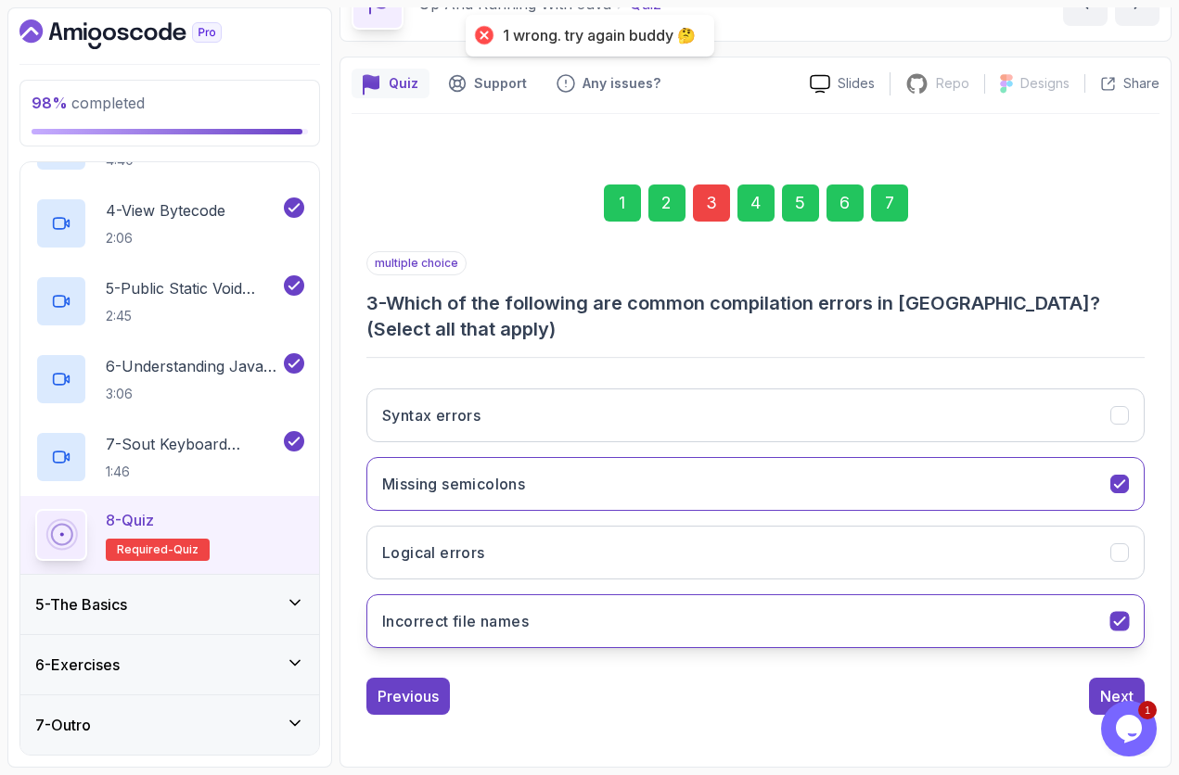
click at [1109, 613] on button "Incorrect file names" at bounding box center [755, 621] width 778 height 54
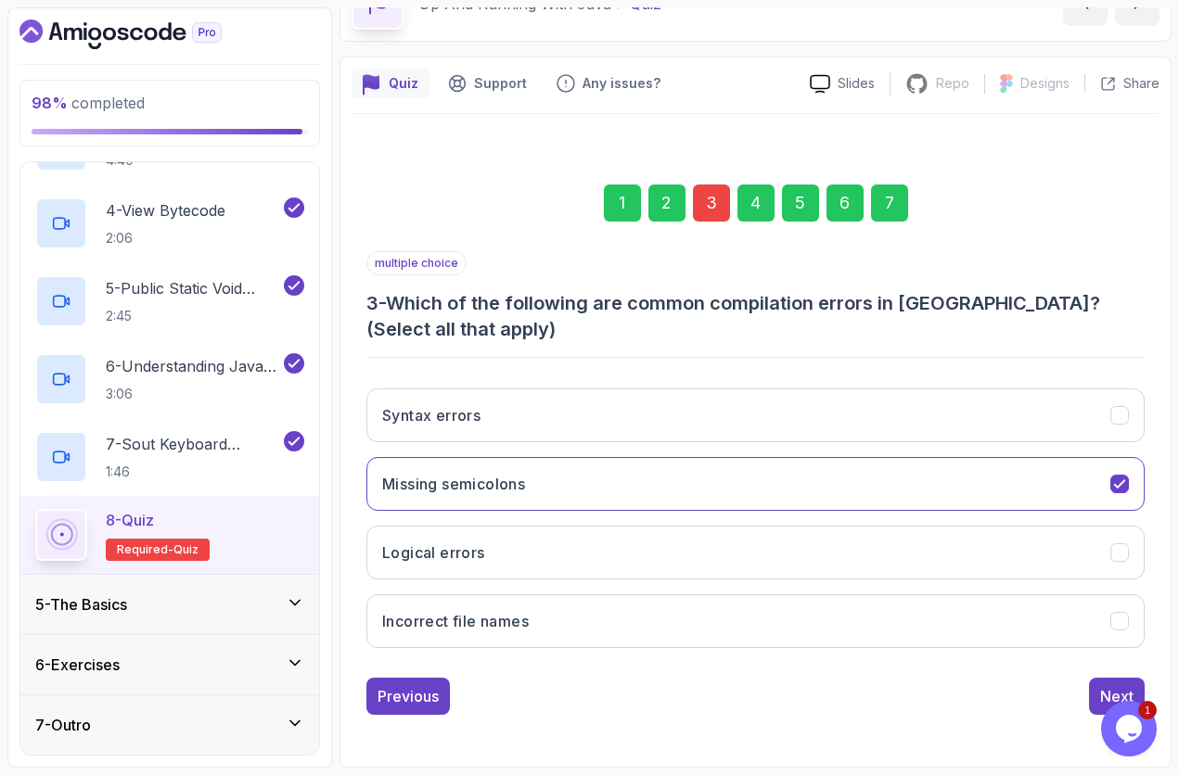
click at [883, 211] on div "7" at bounding box center [889, 203] width 37 height 37
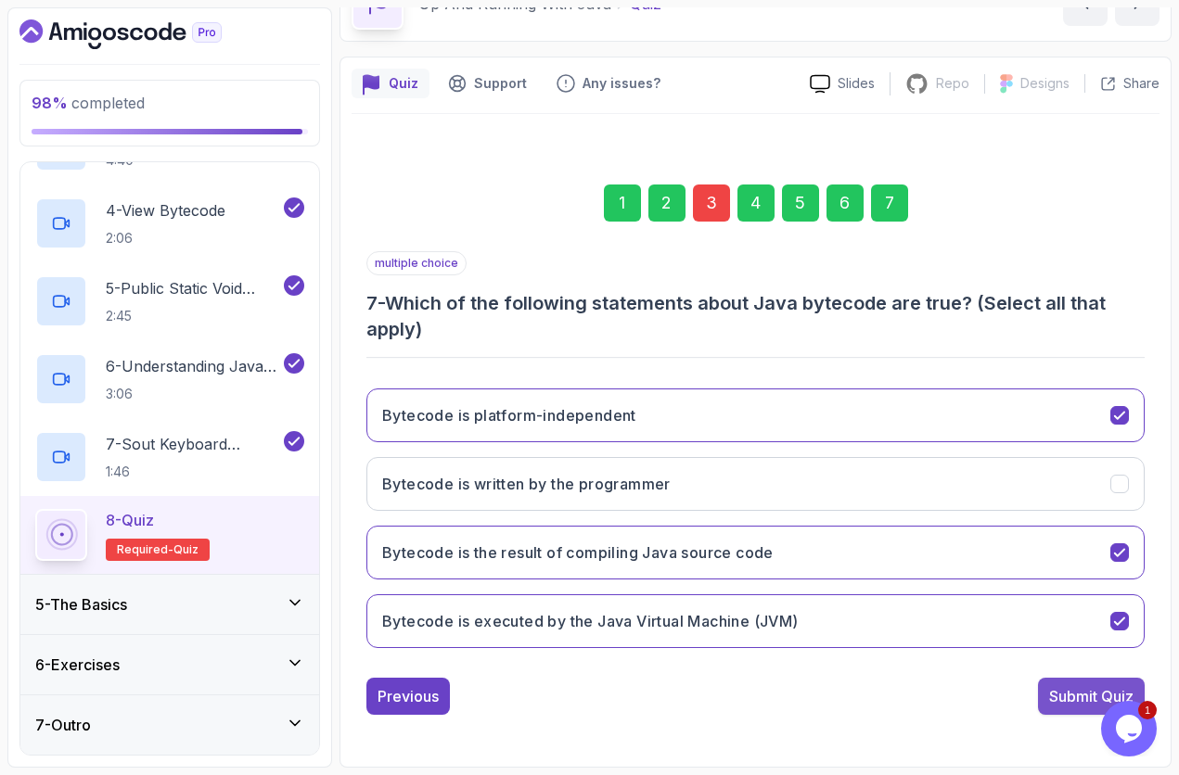
click at [1048, 652] on button "Submit Quiz" at bounding box center [1091, 696] width 107 height 37
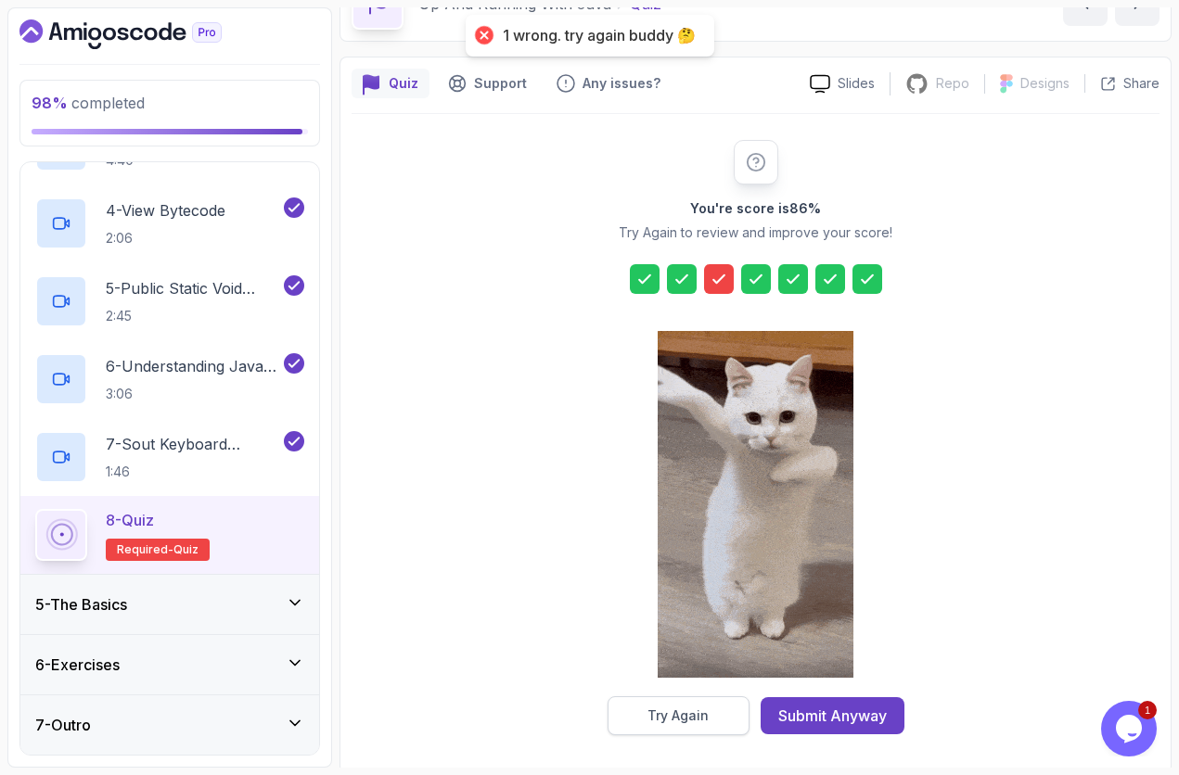
click at [727, 652] on button "Try Again" at bounding box center [678, 716] width 142 height 39
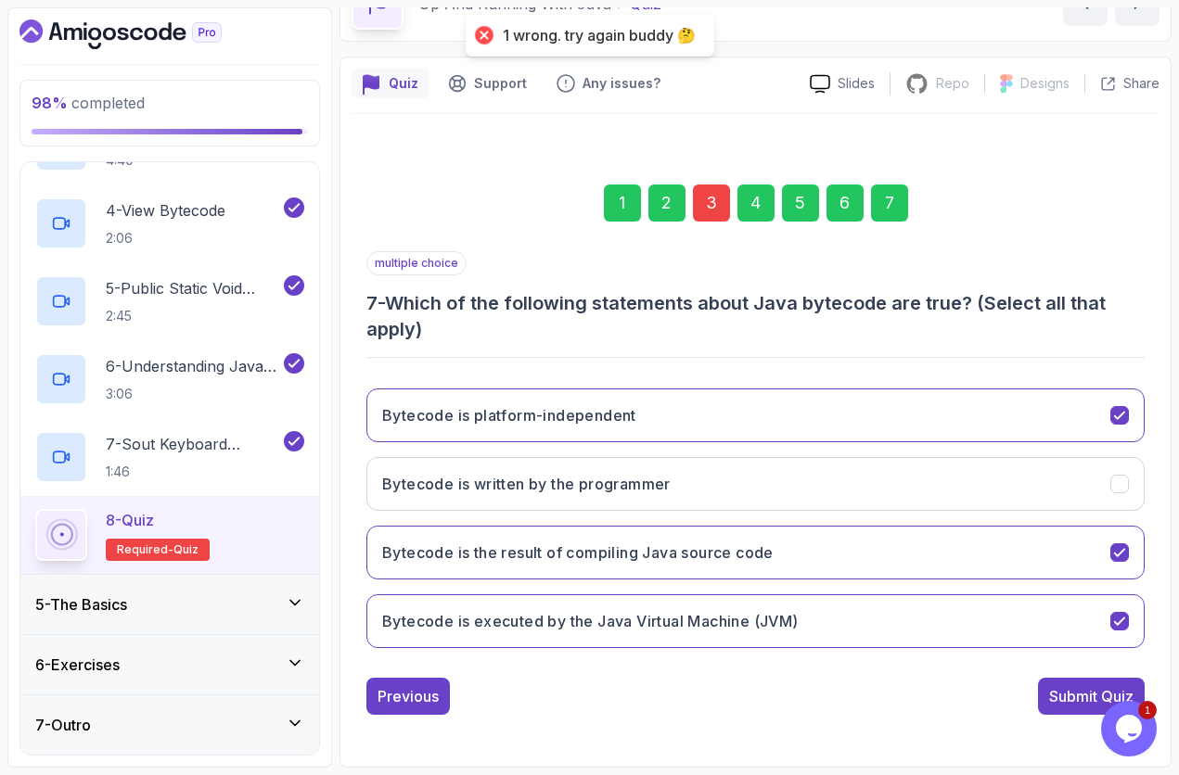
click at [717, 207] on div "3" at bounding box center [711, 203] width 37 height 37
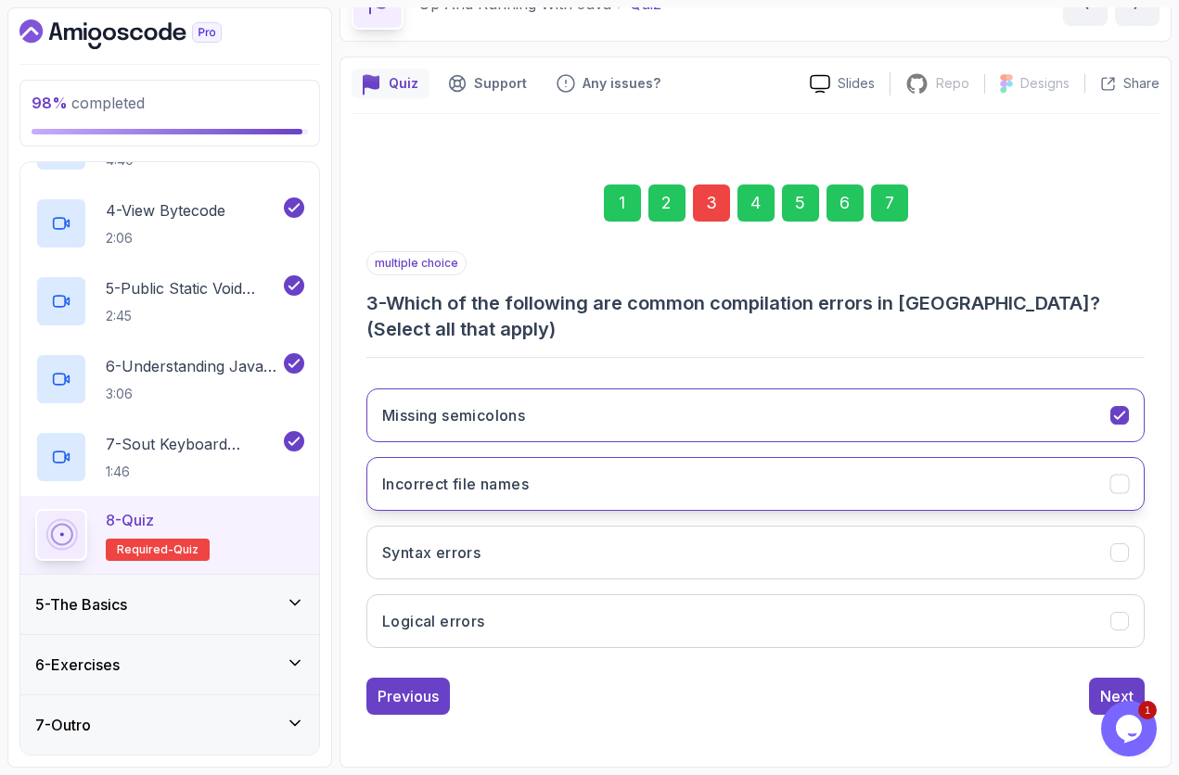
click at [1109, 480] on icon "Incorrect file names" at bounding box center [1120, 485] width 18 height 18
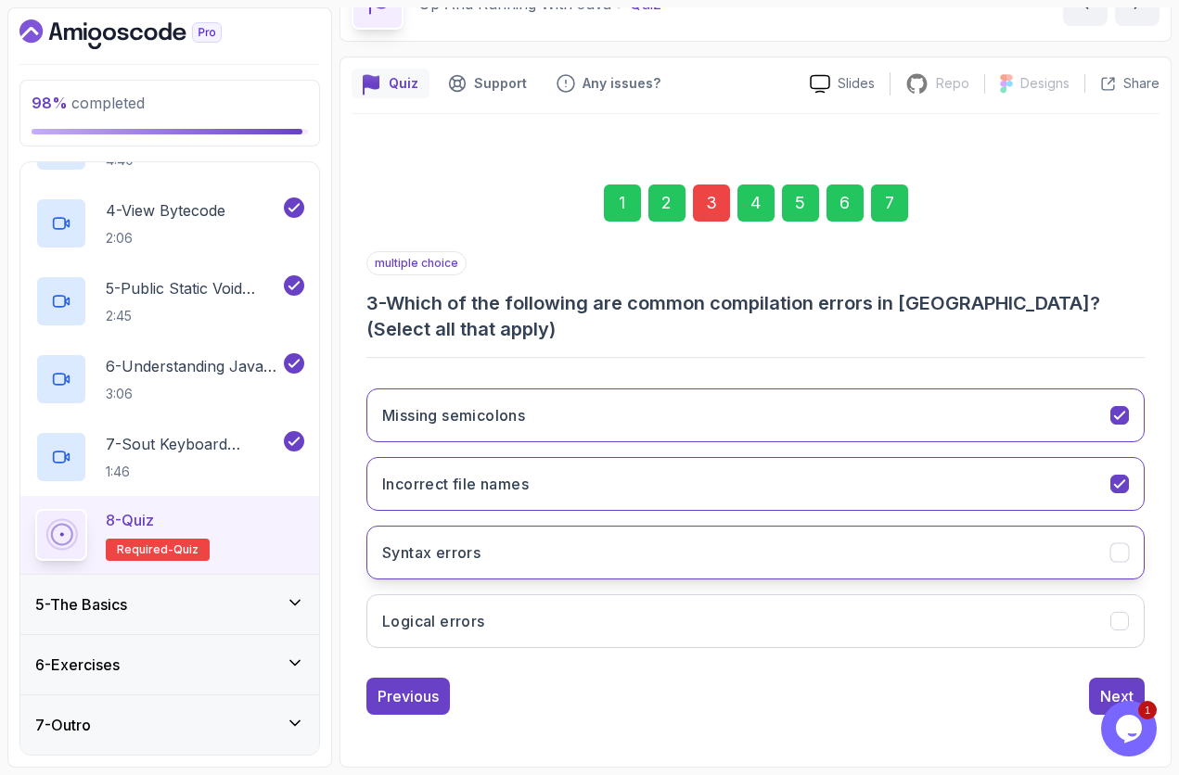
click at [1105, 539] on button "Syntax errors" at bounding box center [755, 553] width 778 height 54
click at [884, 202] on div "7" at bounding box center [889, 203] width 37 height 37
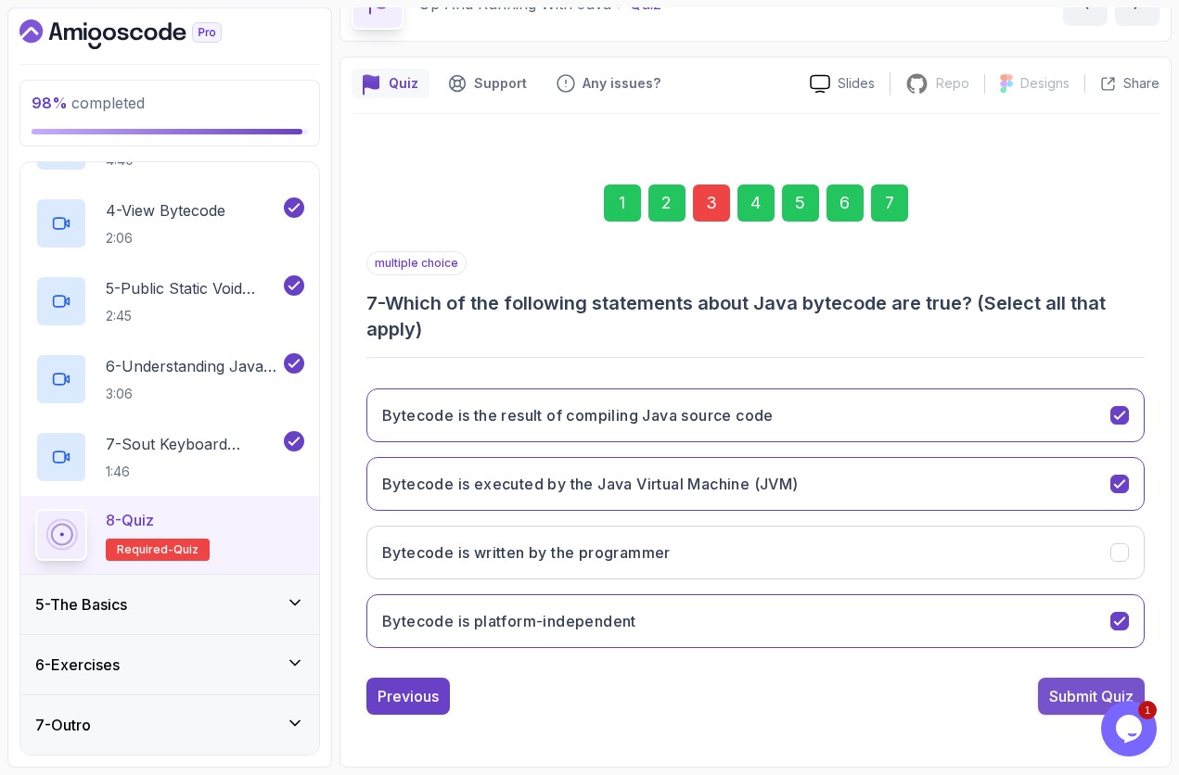
click at [1071, 652] on button "Submit Quiz" at bounding box center [1091, 696] width 107 height 37
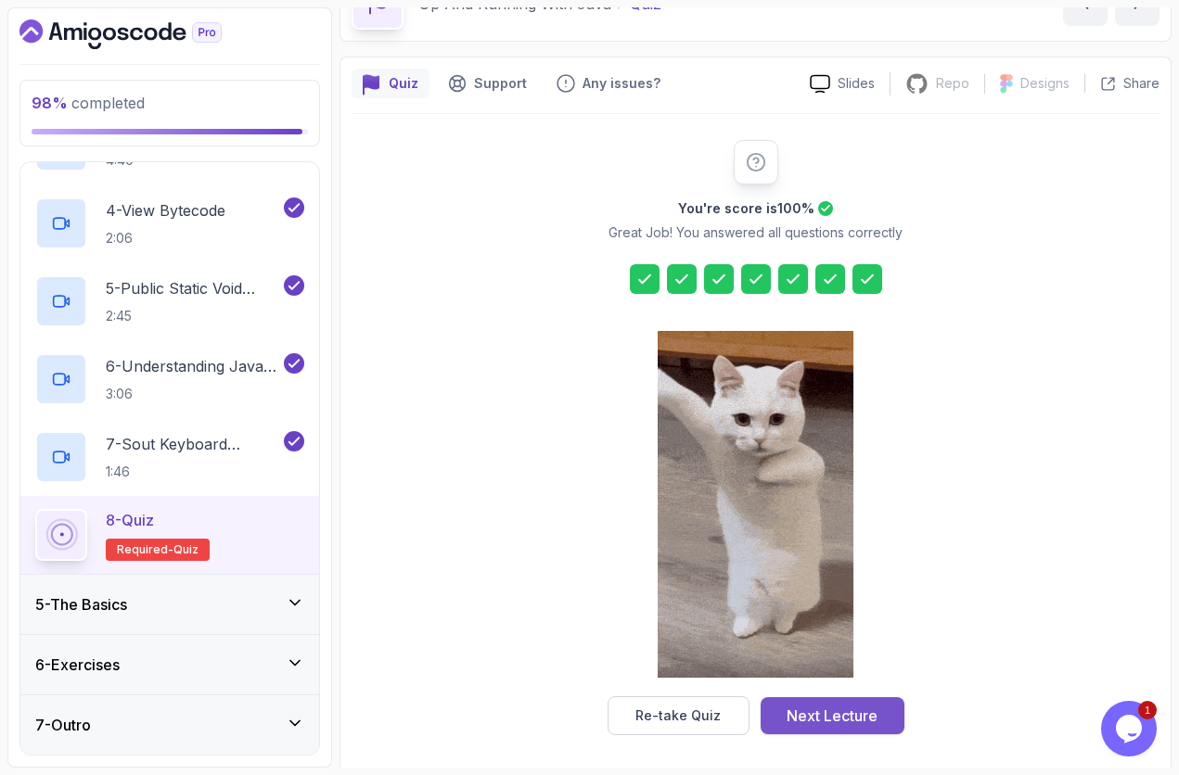
click at [829, 652] on div "Next Lecture" at bounding box center [831, 716] width 91 height 22
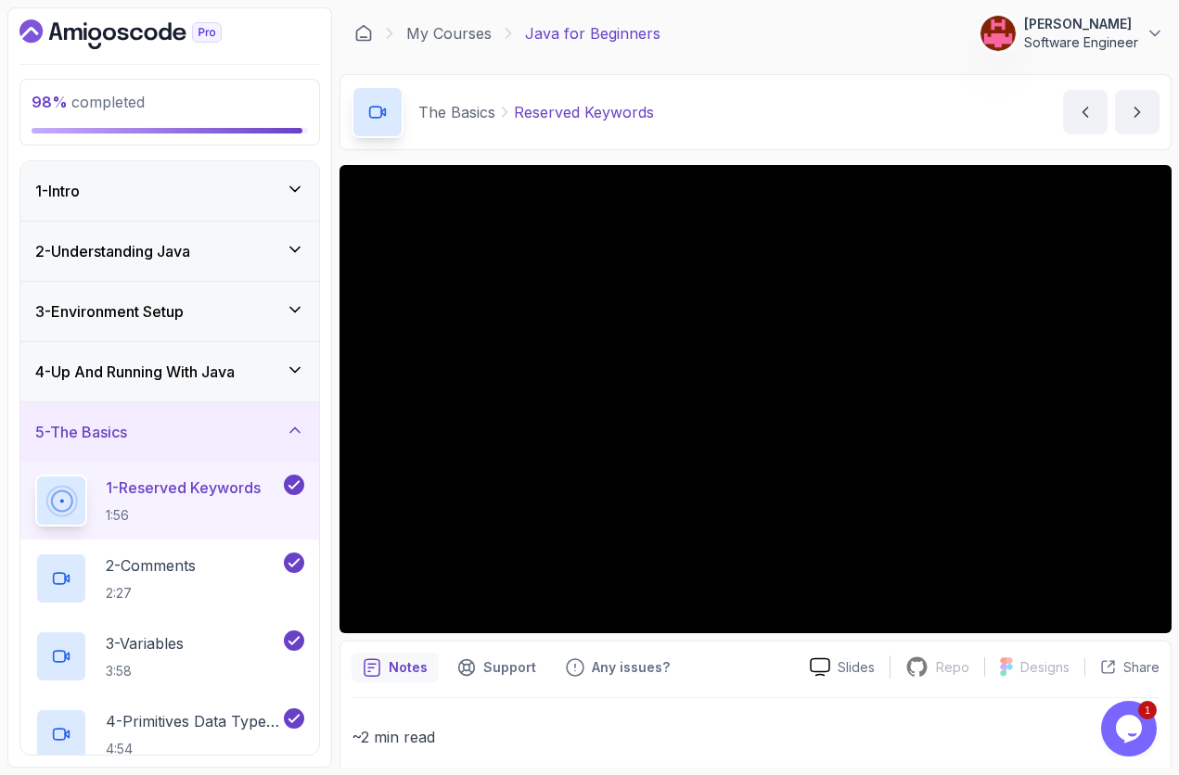
click at [250, 370] on div "4 - Up And Running With Java" at bounding box center [169, 372] width 269 height 22
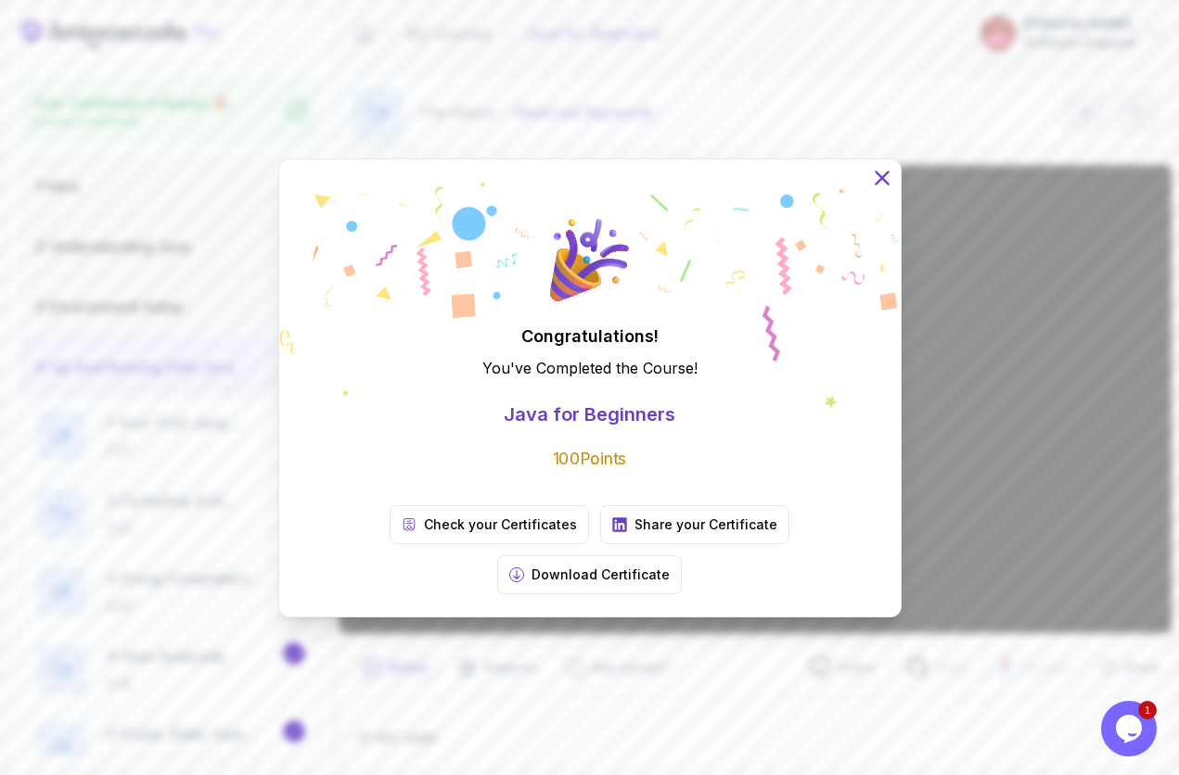
click at [880, 184] on icon at bounding box center [882, 178] width 12 height 12
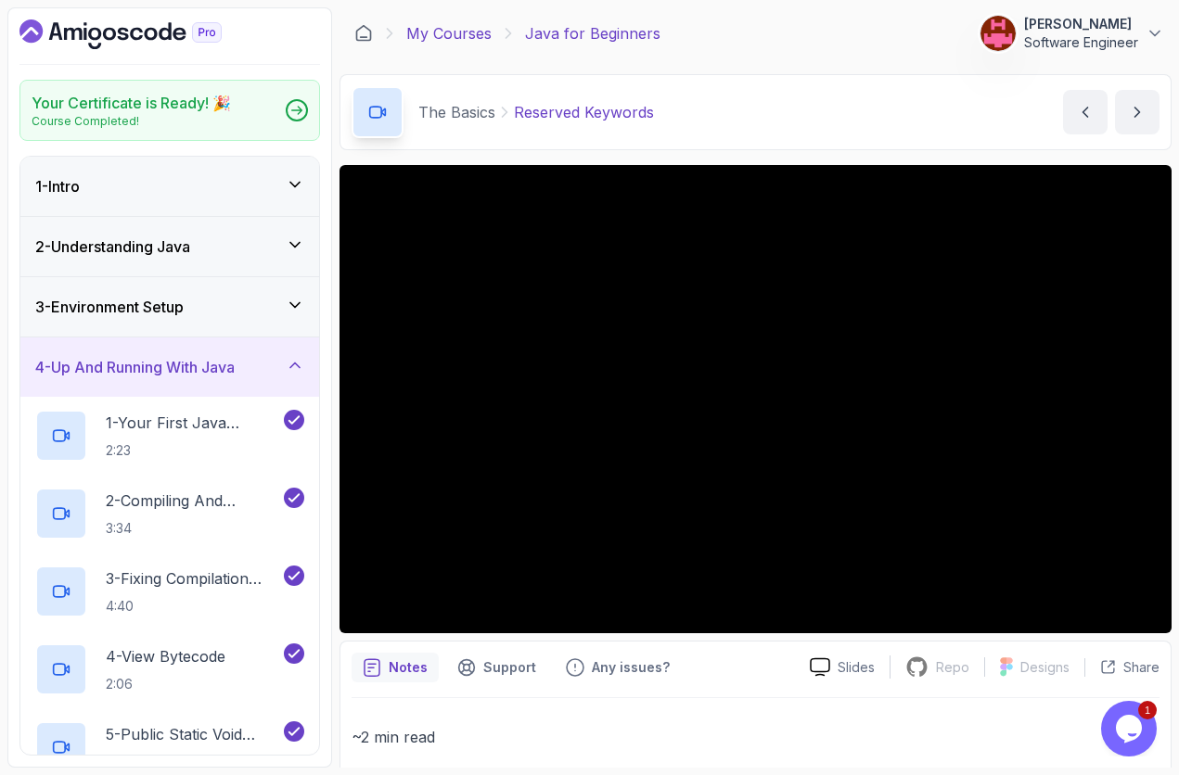
click at [440, 36] on link "My Courses" at bounding box center [448, 33] width 85 height 22
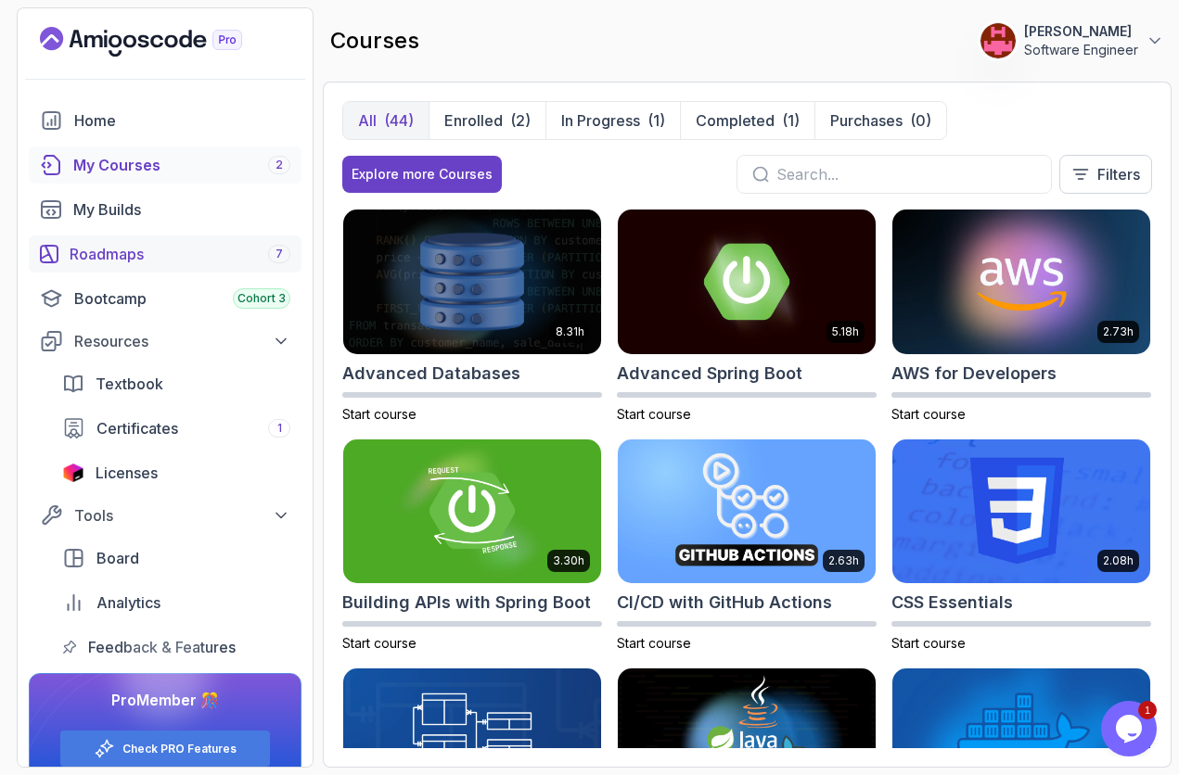
click at [138, 248] on div "Roadmaps 7" at bounding box center [180, 254] width 221 height 22
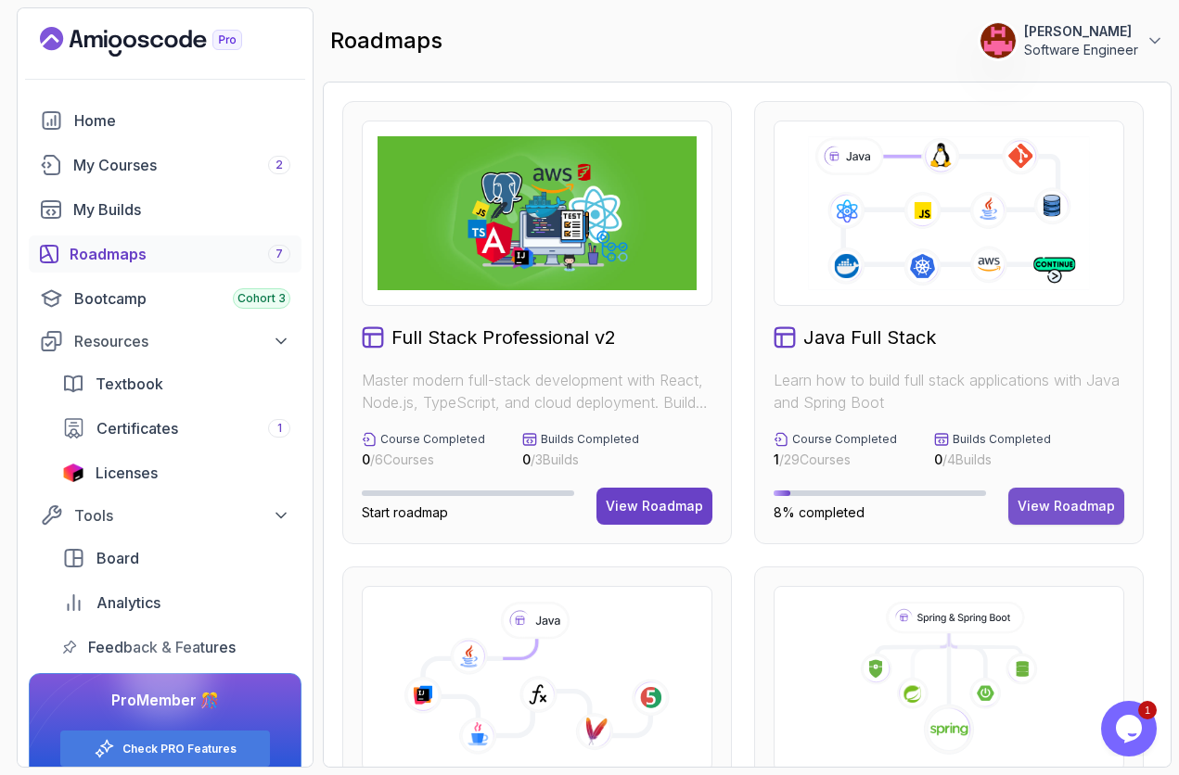
click at [1066, 507] on div "View Roadmap" at bounding box center [1065, 506] width 97 height 19
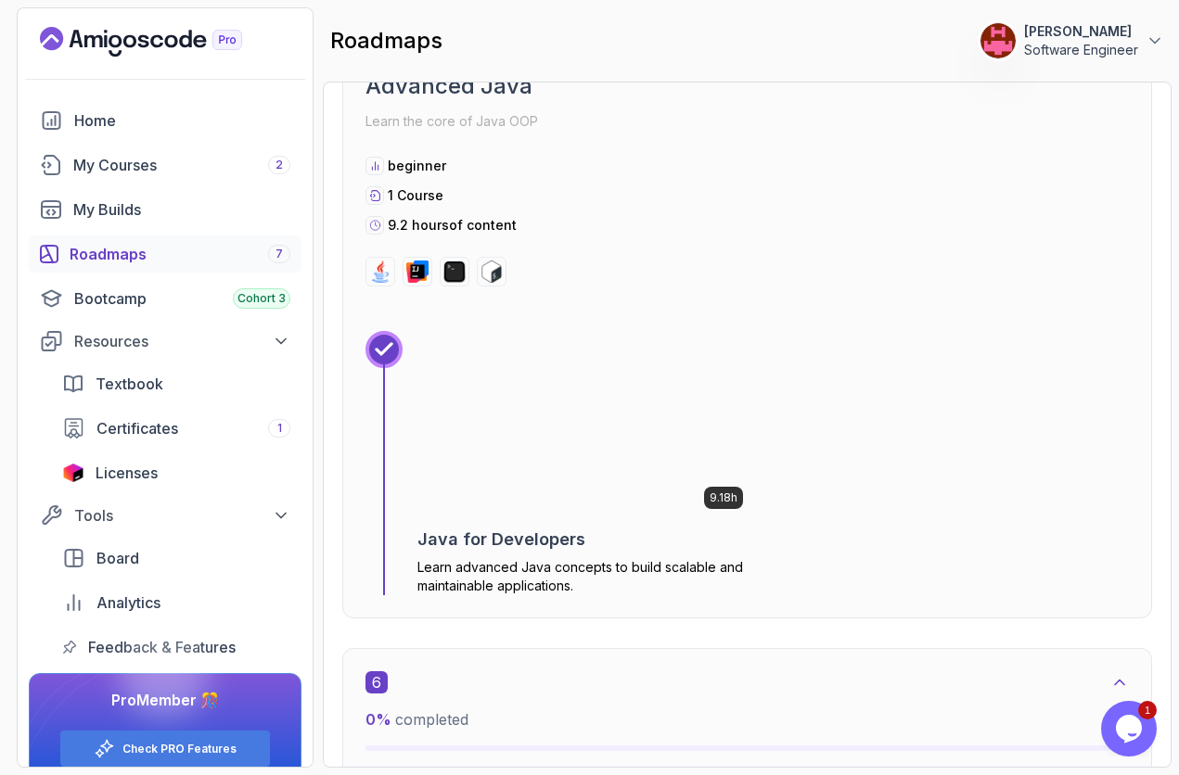
scroll to position [3784, 0]
